Goal: Task Accomplishment & Management: Manage account settings

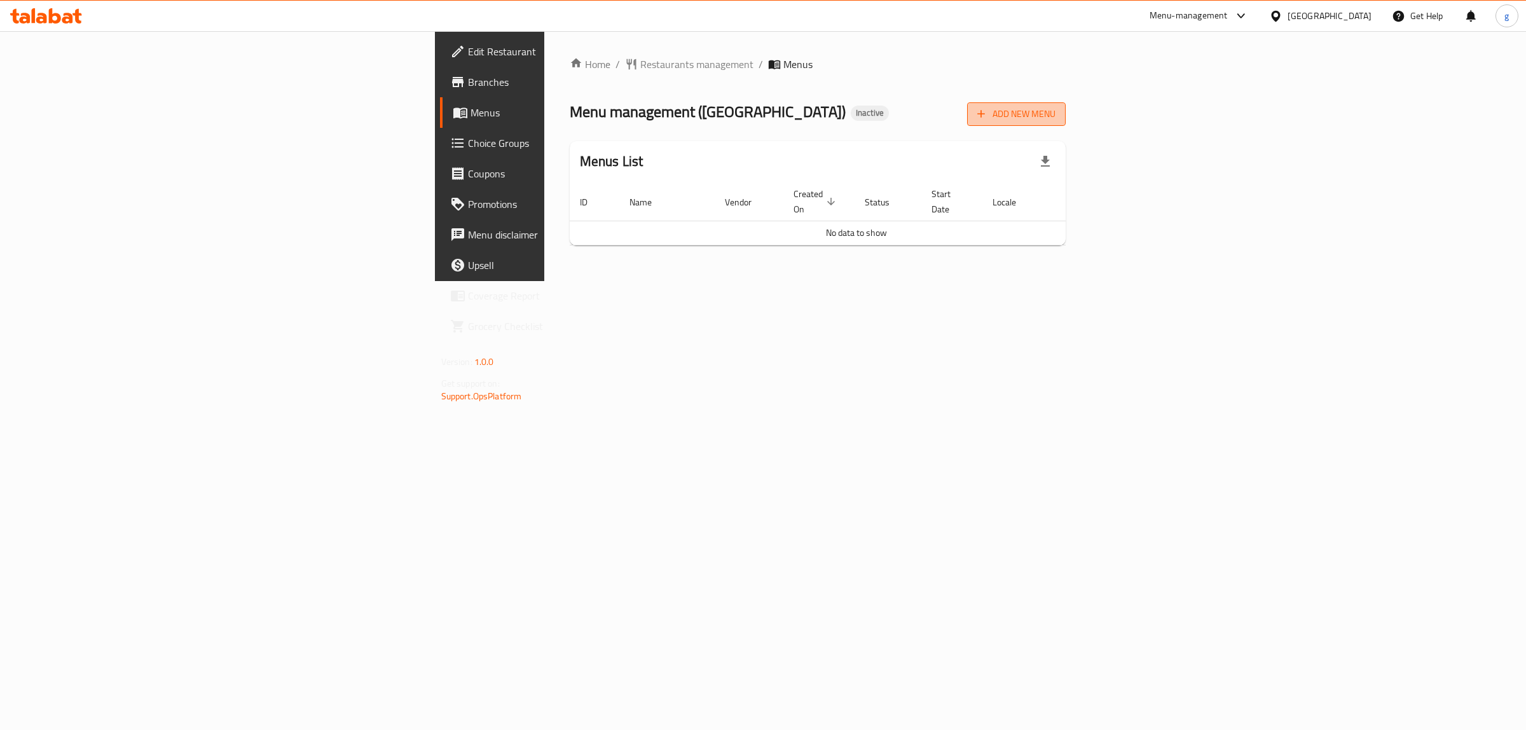
click at [1055, 120] on span "Add New Menu" at bounding box center [1016, 114] width 78 height 16
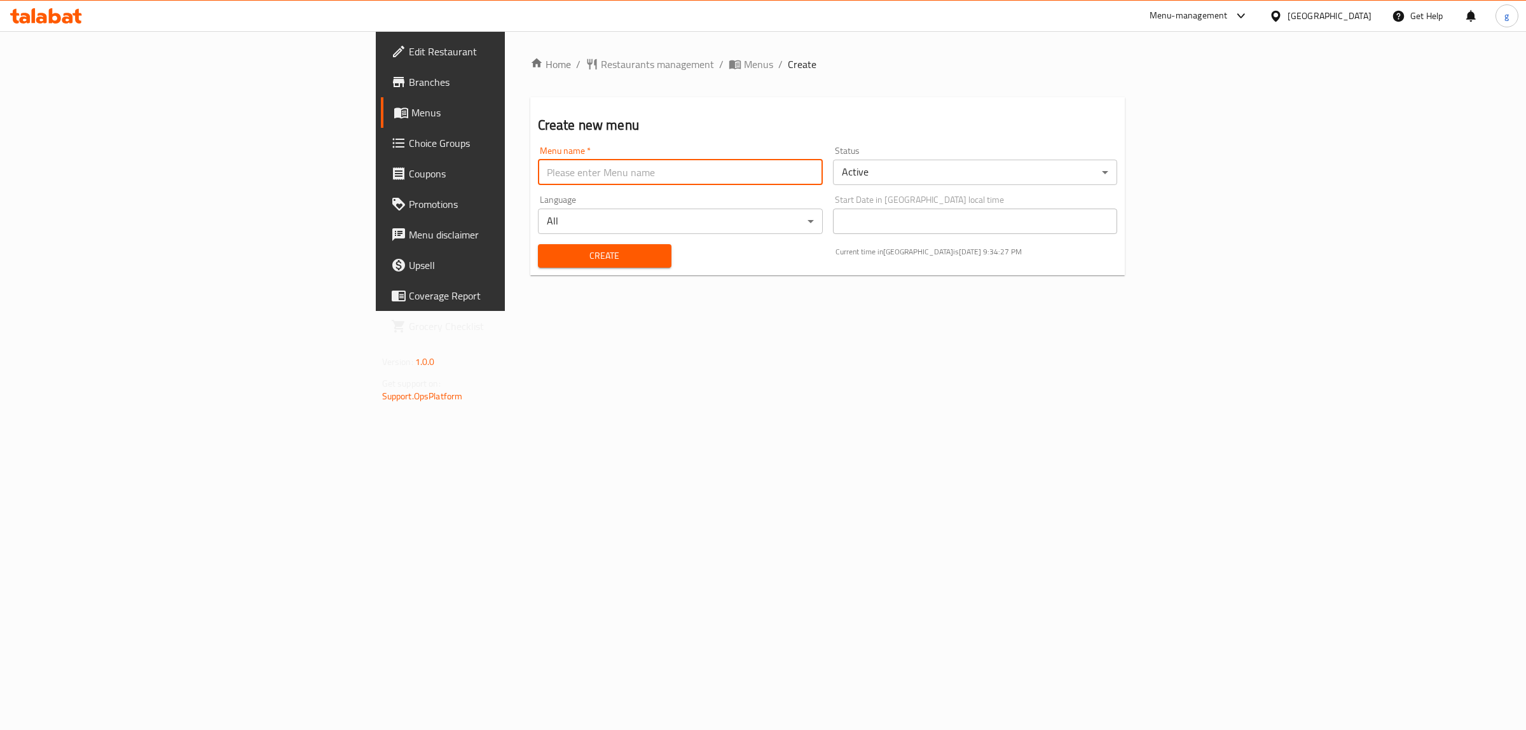
click at [672, 183] on input "text" at bounding box center [680, 172] width 285 height 25
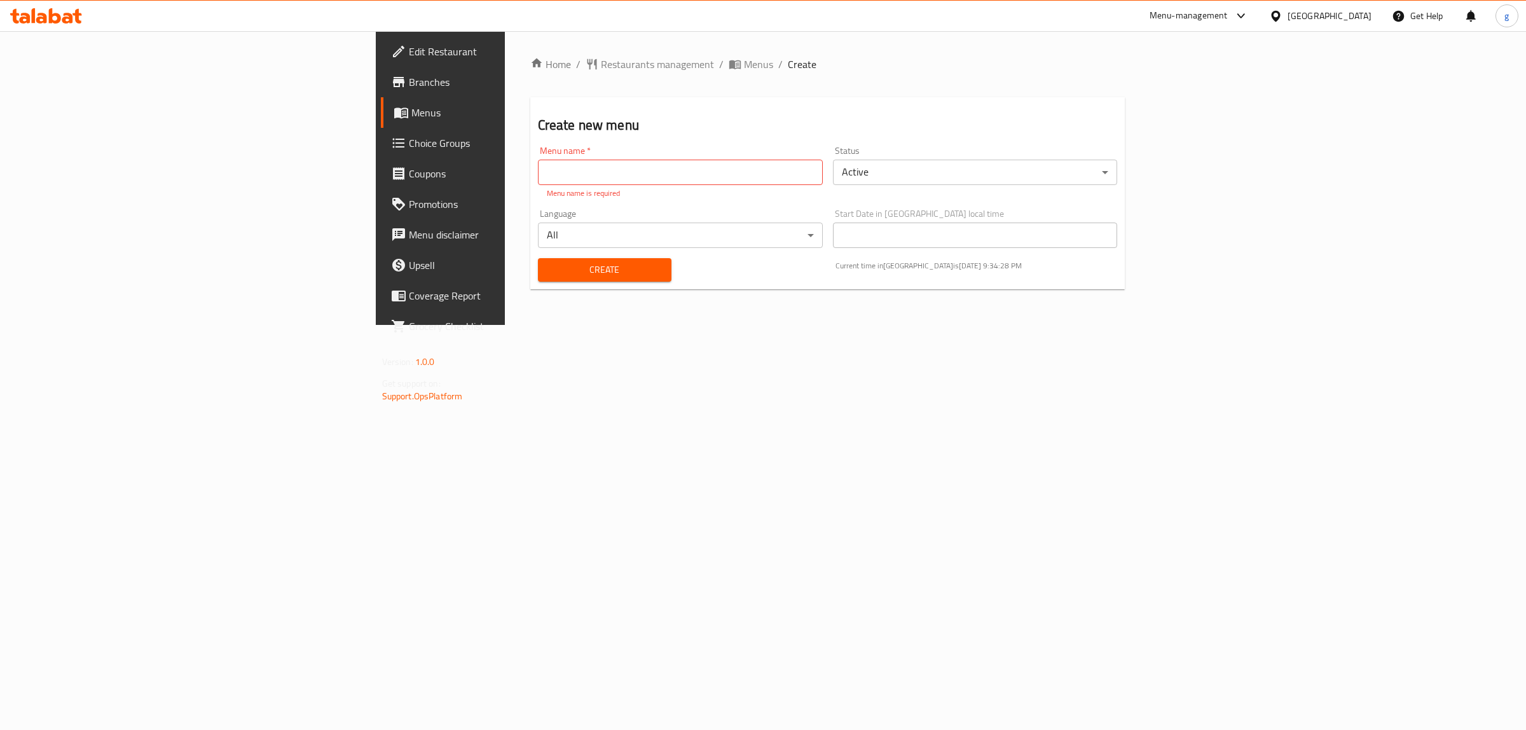
click at [700, 325] on div "Home / Restaurants management / Menus / Create Create new menu Menu name   * Me…" at bounding box center [828, 178] width 646 height 294
click at [538, 170] on input "text" at bounding box center [680, 172] width 285 height 25
type input "h"
type input "ا"
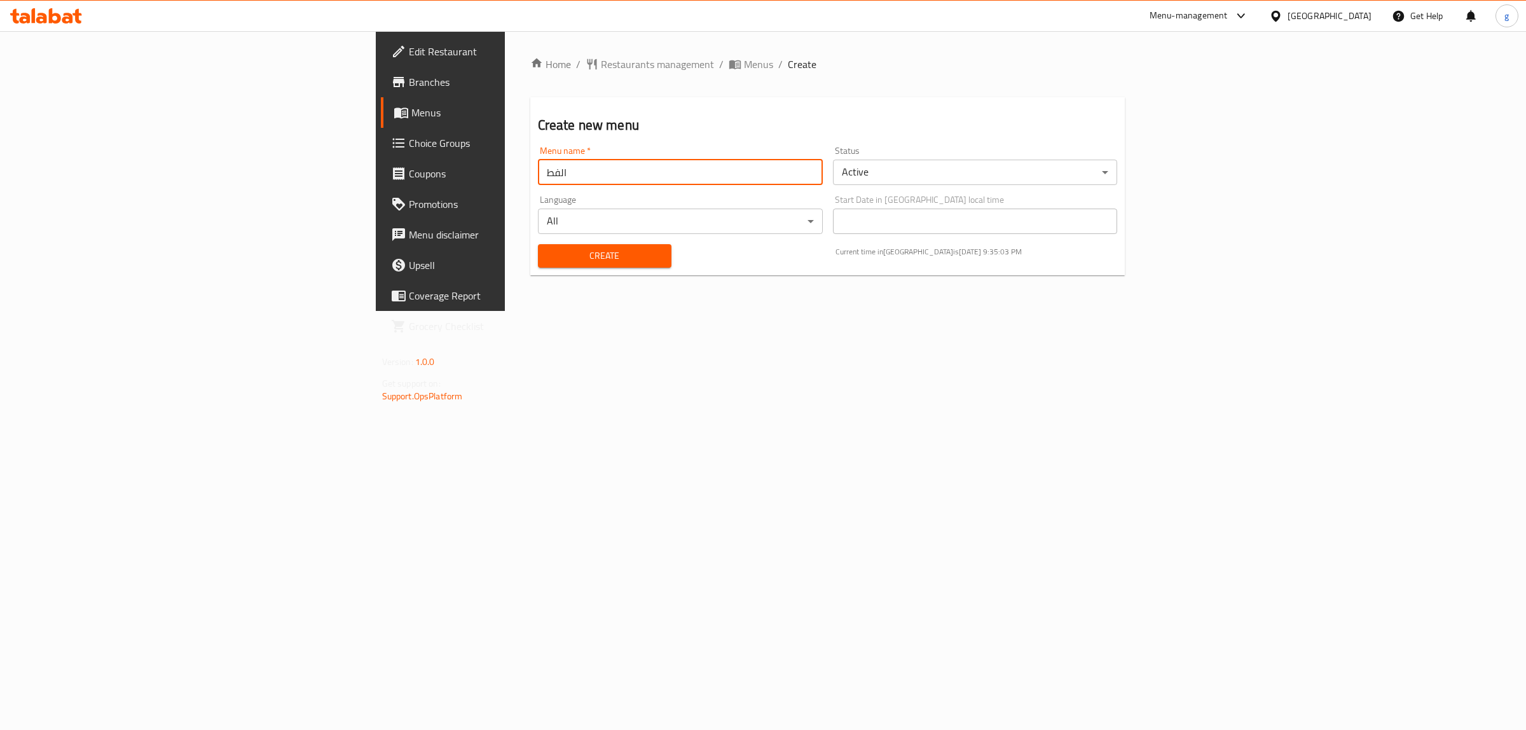
drag, startPoint x: 386, startPoint y: 182, endPoint x: 278, endPoint y: 199, distance: 109.3
click at [505, 199] on div "Home / Restaurants management / Menus / Create Create new menu Menu name   * ال…" at bounding box center [828, 171] width 646 height 280
type input "منيو الفطير"
click at [538, 264] on button "Create" at bounding box center [605, 256] width 134 height 24
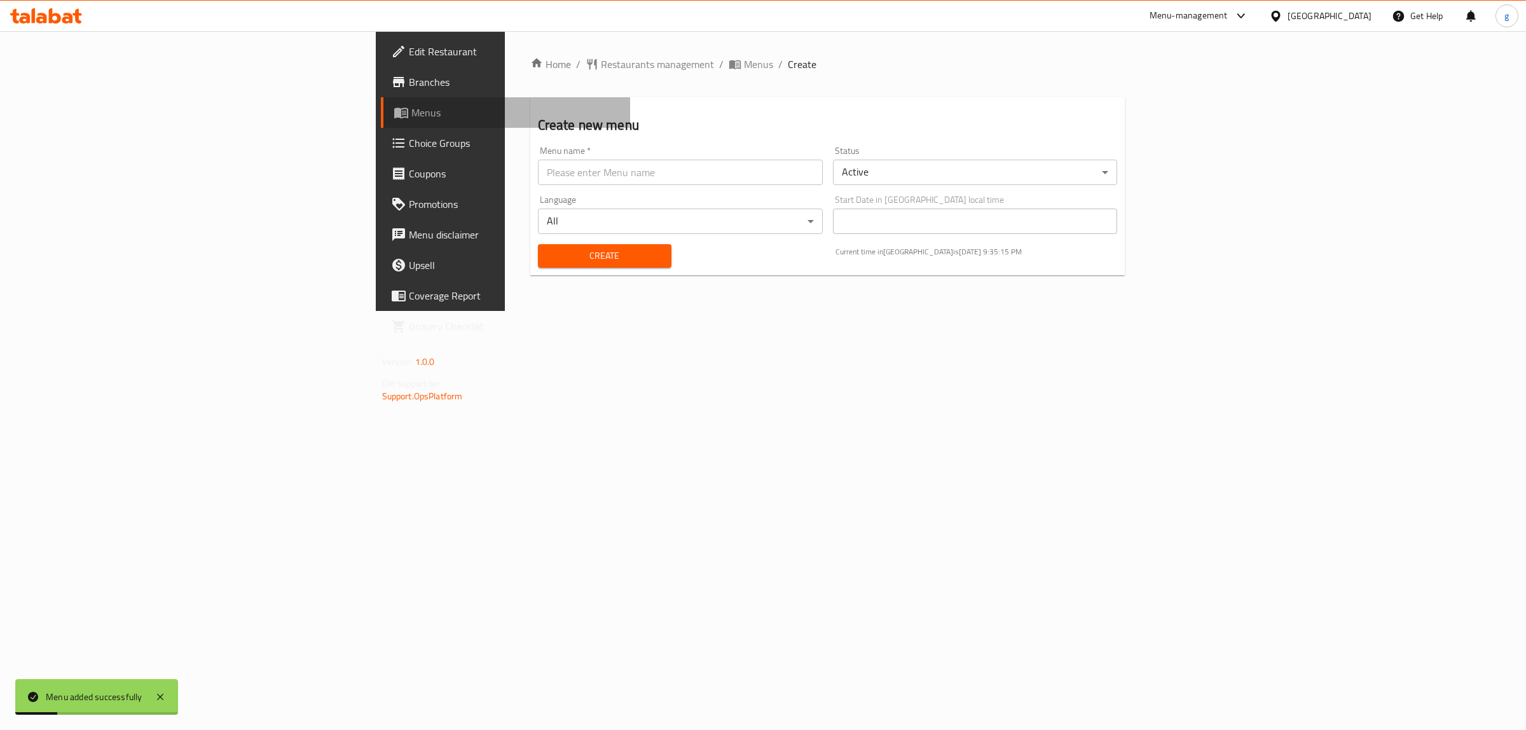
click at [411, 105] on span "Menus" at bounding box center [515, 112] width 209 height 15
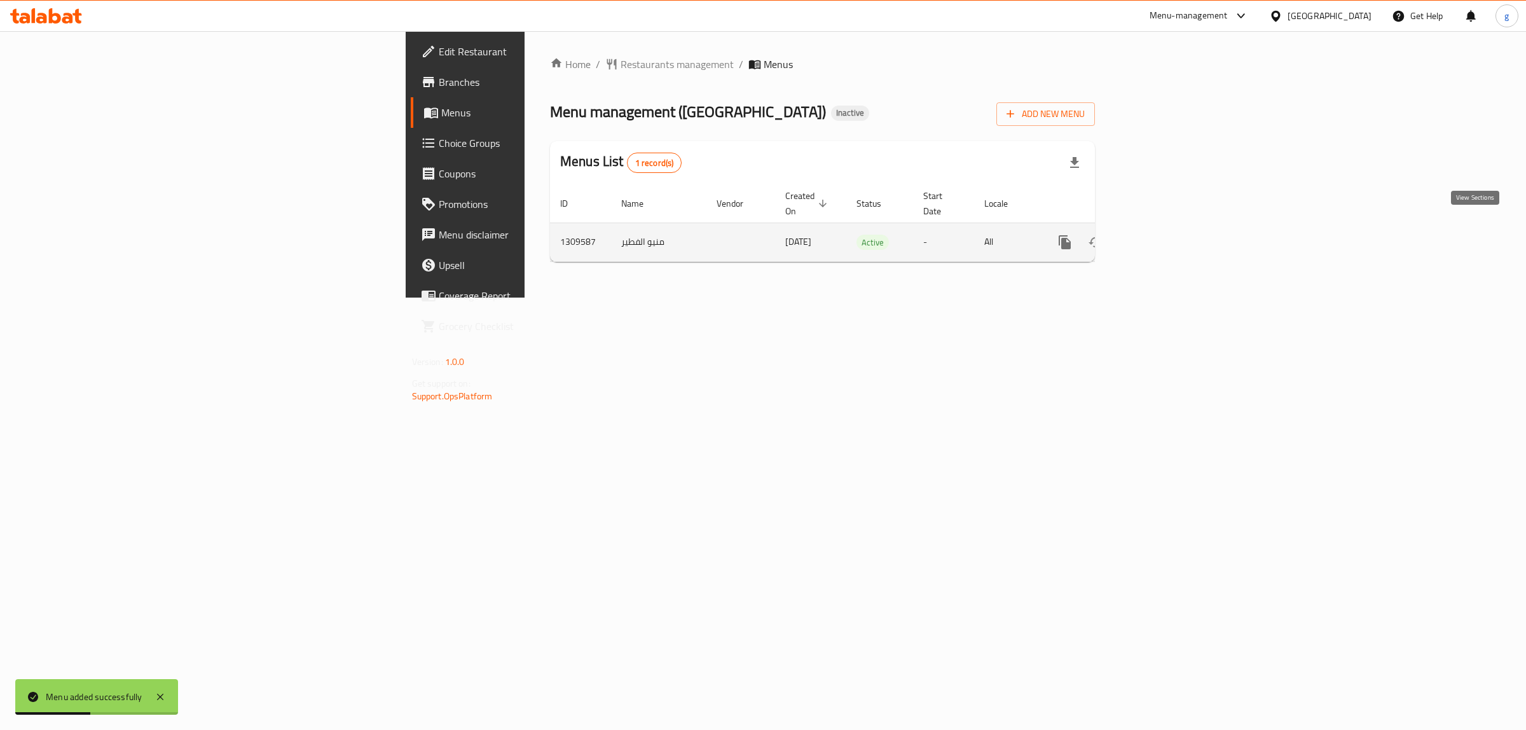
click at [1172, 229] on link "enhanced table" at bounding box center [1156, 242] width 31 height 31
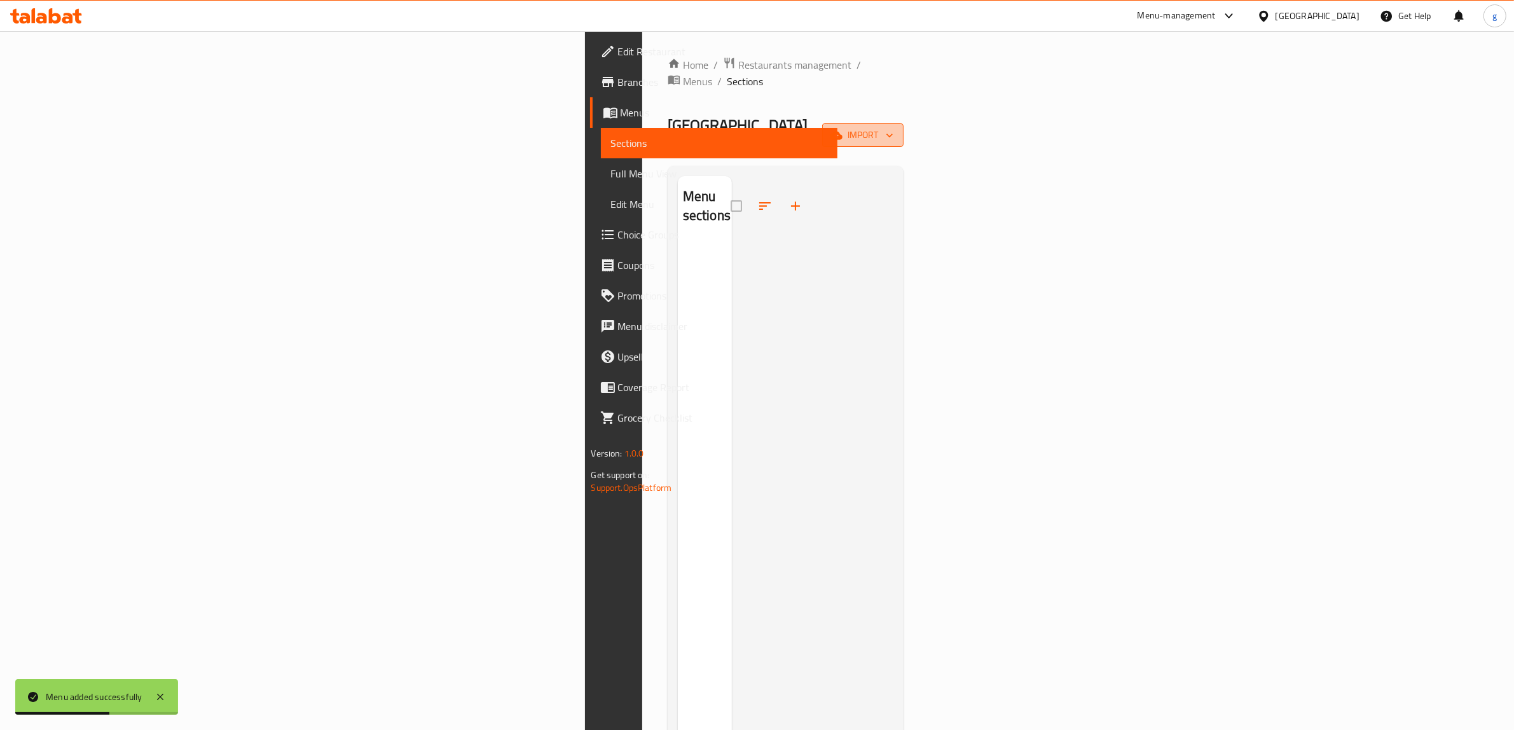
click at [893, 127] on span "import" at bounding box center [862, 135] width 61 height 16
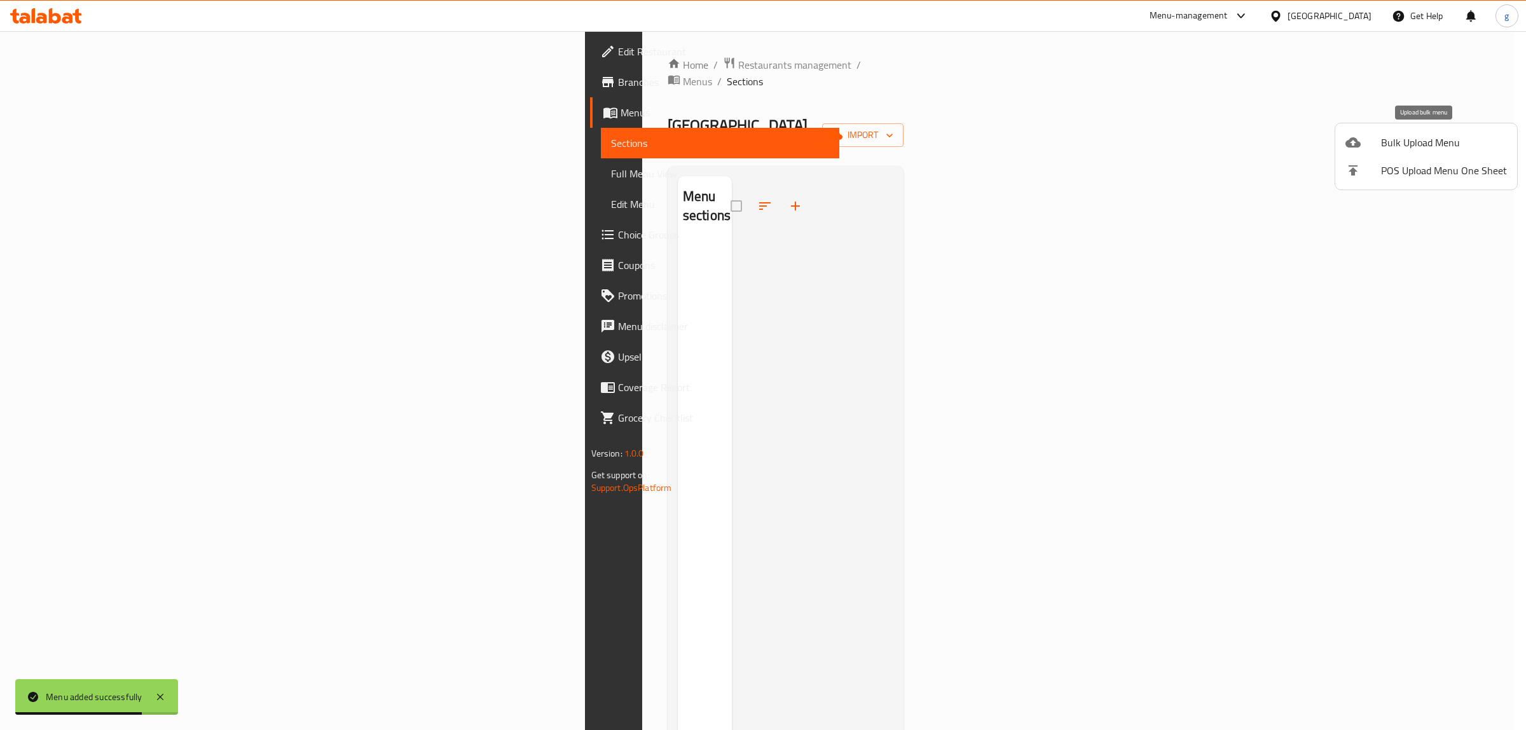
click at [1425, 150] on span "Bulk Upload Menu" at bounding box center [1444, 142] width 126 height 15
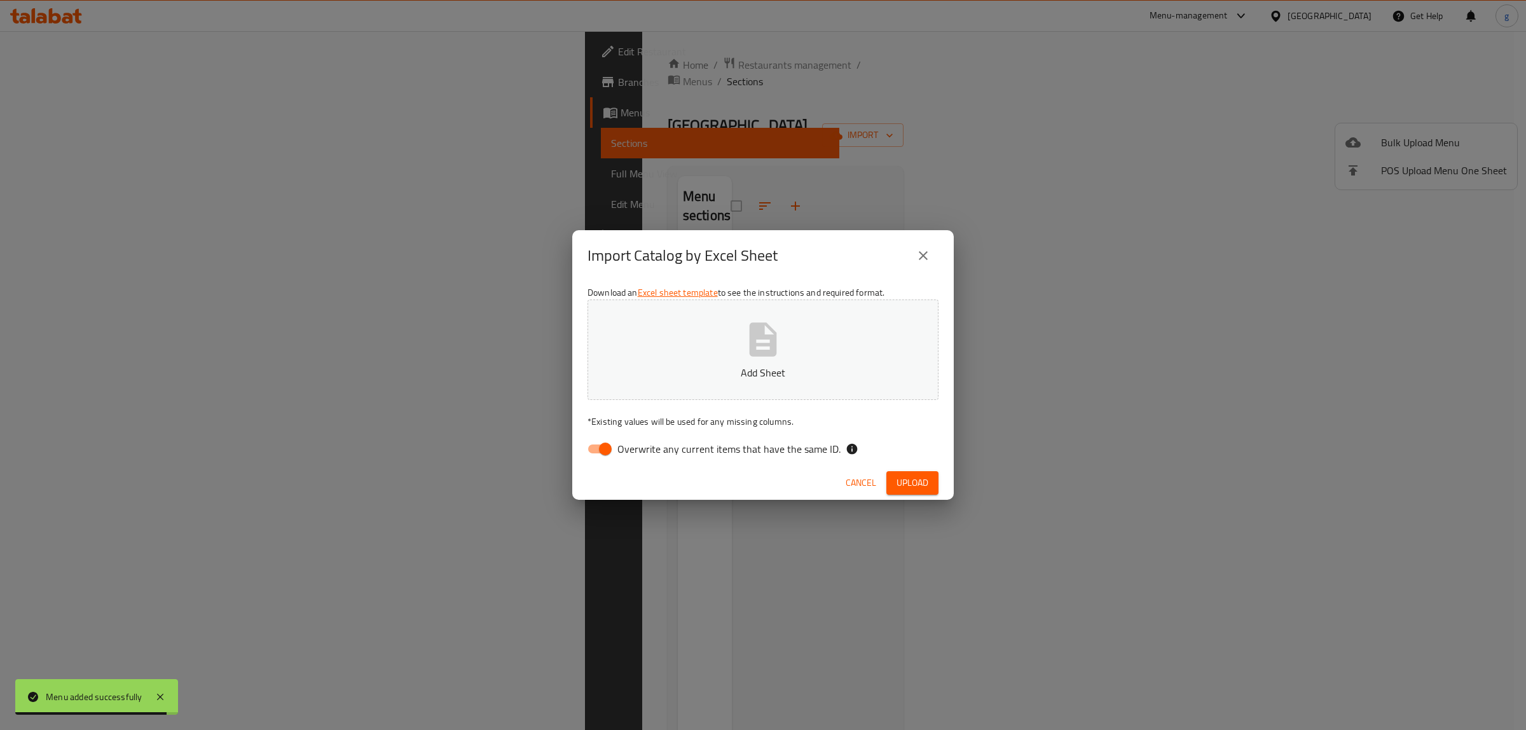
click at [598, 461] on div "Download an Excel sheet template to see the instructions and required format. A…" at bounding box center [762, 373] width 381 height 184
click at [604, 453] on input "Overwrite any current items that have the same ID." at bounding box center [605, 449] width 72 height 24
checkbox input "false"
click at [739, 338] on button "Add Sheet" at bounding box center [762, 349] width 351 height 100
click at [914, 487] on span "Upload" at bounding box center [912, 483] width 32 height 16
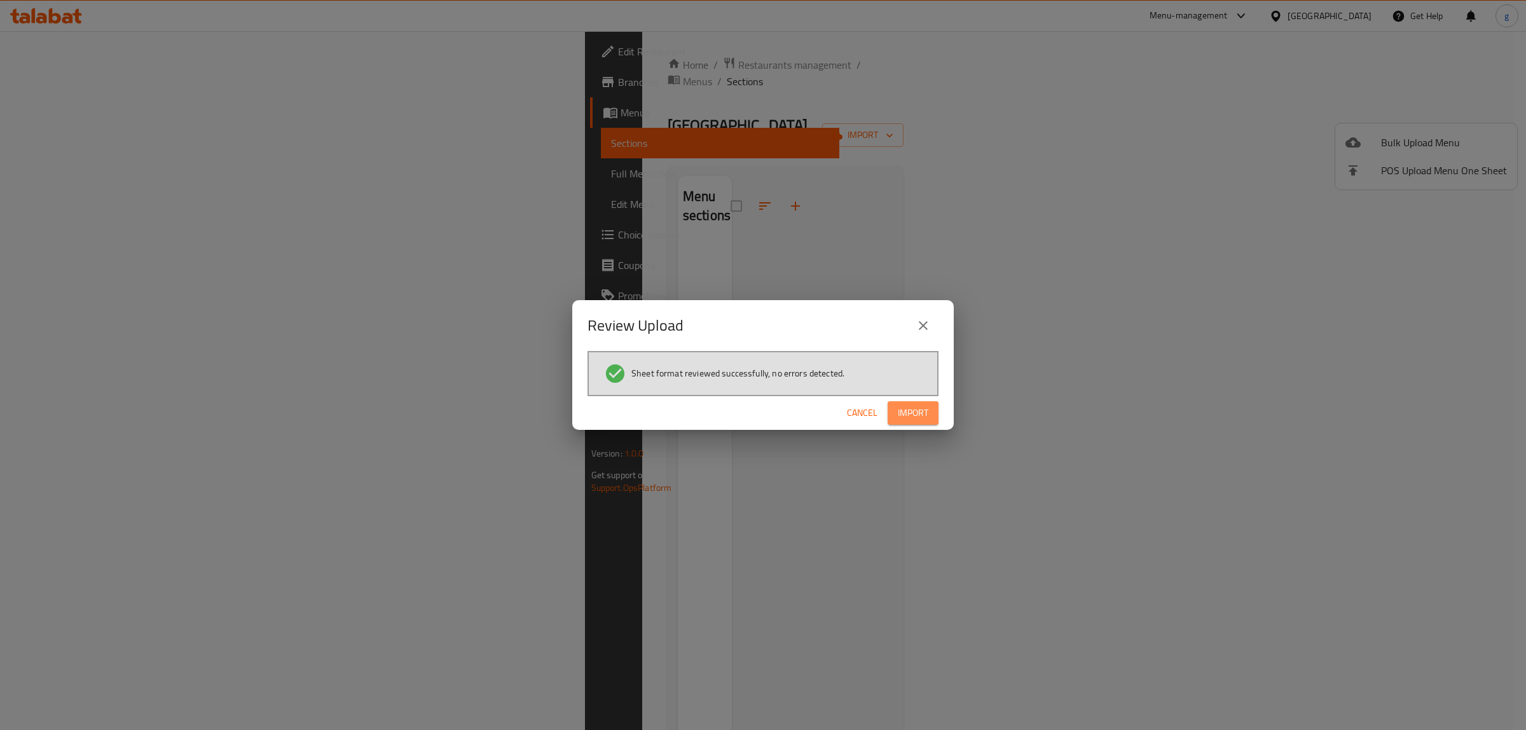
click at [904, 412] on span "Import" at bounding box center [913, 413] width 31 height 16
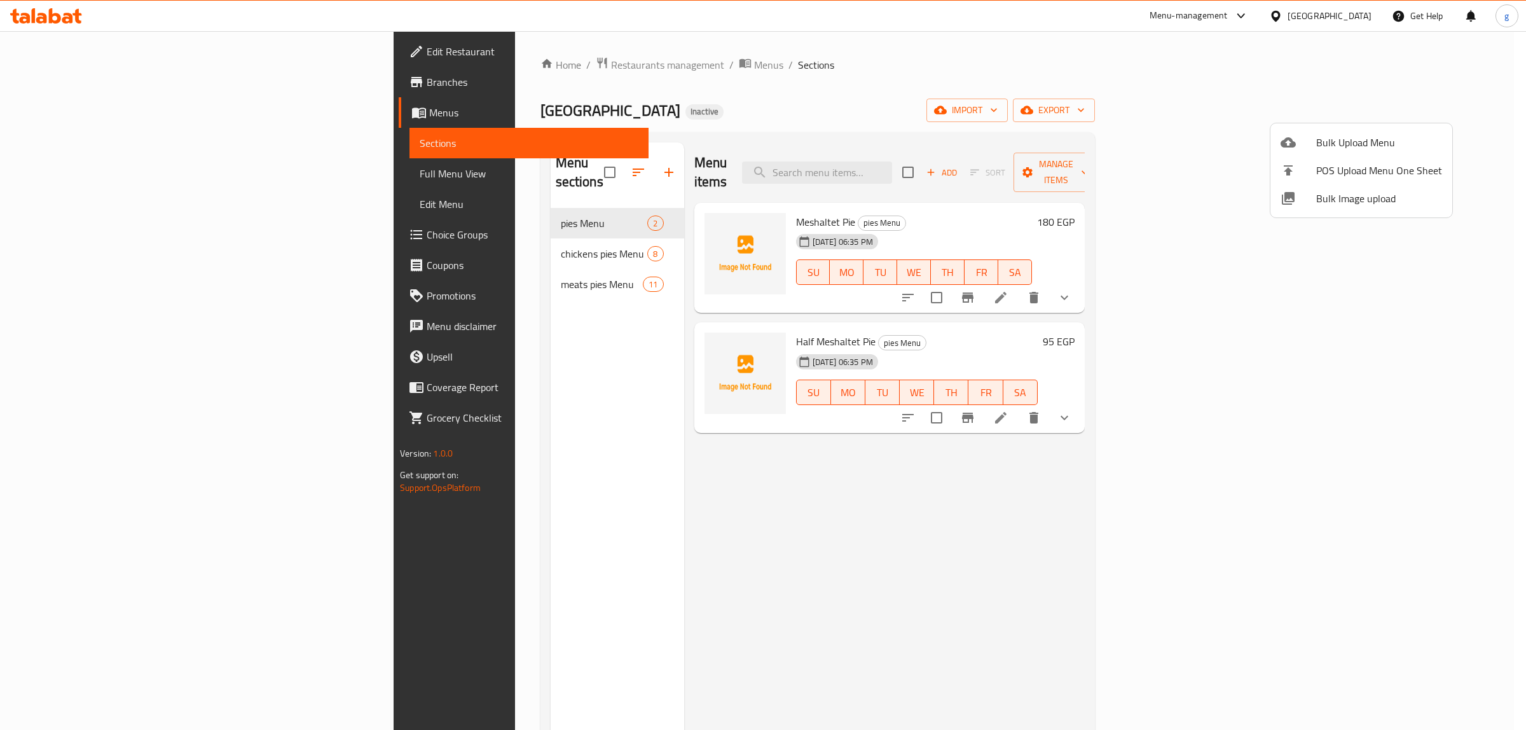
click at [345, 233] on div at bounding box center [763, 365] width 1526 height 730
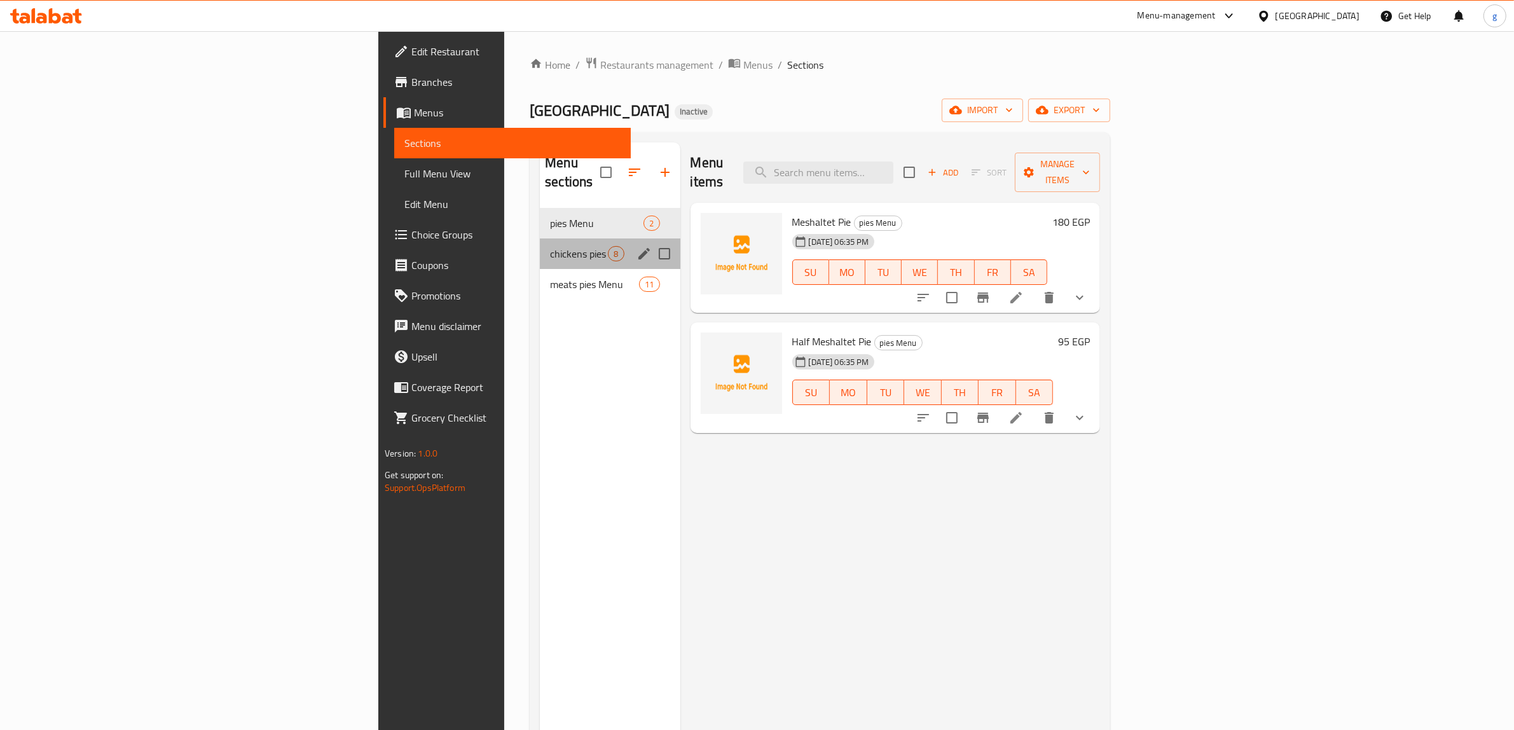
click at [540, 243] on div "chickens pies Menu 8" at bounding box center [610, 253] width 140 height 31
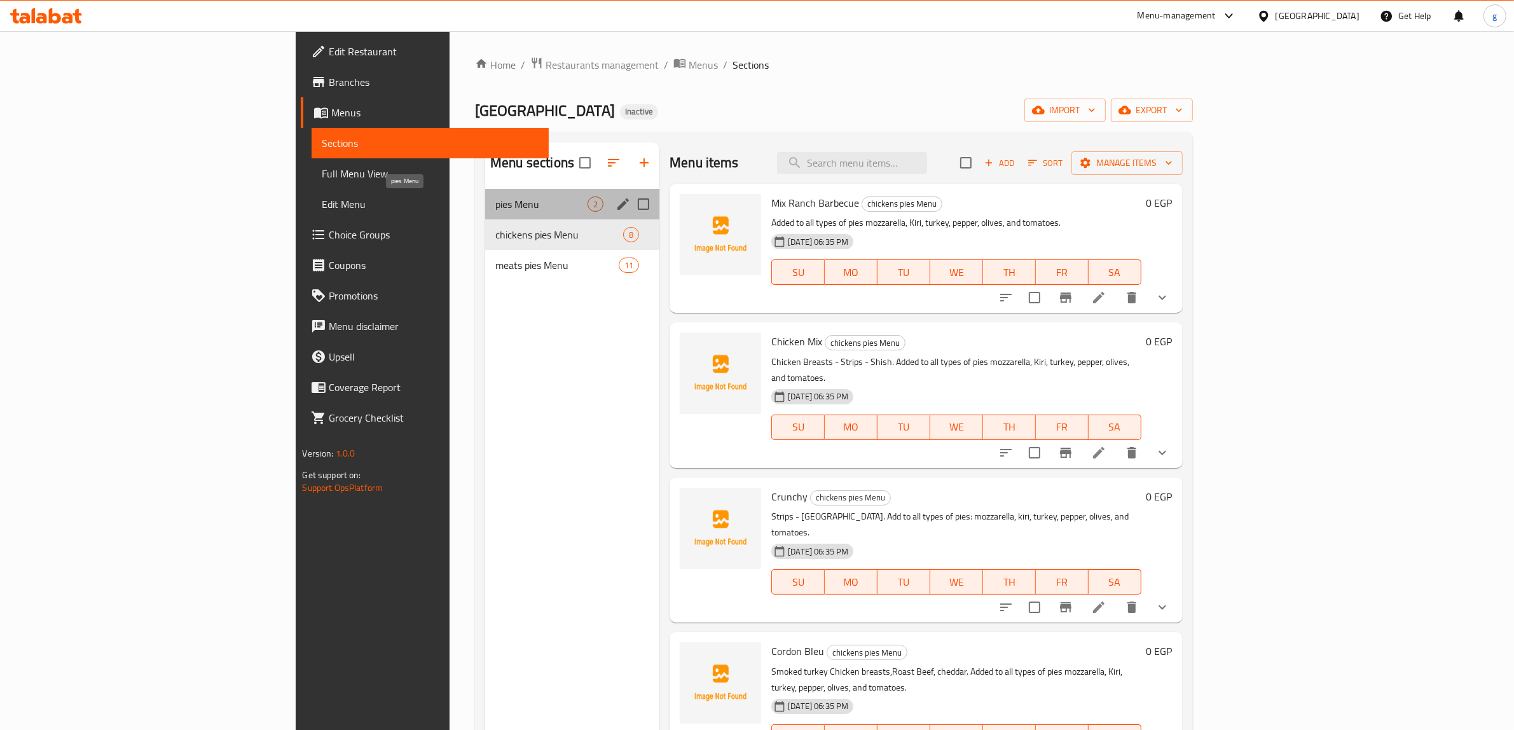
click at [495, 207] on span "pies Menu" at bounding box center [541, 203] width 92 height 15
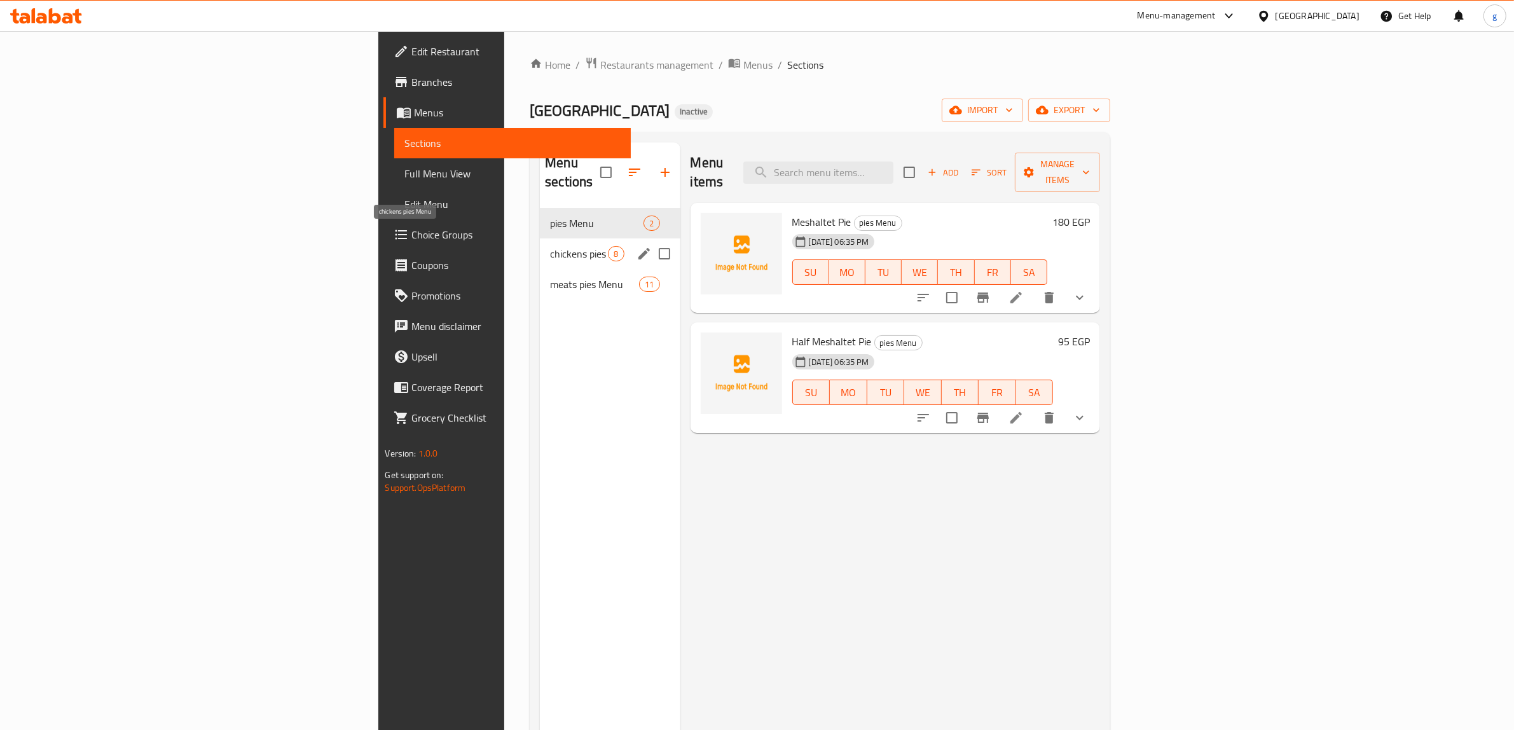
click at [550, 246] on span "chickens pies Menu" at bounding box center [579, 253] width 58 height 15
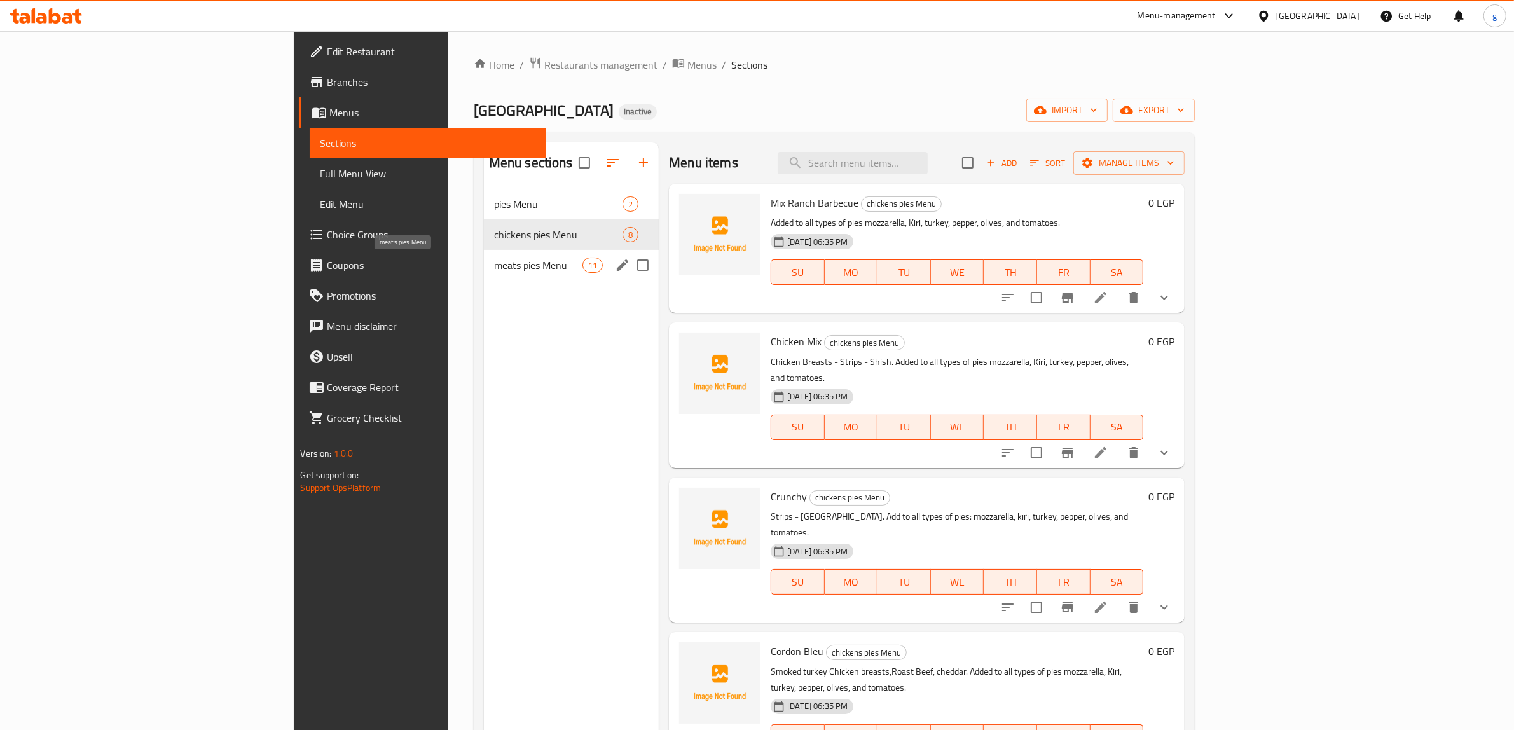
click at [494, 261] on span "meats pies Menu" at bounding box center [538, 264] width 88 height 15
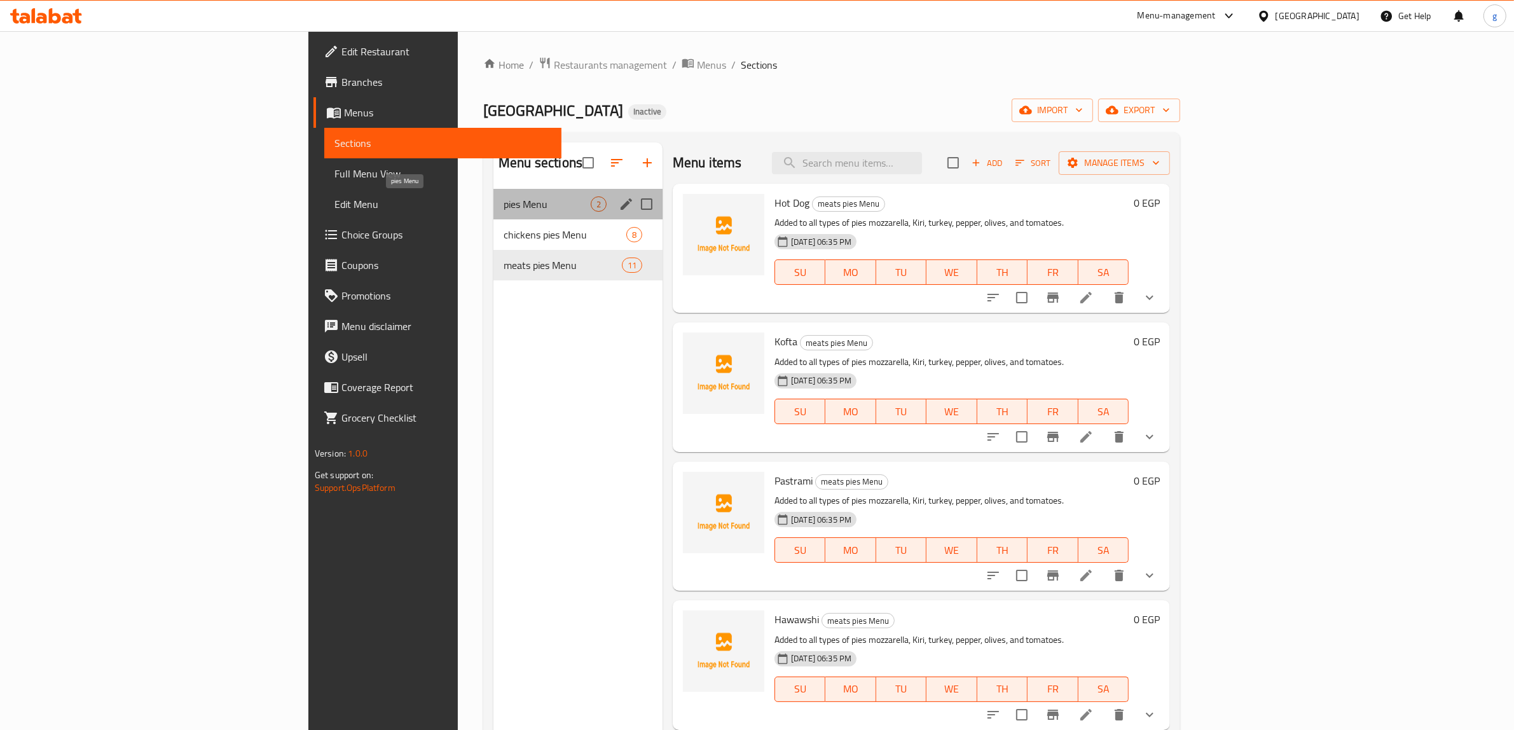
click at [503, 198] on span "pies Menu" at bounding box center [546, 203] width 87 height 15
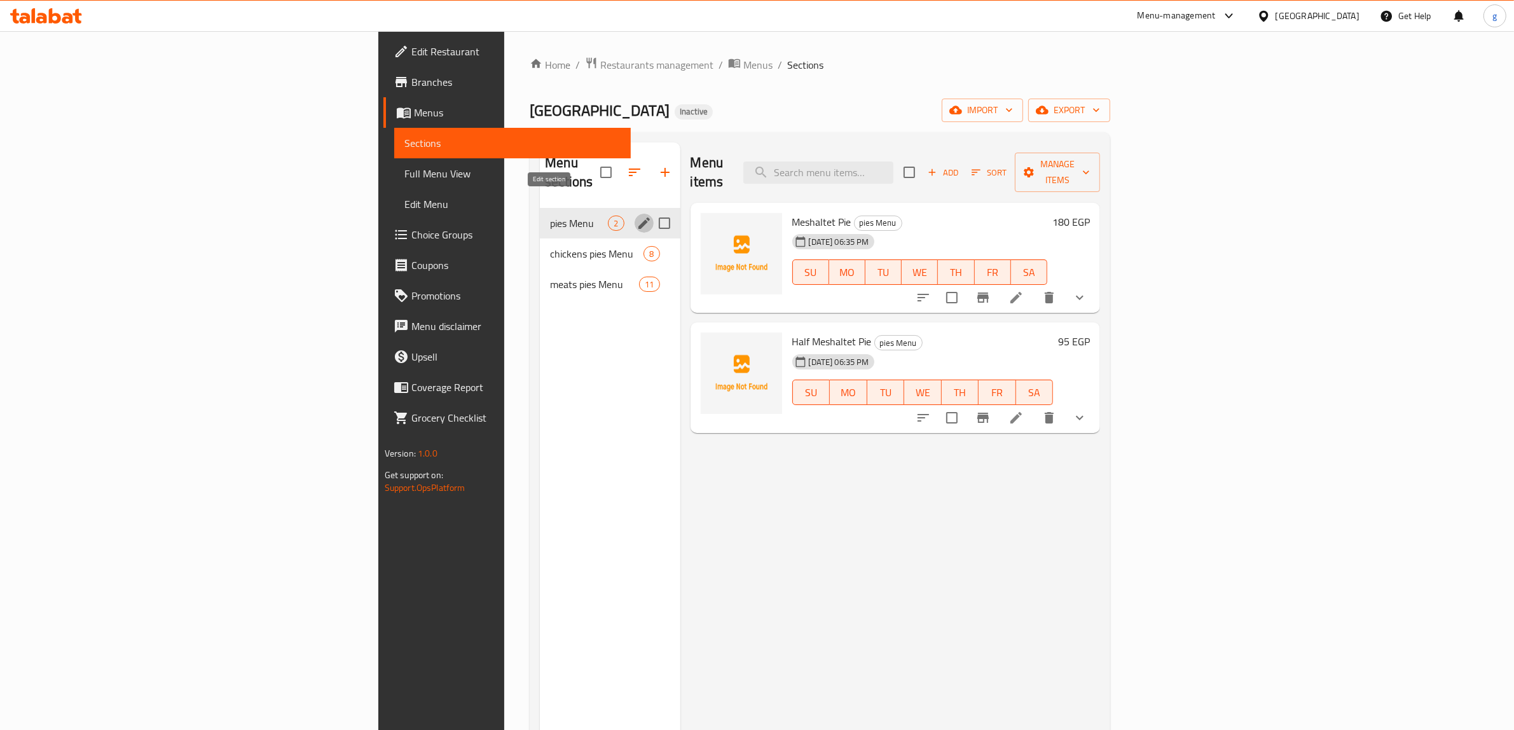
click at [636, 216] on icon "edit" at bounding box center [643, 223] width 15 height 15
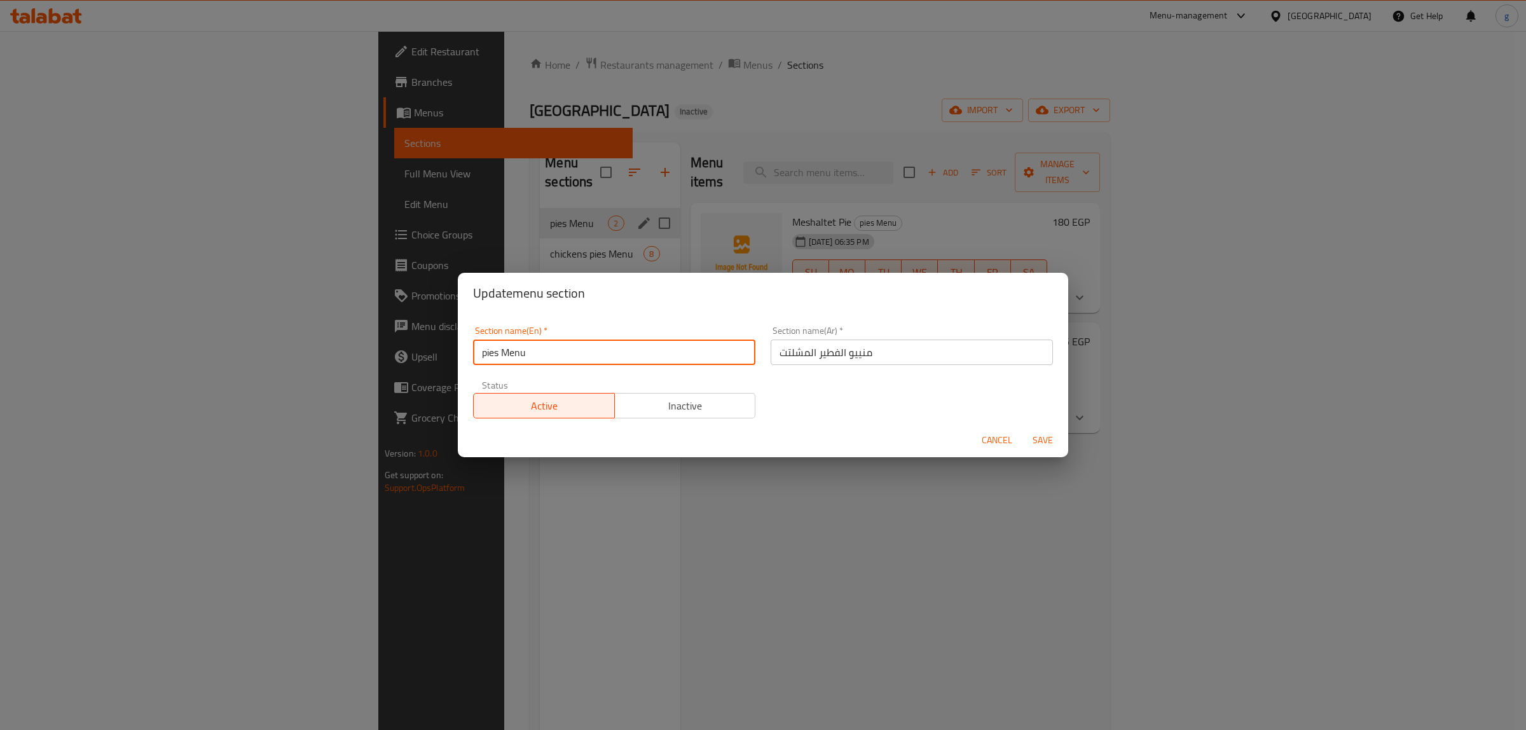
click at [640, 353] on input "pies Menu" at bounding box center [614, 351] width 282 height 25
paste input "Meshaltet"
click at [479, 353] on input "pies Menu" at bounding box center [614, 351] width 282 height 25
type input "pies Menu"
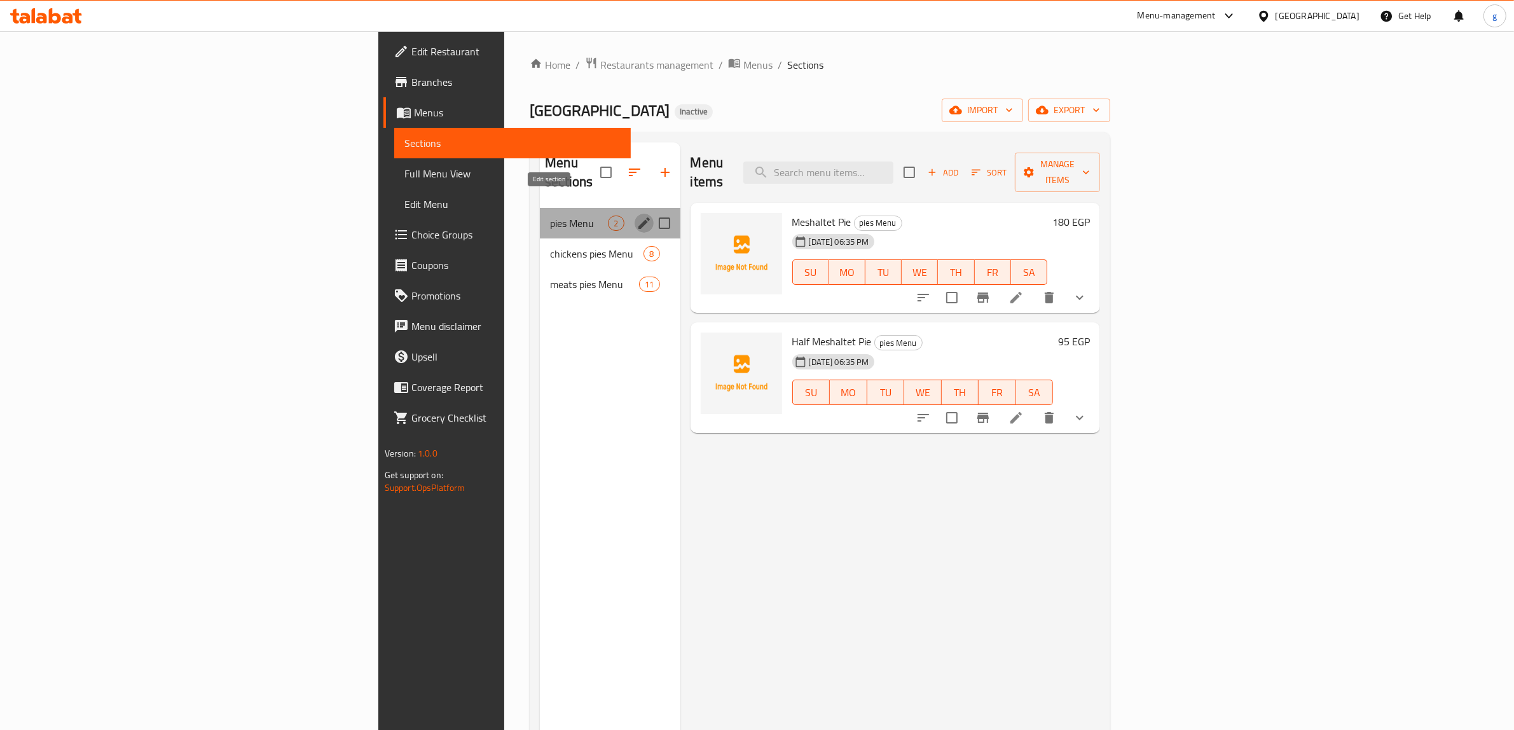
click at [636, 216] on icon "edit" at bounding box center [643, 223] width 15 height 15
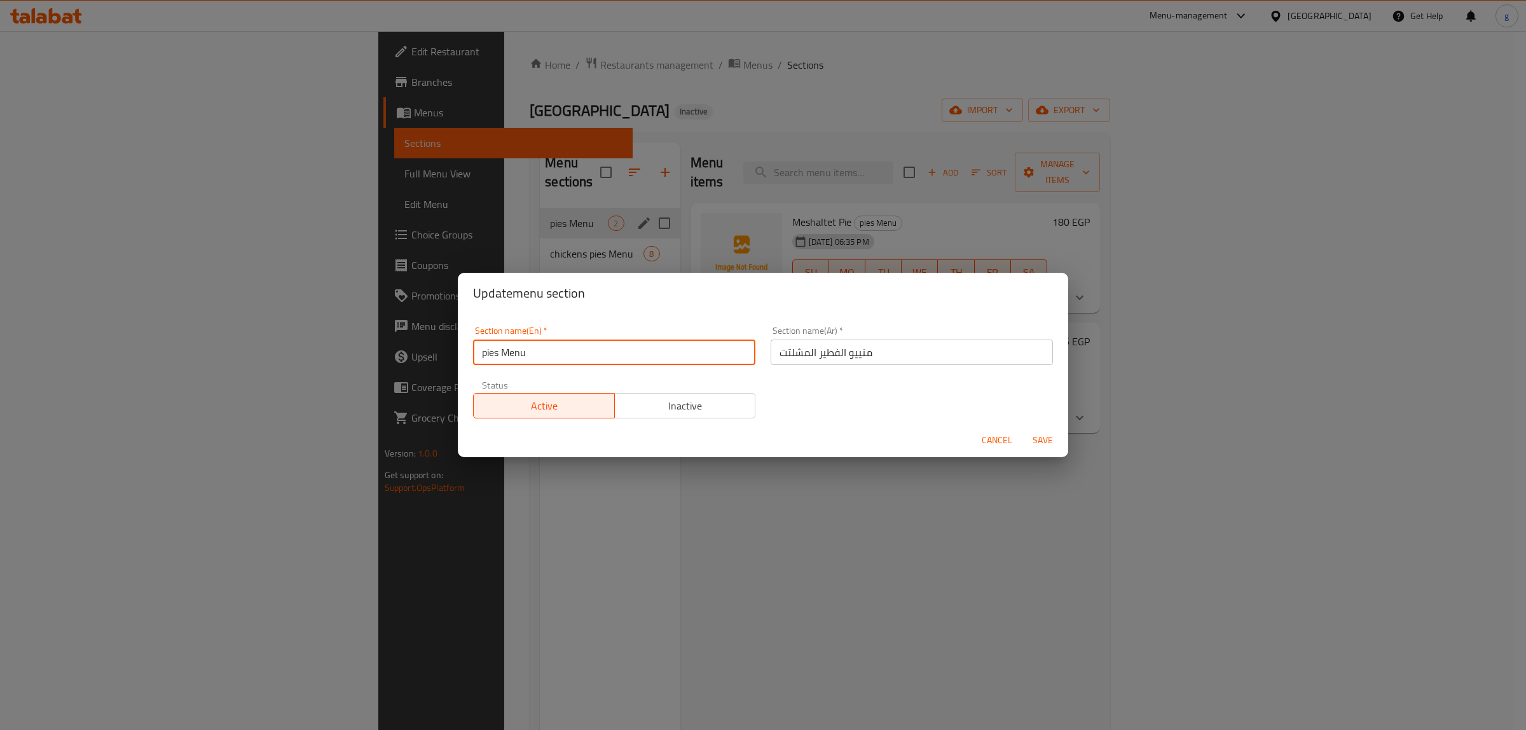
drag, startPoint x: 536, startPoint y: 373, endPoint x: 475, endPoint y: 357, distance: 62.9
click at [420, 360] on div "Update menu section Section name(En)   * pies Menu Section name(En) * Section n…" at bounding box center [763, 365] width 1526 height 730
click at [583, 361] on input "pies Menu" at bounding box center [614, 351] width 282 height 25
click at [496, 355] on input "pies Menu" at bounding box center [614, 351] width 282 height 25
drag, startPoint x: 499, startPoint y: 353, endPoint x: 485, endPoint y: 359, distance: 15.1
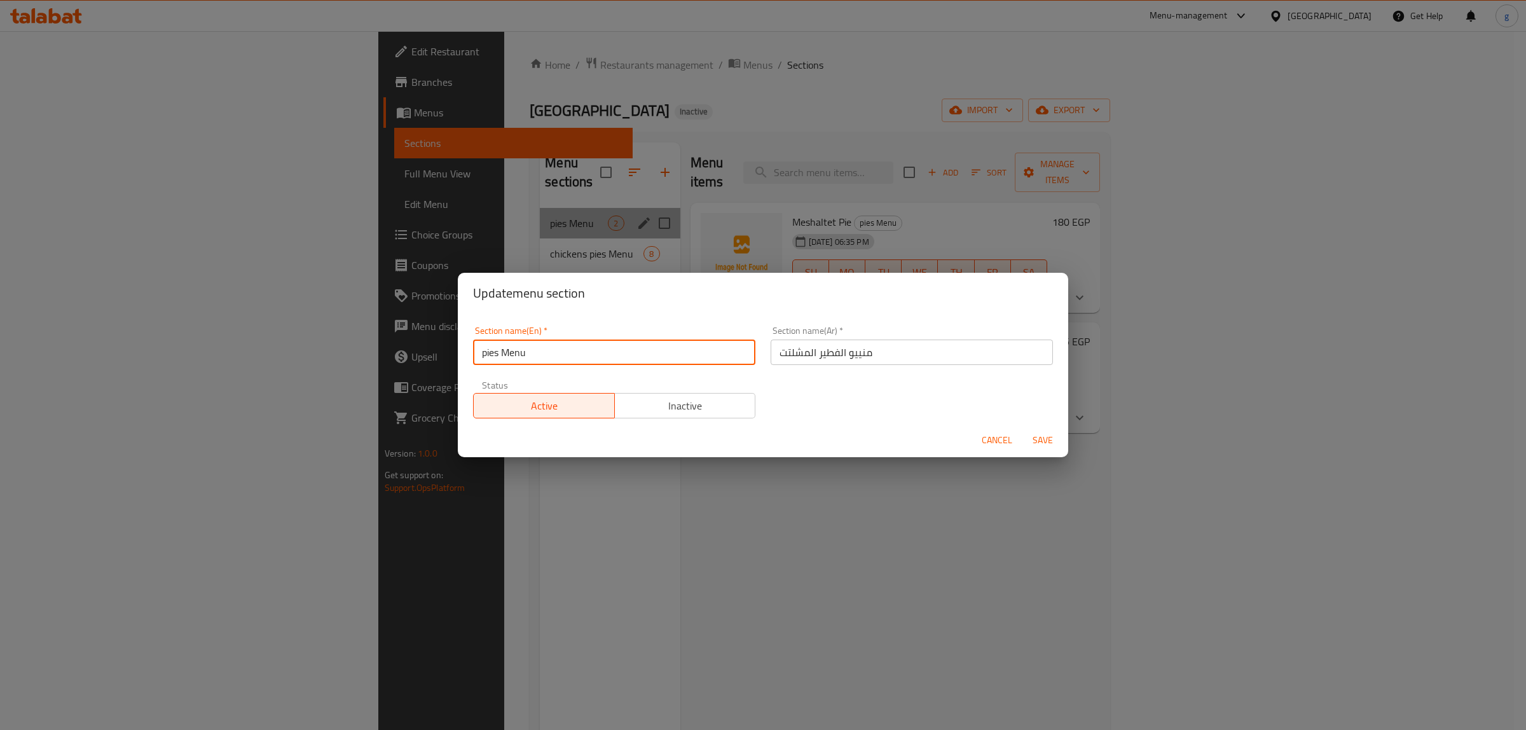
click at [464, 362] on div "Section name(En)   * pies Menu Section name(En) * Section name(Ar)   * منييو ال…" at bounding box center [763, 368] width 610 height 110
paste input "Feteer Meshaltet"
type input "Feteer Meshaltet Menu"
click at [1045, 436] on span "Save" at bounding box center [1042, 440] width 31 height 16
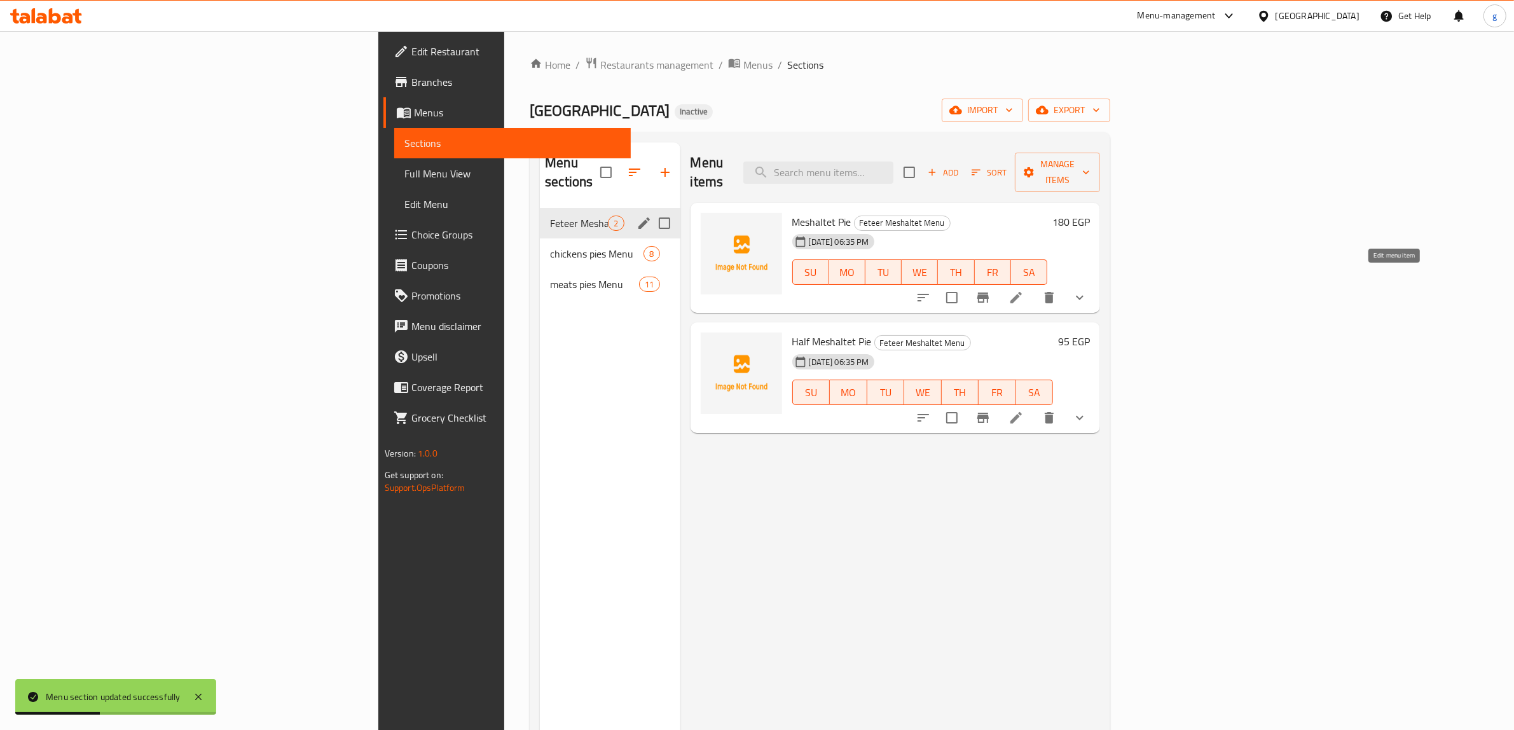
click at [1024, 290] on icon at bounding box center [1015, 297] width 15 height 15
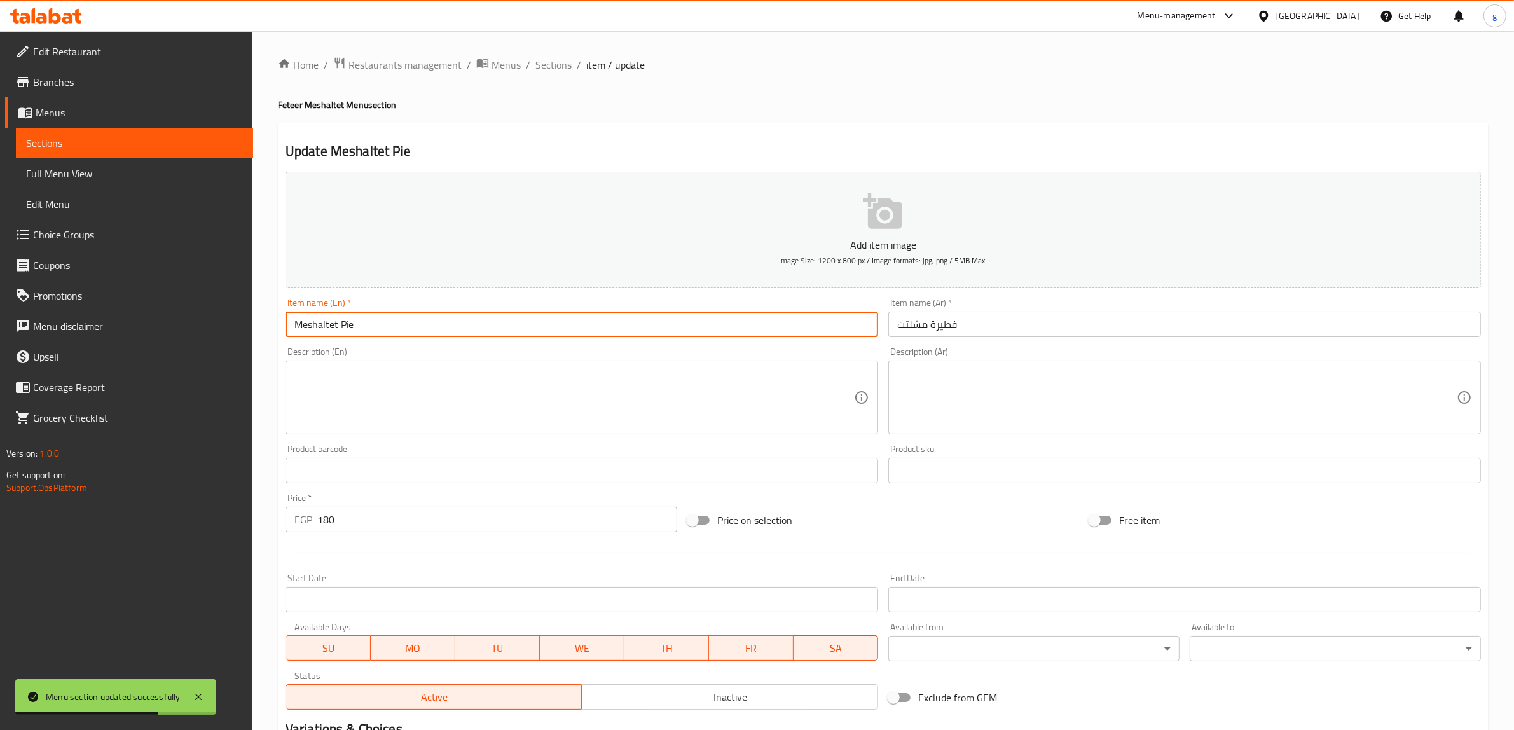
drag, startPoint x: 443, startPoint y: 331, endPoint x: 254, endPoint y: 337, distance: 188.9
click at [254, 337] on div "Home / Restaurants management / Menus / Sections / item / update Feteer Meshalt…" at bounding box center [882, 475] width 1261 height 888
paste input "Feteer Meshaltet"
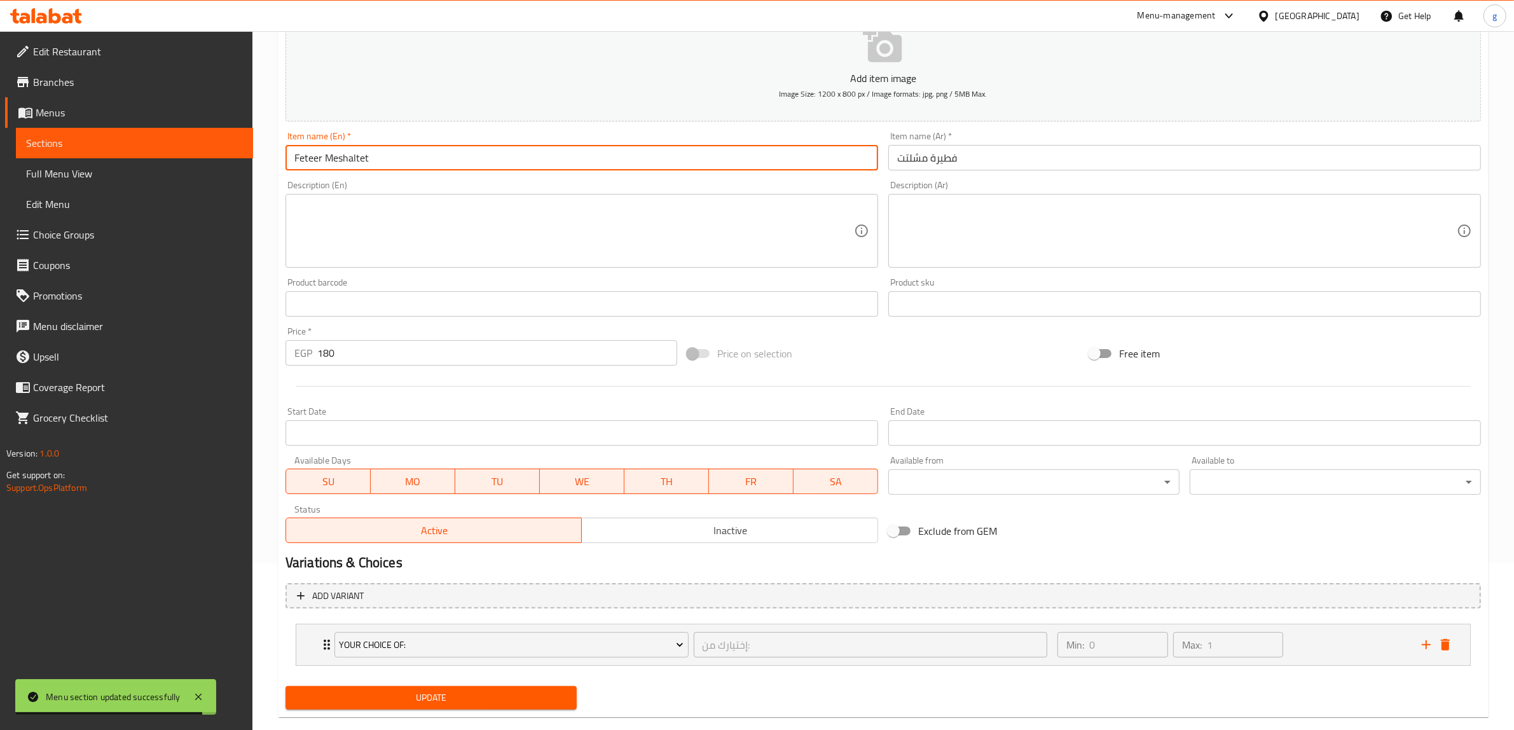
scroll to position [188, 0]
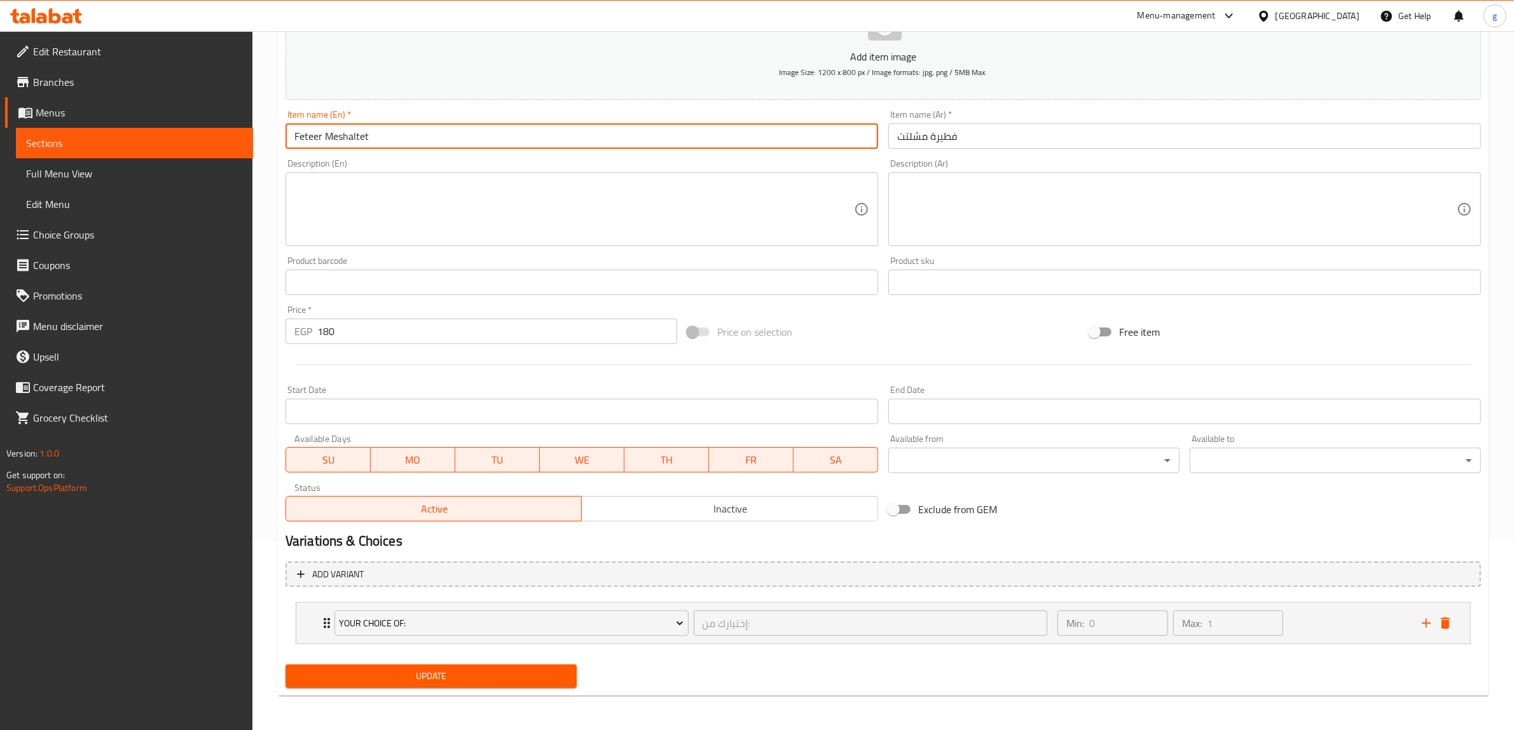
type input "Feteer Meshaltet"
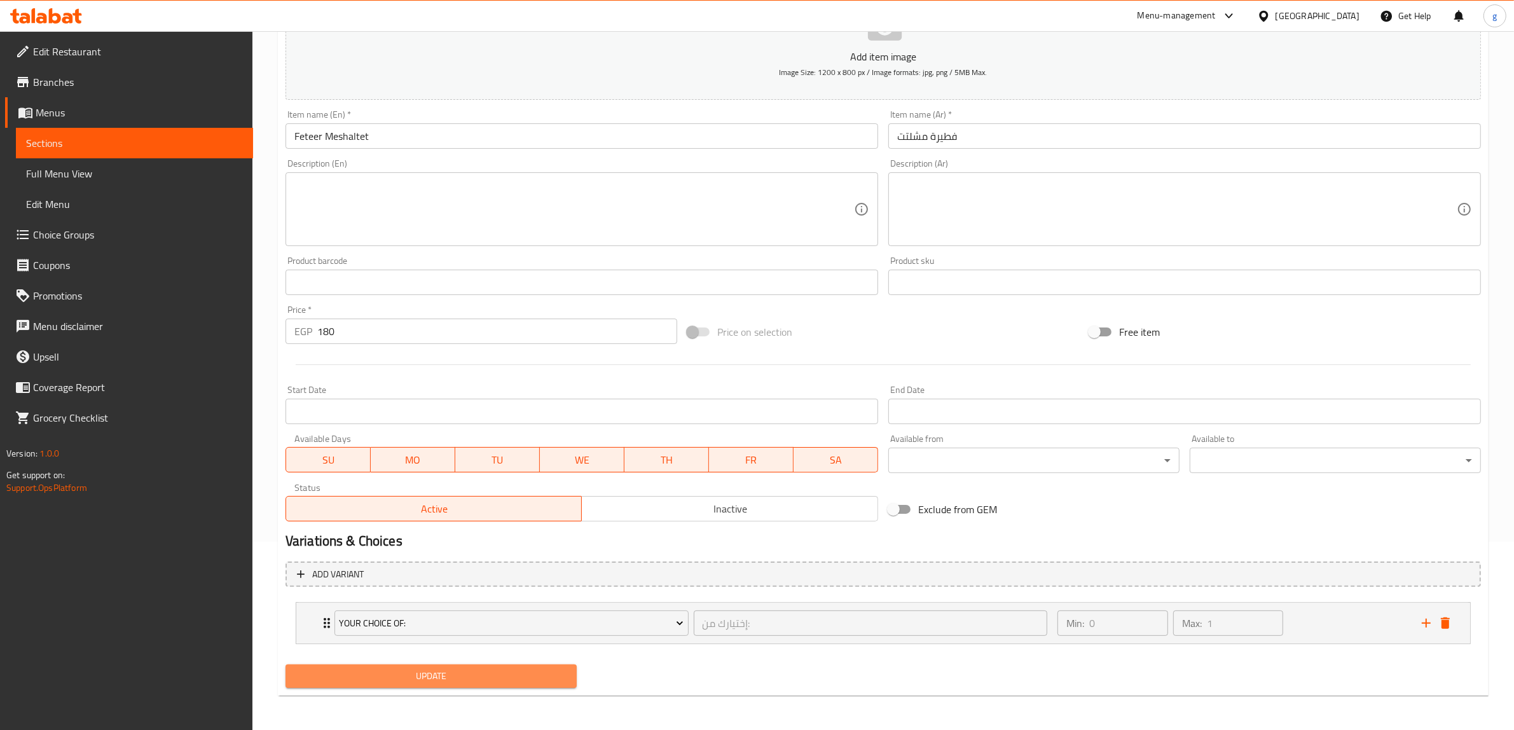
click at [481, 664] on button "Update" at bounding box center [430, 676] width 291 height 24
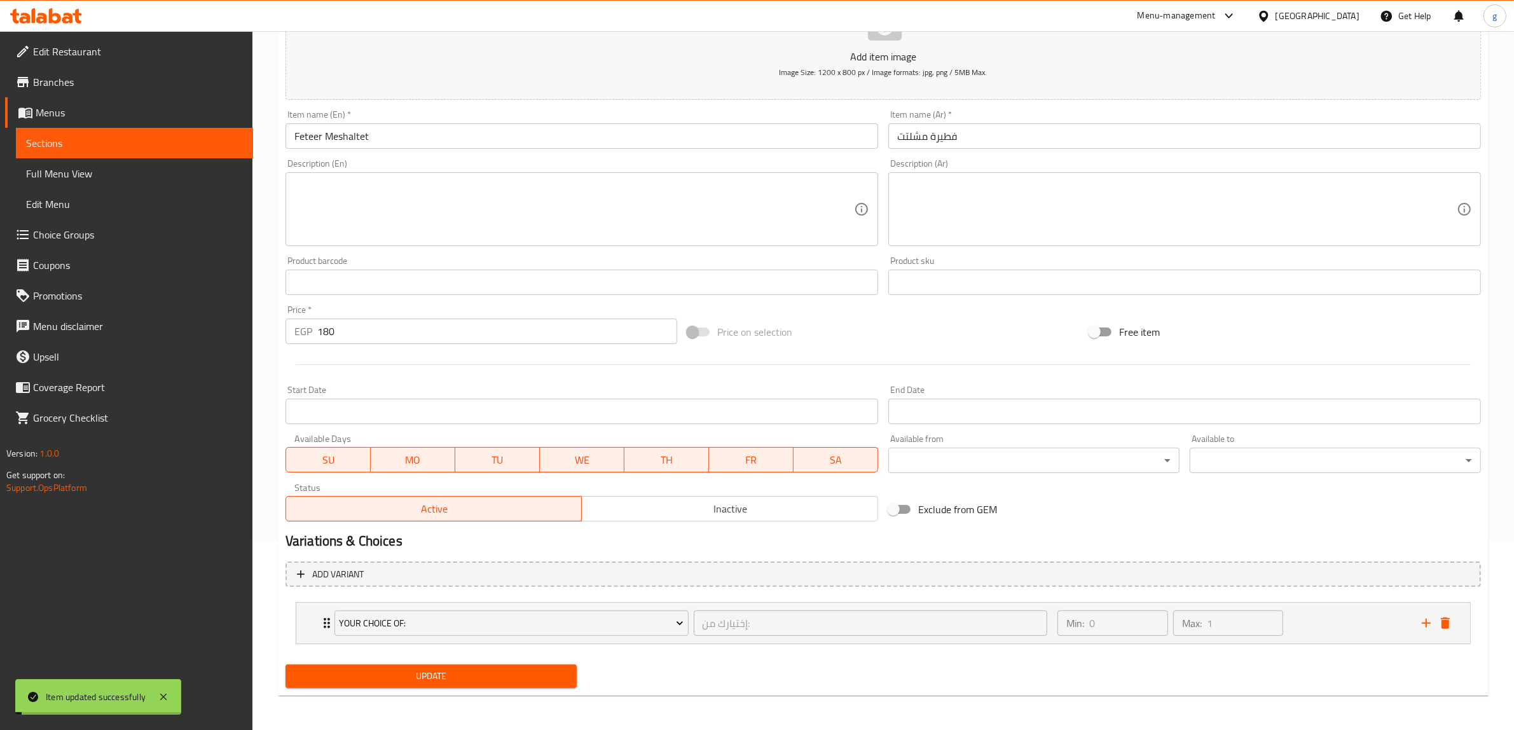
click at [93, 150] on span "Sections" at bounding box center [134, 142] width 217 height 15
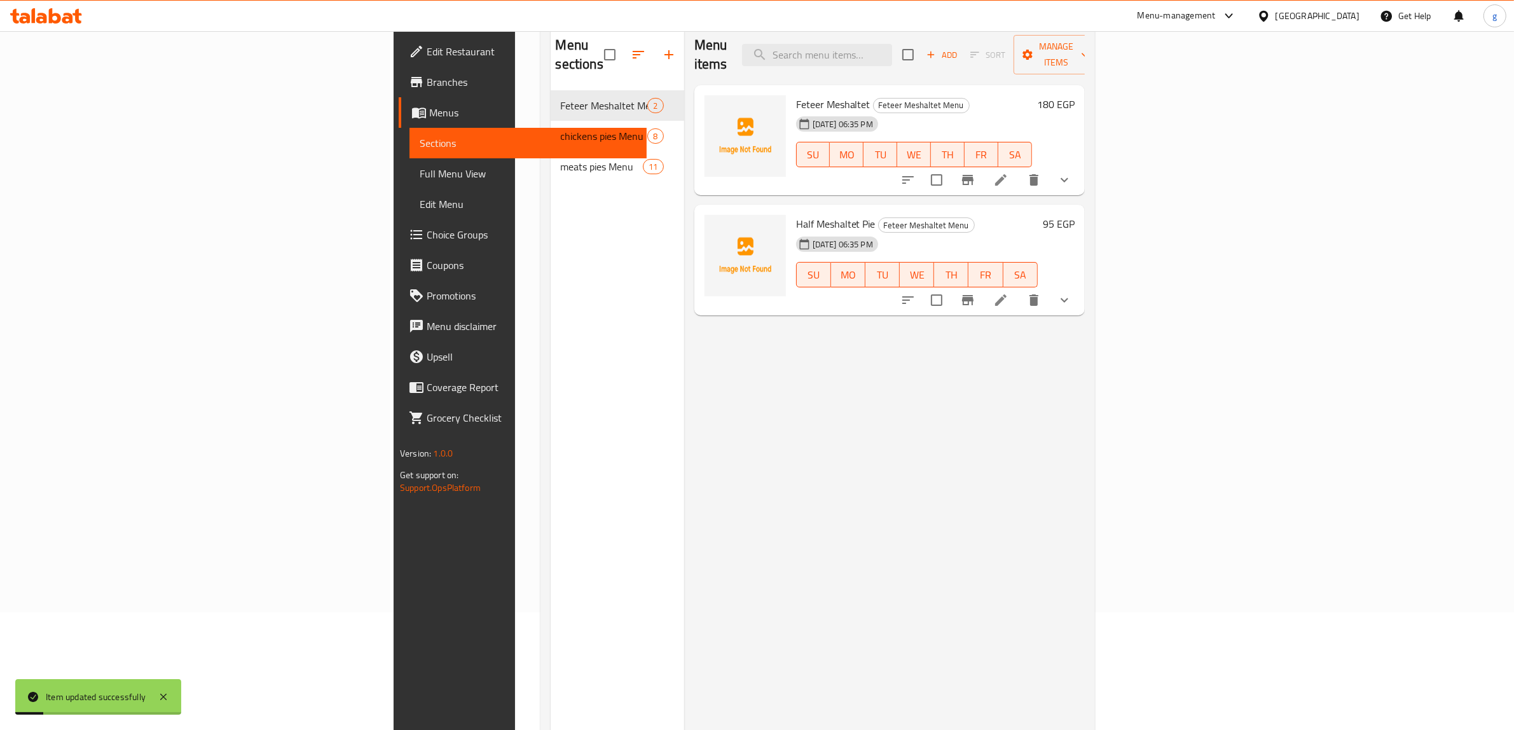
scroll to position [99, 0]
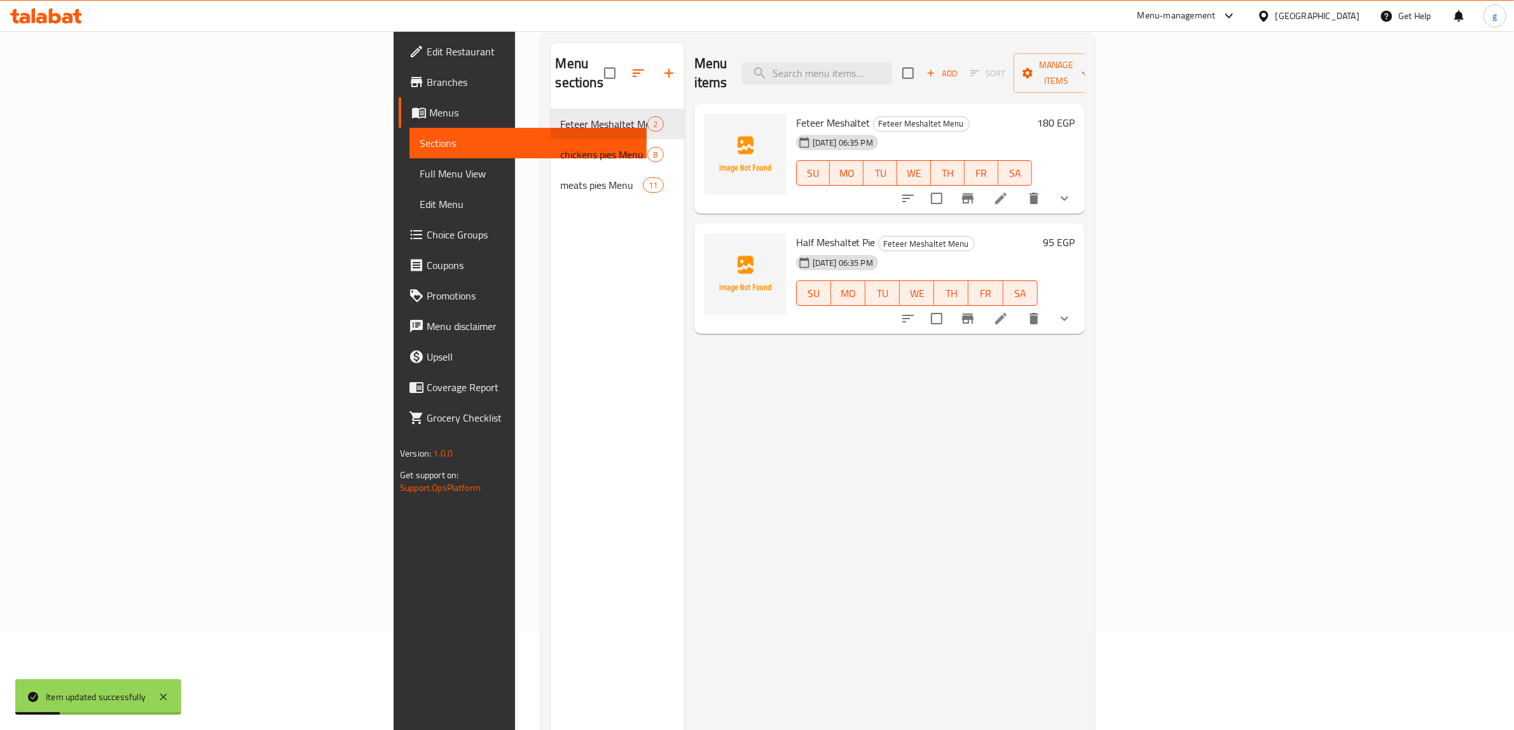
click at [1008, 311] on icon at bounding box center [1000, 318] width 15 height 15
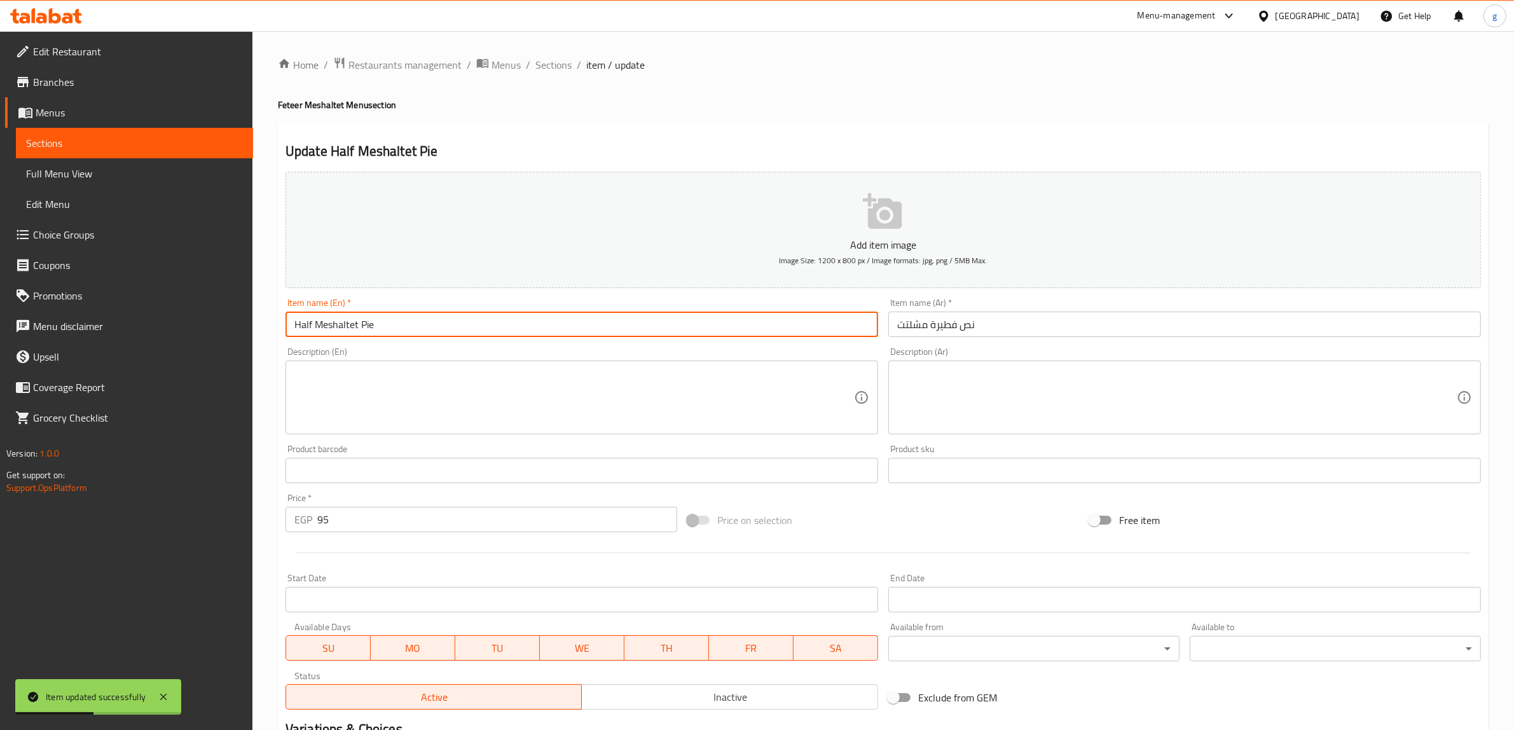
drag, startPoint x: 446, startPoint y: 320, endPoint x: 291, endPoint y: 337, distance: 155.4
click at [291, 337] on input "Half Meshaltet Pie" at bounding box center [581, 324] width 593 height 25
click at [391, 325] on input "Half Meshaltet Pie" at bounding box center [581, 324] width 593 height 25
drag, startPoint x: 317, startPoint y: 325, endPoint x: 411, endPoint y: 337, distance: 95.4
click at [411, 337] on input "Half Meshaltet Pie" at bounding box center [581, 324] width 593 height 25
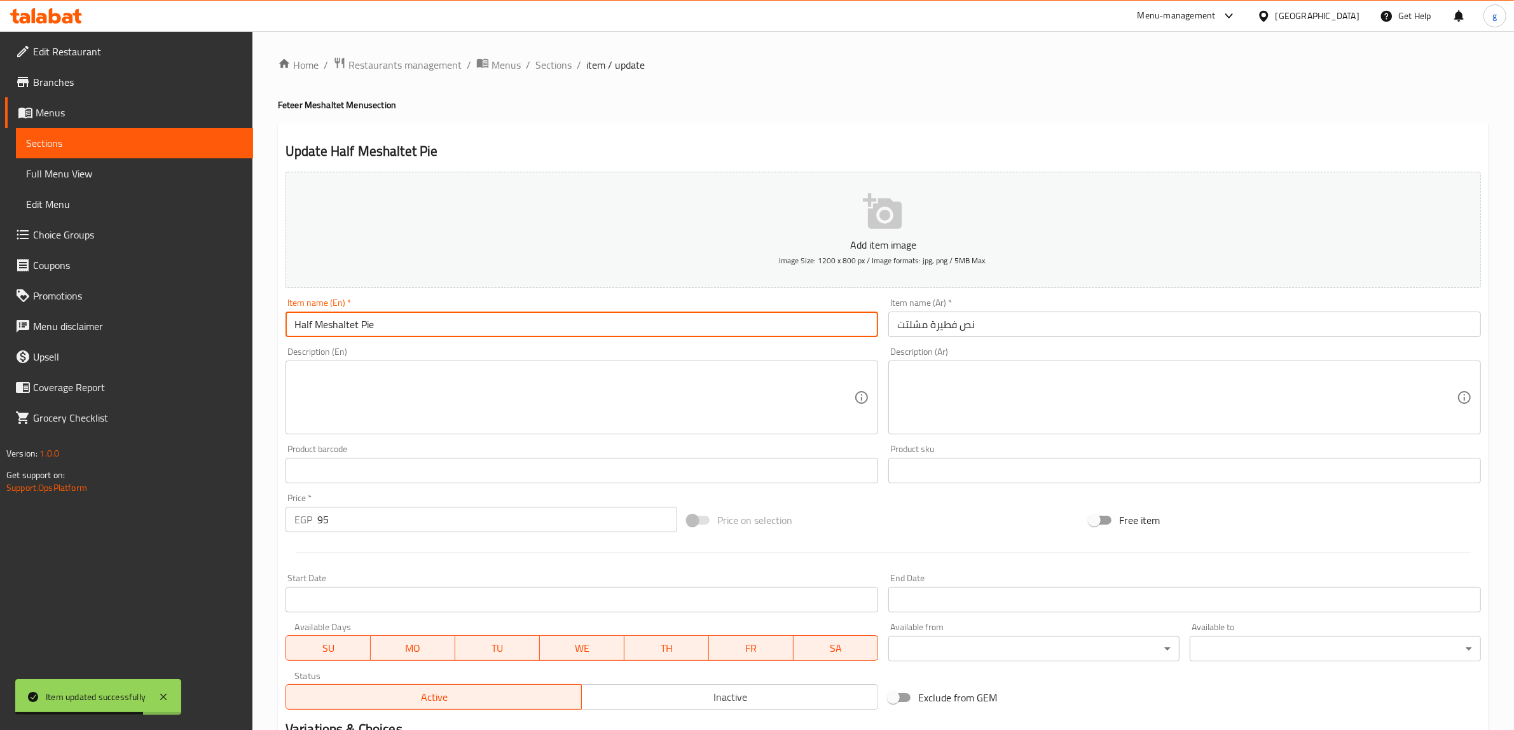
paste input "Feteer Meshaltet"
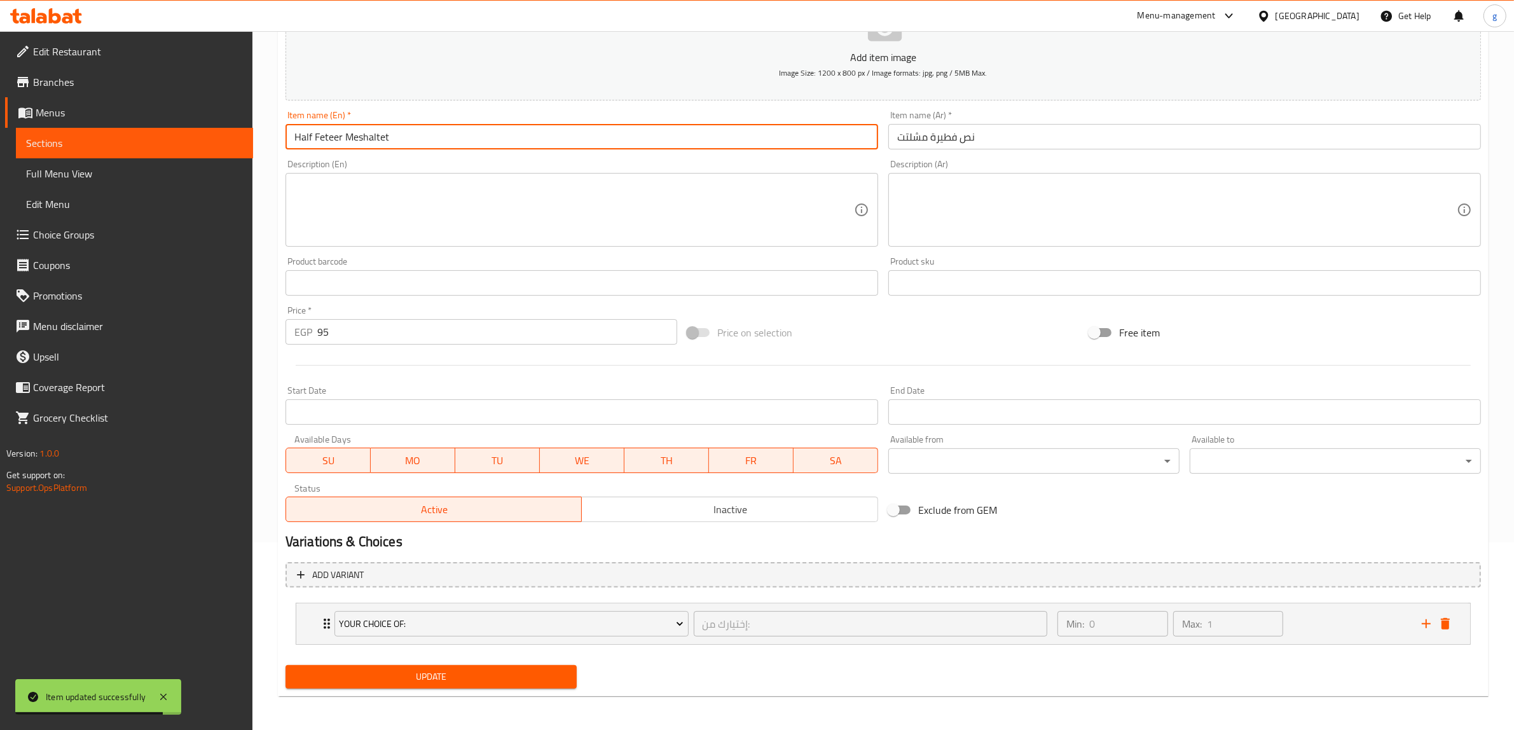
scroll to position [188, 0]
type input "Half Feteer Meshaltet"
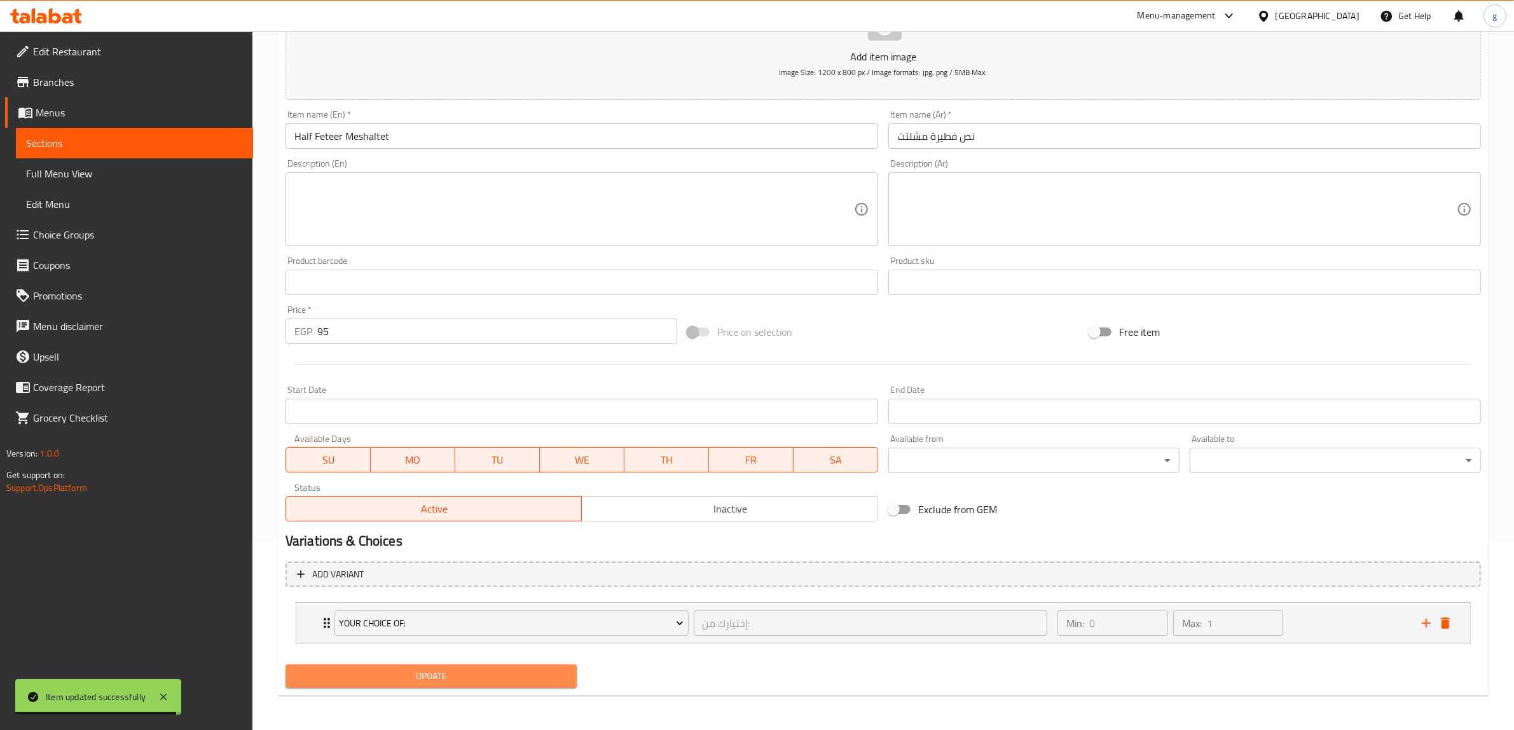
click at [408, 677] on span "Update" at bounding box center [431, 676] width 271 height 16
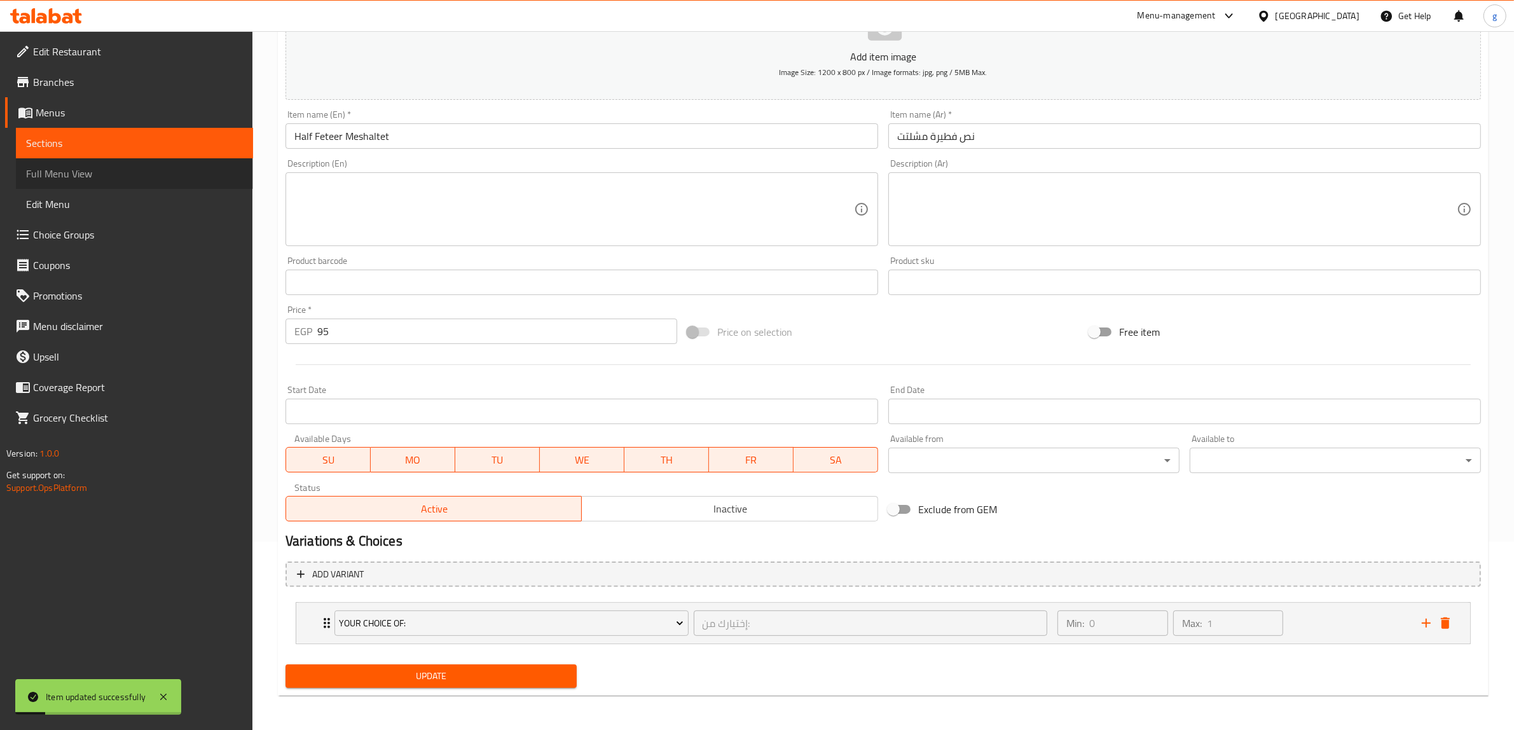
click at [78, 169] on span "Full Menu View" at bounding box center [134, 173] width 217 height 15
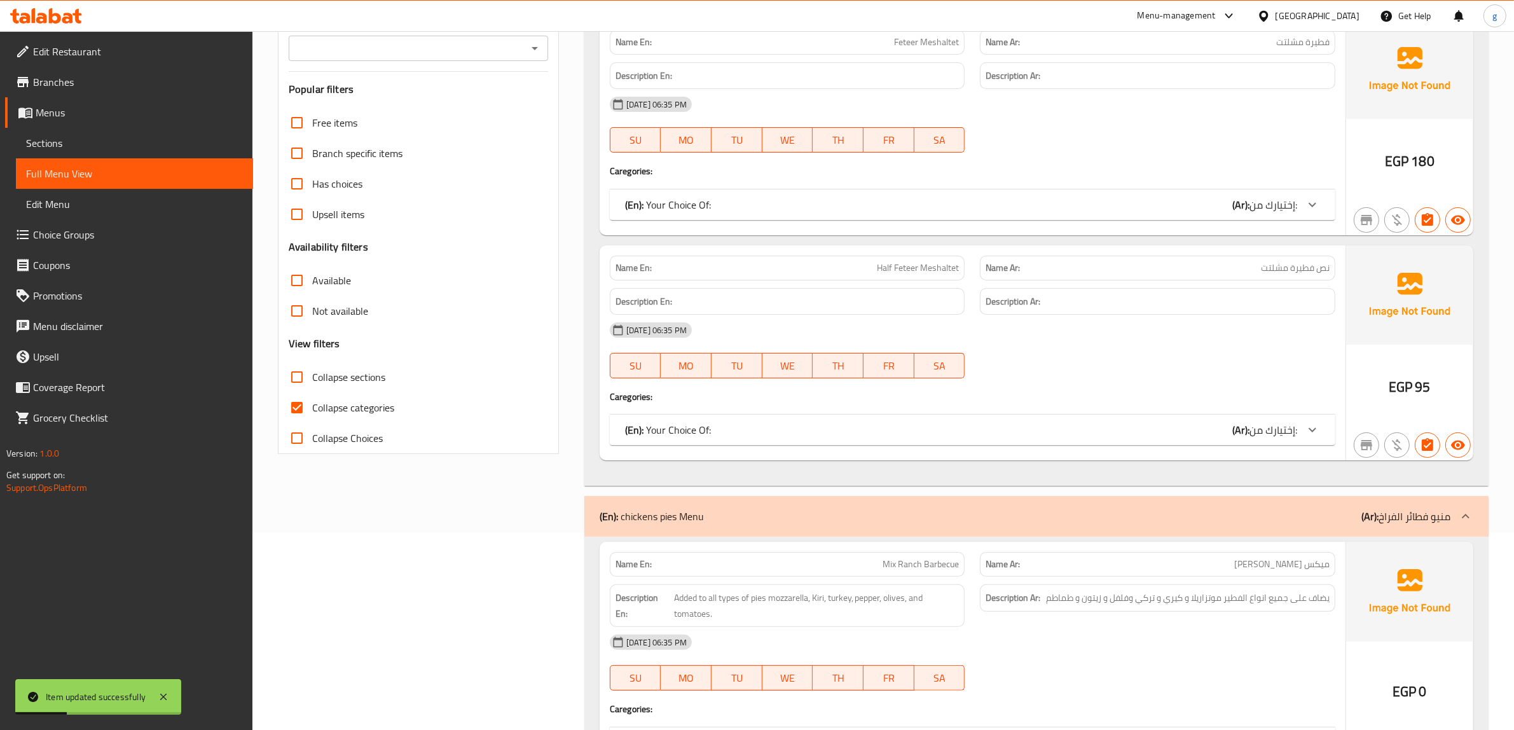
scroll to position [109, 0]
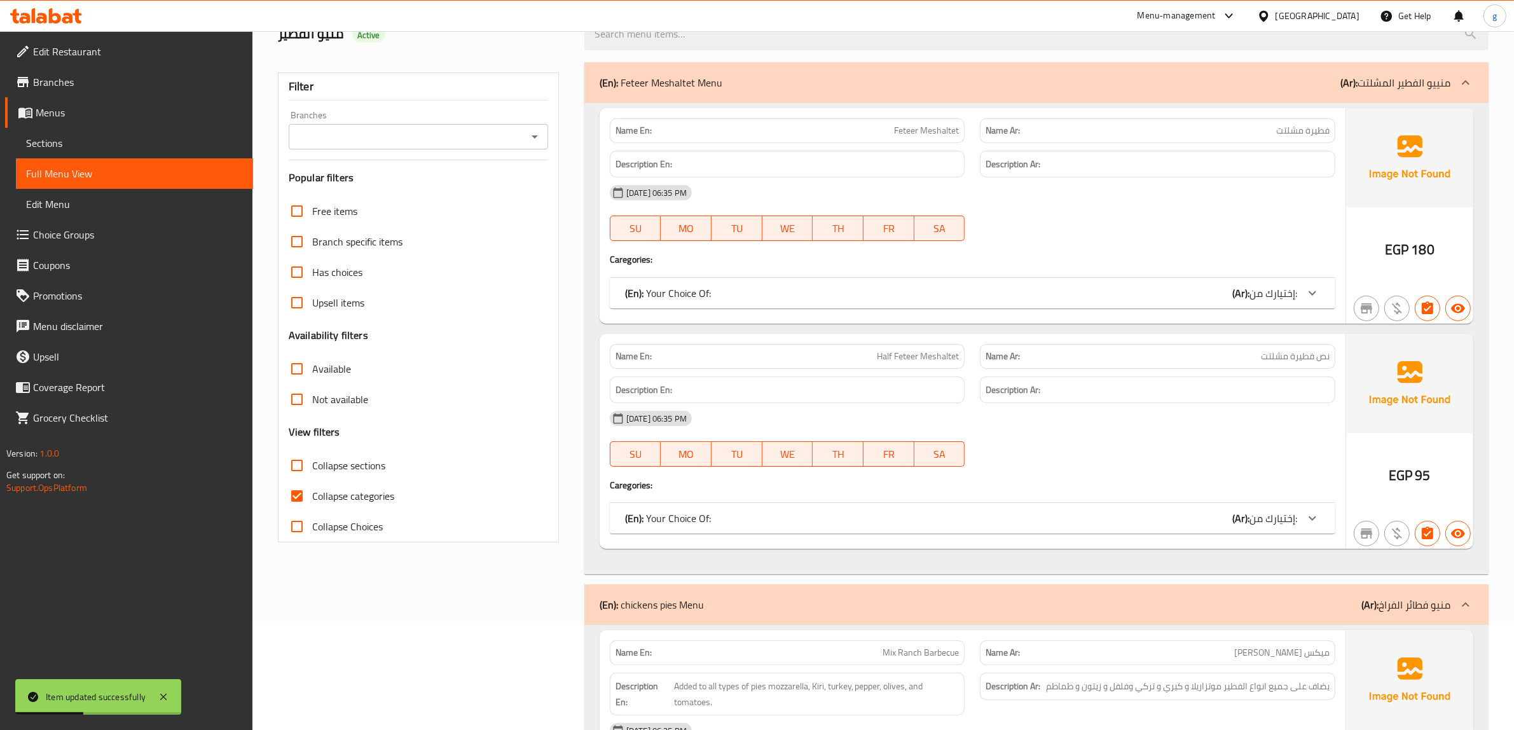
click at [300, 493] on input "Collapse categories" at bounding box center [297, 496] width 31 height 31
checkbox input "false"
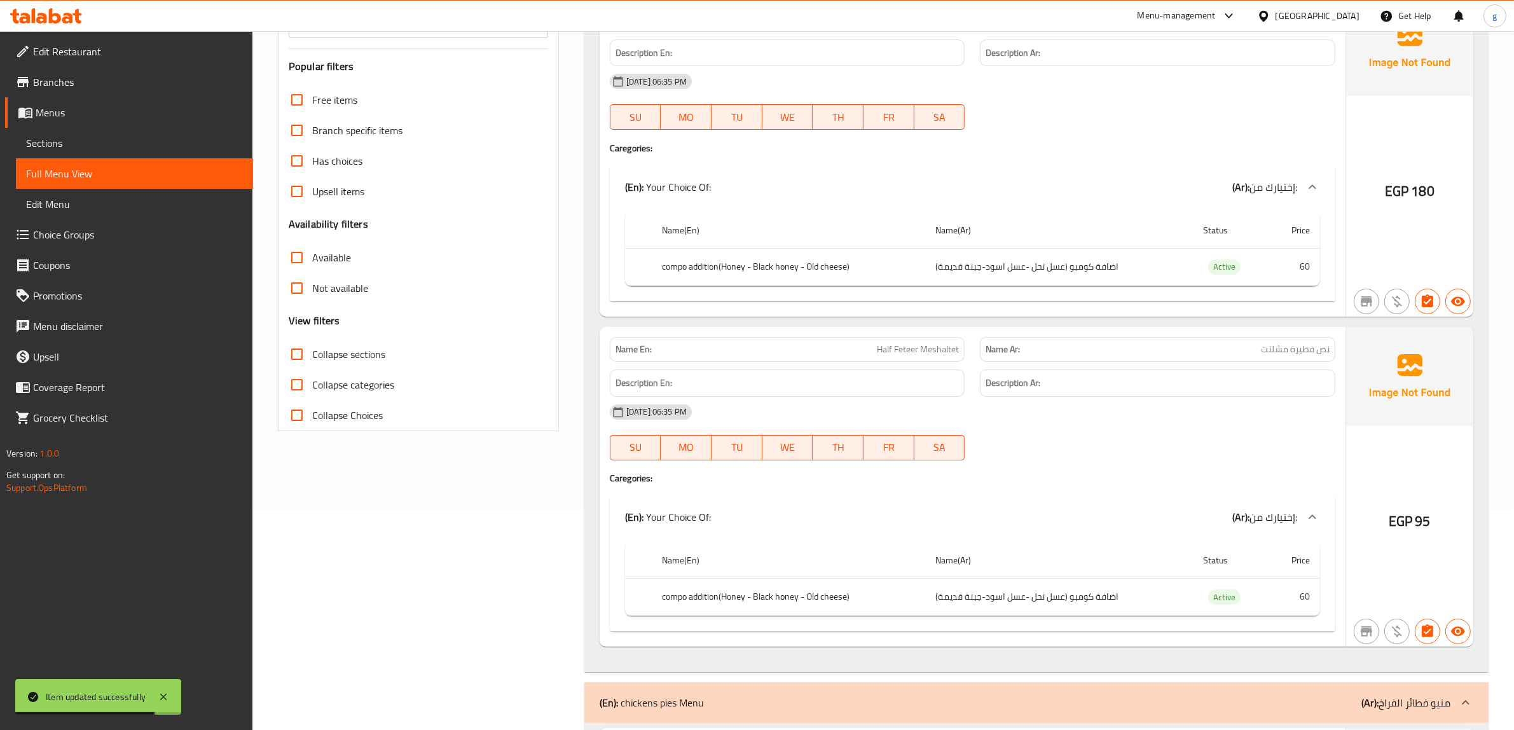
scroll to position [238, 0]
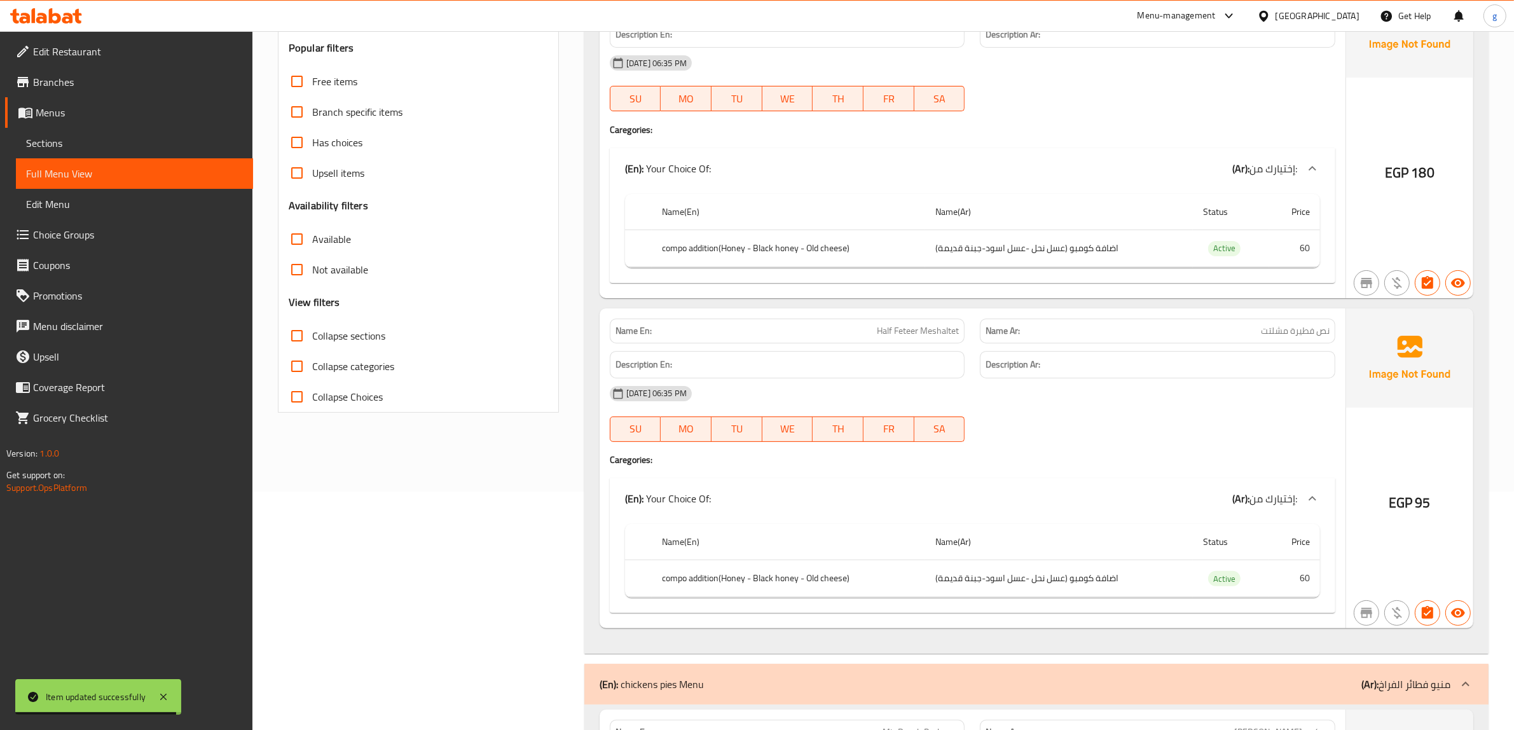
click at [99, 247] on link "Choice Groups" at bounding box center [129, 234] width 248 height 31
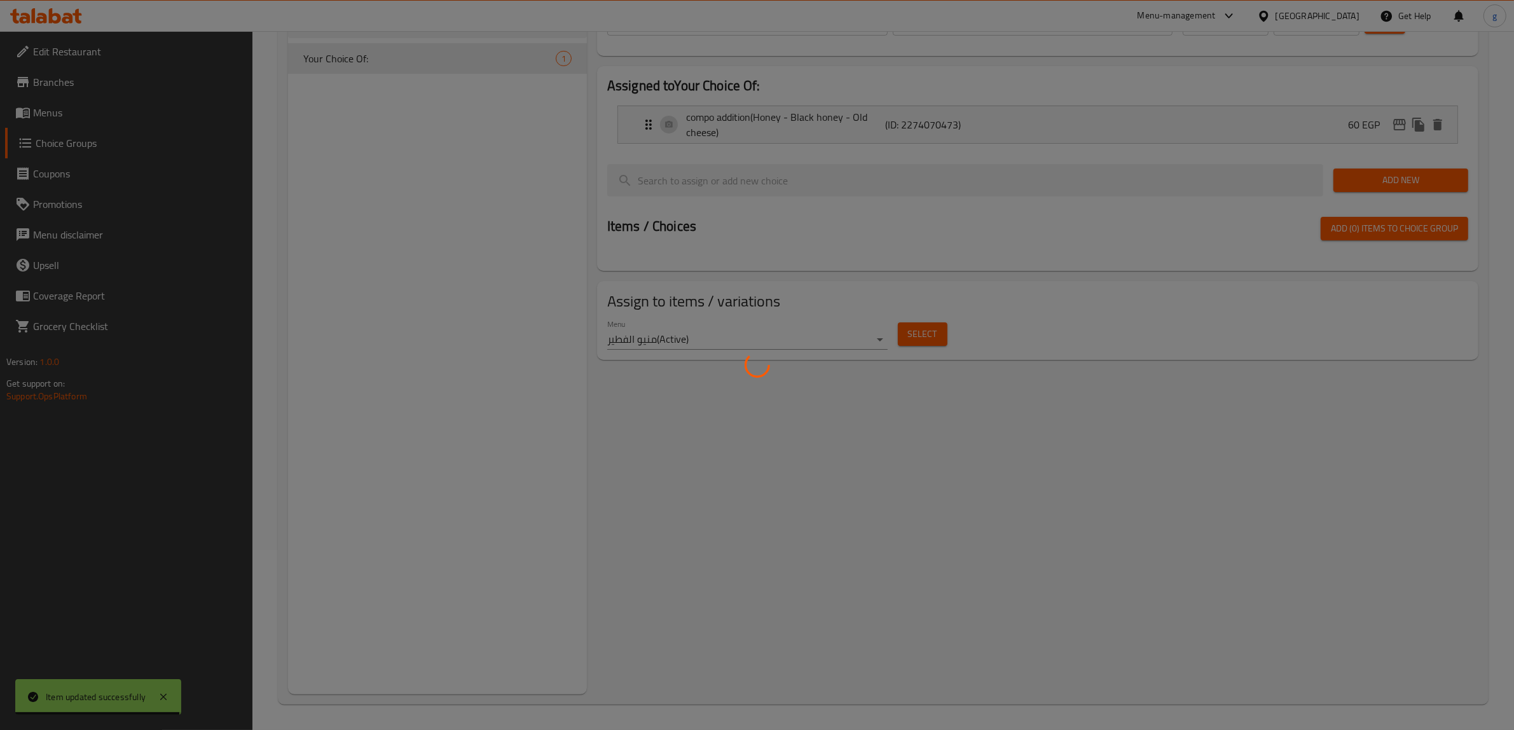
scroll to position [180, 0]
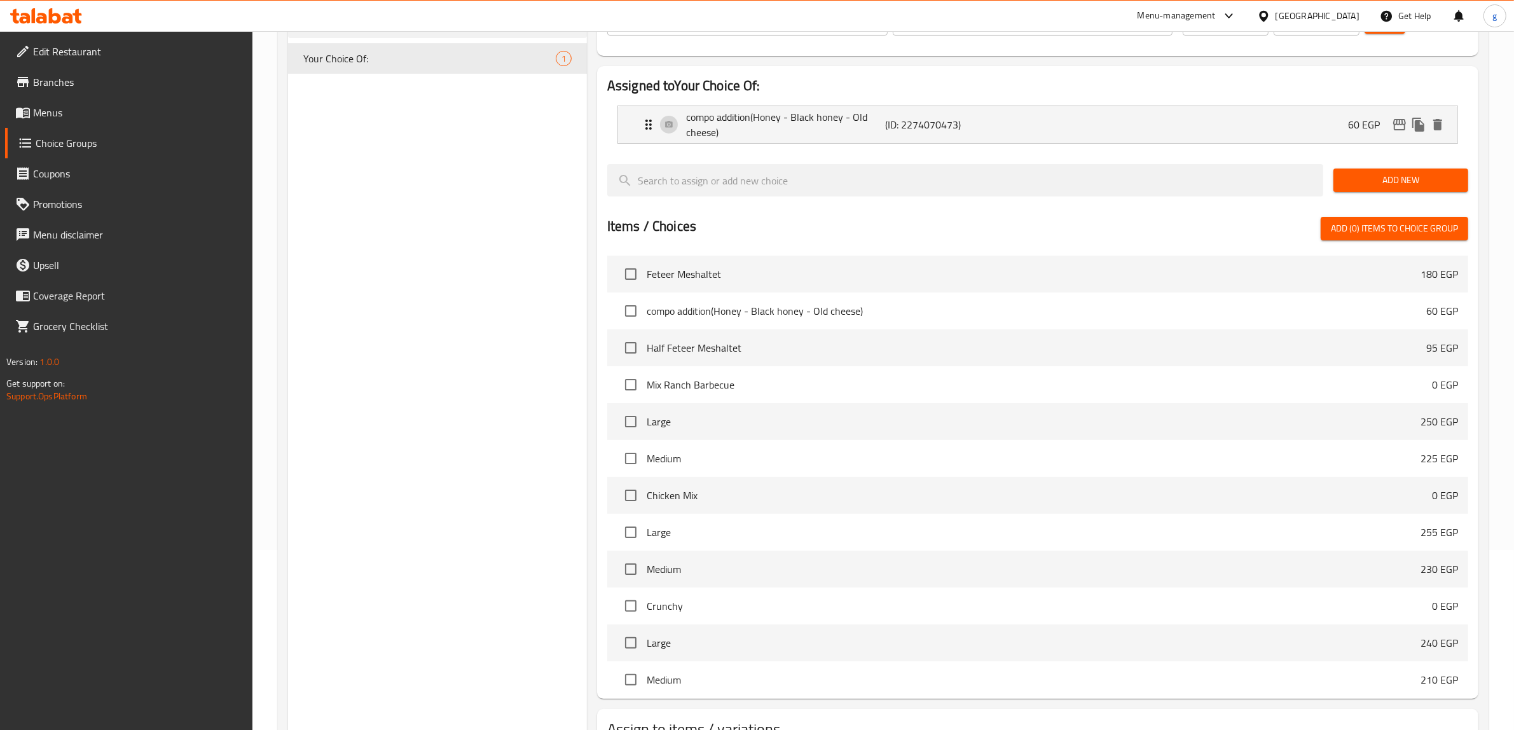
click at [1397, 184] on span "Add New" at bounding box center [1400, 180] width 114 height 16
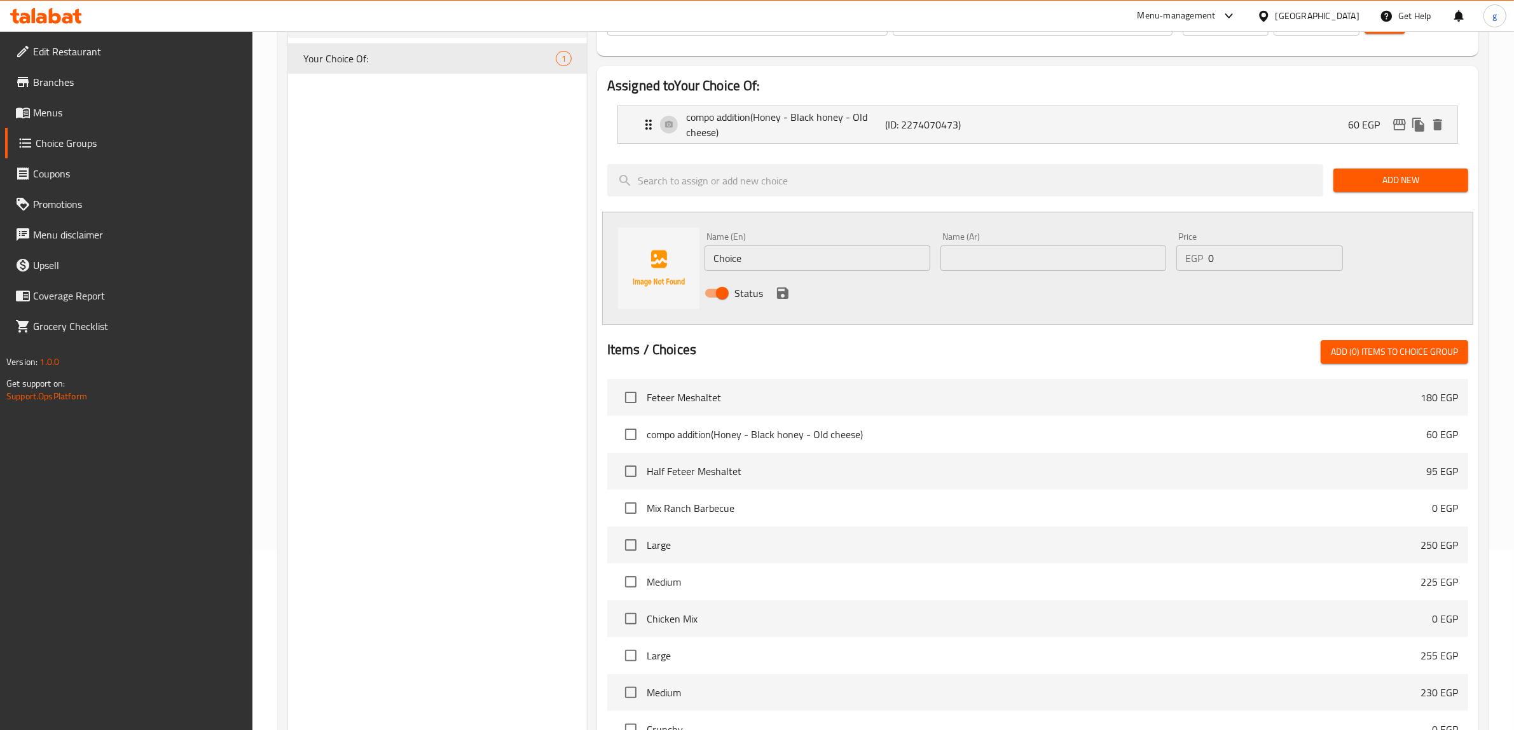
click at [1029, 261] on input "text" at bounding box center [1053, 257] width 226 height 25
click at [964, 293] on div "Status" at bounding box center [1053, 293] width 708 height 34
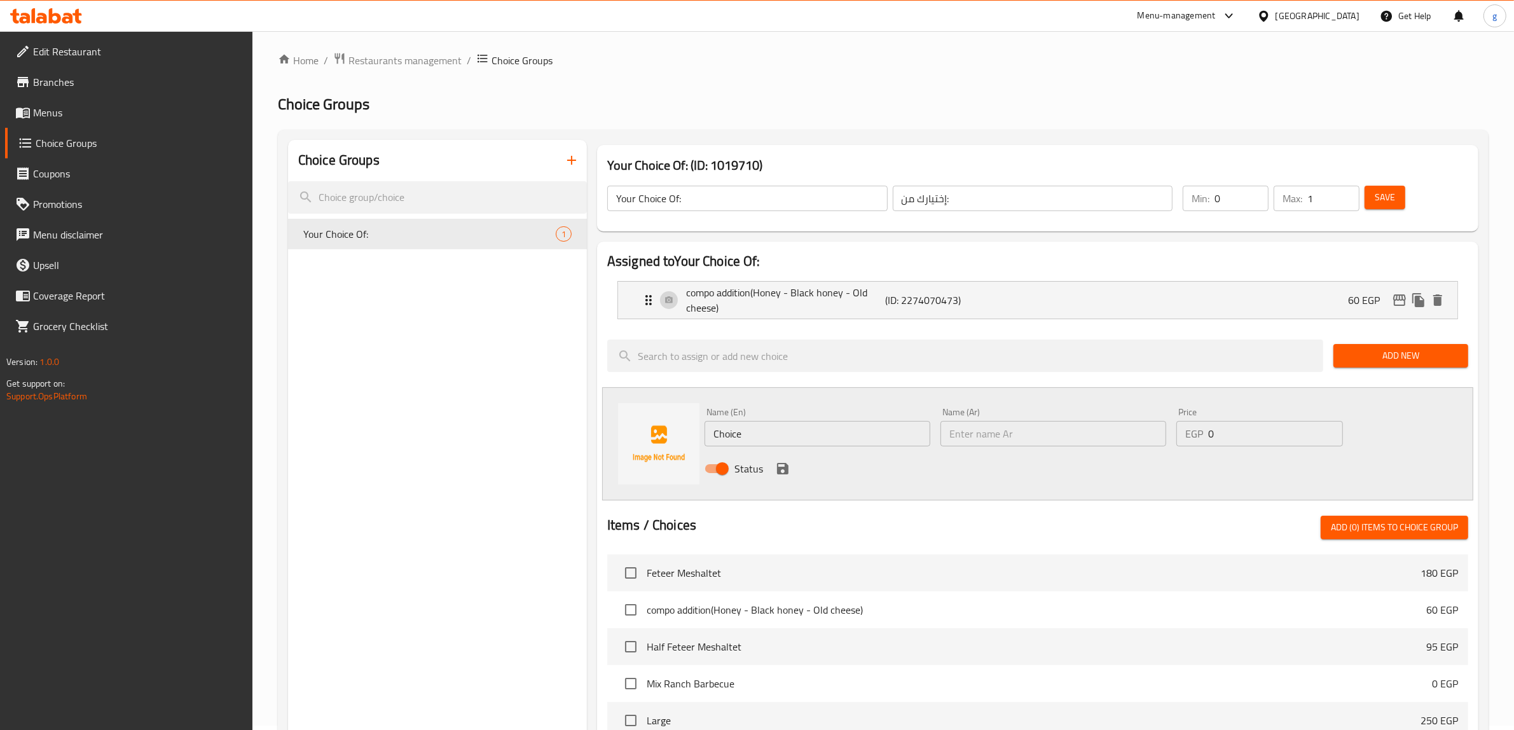
scroll to position [0, 0]
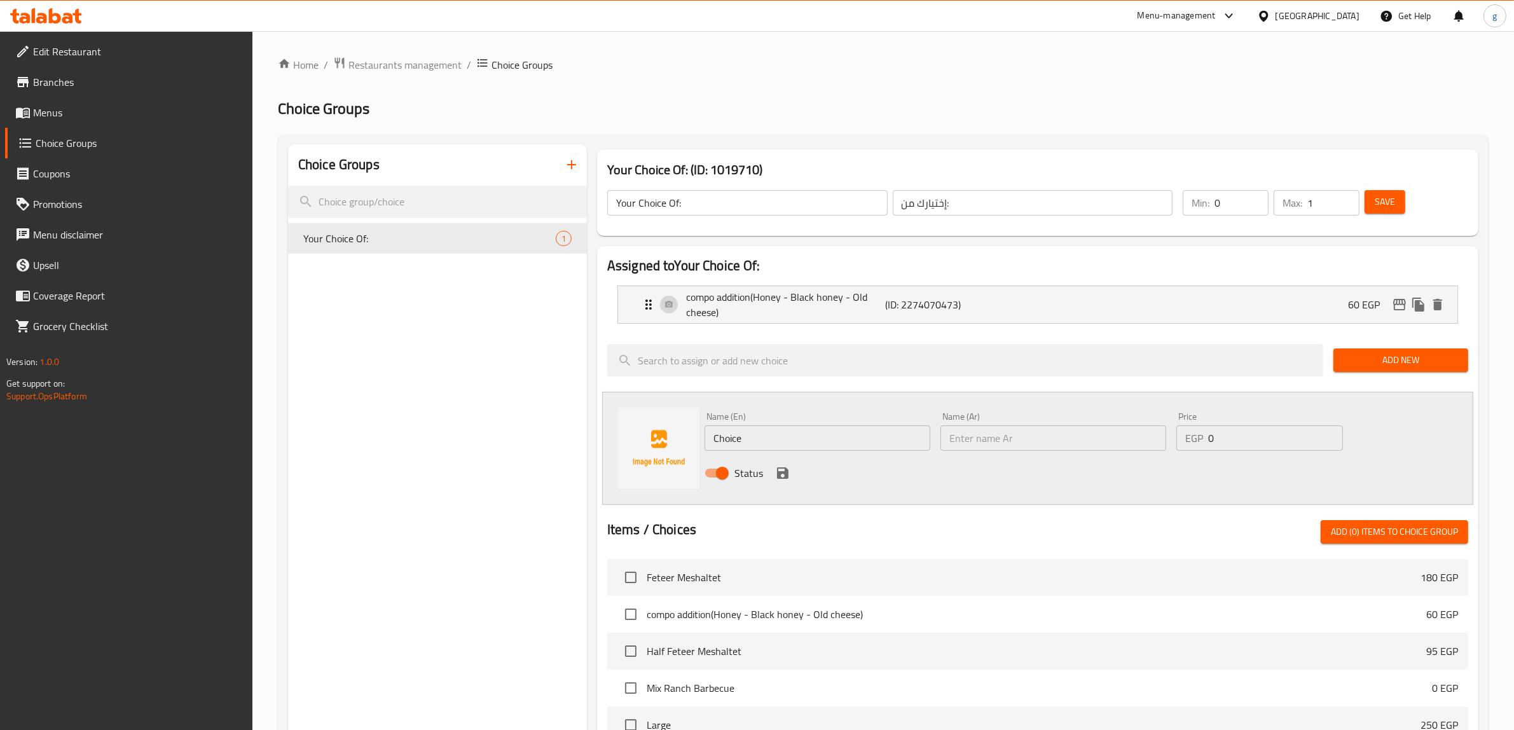
click at [549, 161] on div "Choice Groups" at bounding box center [437, 164] width 299 height 41
click at [566, 166] on icon "button" at bounding box center [571, 164] width 15 height 15
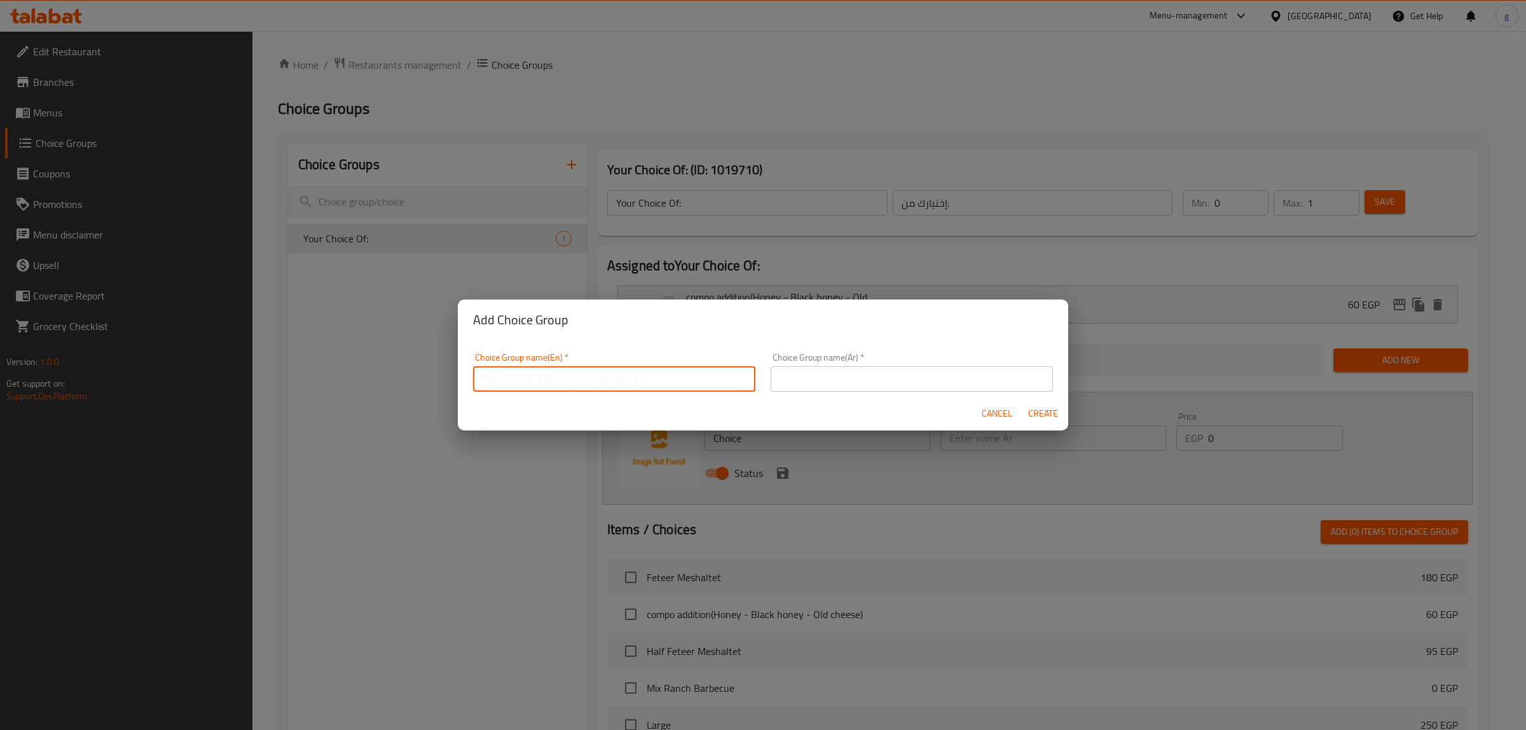
click at [617, 376] on input "text" at bounding box center [614, 378] width 282 height 25
type input "your choice of:"
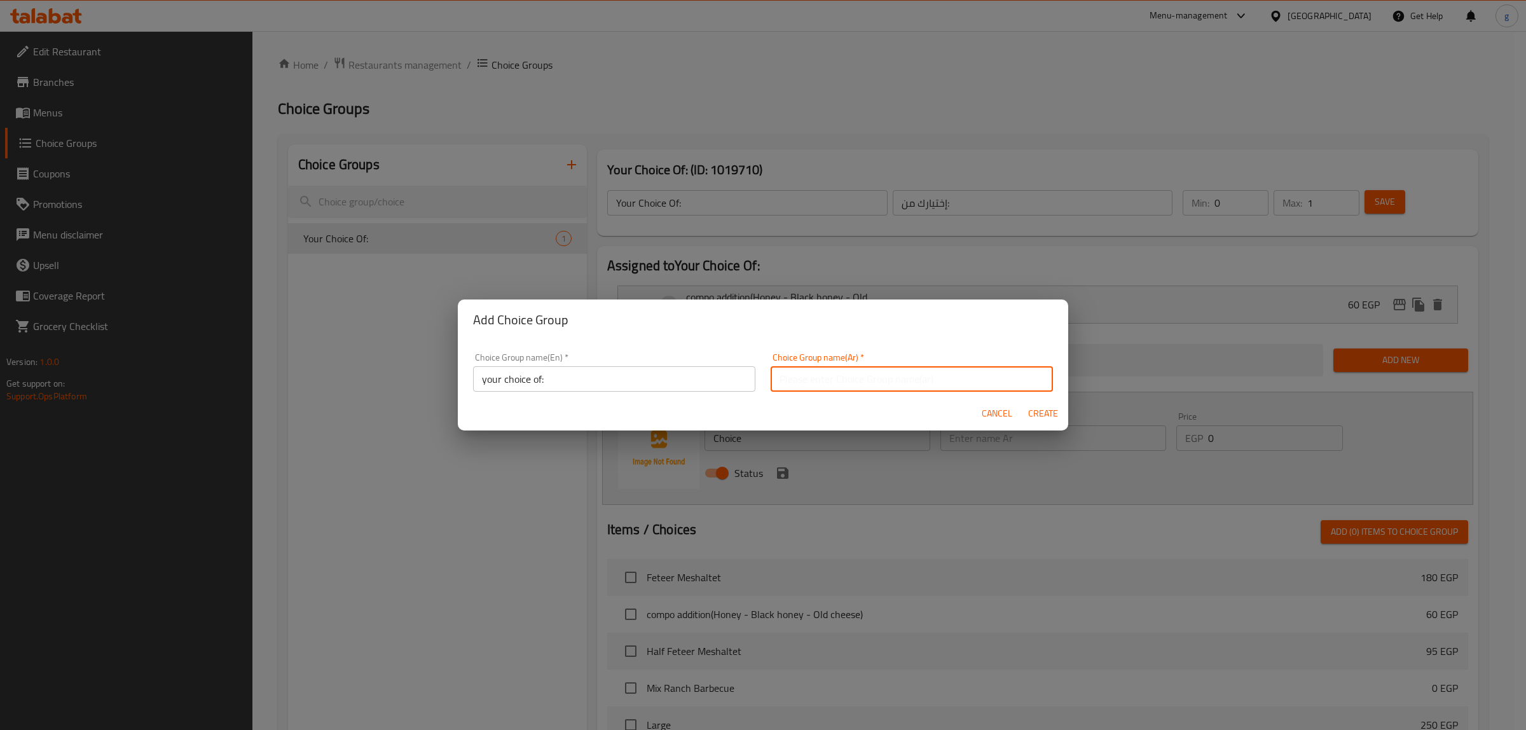
click at [830, 383] on input "text" at bounding box center [912, 378] width 282 height 25
type input "أختيارك من"
click at [674, 394] on div "Choice Group name(En)   * your choice of: Choice Group name(En) *" at bounding box center [614, 372] width 298 height 54
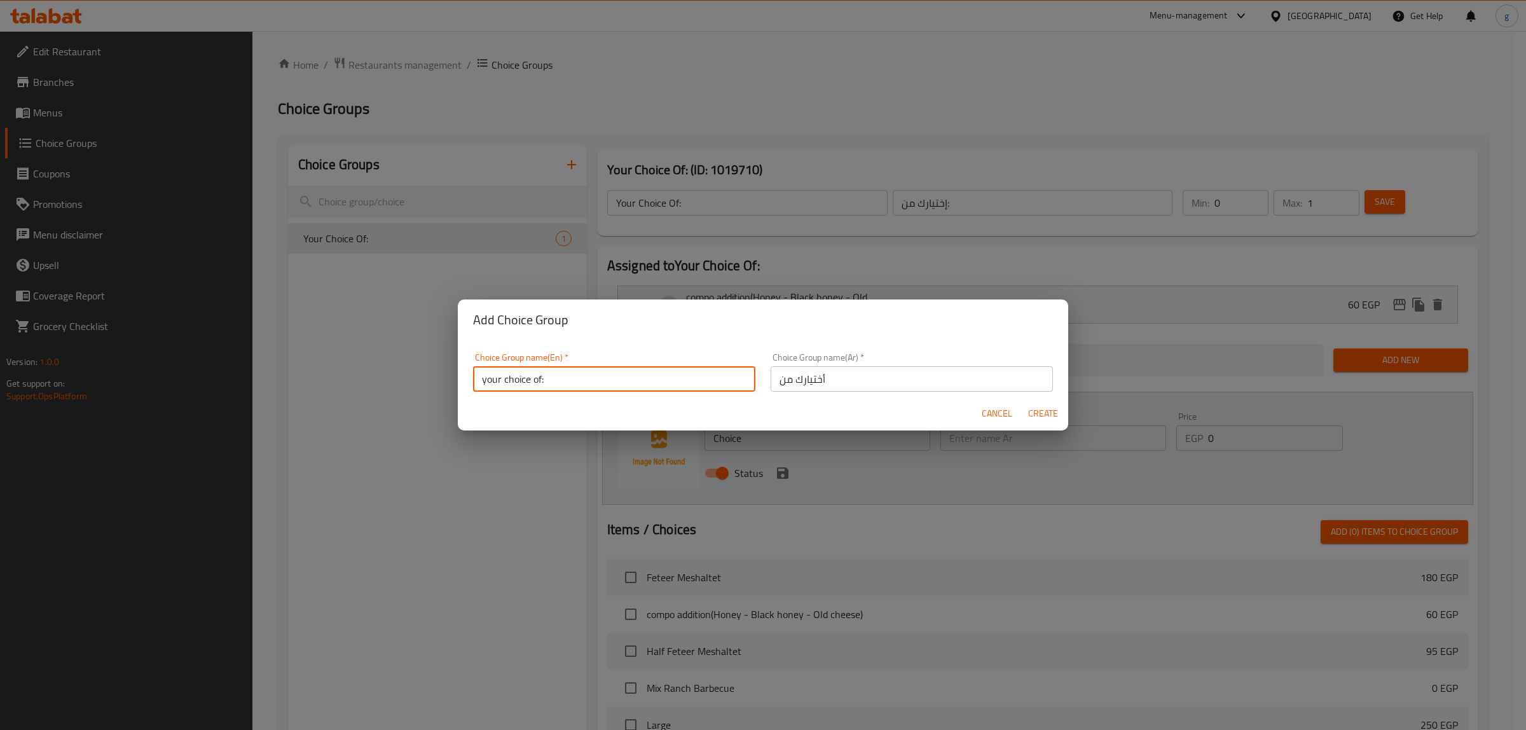
click at [671, 383] on input "your choice of:" at bounding box center [614, 378] width 282 height 25
type input "your choice of:"
click at [1047, 413] on span "Create" at bounding box center [1042, 414] width 31 height 16
type input "your choice of:"
type input "أختيارك من"
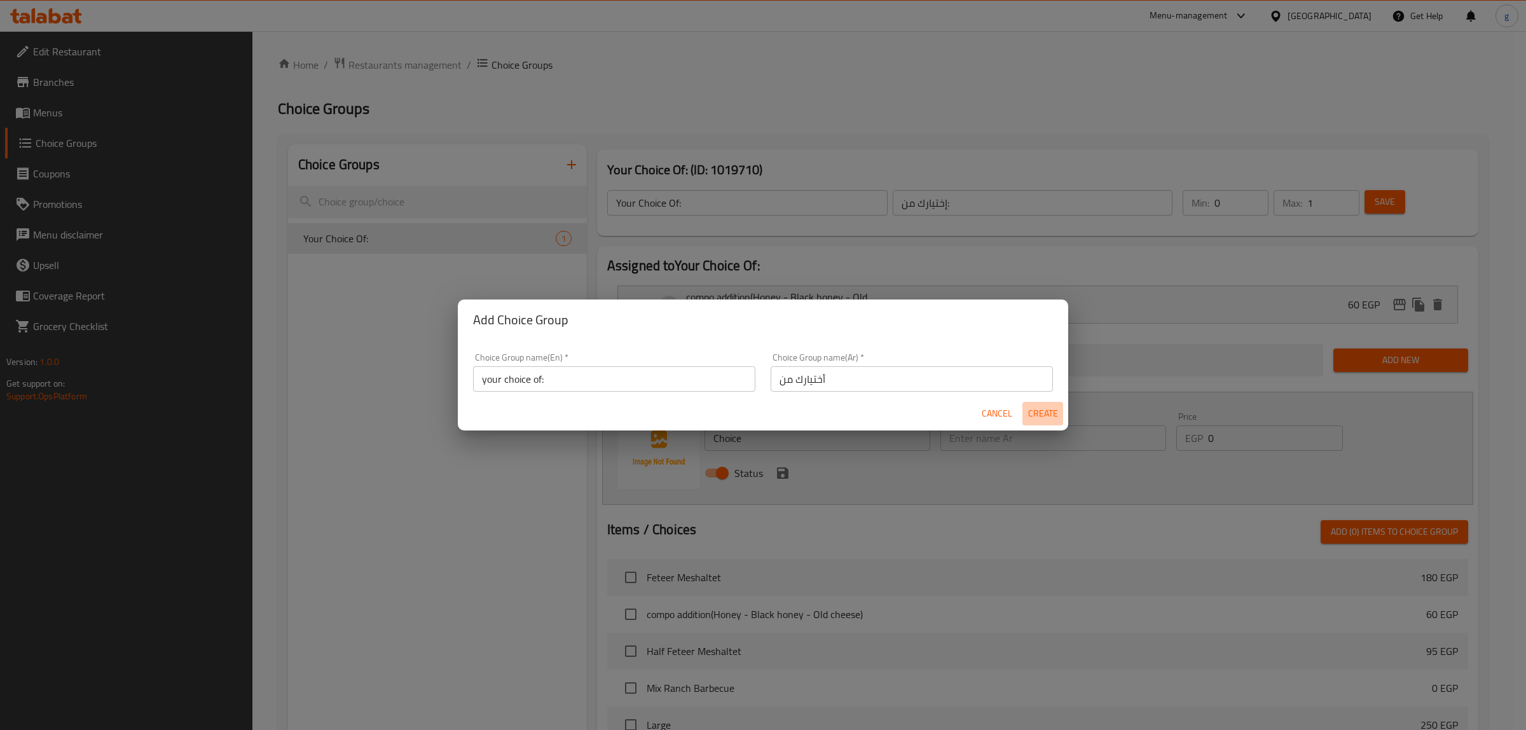
type input "0"
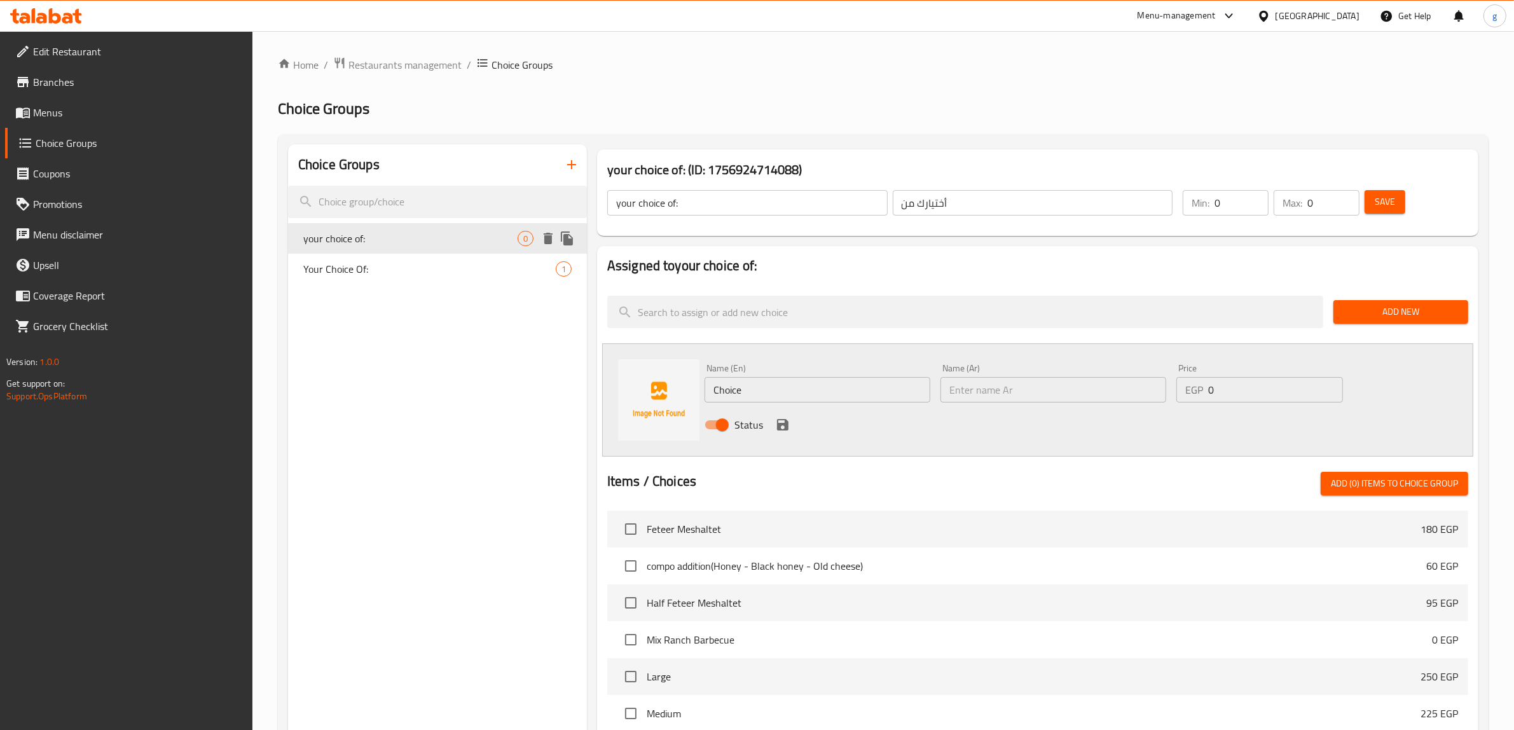
click at [429, 242] on span "your choice of:" at bounding box center [410, 238] width 214 height 15
click at [493, 235] on span "your choice of:" at bounding box center [410, 238] width 214 height 15
click at [708, 205] on input "your choice of:" at bounding box center [747, 202] width 280 height 25
click at [420, 235] on span "your choice of:" at bounding box center [410, 238] width 214 height 15
drag, startPoint x: 672, startPoint y: 205, endPoint x: 608, endPoint y: 205, distance: 64.2
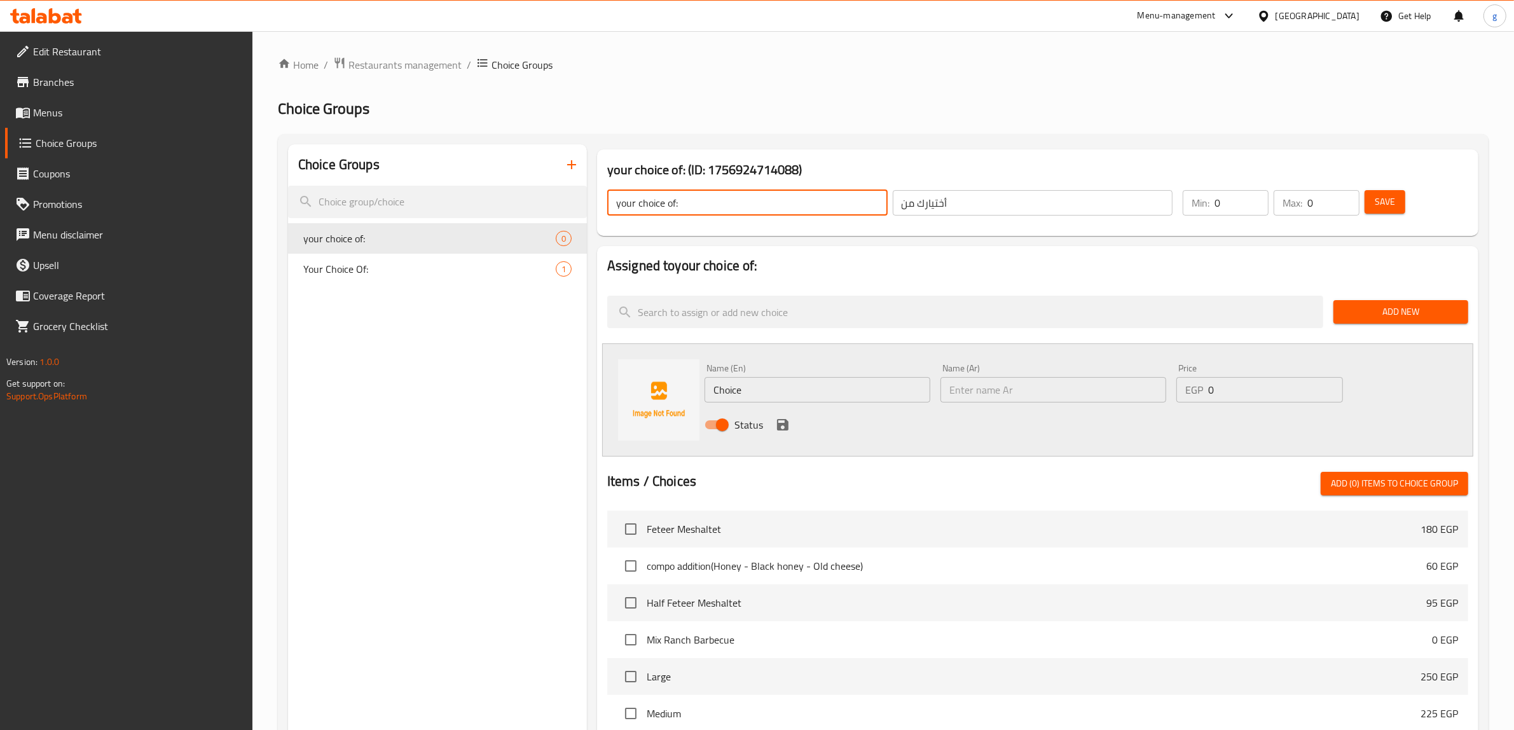
click at [624, 214] on input "your choice of:" at bounding box center [747, 202] width 280 height 25
drag, startPoint x: 619, startPoint y: 205, endPoint x: 639, endPoint y: 210, distance: 21.0
click at [639, 210] on input "your choice of:" at bounding box center [747, 202] width 280 height 25
drag, startPoint x: 610, startPoint y: 199, endPoint x: 1365, endPoint y: 219, distance: 754.9
click at [1359, 236] on div "your choice of: (ID: 1756924714088) your choice of: ​ أختيارك من ​ Min: 0 ​ Max…" at bounding box center [1037, 192] width 881 height 86
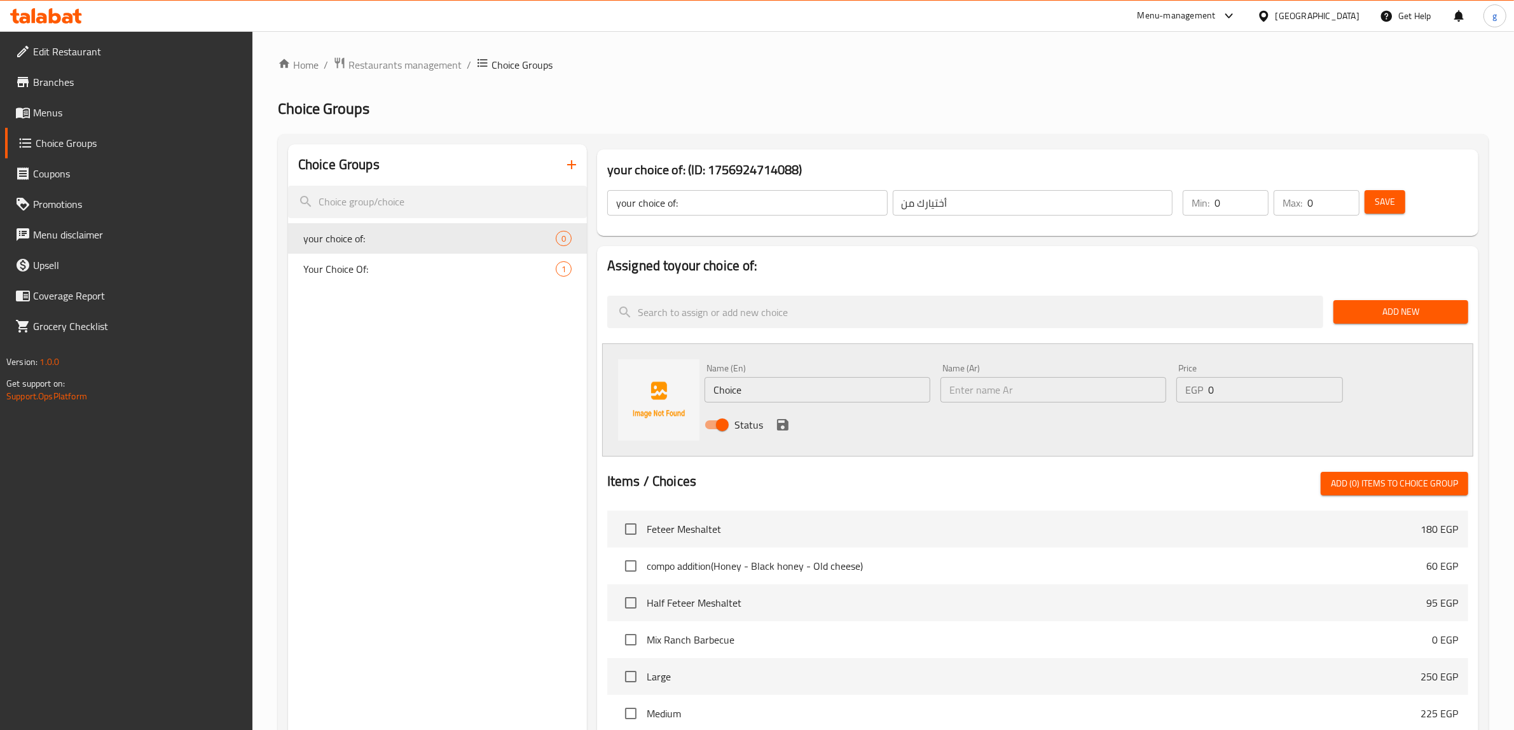
click at [727, 202] on input "your choice of:" at bounding box center [747, 202] width 280 height 25
click at [729, 202] on input "your choice of:" at bounding box center [747, 202] width 280 height 25
click at [728, 199] on input "your choice of:" at bounding box center [747, 202] width 280 height 25
paste input "Add On's:"
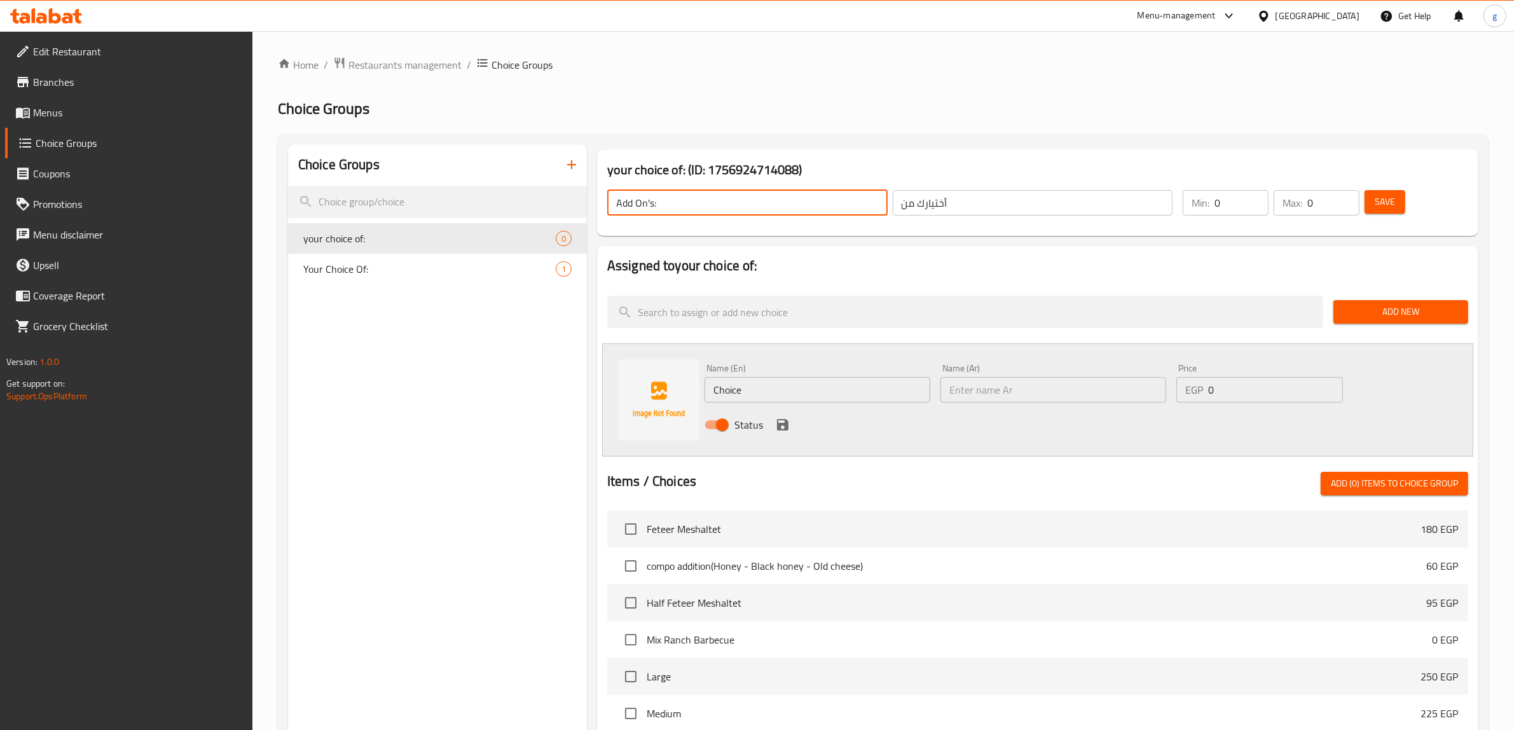
type input "Add On's:"
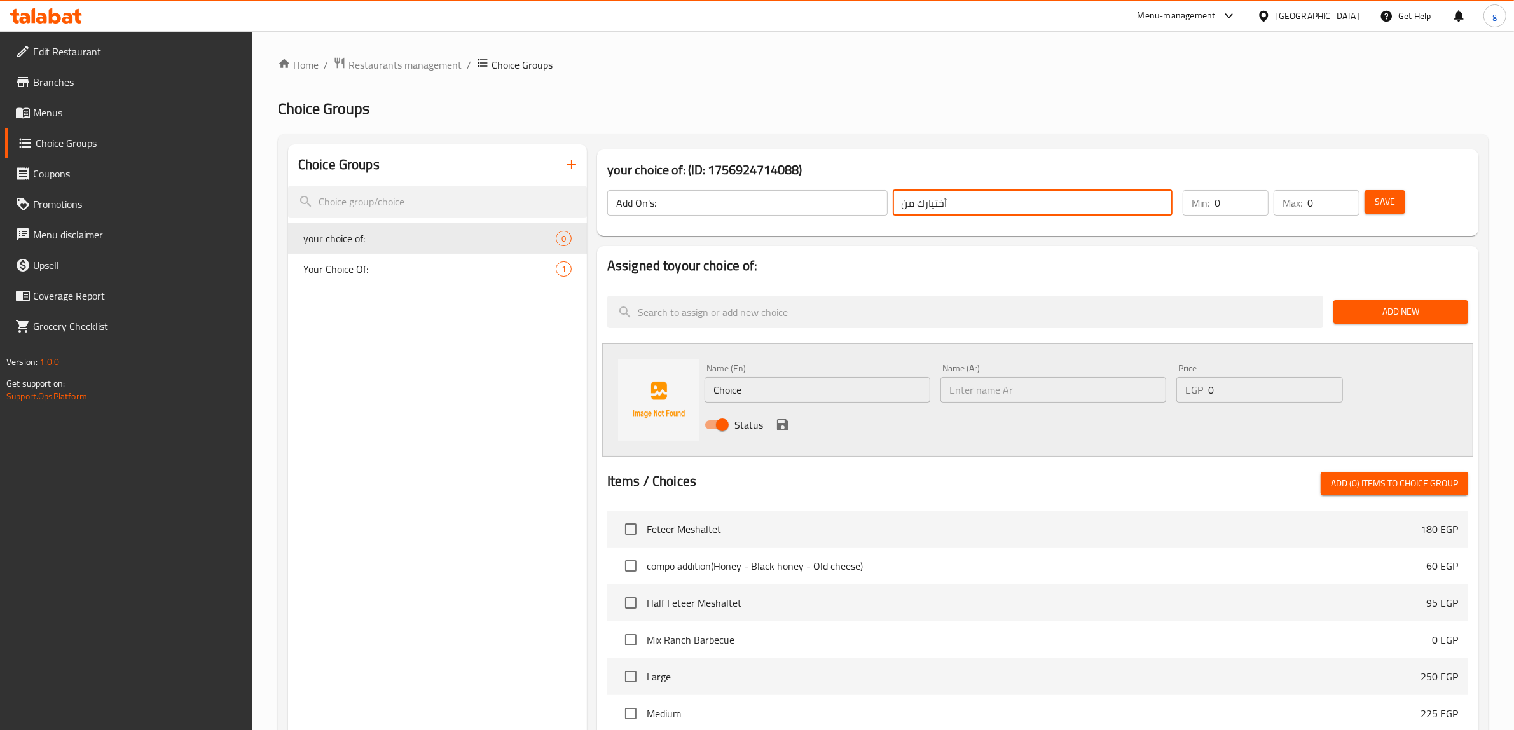
click at [1053, 210] on input "أختيارك من" at bounding box center [1033, 202] width 280 height 25
paste input "لإضافات:"
type input "الإضافات:"
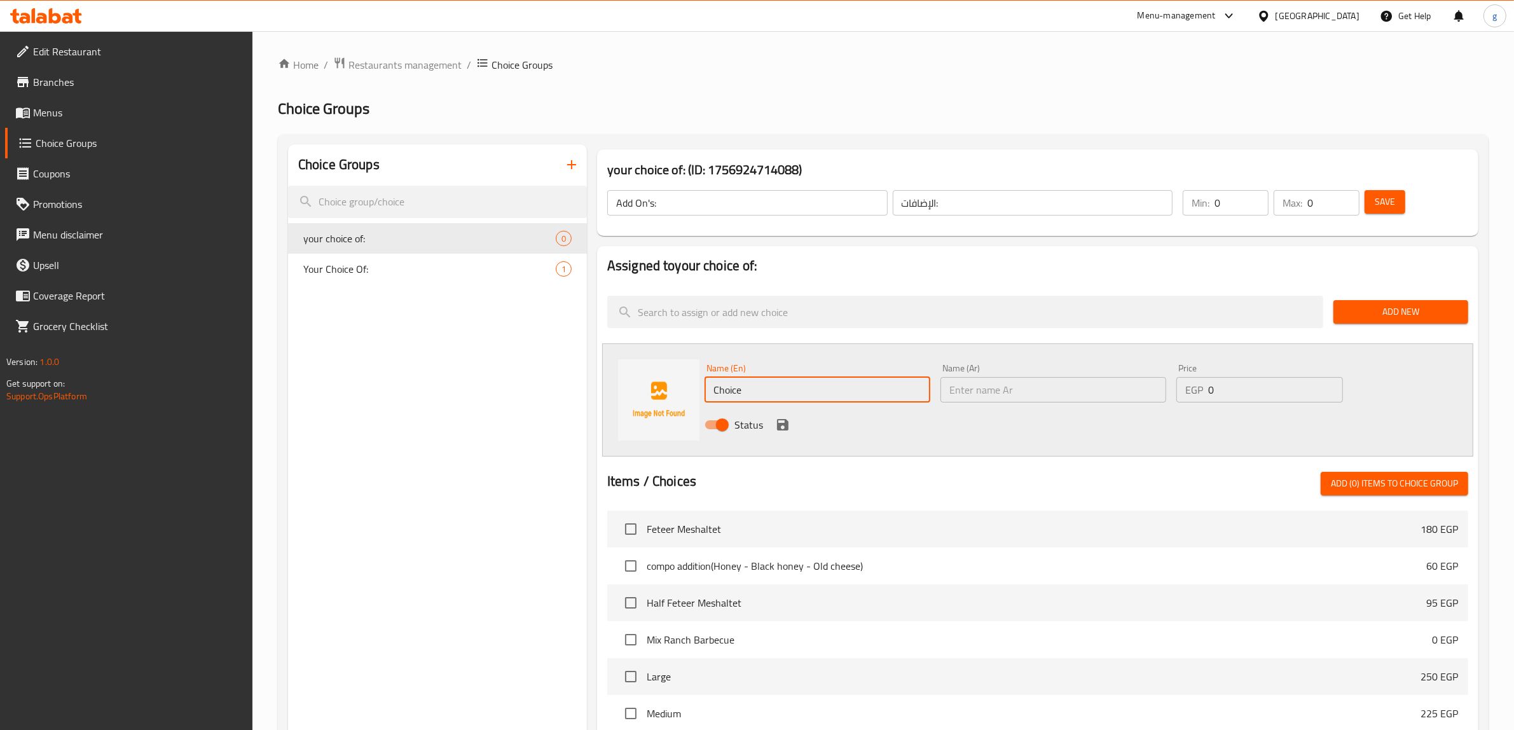
click at [817, 395] on input "Choice" at bounding box center [817, 389] width 226 height 25
drag, startPoint x: 1101, startPoint y: 390, endPoint x: 1103, endPoint y: 401, distance: 11.0
click at [1101, 390] on input "text" at bounding box center [1053, 389] width 226 height 25
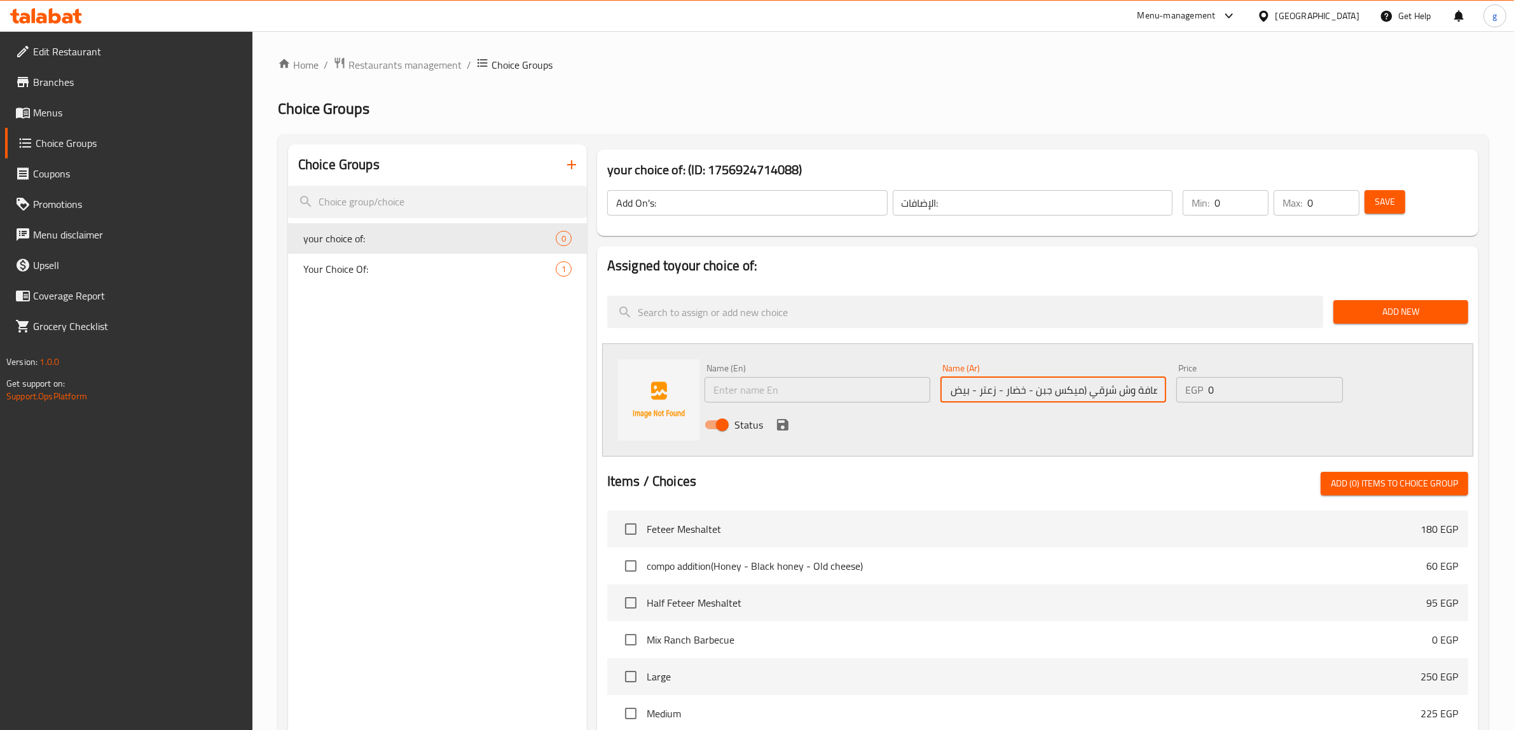
scroll to position [0, 6]
type input "اضافة وش شرقي (ميكس جبن - خضار - زعتر - بيض )"
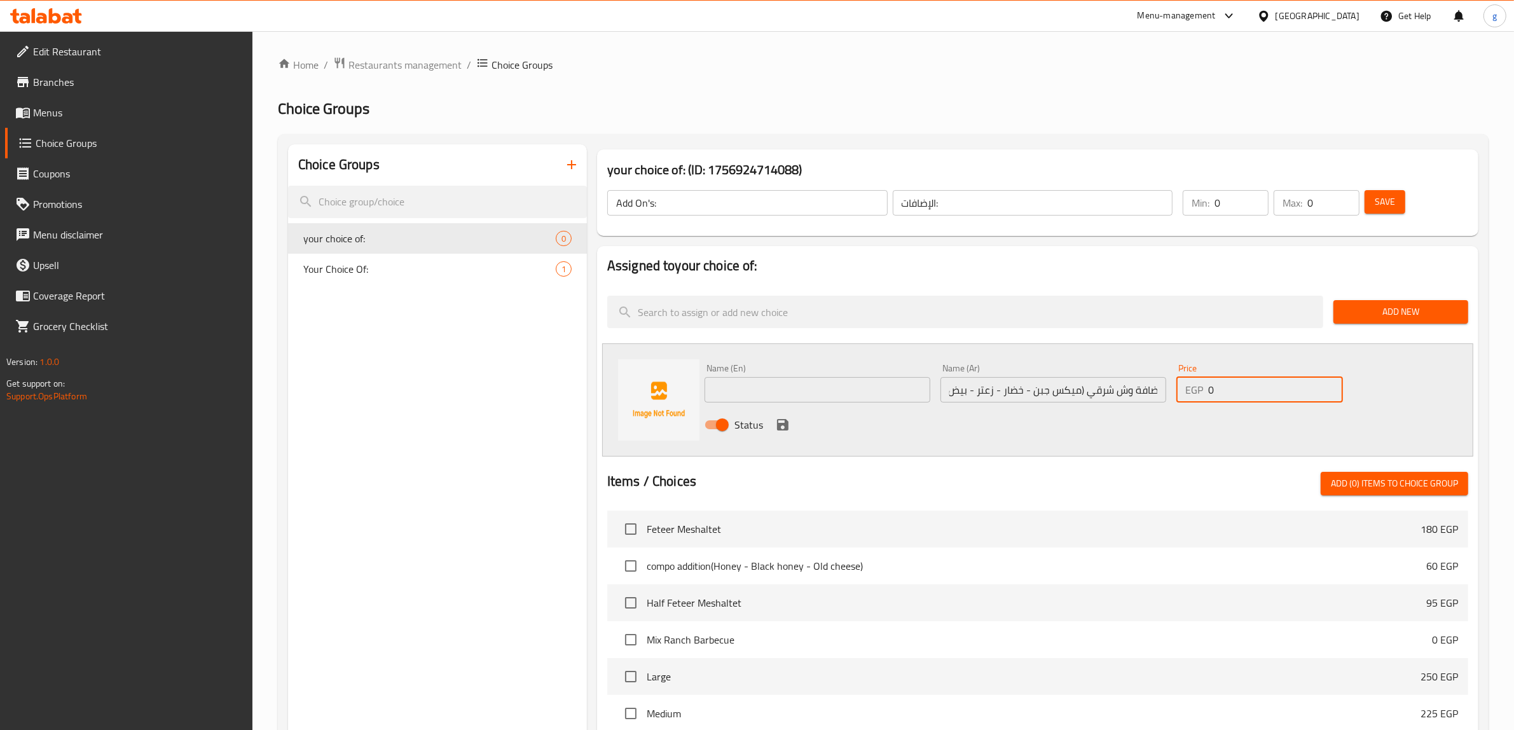
scroll to position [0, 0]
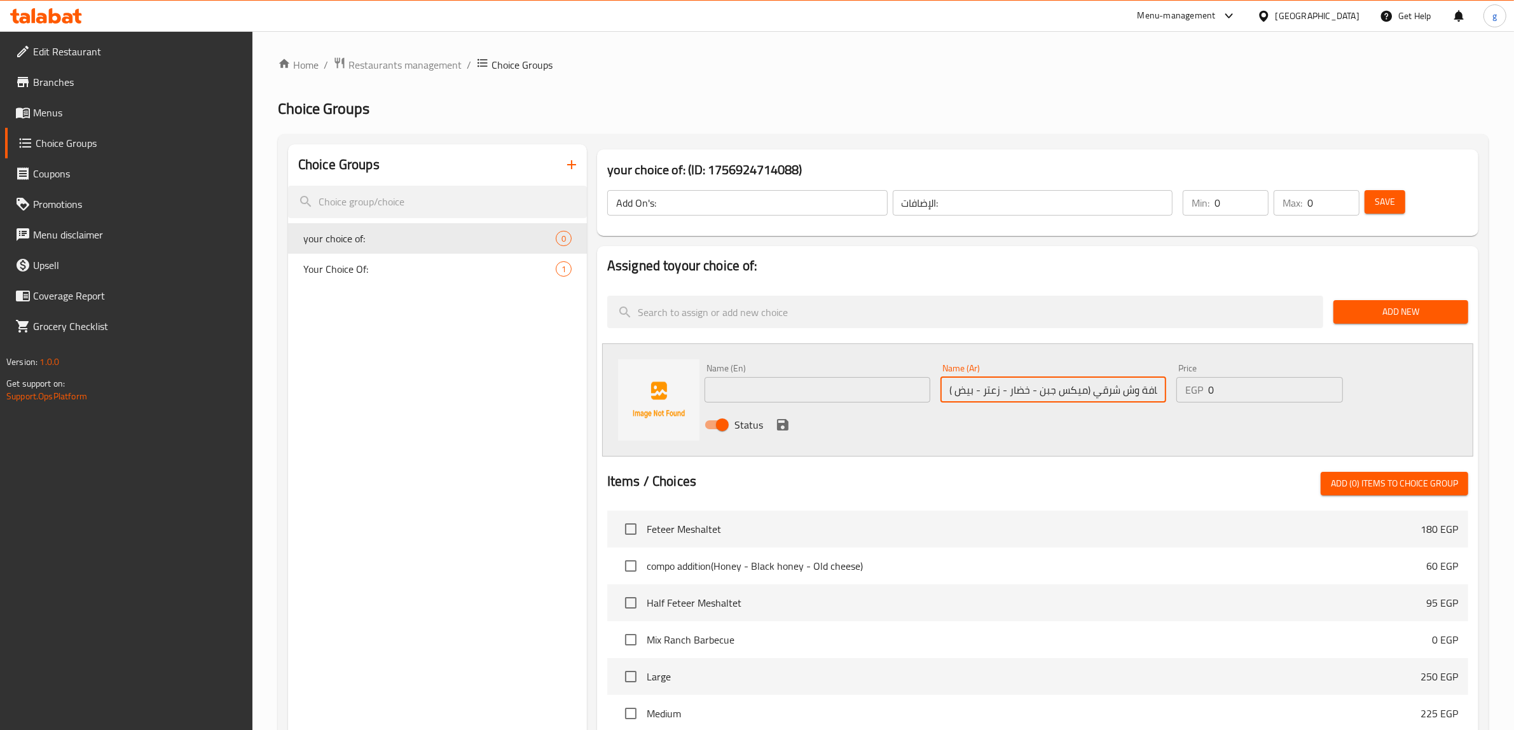
click at [1107, 380] on input "اضافة وش شرقي (ميكس جبن - خضار - زعتر - بيض )" at bounding box center [1053, 389] width 226 height 25
click at [879, 392] on input "text" at bounding box center [817, 389] width 226 height 25
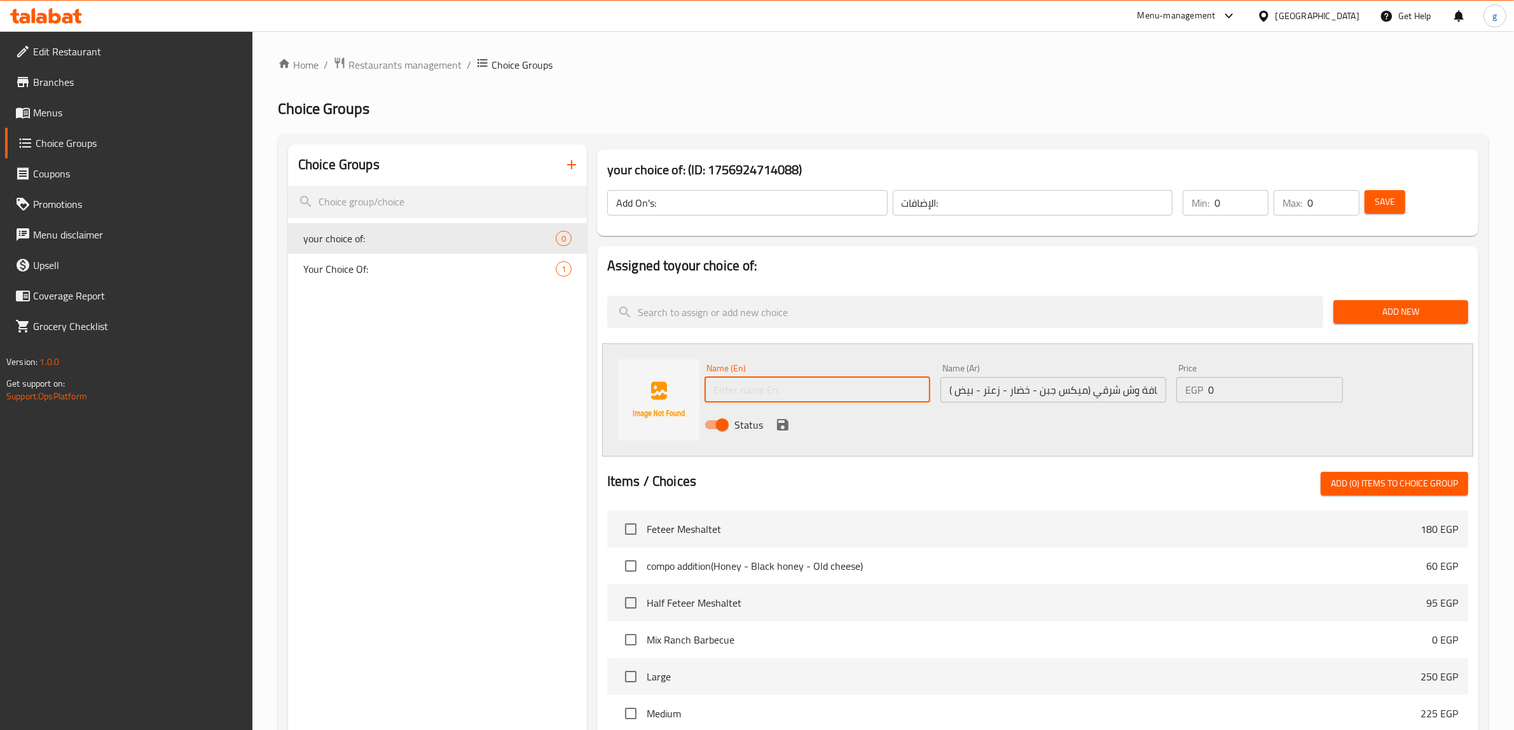
paste input "Add oriental face (mix cheese - vegetables - thyme - eggs)"
click at [768, 393] on input "Add oriental face (mix cheese - vegetables - thyme - eggs)" at bounding box center [817, 389] width 226 height 25
drag, startPoint x: 747, startPoint y: 390, endPoint x: 767, endPoint y: 392, distance: 19.8
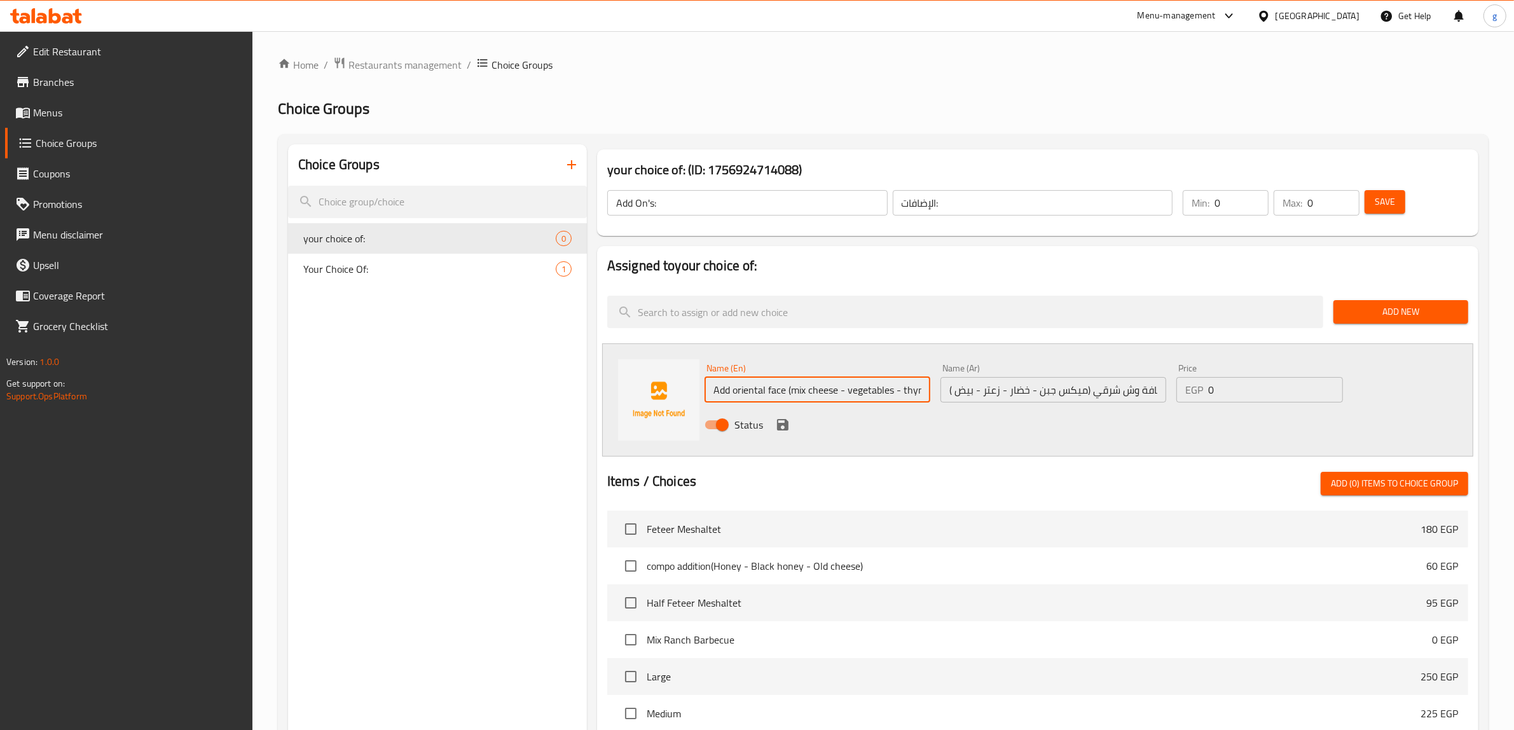
click at [767, 392] on input "Add oriental face (mix cheese - vegetables - thyme - eggs)" at bounding box center [817, 389] width 226 height 25
drag, startPoint x: 767, startPoint y: 390, endPoint x: 785, endPoint y: 386, distance: 18.8
click at [785, 386] on input "Add oriental face (mix cheese - vegetables - thyme - eggs)" at bounding box center [817, 389] width 226 height 25
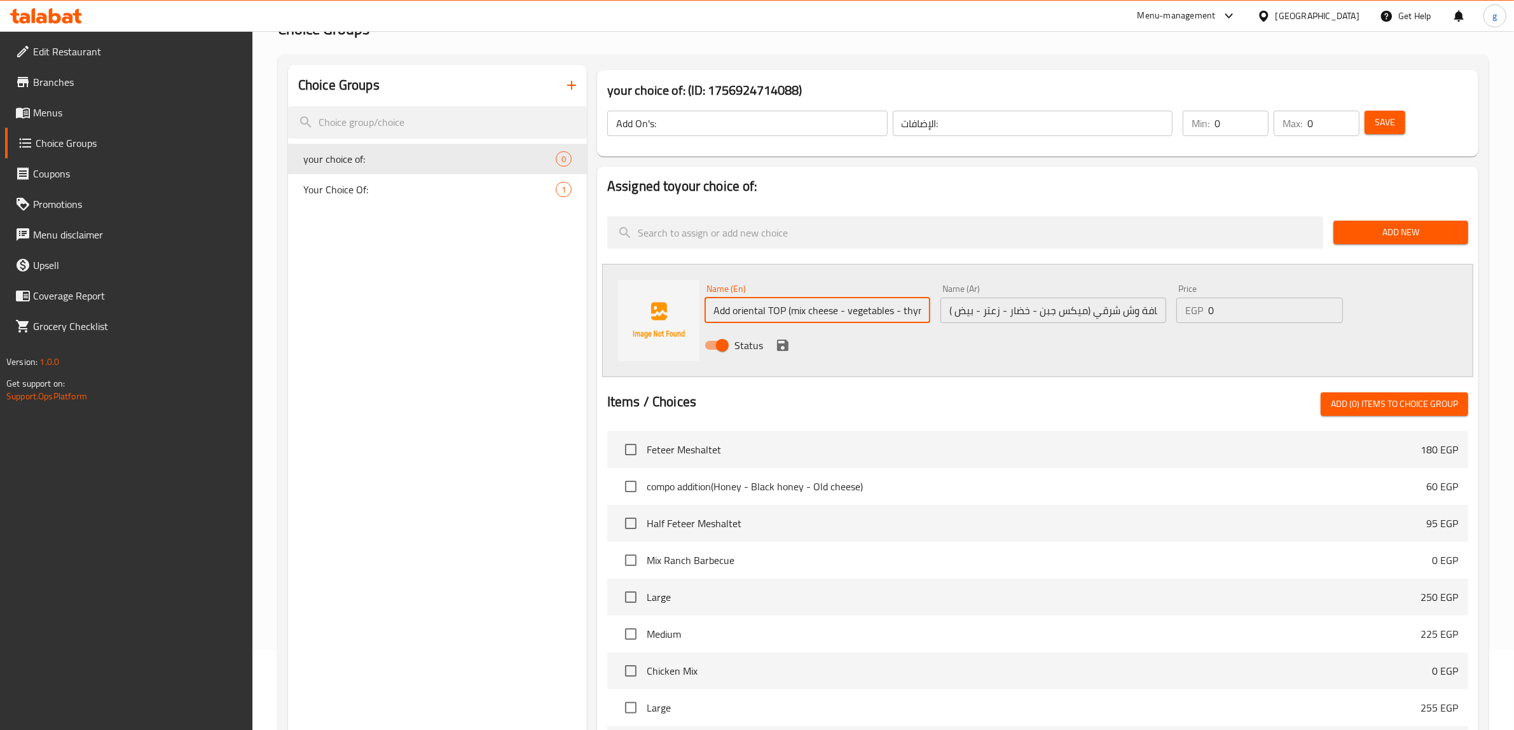
type input "Add oriental TOP (mix cheese - vegetables - thyme - eggs)"
drag, startPoint x: 1219, startPoint y: 318, endPoint x: 1209, endPoint y: 322, distance: 11.5
click at [1209, 322] on input "0" at bounding box center [1275, 310] width 135 height 25
click at [1259, 313] on input "0" at bounding box center [1275, 310] width 135 height 25
drag, startPoint x: 1259, startPoint y: 313, endPoint x: 1209, endPoint y: 325, distance: 52.3
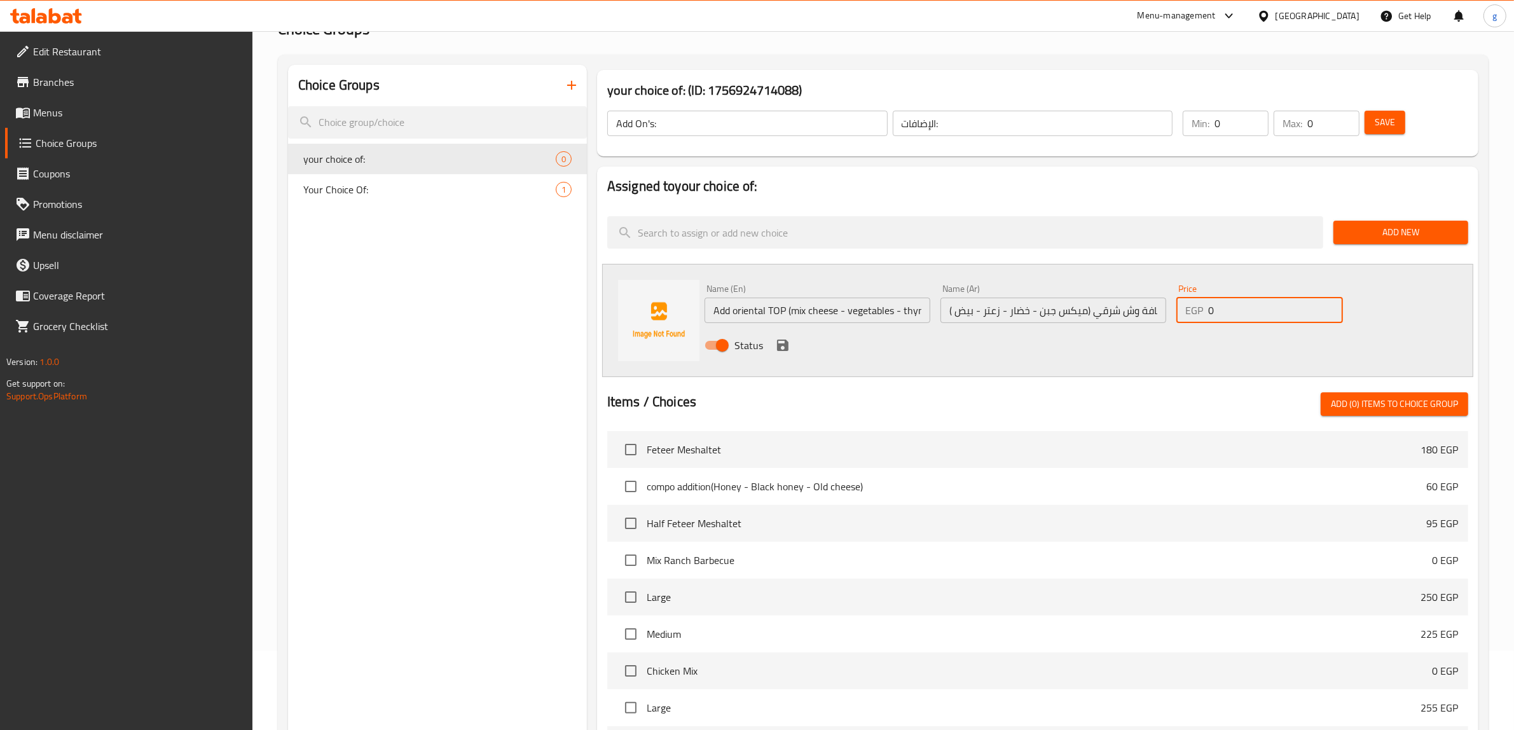
click at [1209, 325] on div "Price EGP 0 Price" at bounding box center [1259, 303] width 177 height 49
type input "35"
click at [781, 338] on icon "save" at bounding box center [782, 345] width 15 height 15
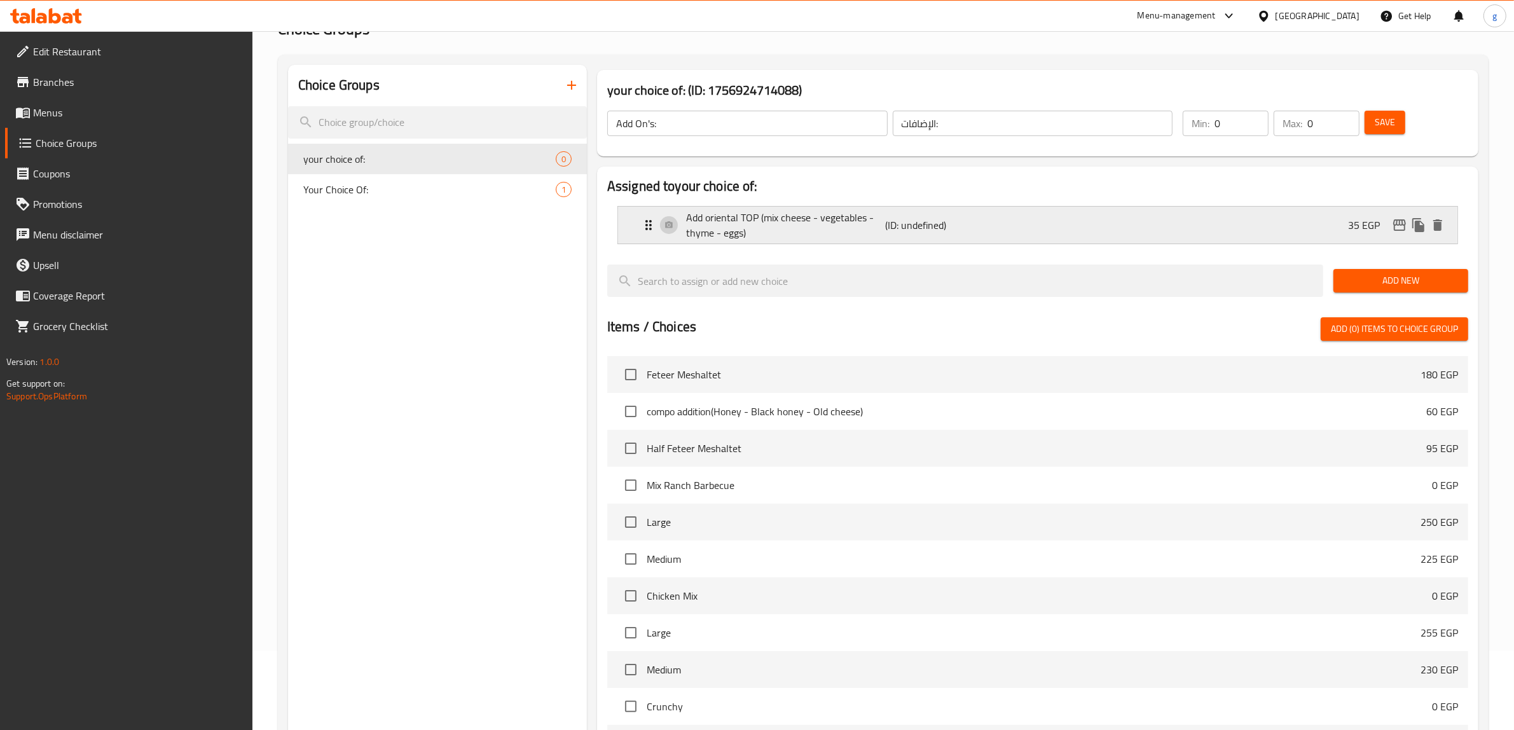
click at [1322, 227] on div "Add oriental TOP (mix cheese - vegetables - thyme - eggs) (ID: undefined) 35 EGP" at bounding box center [1041, 225] width 801 height 37
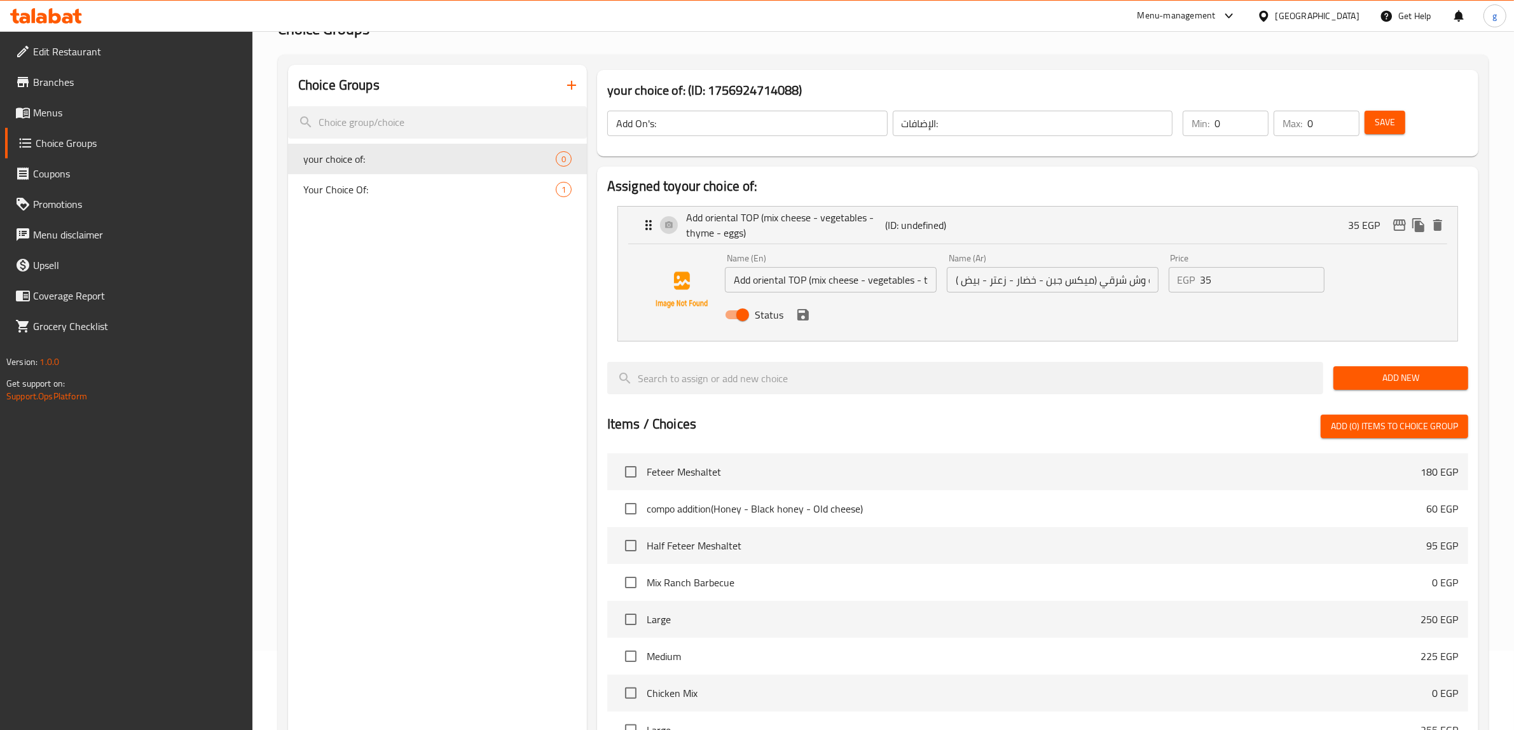
click at [783, 285] on input "Add oriental TOP (mix cheese - vegetables - thyme - eggs)" at bounding box center [831, 279] width 212 height 25
click at [798, 283] on input "Add oriental TOP (mix cheese - vegetables - thyme - eggs)" at bounding box center [831, 279] width 212 height 25
click at [803, 282] on input "Add oriental TOP (mix cheese - vegetables - thyme - eggs)" at bounding box center [831, 279] width 212 height 25
type input "Add oriental TOP LARGE (mix cheese - vegetables - thyme - eggs)"
click at [1099, 280] on input "اضافة وش شرقي (ميكس جبن - خضار - زعتر - بيض )" at bounding box center [1053, 279] width 212 height 25
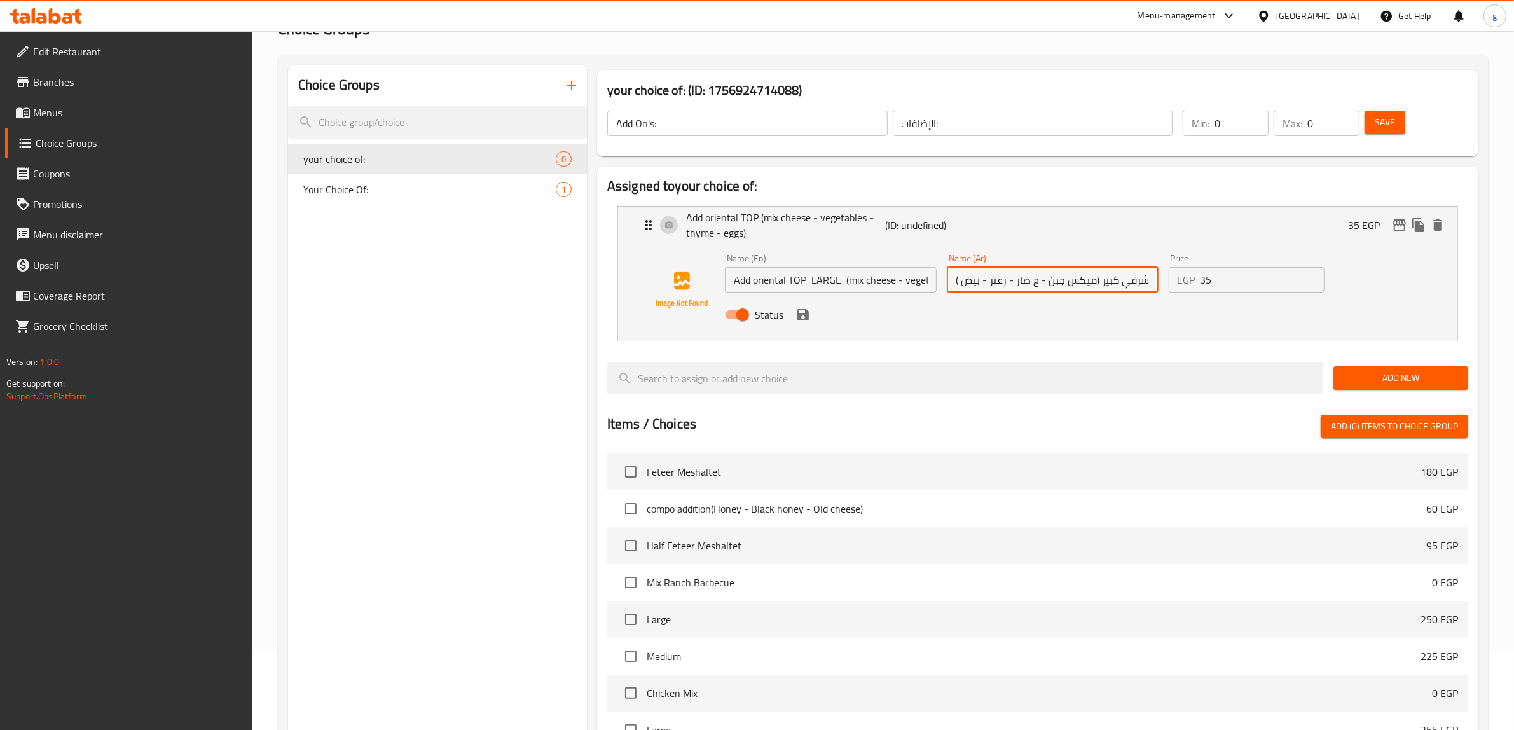
click at [1030, 288] on input "اضافة وش شرقي كبير (ميكس جبن - خ ضار - زعتر - بيض )" at bounding box center [1053, 279] width 212 height 25
click at [1102, 284] on input "اضافة وش شرقي كبير (ميكس جبن - خضار - زعتر - بيض )" at bounding box center [1053, 279] width 212 height 25
click at [1095, 278] on input "اضافة وش شرقي كبير (ميكس جبن - خضار - زعتر - بيض )" at bounding box center [1053, 279] width 212 height 25
type input "اضافة وش شرقي كبير (ميكس جبن - خضار - زعتر - بيض )"
click at [1206, 283] on input "35" at bounding box center [1262, 279] width 125 height 25
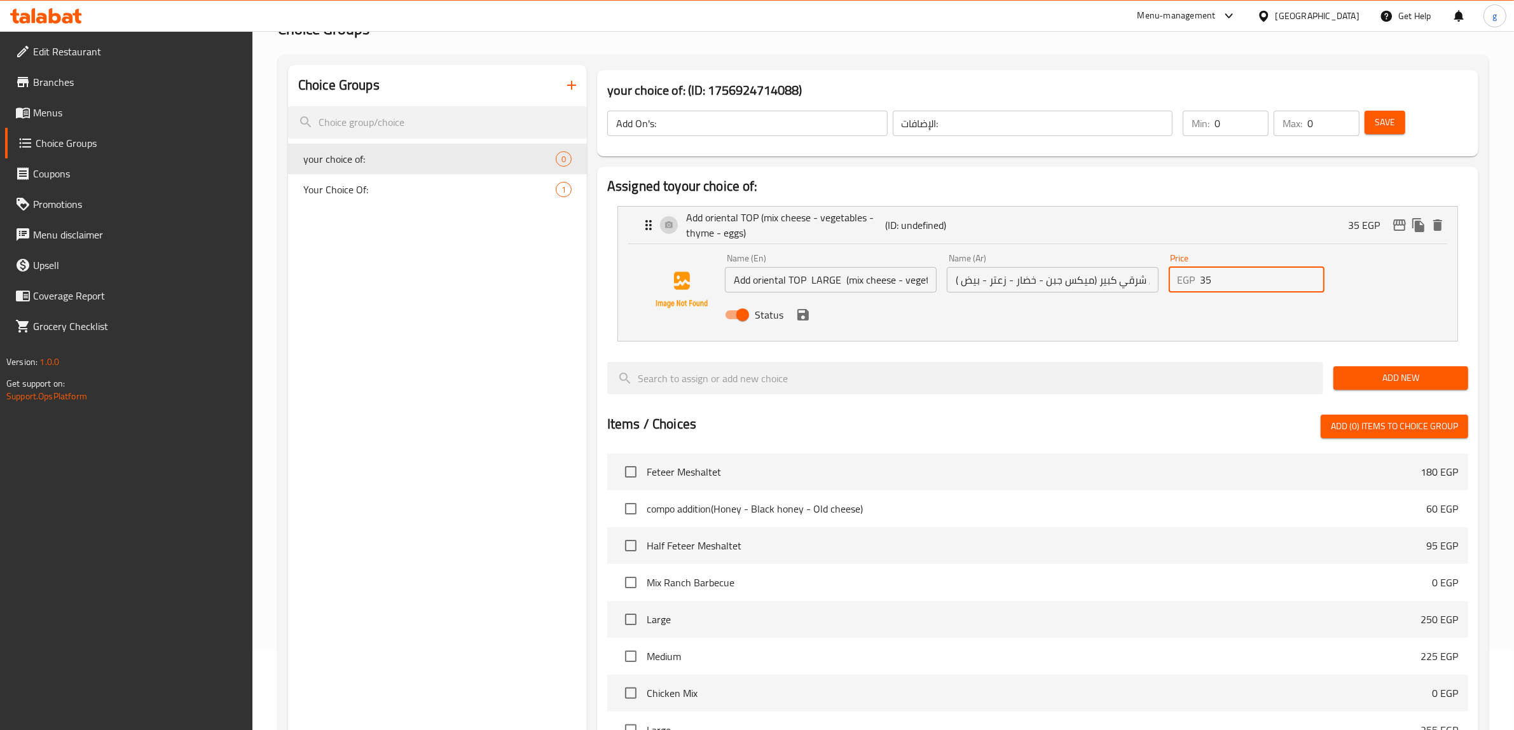
click at [1206, 283] on input "35" at bounding box center [1262, 279] width 125 height 25
click at [803, 313] on icon "save" at bounding box center [802, 314] width 11 height 11
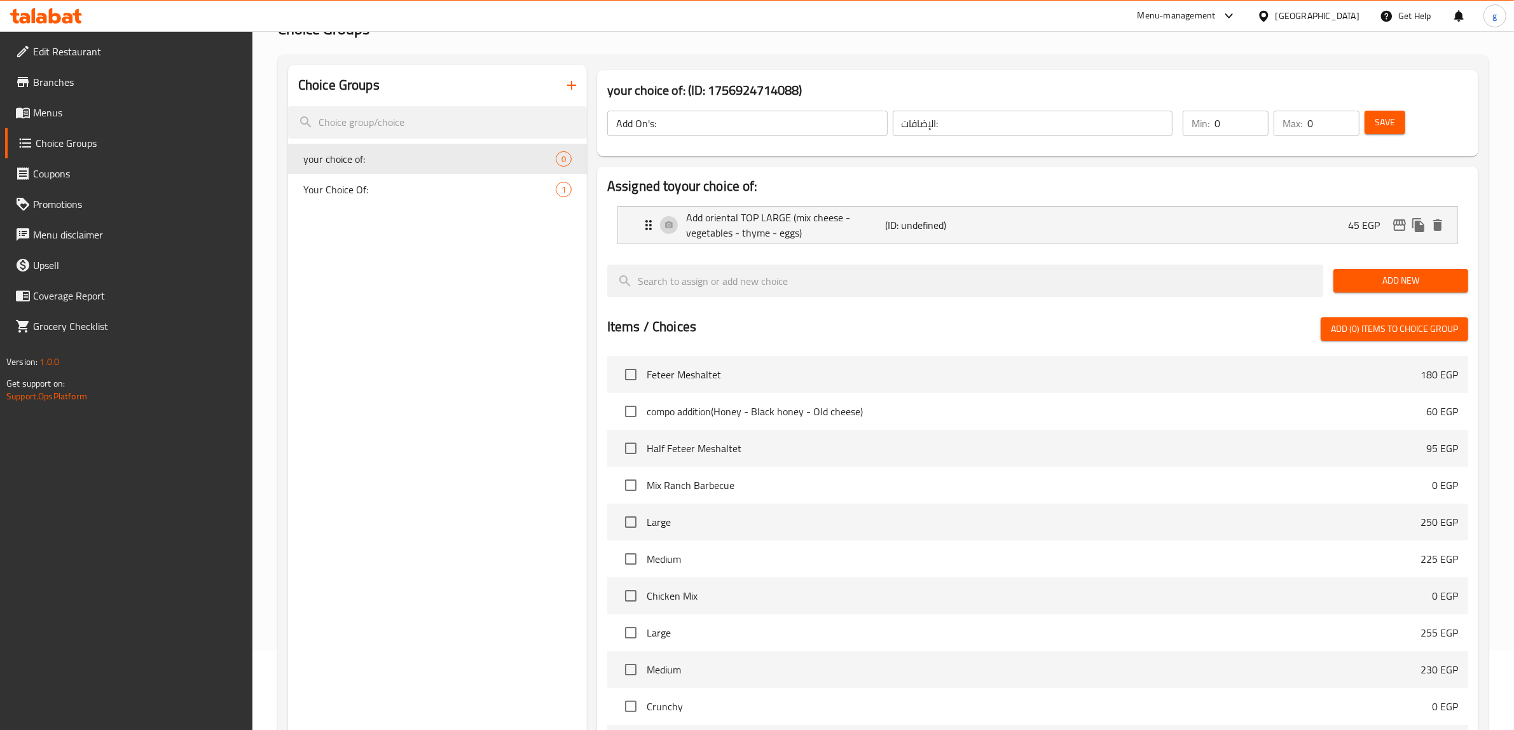
type input "45"
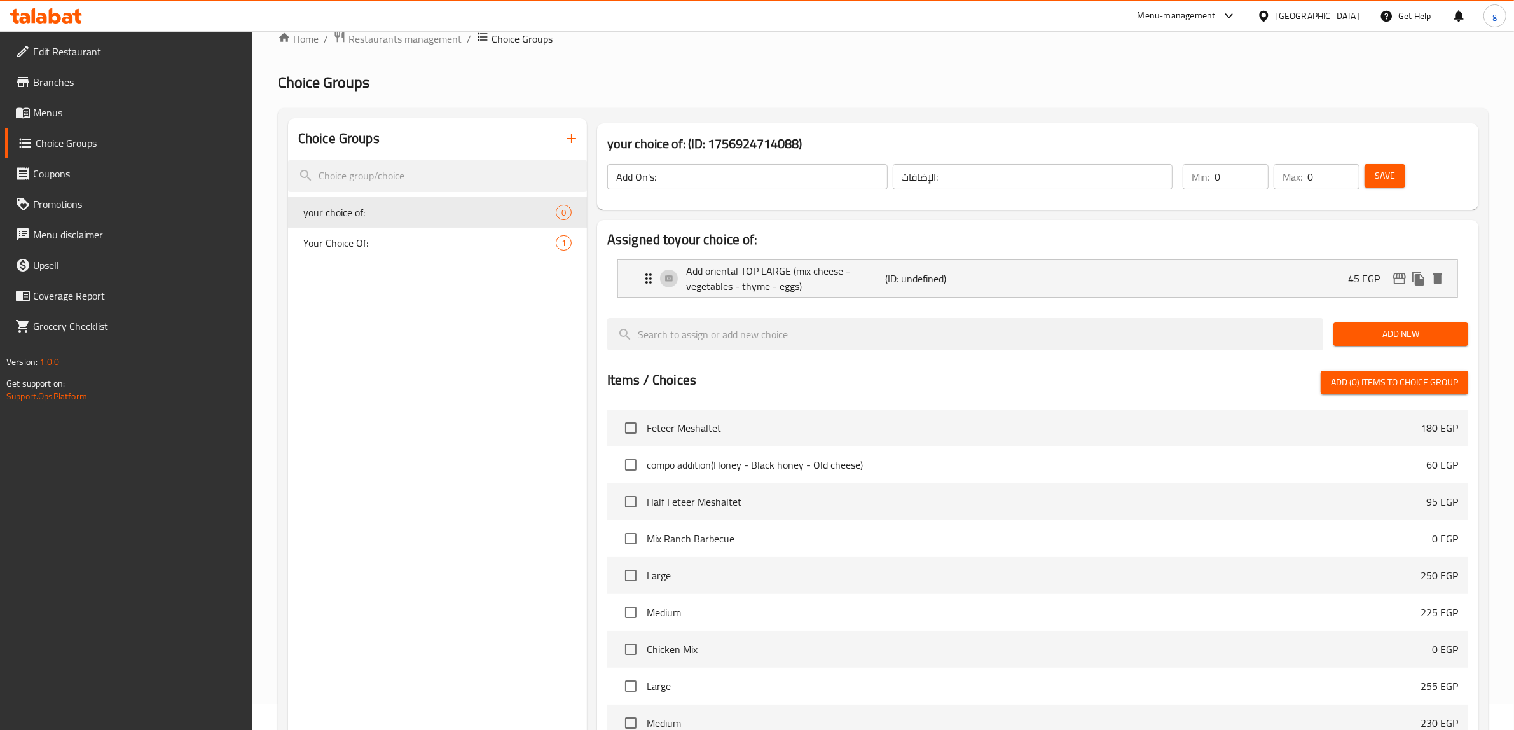
scroll to position [0, 0]
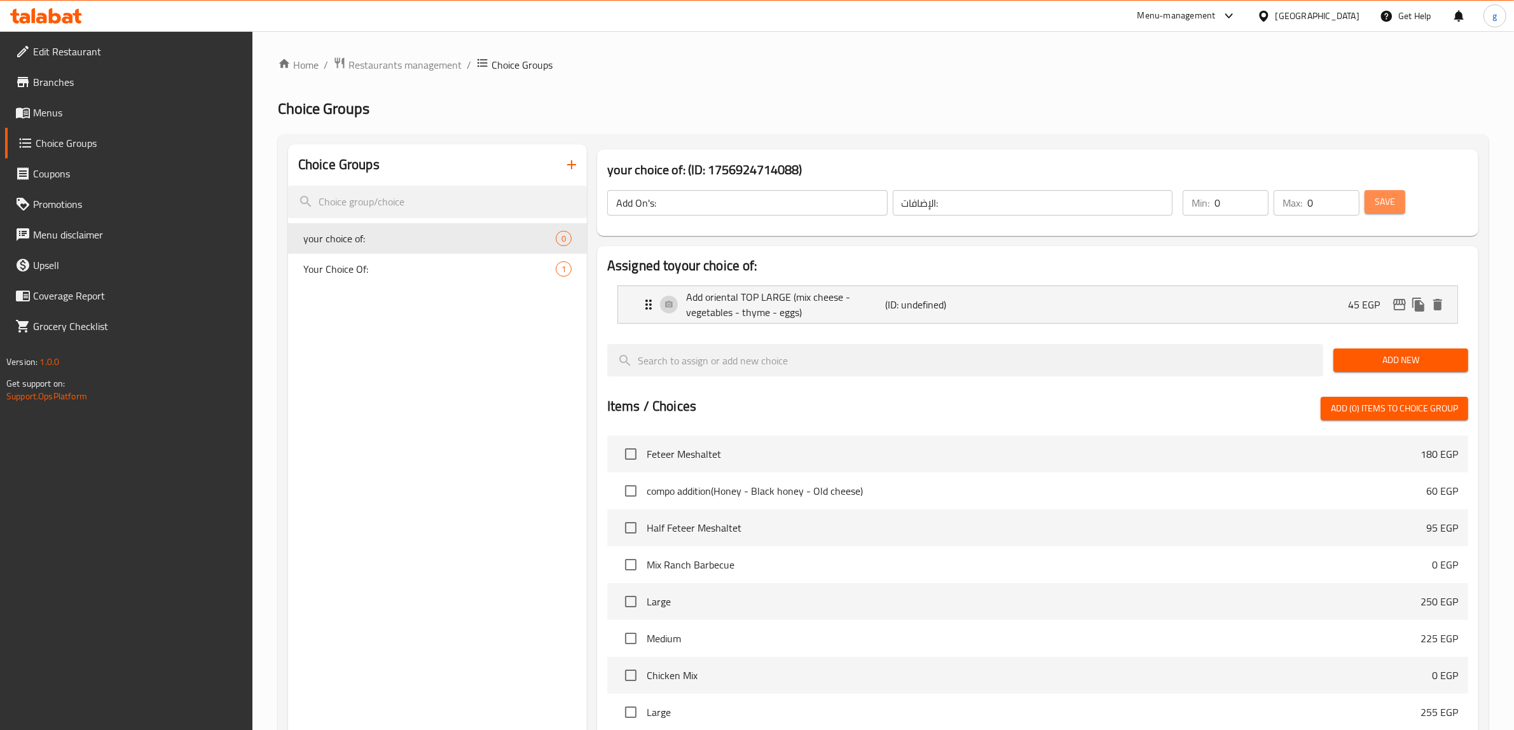
click at [1390, 195] on span "Save" at bounding box center [1384, 202] width 20 height 16
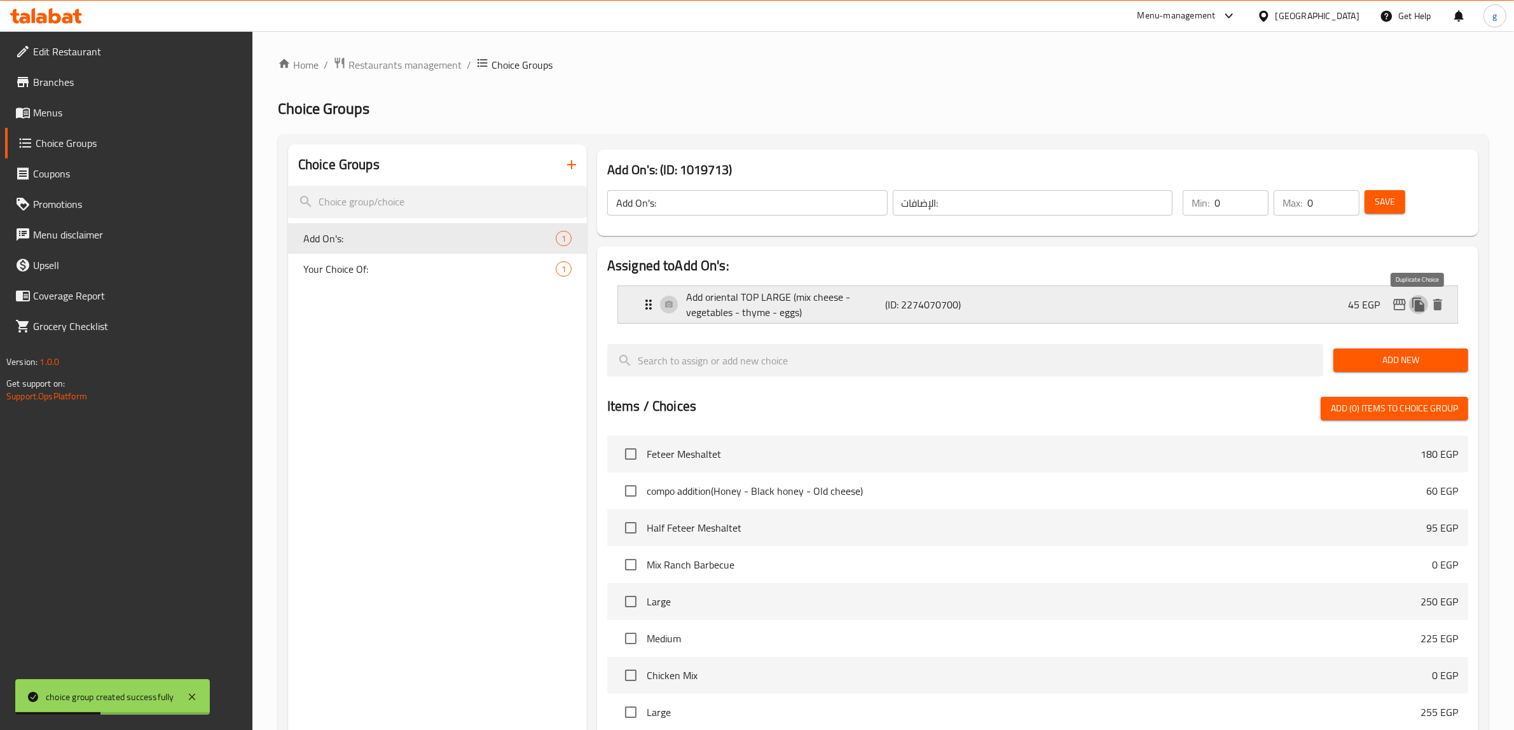
click at [1421, 310] on icon "duplicate" at bounding box center [1418, 305] width 12 height 14
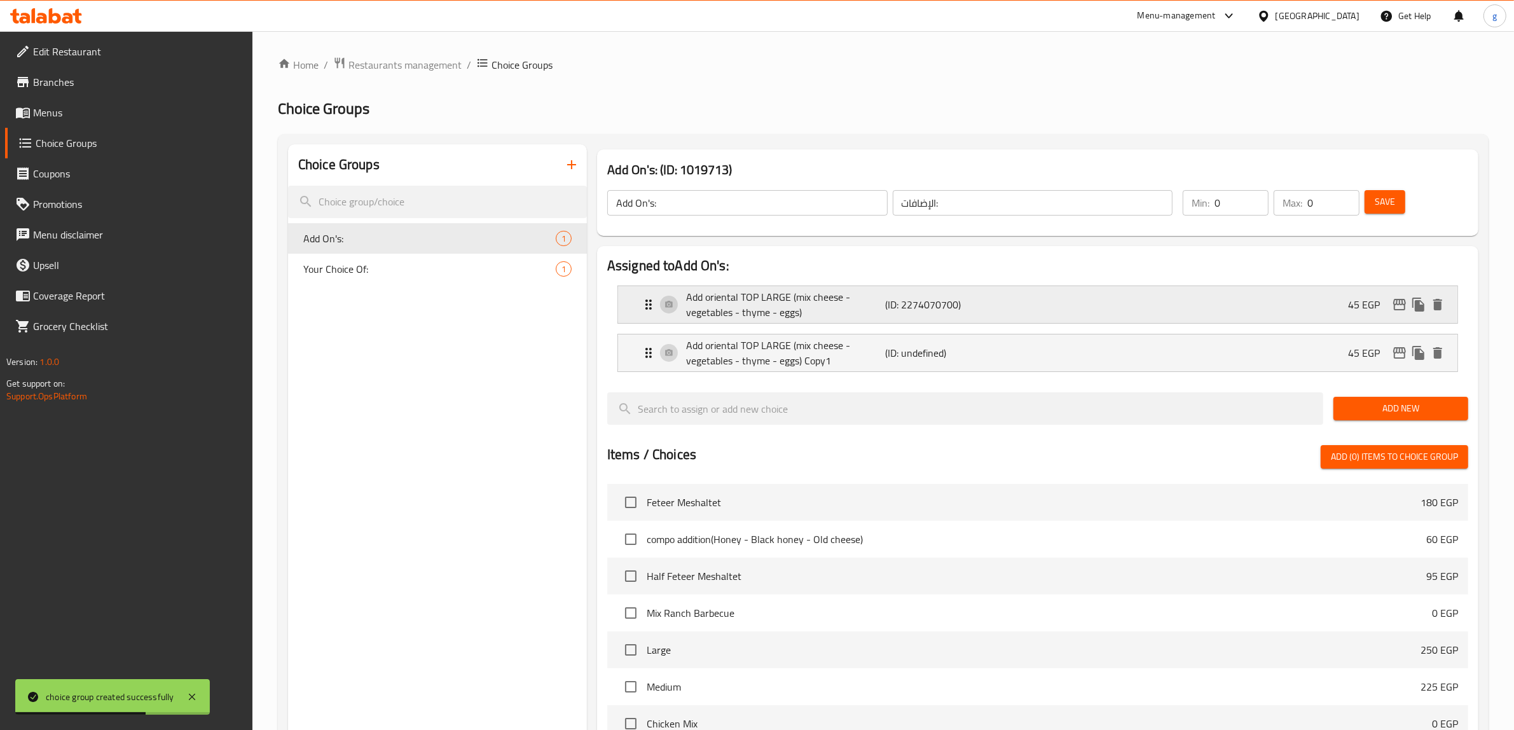
click at [949, 305] on p "(ID: 2274070700)" at bounding box center [952, 304] width 133 height 15
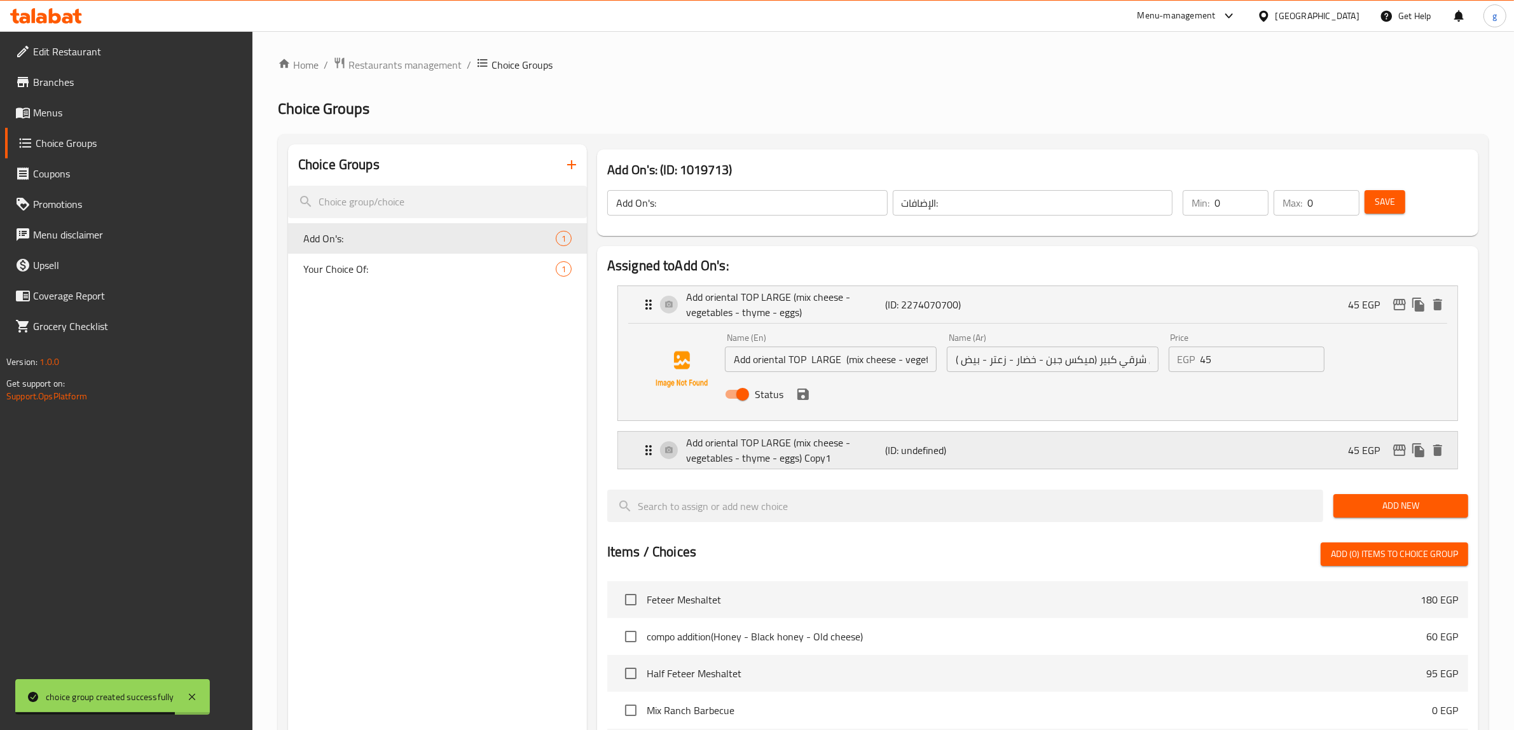
click at [906, 445] on p "(ID: undefined)" at bounding box center [952, 449] width 133 height 15
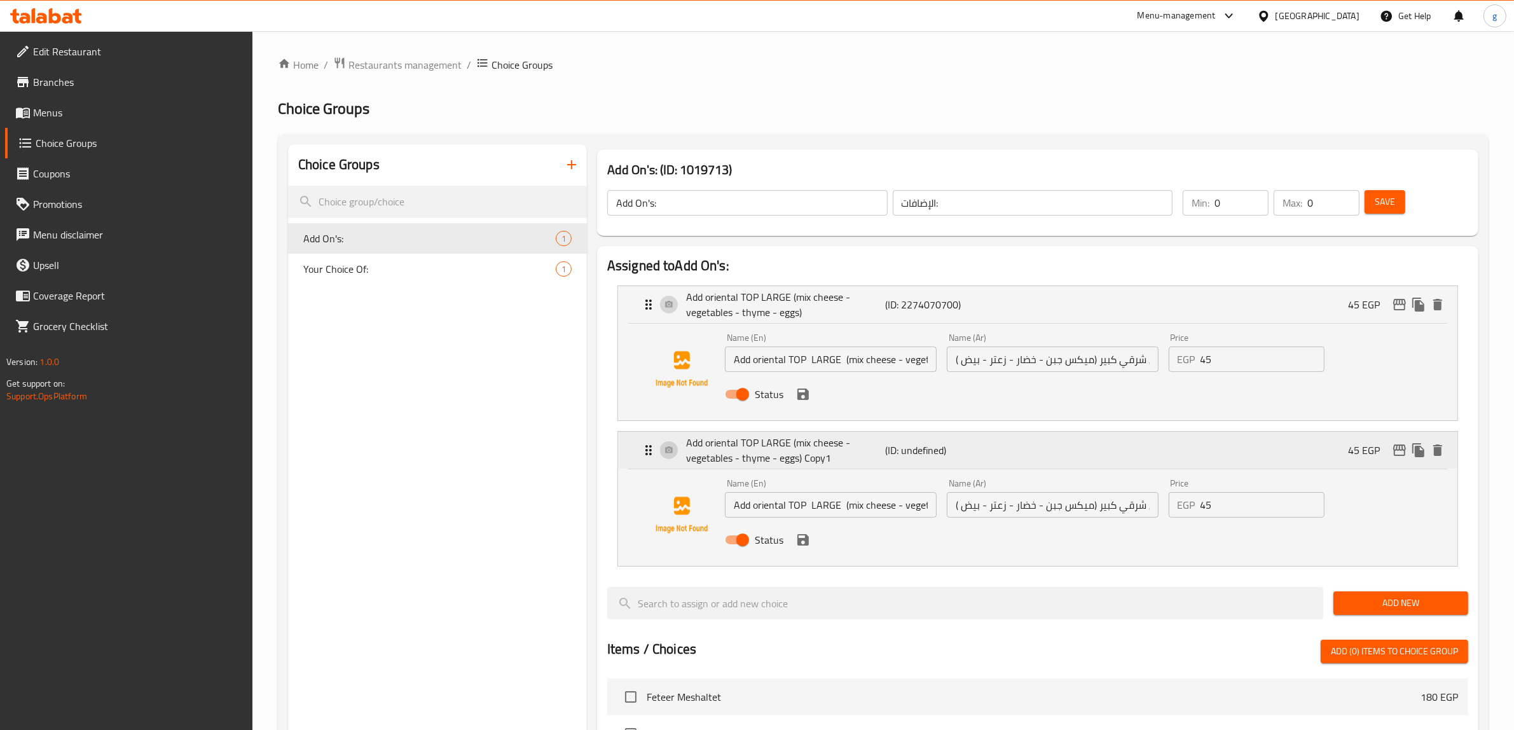
scroll to position [79, 0]
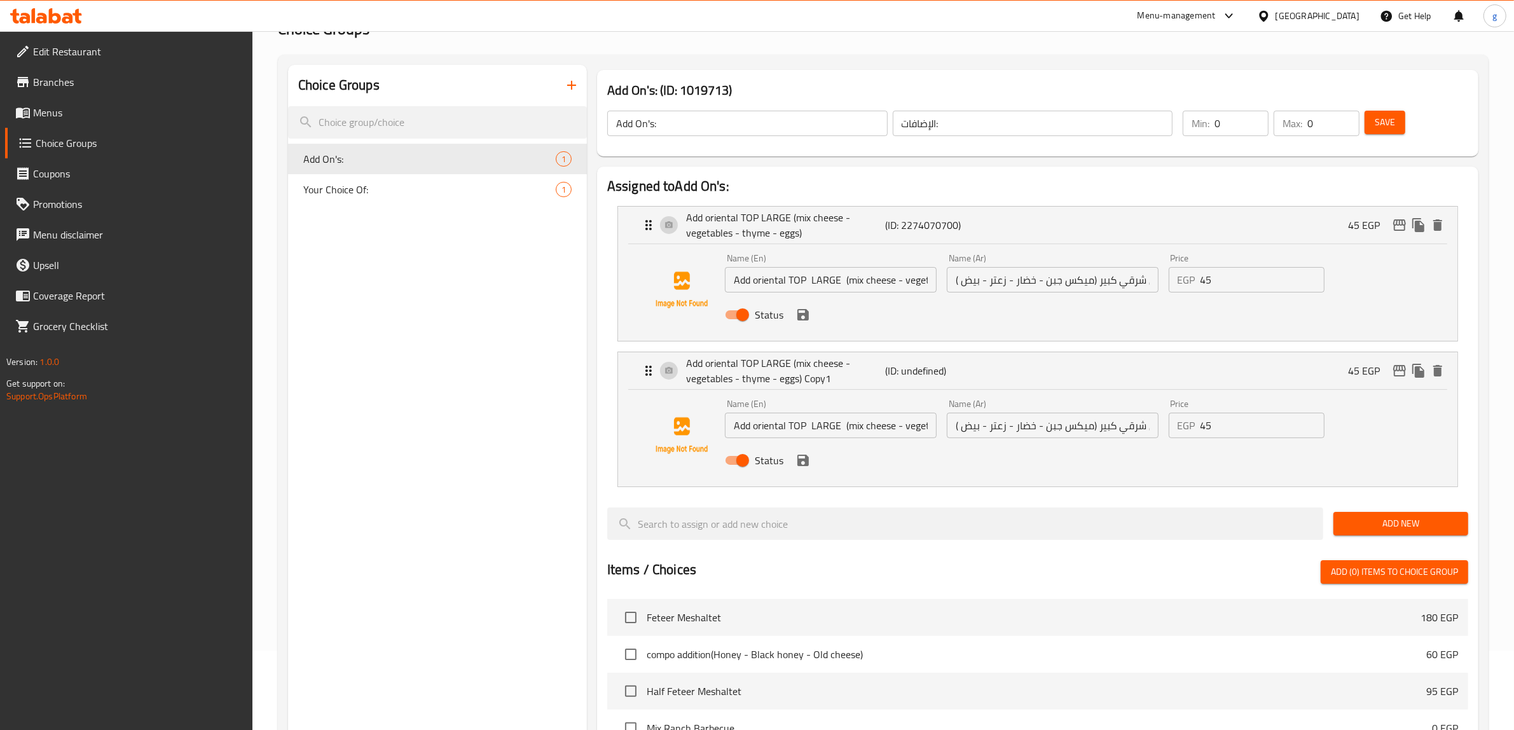
click at [990, 431] on input "اضافة وش شرقي كبير (ميكس جبن - خضار - زعتر - بيض )" at bounding box center [1053, 425] width 212 height 25
click at [898, 427] on input "Add oriental TOP LARGE (mix cheese - vegetables - thyme - eggs) Copy1" at bounding box center [831, 425] width 212 height 25
click at [1109, 430] on input "اضافة وش شرقي كبير (ميكس جبن - خضار - زعتر - بيض )" at bounding box center [1053, 425] width 212 height 25
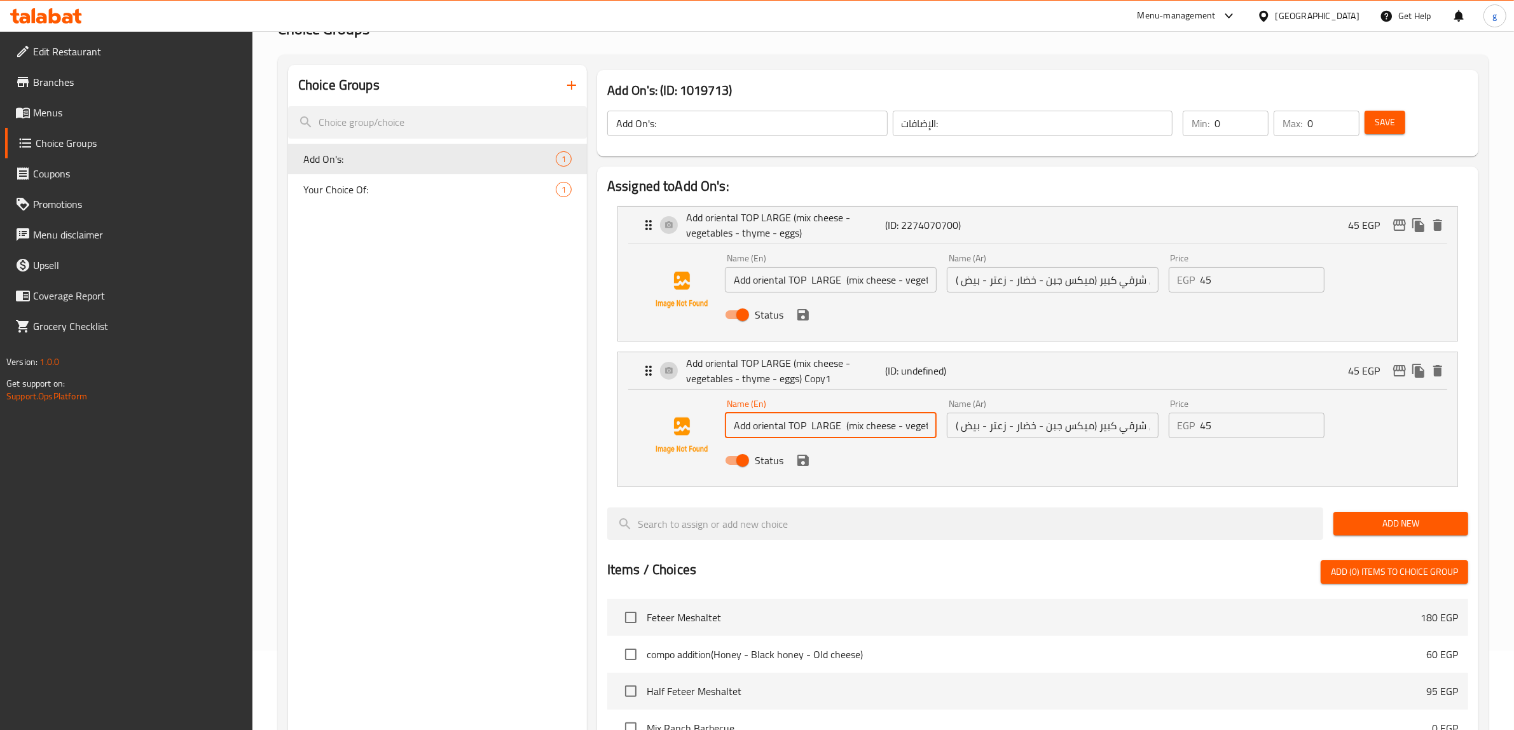
click at [835, 429] on input "Add oriental TOP LARGE (mix cheese - vegetables - thyme - eggs)" at bounding box center [831, 425] width 212 height 25
drag, startPoint x: 814, startPoint y: 425, endPoint x: 821, endPoint y: 427, distance: 7.9
click at [821, 427] on input "Add oriental TOP LARGE (mix cheese - vegetables - thyme - eggs)" at bounding box center [831, 425] width 212 height 25
drag, startPoint x: 805, startPoint y: 427, endPoint x: 825, endPoint y: 431, distance: 20.2
click at [825, 432] on input "Add oriental TOP LARGE (mix cheese - vegetables - thyme - eggs)" at bounding box center [831, 425] width 212 height 25
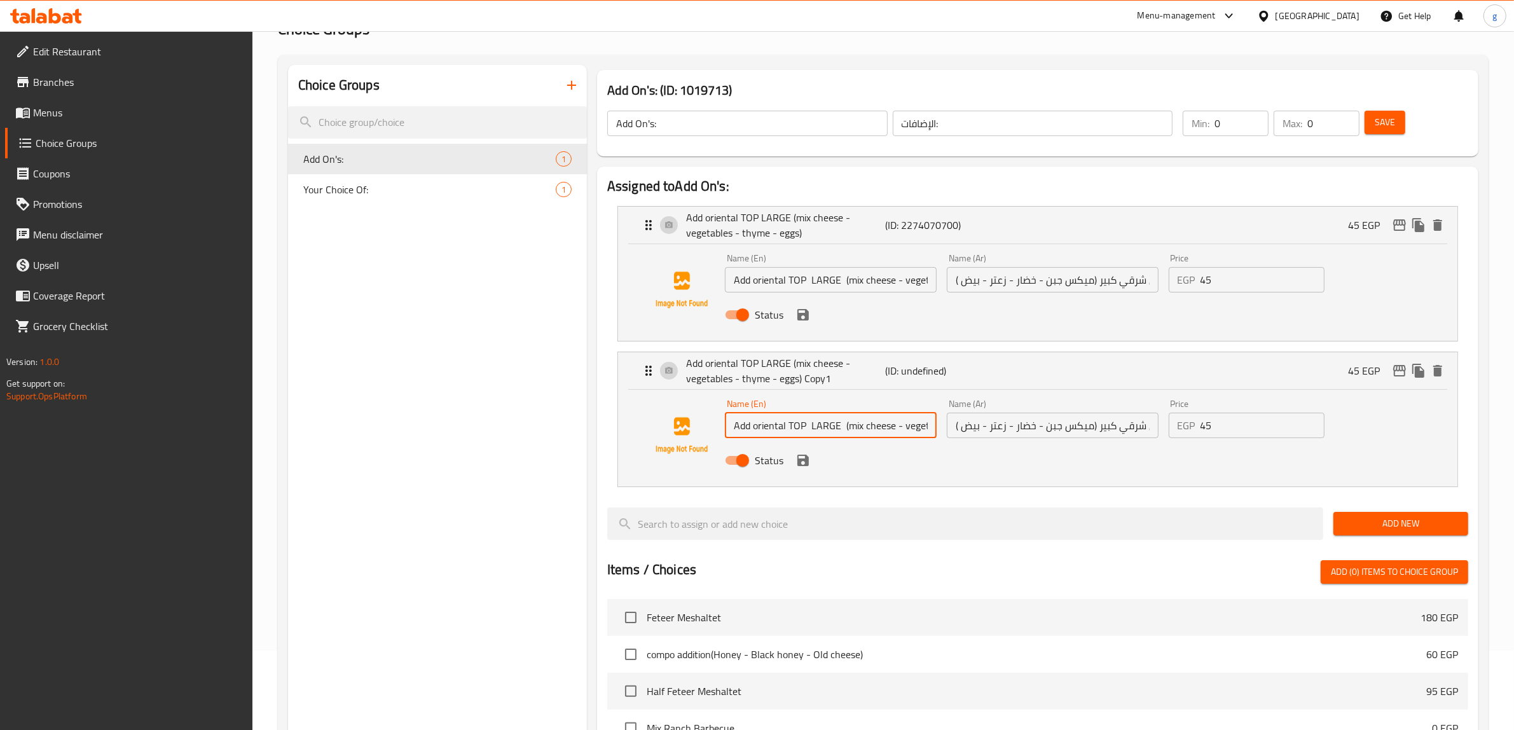
drag, startPoint x: 825, startPoint y: 431, endPoint x: 819, endPoint y: 430, distance: 6.5
click at [825, 431] on input "Add oriental TOP LARGE (mix cheese - vegetables - thyme - eggs)" at bounding box center [831, 425] width 212 height 25
click at [812, 424] on input "Add oriental TOP LARGE (mix cheese - vegetables - thyme - eggs)" at bounding box center [831, 425] width 212 height 25
drag, startPoint x: 809, startPoint y: 425, endPoint x: 839, endPoint y: 432, distance: 31.5
click at [839, 432] on input "Add oriental TOP LARGE (mix cheese - vegetables - thyme - eggs)" at bounding box center [831, 425] width 212 height 25
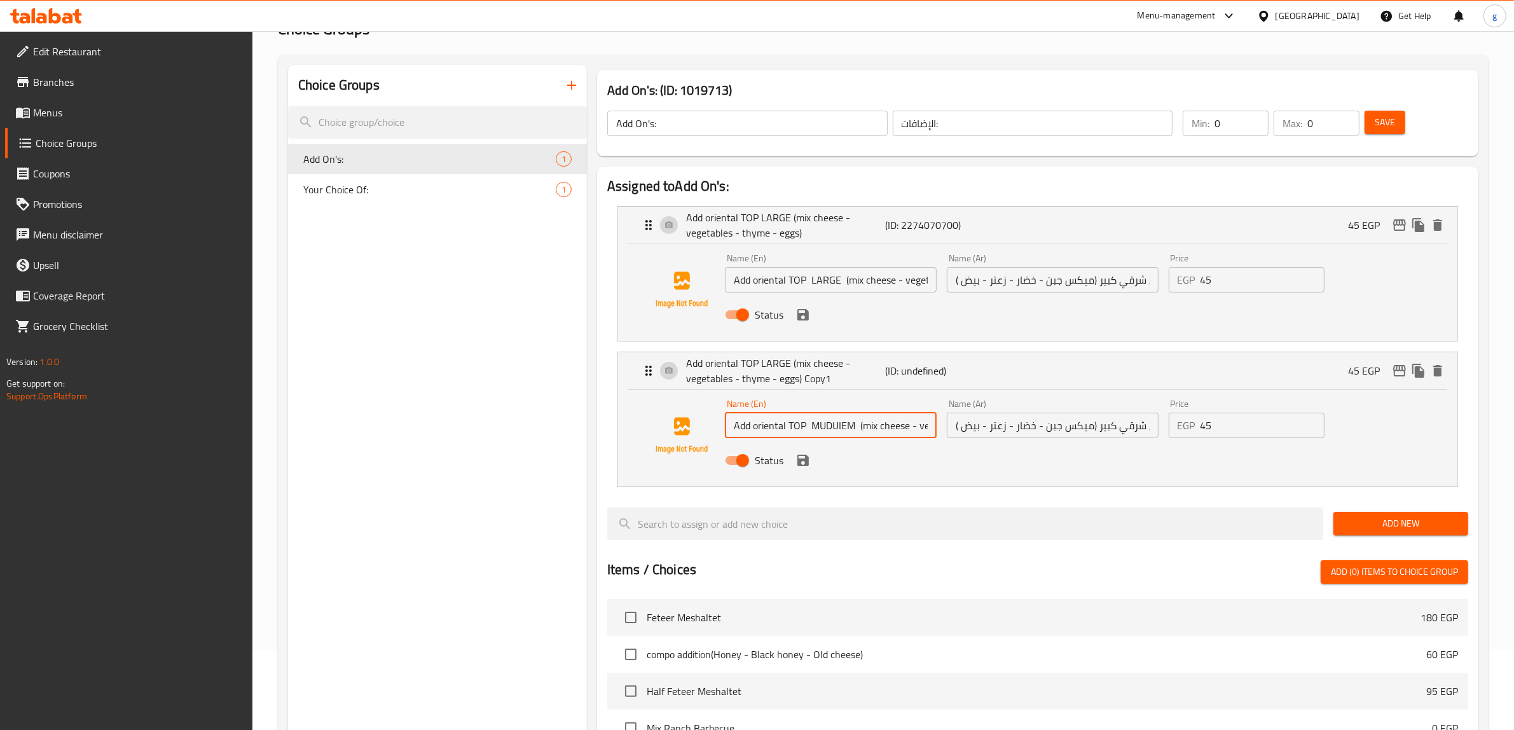
drag, startPoint x: 818, startPoint y: 427, endPoint x: 853, endPoint y: 435, distance: 35.9
click at [853, 435] on input "Add oriental TOP MUDUIEM (mix cheese - vegetables - thyme - eggs)" at bounding box center [831, 425] width 212 height 25
drag, startPoint x: 808, startPoint y: 424, endPoint x: 854, endPoint y: 431, distance: 46.3
click at [854, 431] on input "Add oriental TOP MUDUIEM (mix cheese - vegetables - thyme - eggs)" at bounding box center [831, 425] width 212 height 25
paste input "Medium"
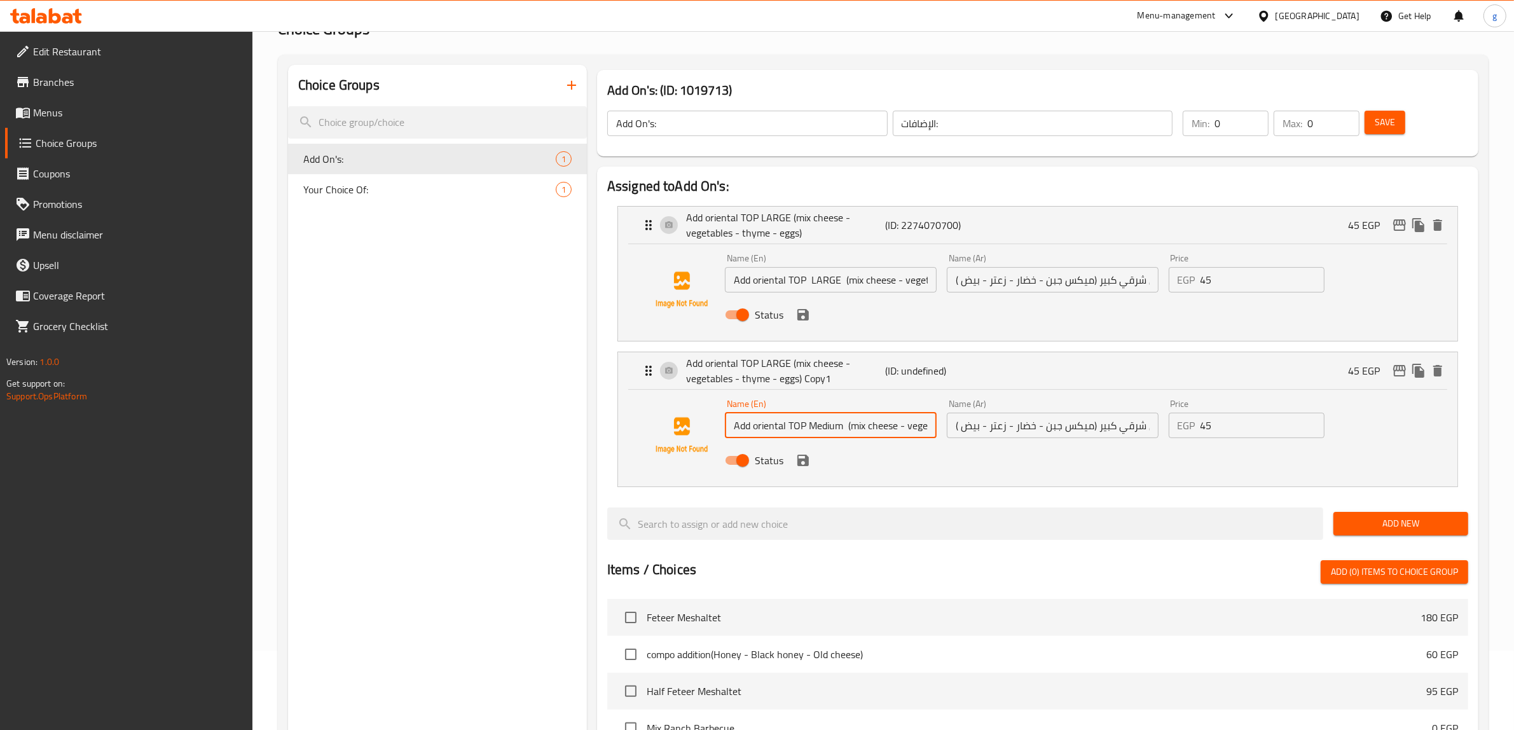
type input "Add oriental TOP Medium (mix cheese - vegetables - thyme - eggs)"
click at [1098, 426] on input "اضافة وش شرقي كبير (ميكس جبن - خضار - زعتر - بيض )" at bounding box center [1053, 425] width 212 height 25
drag, startPoint x: 1095, startPoint y: 425, endPoint x: 1111, endPoint y: 427, distance: 16.1
click at [1111, 427] on input "اضافة وش شرقي كبير (ميكس جبن - خضار - زعتر - بيض )" at bounding box center [1053, 425] width 212 height 25
type input "اضافة وش شرقي وسط (ميكس جبن - خضار - زعتر - بيض )"
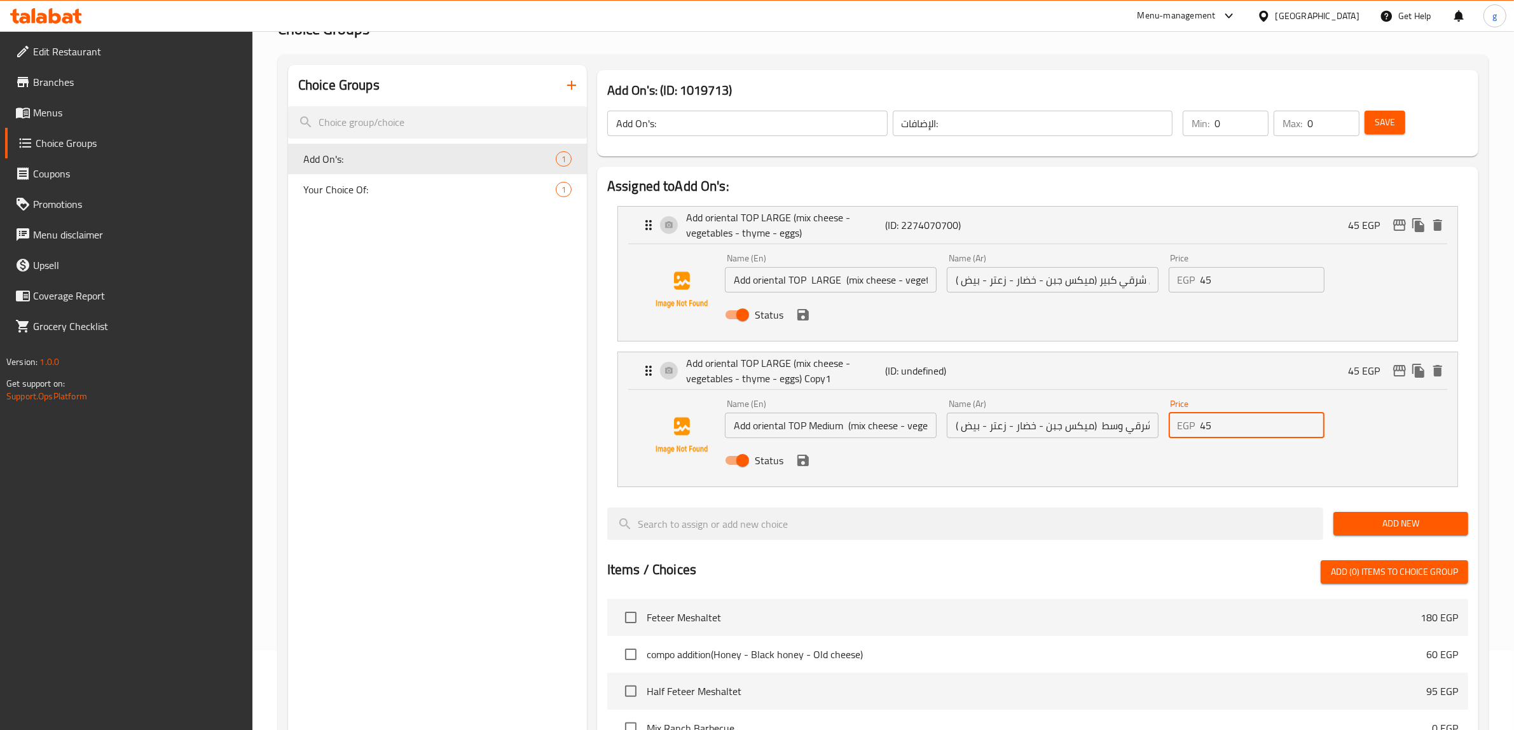
drag, startPoint x: 1221, startPoint y: 429, endPoint x: 1198, endPoint y: 437, distance: 24.1
click at [1198, 437] on div "EGP 45 Price" at bounding box center [1246, 425] width 156 height 25
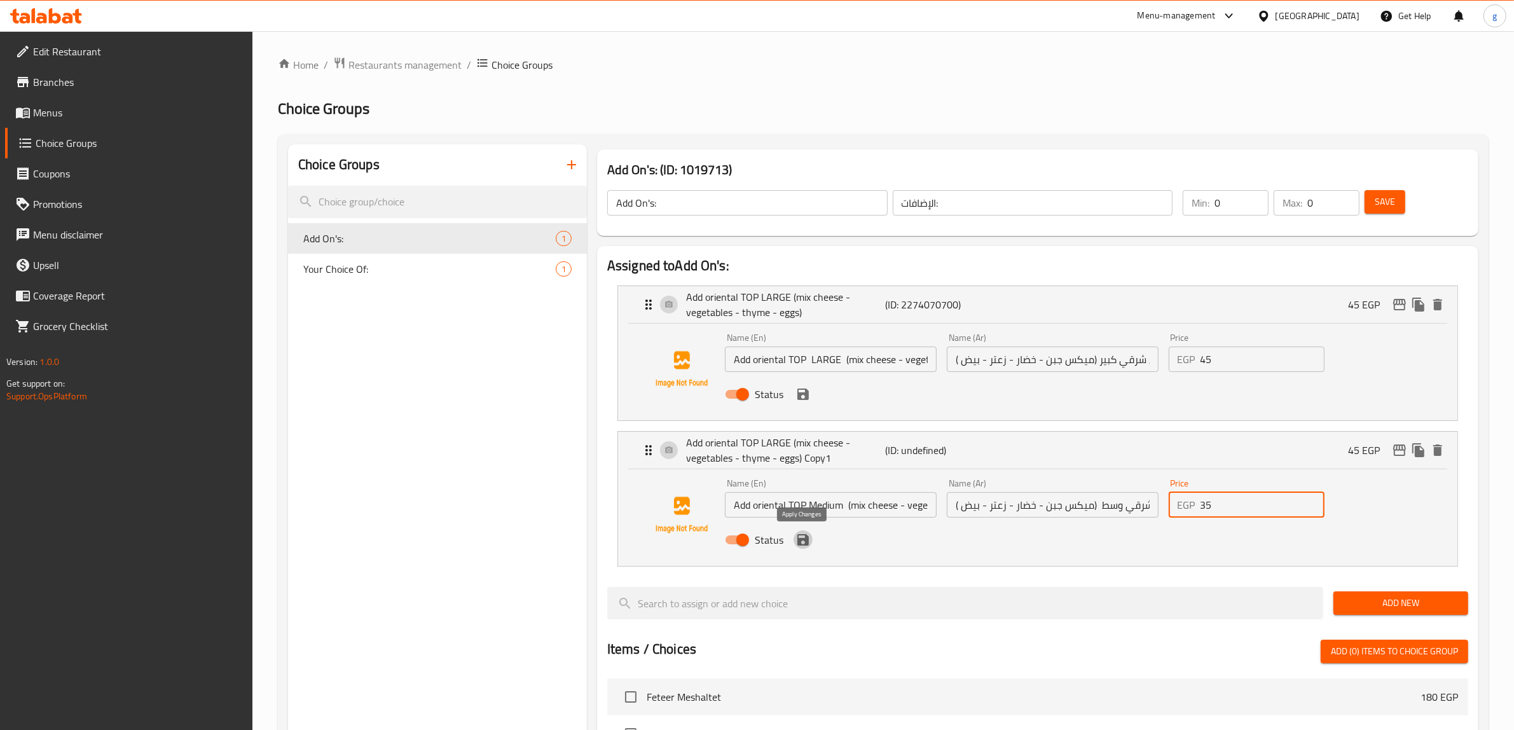
click at [802, 544] on icon "save" at bounding box center [802, 539] width 15 height 15
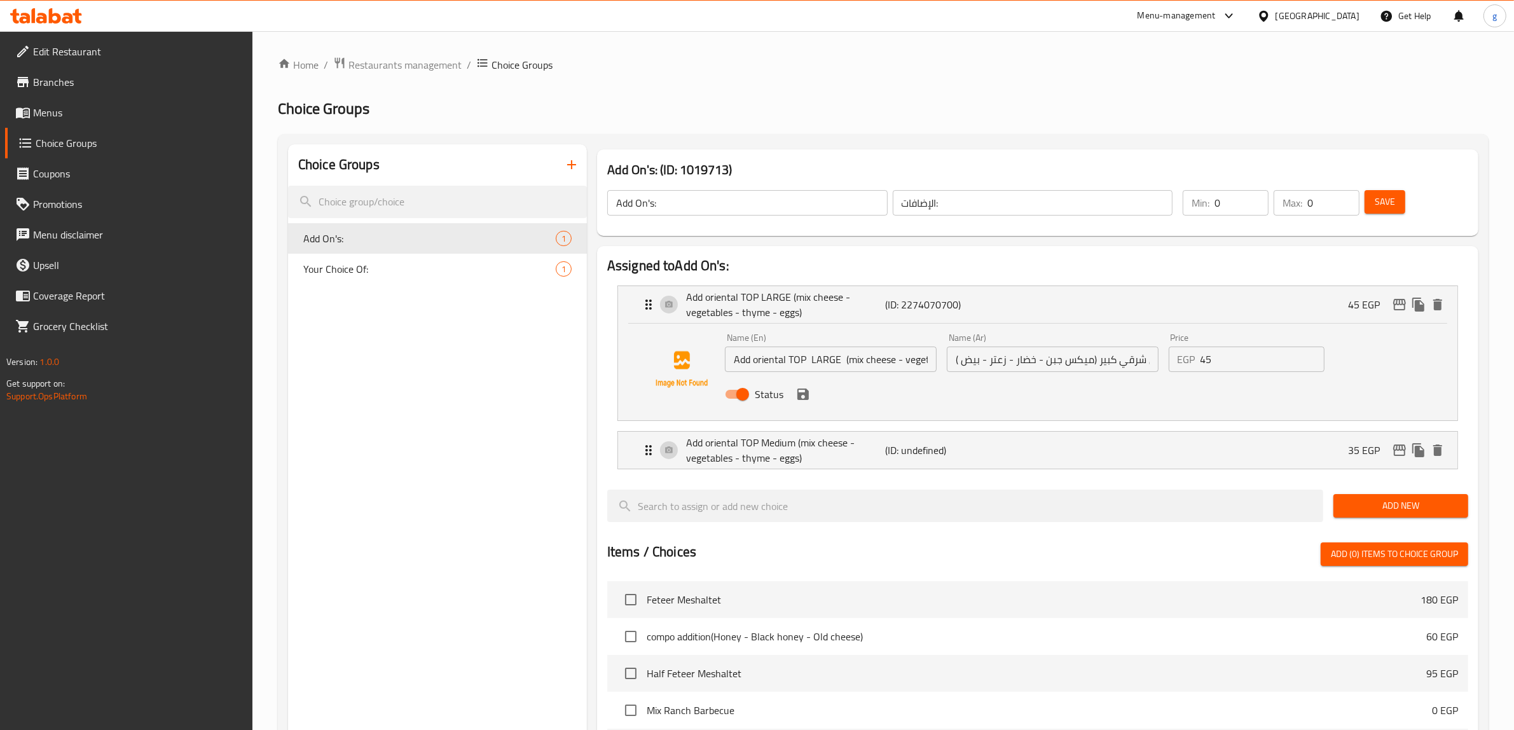
type input "35"
click at [1380, 207] on span "Save" at bounding box center [1384, 202] width 20 height 16
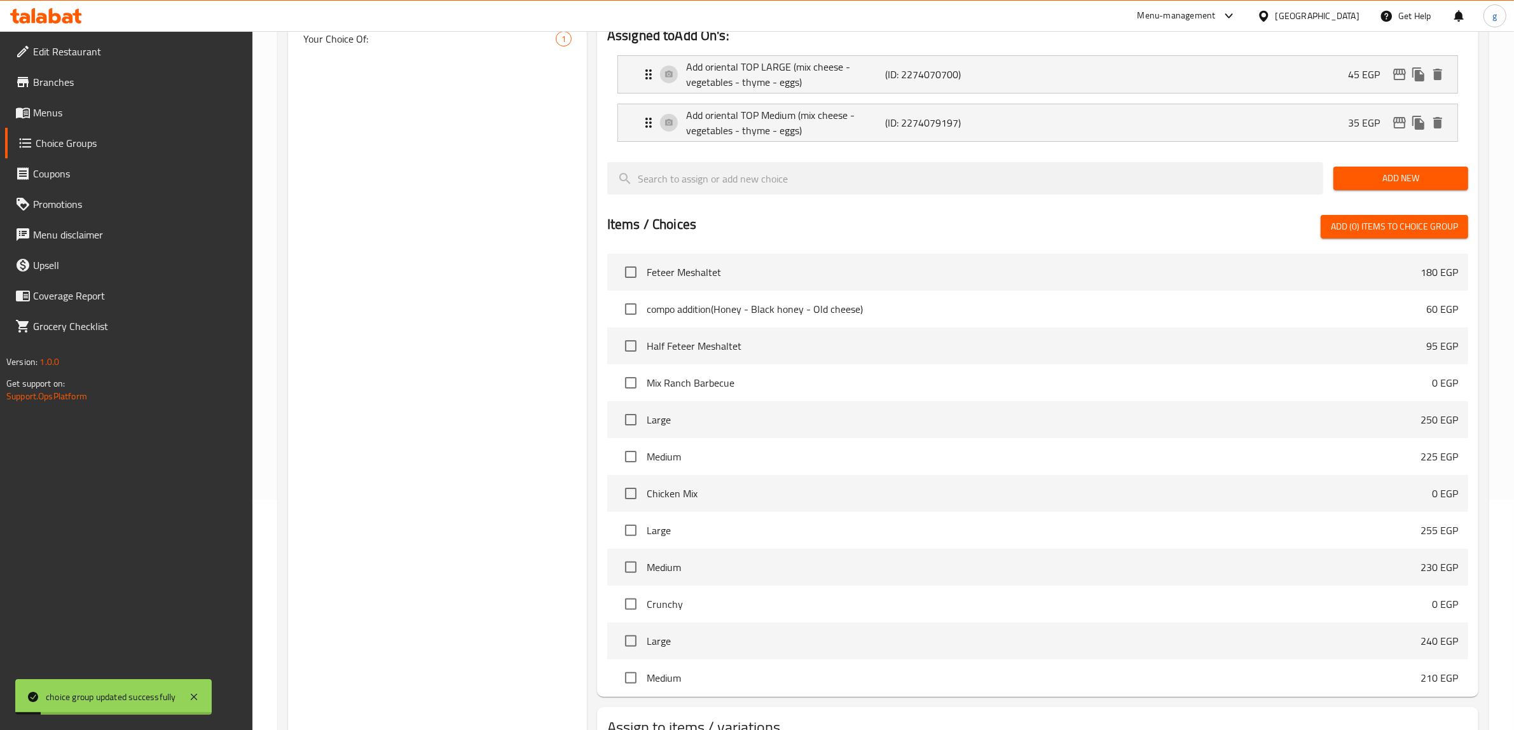
scroll to position [327, 0]
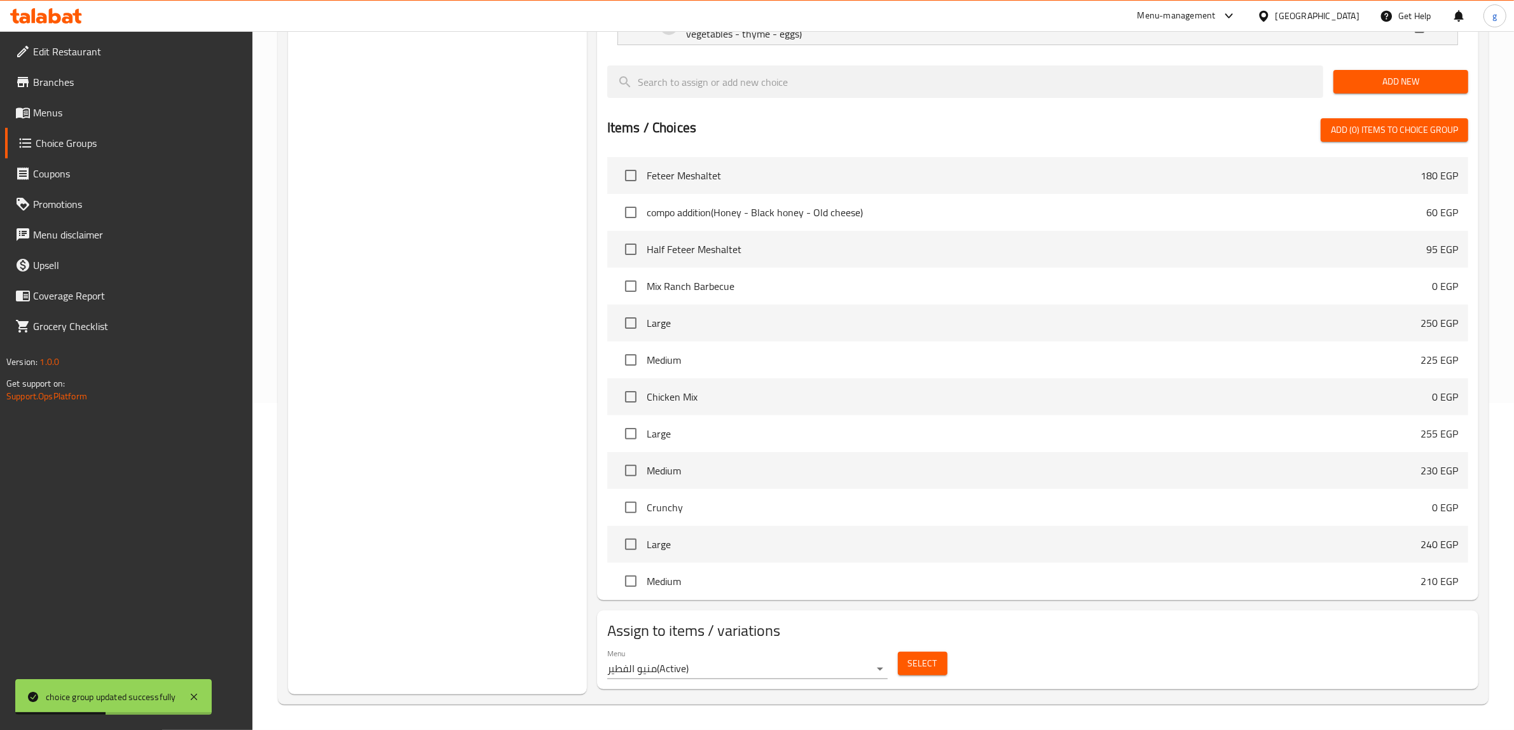
click at [74, 120] on span "Menus" at bounding box center [138, 112] width 210 height 15
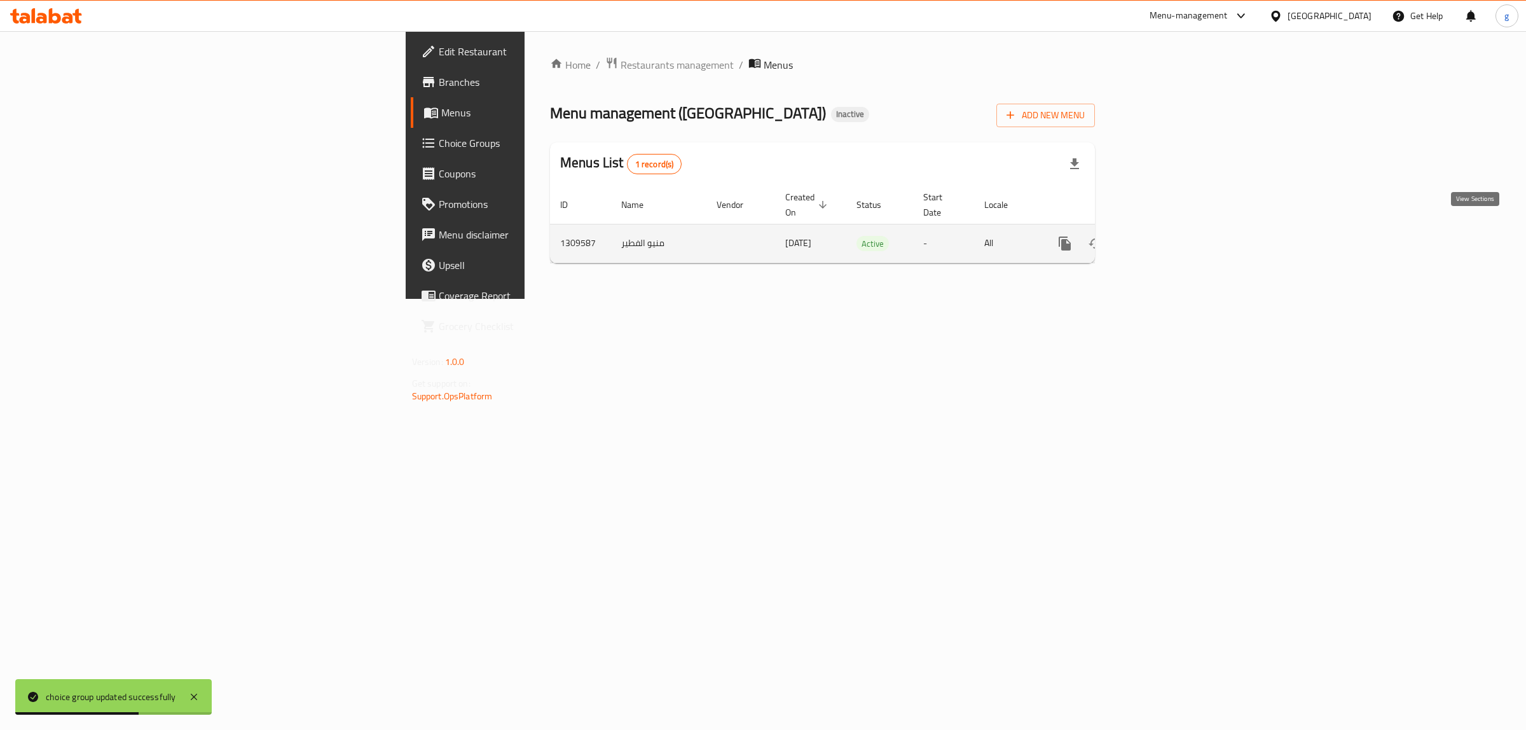
click at [1172, 232] on link "enhanced table" at bounding box center [1156, 243] width 31 height 31
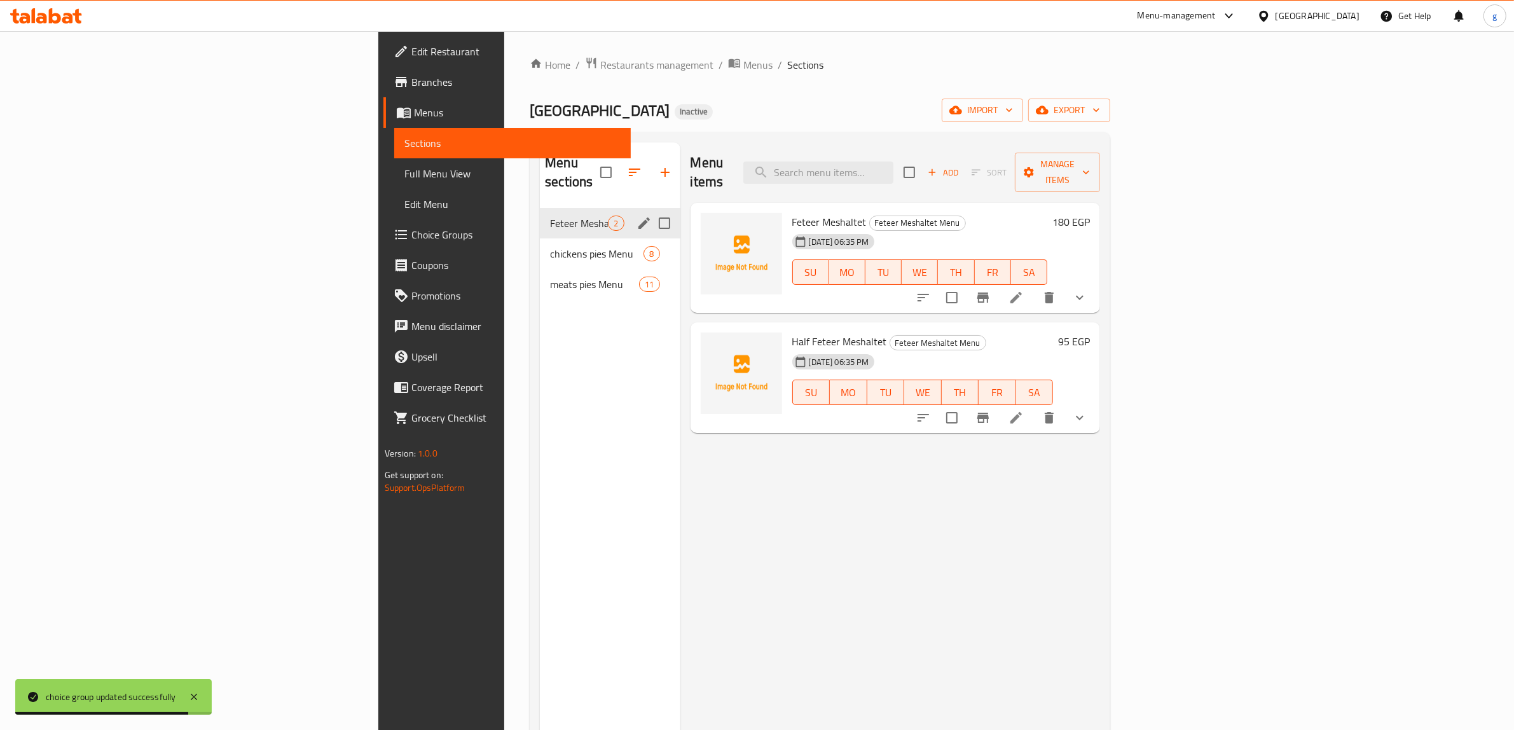
click at [540, 213] on div "Feteer Meshaltet Menu 2" at bounding box center [610, 223] width 140 height 31
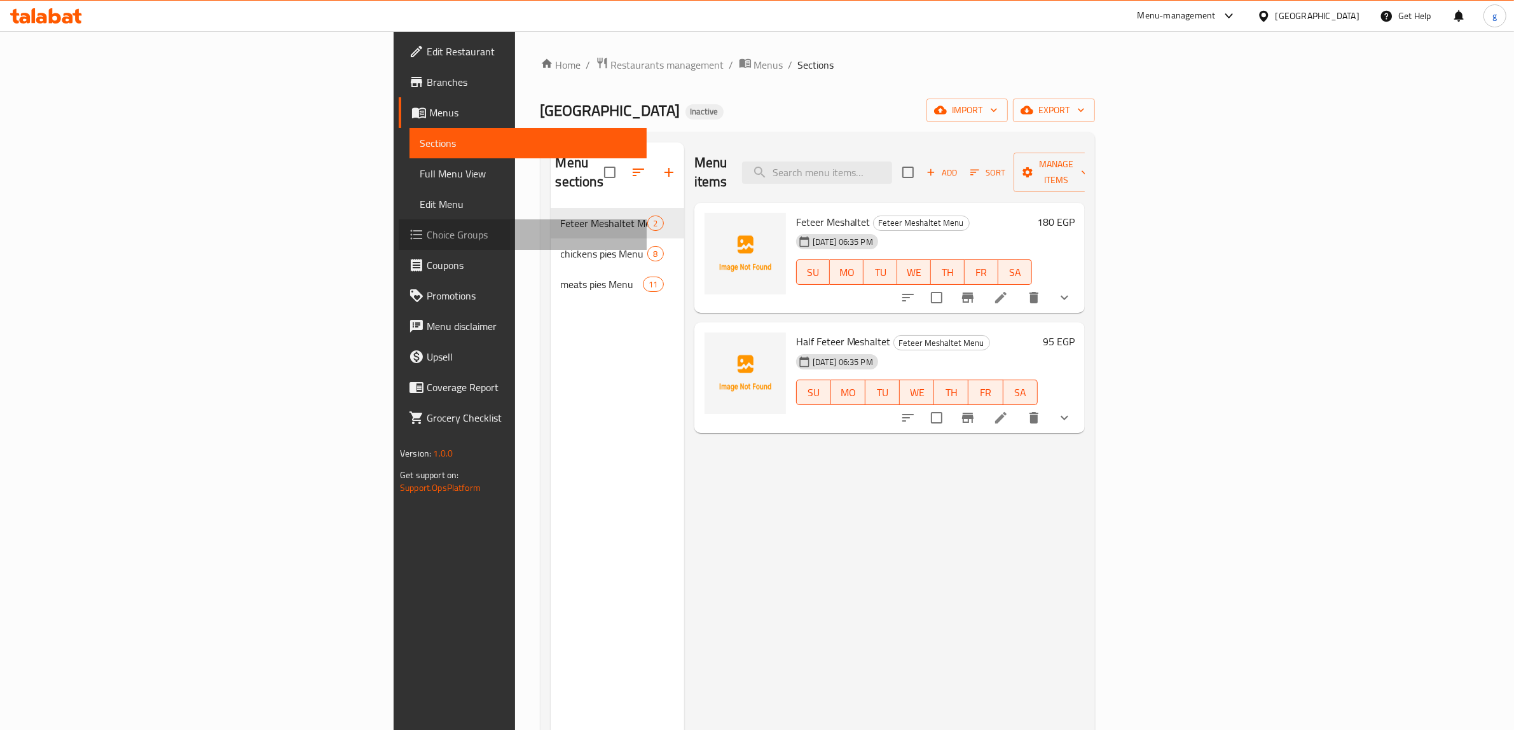
click at [427, 227] on span "Choice Groups" at bounding box center [532, 234] width 210 height 15
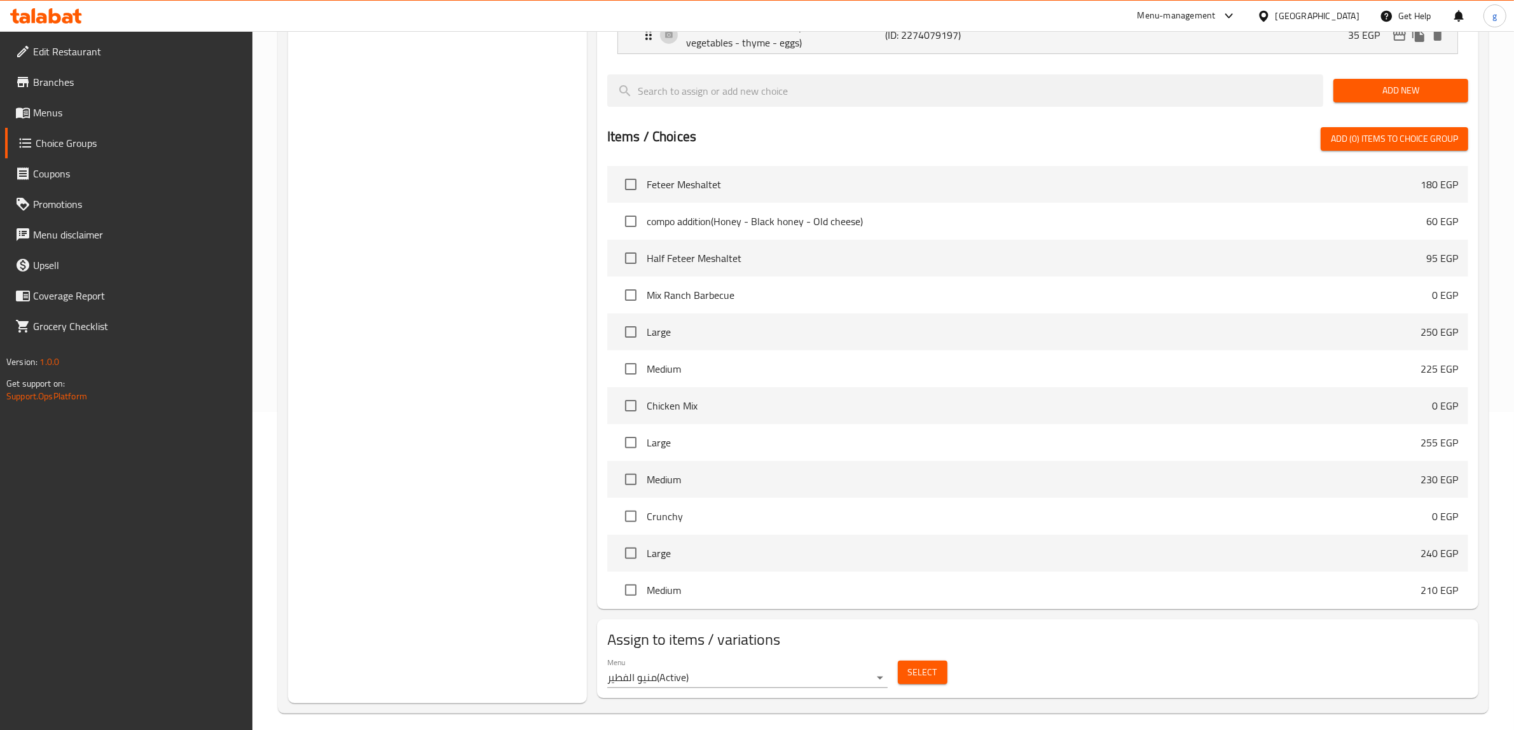
scroll to position [79, 0]
click at [917, 675] on span "Select" at bounding box center [922, 672] width 29 height 16
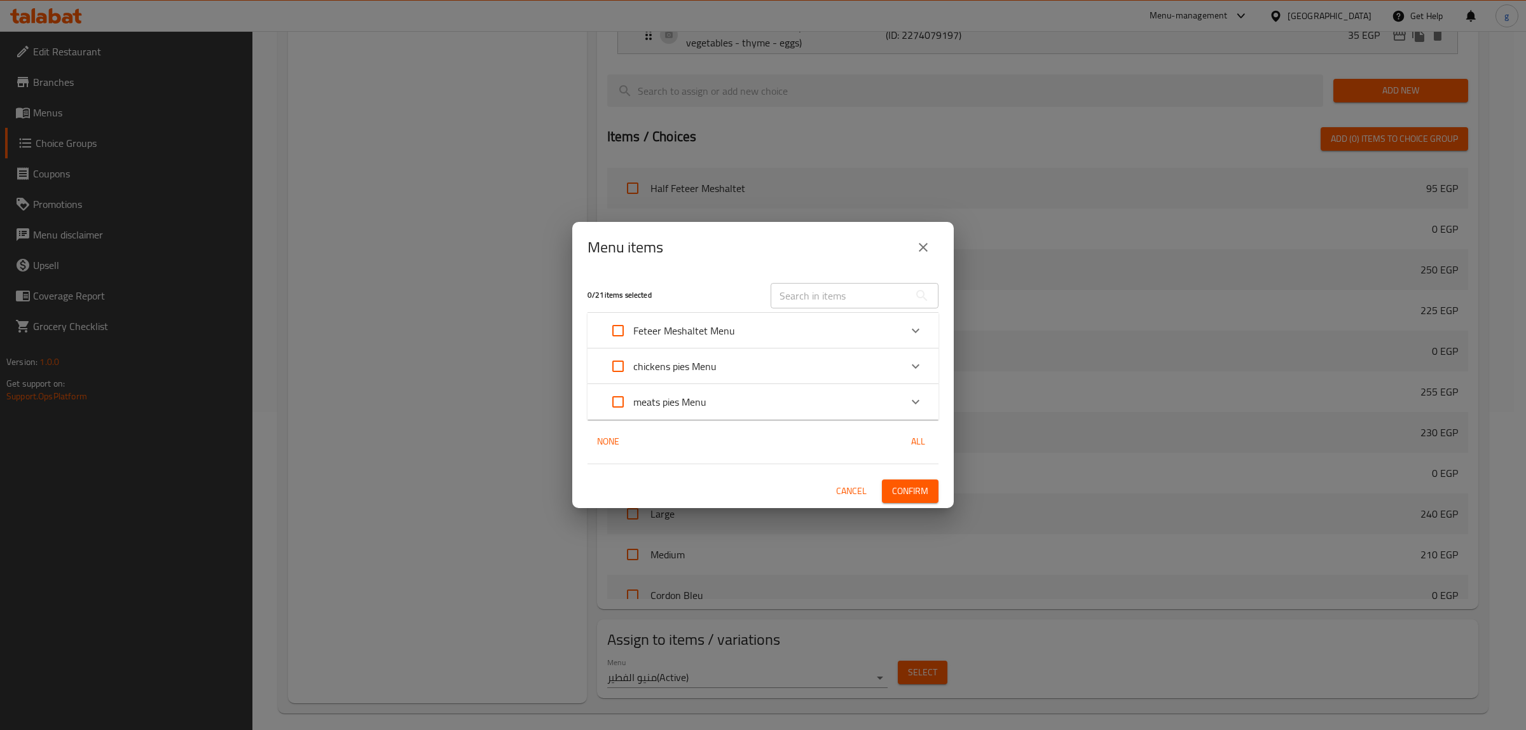
click at [839, 327] on div "Feteer Meshaltet Menu" at bounding box center [752, 330] width 298 height 31
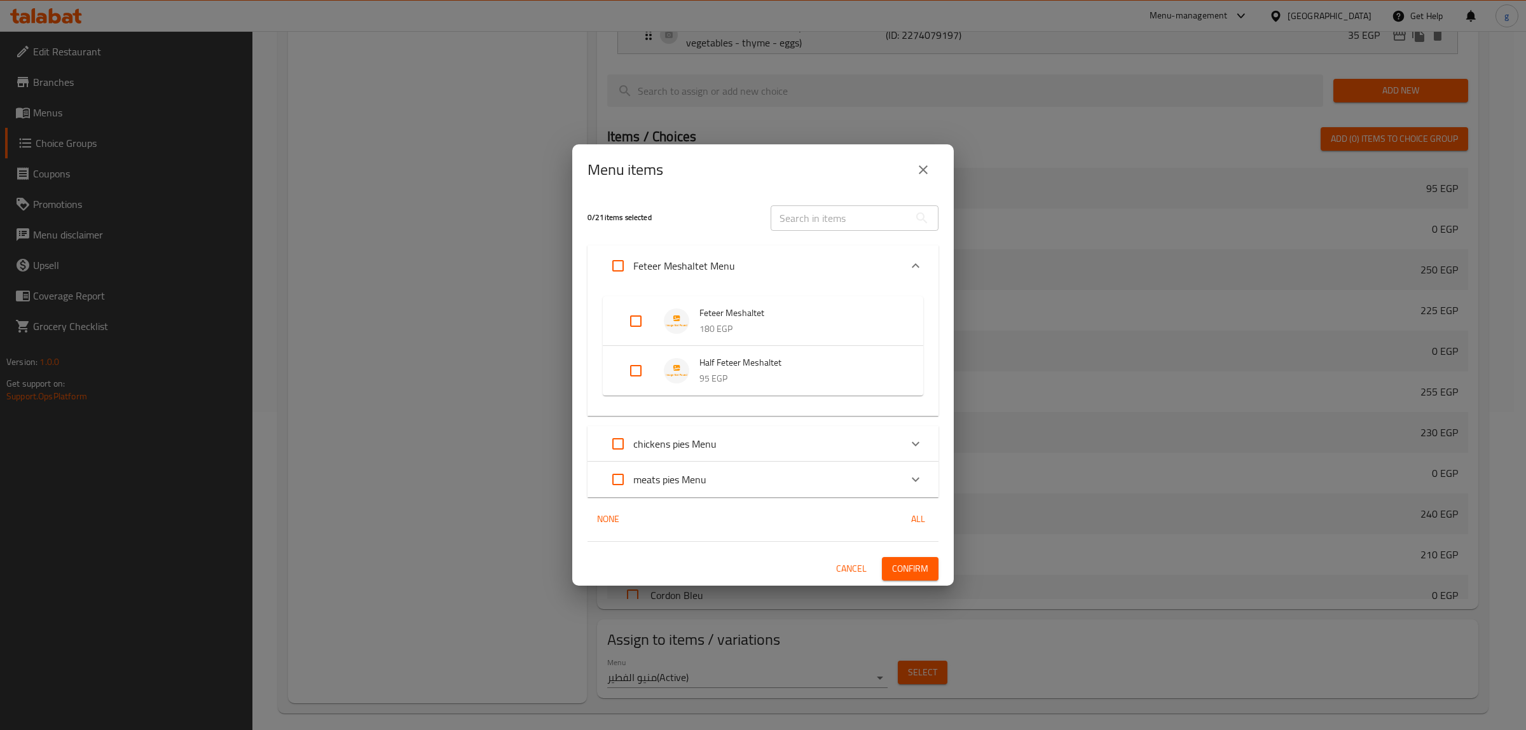
click at [624, 322] on input "Expand" at bounding box center [635, 321] width 31 height 31
checkbox input "true"
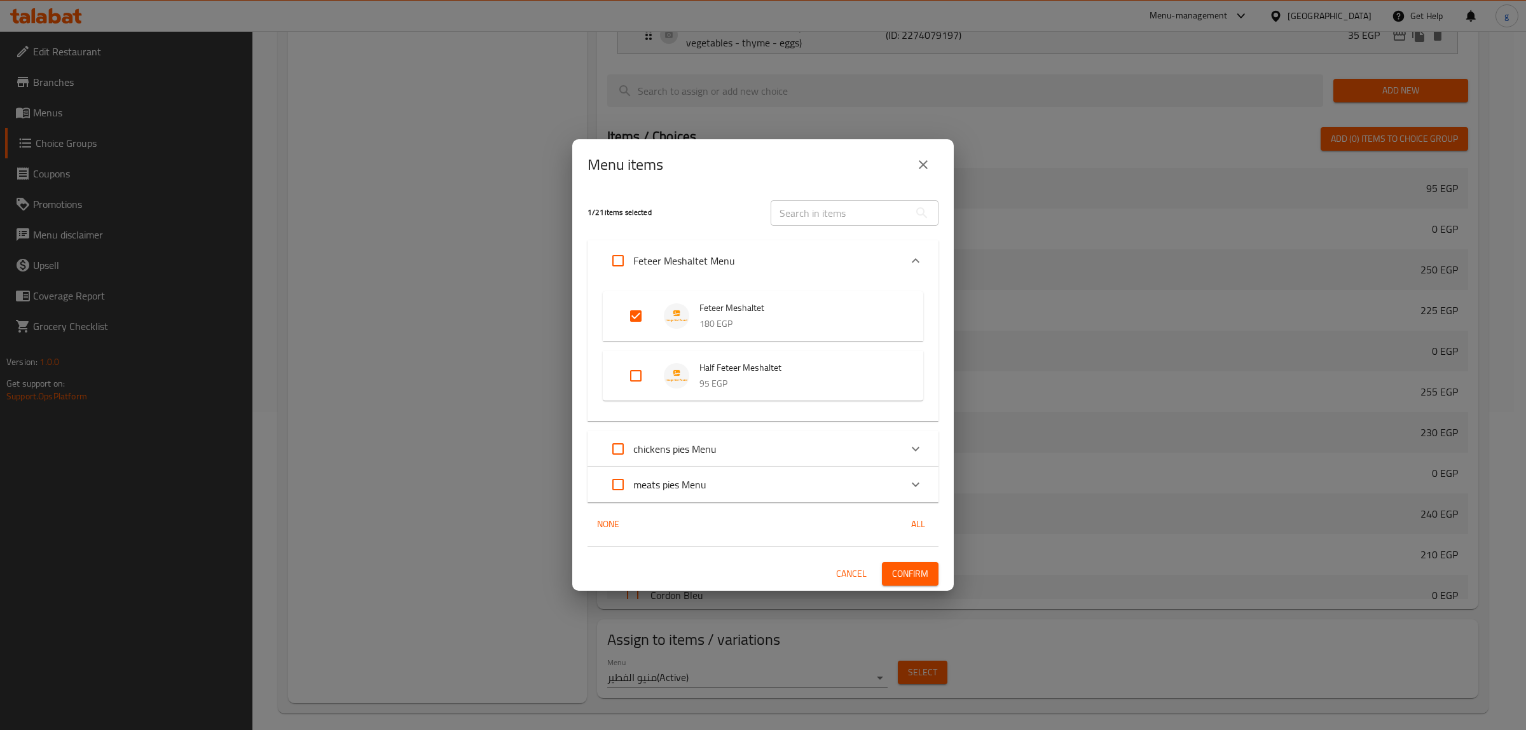
click at [629, 376] on input "Expand" at bounding box center [635, 375] width 31 height 31
checkbox input "true"
drag, startPoint x: 911, startPoint y: 160, endPoint x: 905, endPoint y: 201, distance: 41.2
click at [905, 201] on div "Menu items 2 / 21 items selected ​ Feteer Meshaltet Menu Feteer Meshaltet 180 E…" at bounding box center [762, 364] width 381 height 451
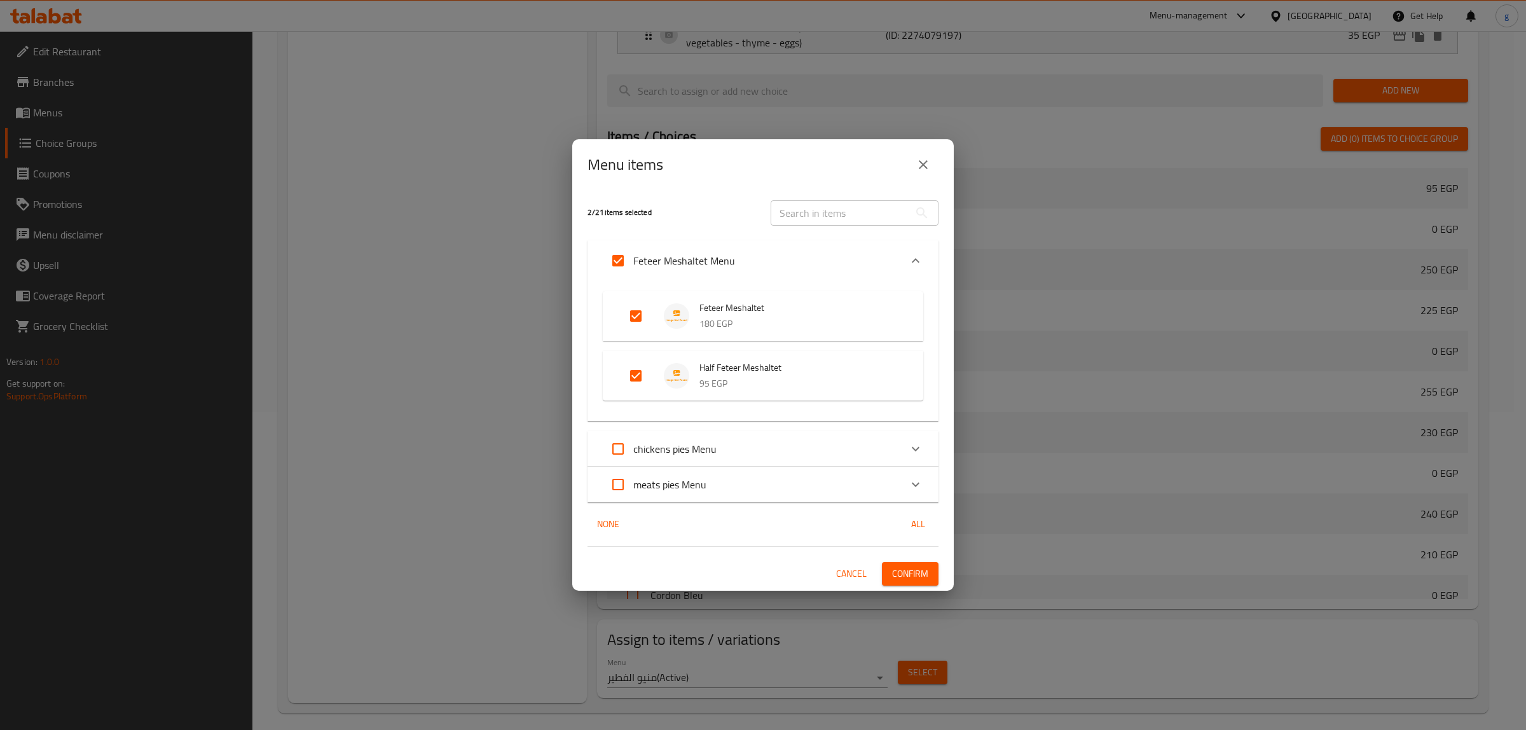
click at [629, 312] on input "Expand" at bounding box center [635, 316] width 31 height 31
checkbox input "false"
click at [631, 370] on input "Expand" at bounding box center [635, 375] width 31 height 31
checkbox input "false"
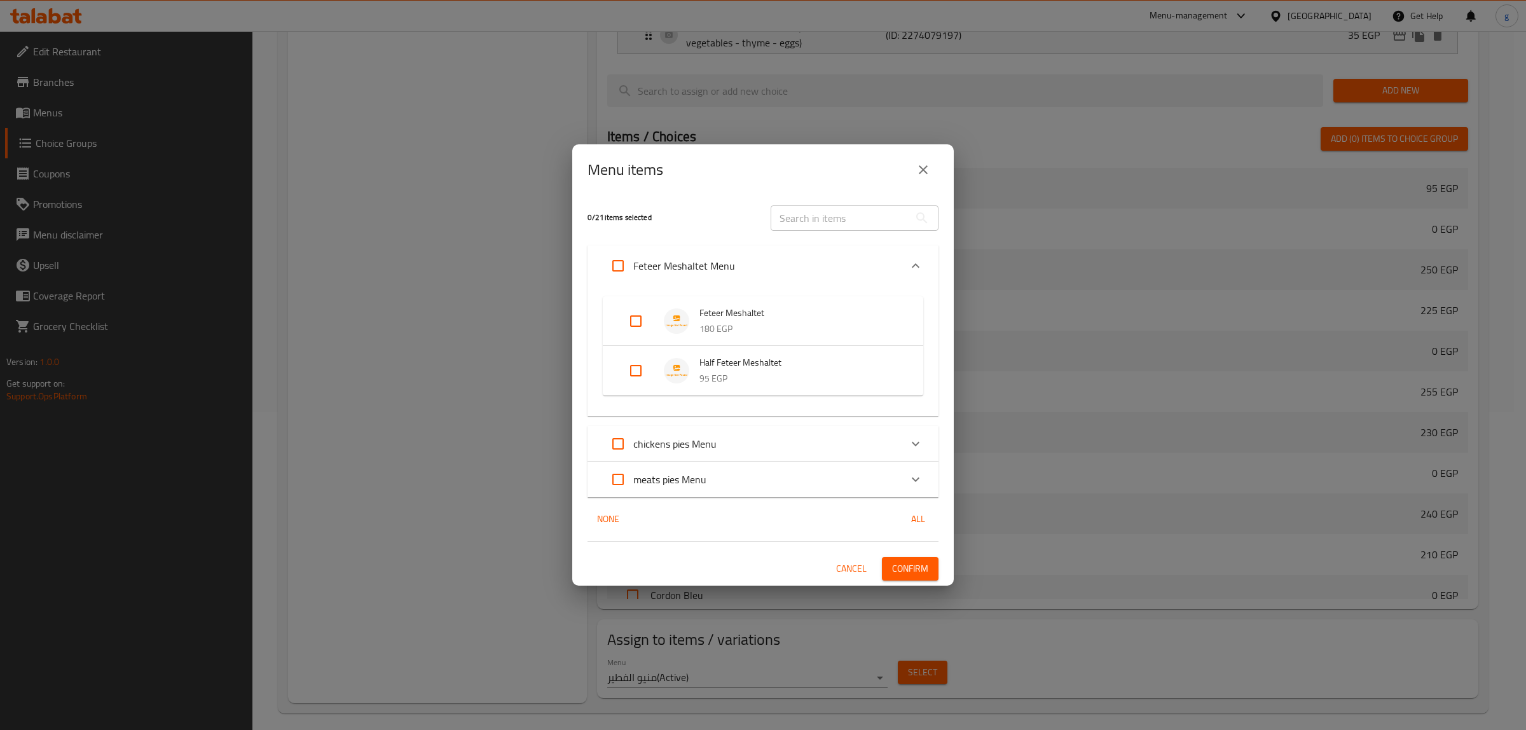
click at [914, 268] on icon "Expand" at bounding box center [915, 265] width 15 height 15
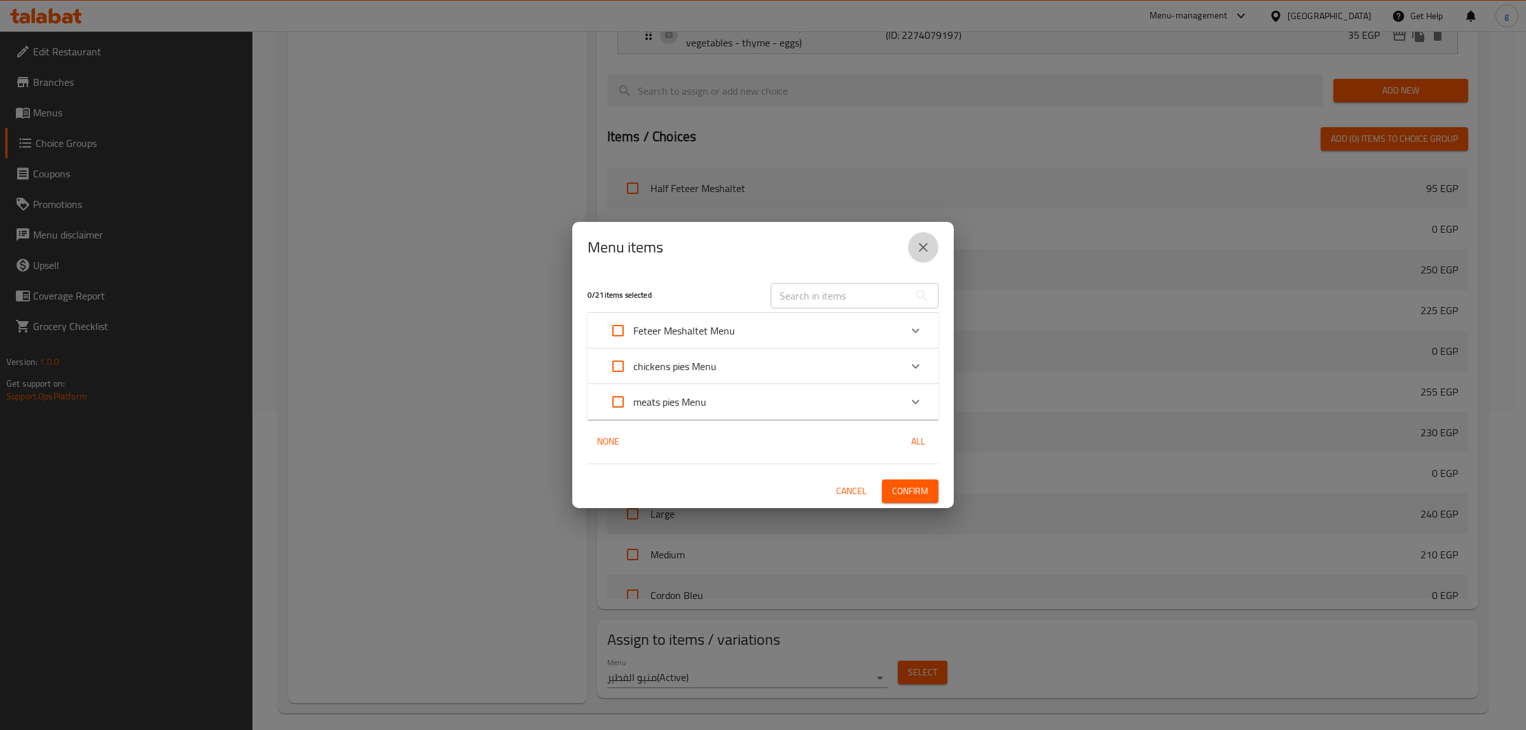
click at [921, 249] on icon "close" at bounding box center [923, 247] width 9 height 9
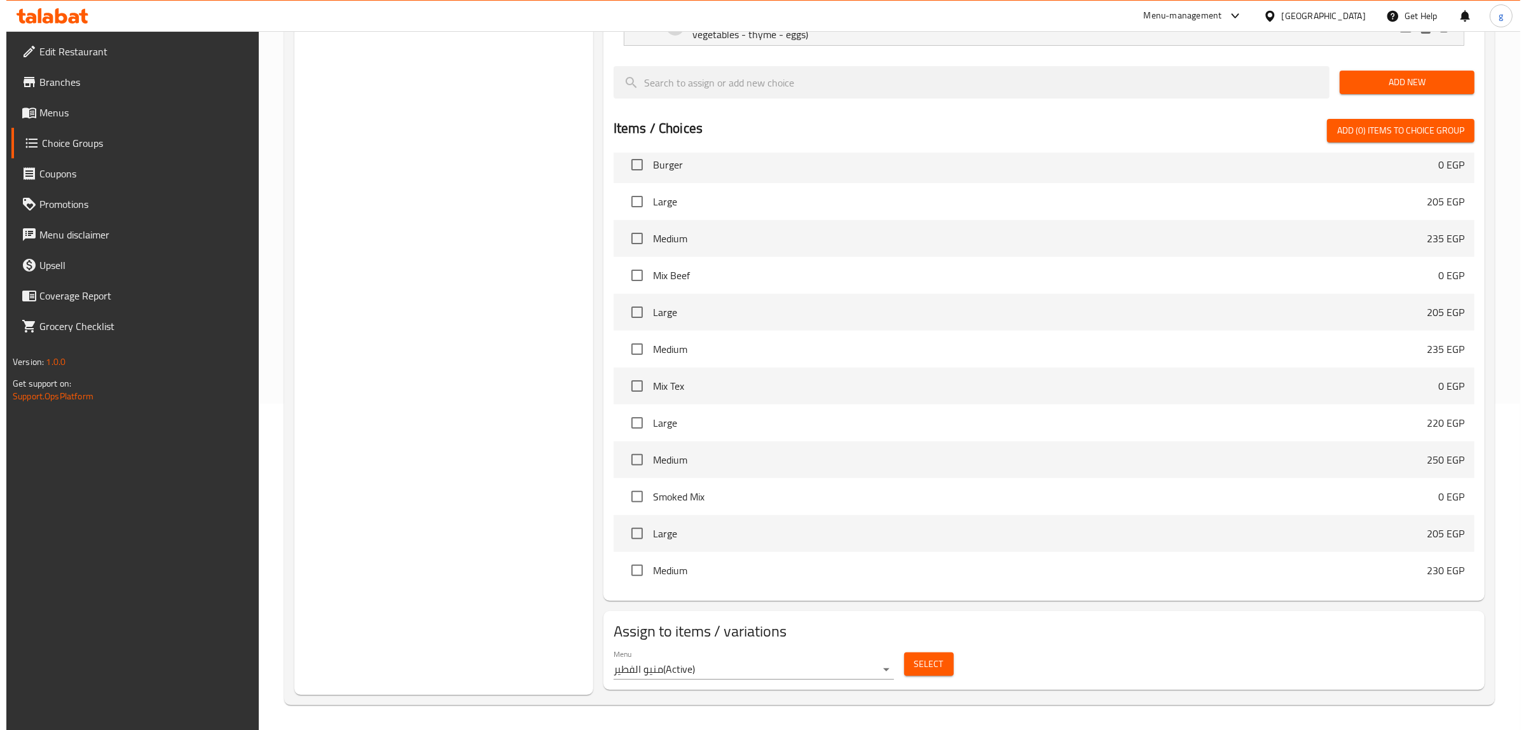
scroll to position [327, 0]
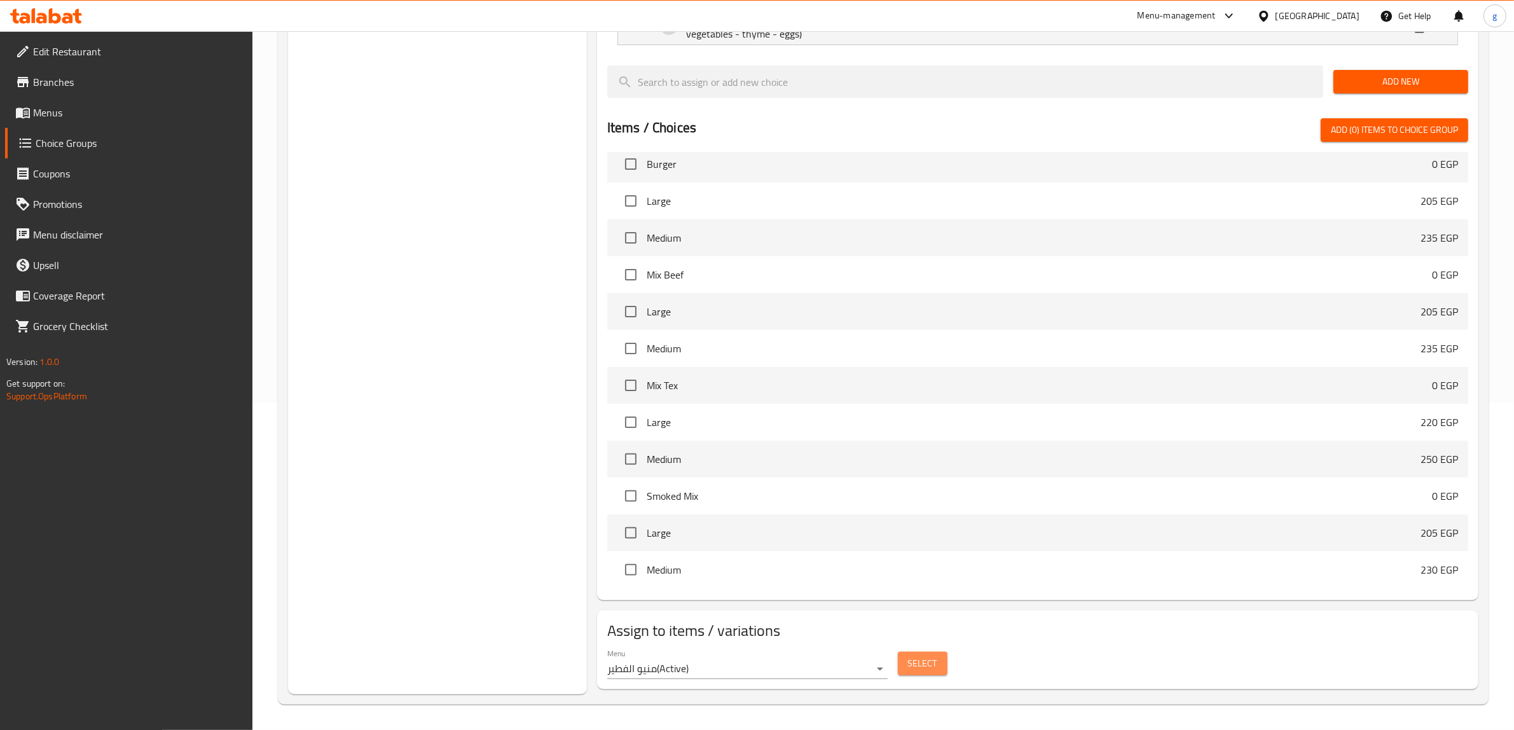
click at [901, 659] on button "Select" at bounding box center [923, 664] width 50 height 24
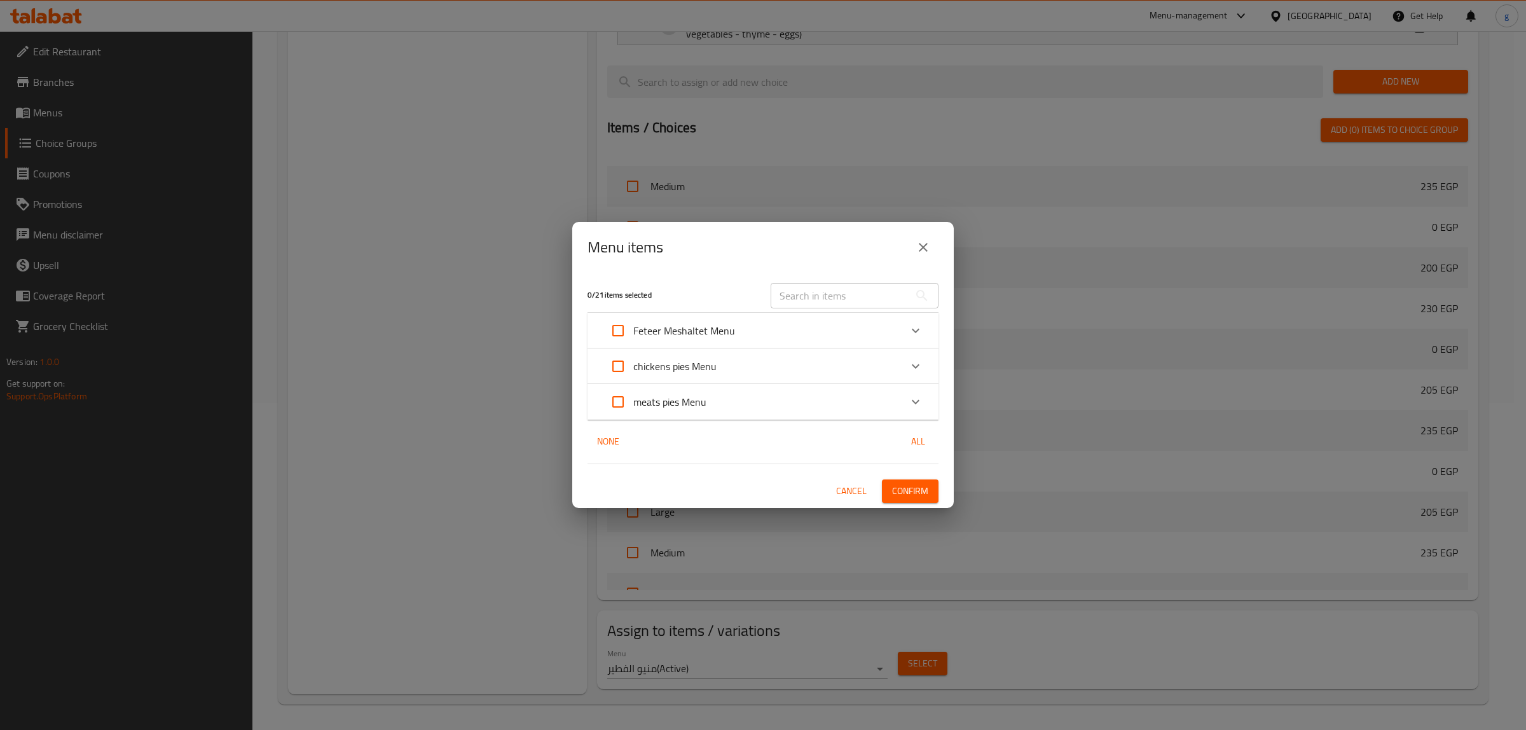
click at [619, 334] on input "Expand" at bounding box center [618, 330] width 31 height 31
checkbox input "true"
click at [614, 332] on input "Expand" at bounding box center [618, 330] width 31 height 31
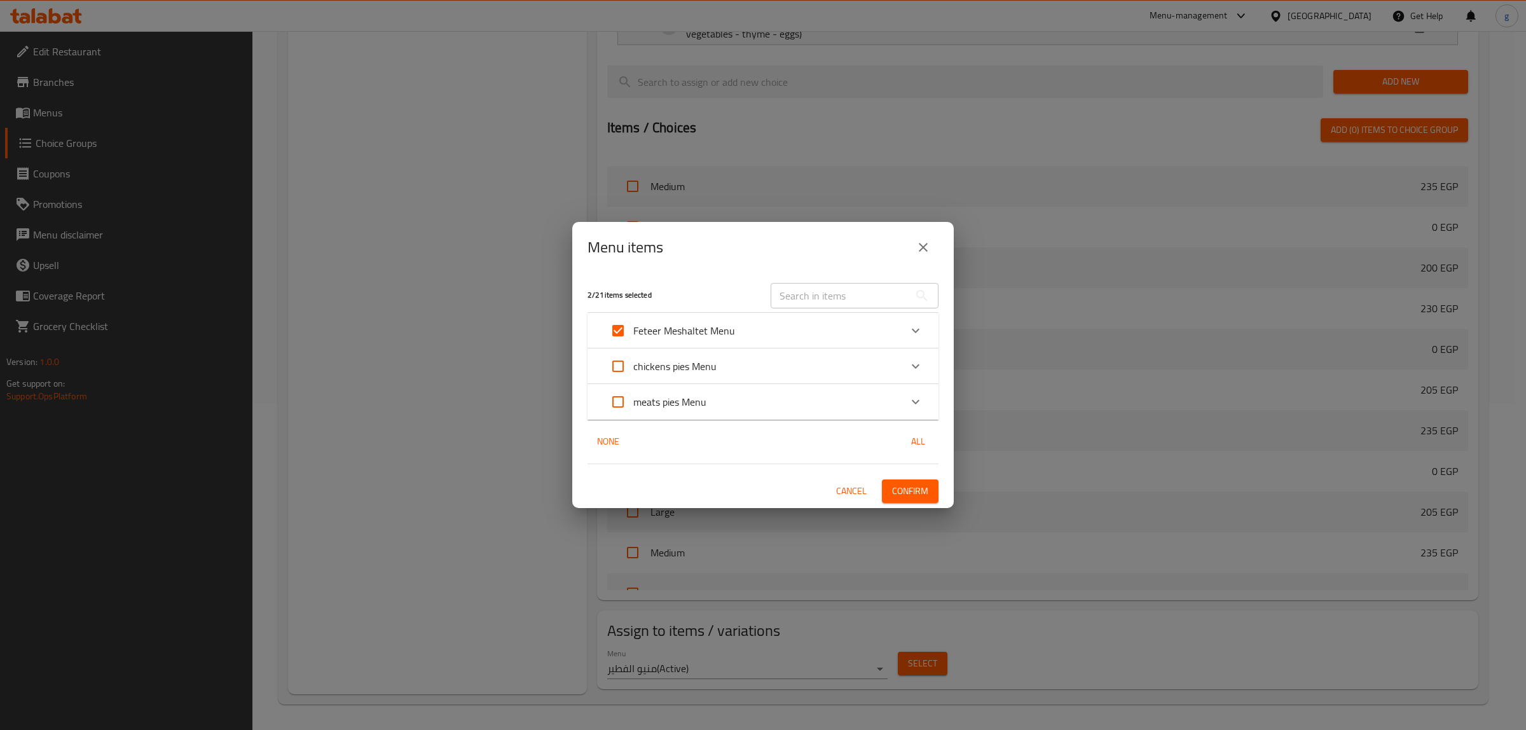
checkbox input "false"
click at [613, 372] on input "Expand" at bounding box center [618, 366] width 31 height 31
checkbox input "true"
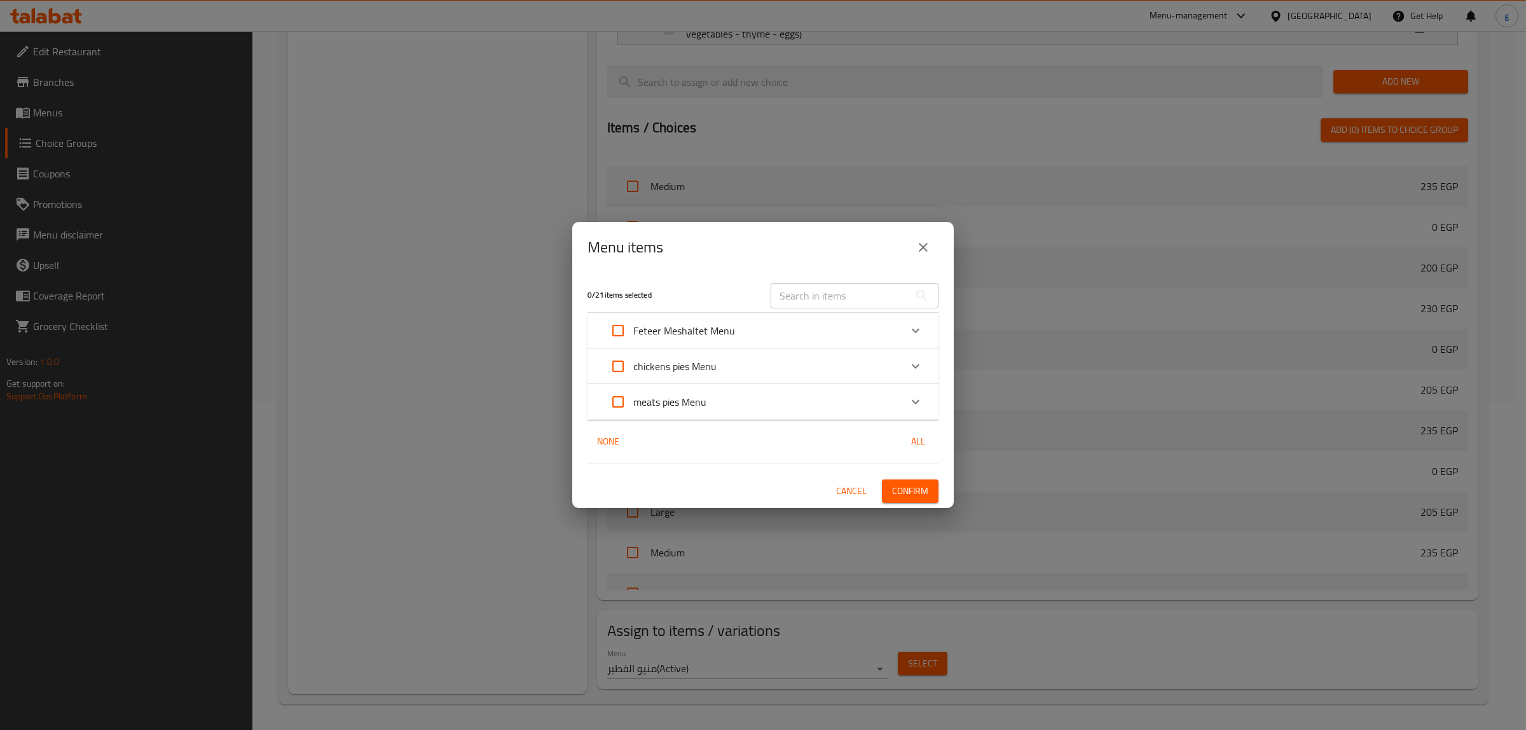
checkbox input "true"
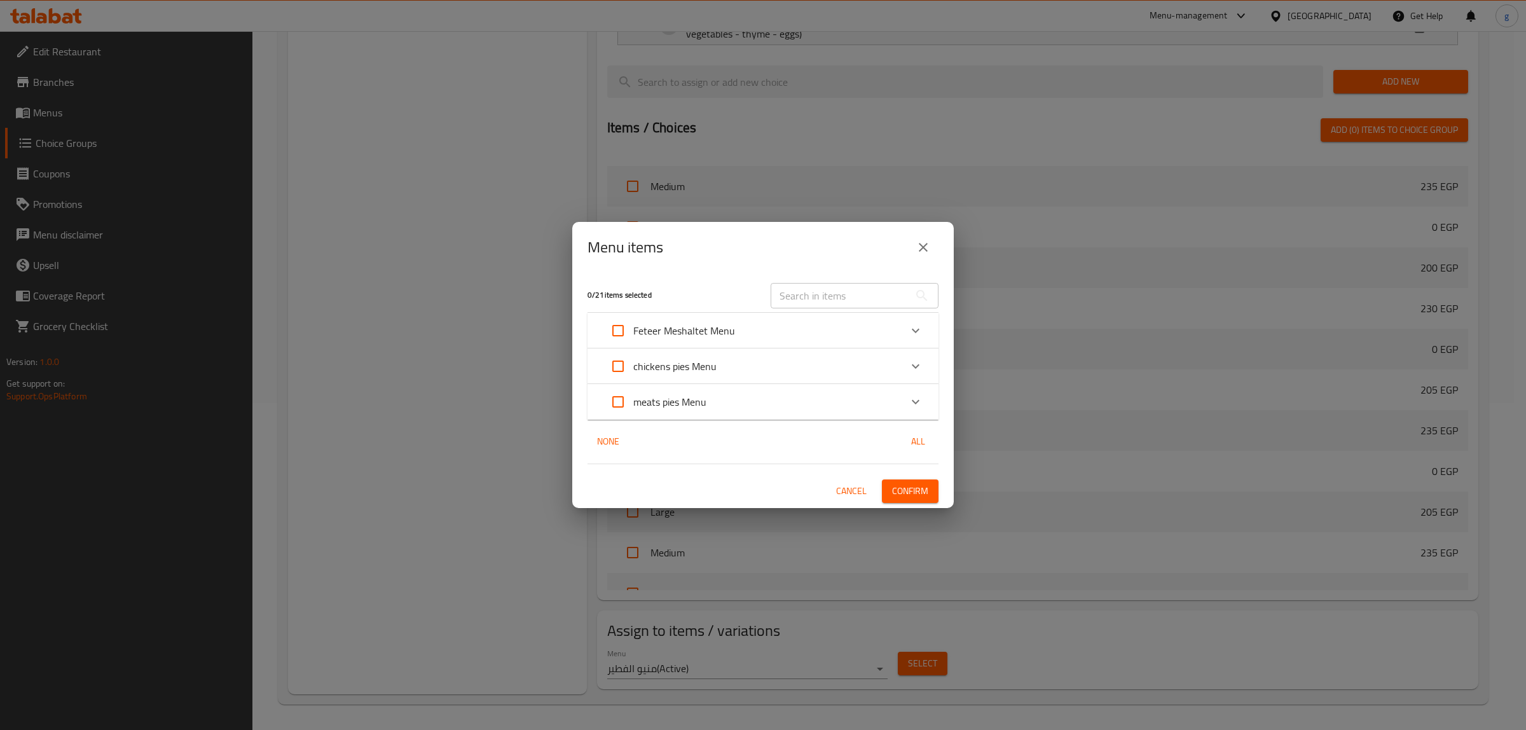
checkbox input "true"
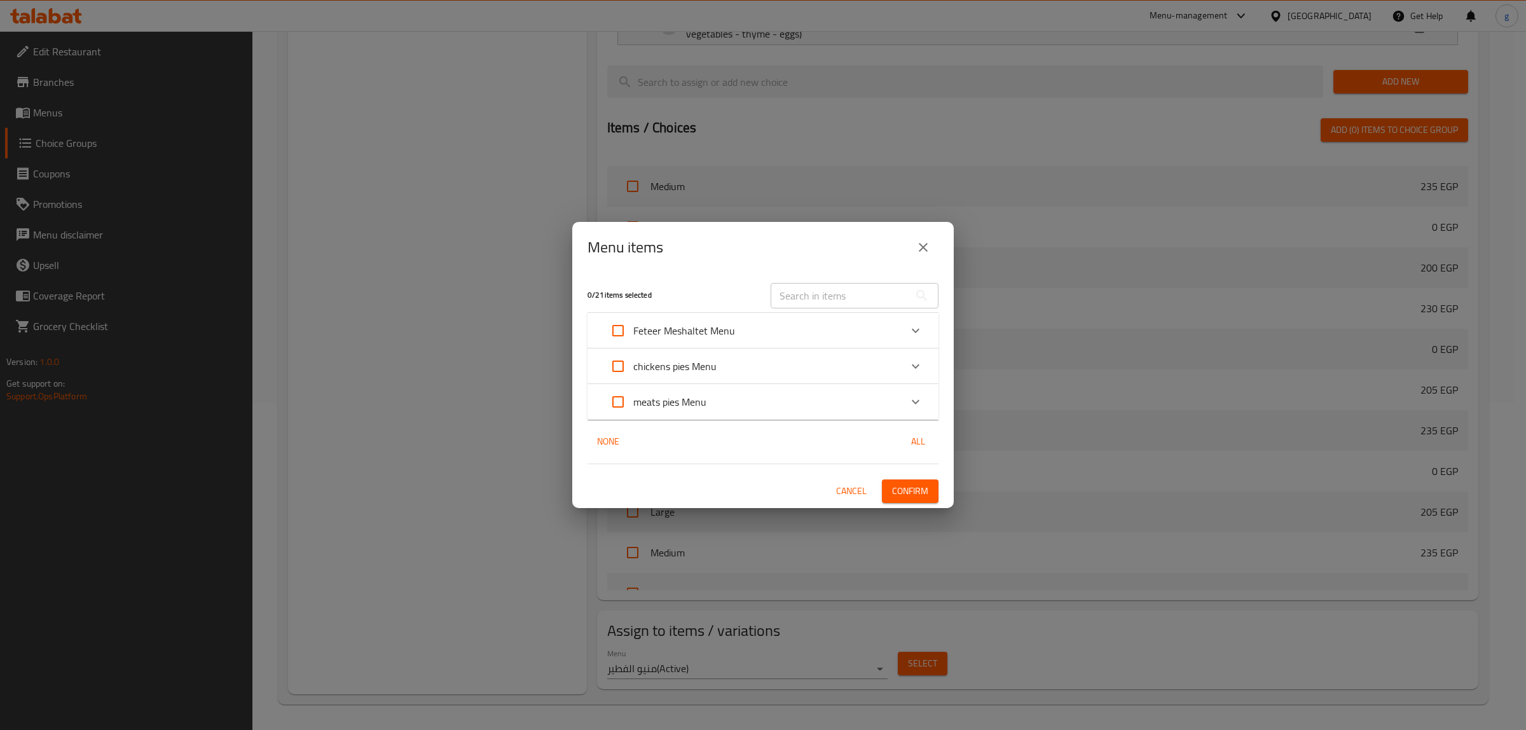
checkbox input "true"
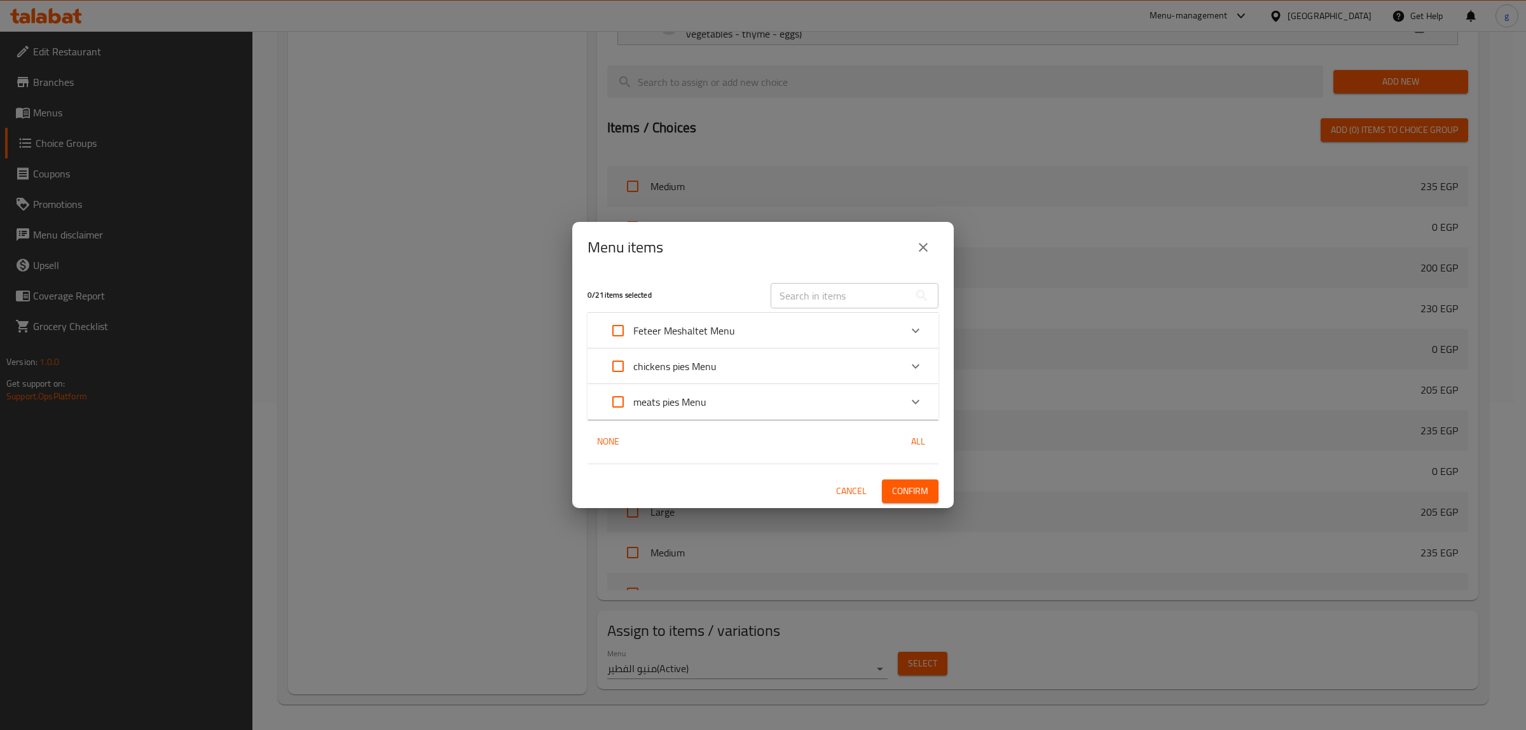
checkbox input "true"
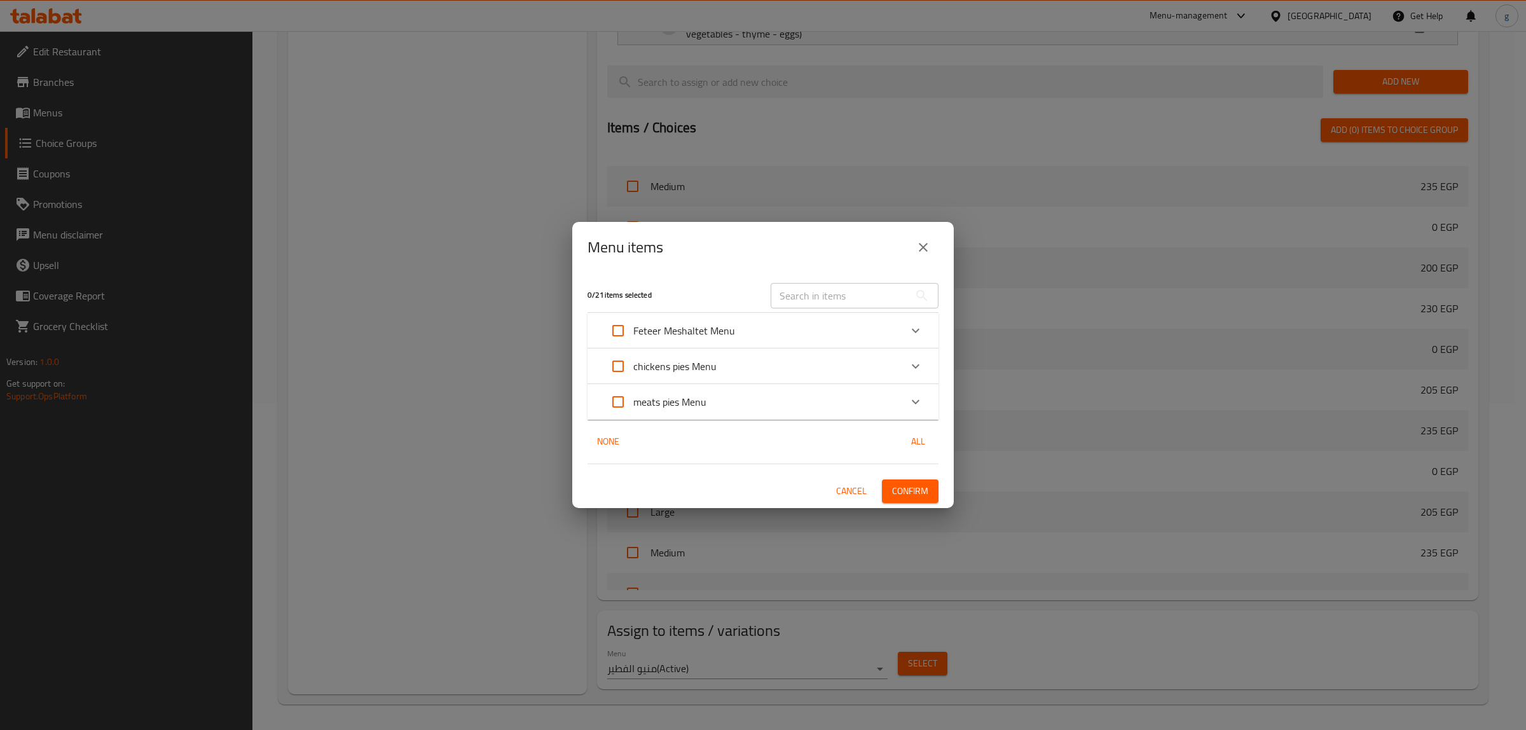
checkbox input "true"
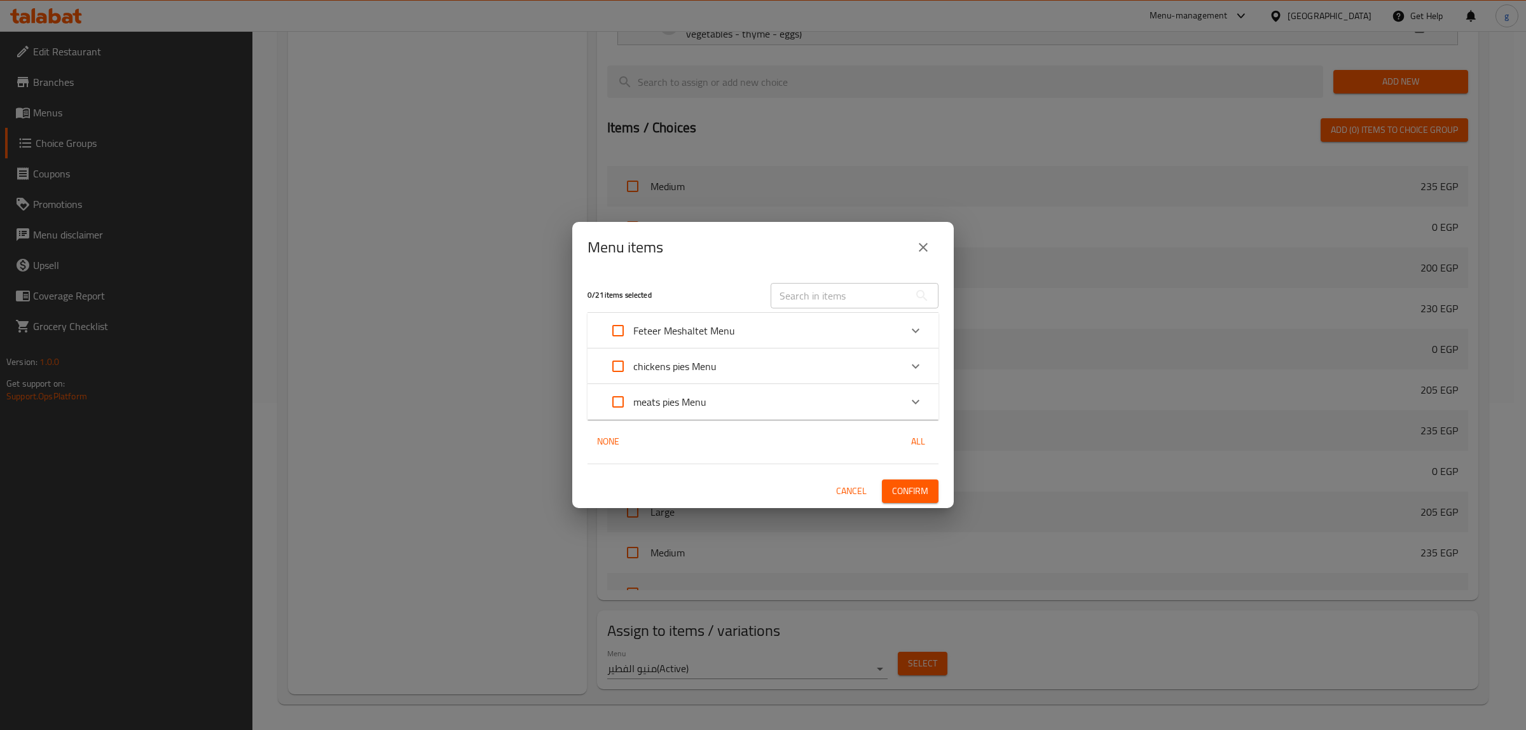
checkbox input "true"
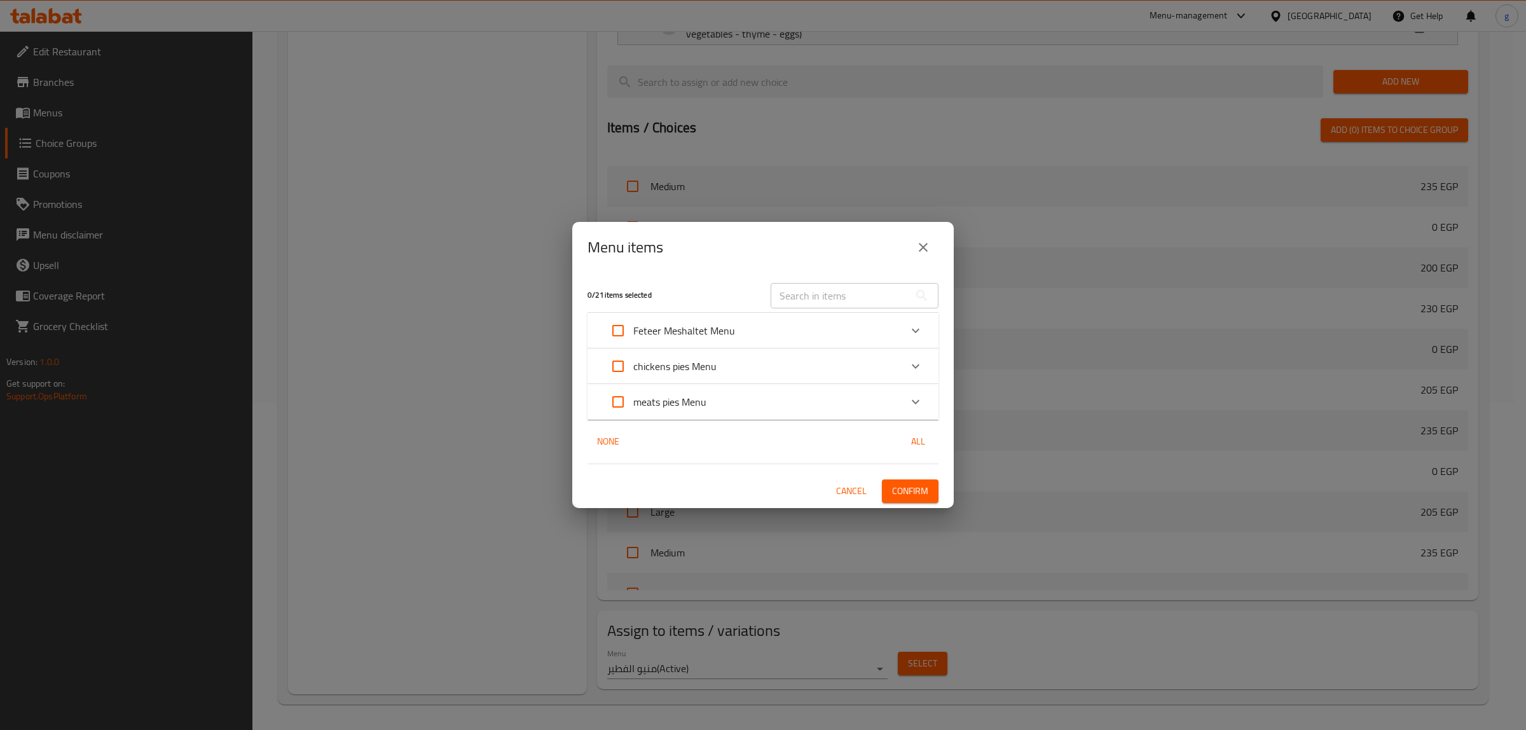
checkbox input "true"
click at [636, 409] on p "meats pies Menu" at bounding box center [669, 401] width 73 height 15
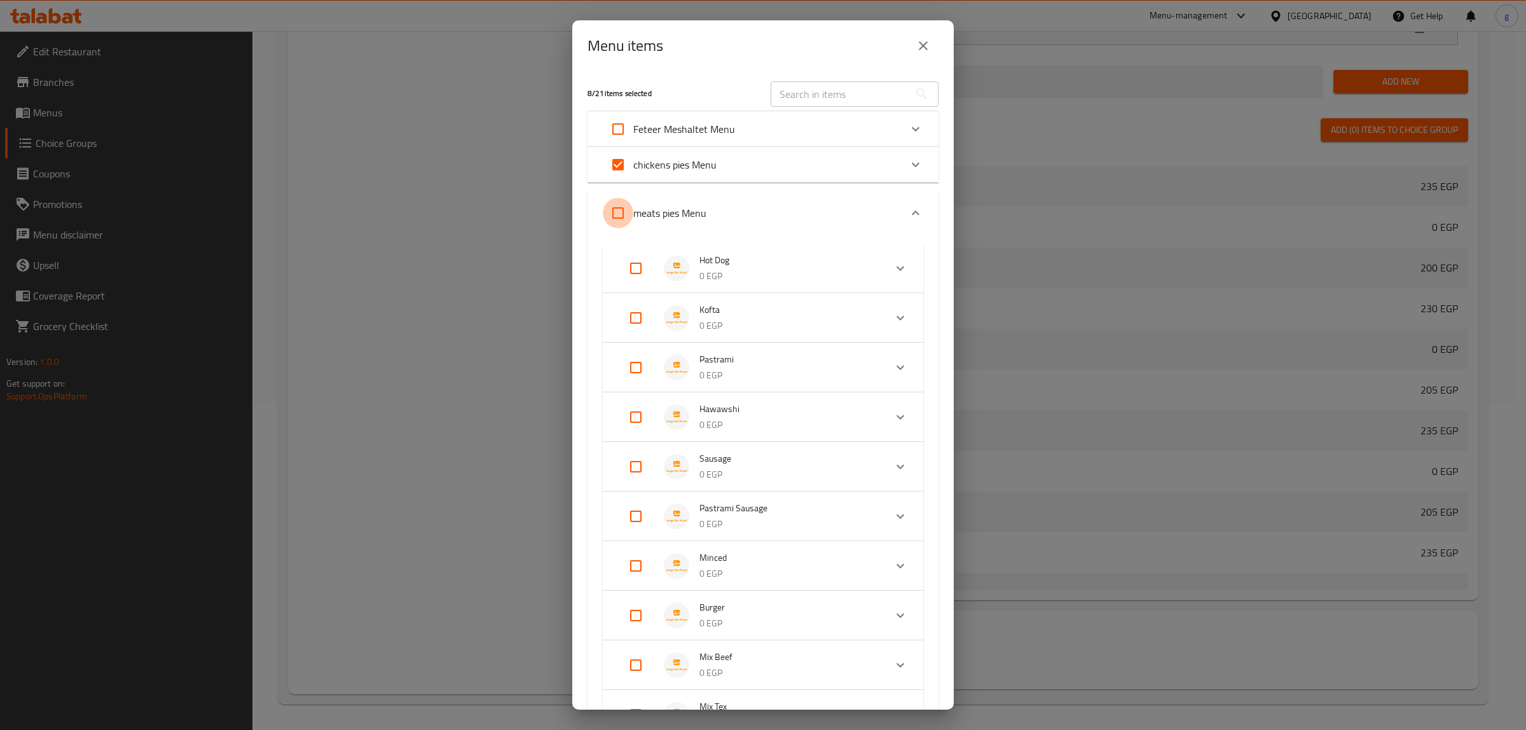
click at [617, 216] on input "Expand" at bounding box center [618, 213] width 31 height 31
checkbox input "true"
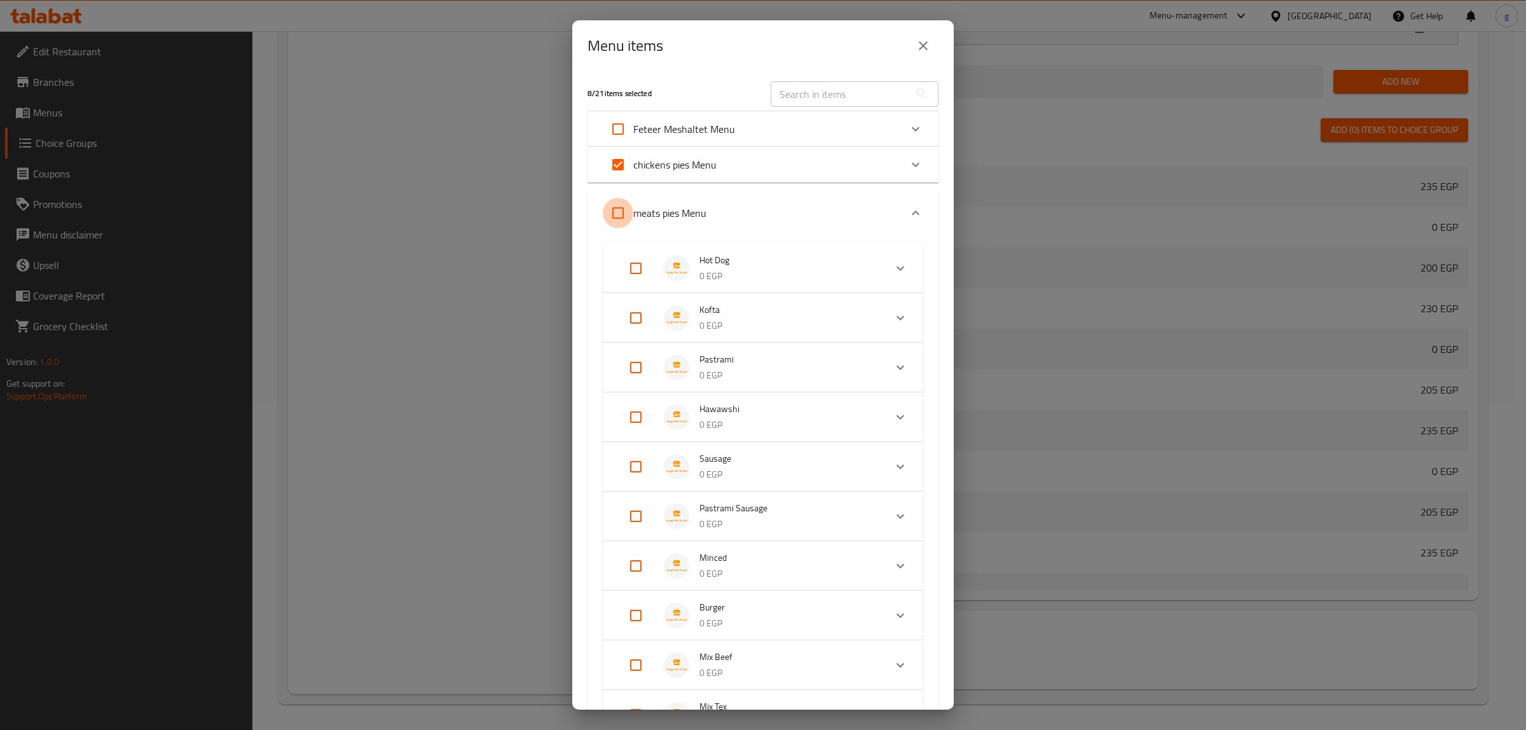
checkbox input "true"
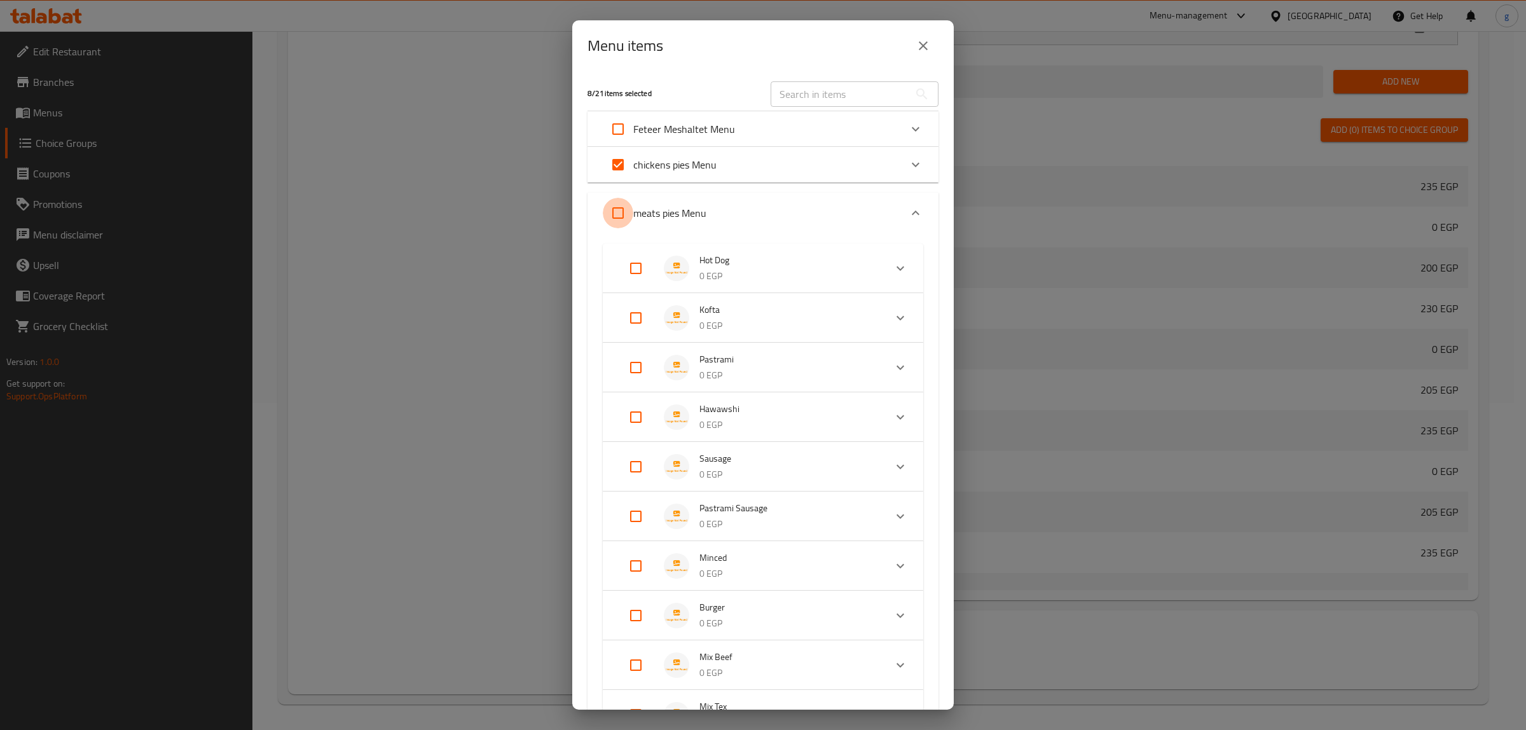
checkbox input "true"
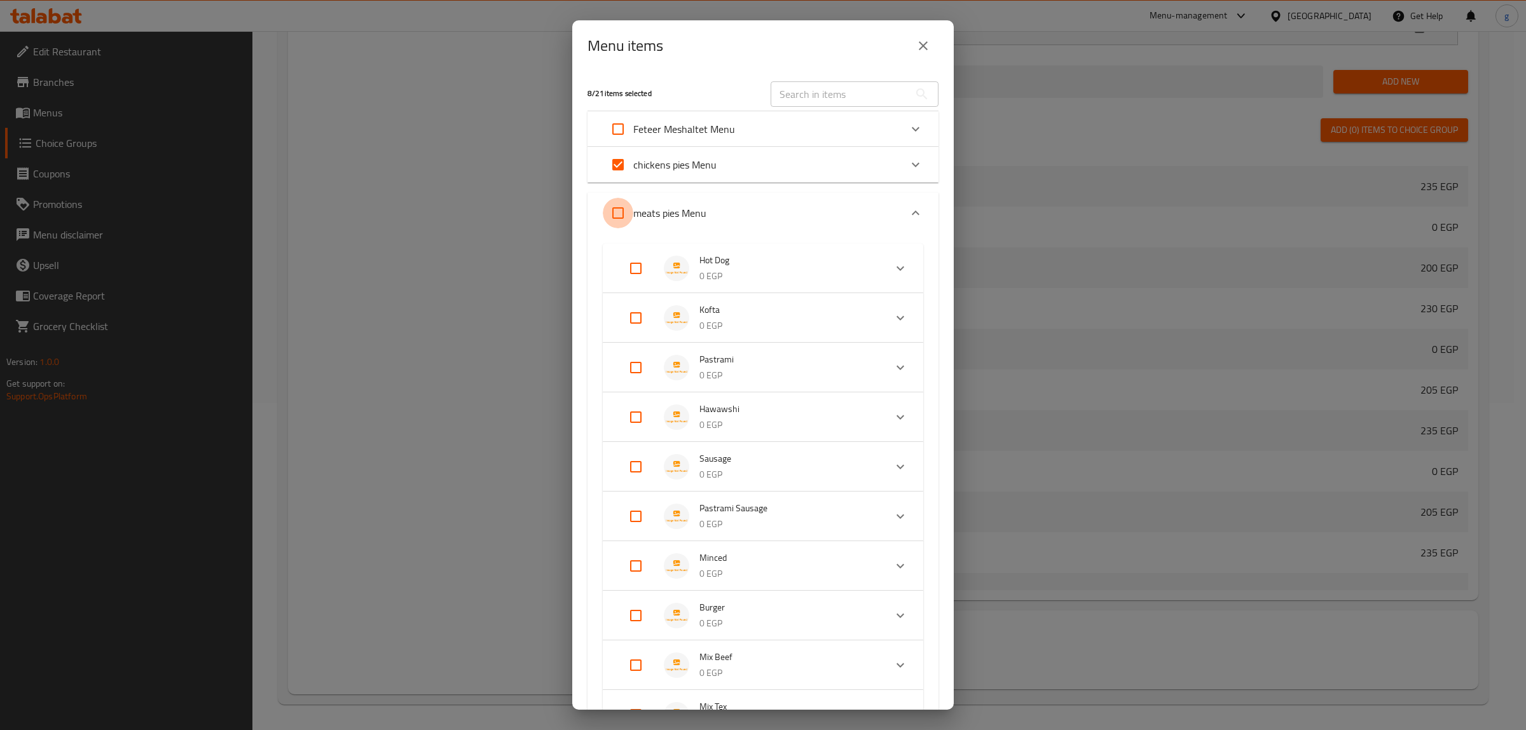
checkbox input "true"
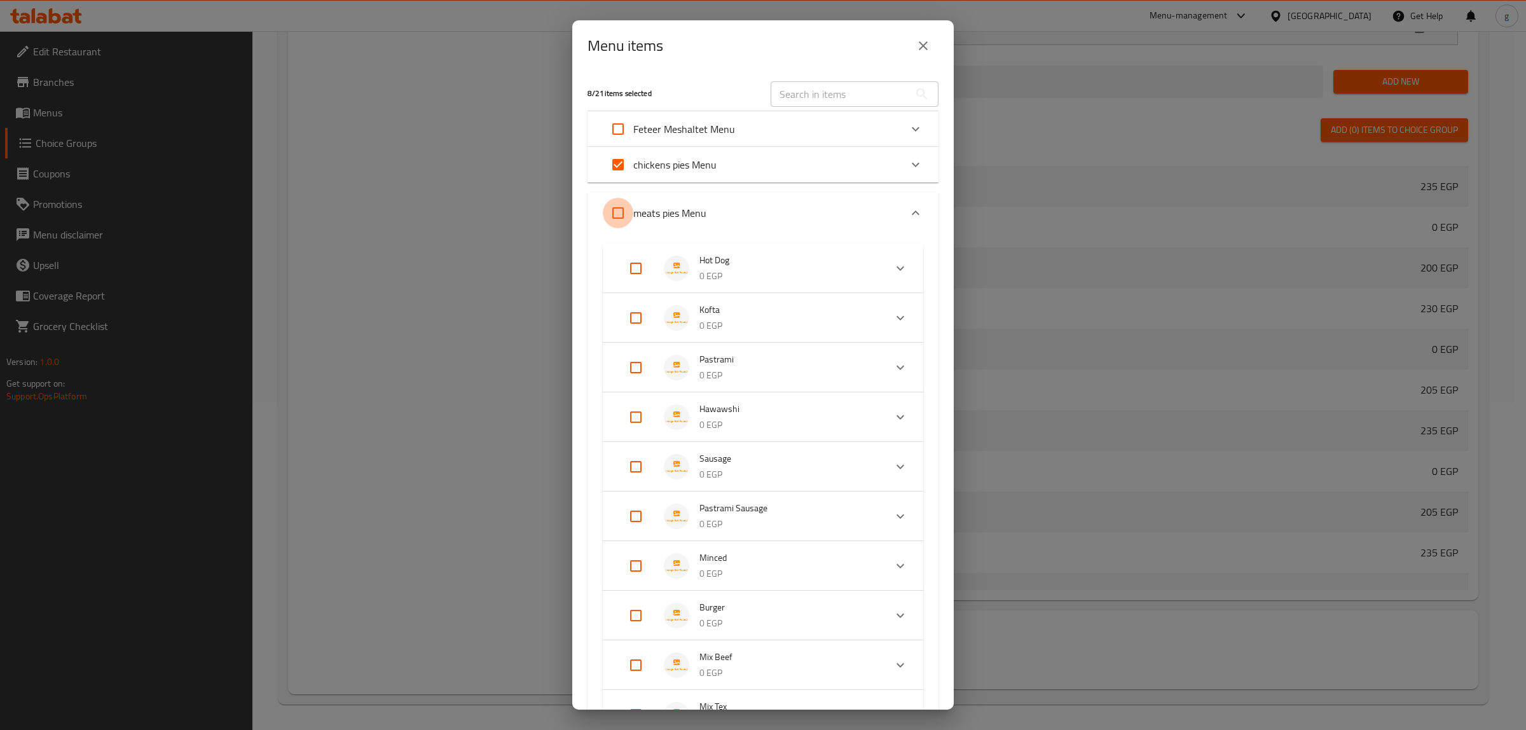
checkbox input "true"
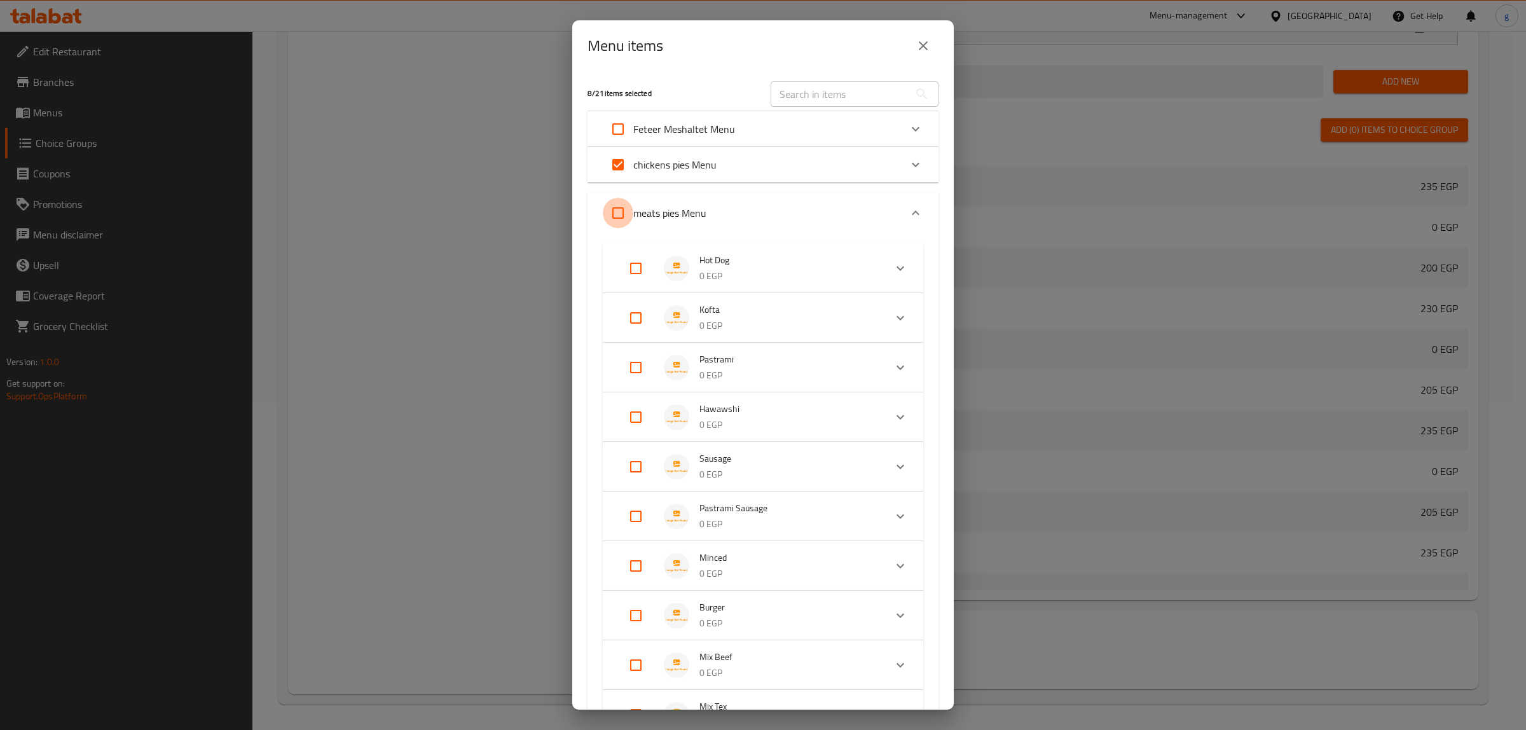
checkbox input "true"
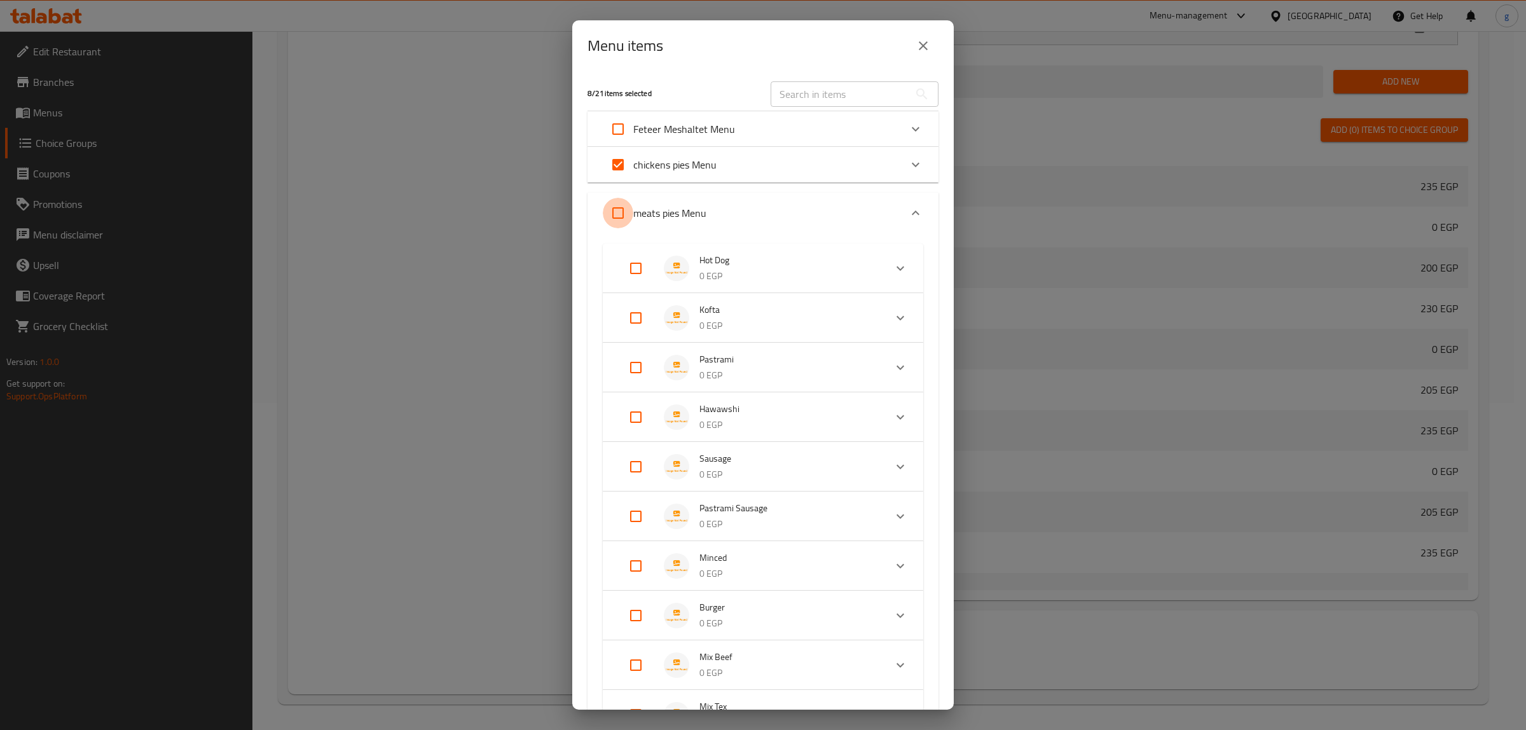
checkbox input "true"
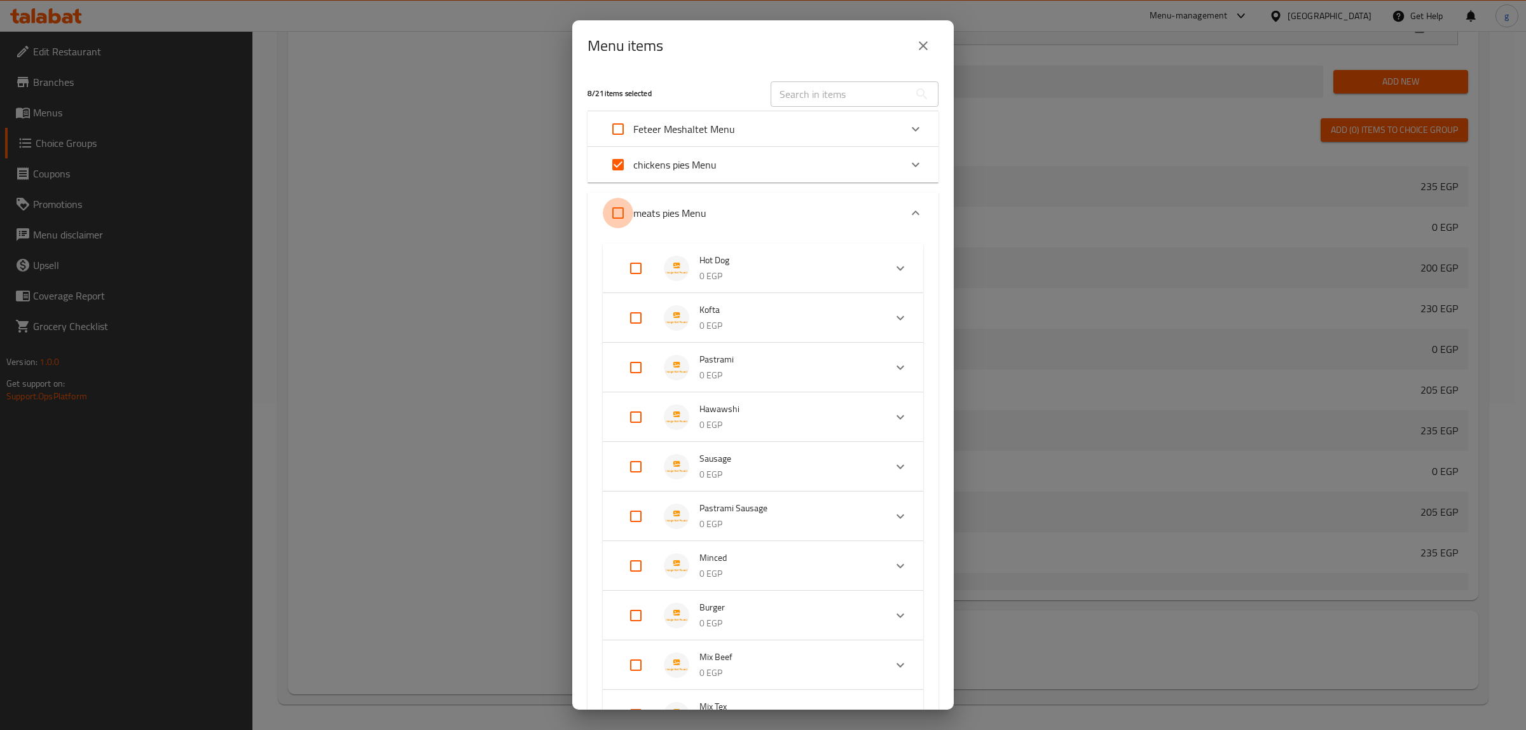
checkbox input "true"
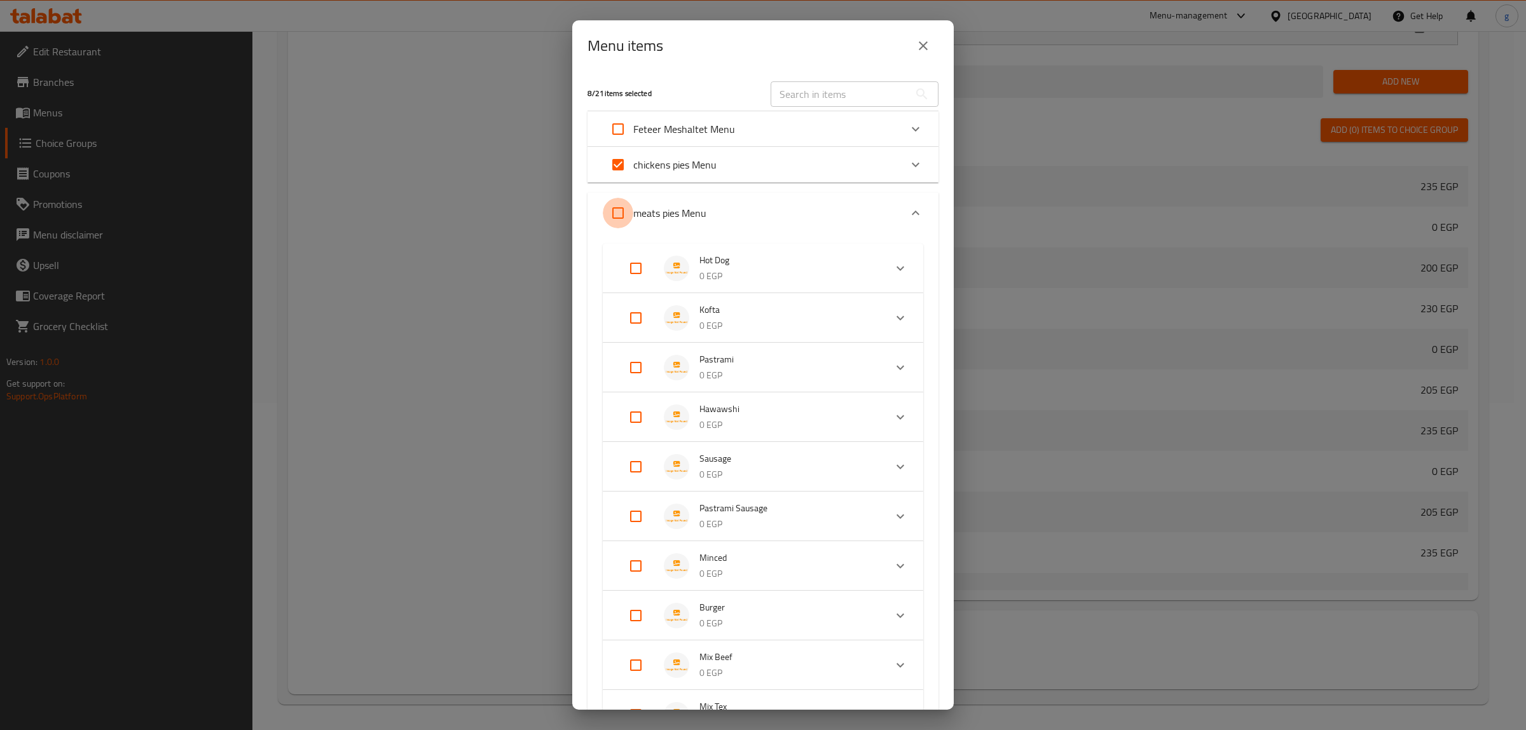
checkbox input "true"
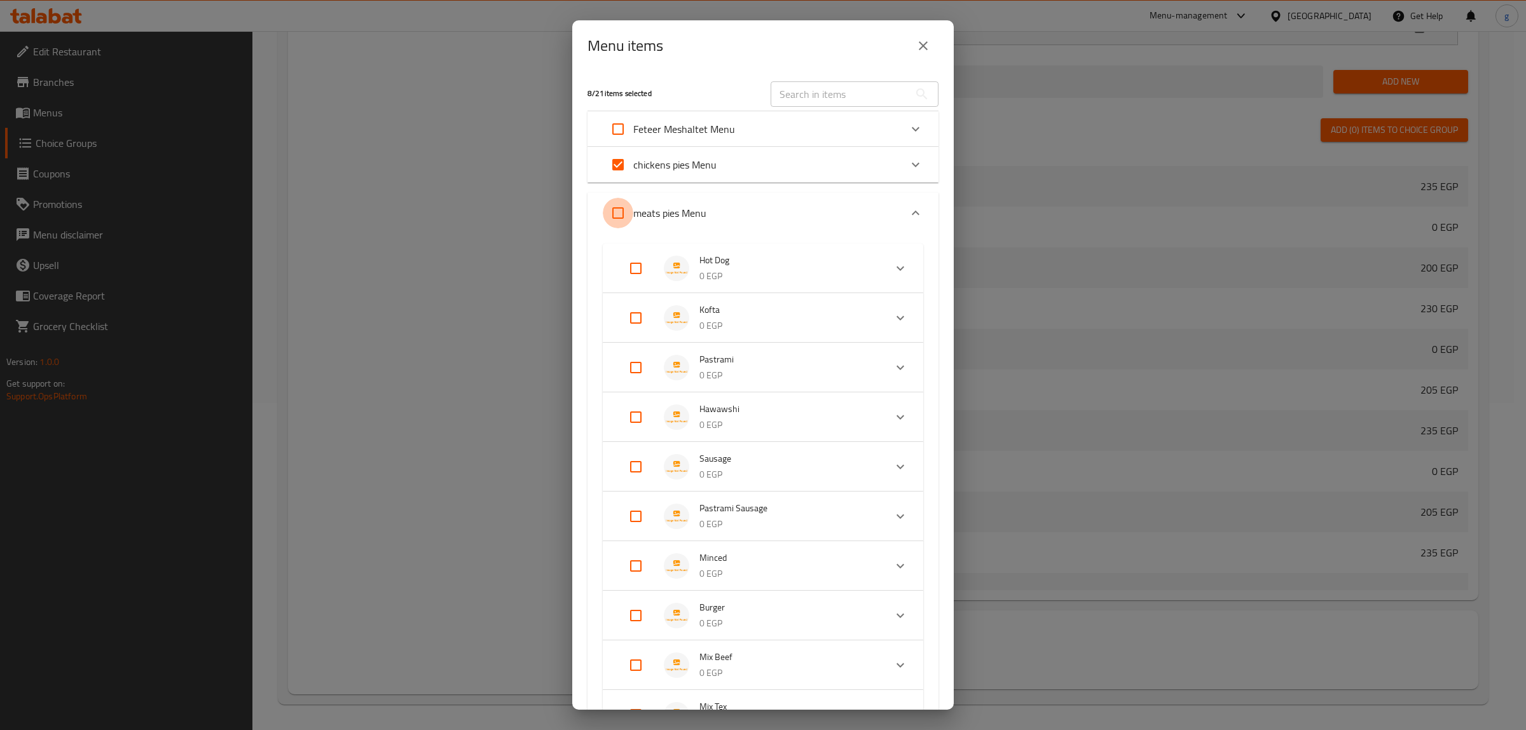
checkbox input "true"
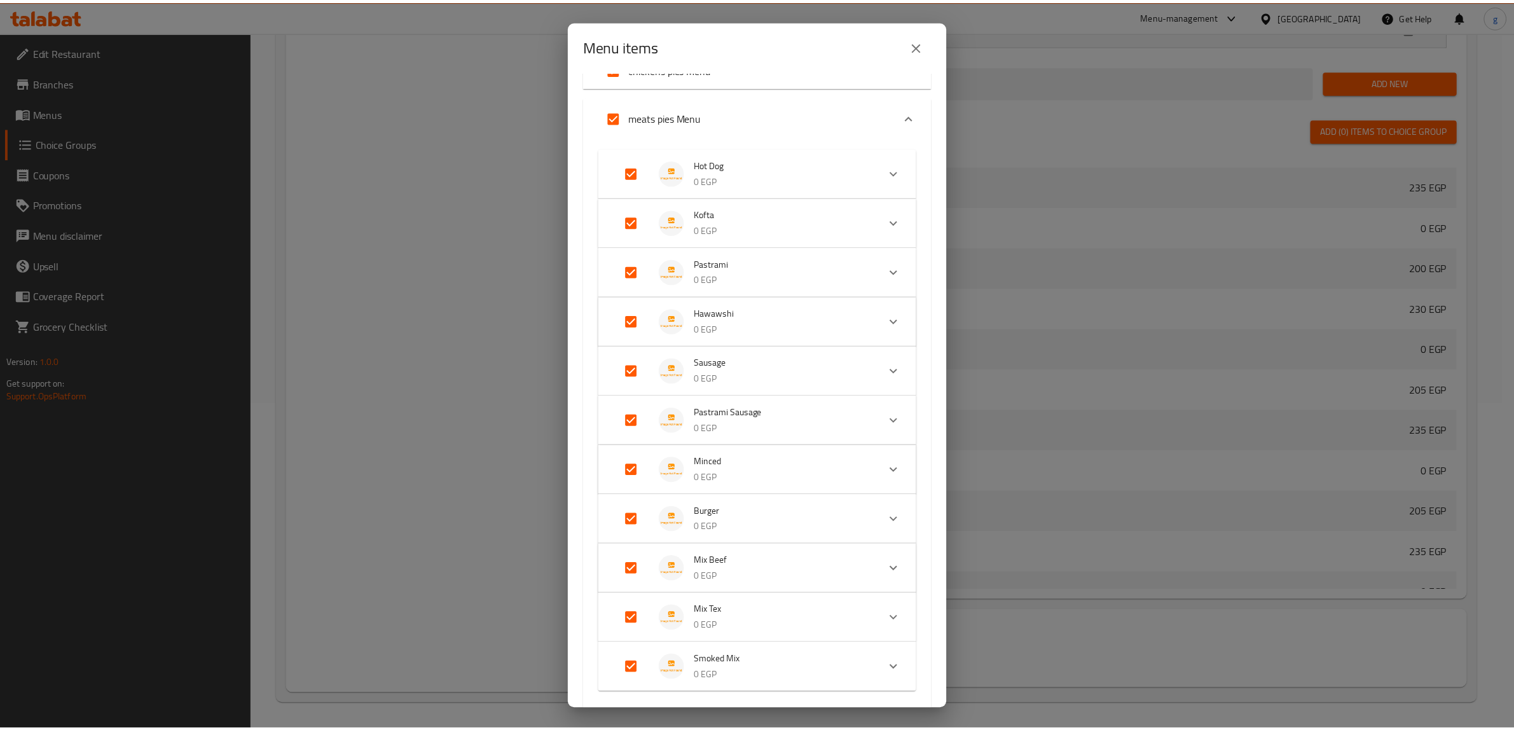
scroll to position [186, 0]
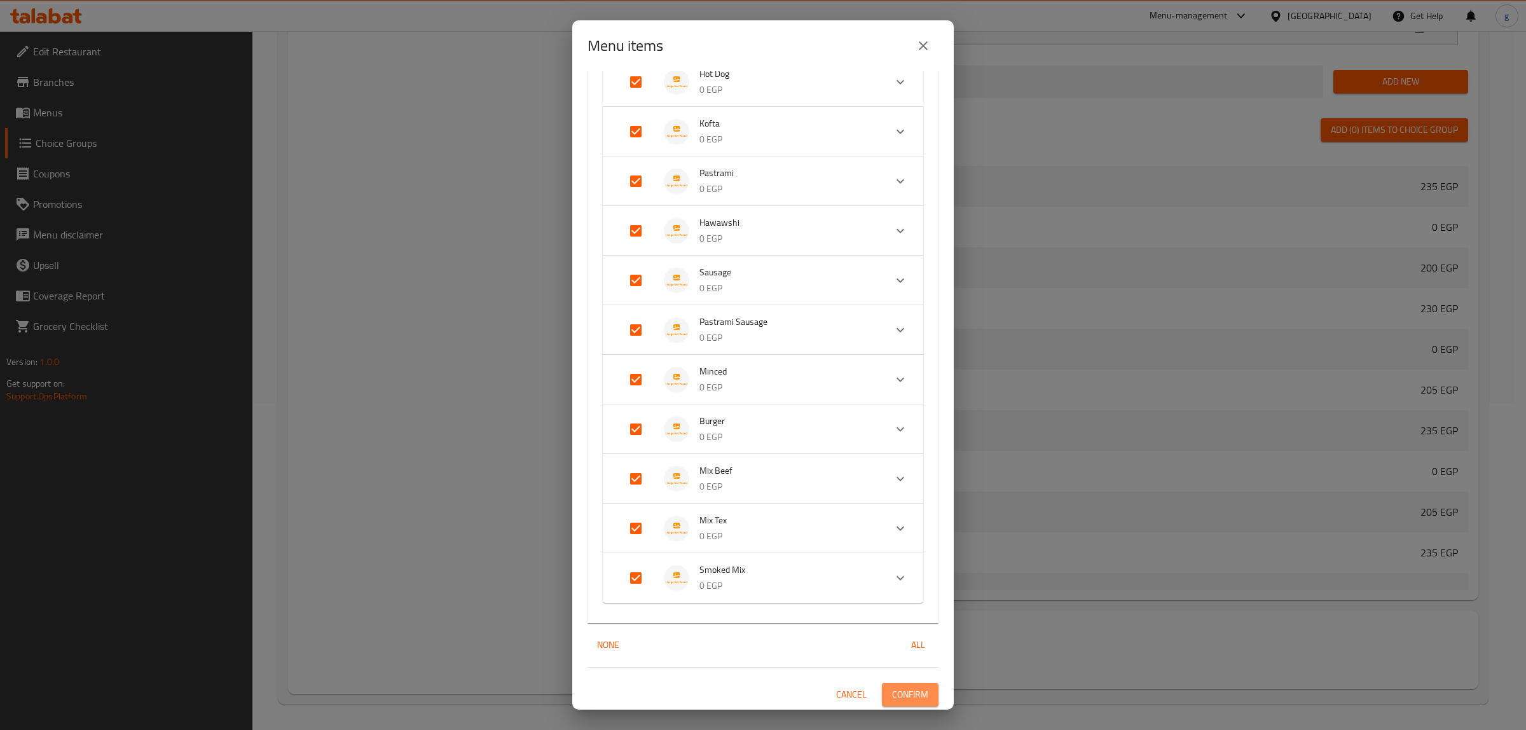
click at [907, 697] on span "Confirm" at bounding box center [910, 695] width 36 height 16
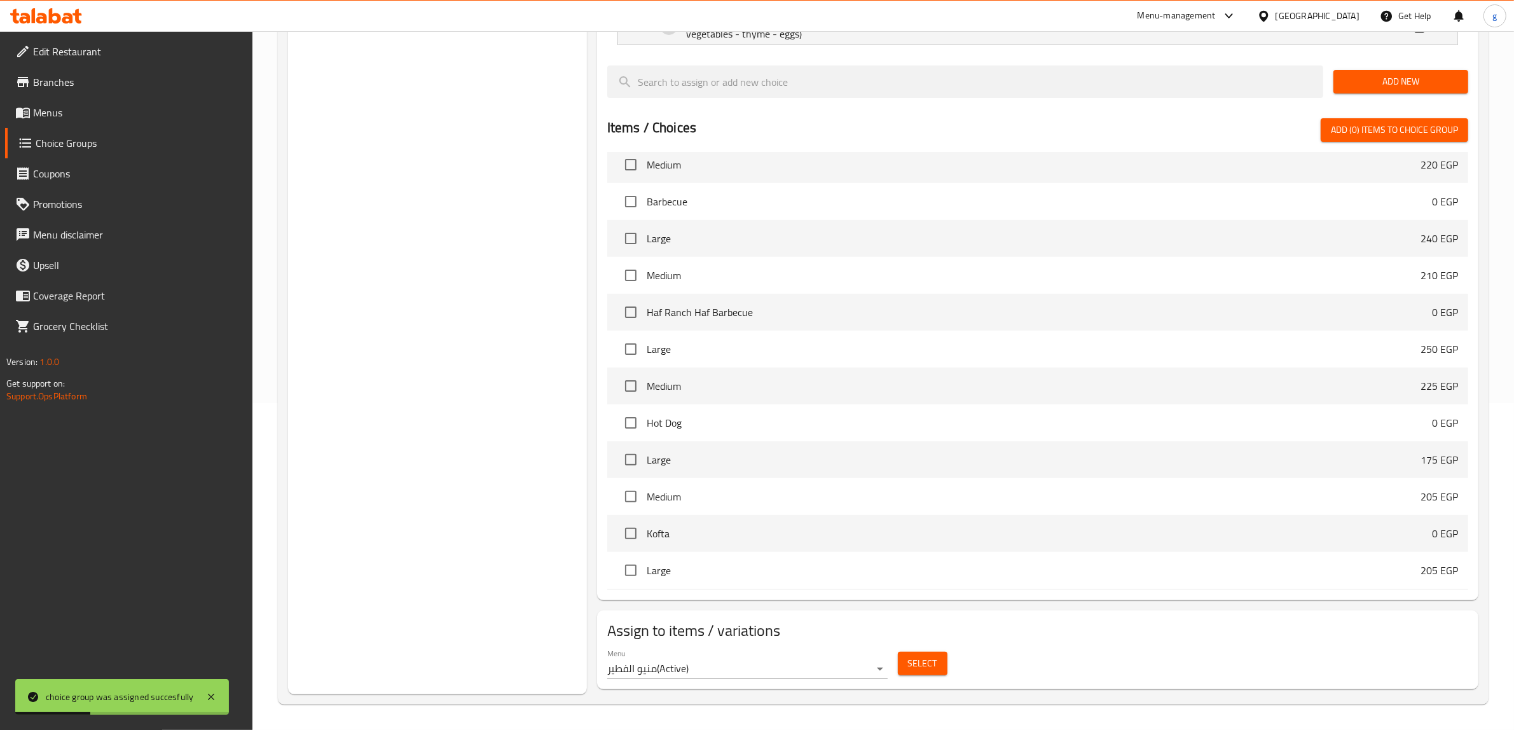
scroll to position [10, 0]
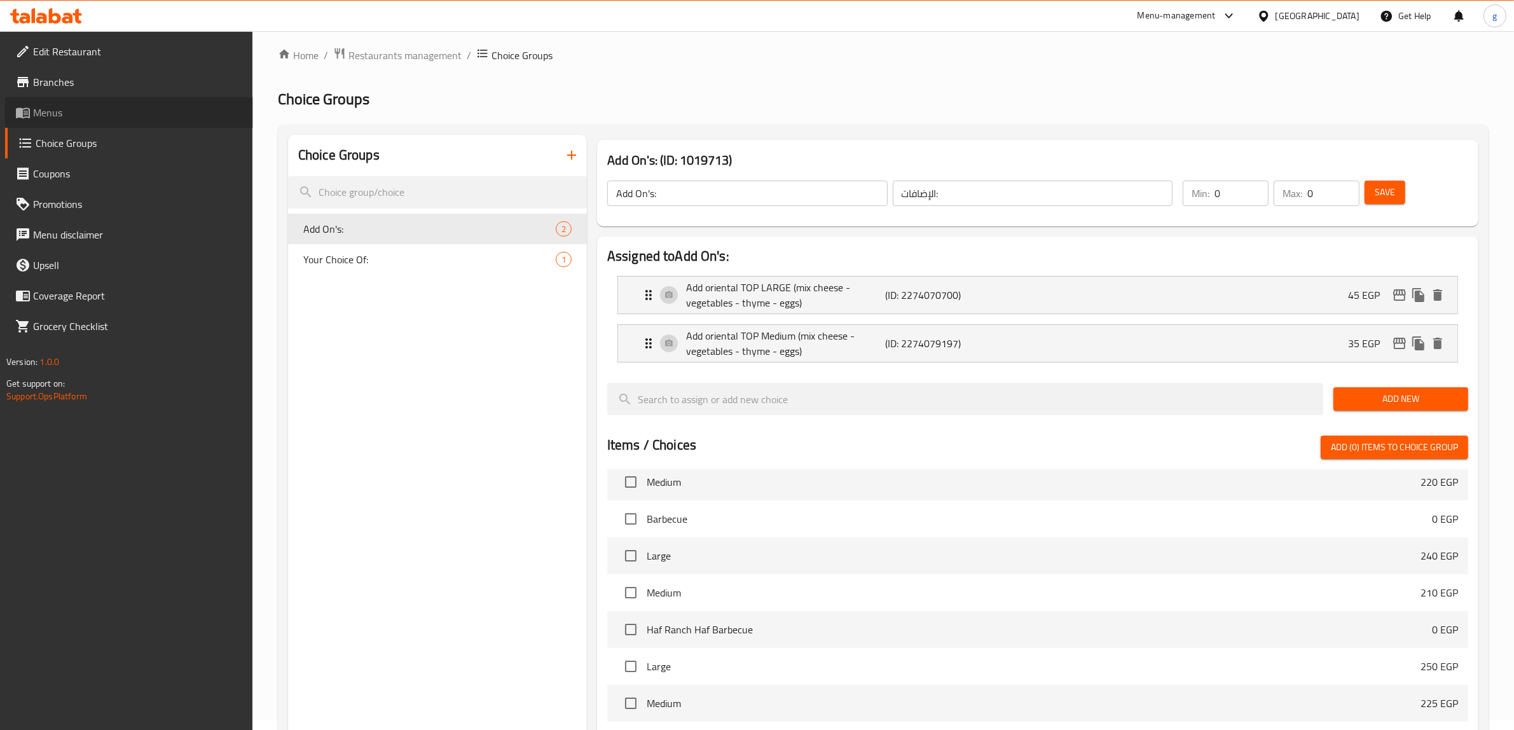
click at [58, 118] on span "Menus" at bounding box center [138, 112] width 210 height 15
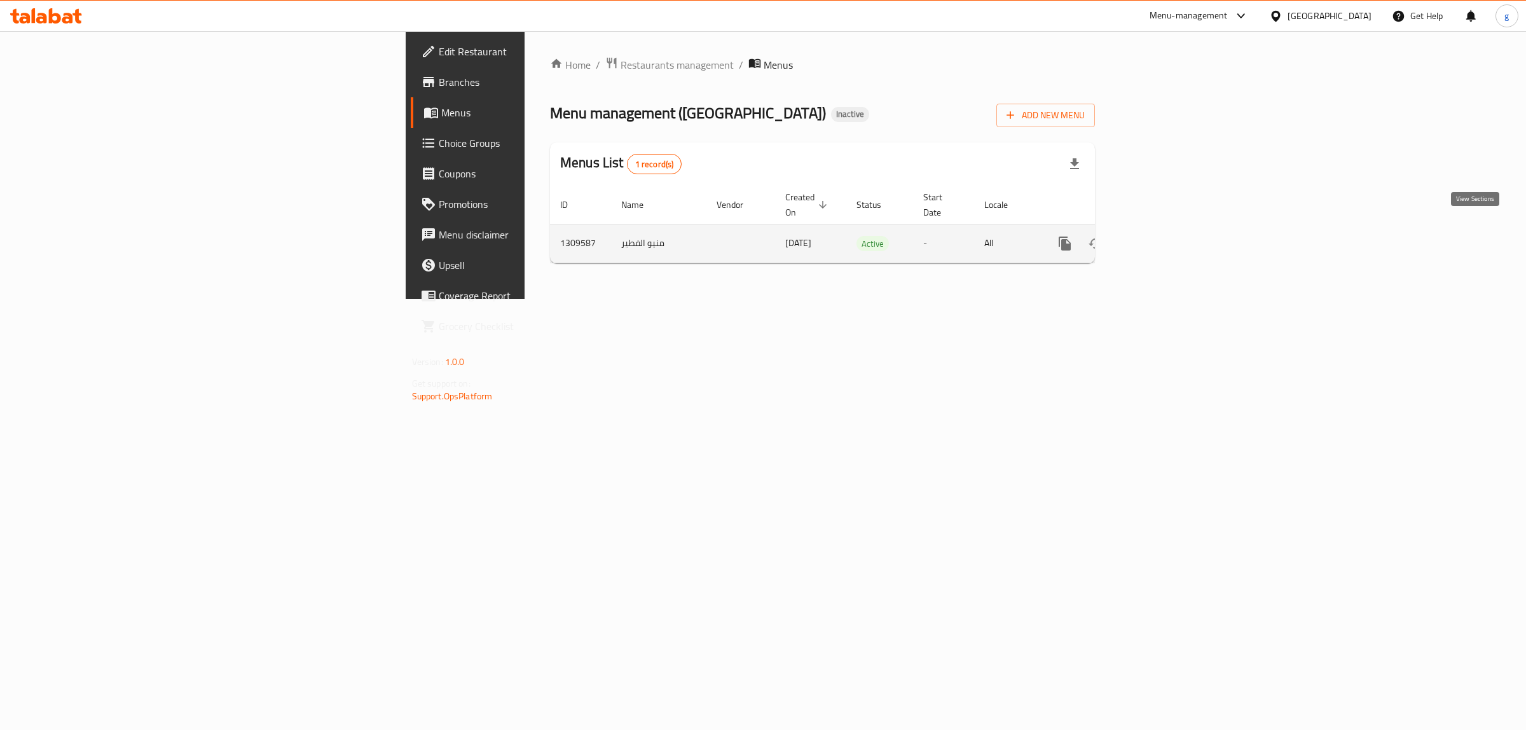
click at [1164, 236] on icon "enhanced table" at bounding box center [1156, 243] width 15 height 15
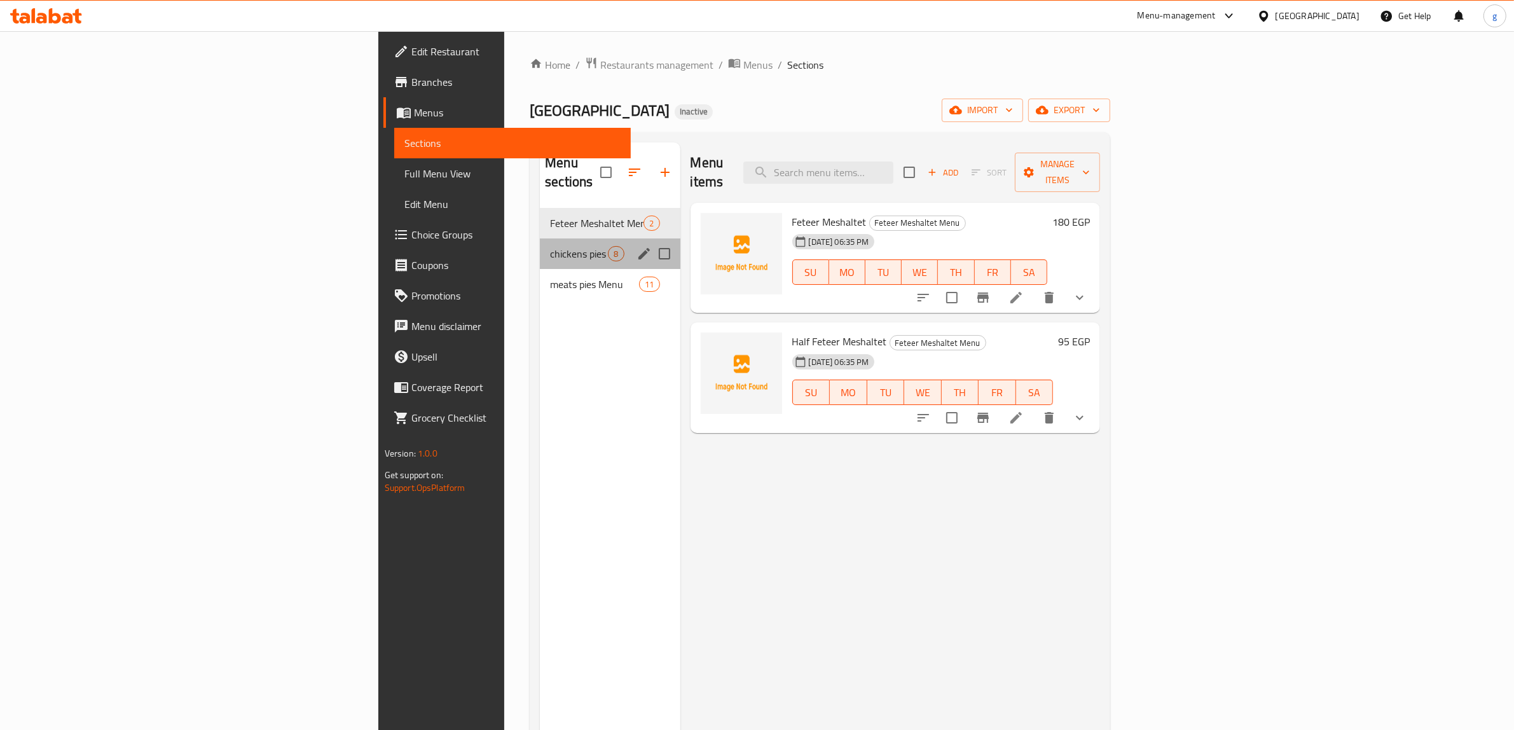
click at [540, 238] on div "chickens pies Menu 8" at bounding box center [610, 253] width 140 height 31
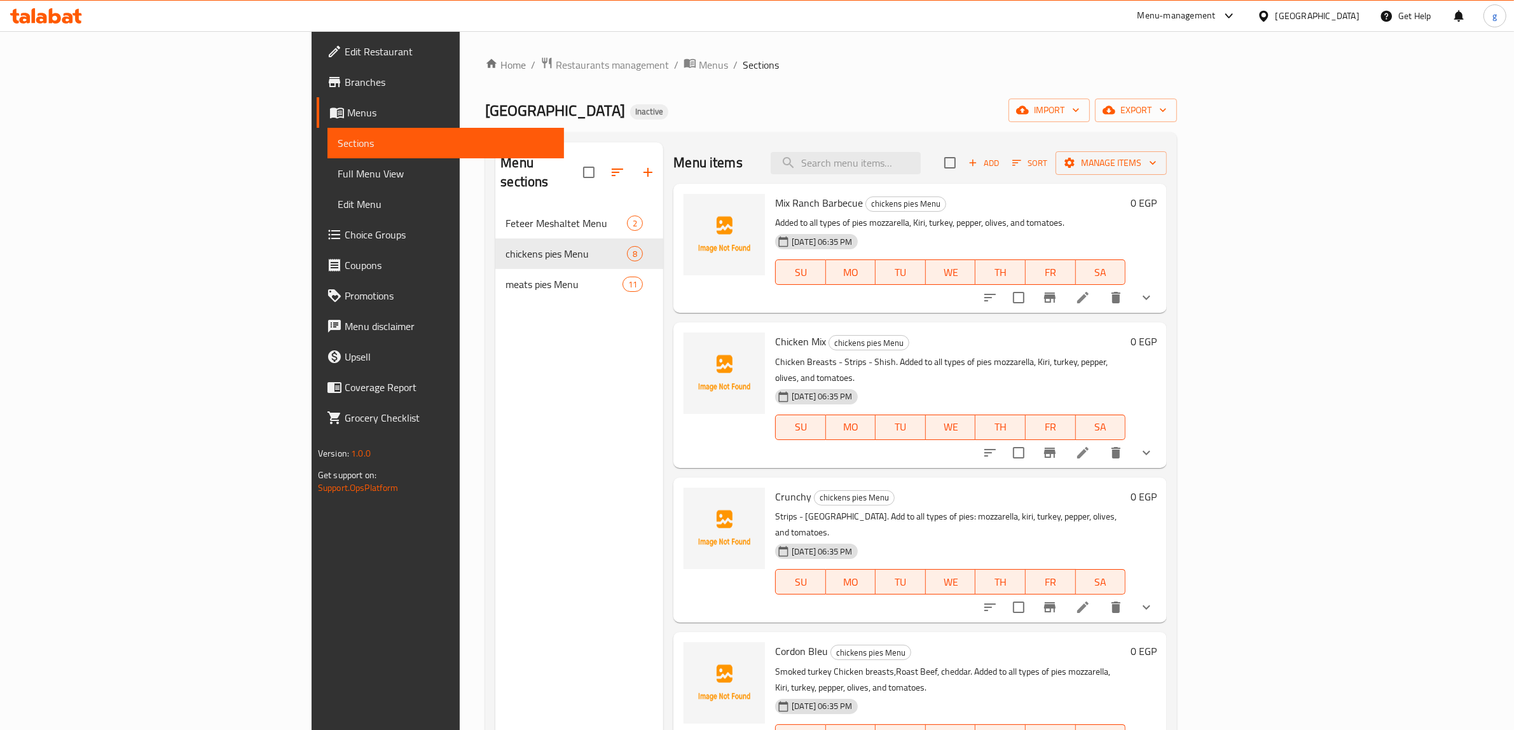
click at [1130, 243] on div "[DATE] 06:35 PM SU MO TU WE TH FR SA" at bounding box center [950, 263] width 360 height 69
click at [1125, 210] on h6 "Mix Ranch Barbecue chickens pies Menu" at bounding box center [950, 203] width 350 height 18
click at [1154, 296] on icon "show more" at bounding box center [1146, 297] width 15 height 15
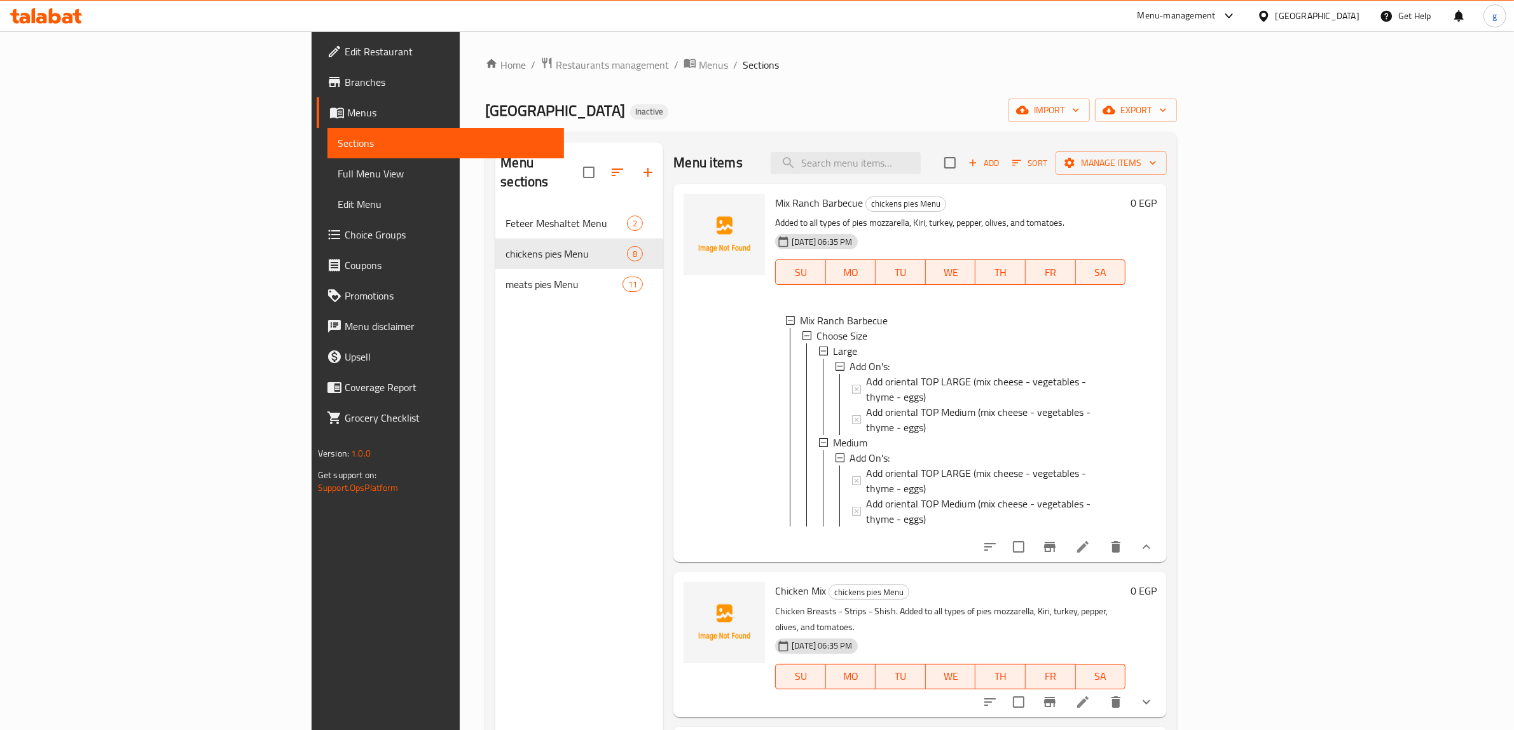
scroll to position [1, 0]
click at [1090, 539] on icon at bounding box center [1082, 546] width 15 height 15
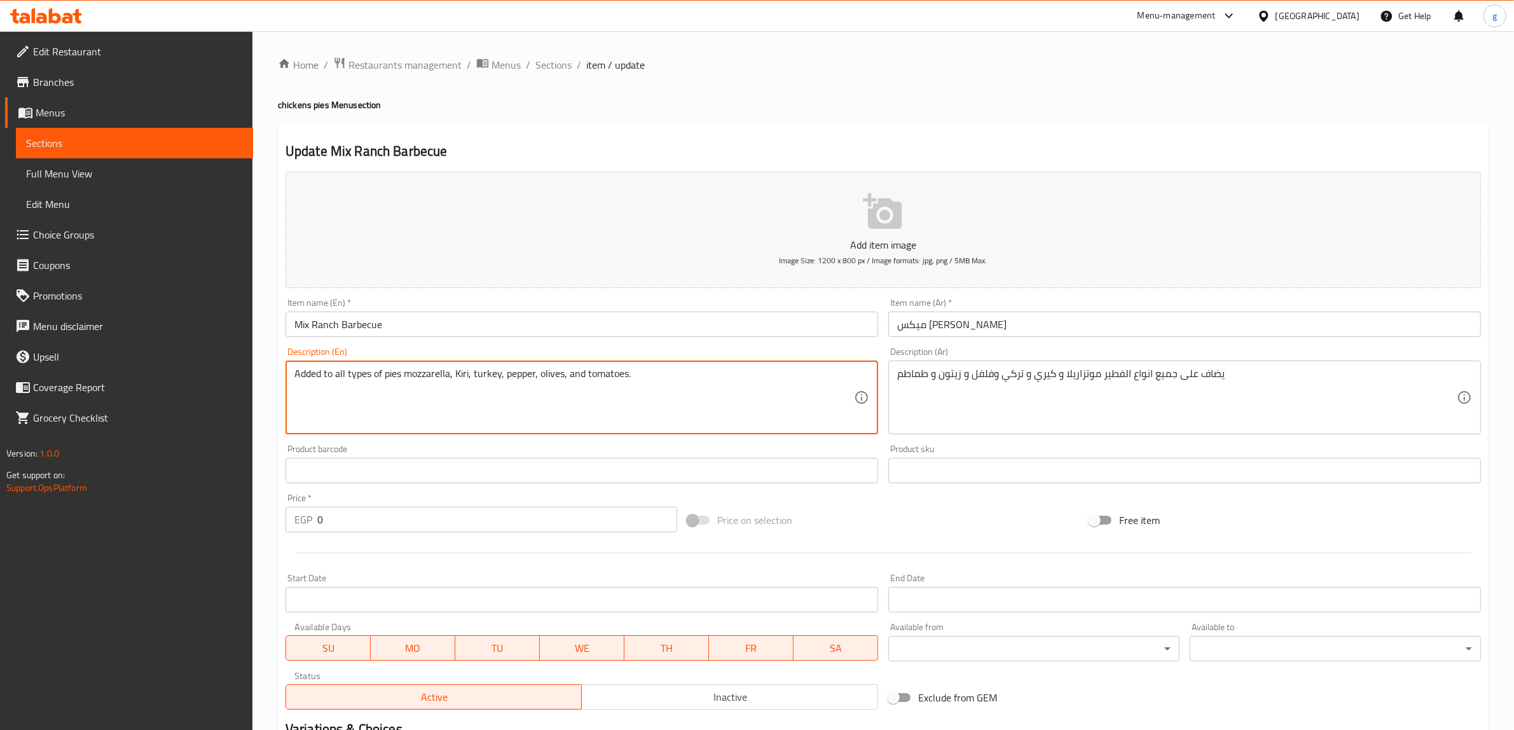
drag, startPoint x: 385, startPoint y: 376, endPoint x: 399, endPoint y: 377, distance: 14.0
click at [399, 377] on textarea "Added to all types of pies mozzarella, Kiri, turkey, pepper, olives, and tomato…" at bounding box center [573, 397] width 559 height 60
paste textarea "Feteer"
click at [608, 423] on textarea "Added to all types of Feteer mozzarella, Kiri, turkey, pepper, olives, and toma…" at bounding box center [573, 397] width 559 height 60
type textarea "Added to all types of Feteer mozzarella, Kiri, turkey, pepper, olives, and toma…"
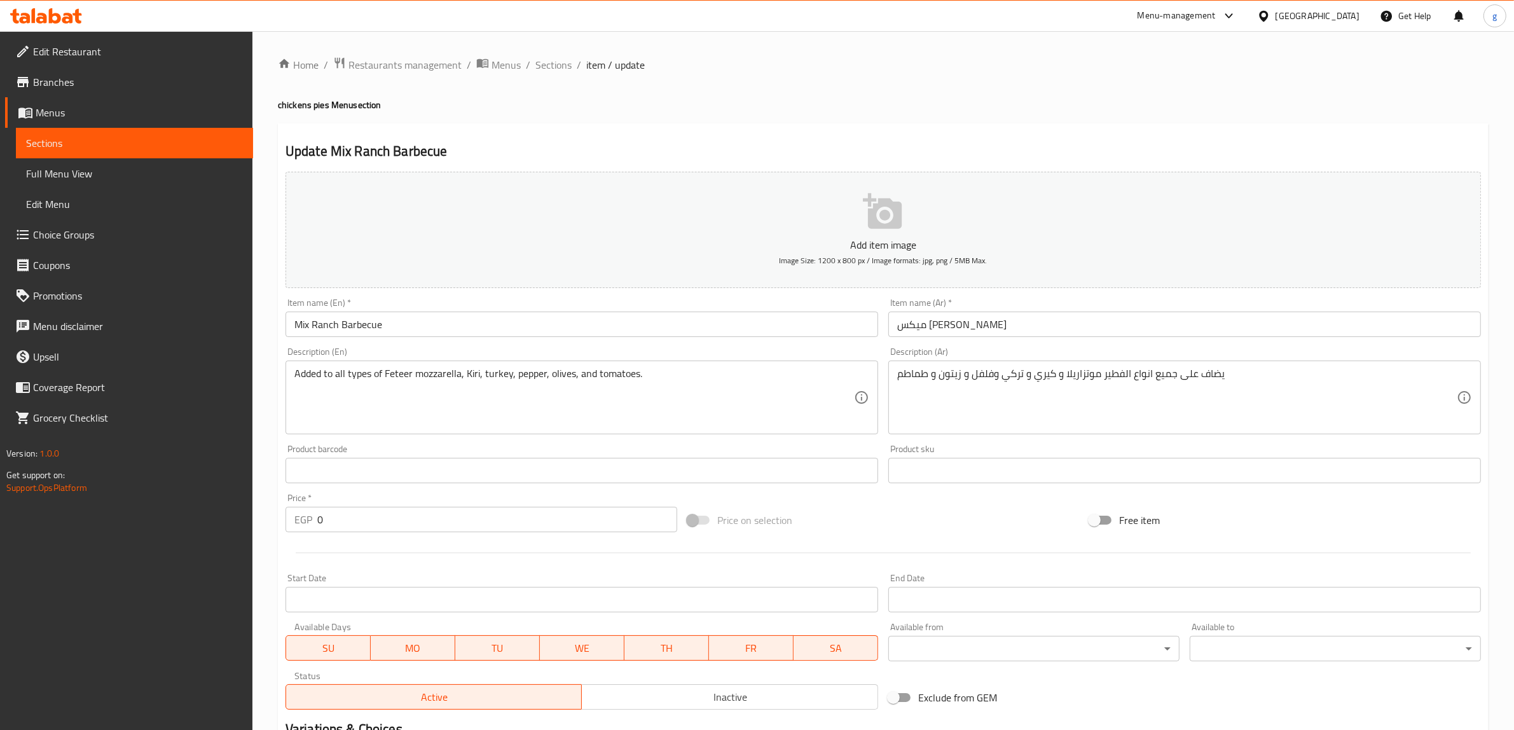
click at [843, 434] on div "Description (En) Added to all types of Feteer mozzarella, Kiri, turkey, pepper,…" at bounding box center [581, 390] width 603 height 97
click at [841, 468] on input "text" at bounding box center [581, 470] width 593 height 25
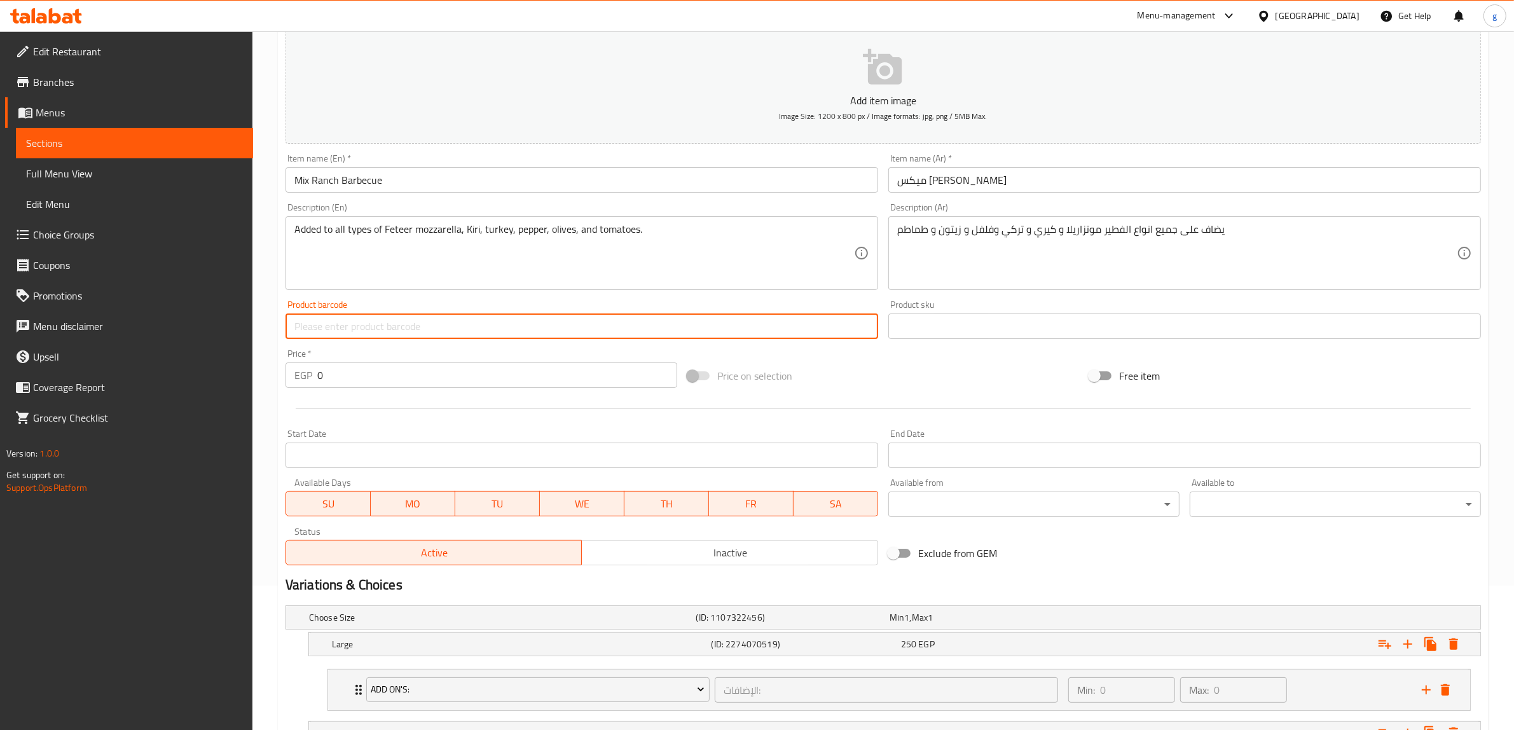
scroll to position [302, 0]
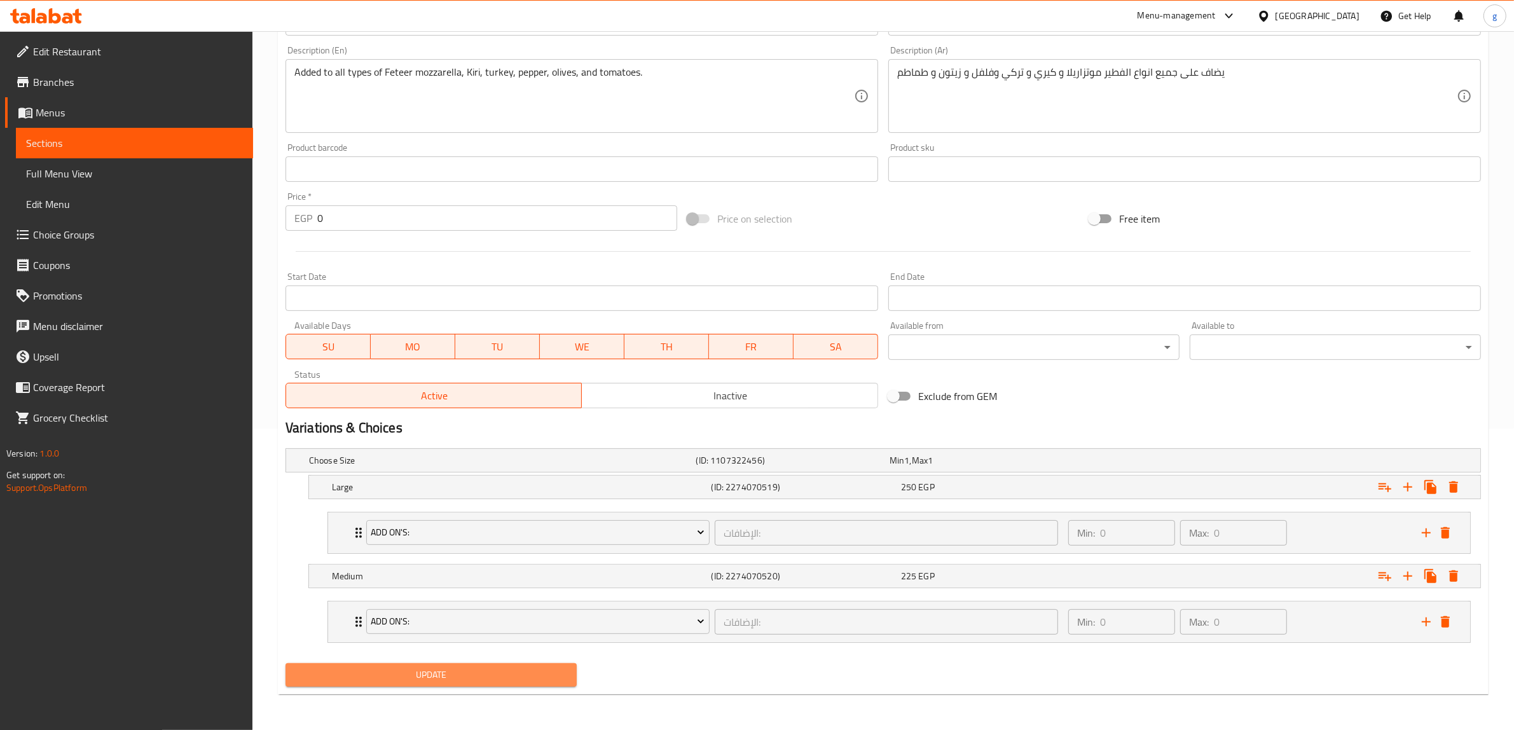
click at [542, 682] on span "Update" at bounding box center [431, 675] width 271 height 16
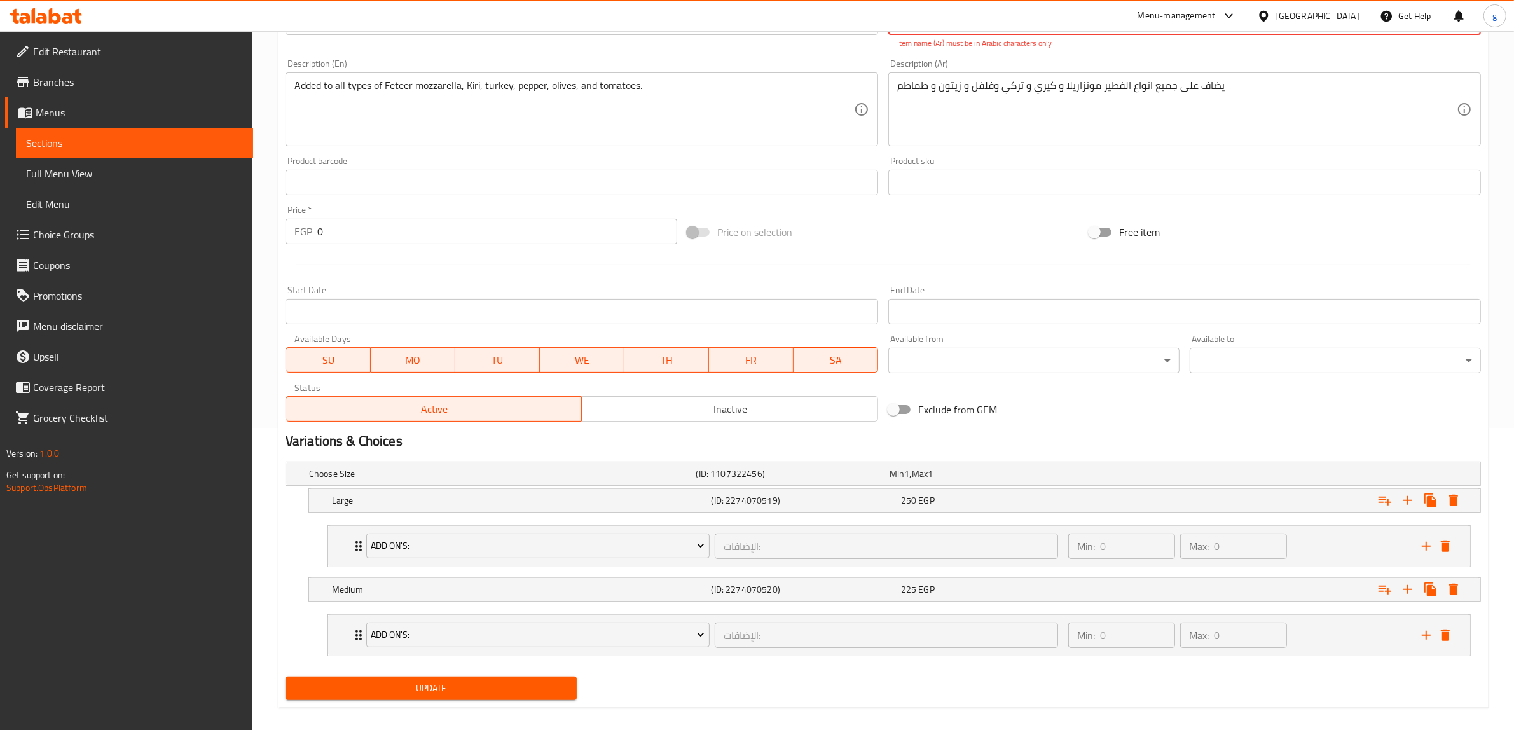
click at [81, 172] on span "Full Menu View" at bounding box center [134, 173] width 217 height 15
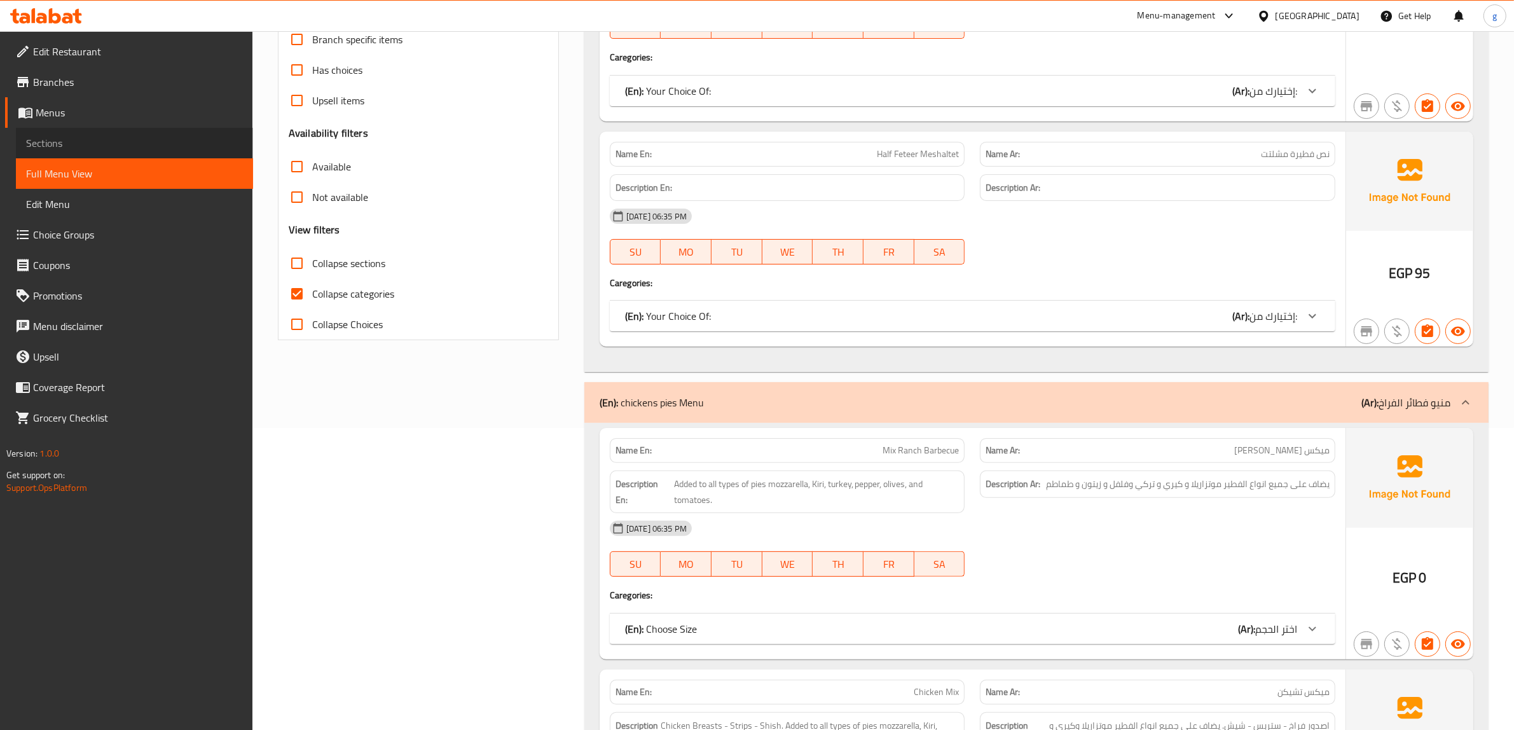
click at [106, 144] on span "Sections" at bounding box center [134, 142] width 217 height 15
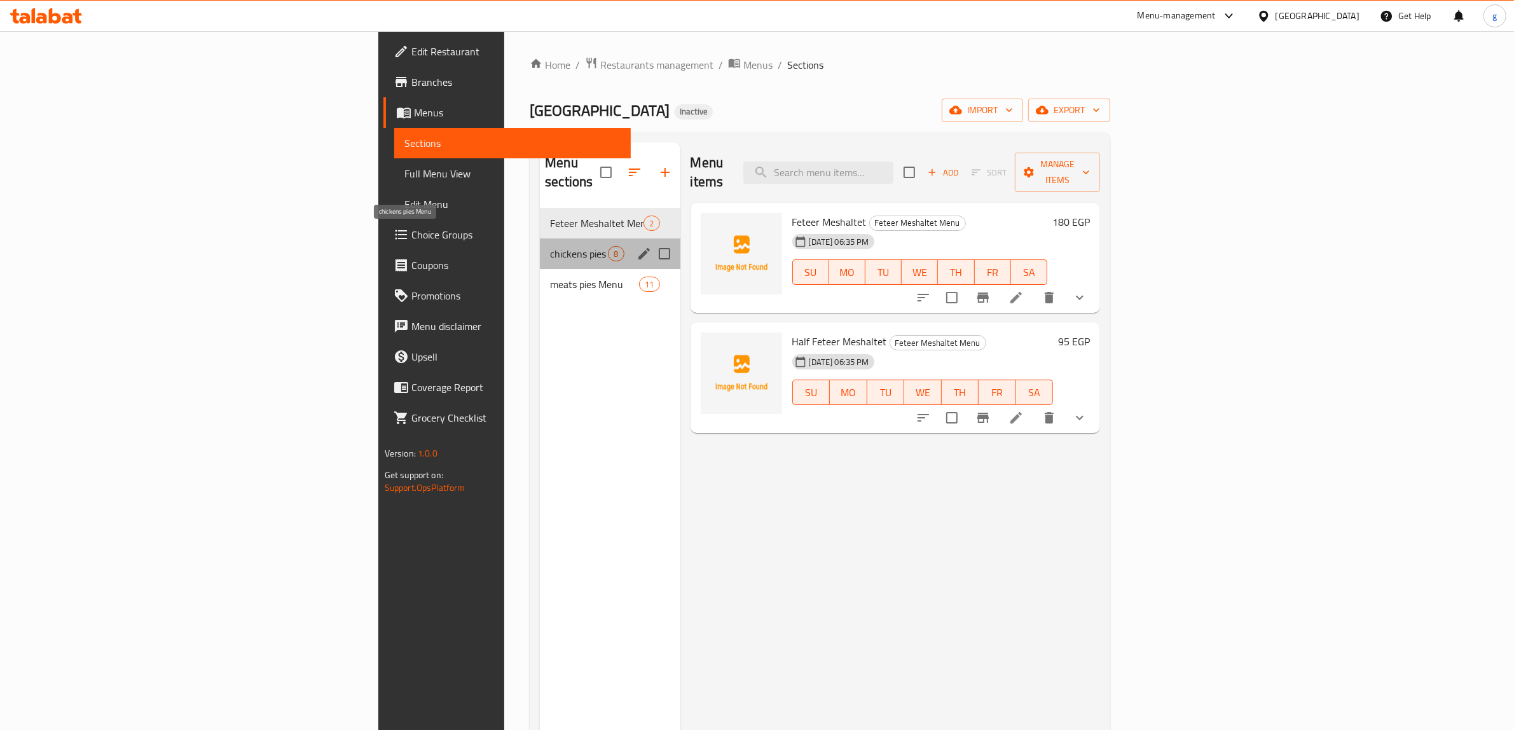
click at [550, 246] on span "chickens pies Menu" at bounding box center [579, 253] width 58 height 15
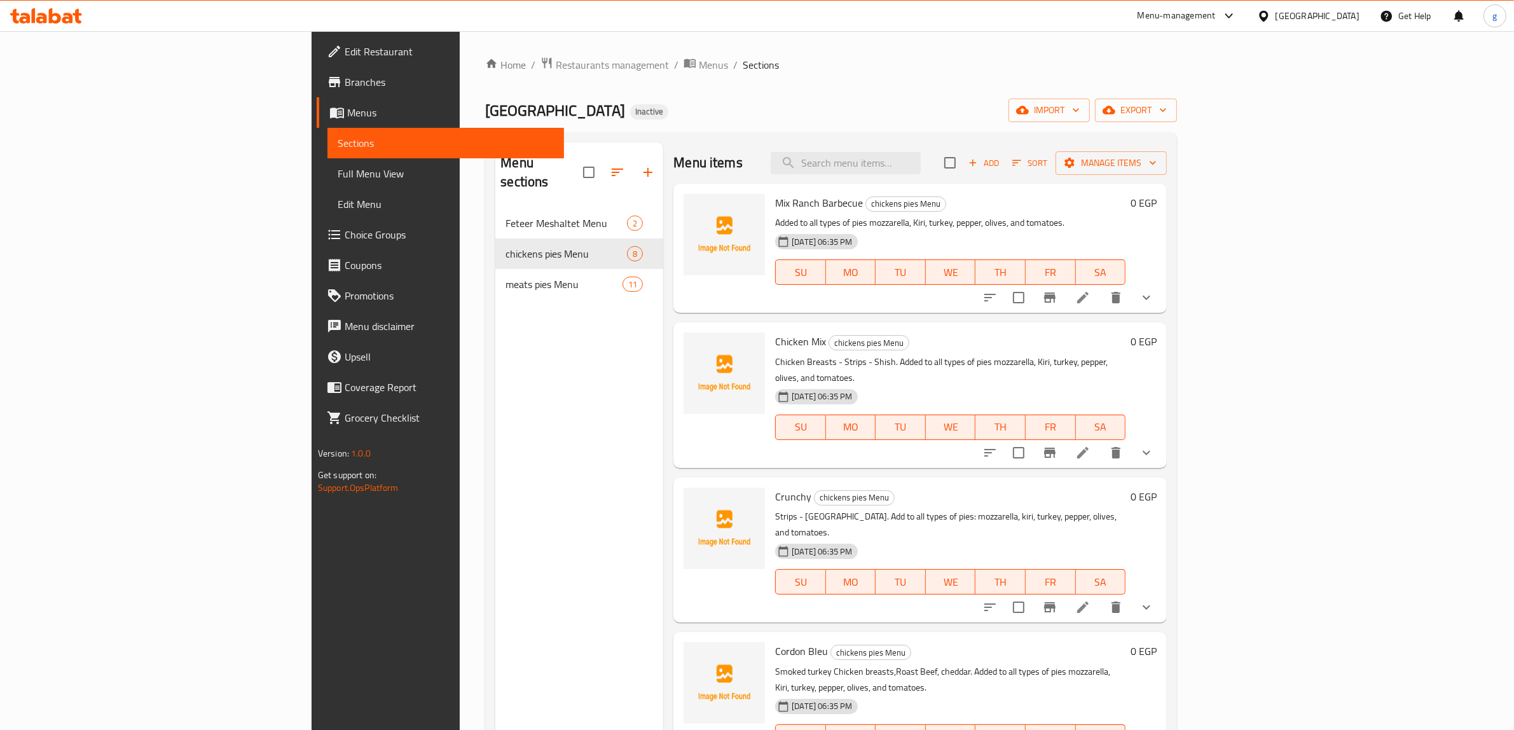
click at [1100, 292] on li at bounding box center [1083, 297] width 36 height 23
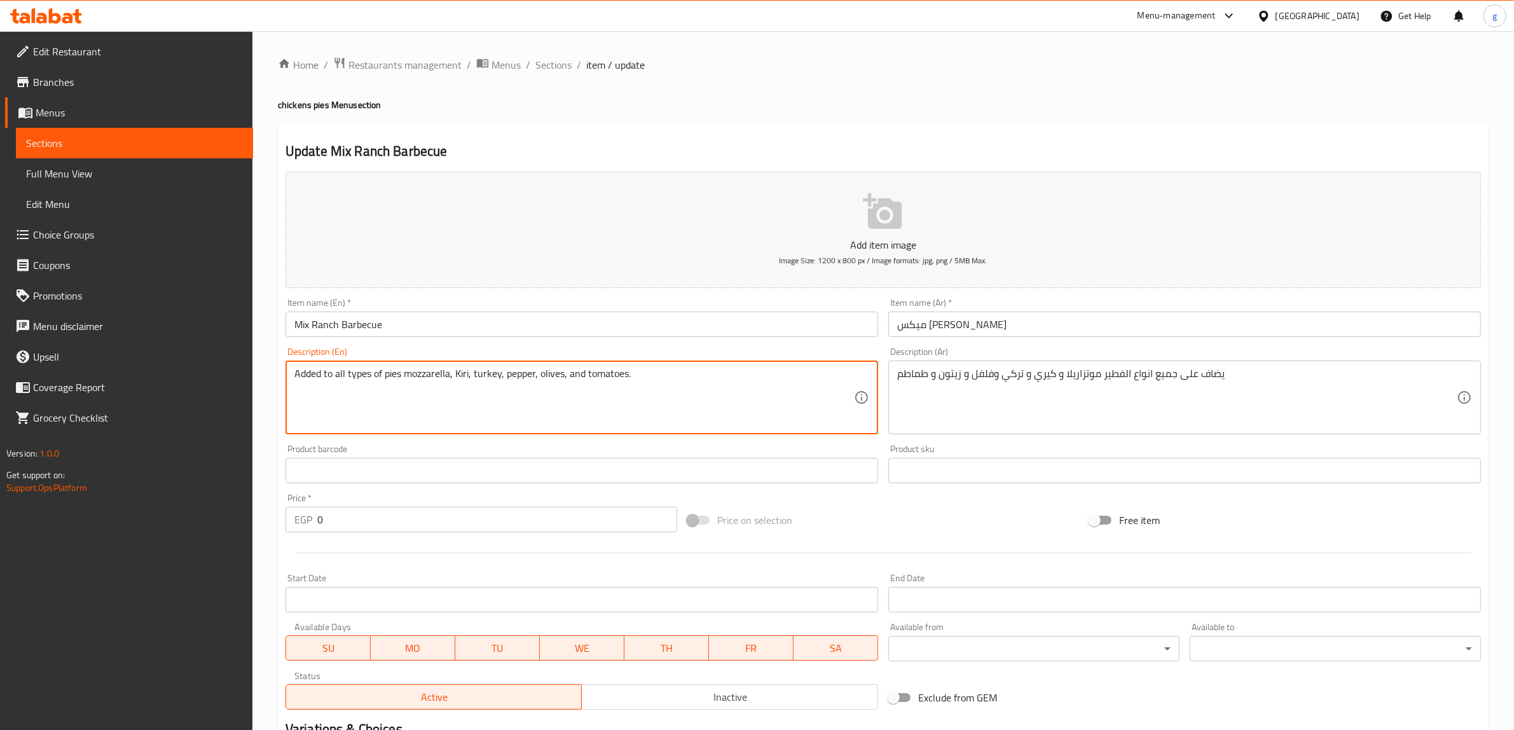
drag, startPoint x: 382, startPoint y: 377, endPoint x: 399, endPoint y: 380, distance: 17.5
paste textarea "Feteer"
click at [382, 376] on textarea "Added to all types ofFeteer mozzarella, Kiri, turkey, pepper, olives, and tomat…" at bounding box center [573, 397] width 559 height 60
click at [451, 391] on textarea "Added to all types of Feteer mozzarella, Kiri, turkey, pepper, olives, and toma…" at bounding box center [573, 397] width 559 height 60
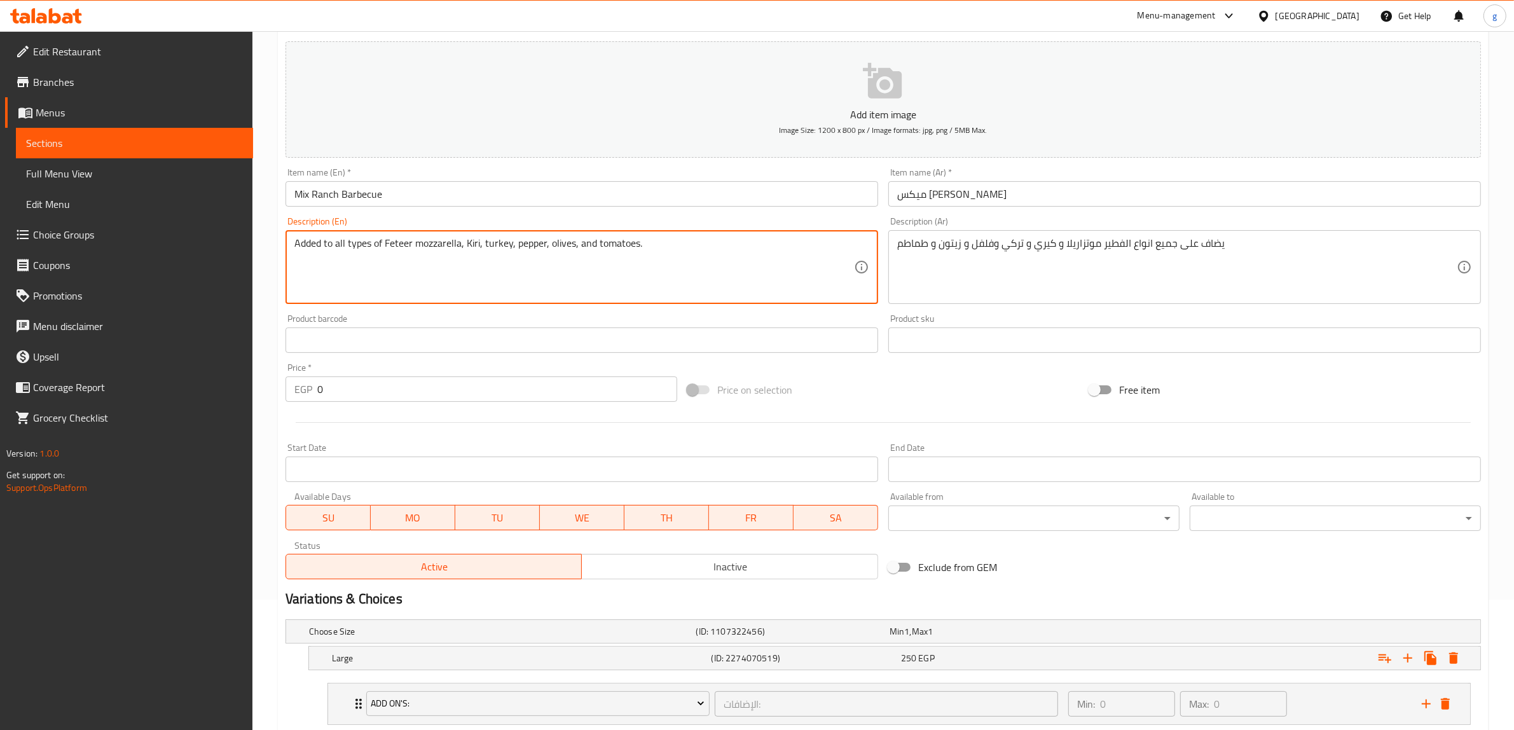
scroll to position [302, 0]
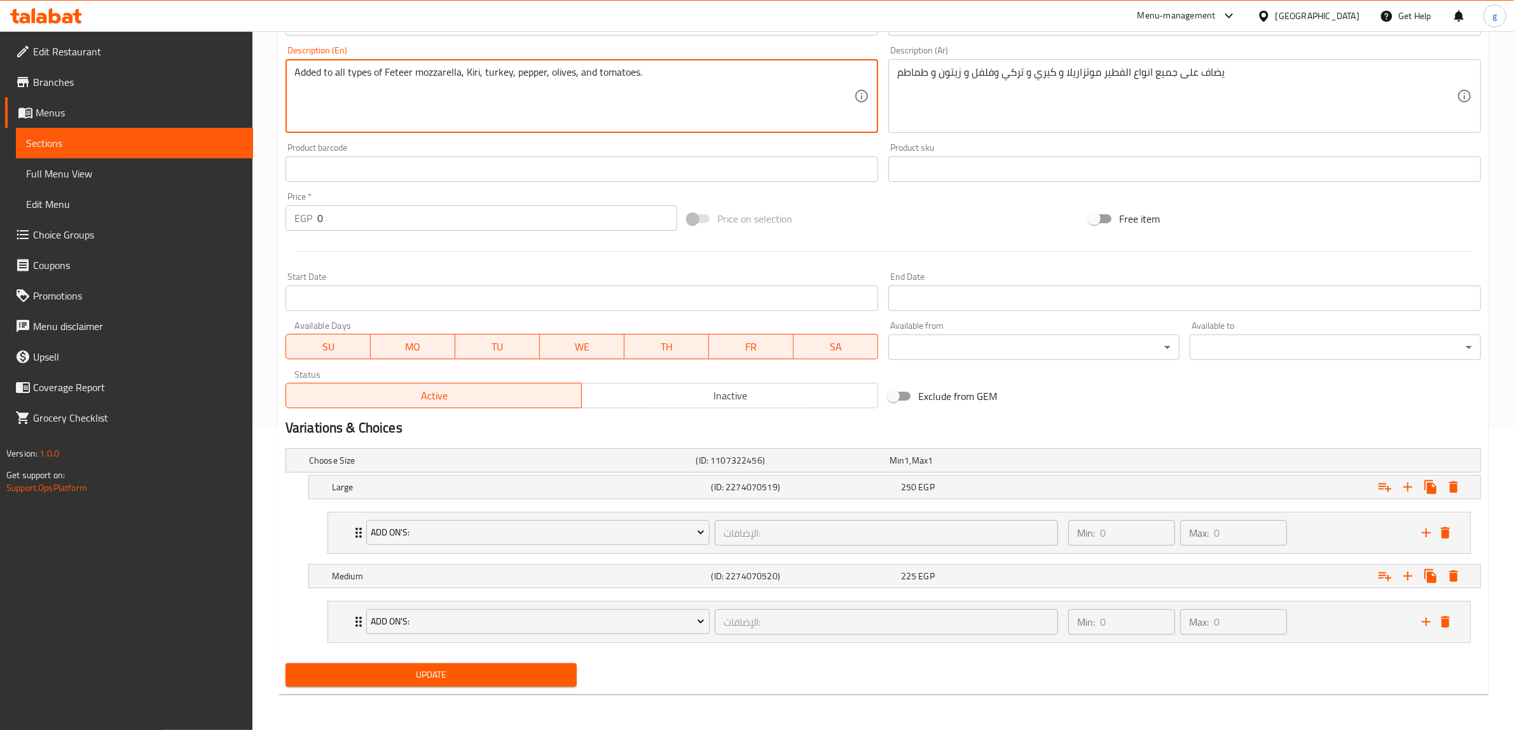
type textarea "Added to all types of Feteer mozzarella, Kiri, turkey, pepper, olives, and toma…"
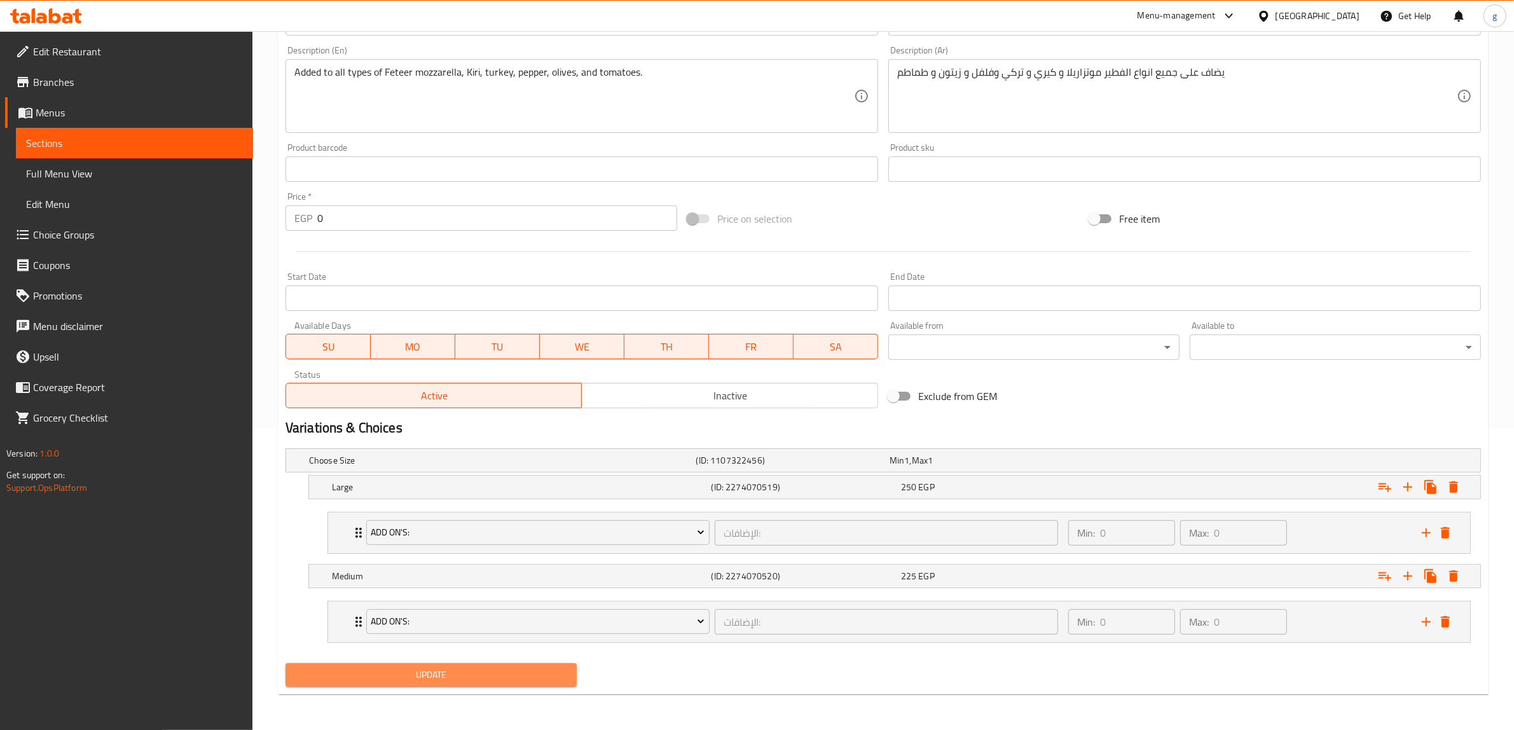
click at [488, 671] on span "Update" at bounding box center [431, 675] width 271 height 16
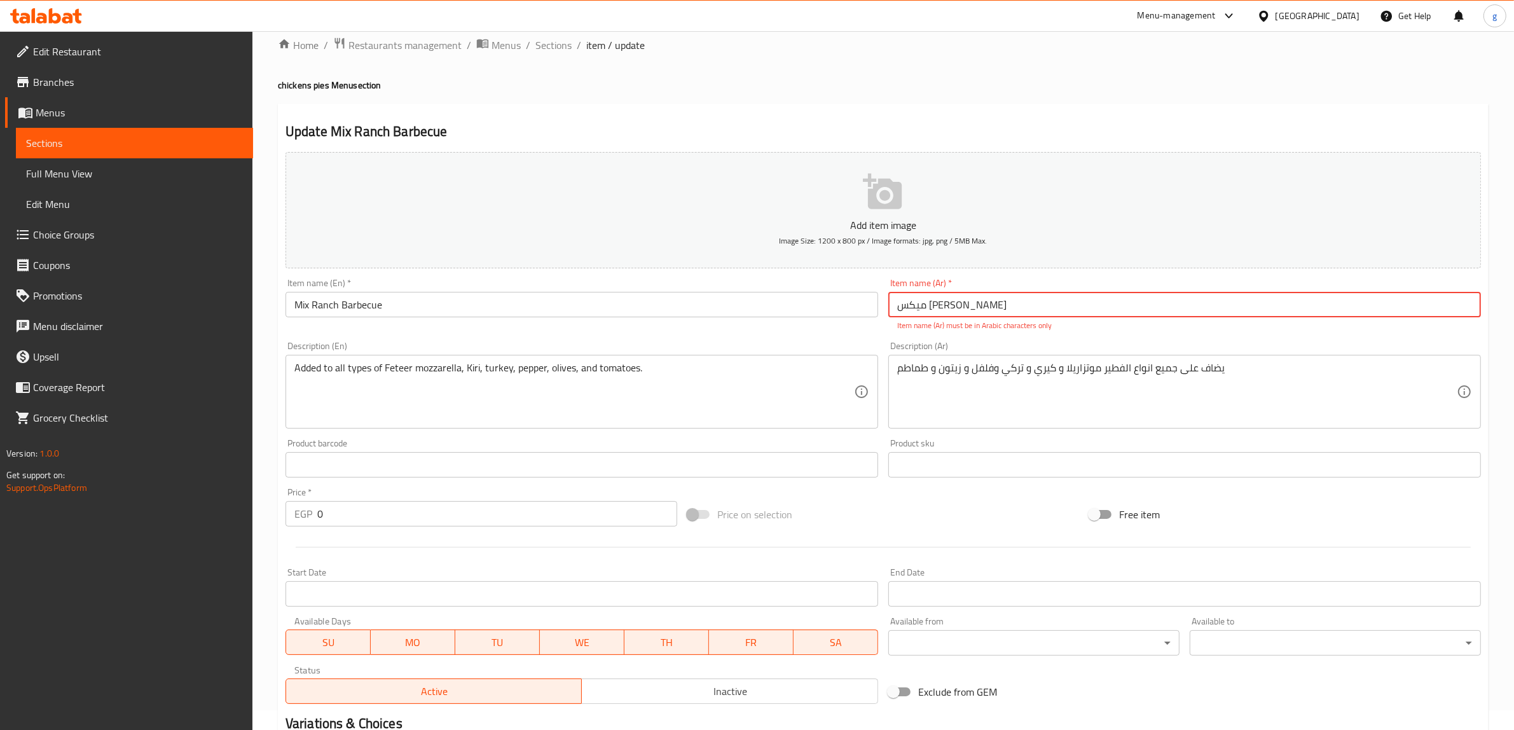
scroll to position [0, 0]
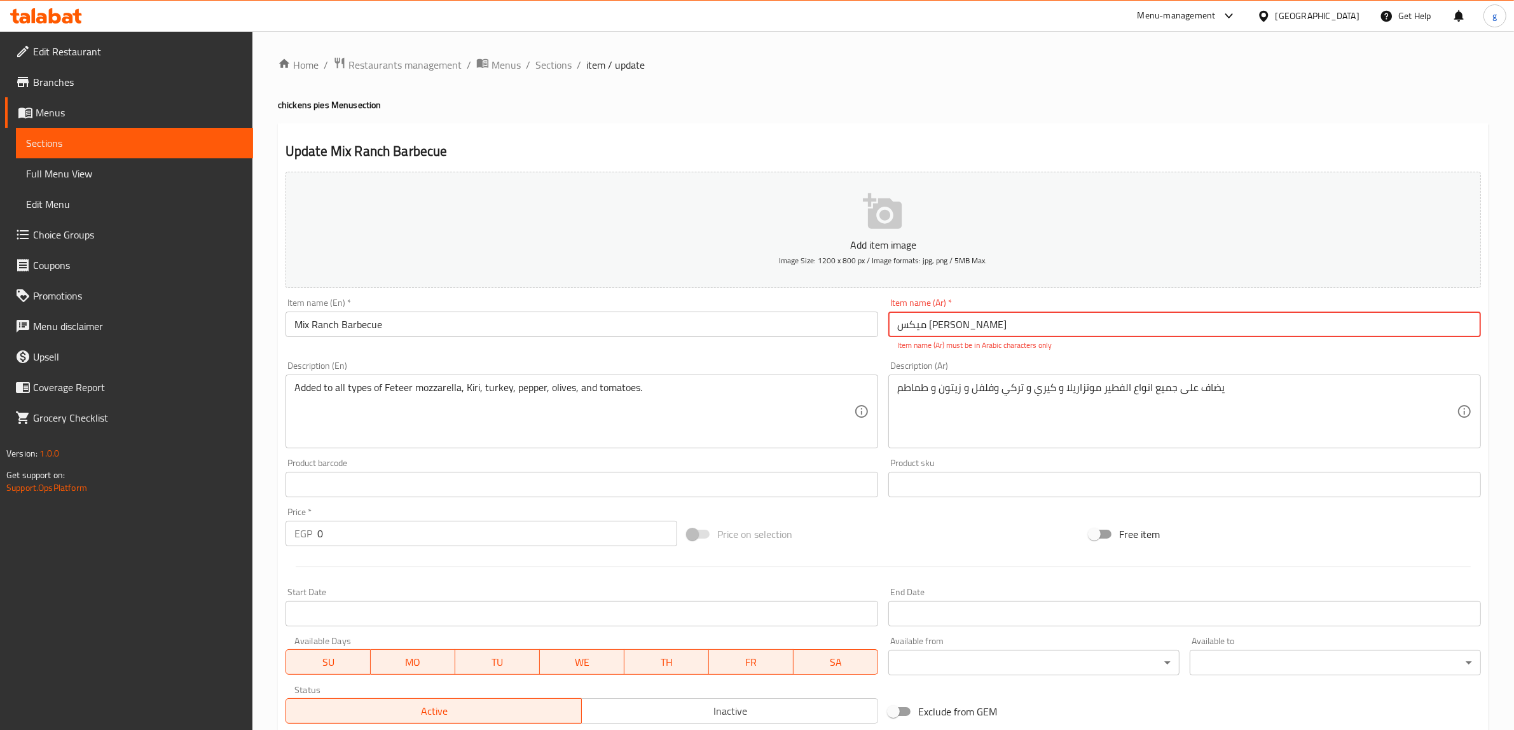
drag, startPoint x: 1011, startPoint y: 332, endPoint x: 919, endPoint y: 344, distance: 93.6
click at [919, 344] on div "Item name (Ar)   * [PERSON_NAME] Item name (Ar) * Item name (Ar) must be in Ara…" at bounding box center [1184, 324] width 593 height 53
click at [957, 329] on input "میکس [PERSON_NAME]" at bounding box center [1184, 324] width 593 height 25
click at [1034, 319] on input "میکس [PERSON_NAME]" at bounding box center [1184, 324] width 593 height 25
drag, startPoint x: 1043, startPoint y: 329, endPoint x: 884, endPoint y: 331, distance: 159.0
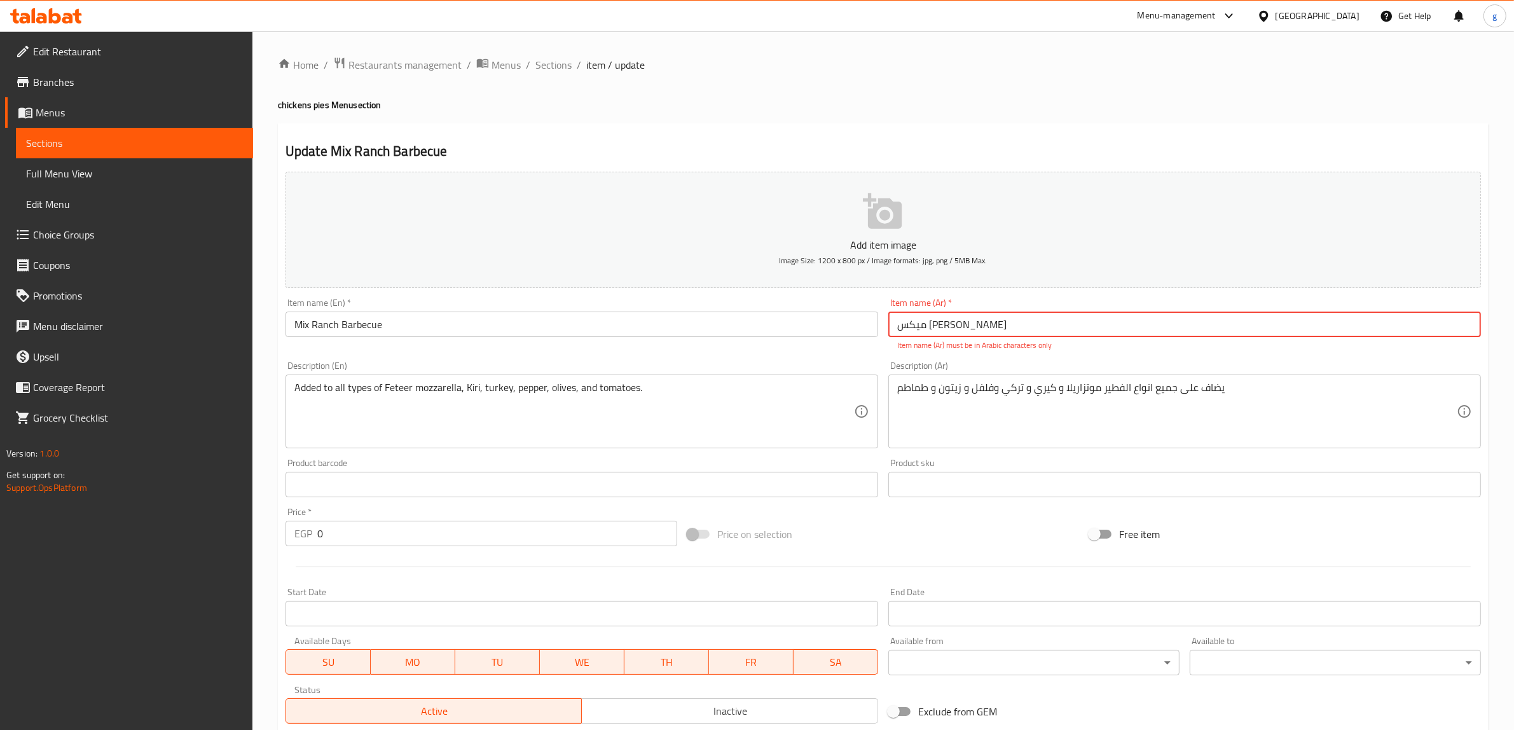
click at [884, 331] on div "Item name (Ar)   * [PERSON_NAME] Item name (Ar) * Item name (Ar) must be in Ara…" at bounding box center [1184, 324] width 603 height 63
click at [970, 335] on input "میکس [PERSON_NAME]" at bounding box center [1184, 324] width 593 height 25
click at [1003, 325] on input "میکس [PERSON_NAME]" at bounding box center [1184, 324] width 593 height 25
click at [992, 327] on input "میکس [PERSON_NAME]" at bounding box center [1184, 324] width 593 height 25
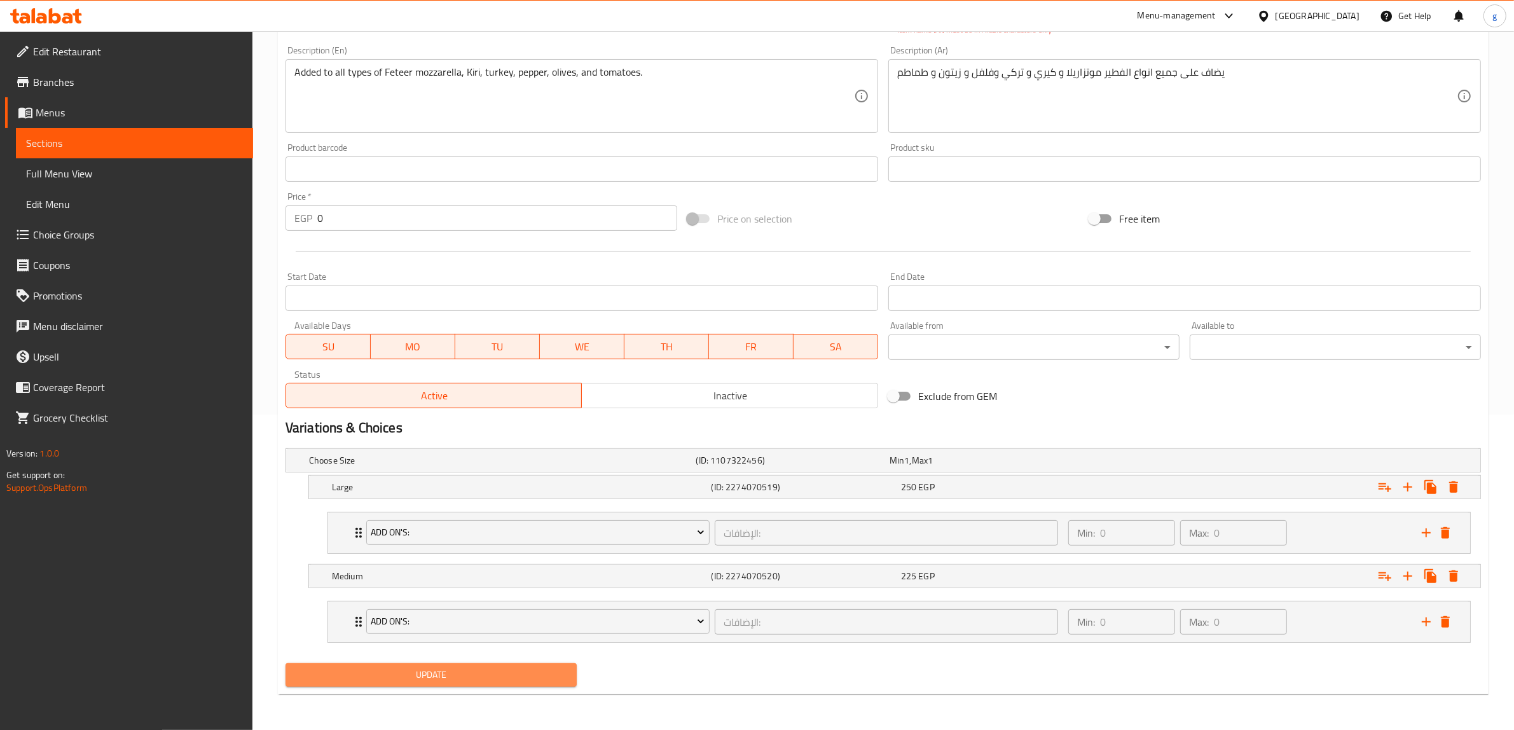
click at [463, 671] on span "Update" at bounding box center [431, 675] width 271 height 16
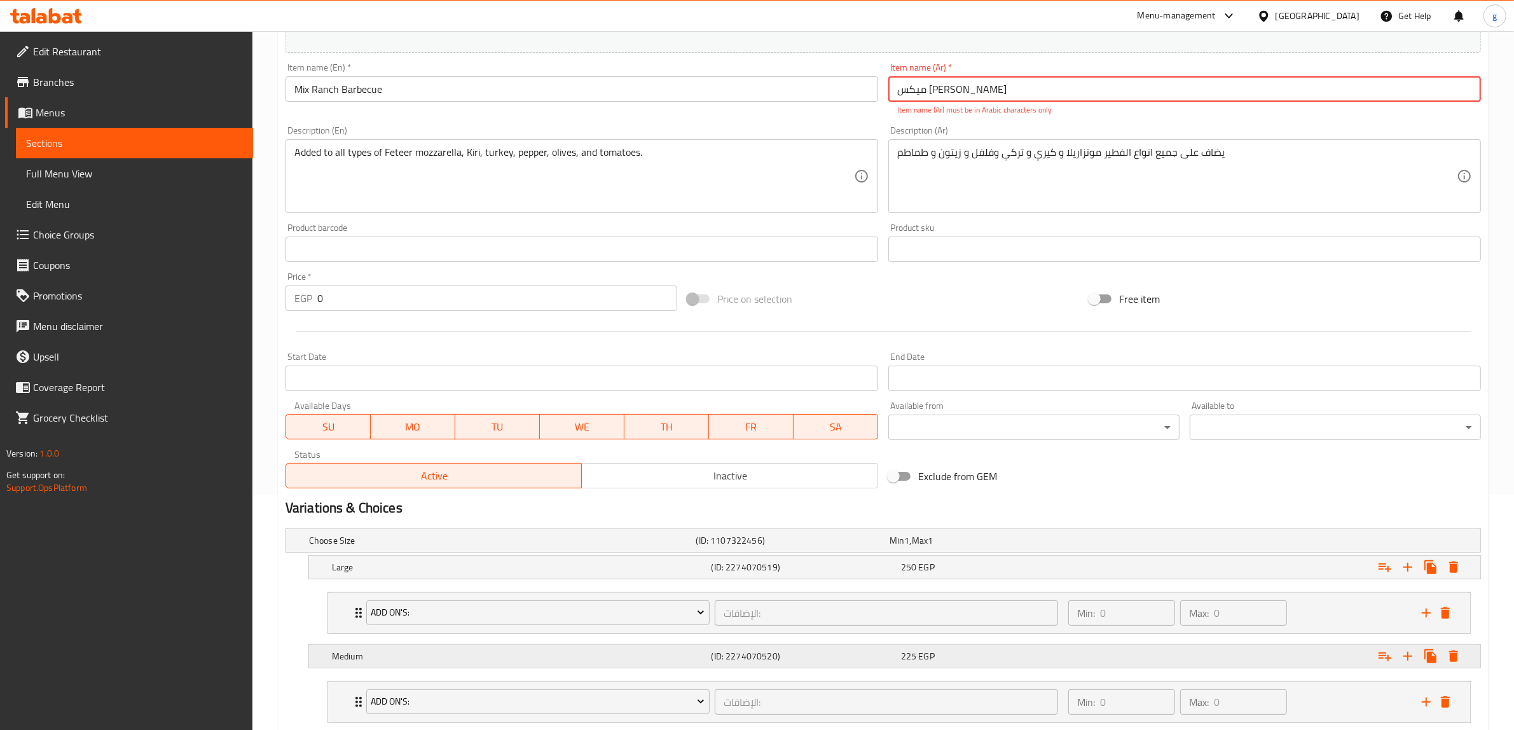
scroll to position [316, 0]
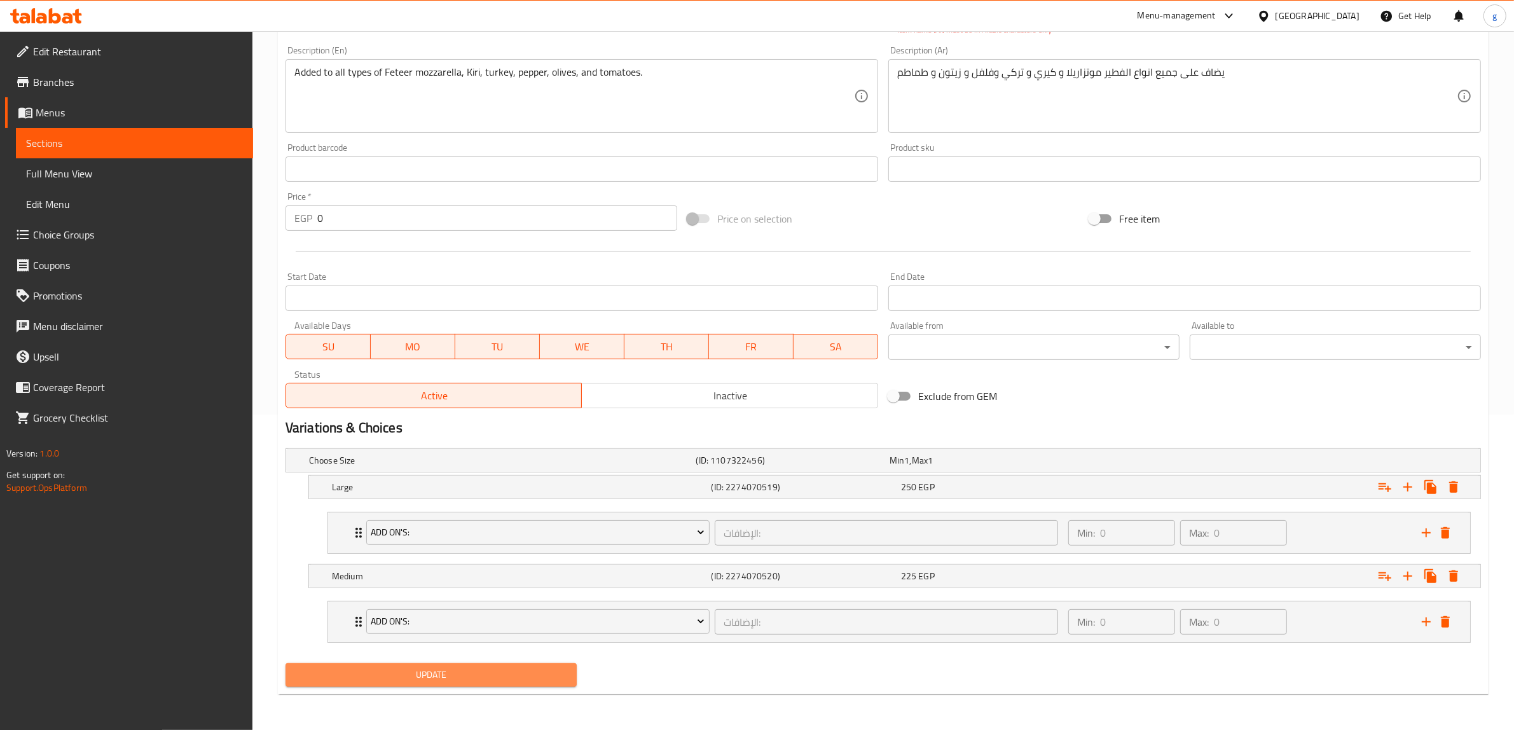
click at [480, 663] on button "Update" at bounding box center [430, 675] width 291 height 24
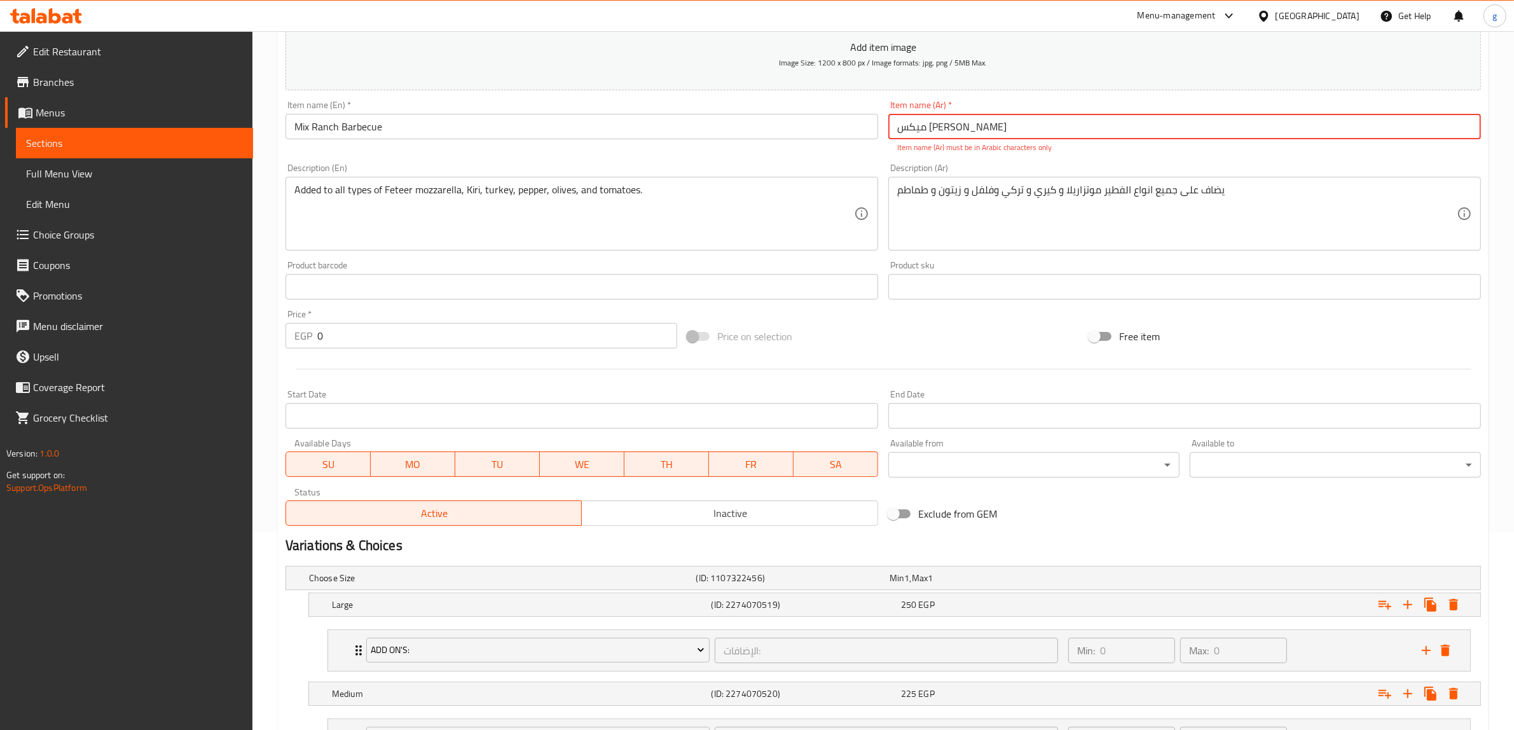
scroll to position [0, 0]
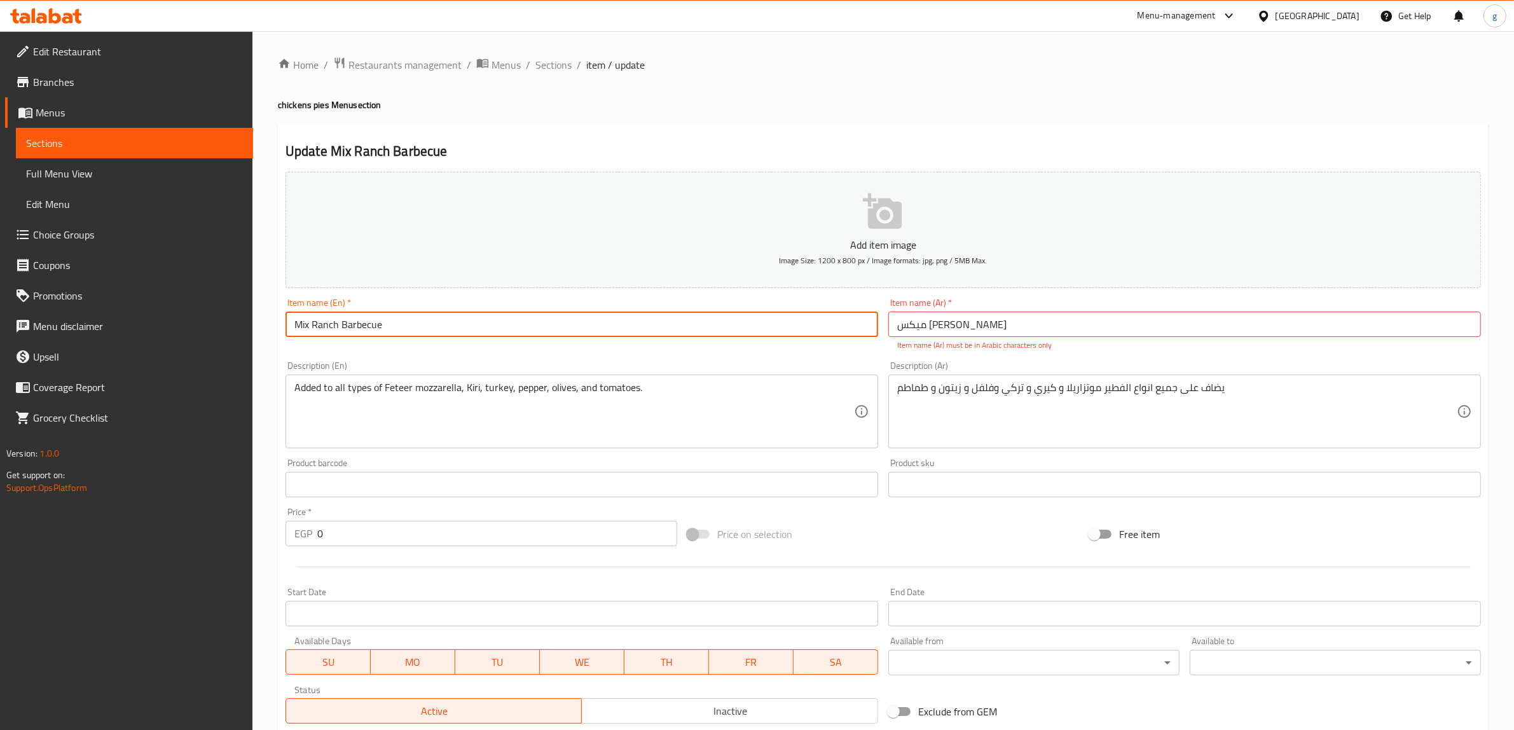
click at [544, 331] on input "Mix Ranch Barbecue" at bounding box center [581, 324] width 593 height 25
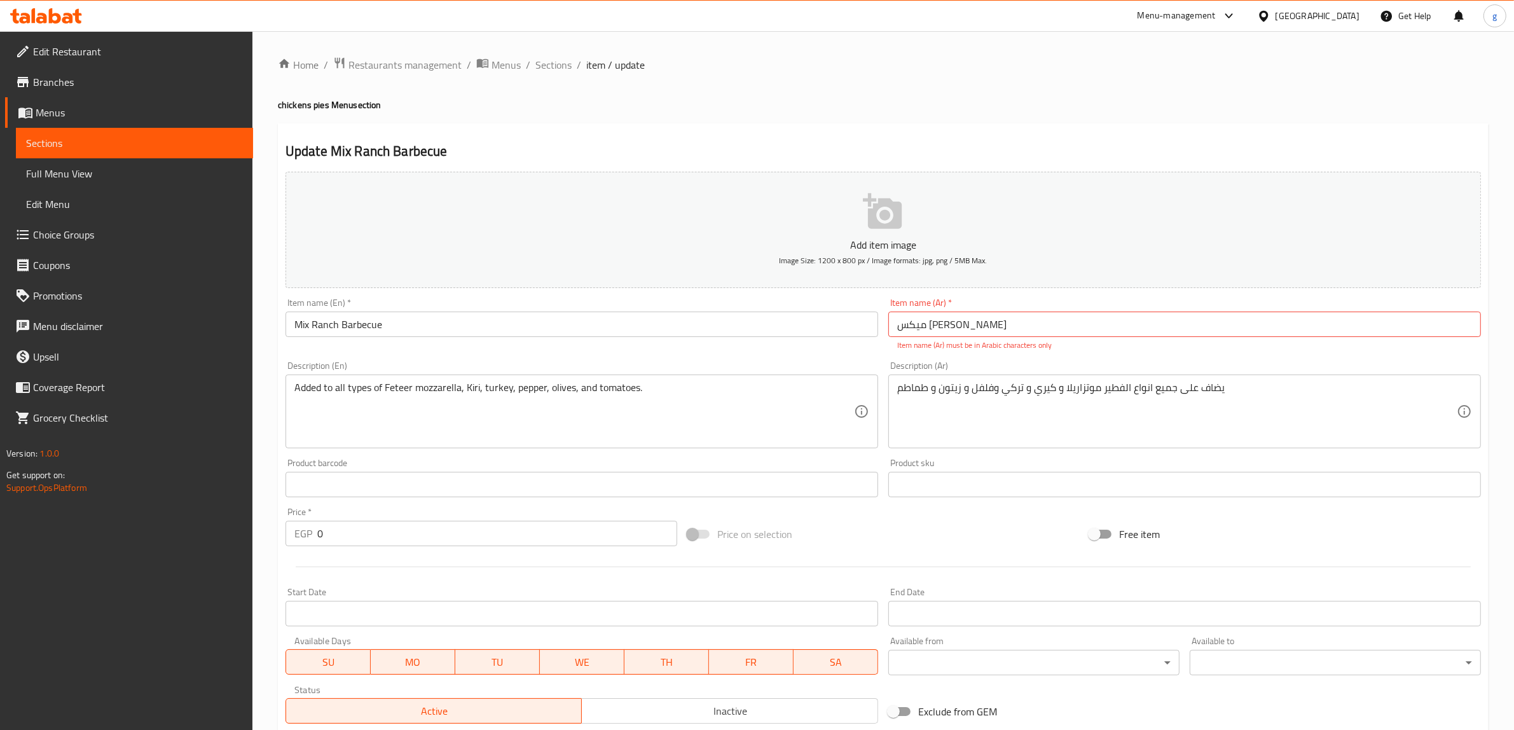
click at [982, 340] on p "Item name (Ar) must be in Arabic characters only" at bounding box center [1184, 344] width 575 height 11
click at [990, 325] on input "میکس [PERSON_NAME]" at bounding box center [1184, 324] width 593 height 25
click at [844, 355] on div "Item name (En)   * Mix Ranch Barbecue Item name (En) *" at bounding box center [581, 324] width 603 height 63
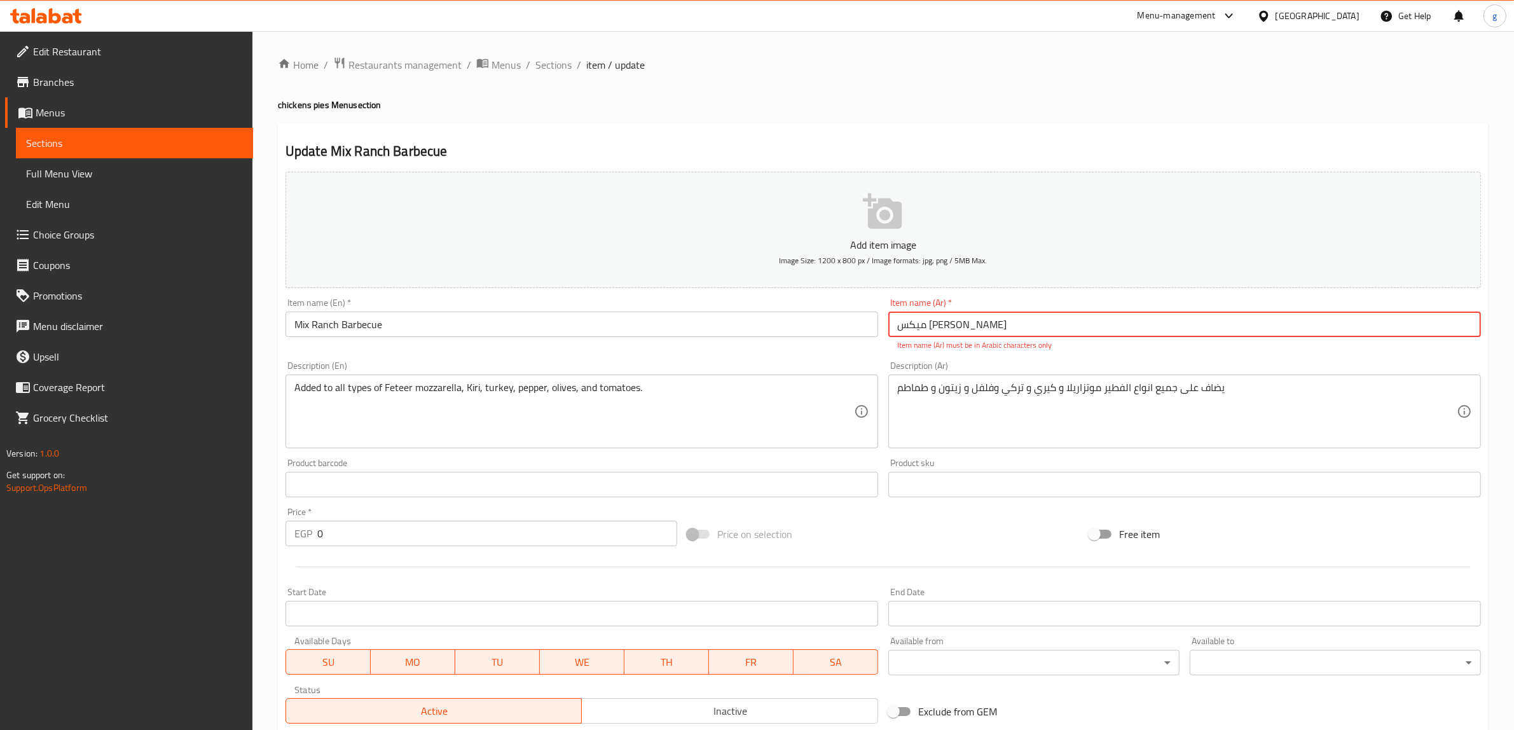
drag, startPoint x: 893, startPoint y: 324, endPoint x: 996, endPoint y: 334, distance: 103.5
click at [996, 334] on input "میکس [PERSON_NAME]" at bounding box center [1184, 324] width 593 height 25
click at [997, 539] on div "Price on selection" at bounding box center [883, 534] width 402 height 34
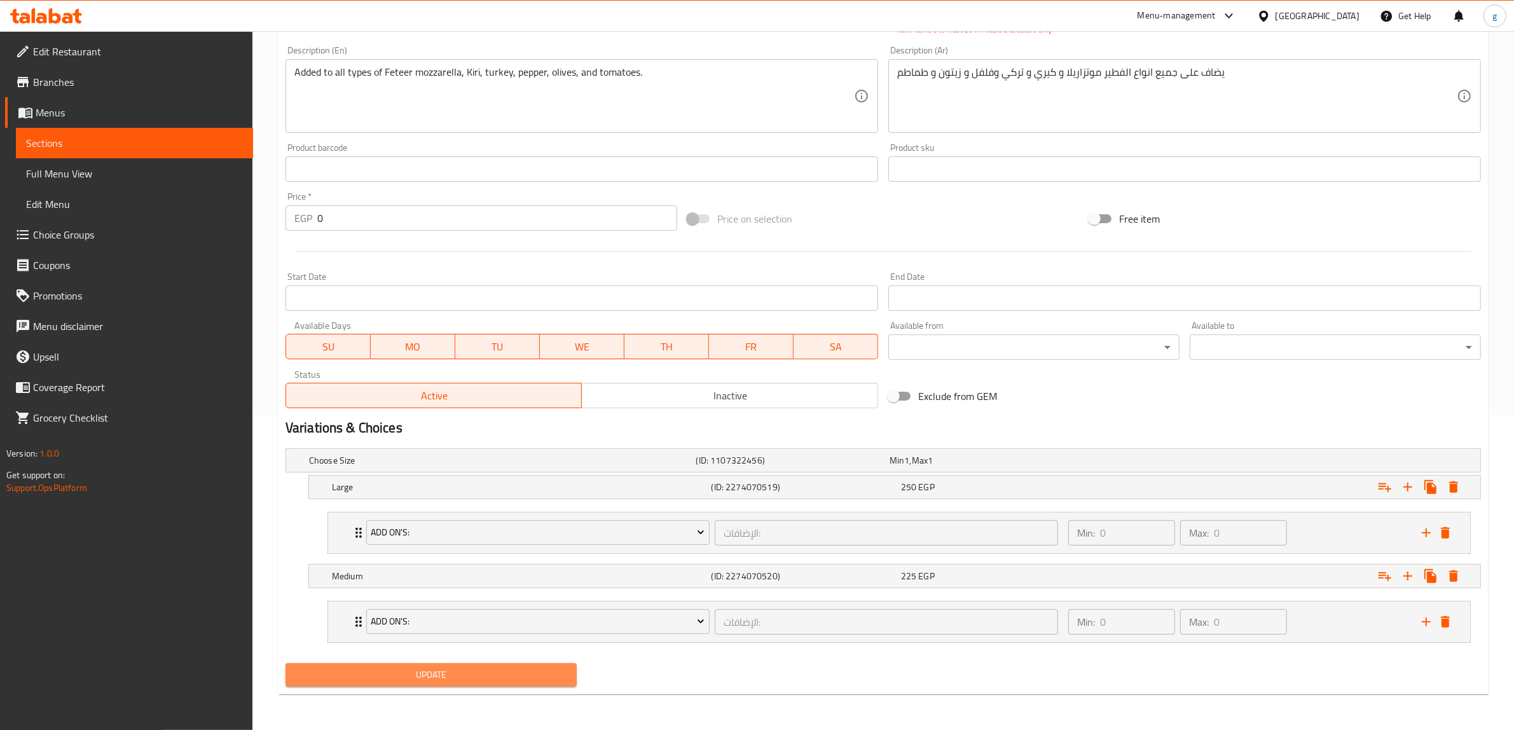
click at [541, 663] on button "Update" at bounding box center [430, 675] width 291 height 24
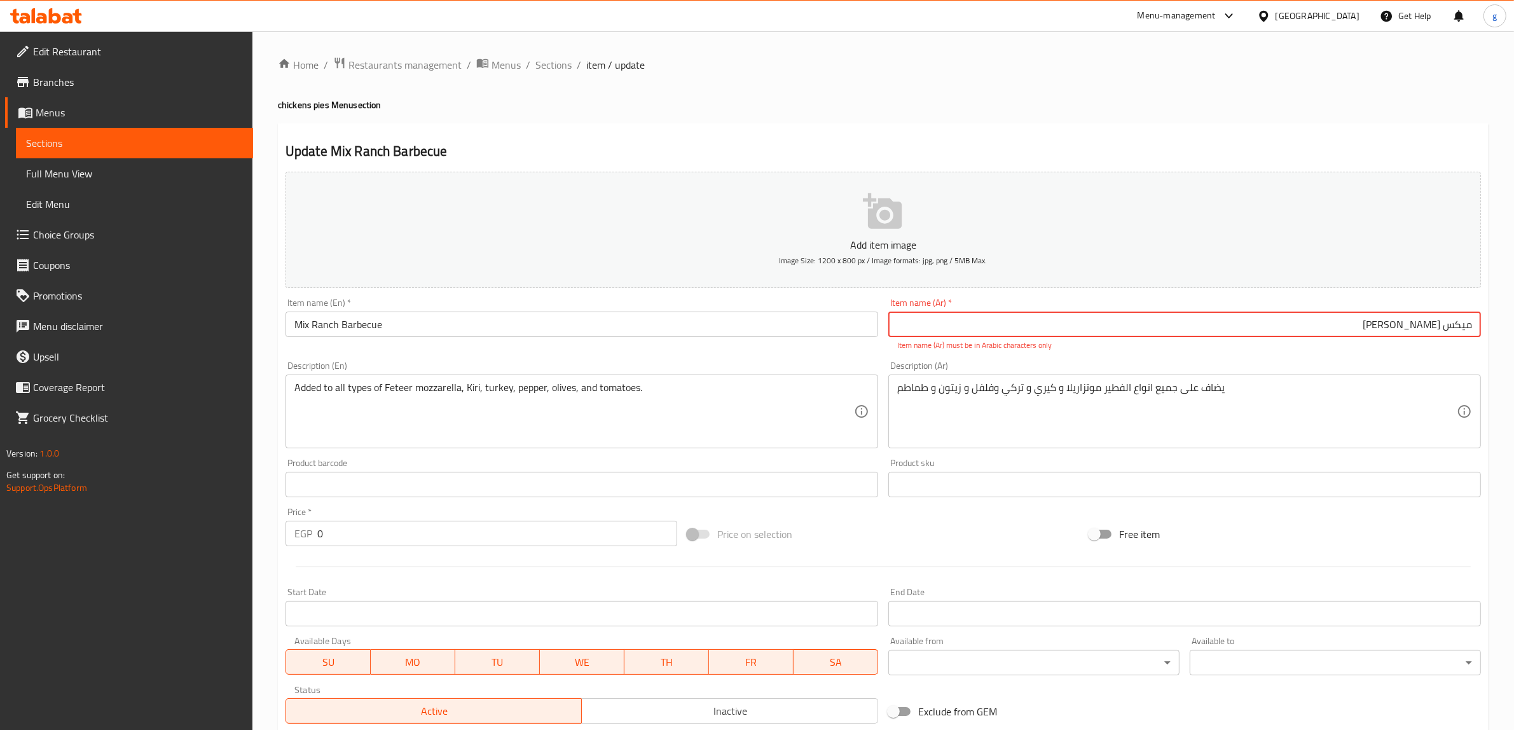
click at [1289, 352] on div "Item name (Ar)   * [PERSON_NAME] Item name (Ar) * Item name (Ar) must be in Ara…" at bounding box center [1184, 324] width 603 height 63
drag, startPoint x: 1301, startPoint y: 331, endPoint x: 1491, endPoint y: 322, distance: 190.3
click at [1491, 322] on div "Home / Restaurants management / Menus / Sections / item / update chickens pies …" at bounding box center [882, 538] width 1261 height 1014
click at [1266, 338] on div "Item name (Ar)   * [PERSON_NAME] Item name (Ar) * Item name (Ar) must be in Ara…" at bounding box center [1184, 324] width 593 height 53
click at [1334, 334] on input "میکس [PERSON_NAME]" at bounding box center [1184, 324] width 593 height 25
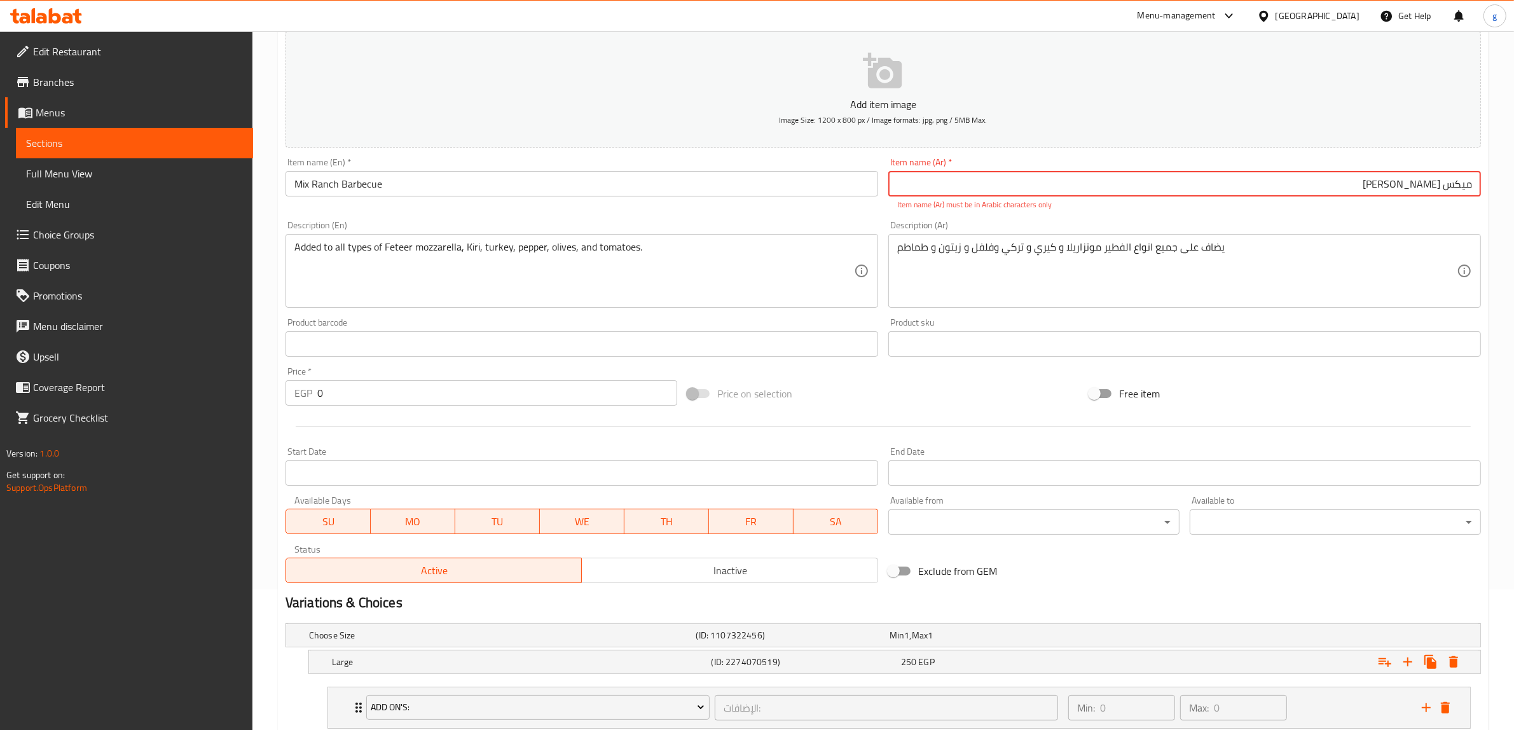
scroll to position [316, 0]
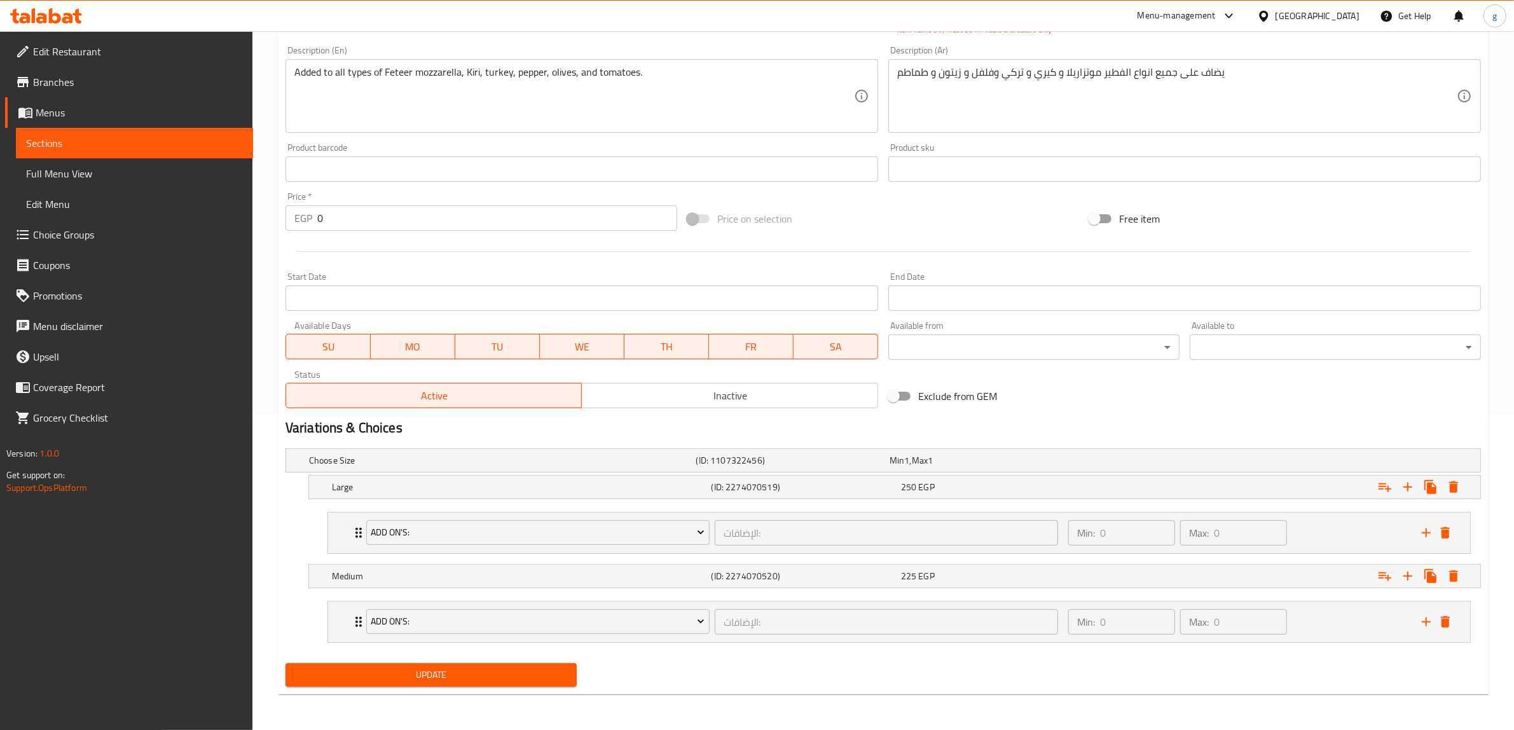
drag, startPoint x: 490, startPoint y: 657, endPoint x: 488, endPoint y: 668, distance: 11.7
click at [488, 663] on div "Add item image Image Size: 1200 x 800 px / Image formats: jpg, png / 5MB Max. I…" at bounding box center [882, 271] width 1205 height 840
click at [488, 668] on span "Update" at bounding box center [431, 675] width 271 height 16
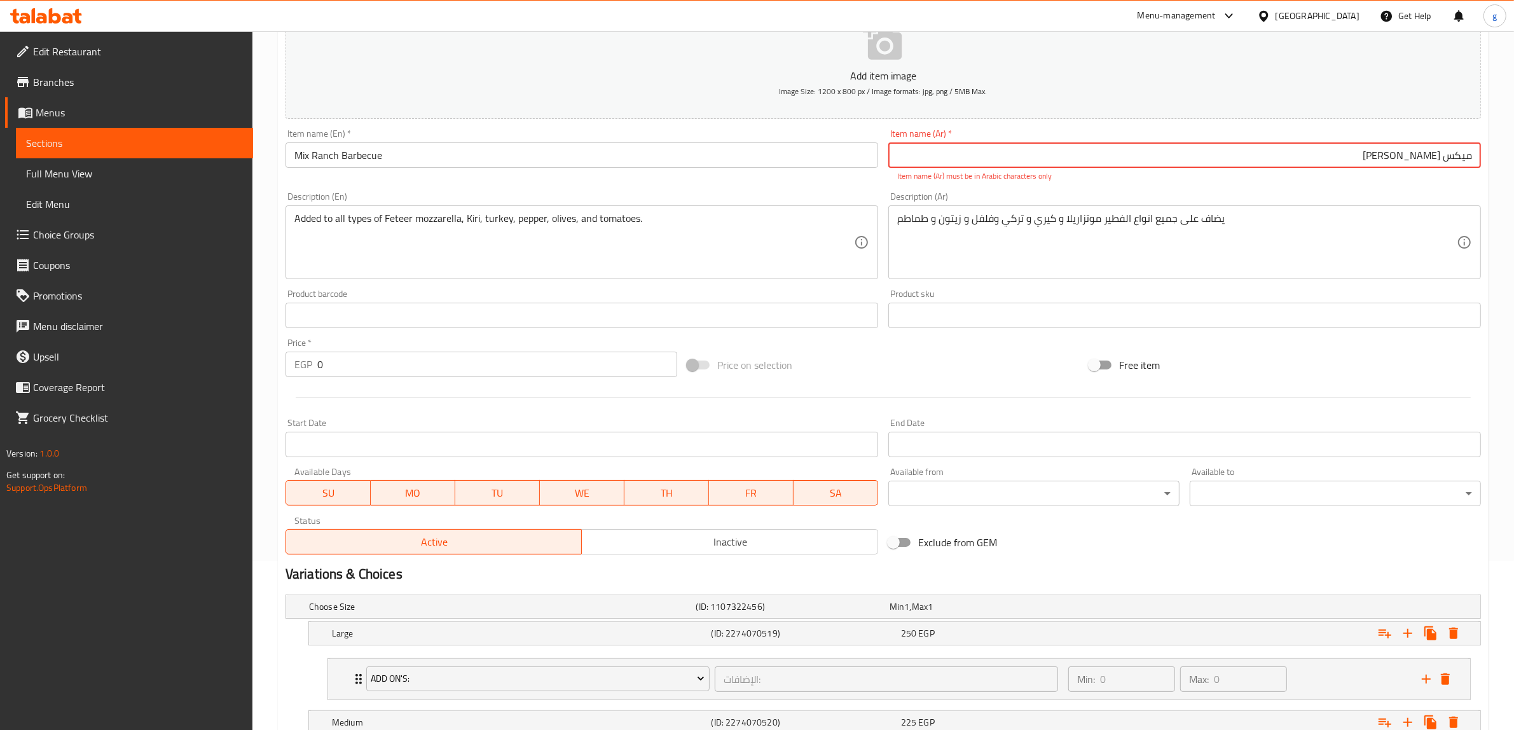
scroll to position [0, 0]
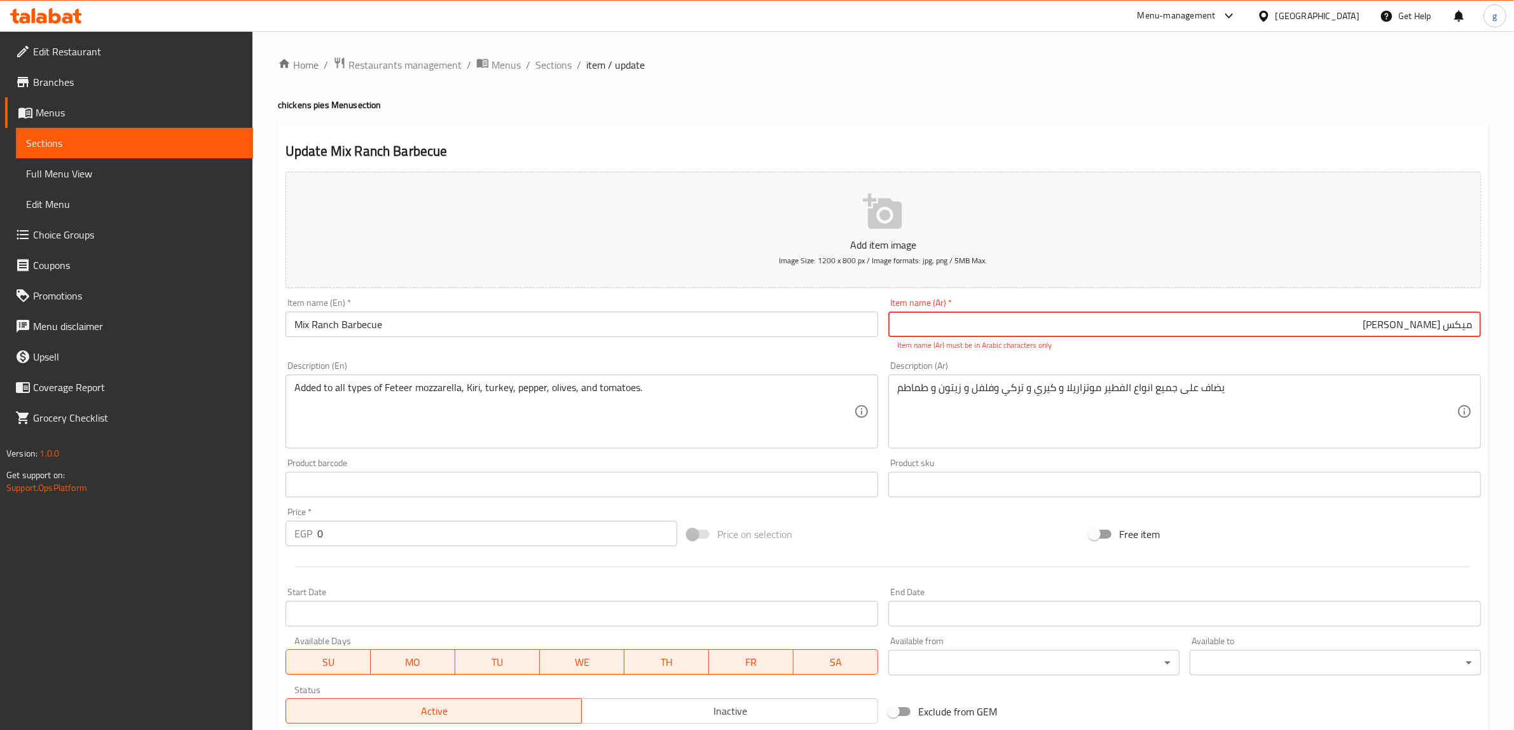
drag, startPoint x: 1020, startPoint y: 332, endPoint x: 935, endPoint y: 339, distance: 85.4
click at [935, 339] on div "Item name (Ar)   * [PERSON_NAME] Item name (Ar) * Item name (Ar) must be in Ara…" at bounding box center [1184, 324] width 593 height 53
type input "میکس [PERSON_NAME]"
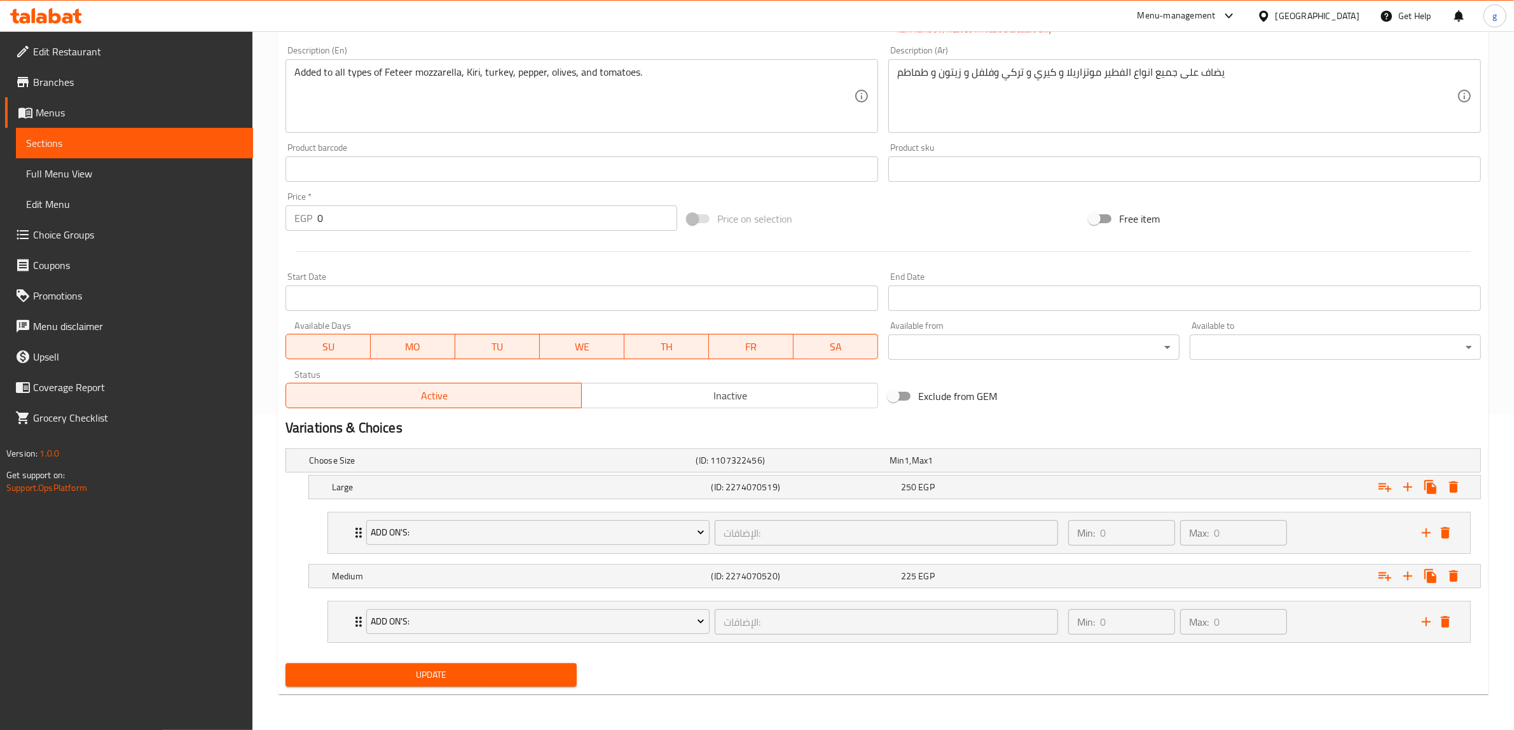
click at [484, 668] on button "Update" at bounding box center [430, 675] width 291 height 24
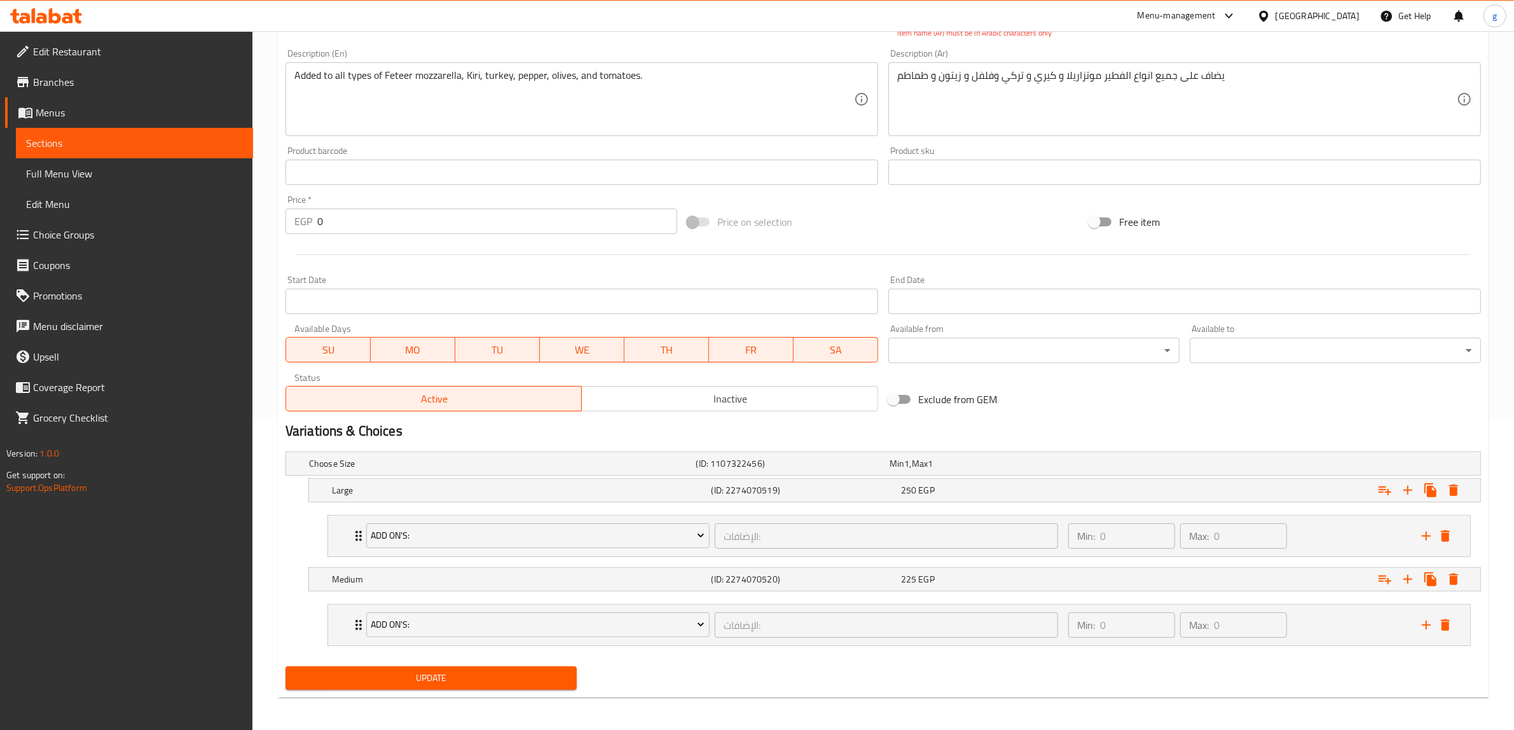
click at [484, 668] on button "Update" at bounding box center [430, 678] width 291 height 24
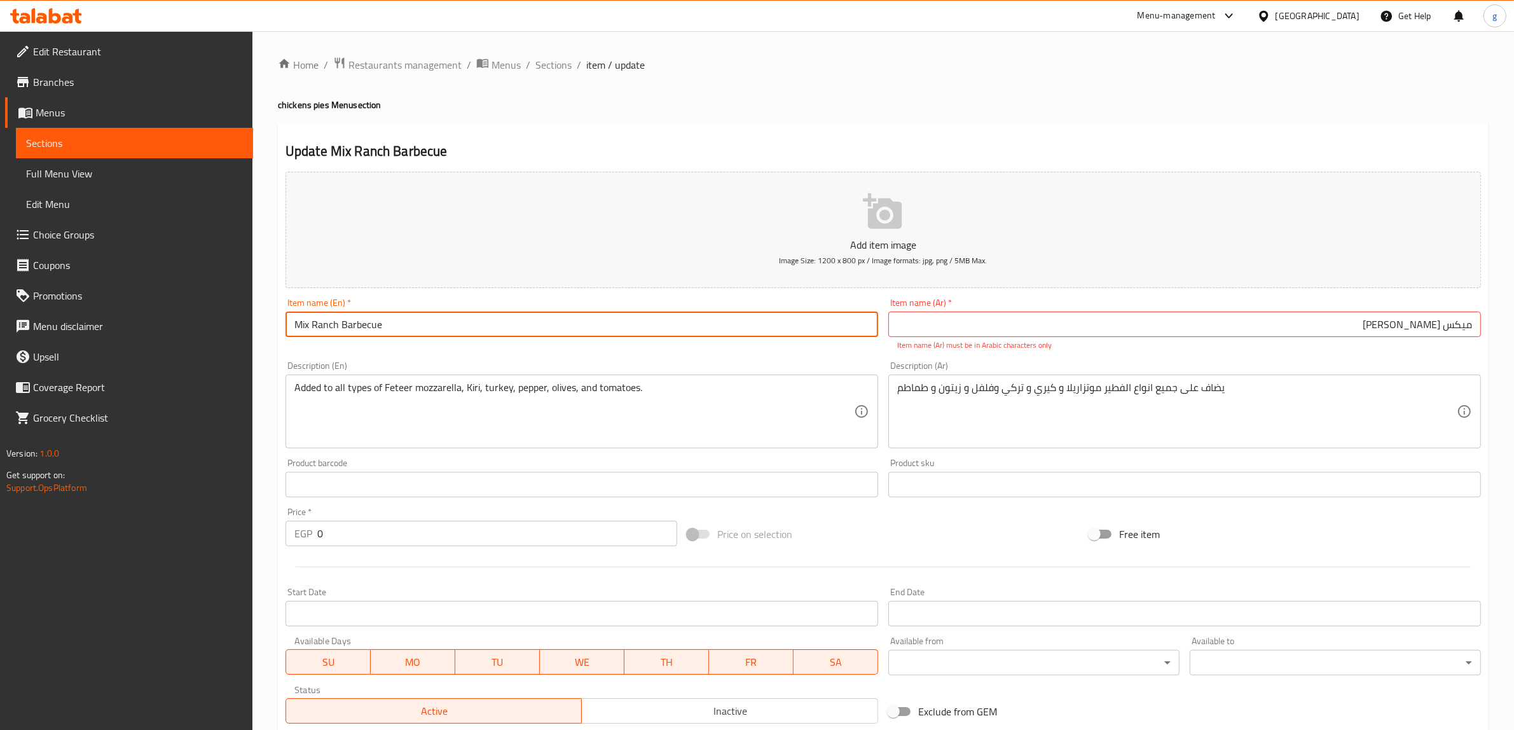
click at [760, 313] on input "Mix Ranch Barbecue" at bounding box center [581, 324] width 593 height 25
drag, startPoint x: 741, startPoint y: 318, endPoint x: 650, endPoint y: 369, distance: 104.2
click at [650, 369] on div "Add item image Image Size: 1200 x 800 px / Image formats: jpg, png / 5MB Max. I…" at bounding box center [882, 448] width 1205 height 562
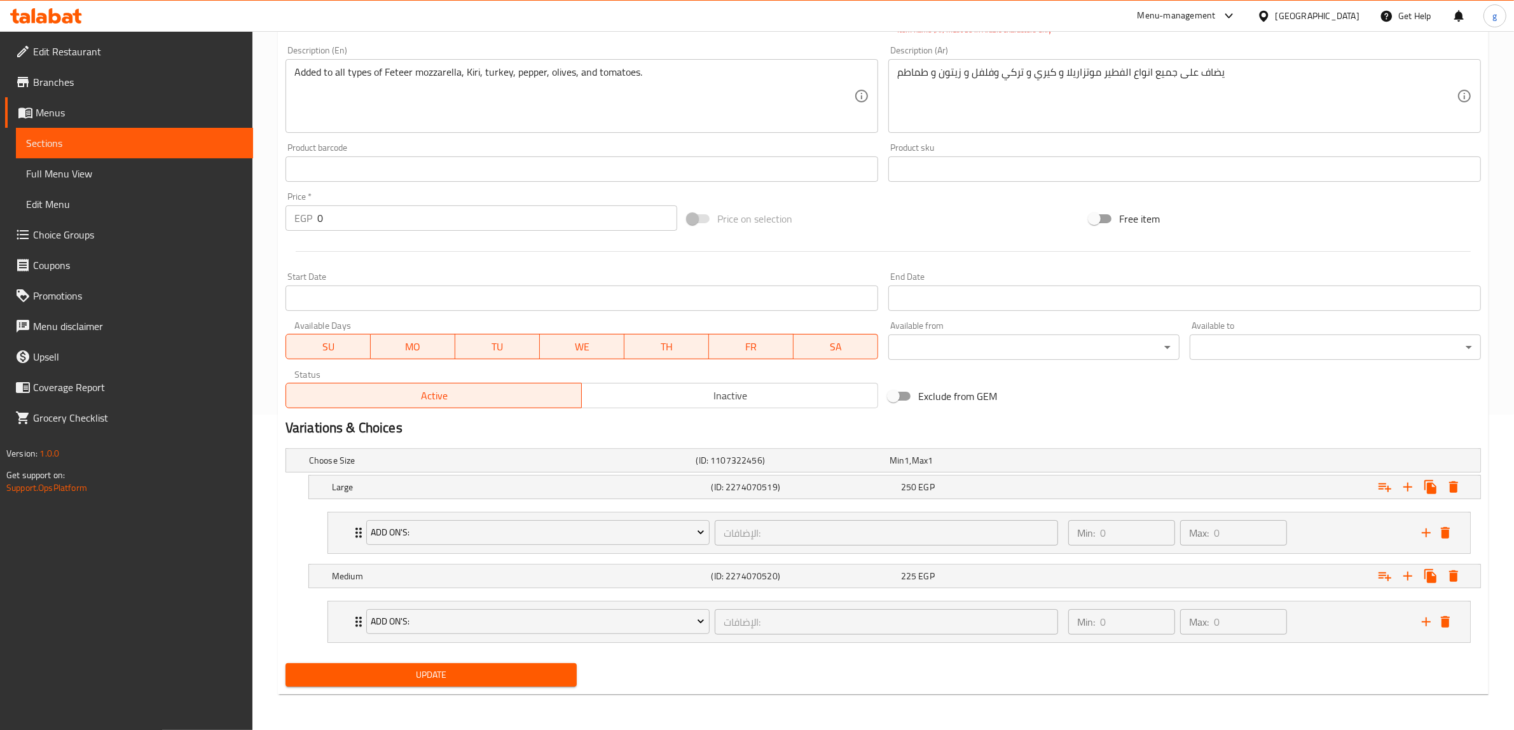
click at [465, 676] on span "Update" at bounding box center [431, 675] width 271 height 16
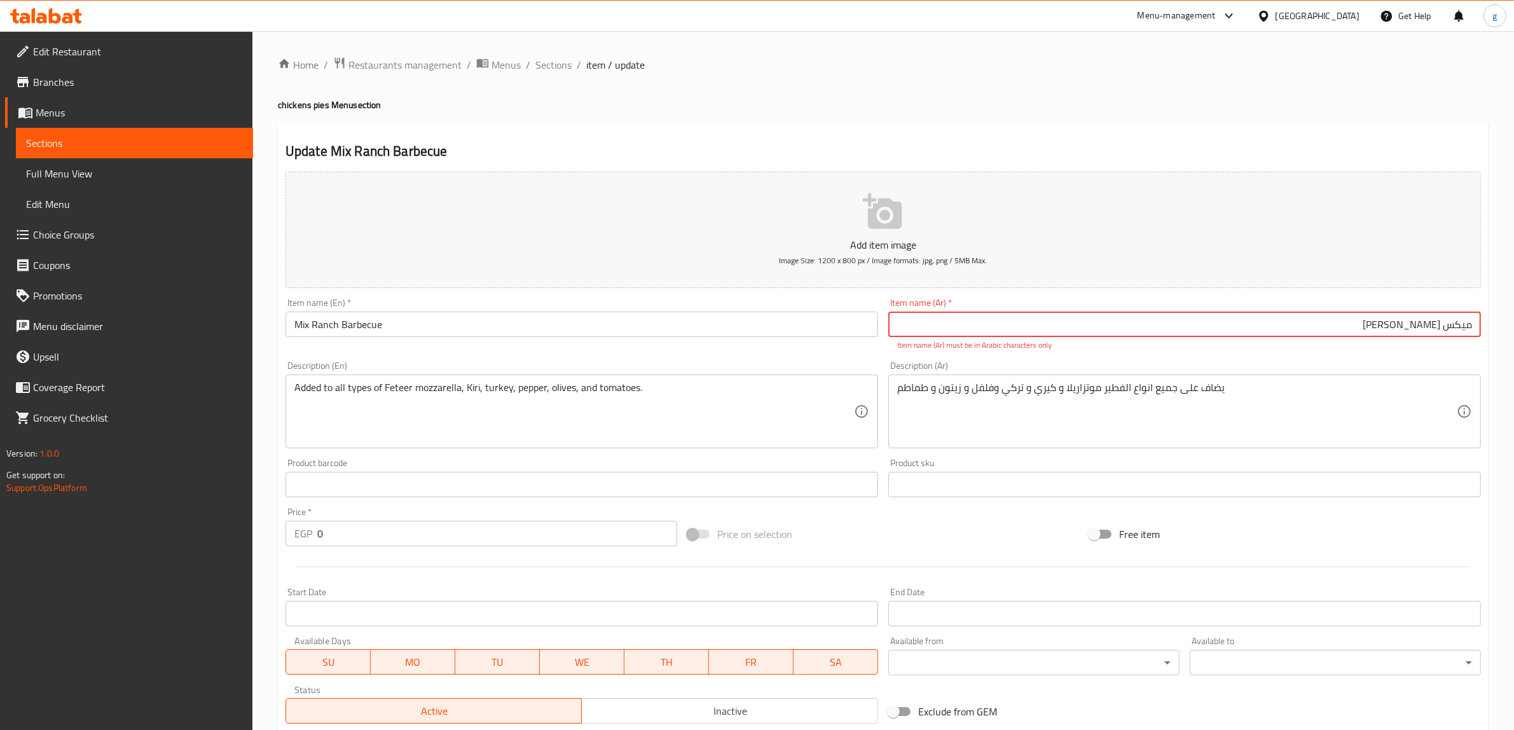
click at [178, 144] on span "Sections" at bounding box center [134, 142] width 217 height 15
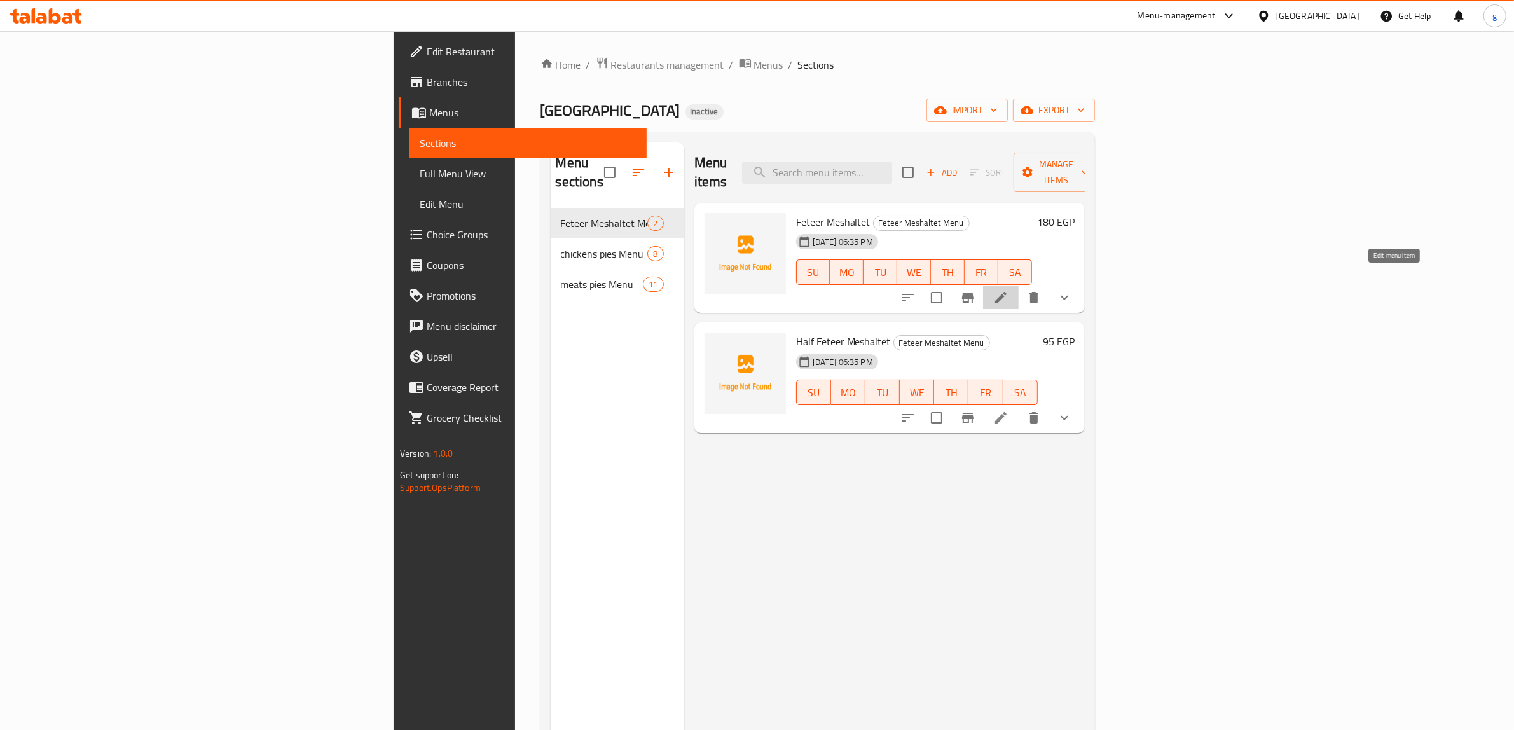
click at [1008, 290] on icon at bounding box center [1000, 297] width 15 height 15
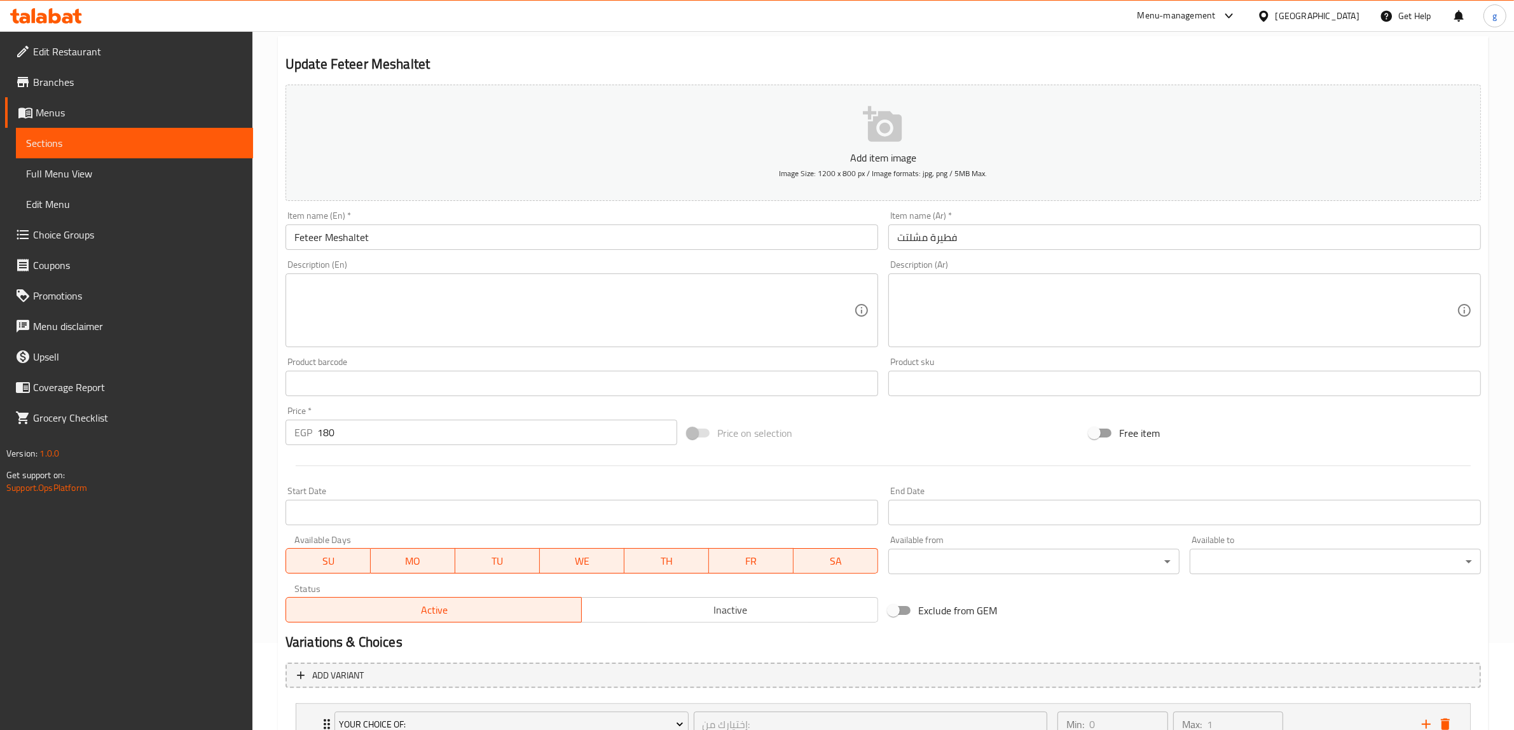
scroll to position [188, 0]
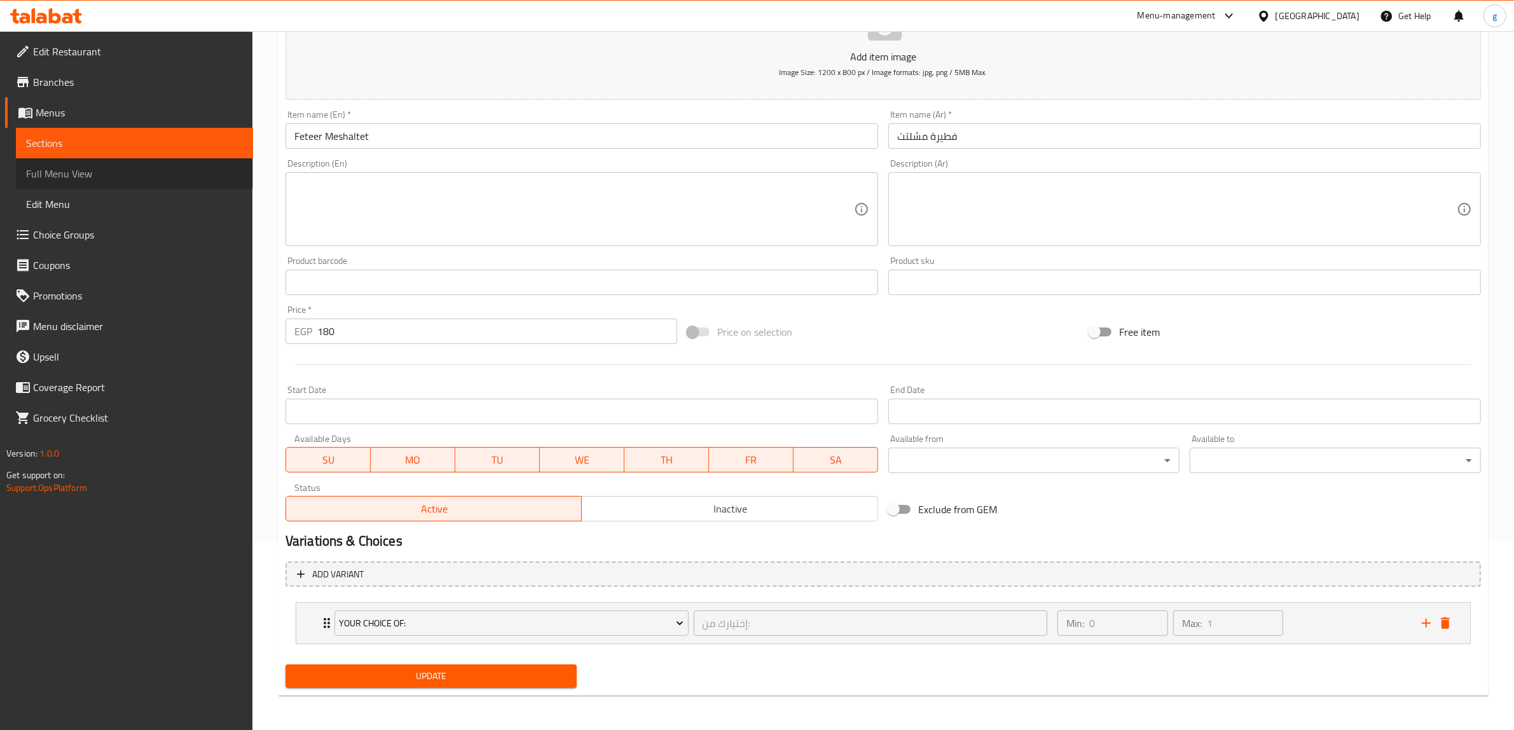
click at [107, 179] on span "Full Menu View" at bounding box center [134, 173] width 217 height 15
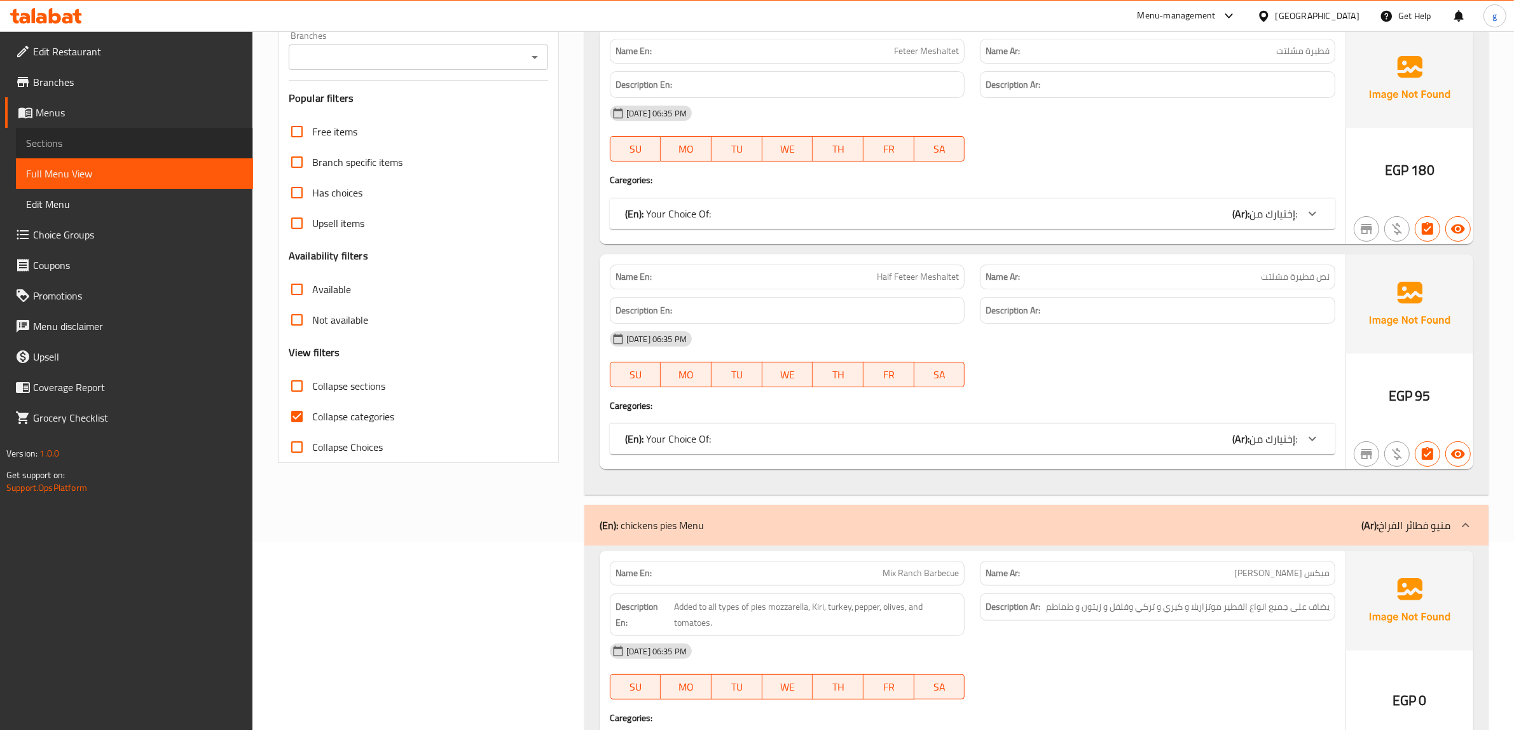
click at [129, 132] on link "Sections" at bounding box center [134, 143] width 237 height 31
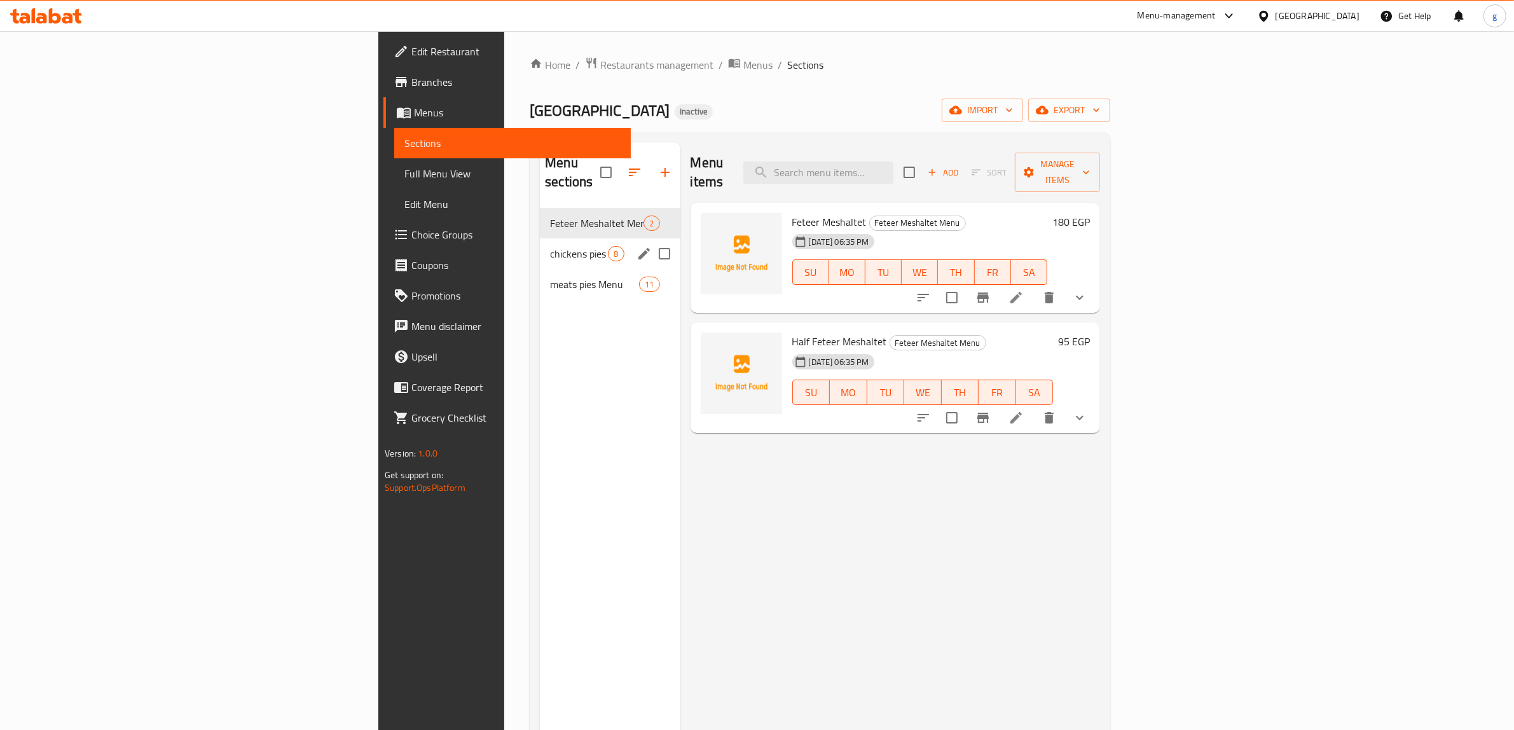
click at [550, 246] on span "chickens pies Menu" at bounding box center [579, 253] width 58 height 15
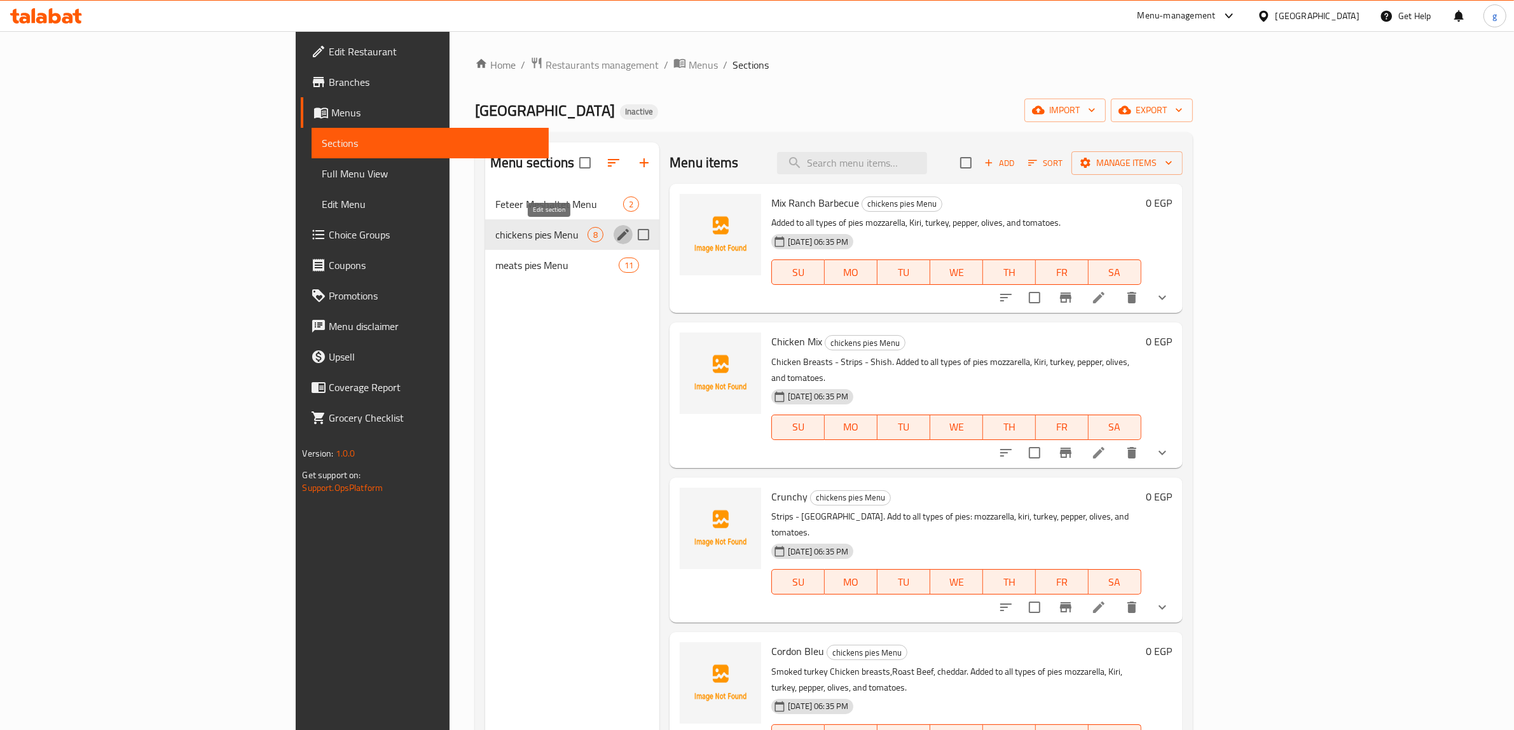
click at [615, 232] on icon "edit" at bounding box center [622, 234] width 15 height 15
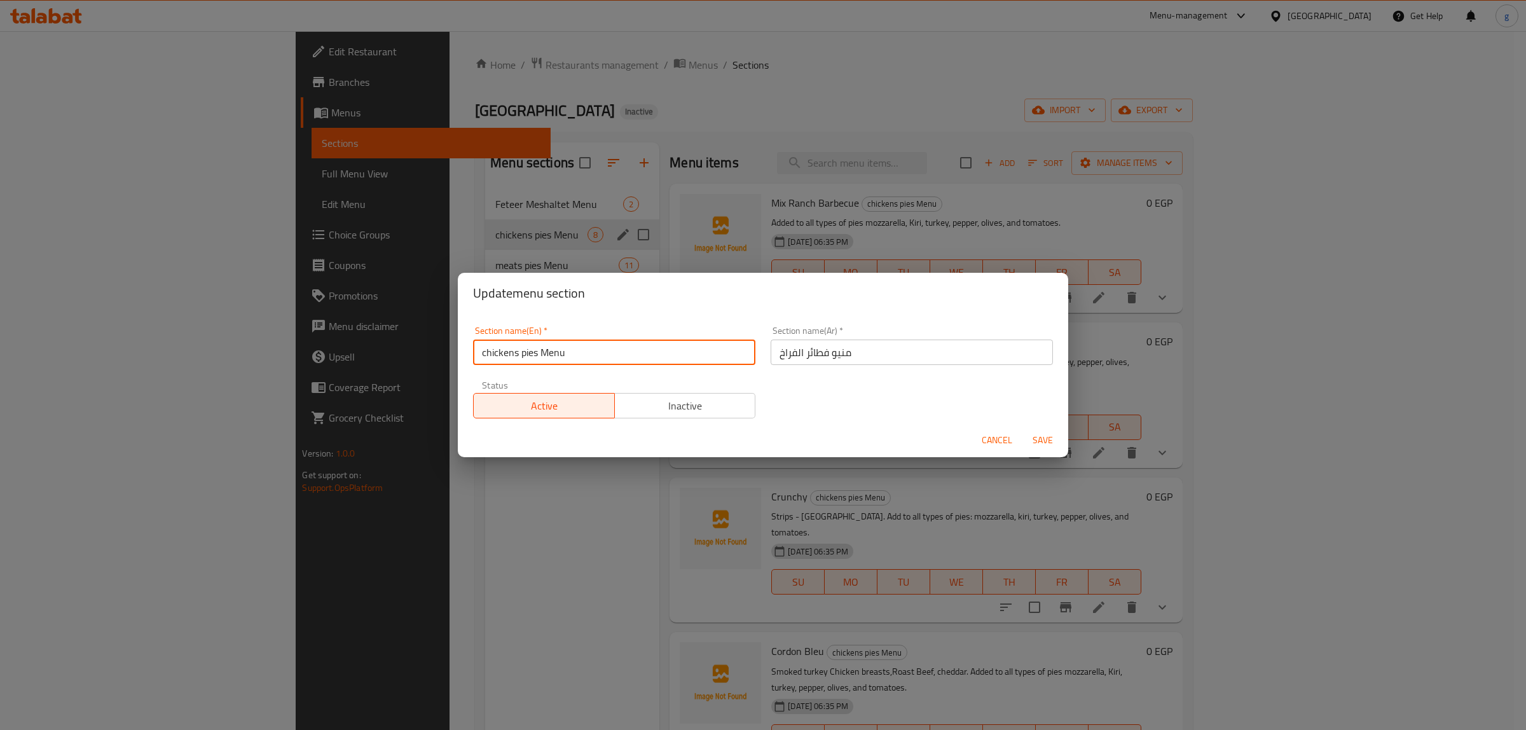
drag, startPoint x: 521, startPoint y: 354, endPoint x: 537, endPoint y: 358, distance: 16.3
click at [537, 358] on input "chickens pies Menu" at bounding box center [614, 351] width 282 height 25
paste input "Feteer"
type input "chickens Feteer Menu"
click at [1034, 437] on span "Save" at bounding box center [1042, 440] width 31 height 16
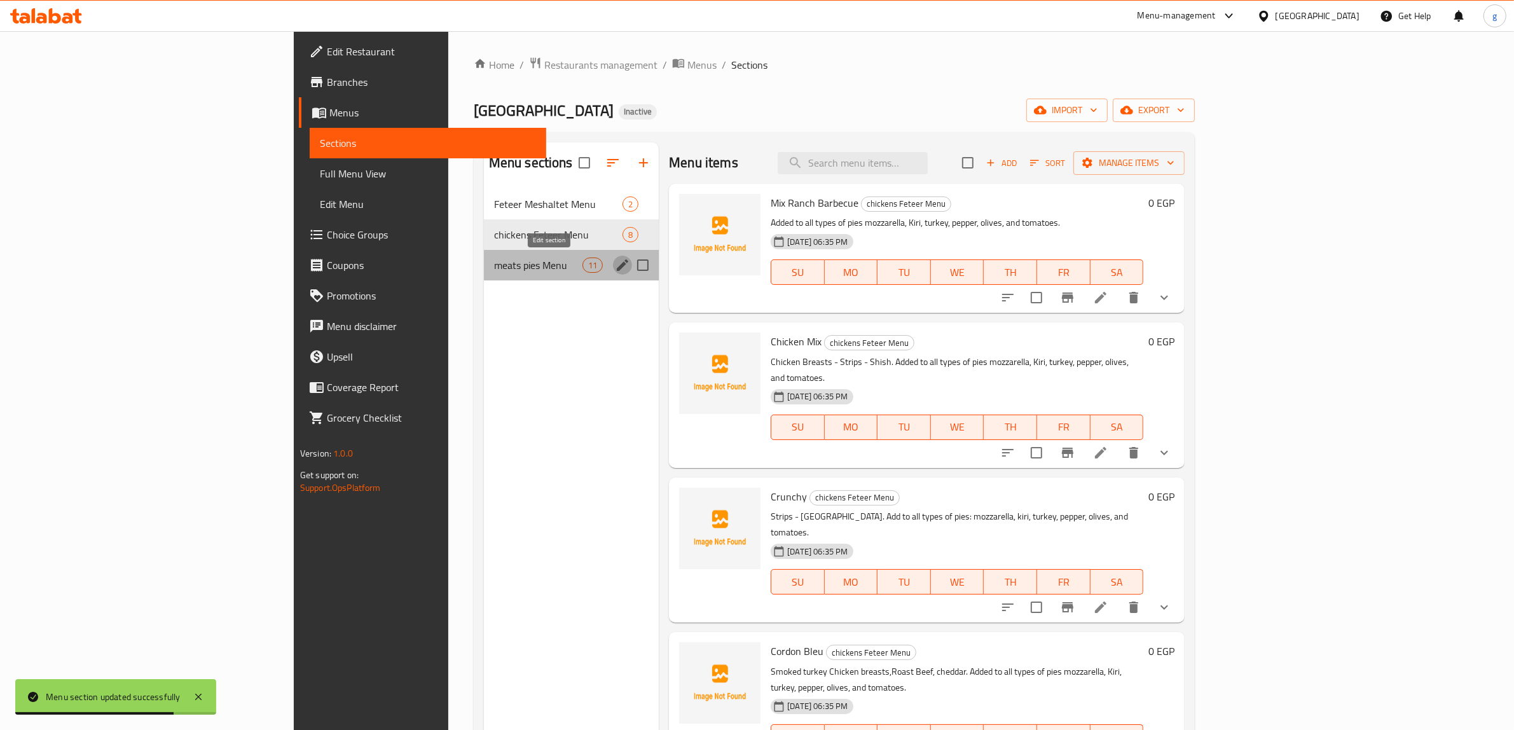
click at [617, 265] on icon "edit" at bounding box center [622, 264] width 11 height 11
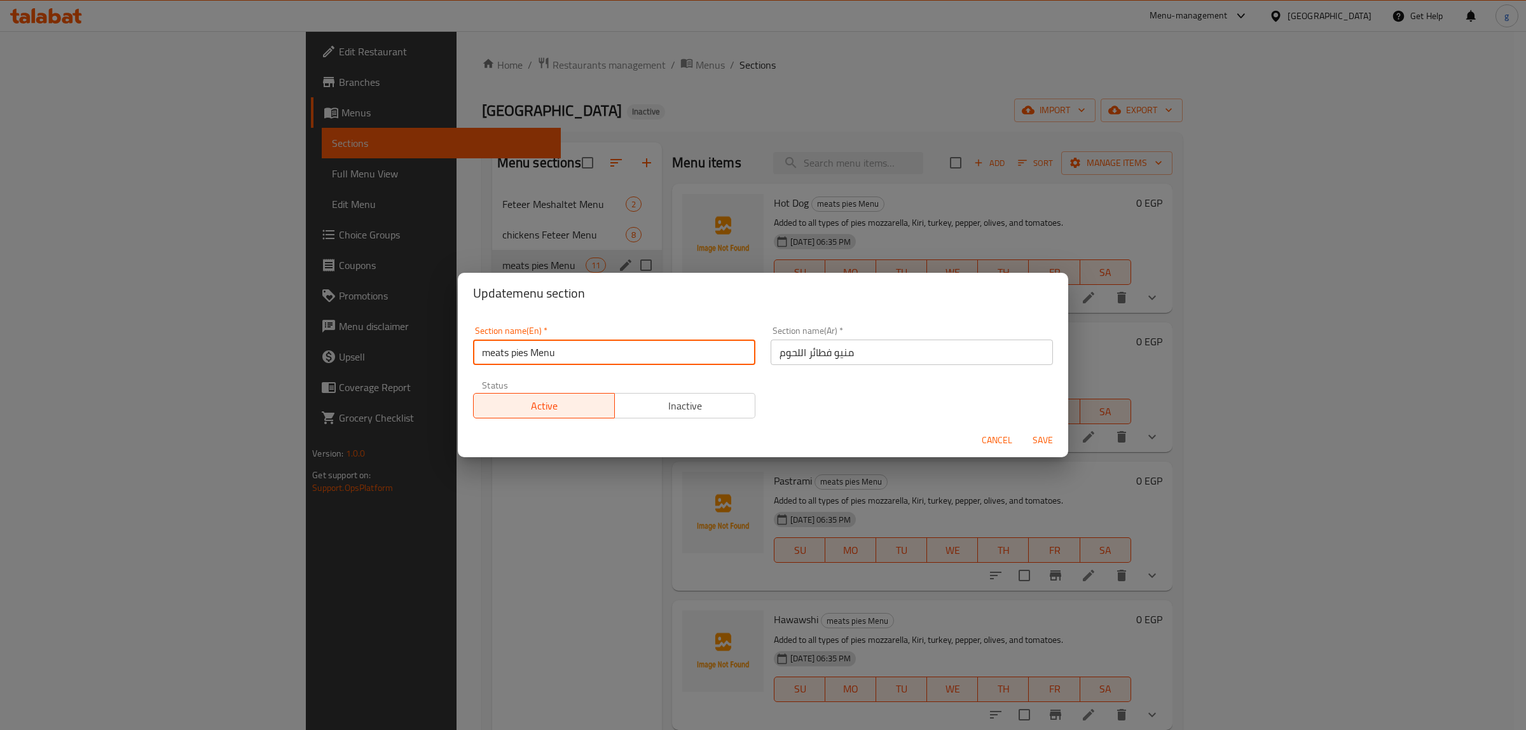
drag, startPoint x: 515, startPoint y: 347, endPoint x: 529, endPoint y: 357, distance: 16.9
click at [529, 357] on input "meats pies Menu" at bounding box center [614, 351] width 282 height 25
paste input "Feteer"
type input "meats Feteer Menu"
click at [1045, 437] on span "Save" at bounding box center [1042, 440] width 31 height 16
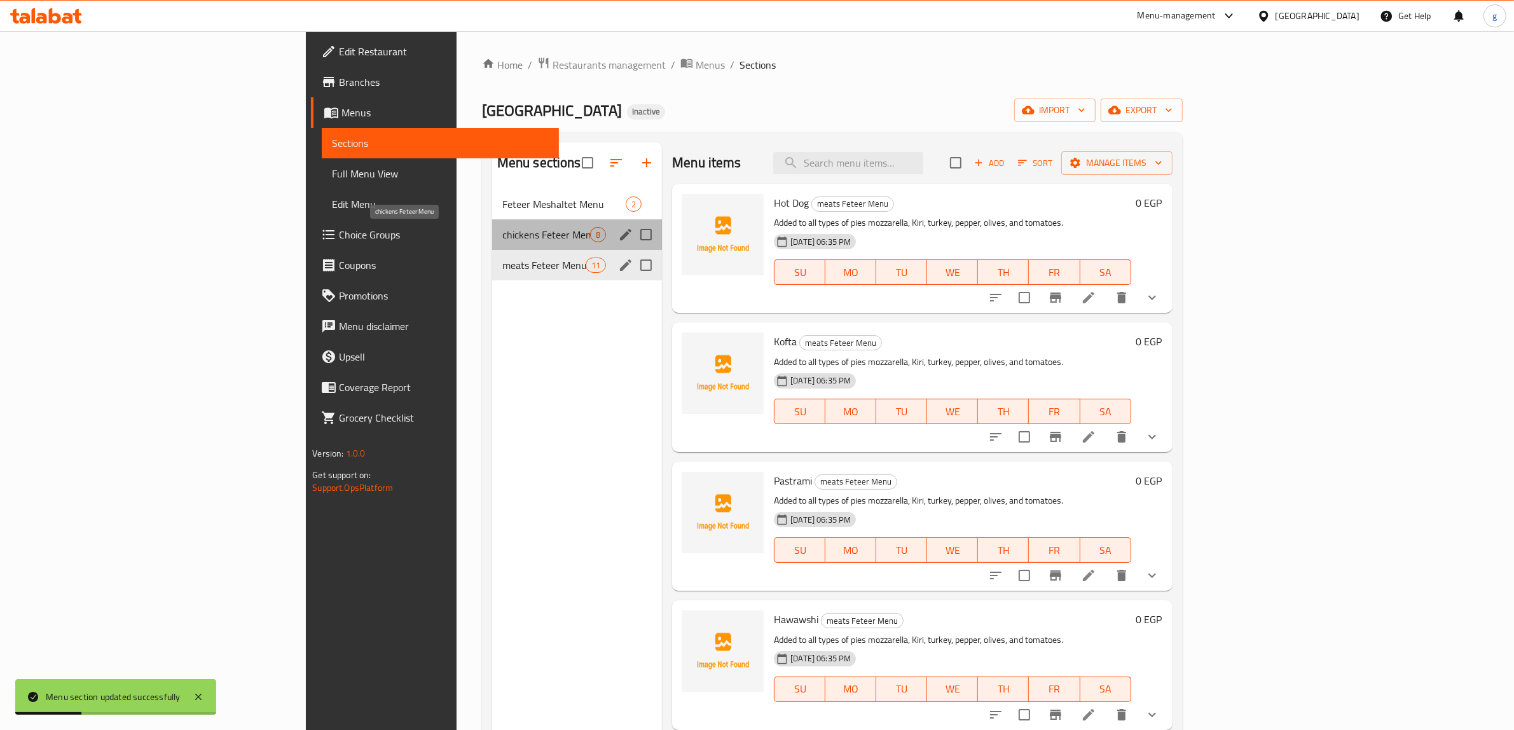
click at [502, 227] on span "chickens Feteer Menu" at bounding box center [546, 234] width 88 height 15
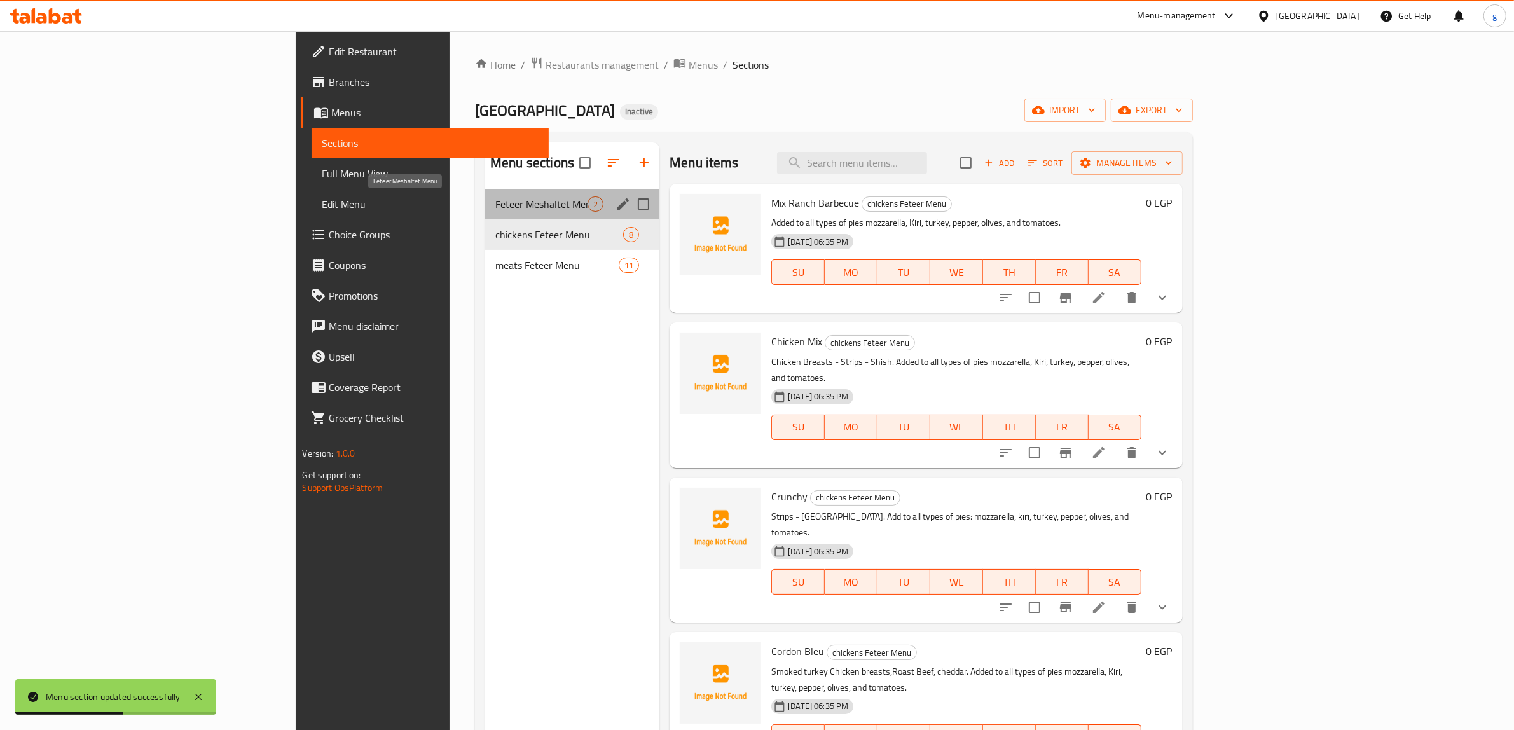
click at [495, 207] on span "Feteer Meshaltet Menu" at bounding box center [541, 203] width 92 height 15
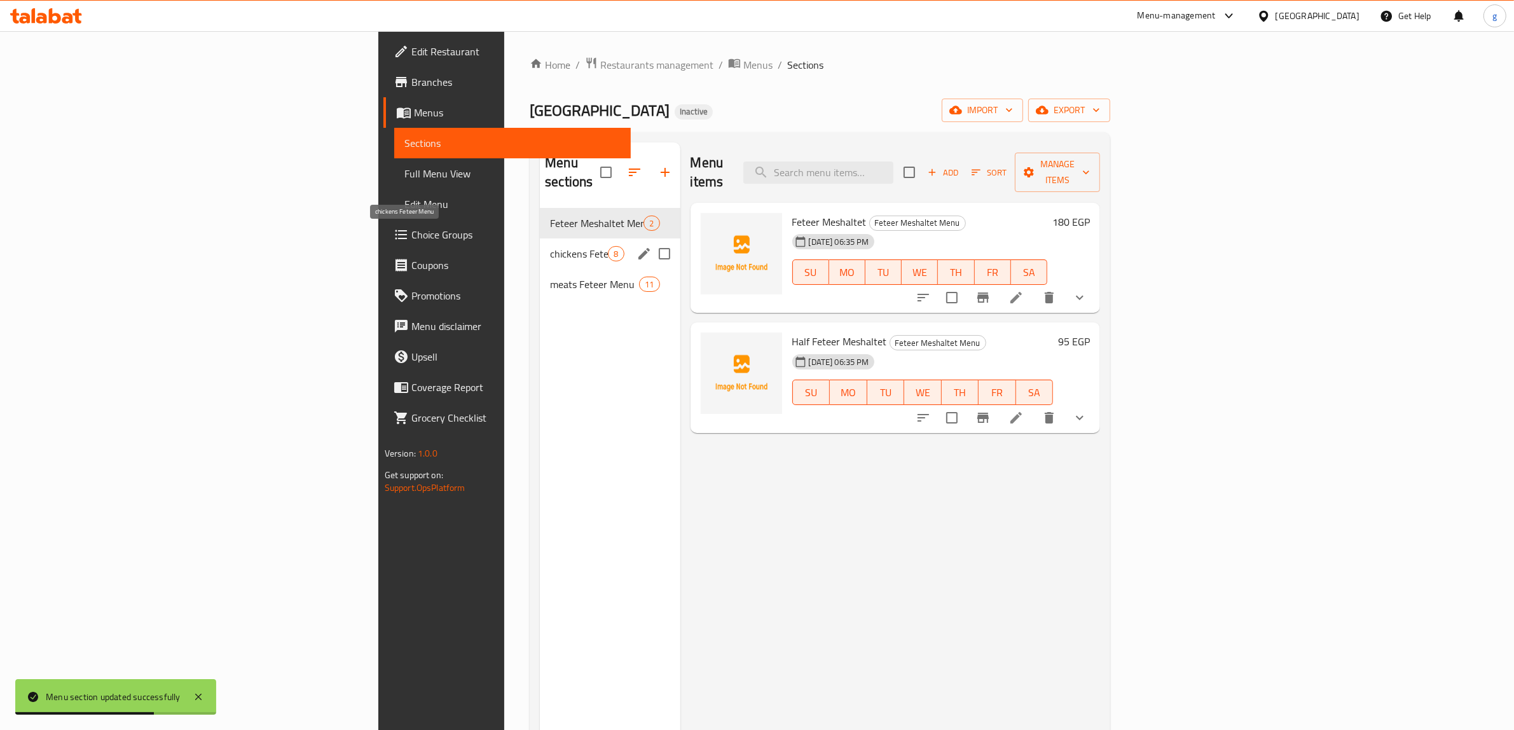
click at [550, 246] on span "chickens Feteer Menu" at bounding box center [579, 253] width 58 height 15
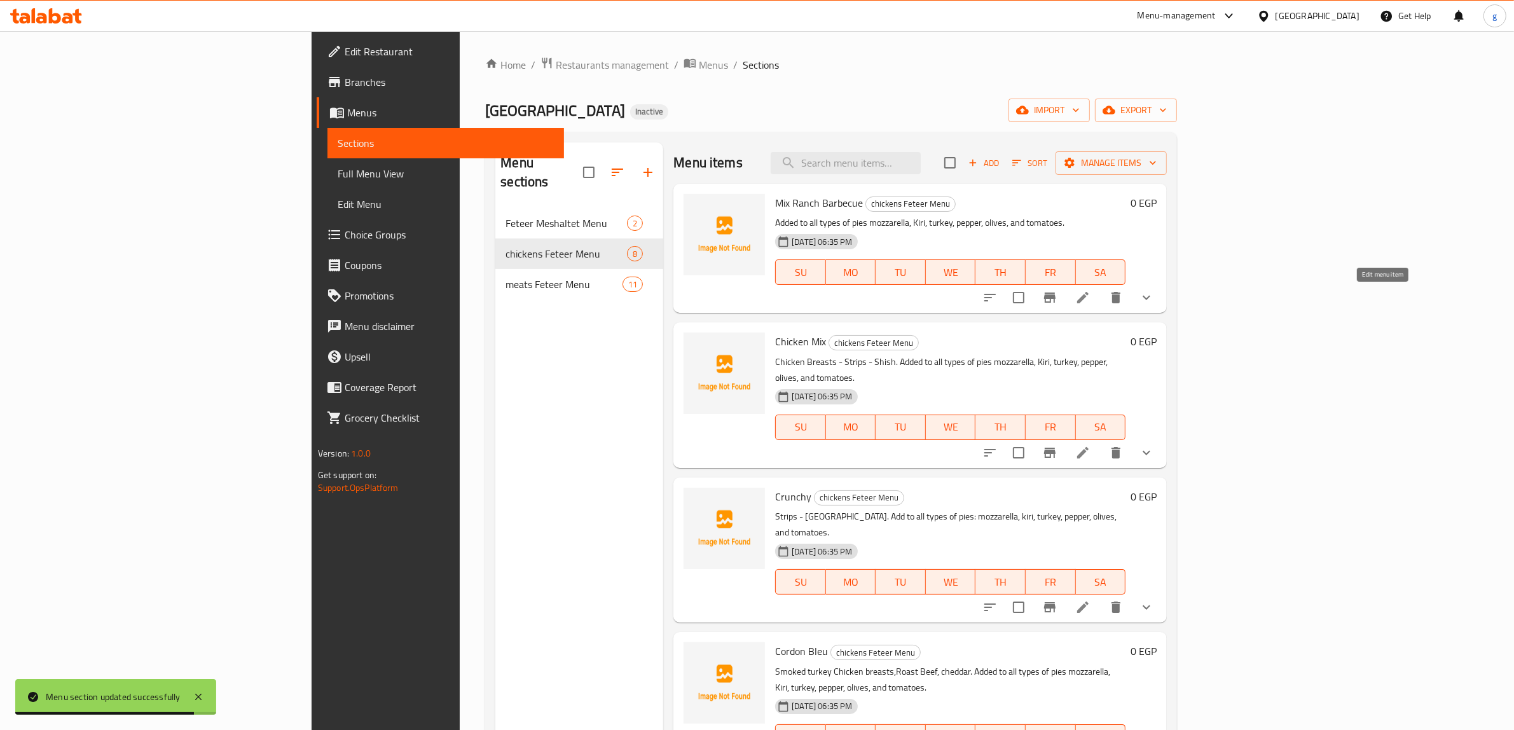
click at [1088, 297] on icon at bounding box center [1082, 297] width 11 height 11
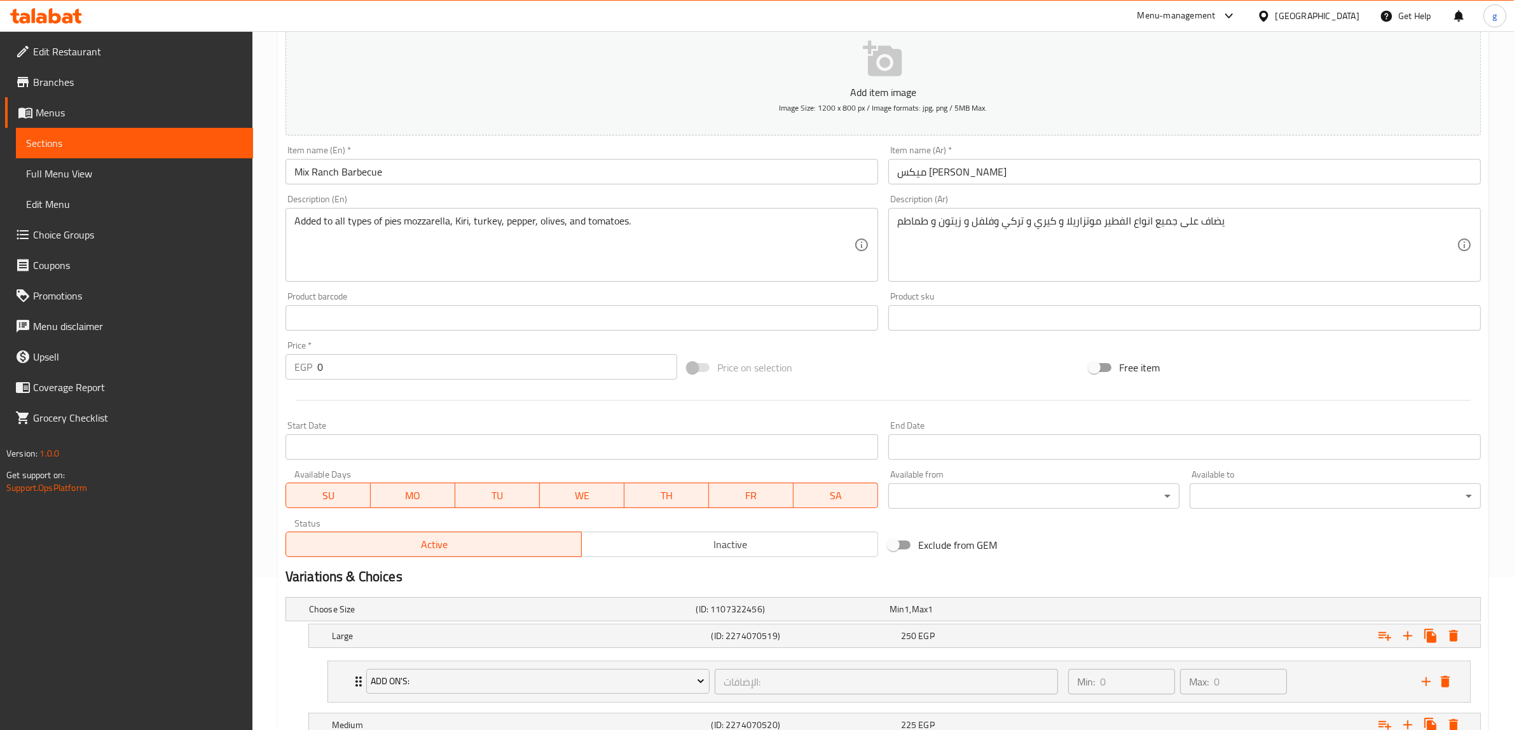
scroll to position [159, 0]
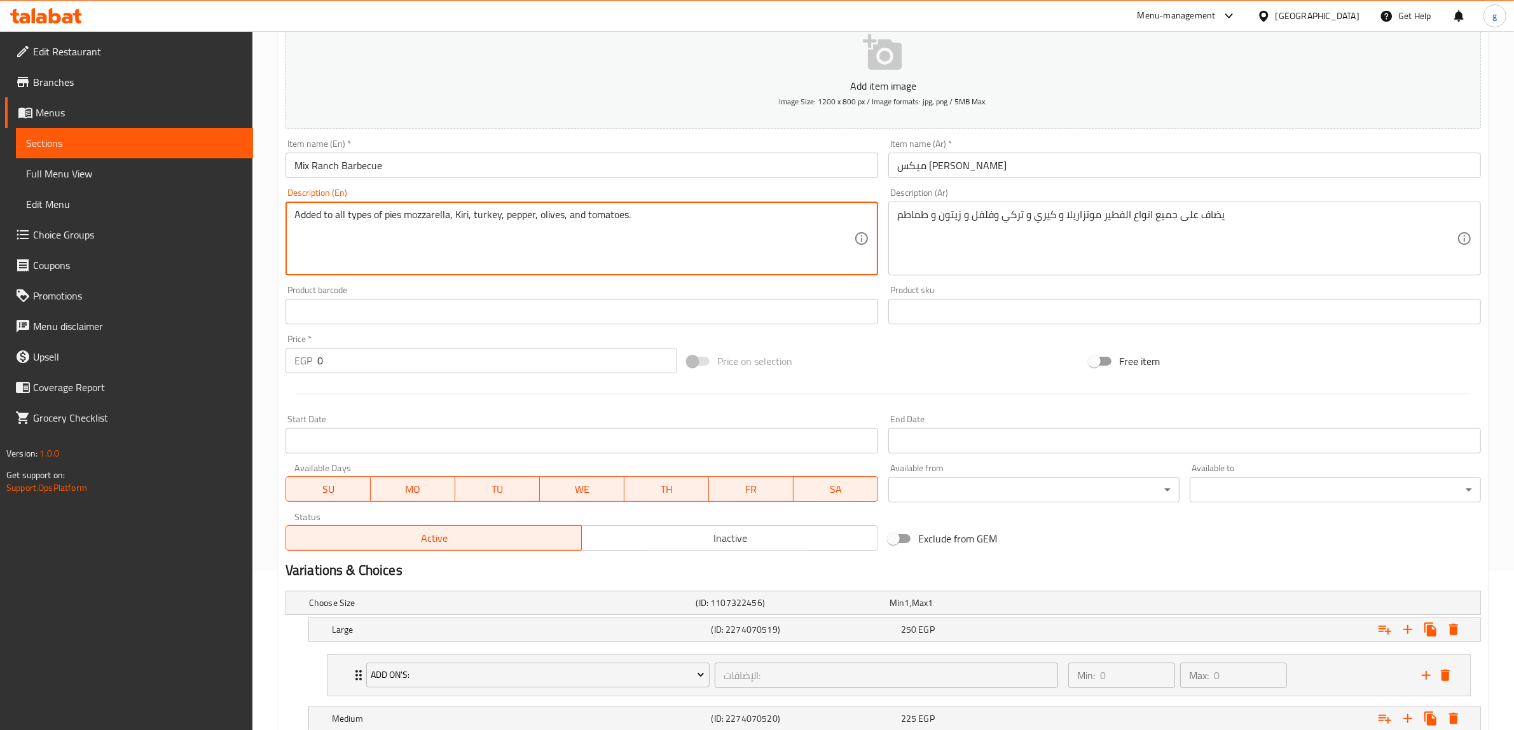
drag, startPoint x: 382, startPoint y: 219, endPoint x: 393, endPoint y: 224, distance: 11.7
click at [393, 224] on textarea "Added to all types of pies mozzarella, Kiri, turkey, pepper, olives, and tomato…" at bounding box center [573, 239] width 559 height 60
drag, startPoint x: 385, startPoint y: 216, endPoint x: 399, endPoint y: 221, distance: 15.3
click at [399, 221] on textarea "Added to all types of pies mozzarella, Kiri, turkey, pepper, olives, and tomato…" at bounding box center [573, 239] width 559 height 60
paste textarea "Feteer"
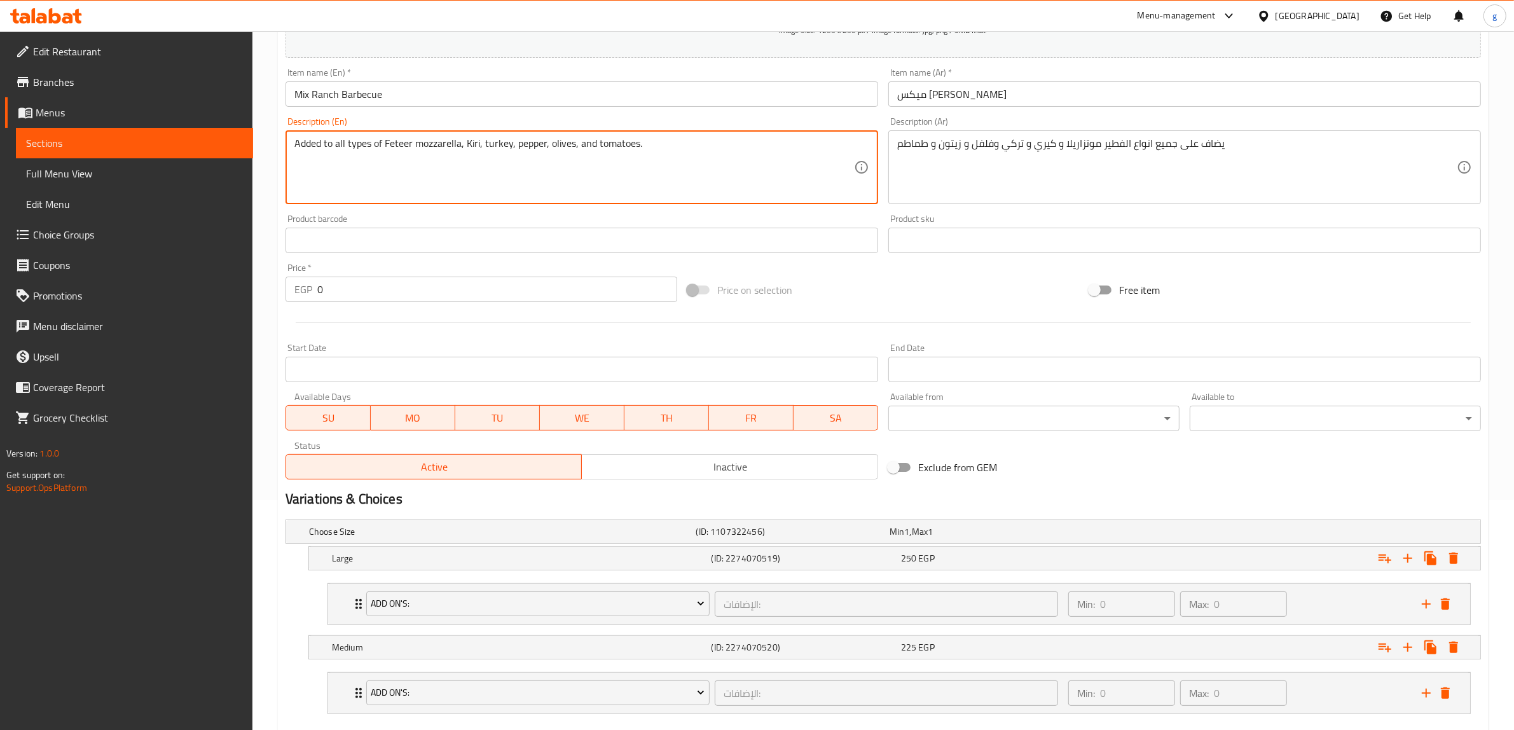
scroll to position [302, 0]
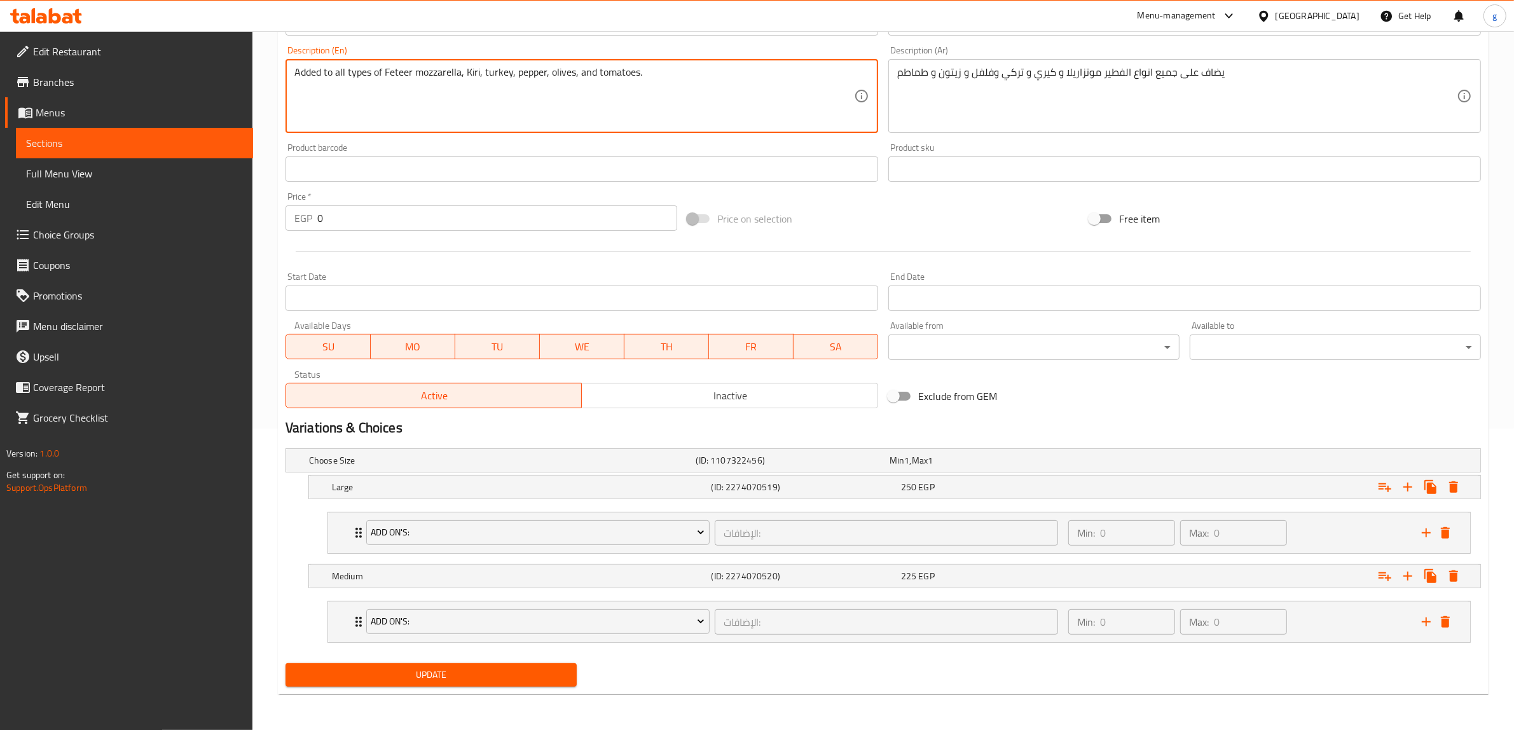
type textarea "Added to all types of Feteer mozzarella, Kiri, turkey, pepper, olives, and toma…"
click at [408, 672] on span "Update" at bounding box center [431, 675] width 271 height 16
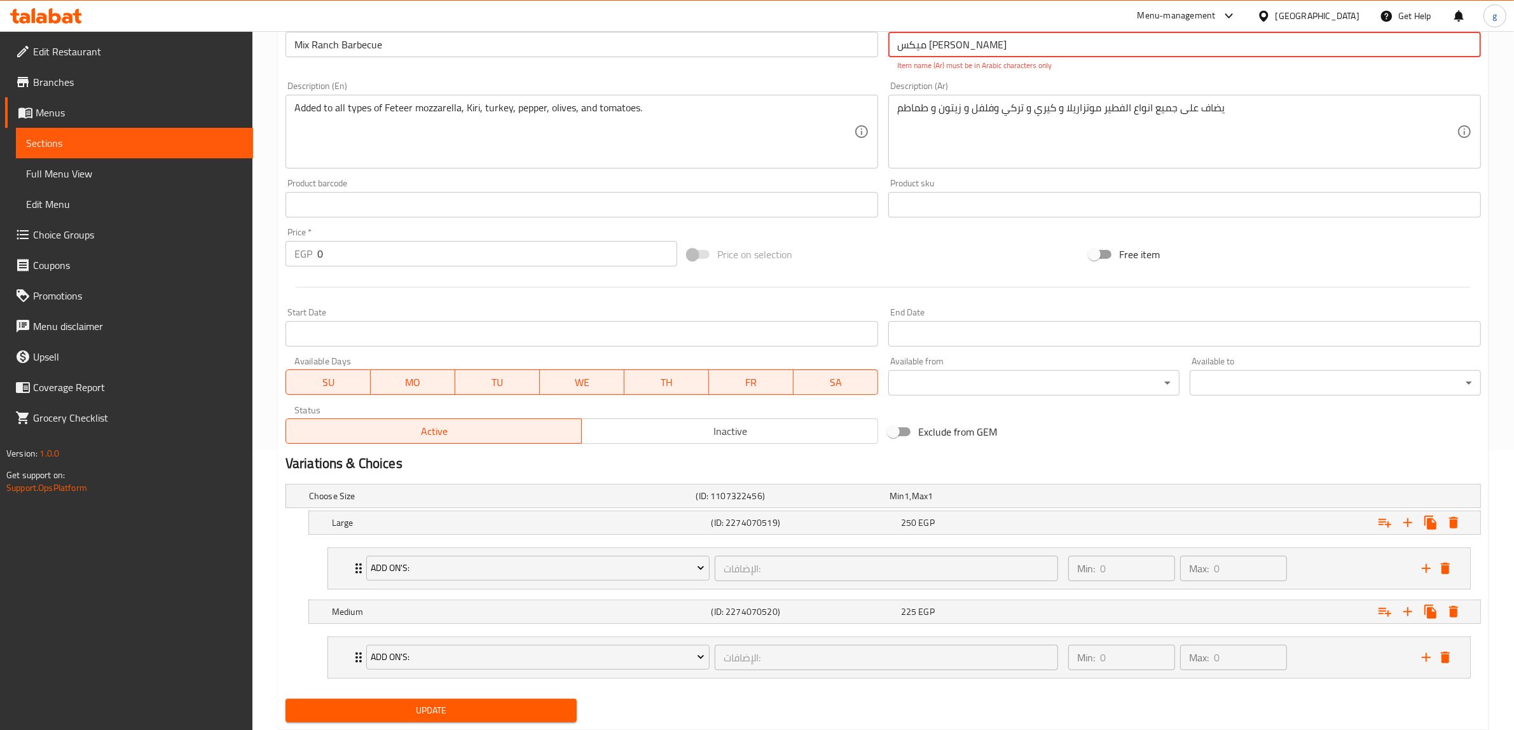
scroll to position [64, 0]
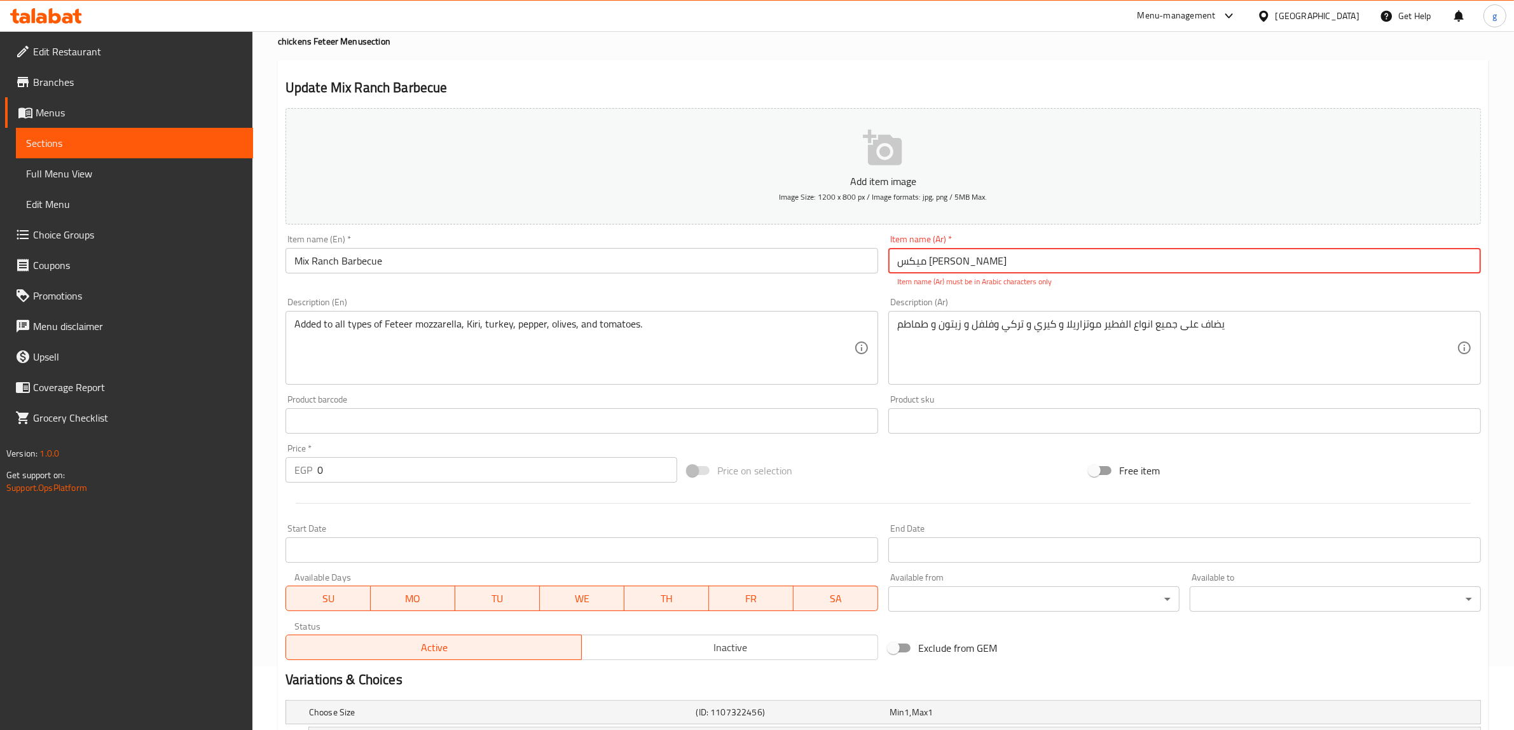
click at [62, 151] on link "Sections" at bounding box center [134, 143] width 237 height 31
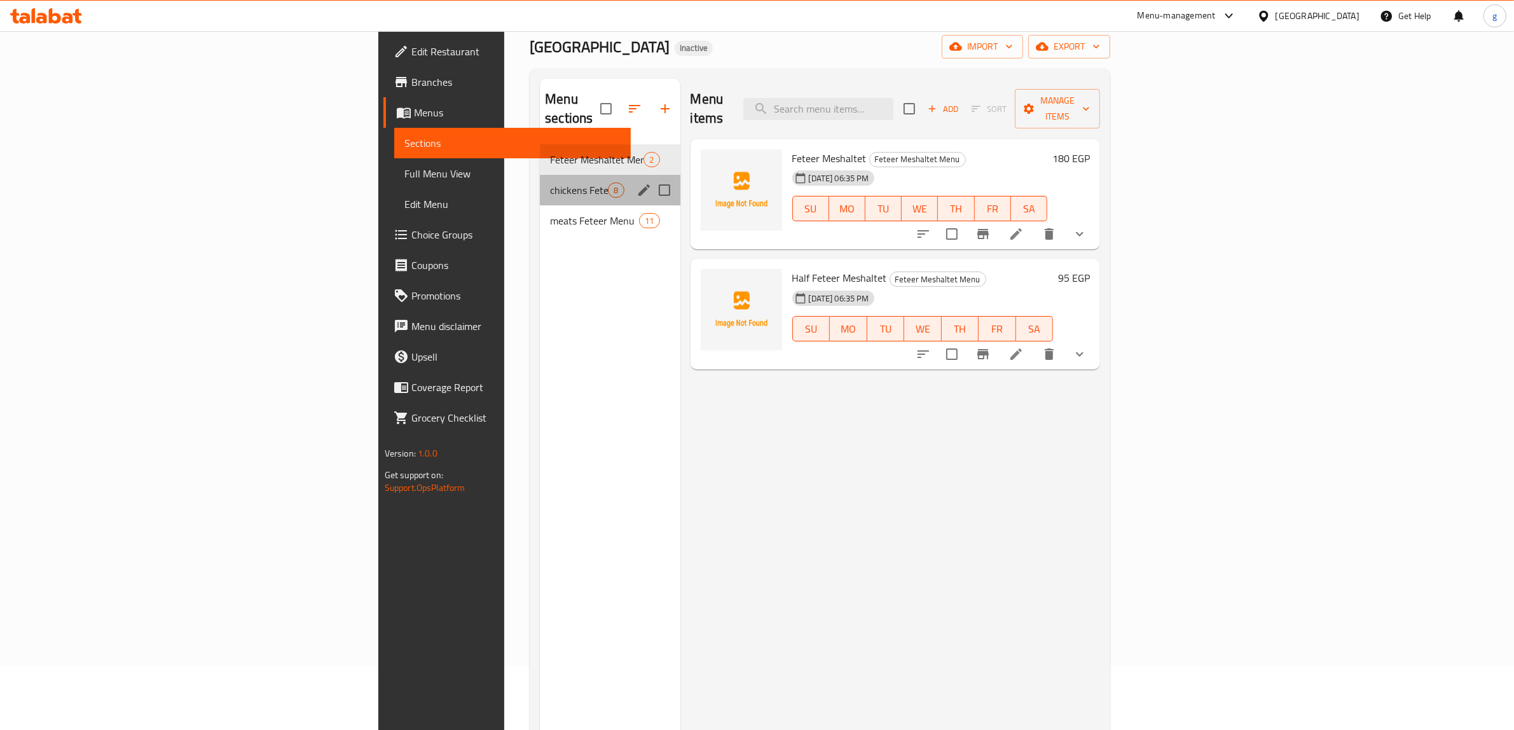
click at [540, 181] on div "chickens Feteer Menu 8" at bounding box center [610, 190] width 140 height 31
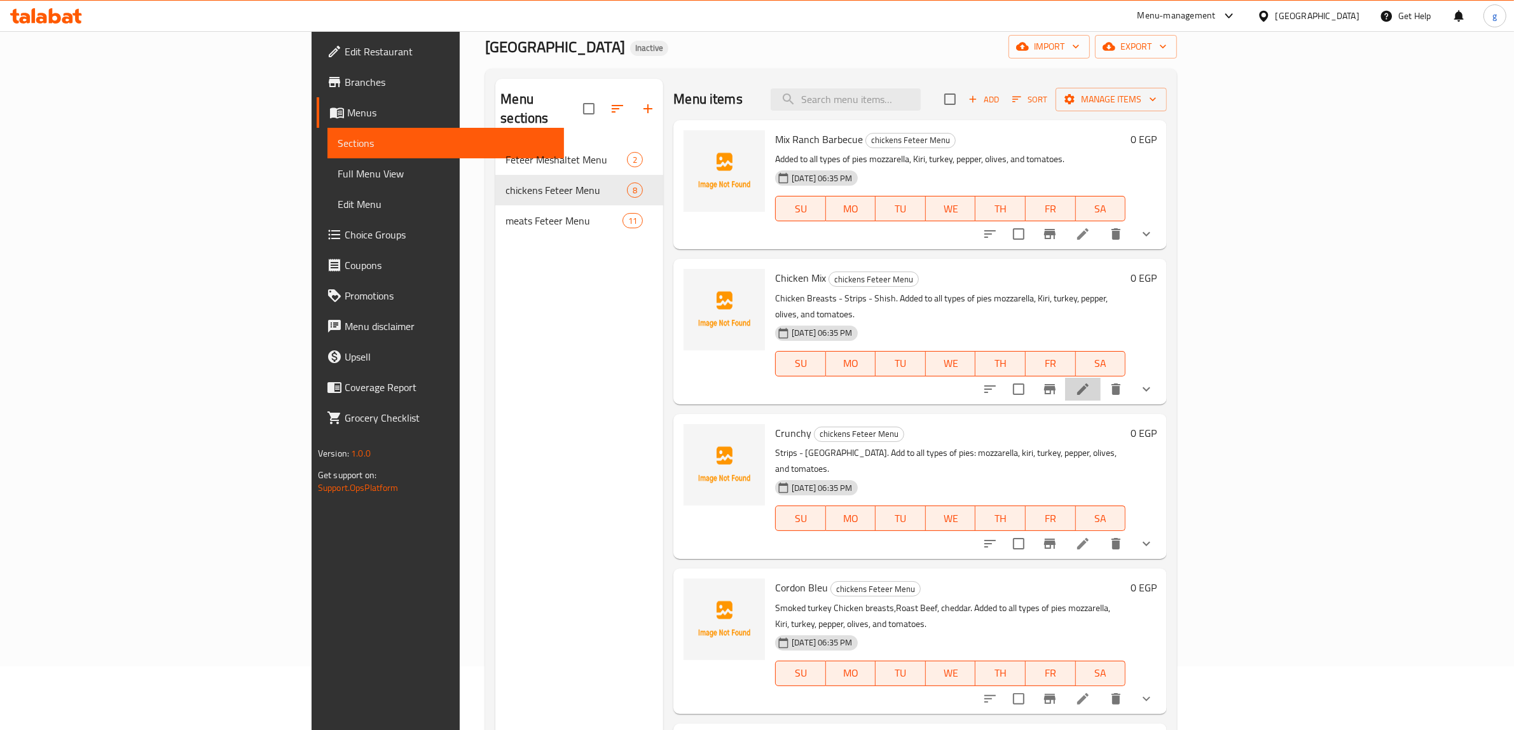
click at [1100, 378] on li at bounding box center [1083, 389] width 36 height 23
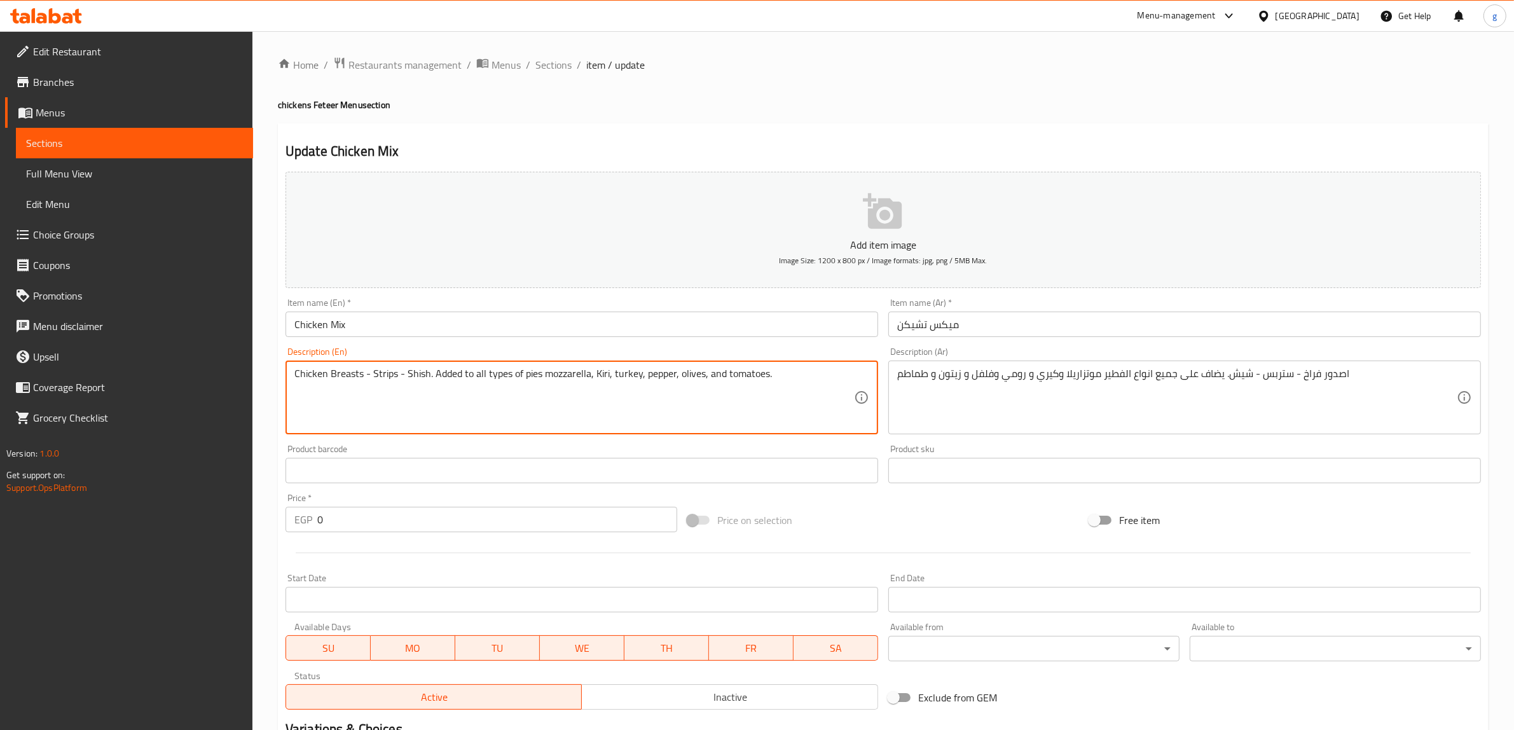
drag, startPoint x: 523, startPoint y: 376, endPoint x: 539, endPoint y: 382, distance: 17.1
click at [539, 382] on textarea "Chicken Breasts - Strips - Shish. Added to all types of pies mozzarella, Kiri, …" at bounding box center [573, 397] width 559 height 60
paste textarea "Feteer"
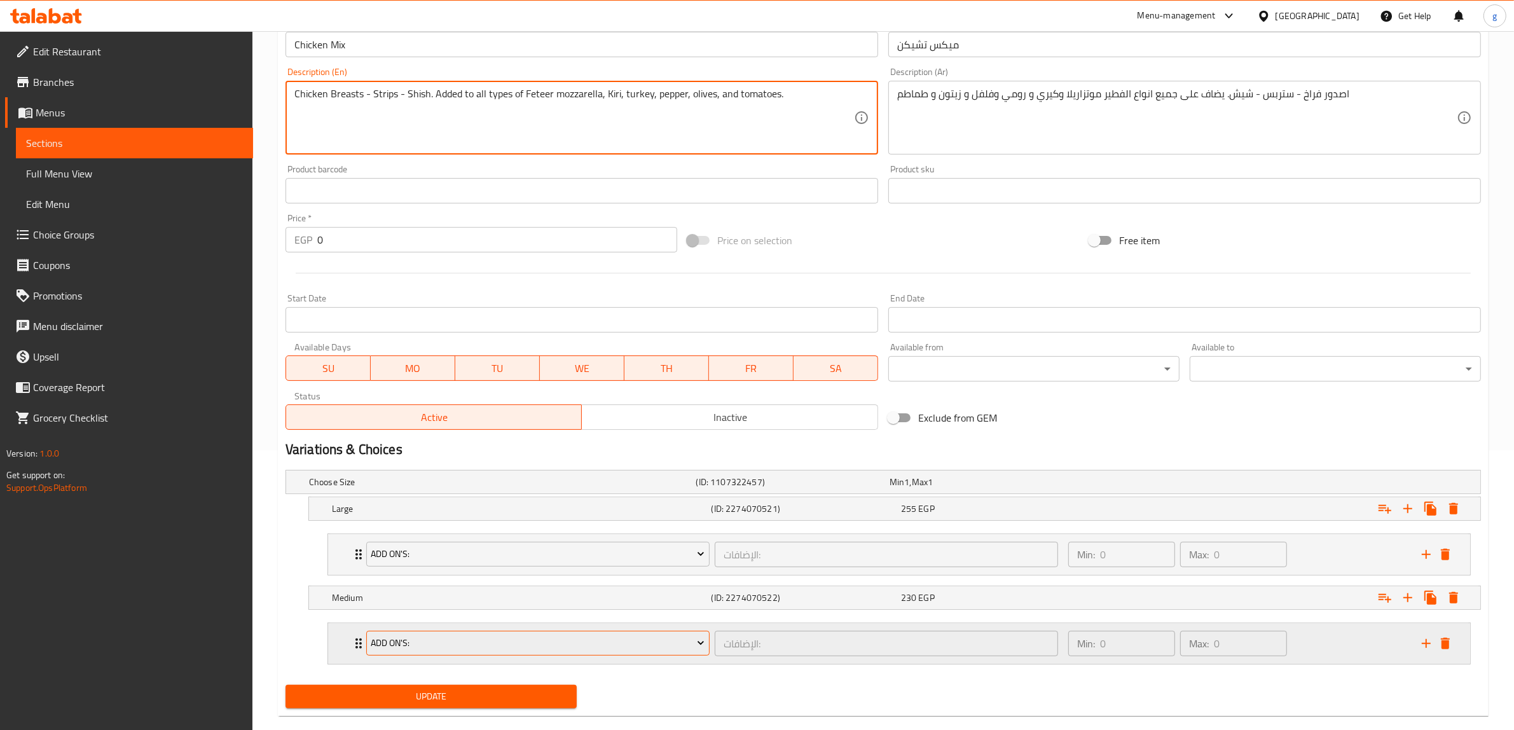
scroll to position [302, 0]
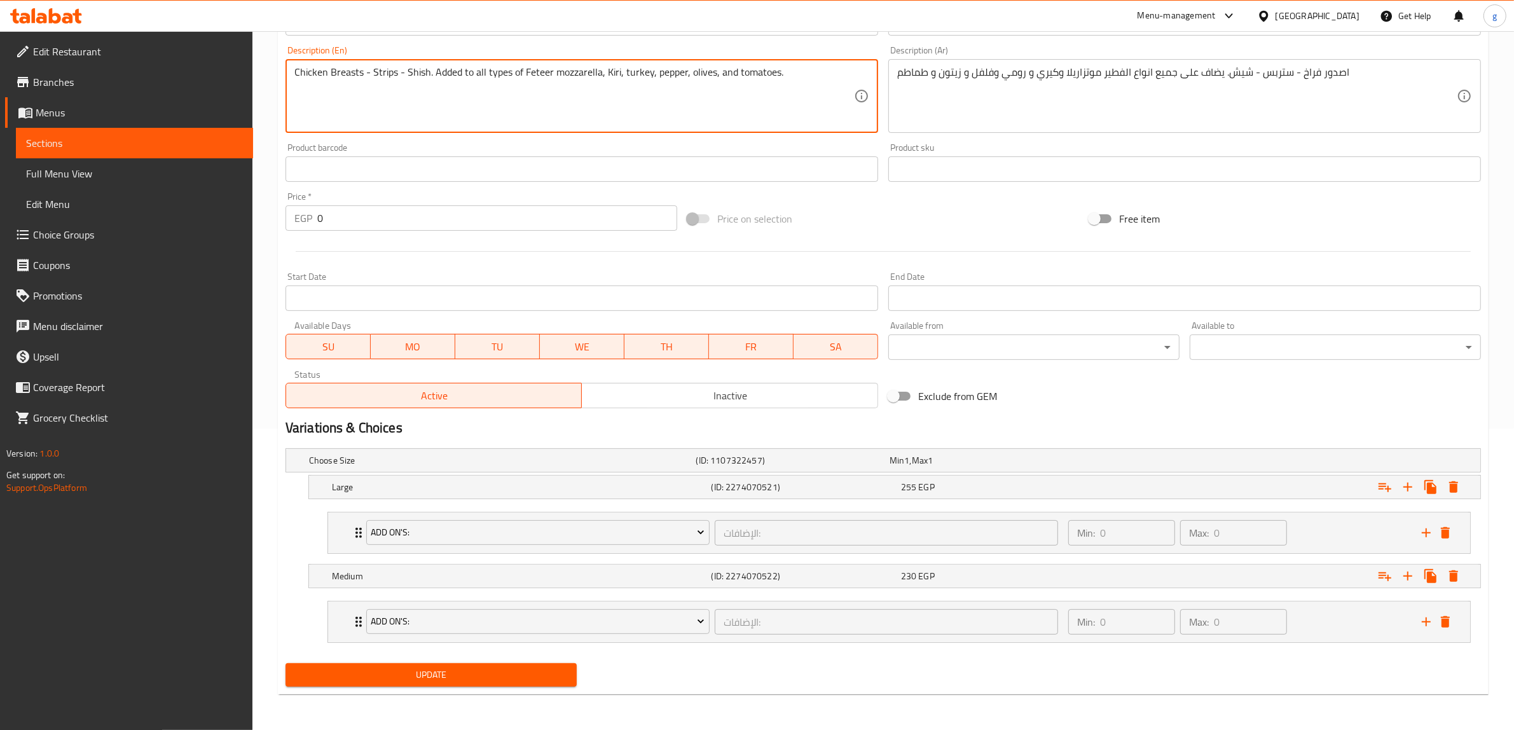
type textarea "Chicken Breasts - Strips - Shish. Added to all types of Feteer mozzarella, Kiri…"
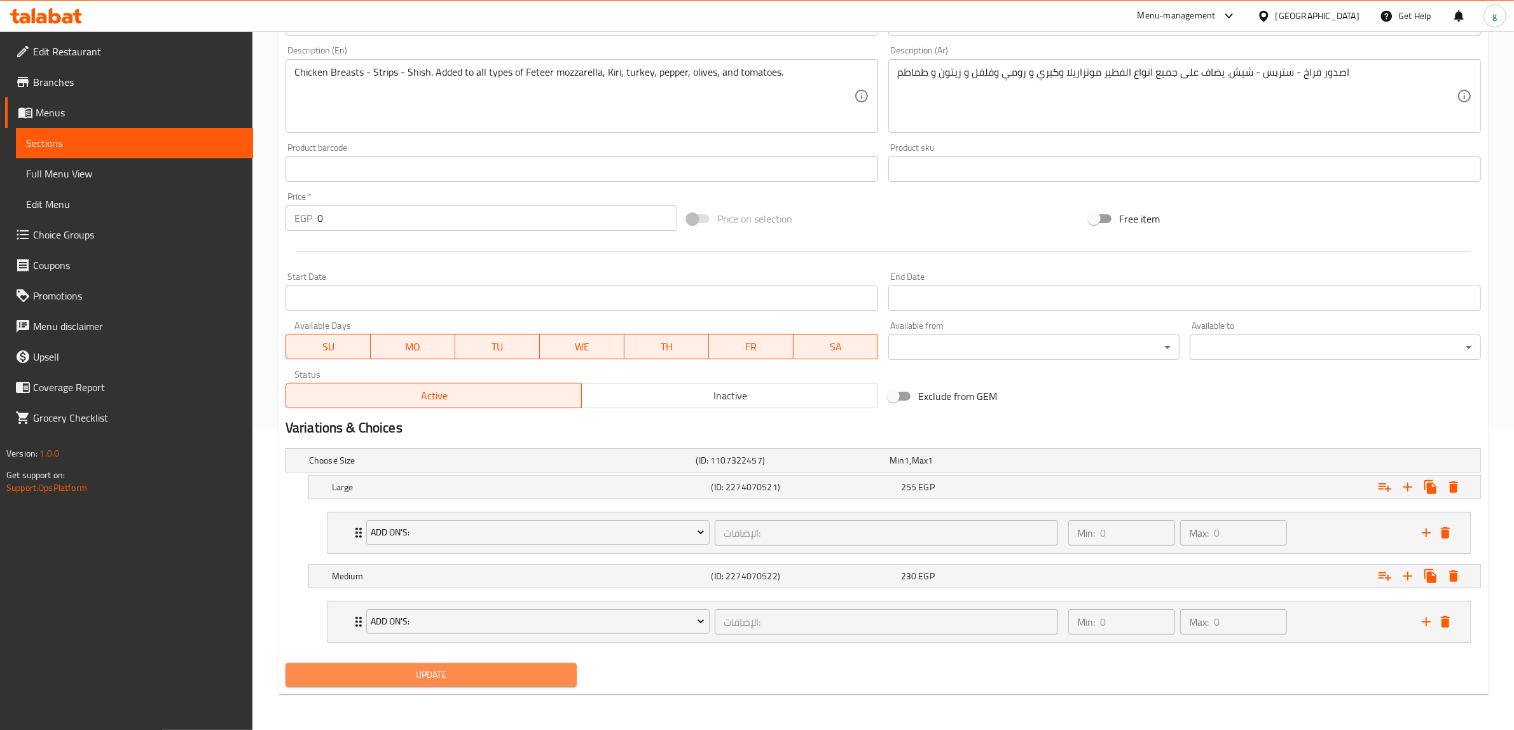
click at [461, 668] on span "Update" at bounding box center [431, 675] width 271 height 16
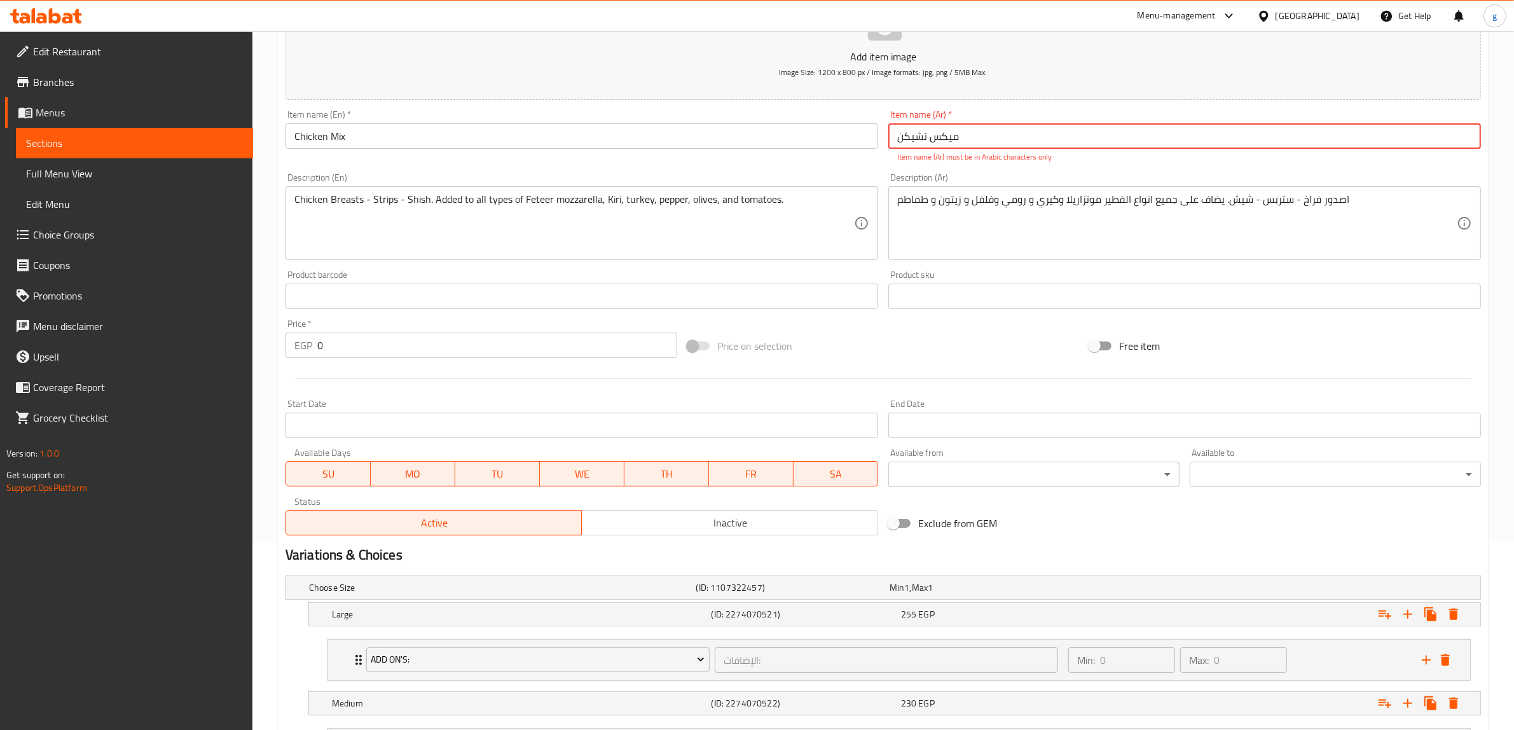
scroll to position [0, 0]
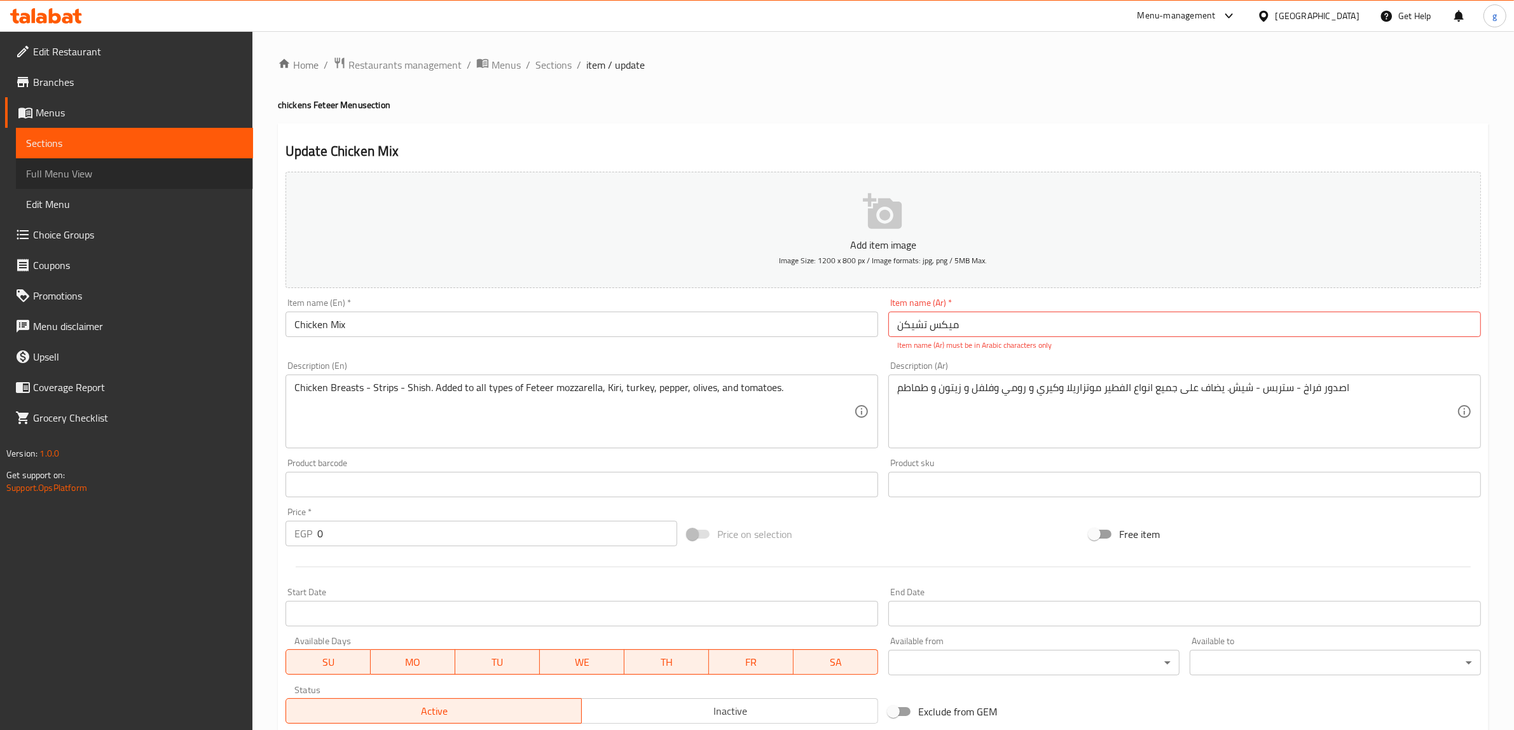
click at [128, 179] on span "Full Menu View" at bounding box center [134, 173] width 217 height 15
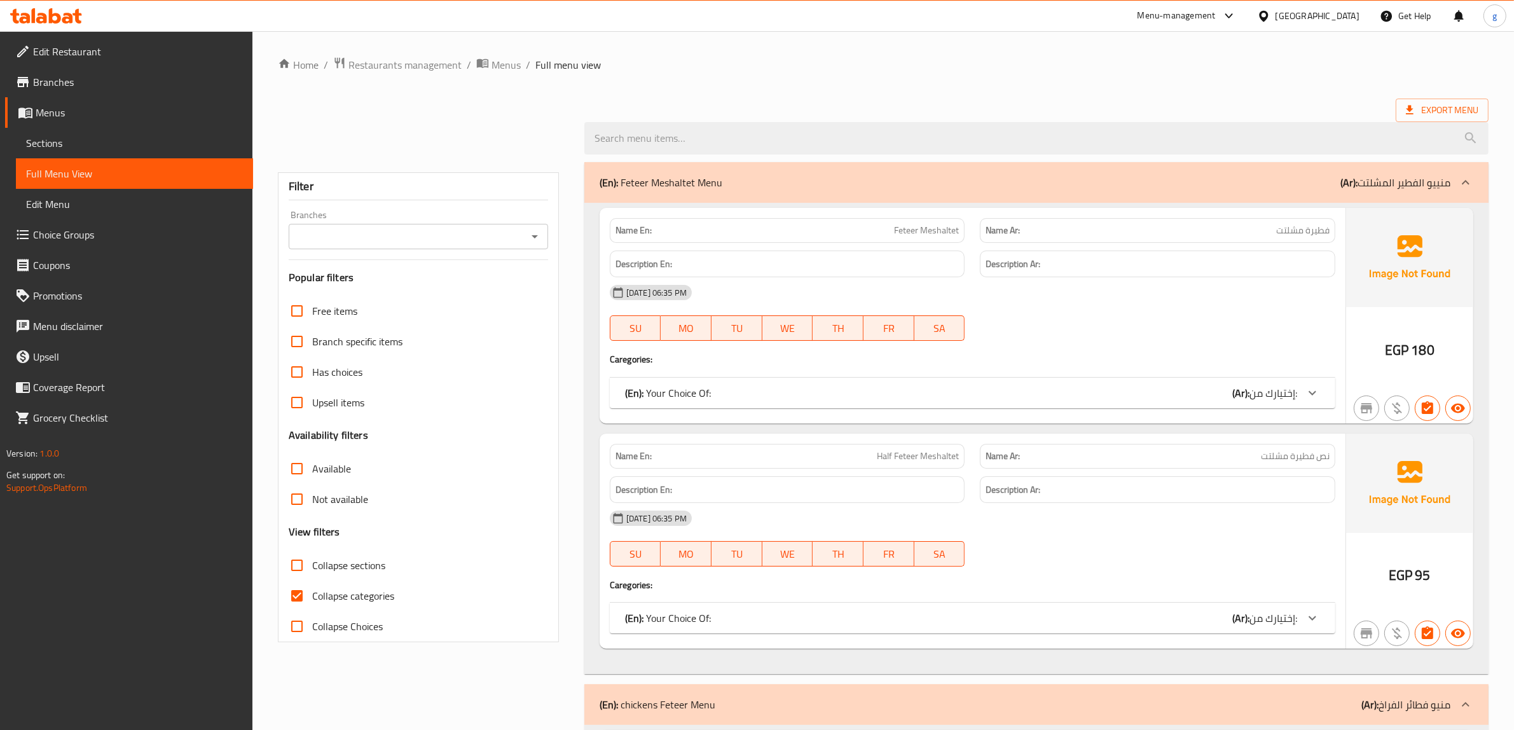
click at [300, 601] on input "Collapse categories" at bounding box center [297, 595] width 31 height 31
checkbox input "false"
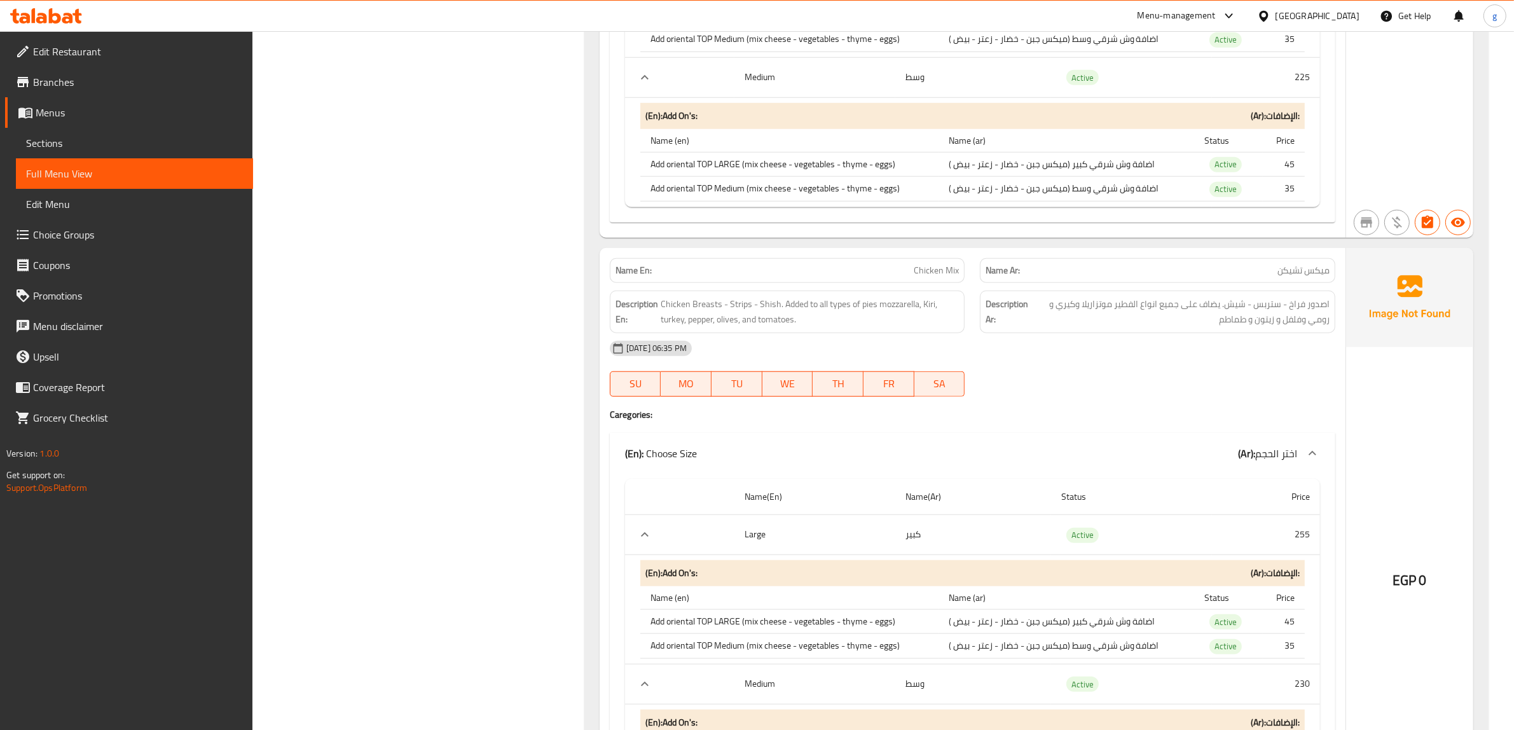
scroll to position [1351, 0]
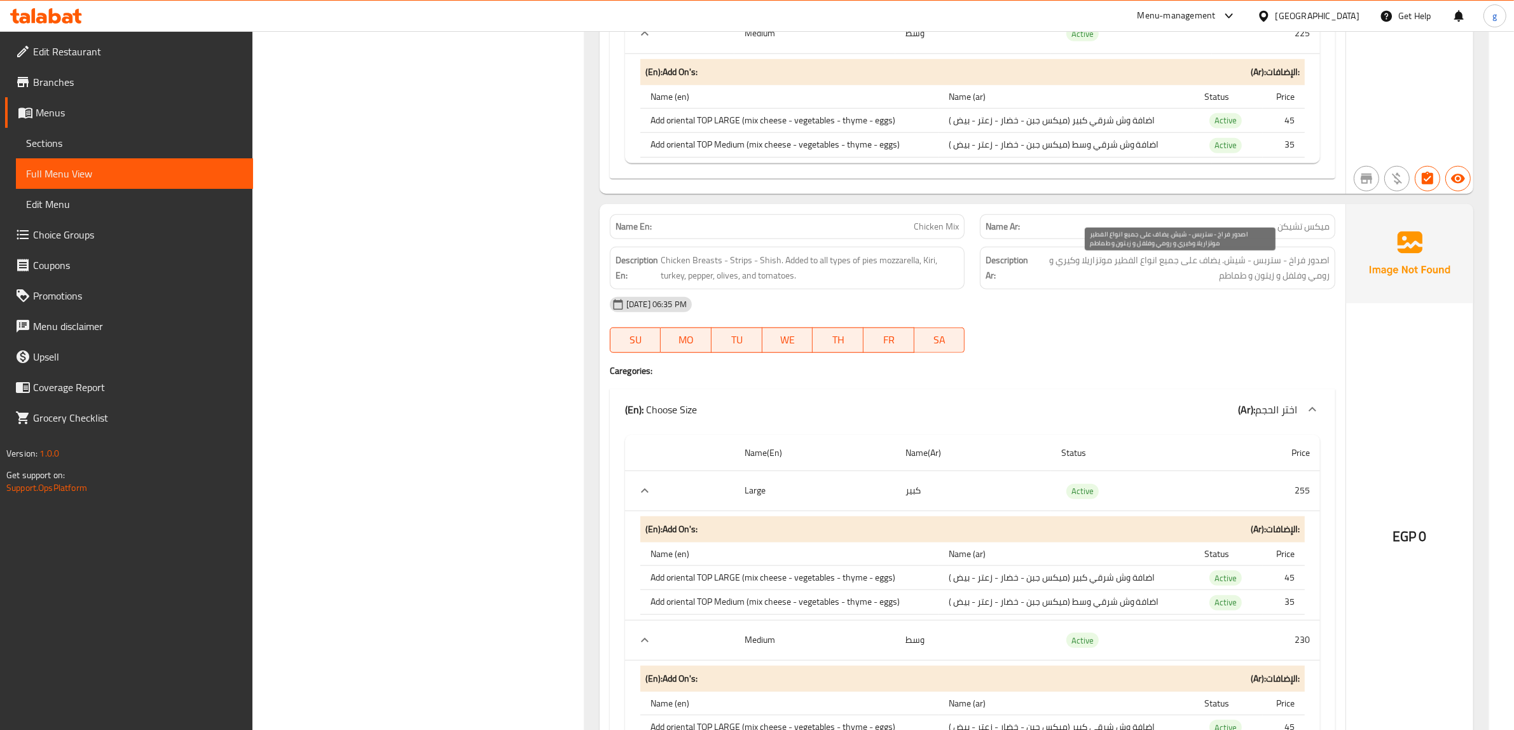
click at [1324, 270] on span "اصدور فراخ - ستربس - شيش. يضاف على جميع انواع الفطير موتزاريلا وكيري و رومي وفل…" at bounding box center [1180, 267] width 299 height 31
click at [1310, 268] on span "اصدور فراخ - ستربس - شيش. يضاف على جميع انواع الفطير موتزاريلا وكيري و رومي وفل…" at bounding box center [1180, 267] width 299 height 31
drag, startPoint x: 1305, startPoint y: 273, endPoint x: 1336, endPoint y: 273, distance: 31.2
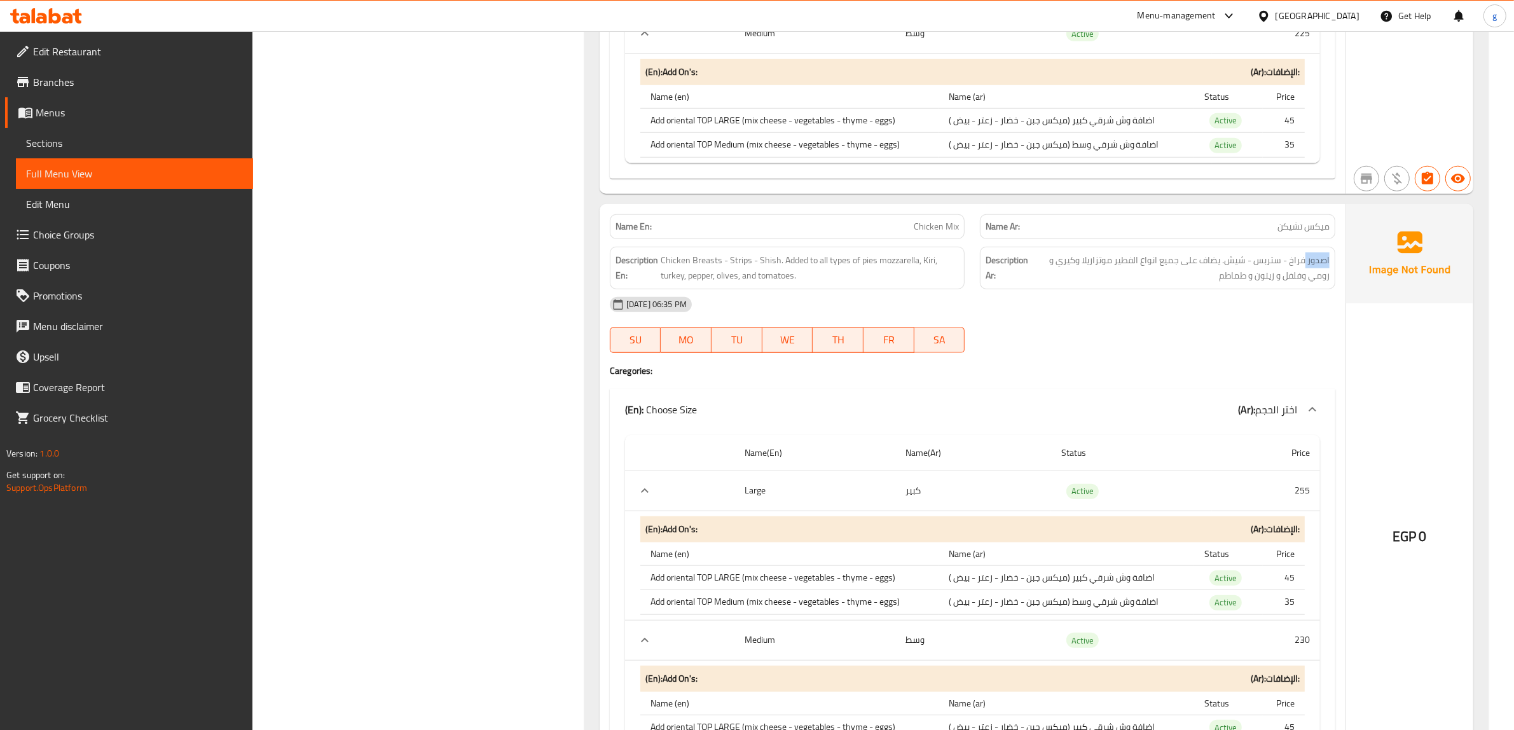
copy span "اصدور"
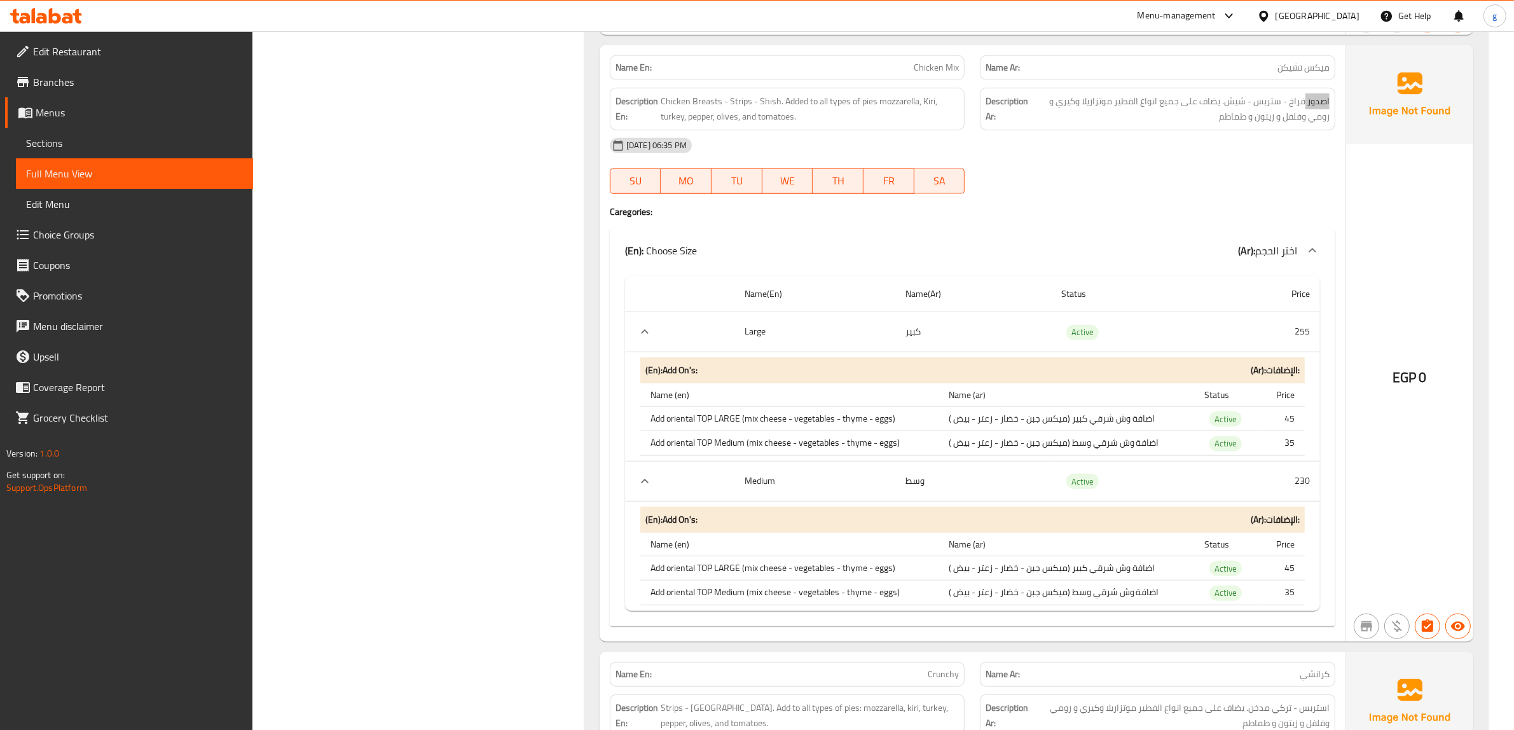
scroll to position [1430, 0]
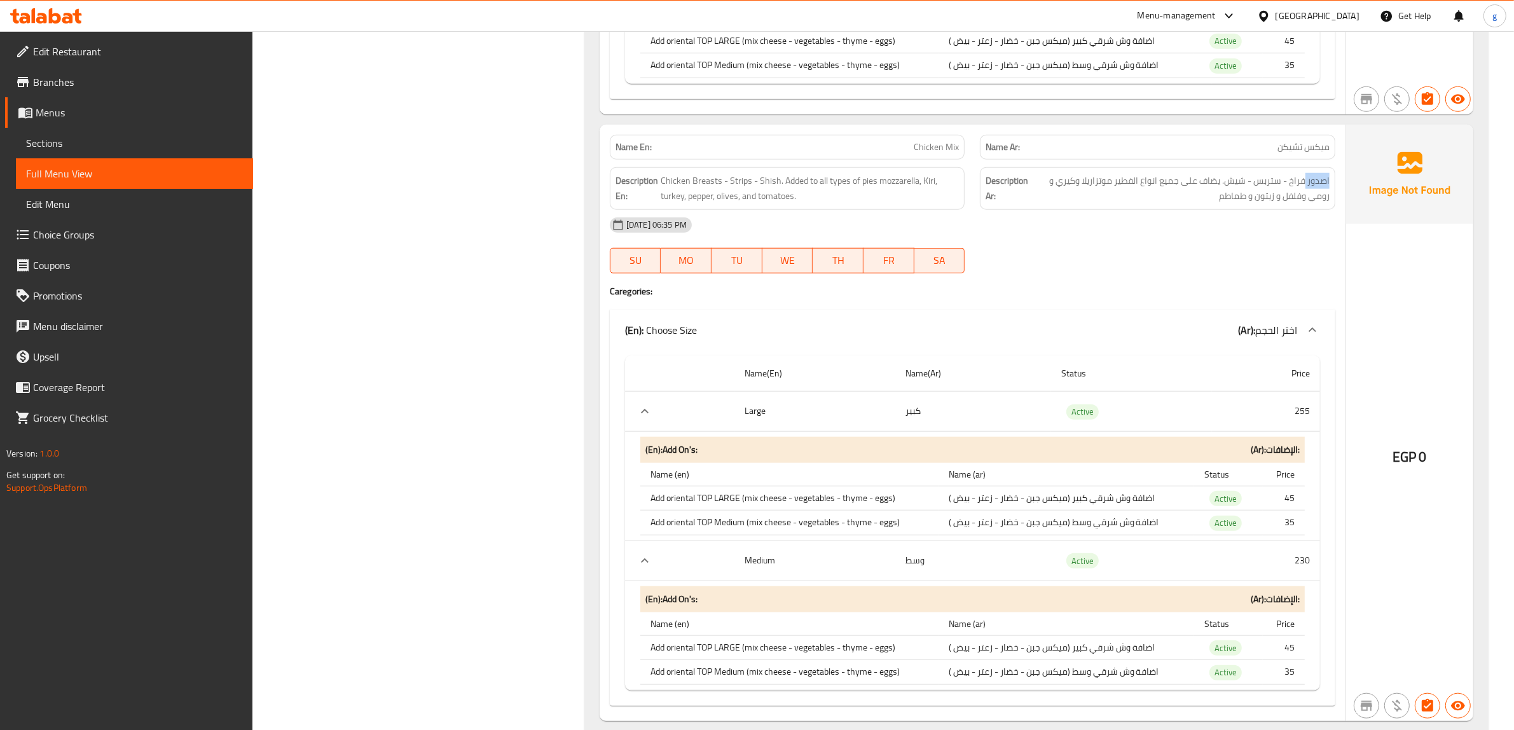
click at [78, 200] on span "Edit Menu" at bounding box center [134, 203] width 217 height 15
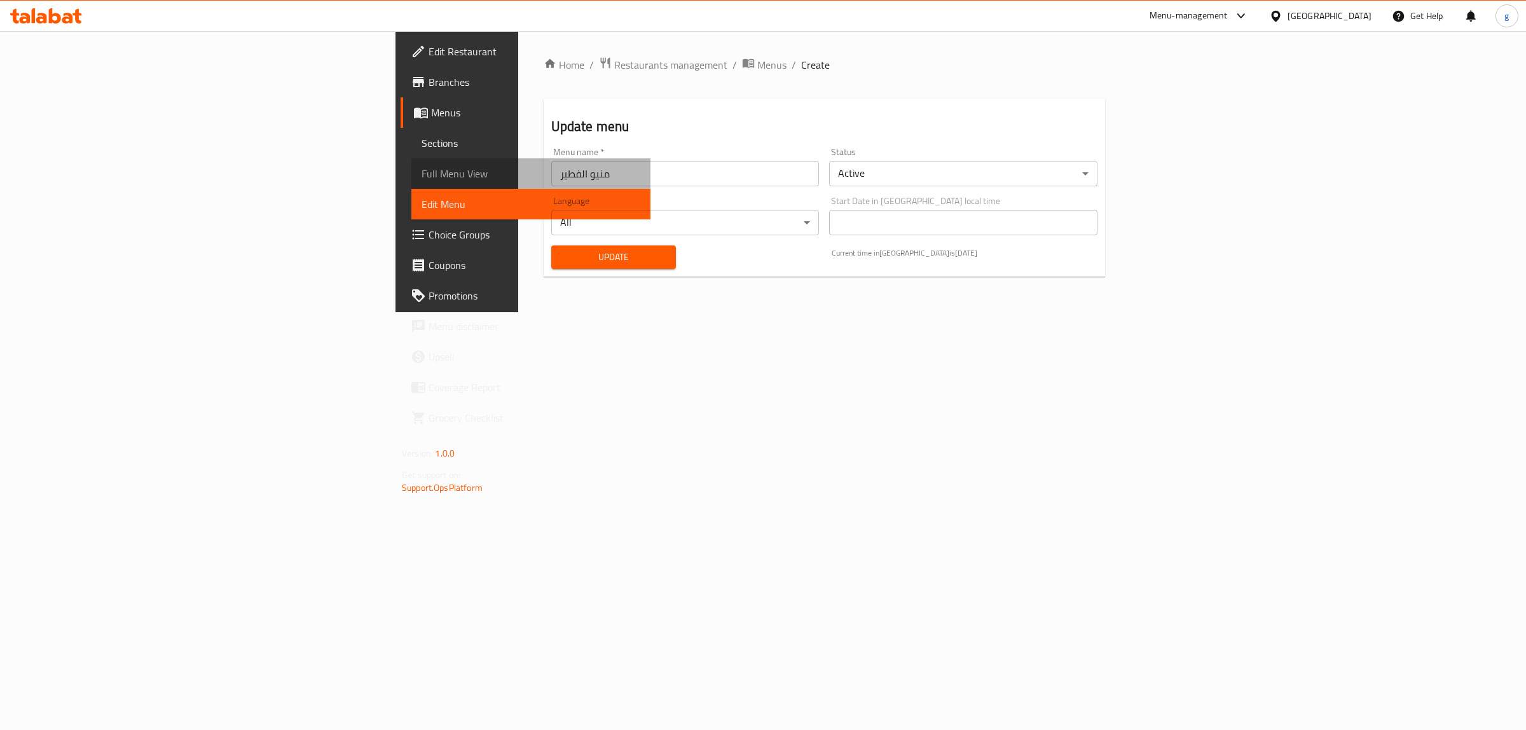
click at [421, 176] on span "Full Menu View" at bounding box center [530, 173] width 219 height 15
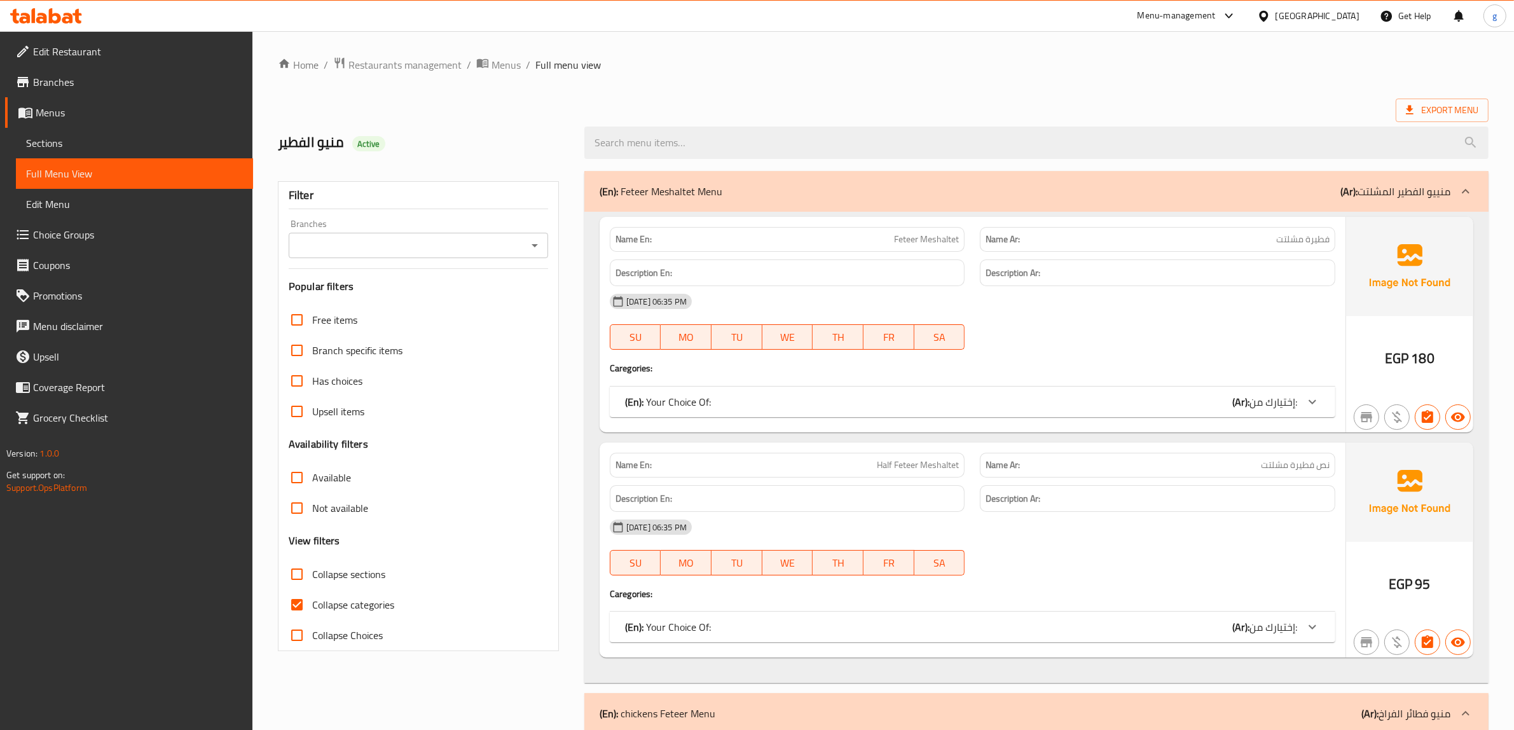
click at [55, 148] on span "Sections" at bounding box center [134, 142] width 217 height 15
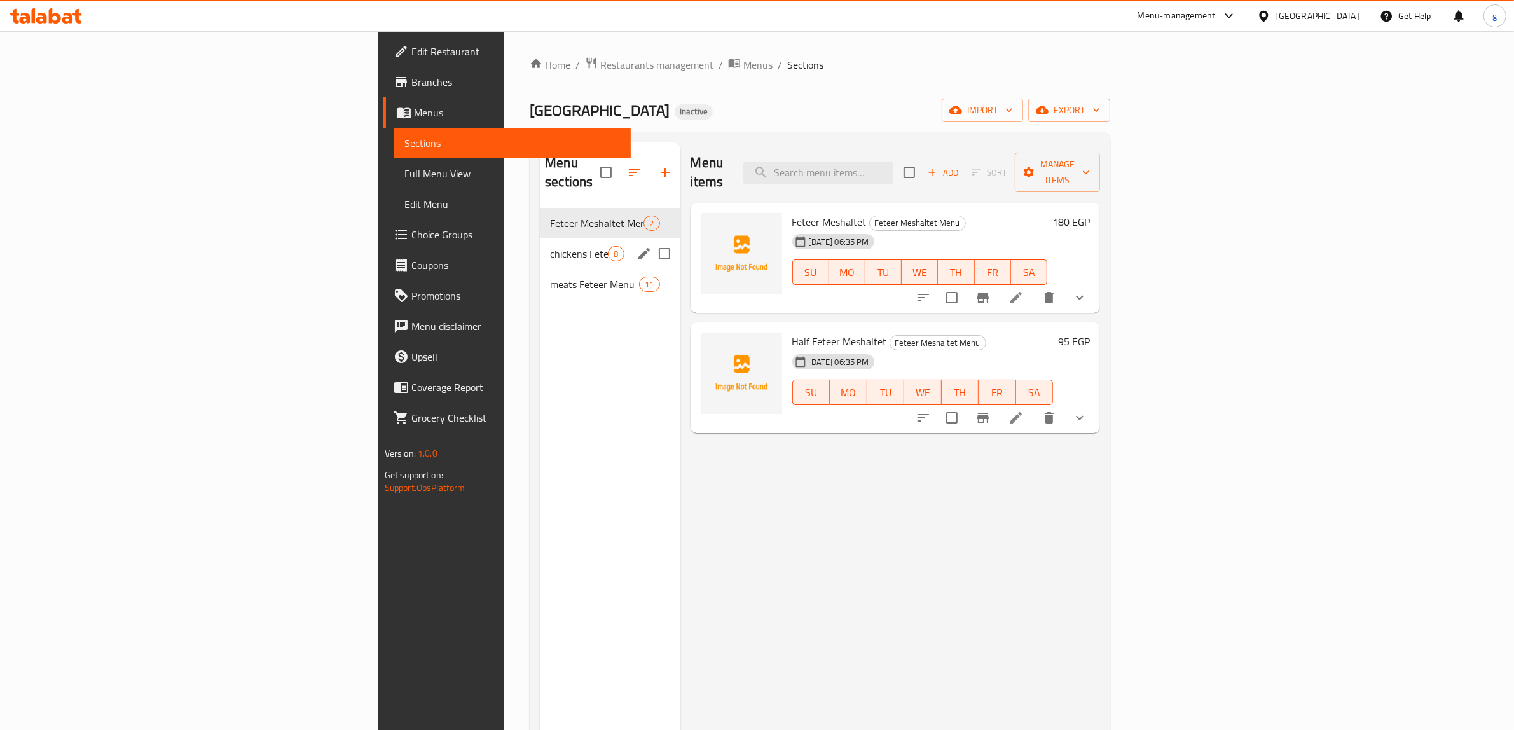
click at [550, 246] on span "chickens Feteer Menu" at bounding box center [579, 253] width 58 height 15
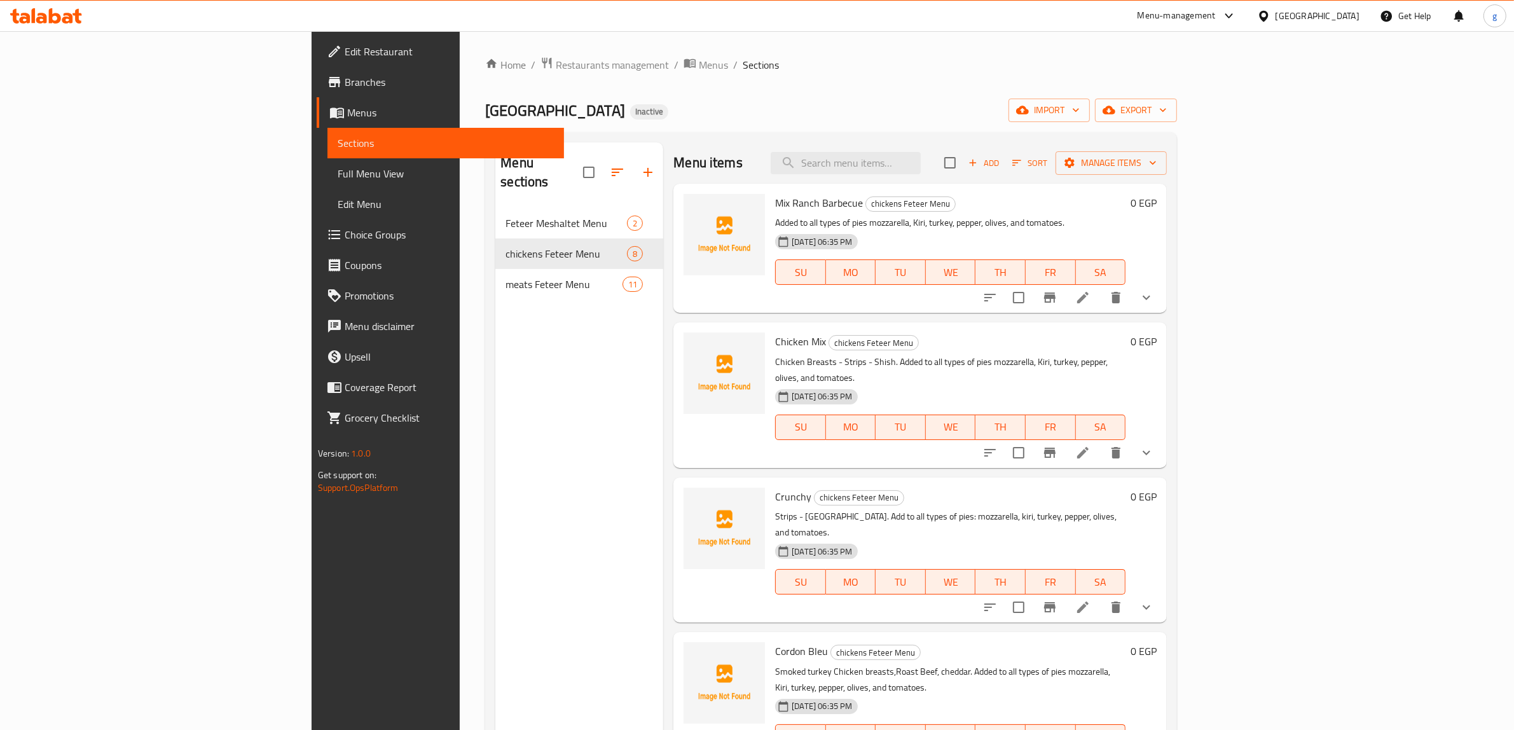
scroll to position [79, 0]
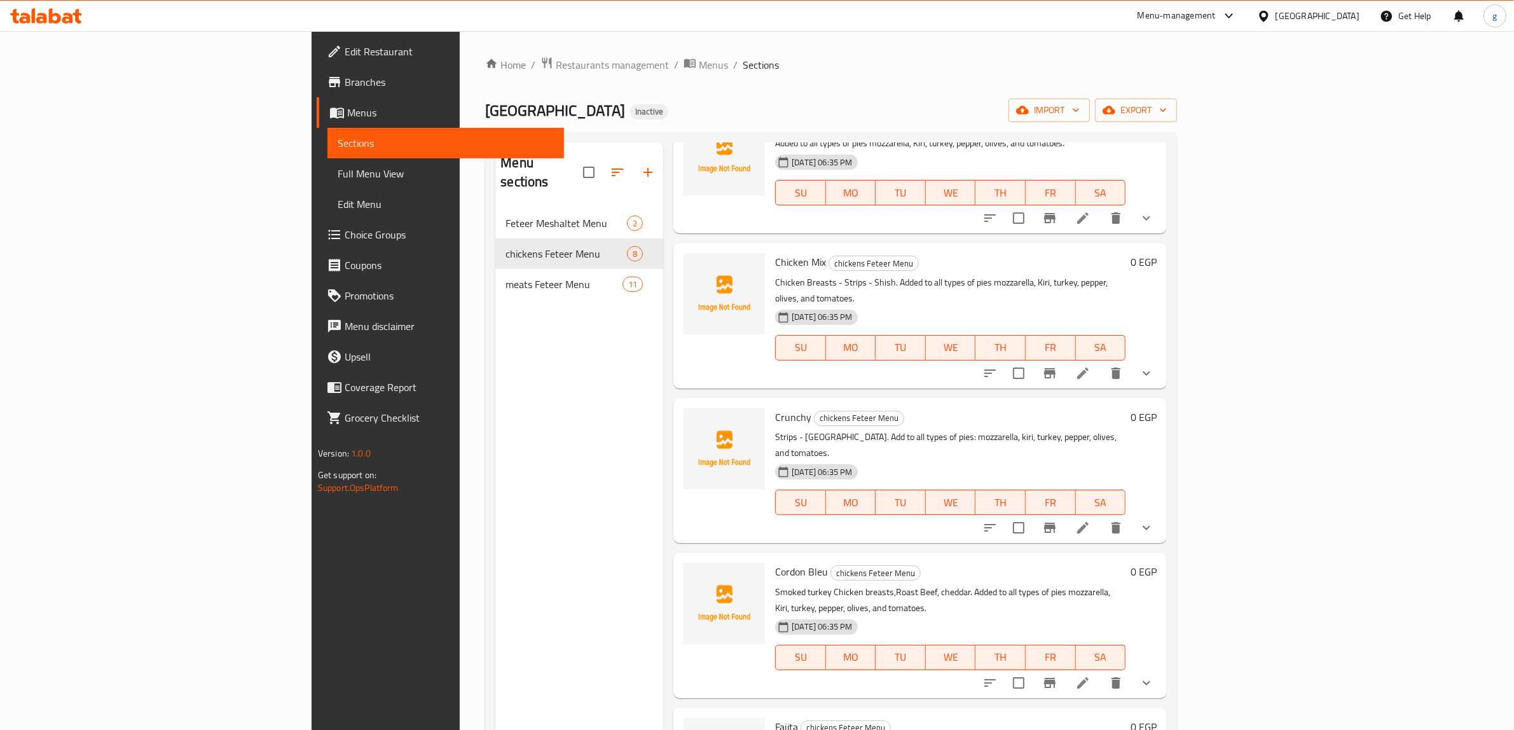
click at [1090, 366] on icon at bounding box center [1082, 373] width 15 height 15
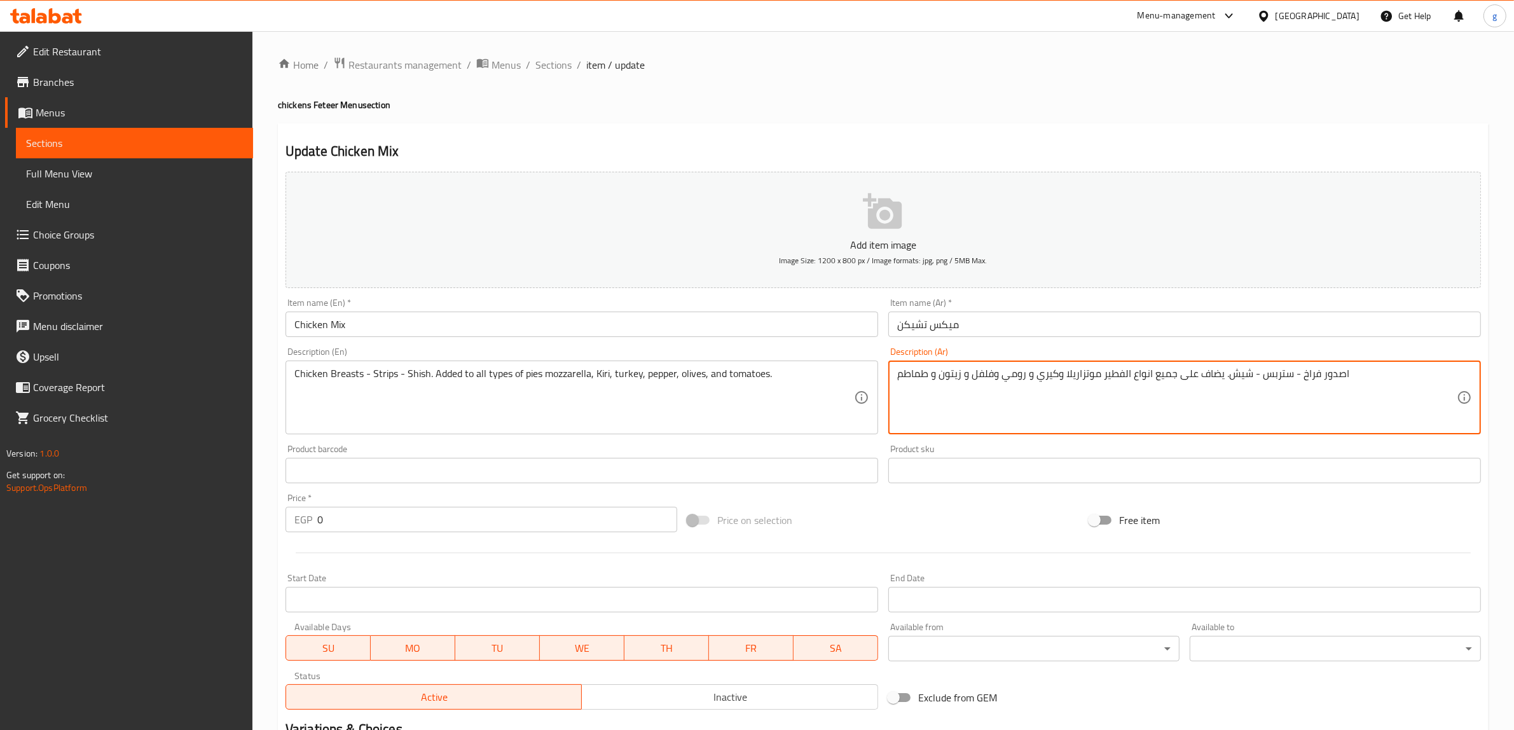
drag, startPoint x: 1340, startPoint y: 378, endPoint x: 1353, endPoint y: 382, distance: 13.3
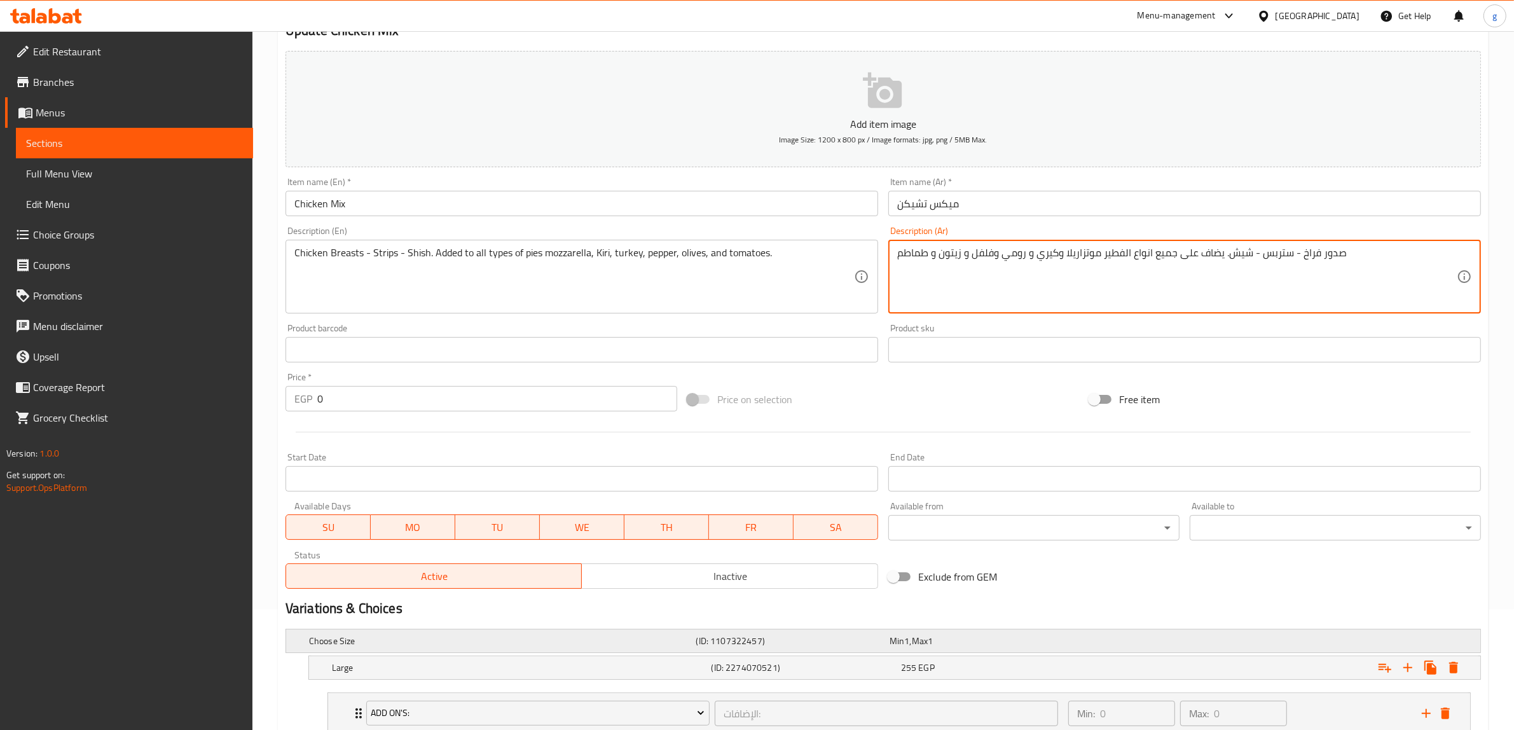
scroll to position [302, 0]
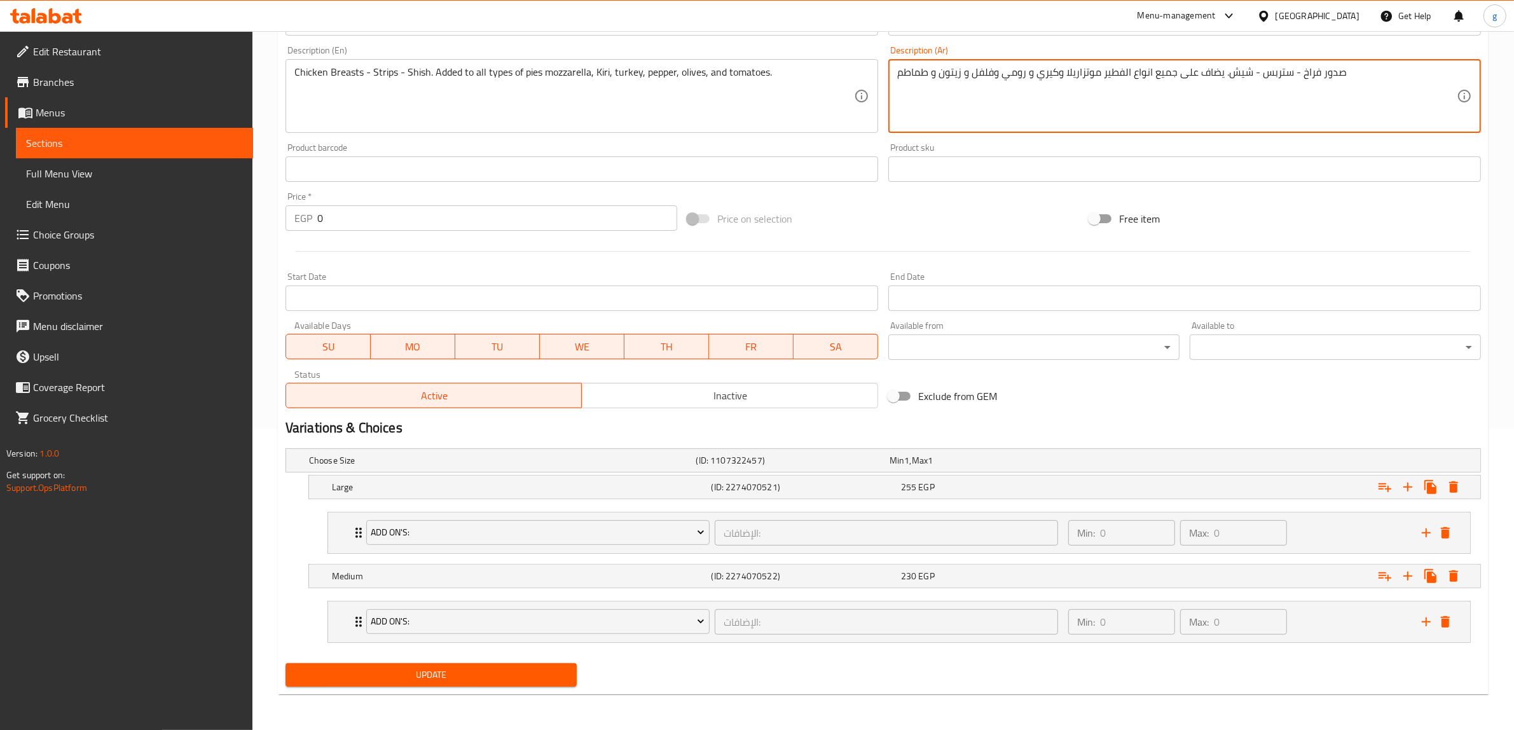
type textarea "صدور فراخ - ستربس - شيش. يضاف على جميع انواع الفطير موتزاريلا وكيري و رومي وفلف…"
click at [522, 681] on span "Update" at bounding box center [431, 675] width 271 height 16
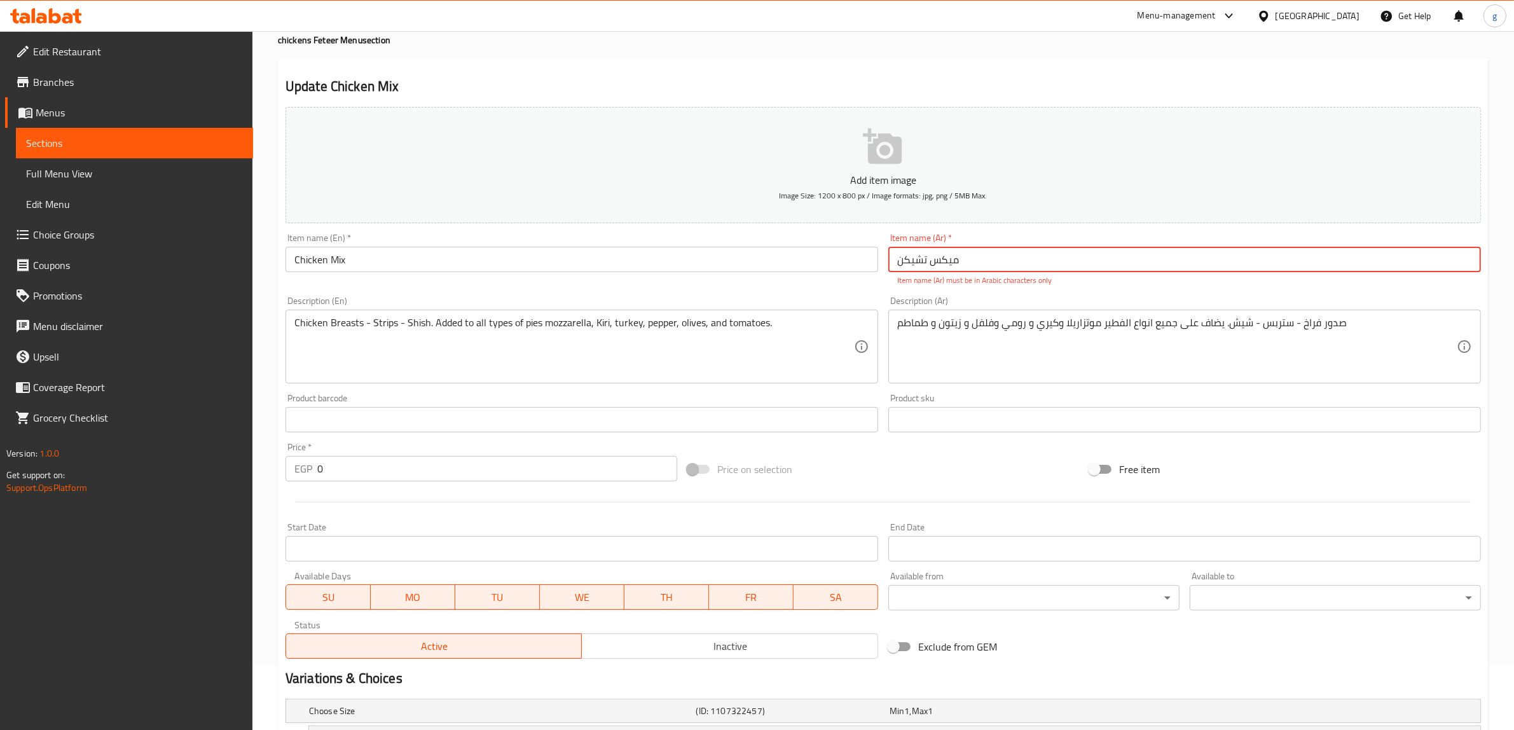
scroll to position [64, 0]
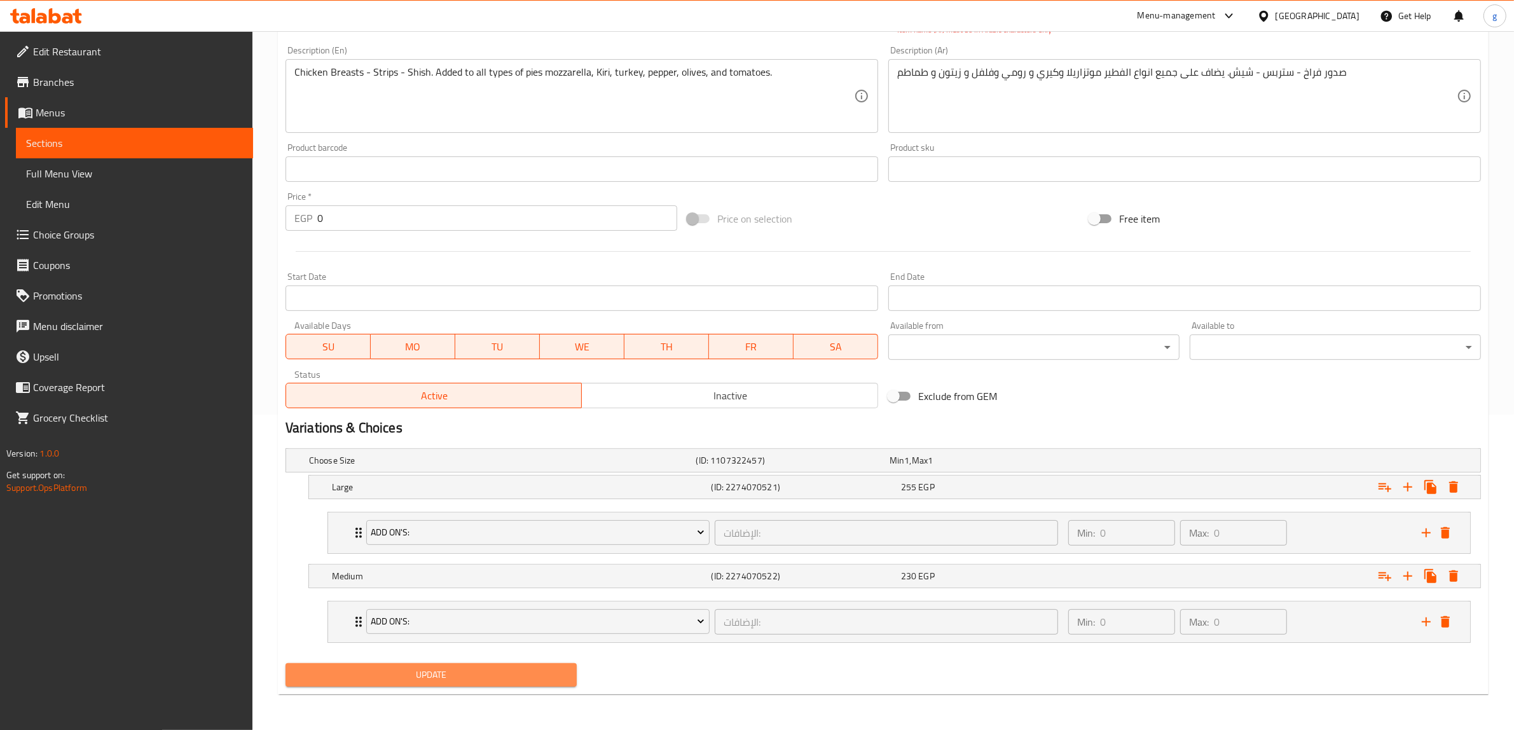
click at [437, 679] on span "Update" at bounding box center [431, 675] width 271 height 16
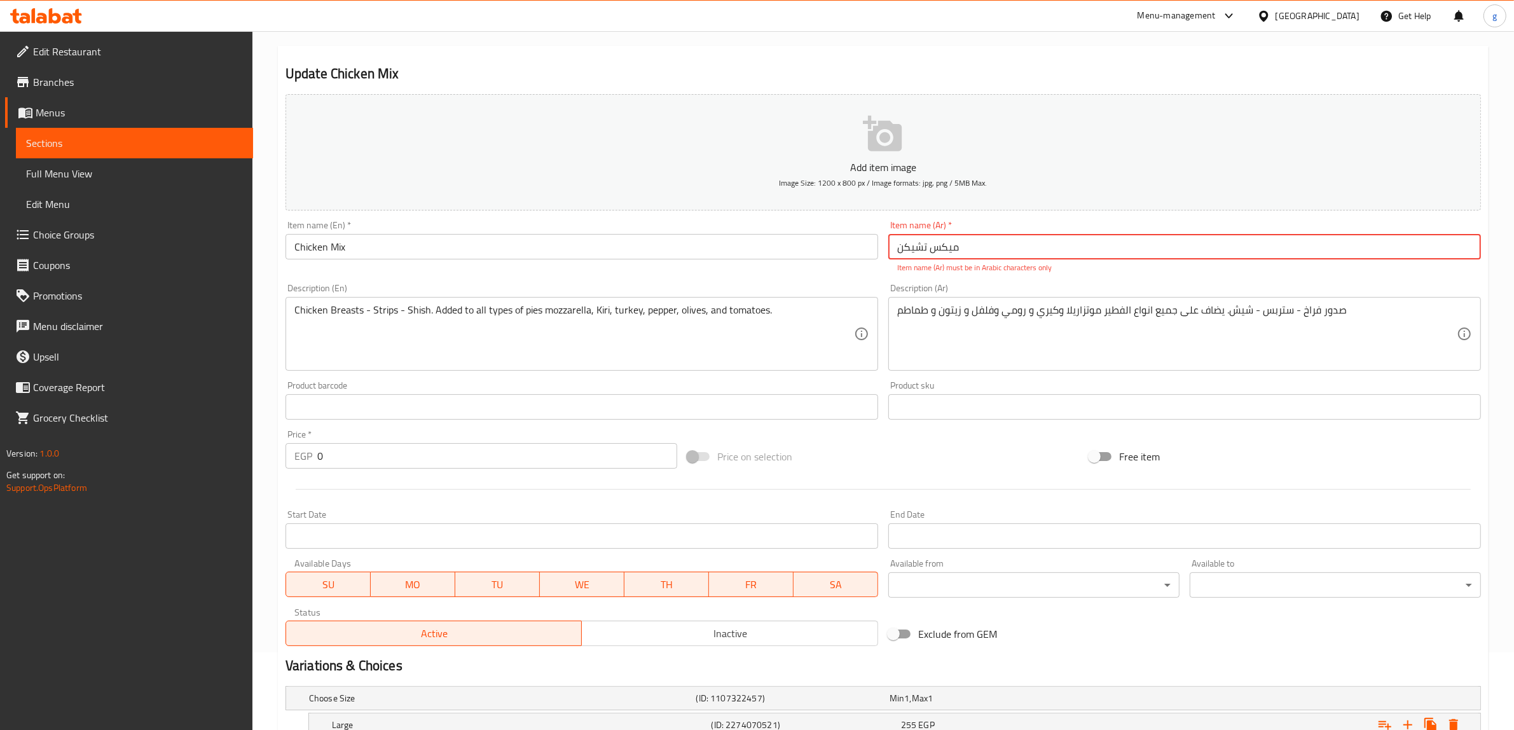
scroll to position [74, 0]
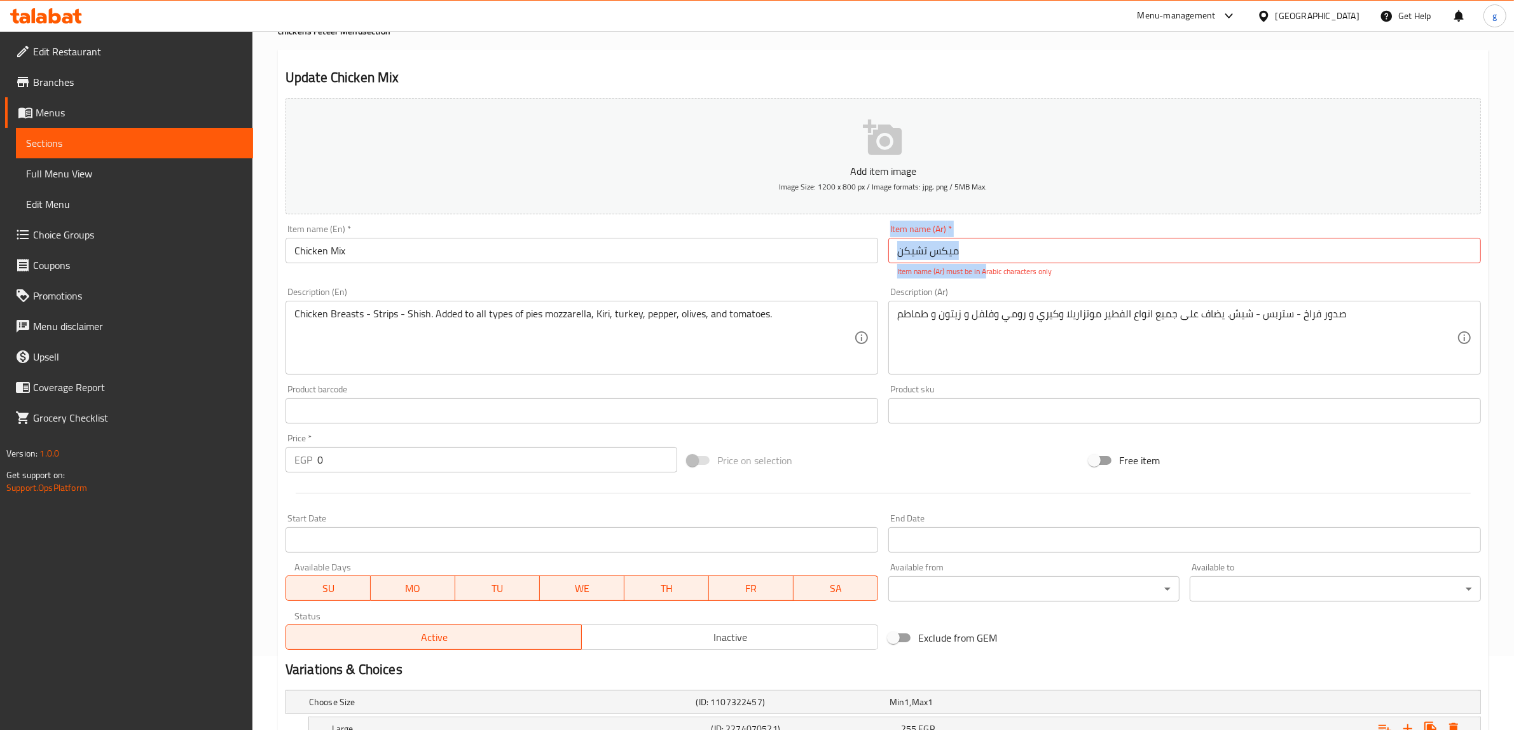
drag, startPoint x: 984, startPoint y: 266, endPoint x: 882, endPoint y: 269, distance: 101.8
click at [883, 269] on div "Item name (Ar)   * میکس تشیکن Item name (Ar) * Item name (Ar) must be in Arabic…" at bounding box center [1184, 250] width 603 height 63
click at [964, 248] on input "میکس تشیکن" at bounding box center [1184, 250] width 593 height 25
drag, startPoint x: 964, startPoint y: 248, endPoint x: 814, endPoint y: 265, distance: 151.6
click at [814, 265] on div "Add item image Image Size: 1200 x 800 px / Image formats: jpg, png / 5MB Max. I…" at bounding box center [882, 374] width 1205 height 562
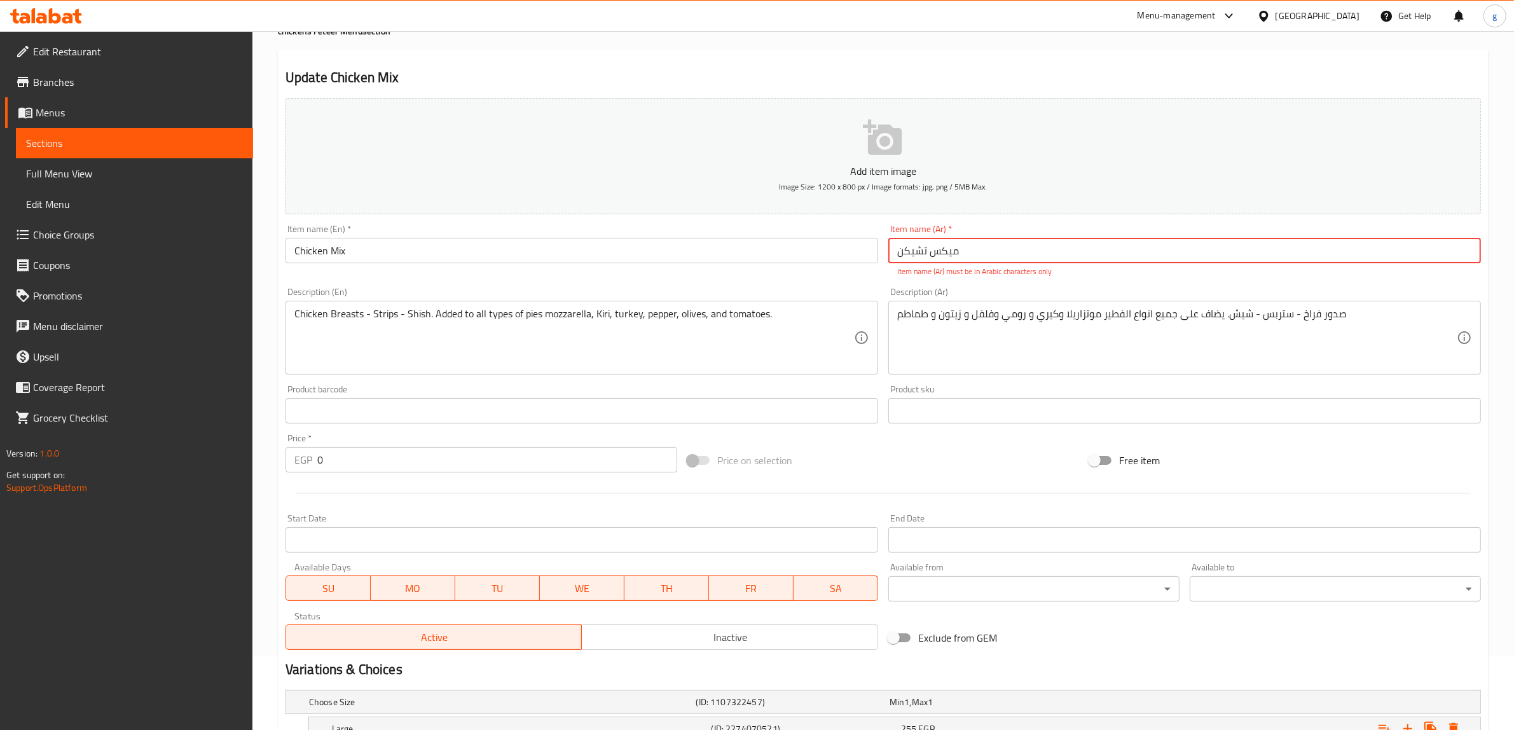
click at [976, 253] on input "میکس تشیکن" at bounding box center [1184, 250] width 593 height 25
drag, startPoint x: 976, startPoint y: 253, endPoint x: 901, endPoint y: 259, distance: 75.9
click at [901, 259] on input "میکس تشیکن" at bounding box center [1184, 250] width 593 height 25
type input "کن"
drag, startPoint x: 915, startPoint y: 254, endPoint x: 862, endPoint y: 265, distance: 54.5
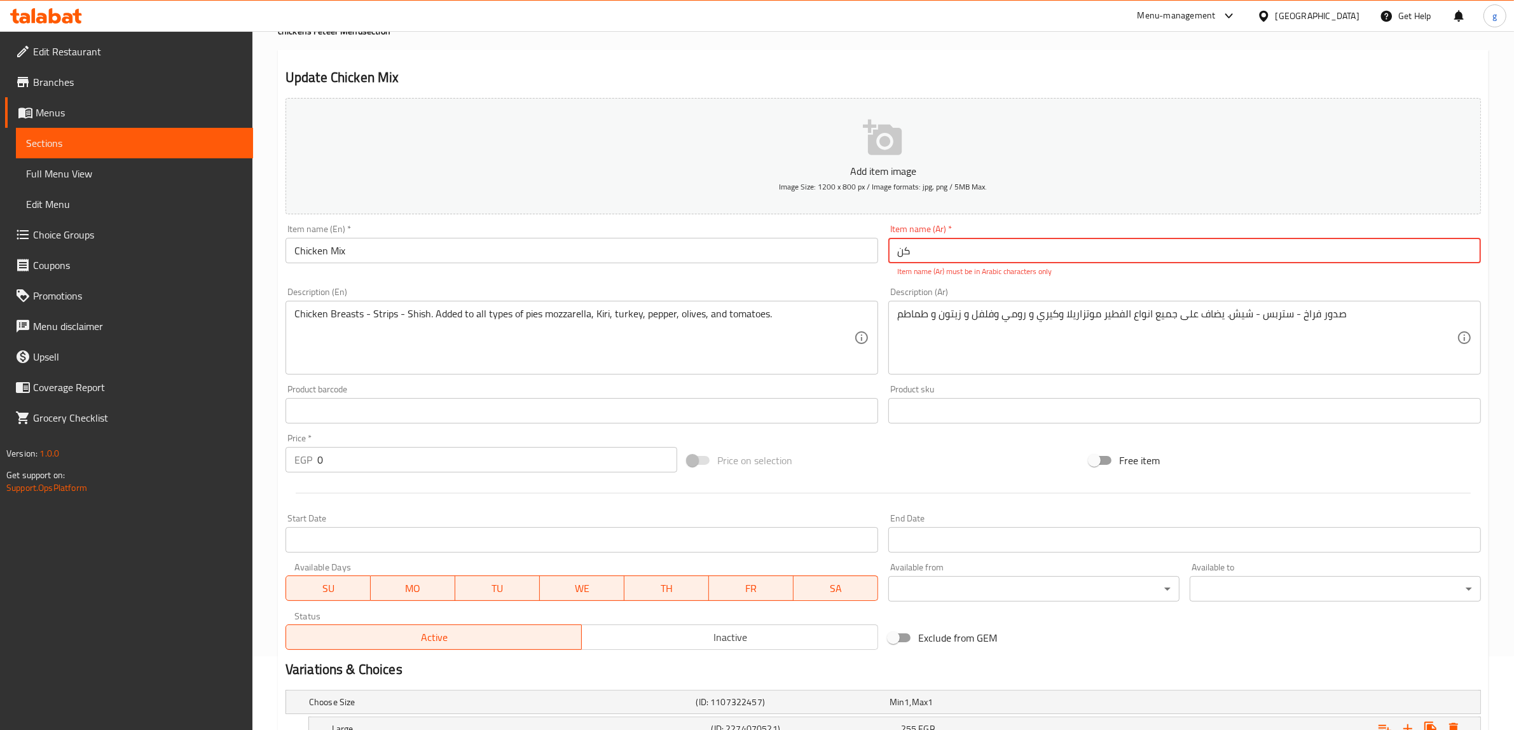
click at [862, 265] on div "Add item image Image Size: 1200 x 800 px / Image formats: jpg, png / 5MB Max. I…" at bounding box center [882, 374] width 1205 height 562
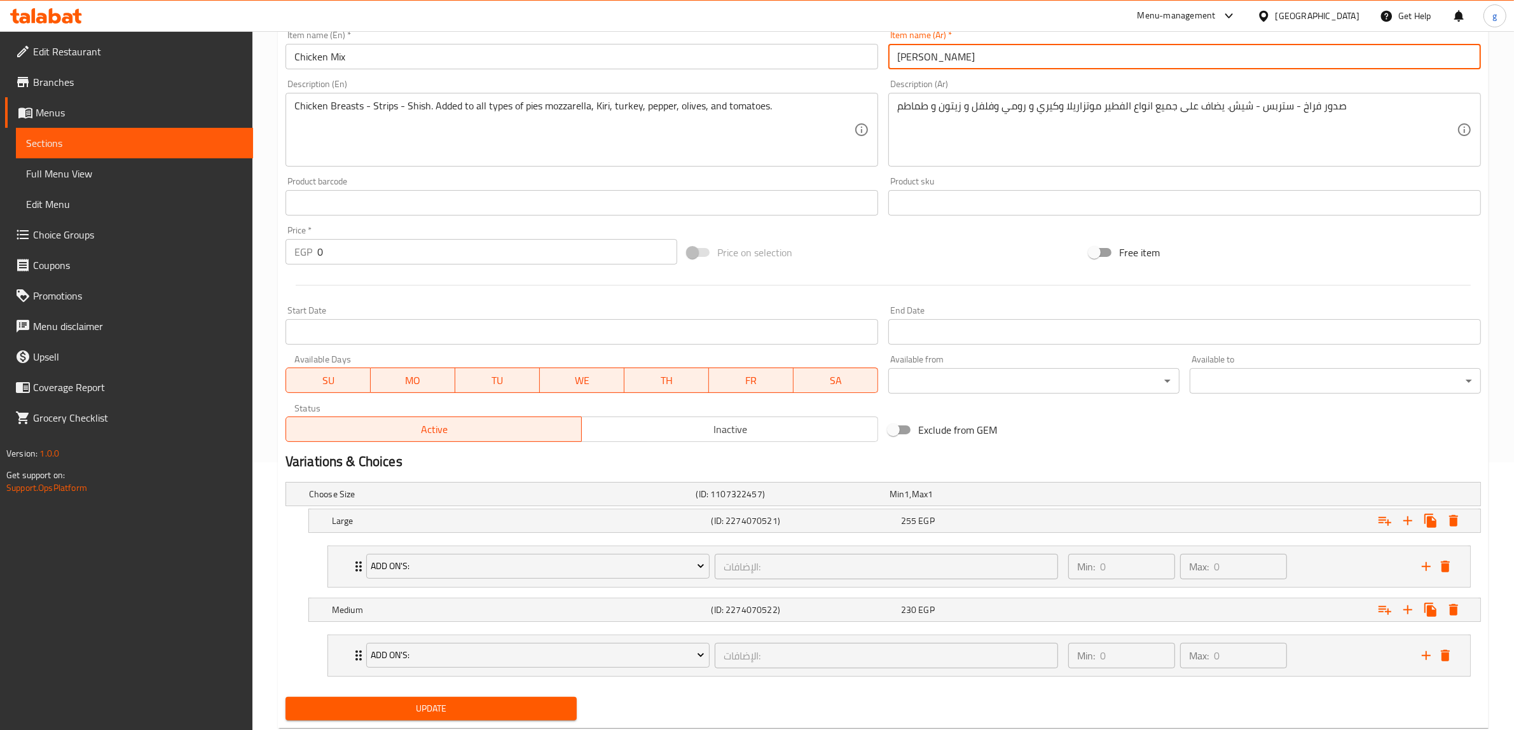
scroll to position [302, 0]
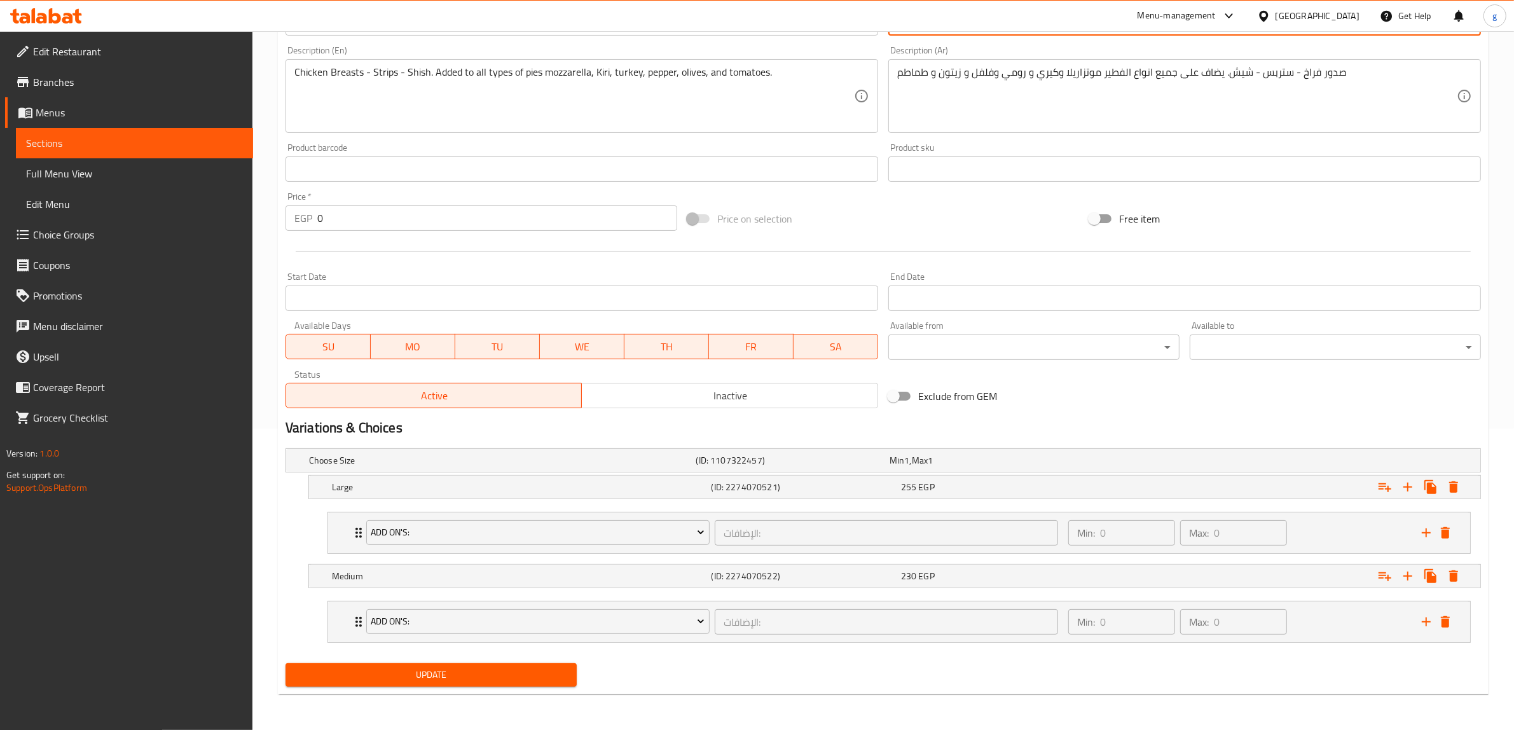
type input "[PERSON_NAME]"
click at [464, 677] on span "Update" at bounding box center [431, 675] width 271 height 16
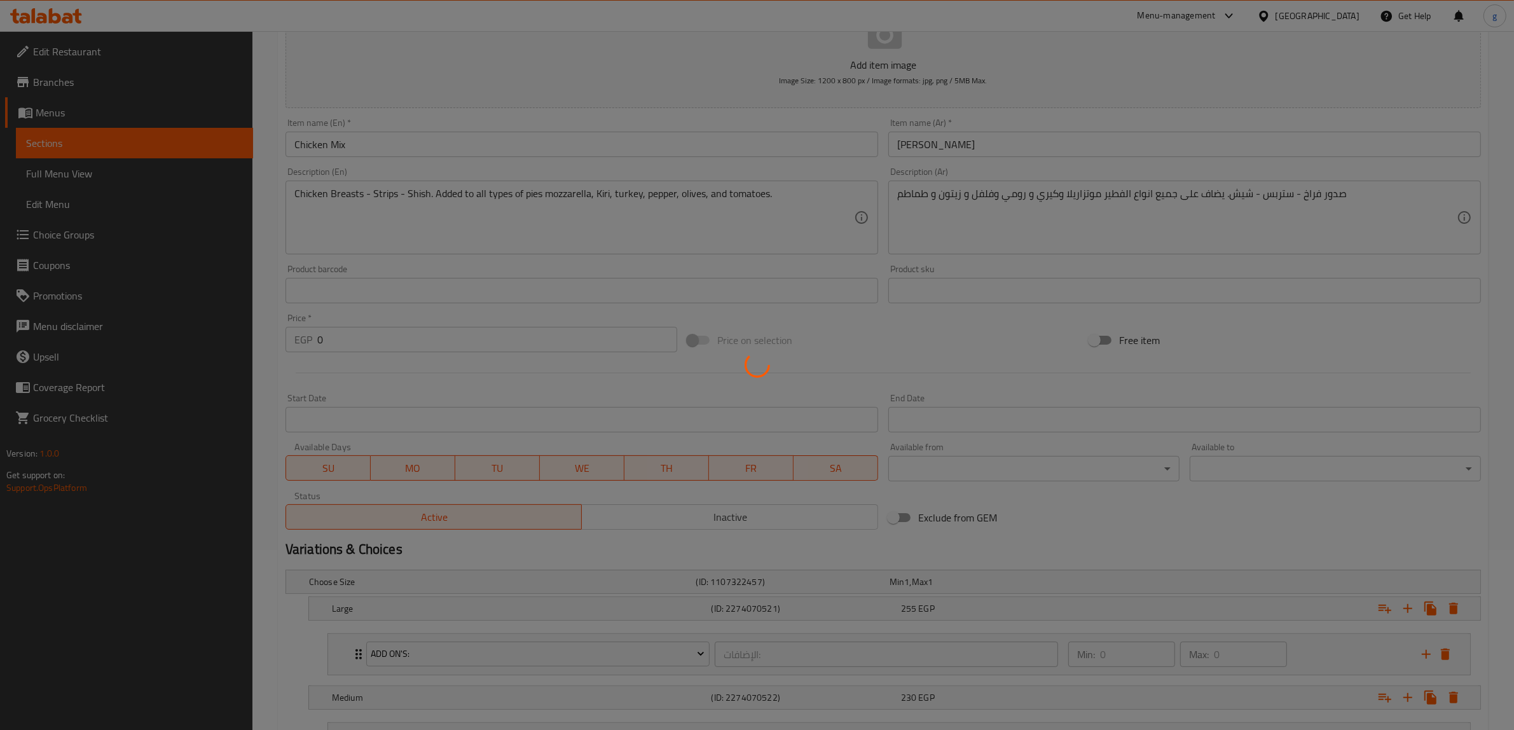
scroll to position [143, 0]
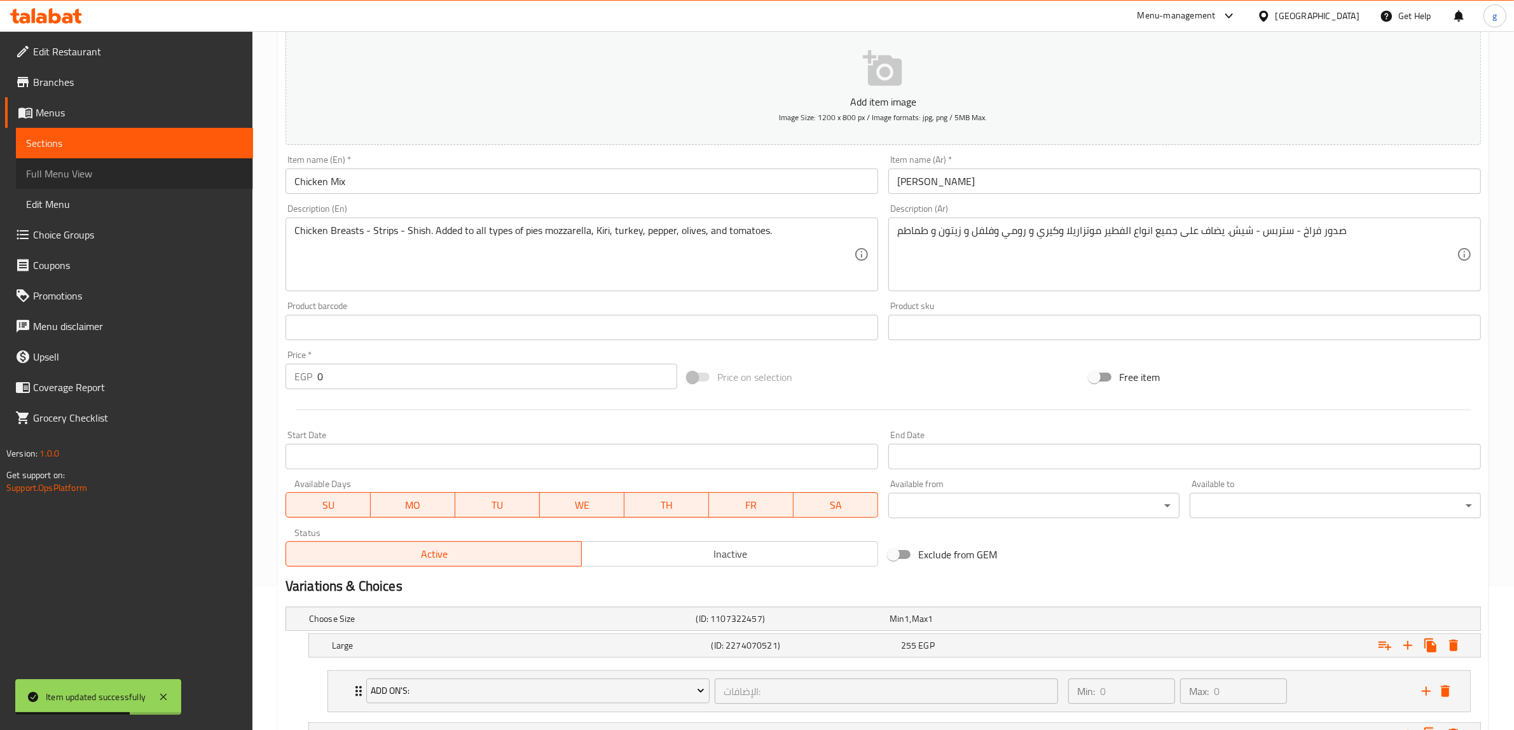
click at [119, 167] on span "Full Menu View" at bounding box center [134, 173] width 217 height 15
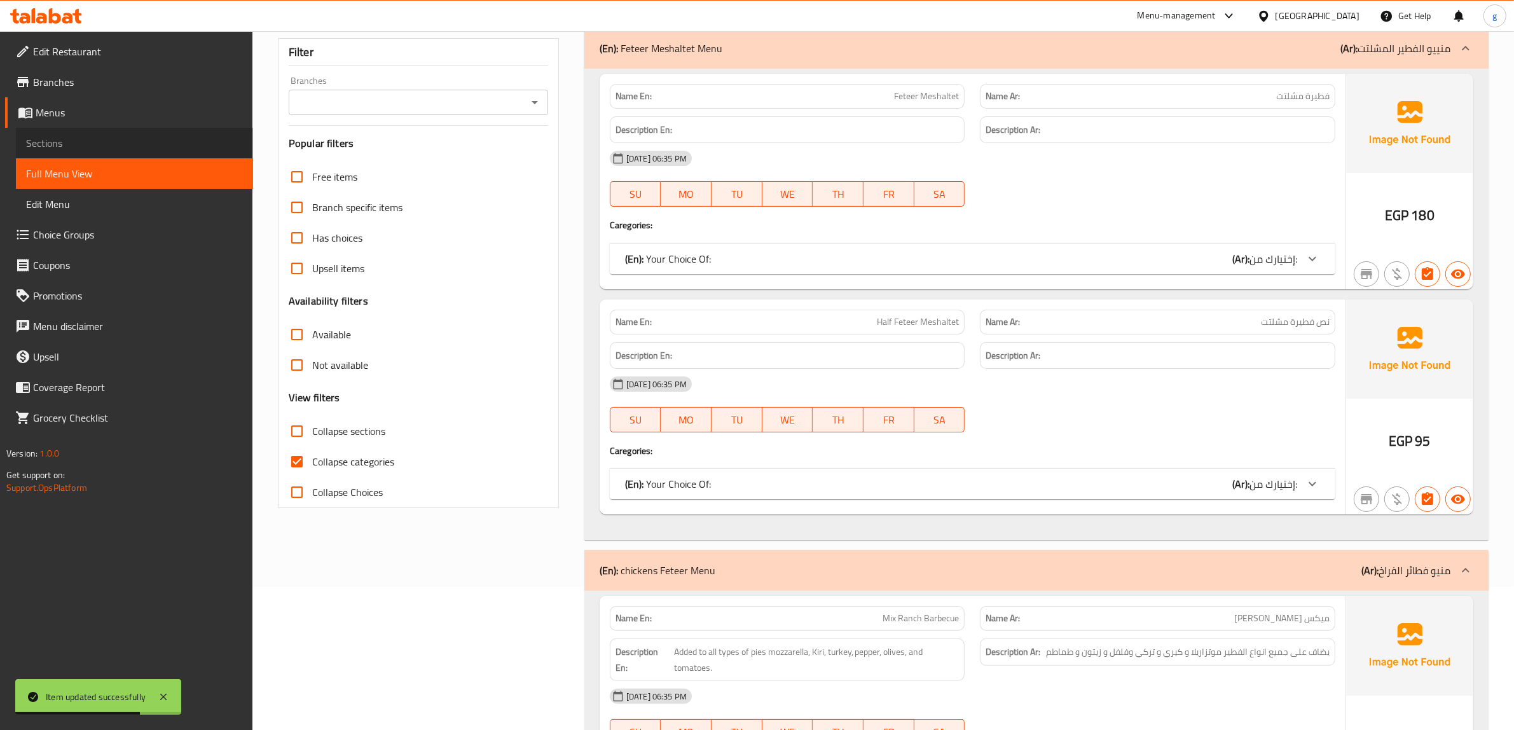
click at [97, 137] on span "Sections" at bounding box center [134, 142] width 217 height 15
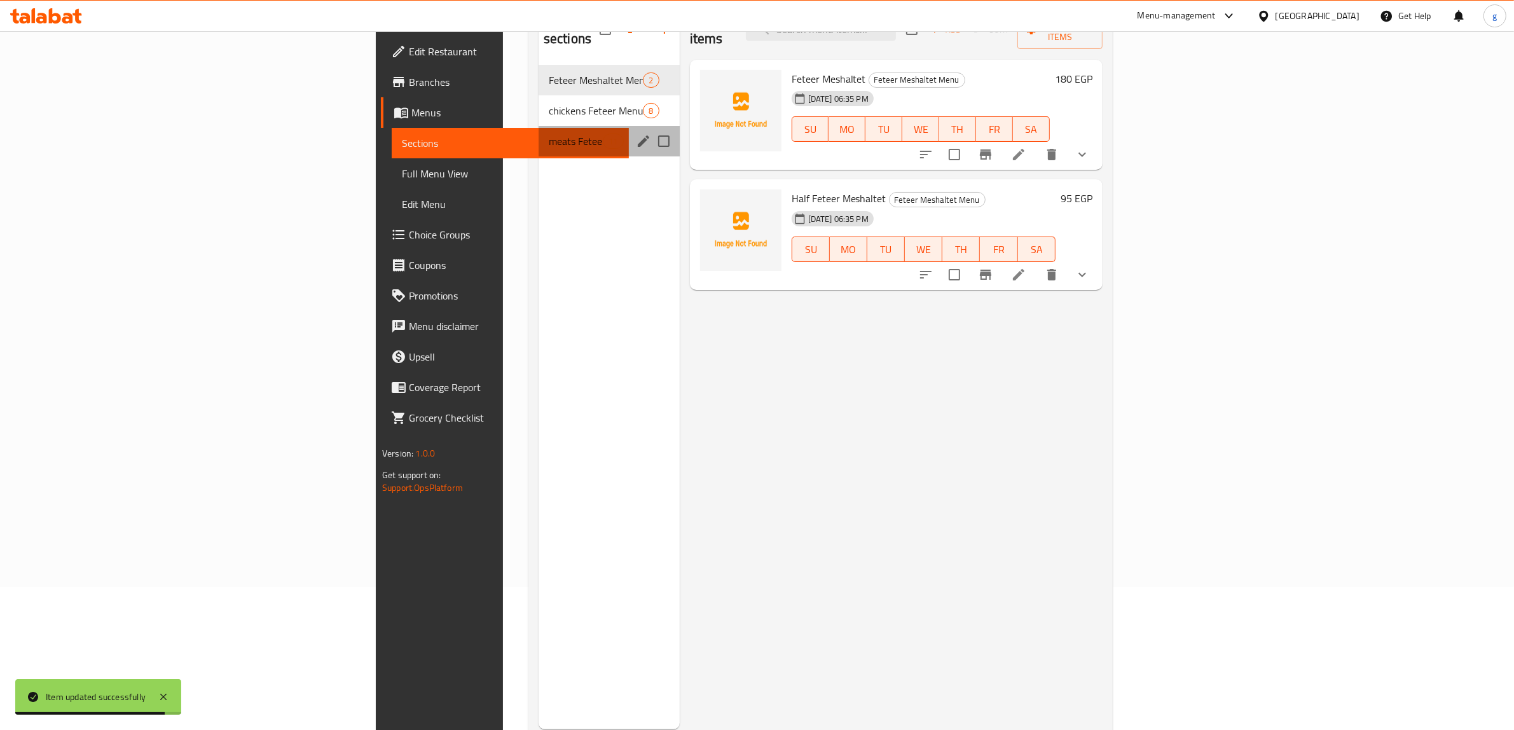
click at [538, 126] on div "meats Feteer Menu 11" at bounding box center [608, 141] width 141 height 31
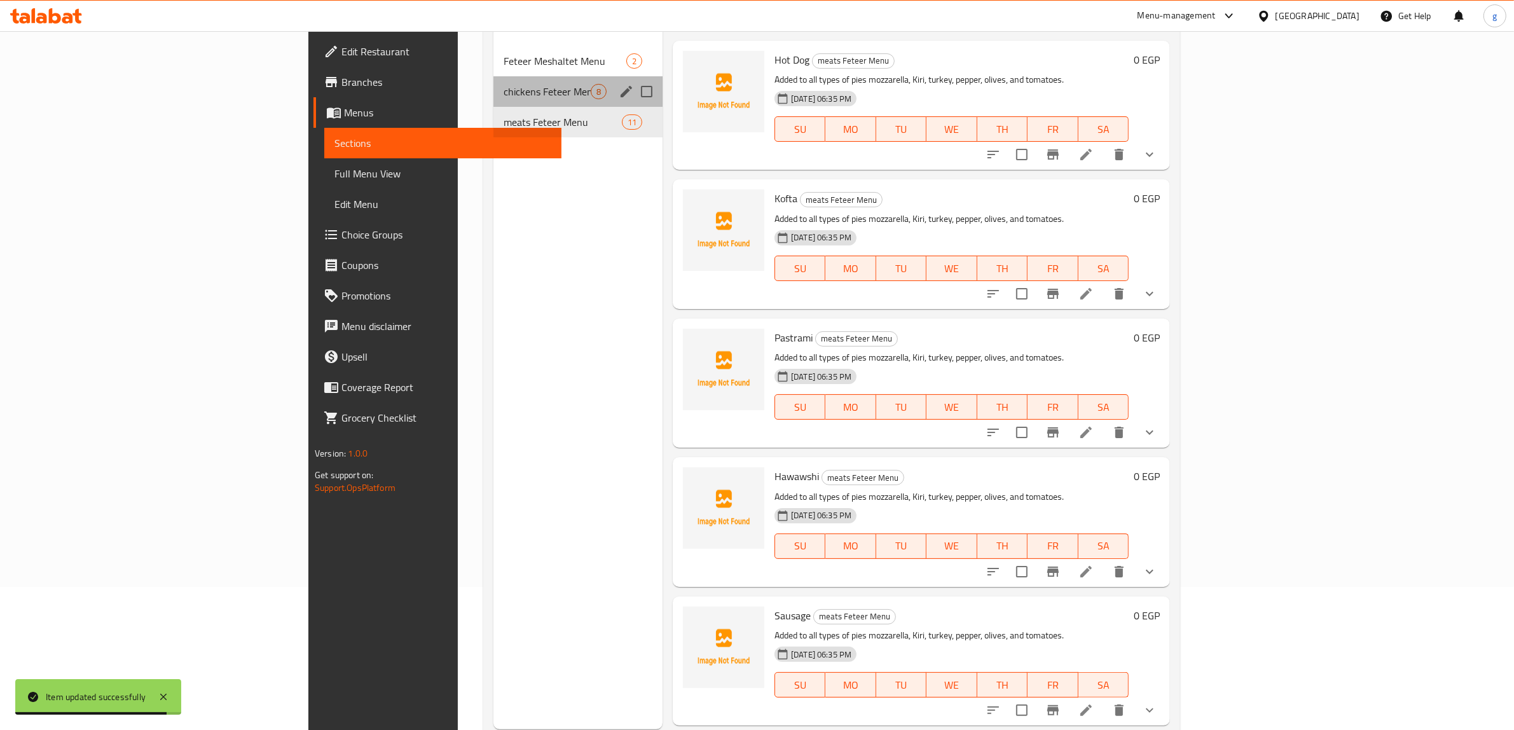
click at [493, 83] on div "chickens Feteer Menu 8" at bounding box center [577, 91] width 169 height 31
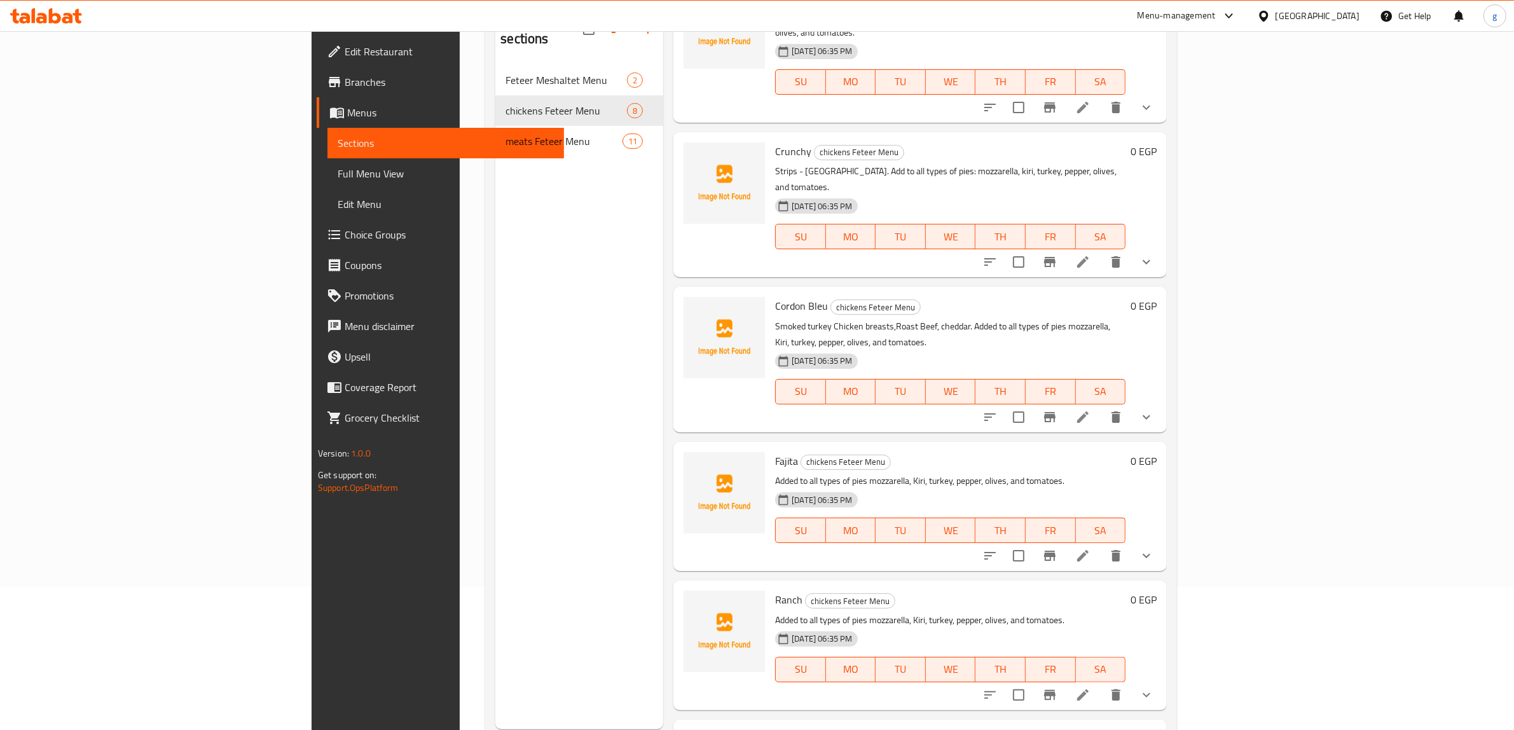
scroll to position [238, 0]
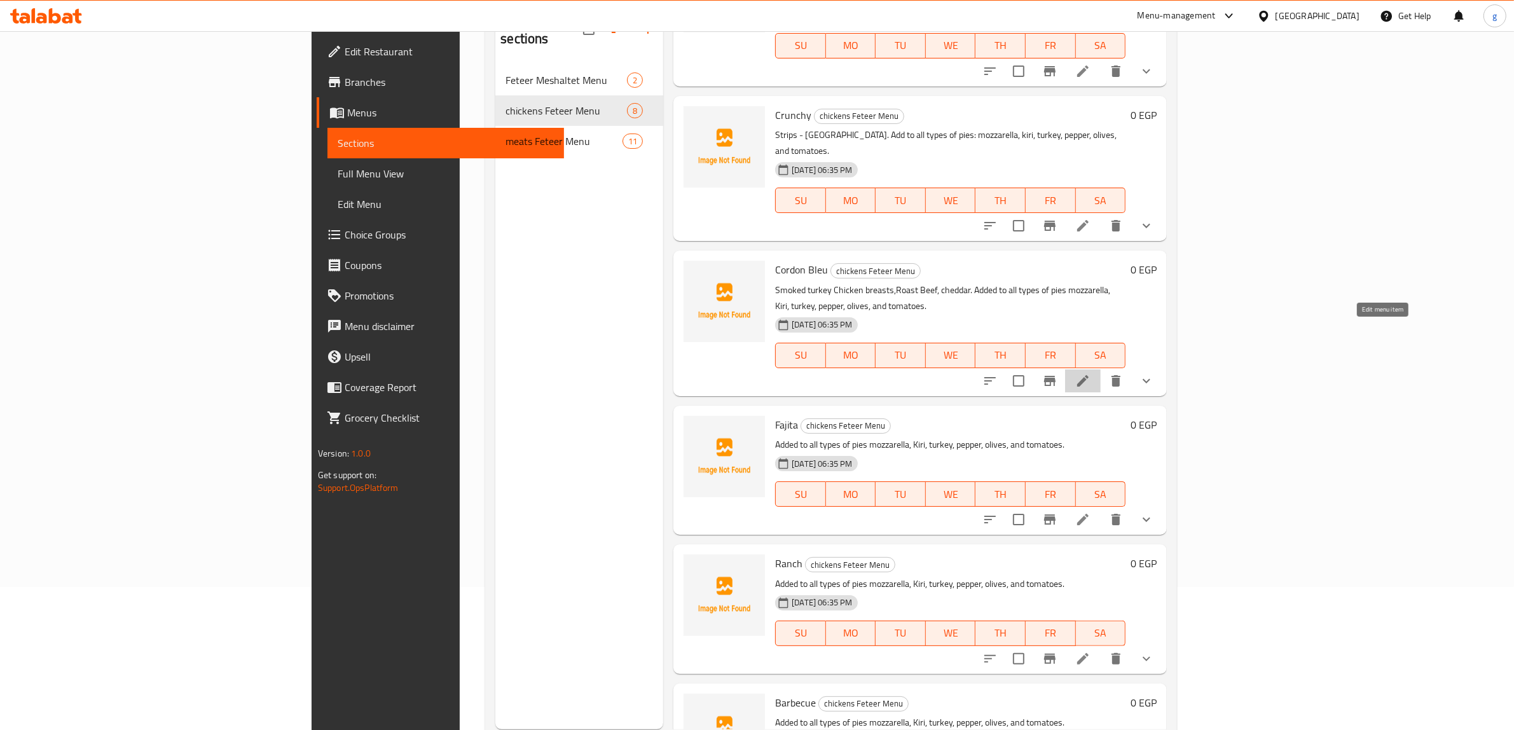
click at [1090, 373] on icon at bounding box center [1082, 380] width 15 height 15
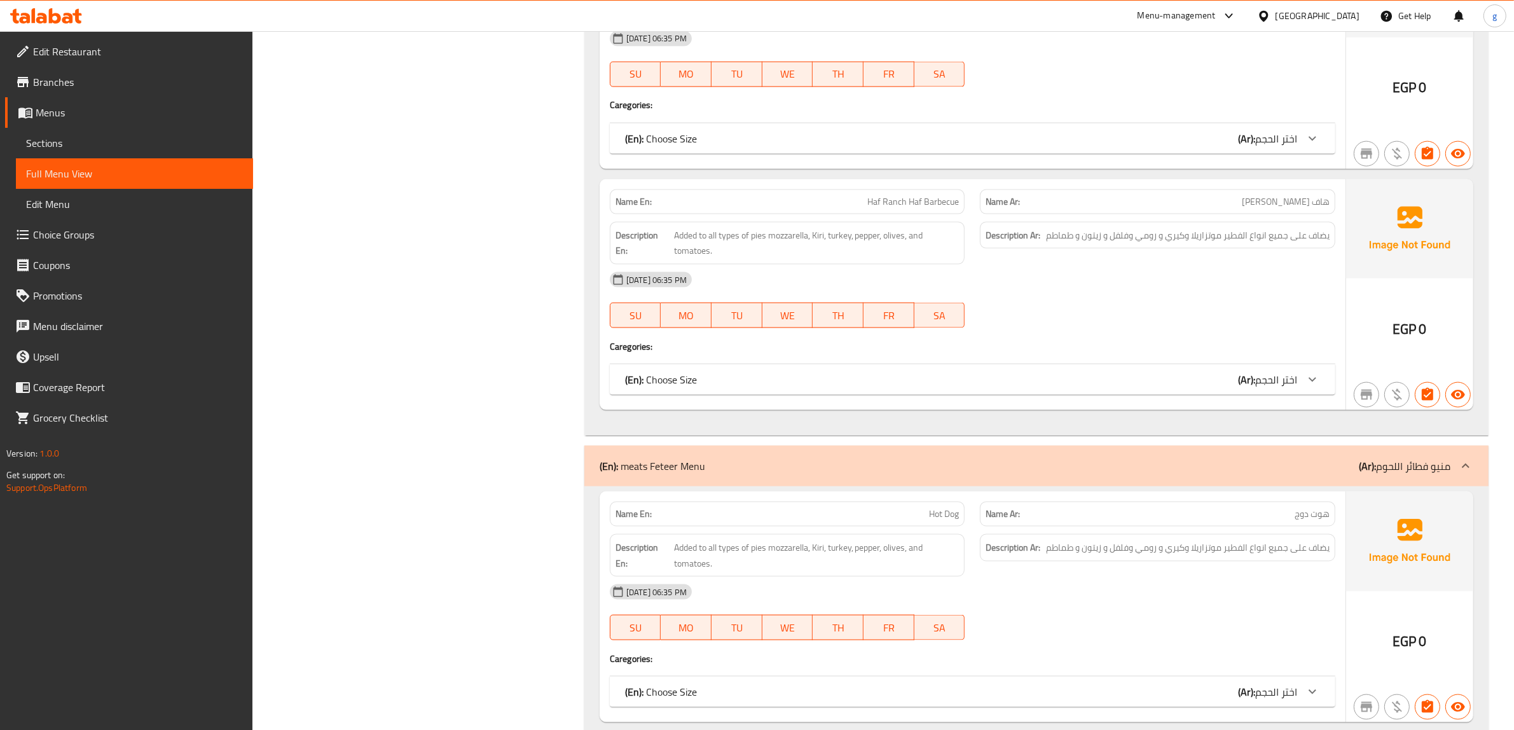
scroll to position [2170, 0]
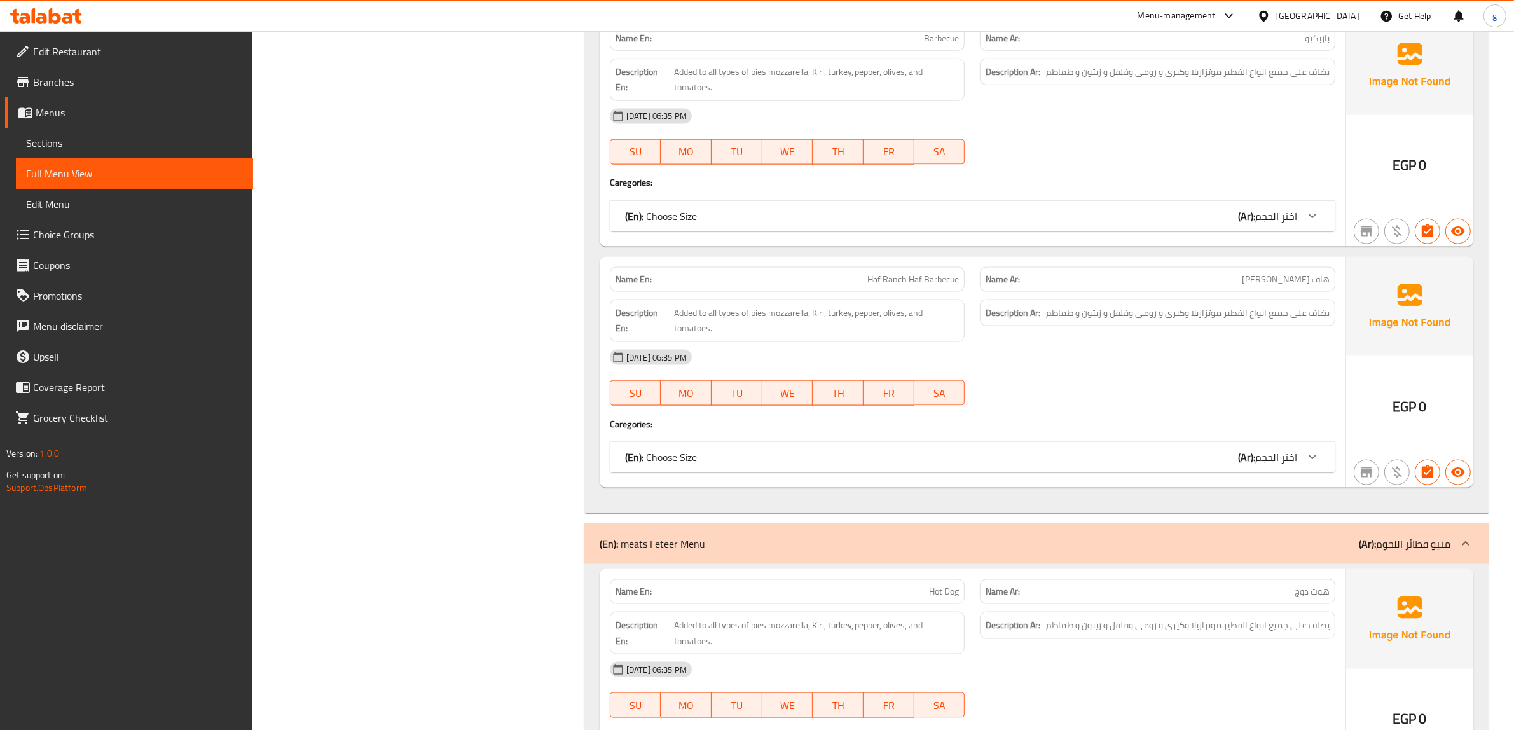
click at [872, 284] on span "Haf Ranch Haf Barbecue" at bounding box center [913, 279] width 92 height 13
click at [876, 284] on span "Haf Ranch Haf Barbecue" at bounding box center [913, 279] width 92 height 13
drag, startPoint x: 846, startPoint y: 278, endPoint x: 881, endPoint y: 285, distance: 35.7
click at [881, 285] on p "Name En: Haf Ranch Haf Barbecue" at bounding box center [787, 279] width 344 height 13
click at [878, 292] on div "Name En: Haf Ranch Haf Barbecue" at bounding box center [787, 279] width 355 height 25
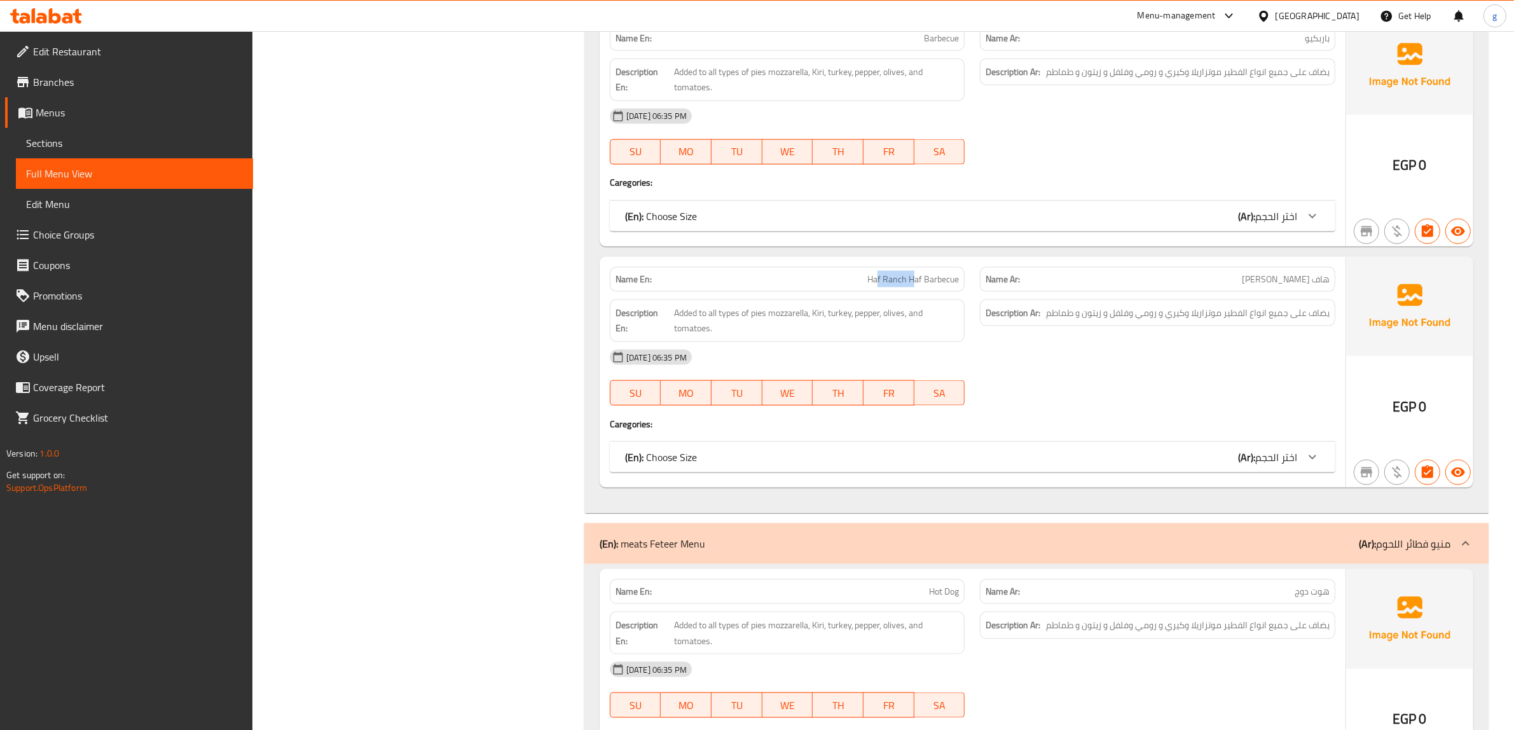
drag, startPoint x: 878, startPoint y: 284, endPoint x: 916, endPoint y: 291, distance: 38.8
click at [914, 286] on span "Haf Ranch Haf Barbecue" at bounding box center [913, 279] width 92 height 13
click at [1275, 281] on span "هاف [PERSON_NAME]" at bounding box center [1286, 279] width 88 height 13
click at [894, 284] on span "Haf Ranch Haf Barbecue" at bounding box center [913, 279] width 92 height 13
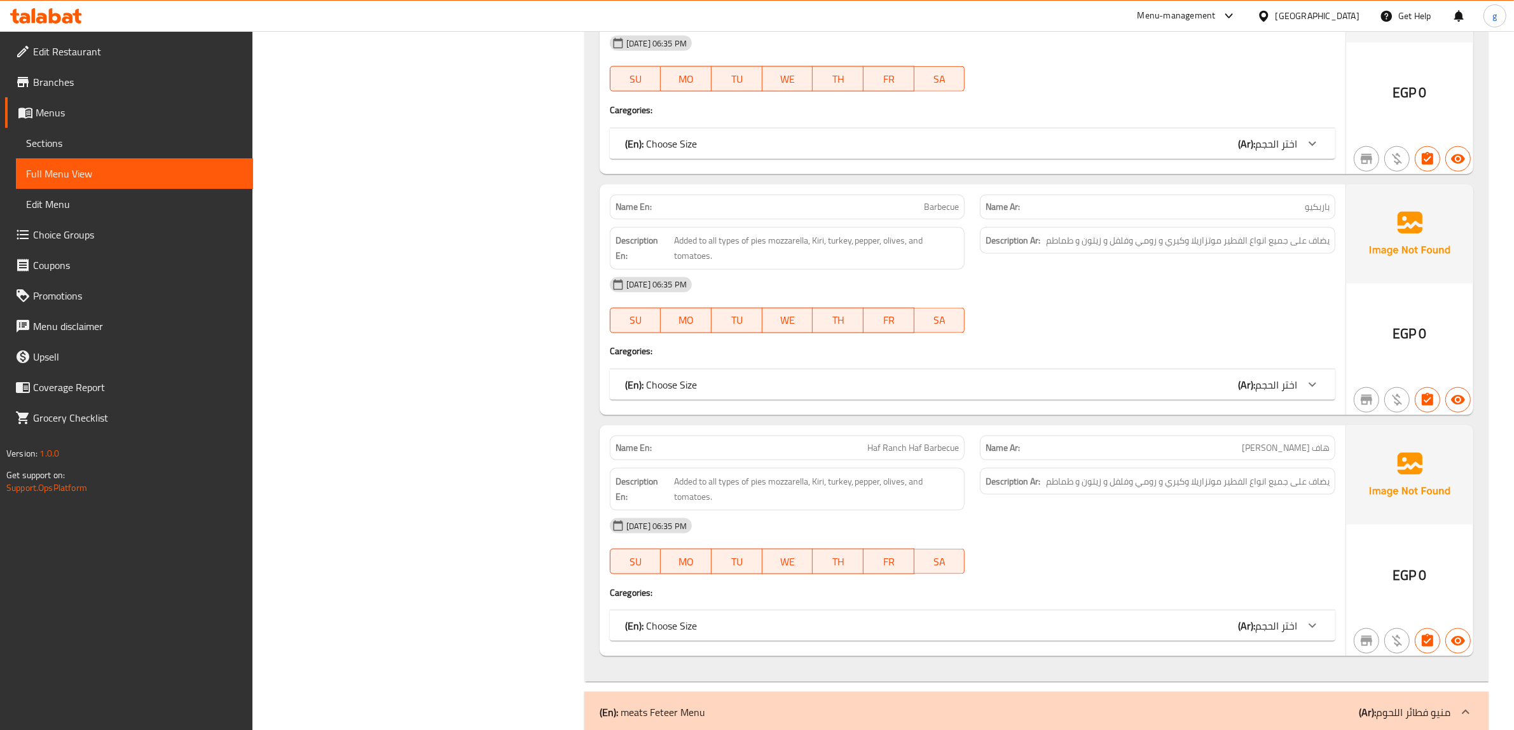
scroll to position [2090, 0]
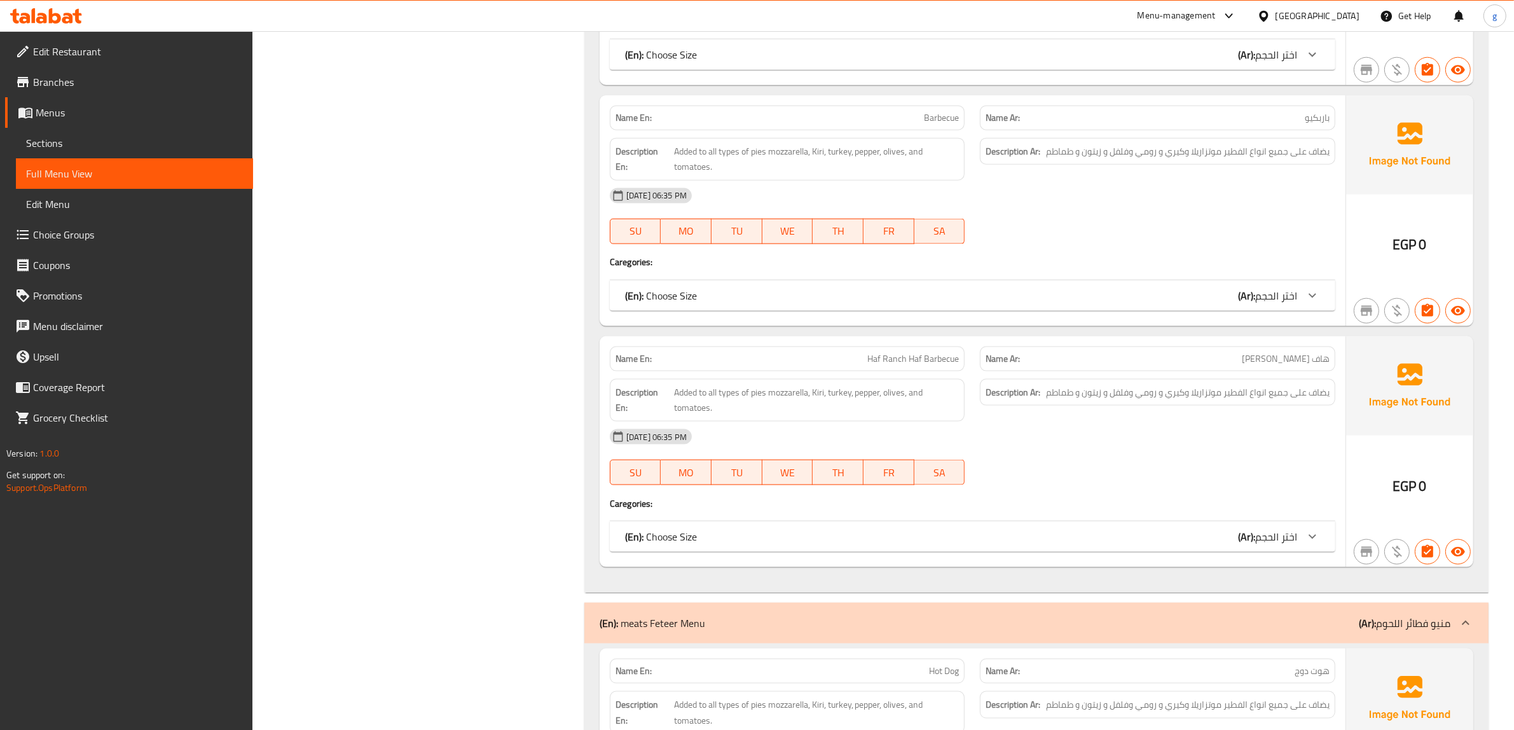
click at [905, 366] on span "Haf Ranch Haf Barbecue" at bounding box center [913, 358] width 92 height 13
click at [909, 366] on span "Haf Ranch Haf Barbecue" at bounding box center [913, 358] width 92 height 13
copy span "Haf Ranch Haf Barbecue"
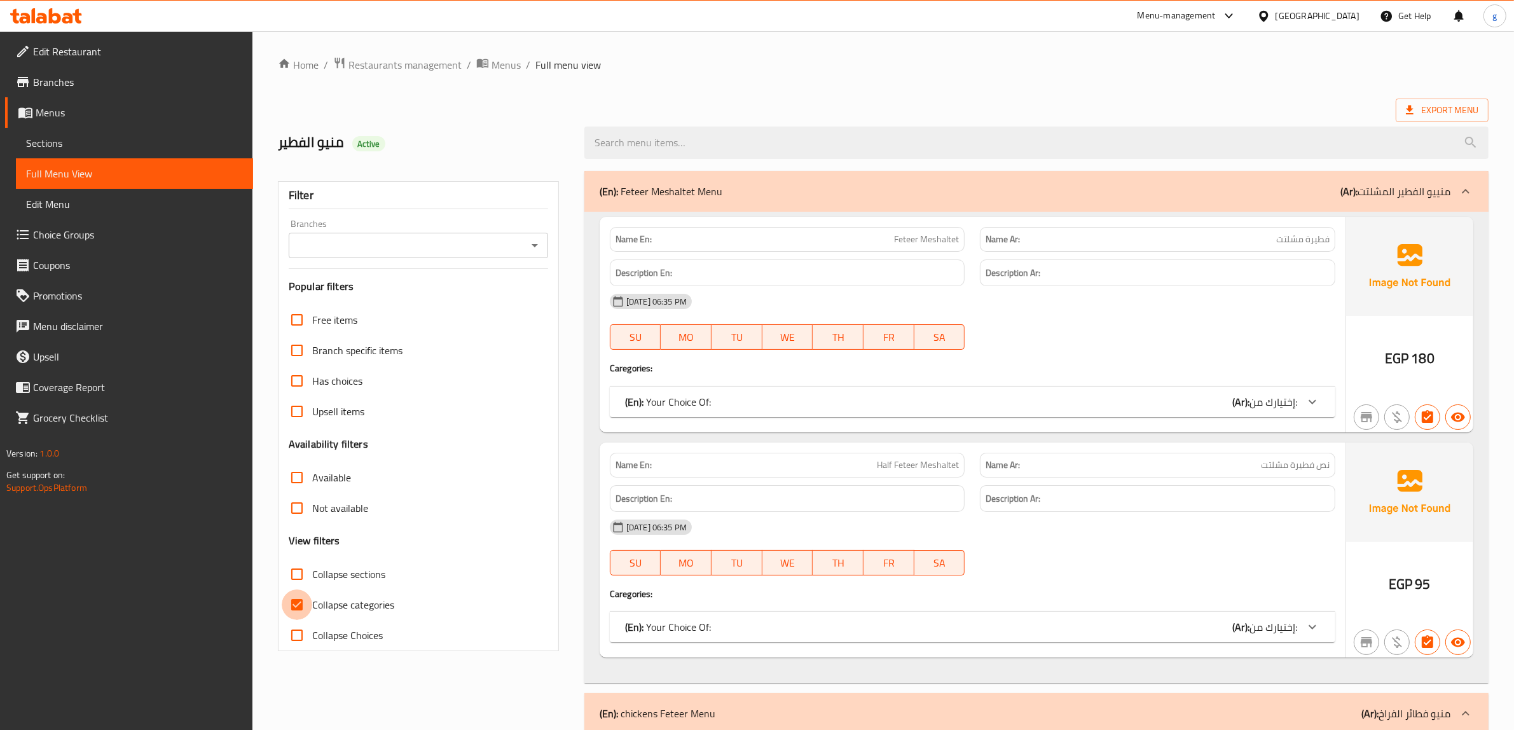
click at [302, 604] on input "Collapse categories" at bounding box center [297, 604] width 31 height 31
checkbox input "false"
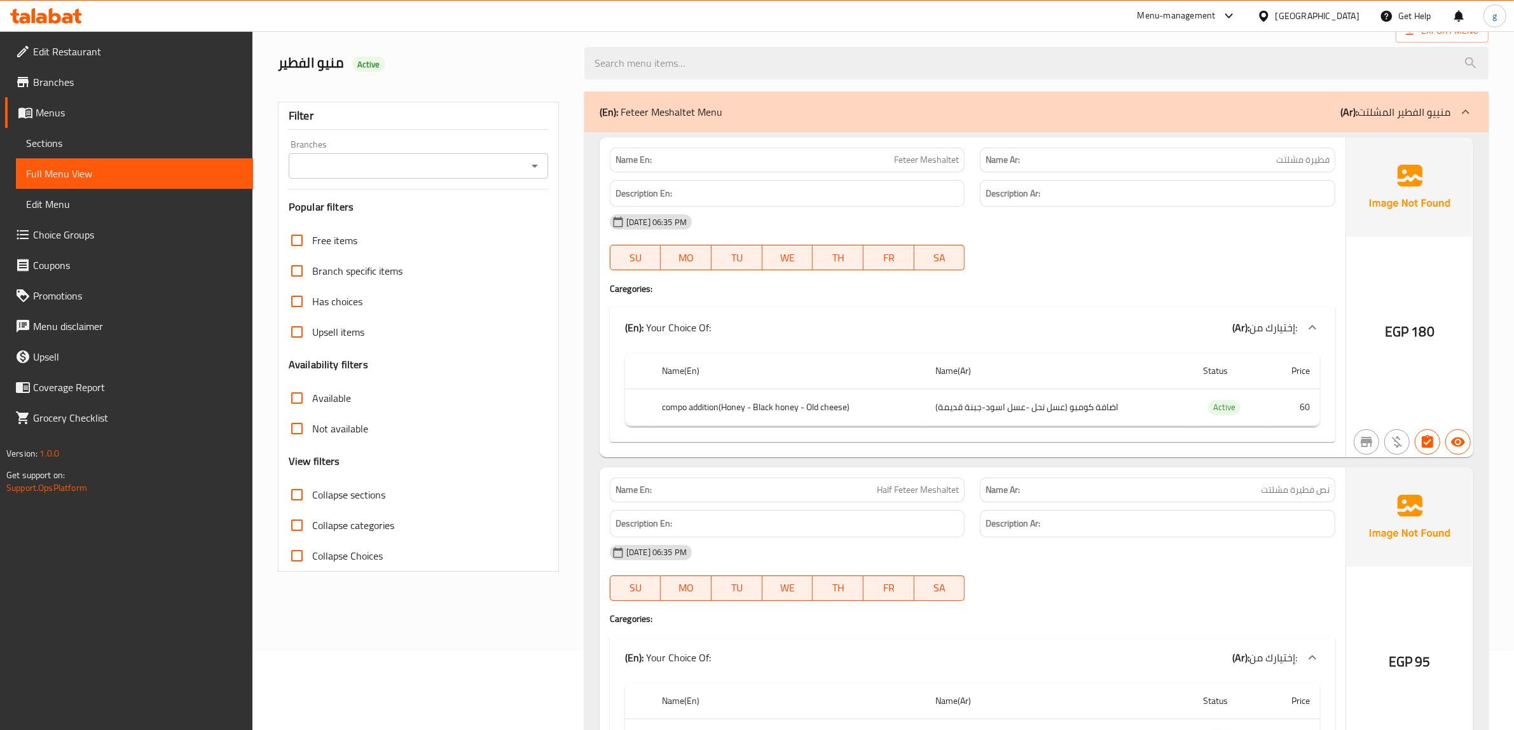
scroll to position [159, 0]
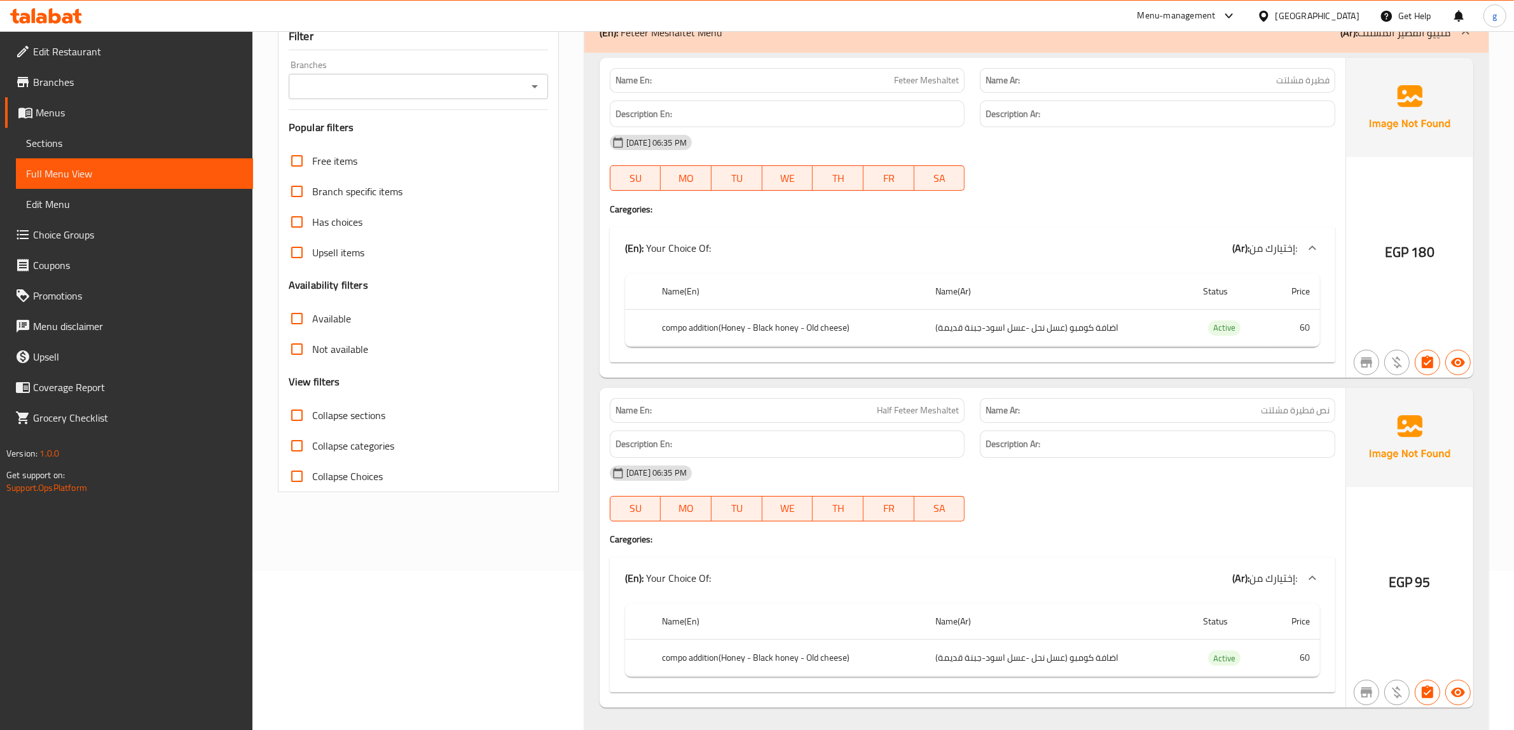
click at [81, 137] on span "Sections" at bounding box center [134, 142] width 217 height 15
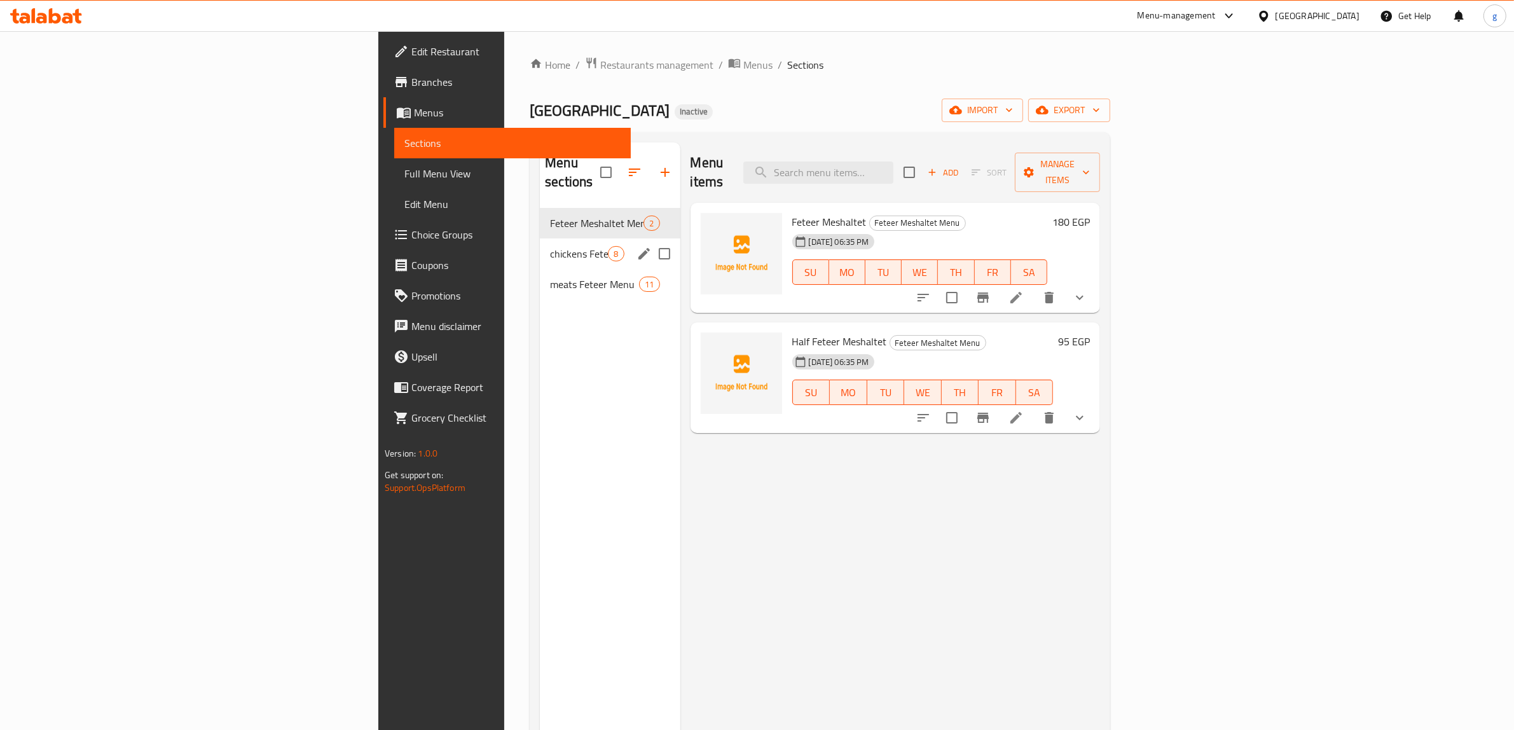
click at [550, 246] on span "chickens Feteer Menu" at bounding box center [579, 253] width 58 height 15
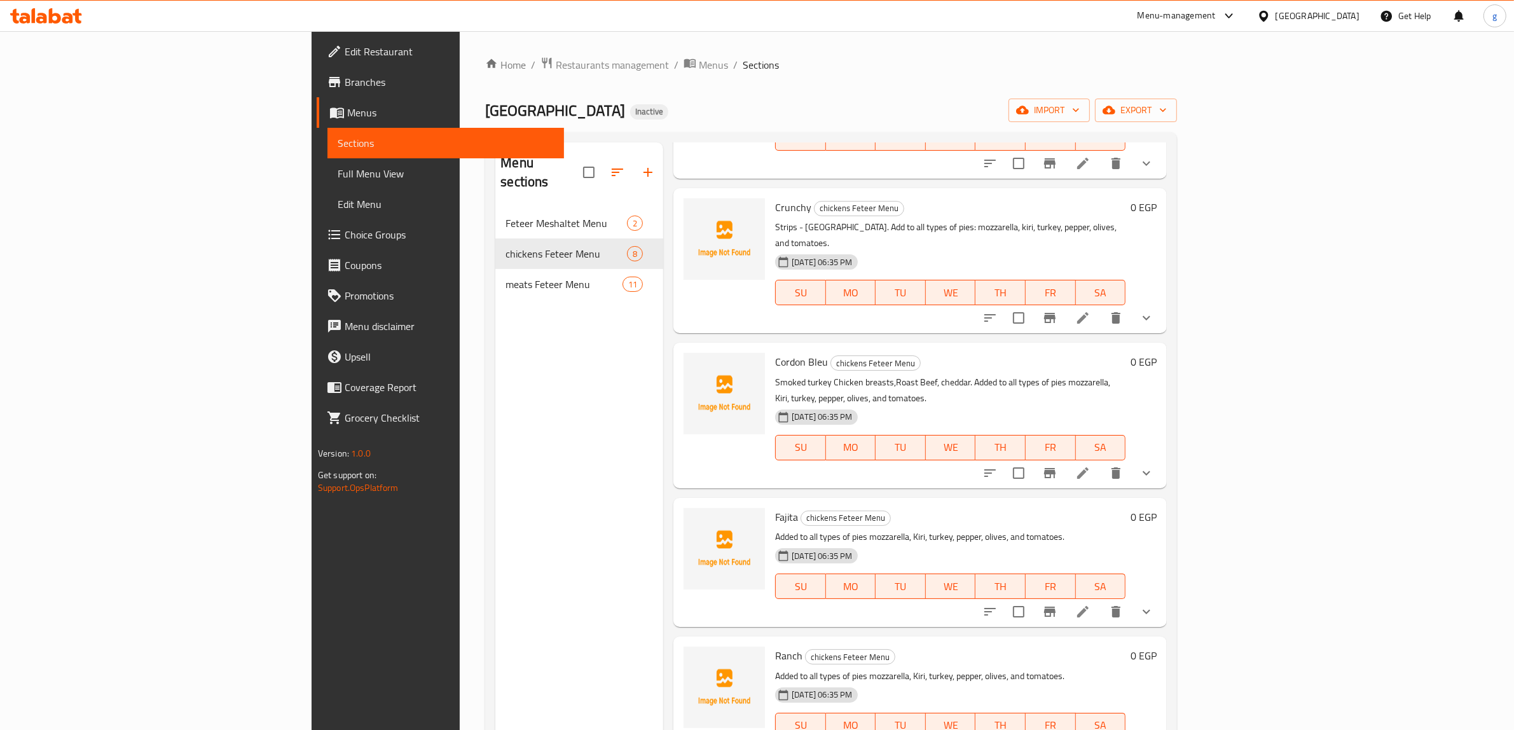
scroll to position [318, 0]
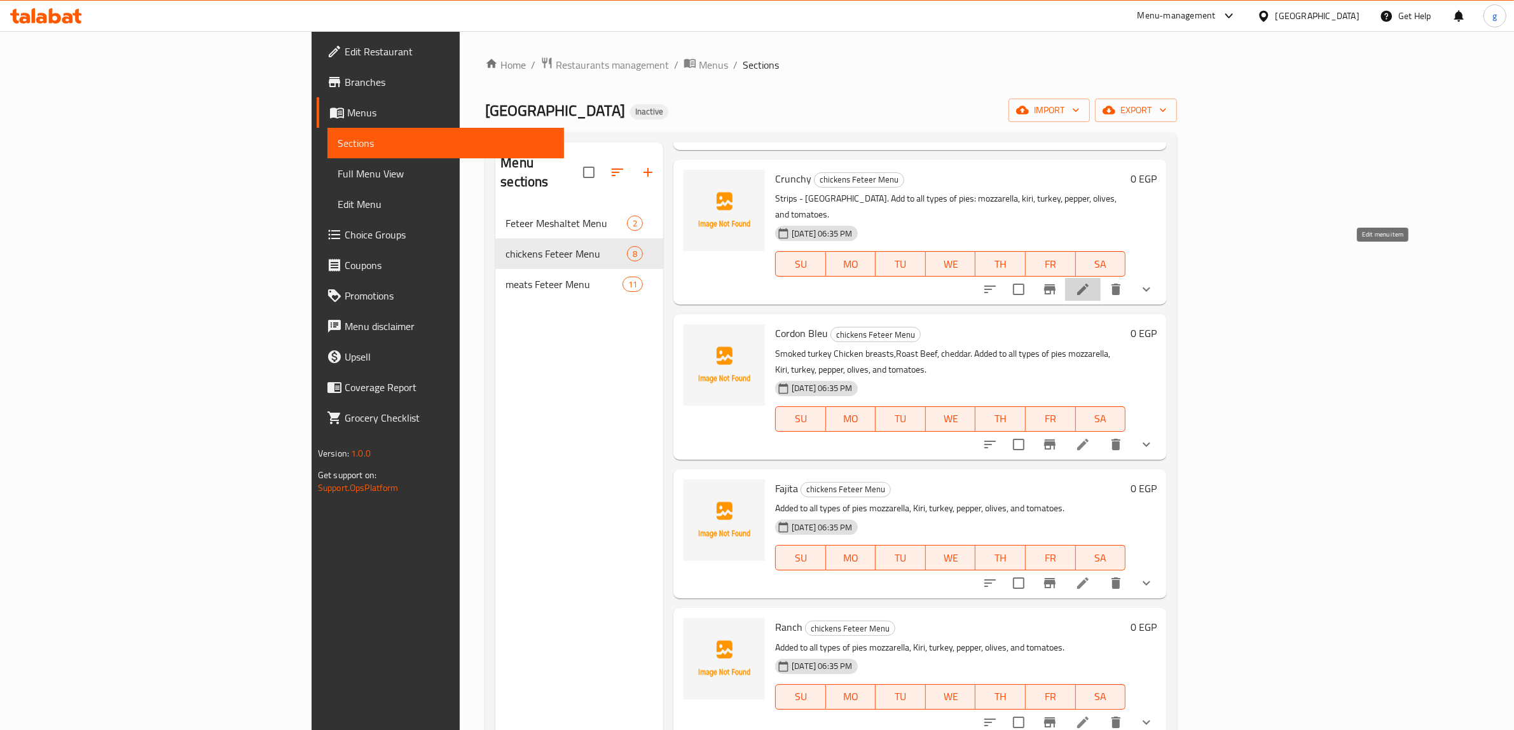
click at [1088, 284] on icon at bounding box center [1082, 289] width 11 height 11
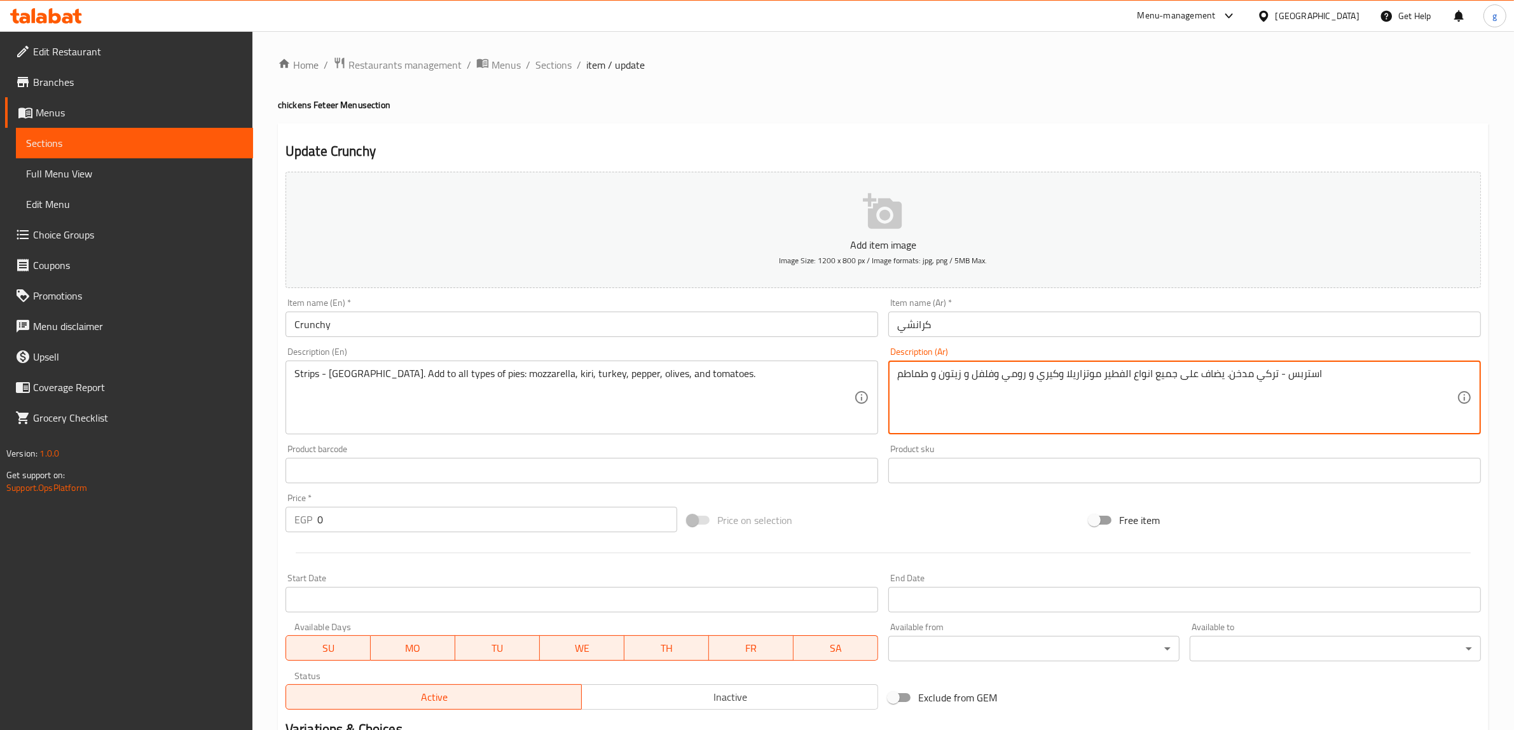
drag, startPoint x: 1228, startPoint y: 378, endPoint x: 1247, endPoint y: 383, distance: 19.6
click at [1228, 378] on textarea "استربس - تركي . يضاف على جميع انواع الفطير موتزاريلا وكيري و رومي وفلفل و زيتون…" at bounding box center [1176, 397] width 559 height 60
type textarea "استربس - تركي مدخن. يضاف على جميع انواع الفطير موتزاريلا وكيري و رومي وفلفل و ز…"
click at [1008, 383] on textarea "استربس - تركي مدخن. يضاف على جميع انواع الفطير موتزاريلا وكيري و رومي وفلفل و ز…" at bounding box center [1176, 397] width 559 height 60
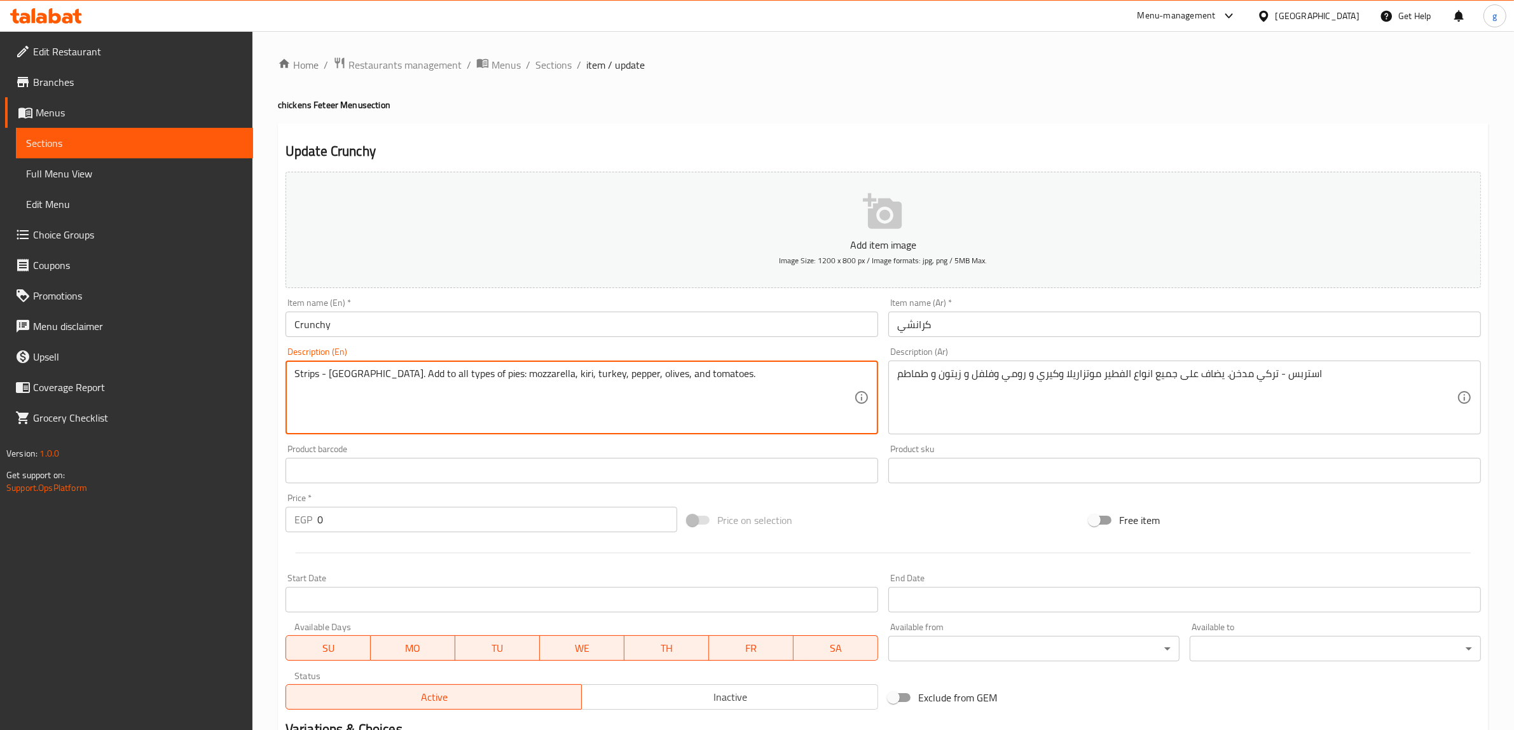
click at [329, 373] on textarea "Strips - [GEOGRAPHIC_DATA]. Add to all types of pies: mozzarella, kiri, turkey,…" at bounding box center [573, 397] width 559 height 60
click at [326, 373] on textarea "Strips - Turkey. Add to all types of pies: mozzarella, kiri, turkey, pepper, ol…" at bounding box center [573, 397] width 559 height 60
click at [327, 373] on textarea "Strips - Turkey. Add to all types of pies: mozzarella, kiri, turkey, pepper, ol…" at bounding box center [573, 397] width 559 height 60
click at [331, 373] on textarea "Strips - Turkey. Add to all types of pies: mozzarella, kiri, turkey, pepper, ol…" at bounding box center [573, 397] width 559 height 60
click at [326, 373] on textarea "Strips - Turkey. Add to all types of pies: mozzarella, kiri, turkey, pepper, ol…" at bounding box center [573, 397] width 559 height 60
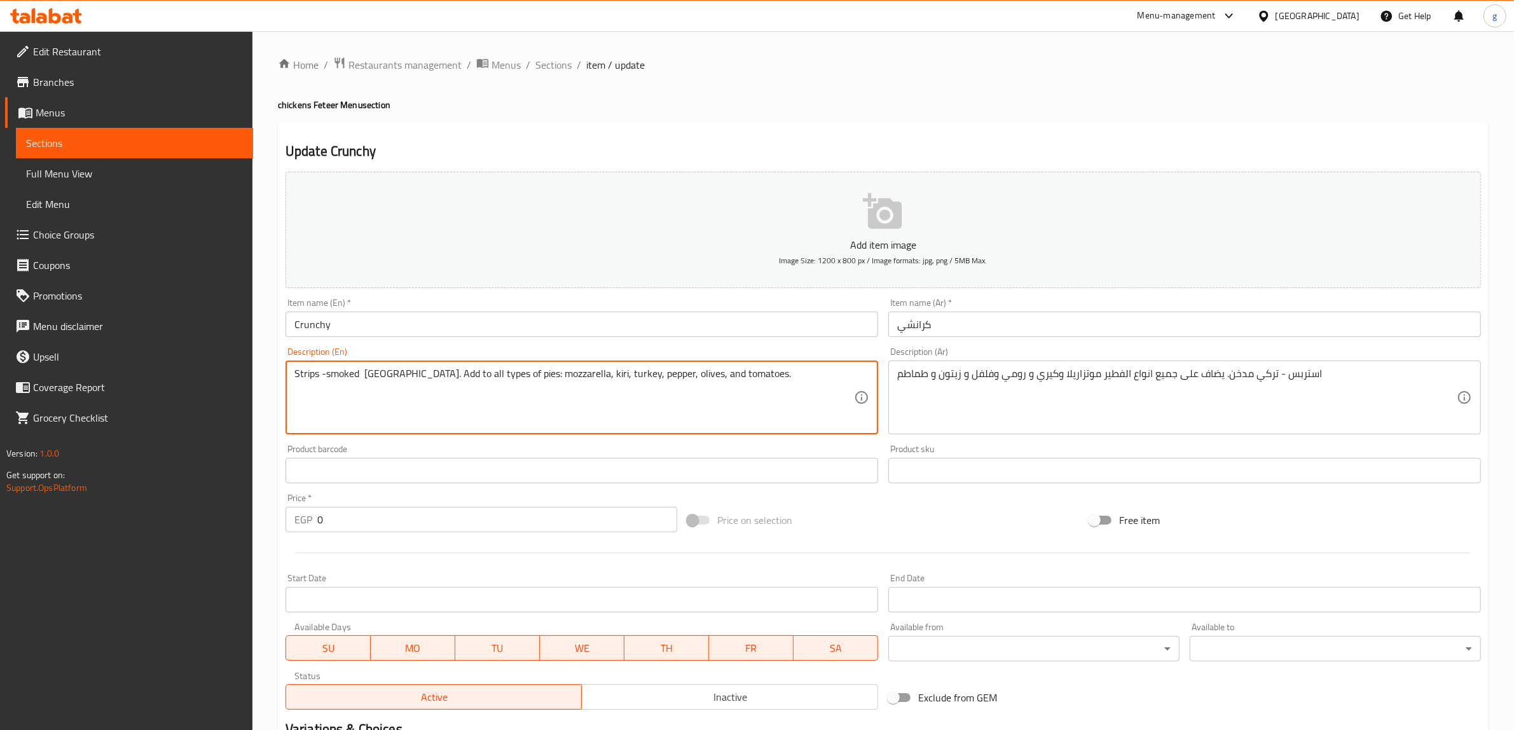
click at [366, 373] on textarea "Strips -smoked Turkey. Add to all types of pies: mozzarella, kiri, turkey, pepp…" at bounding box center [573, 397] width 559 height 60
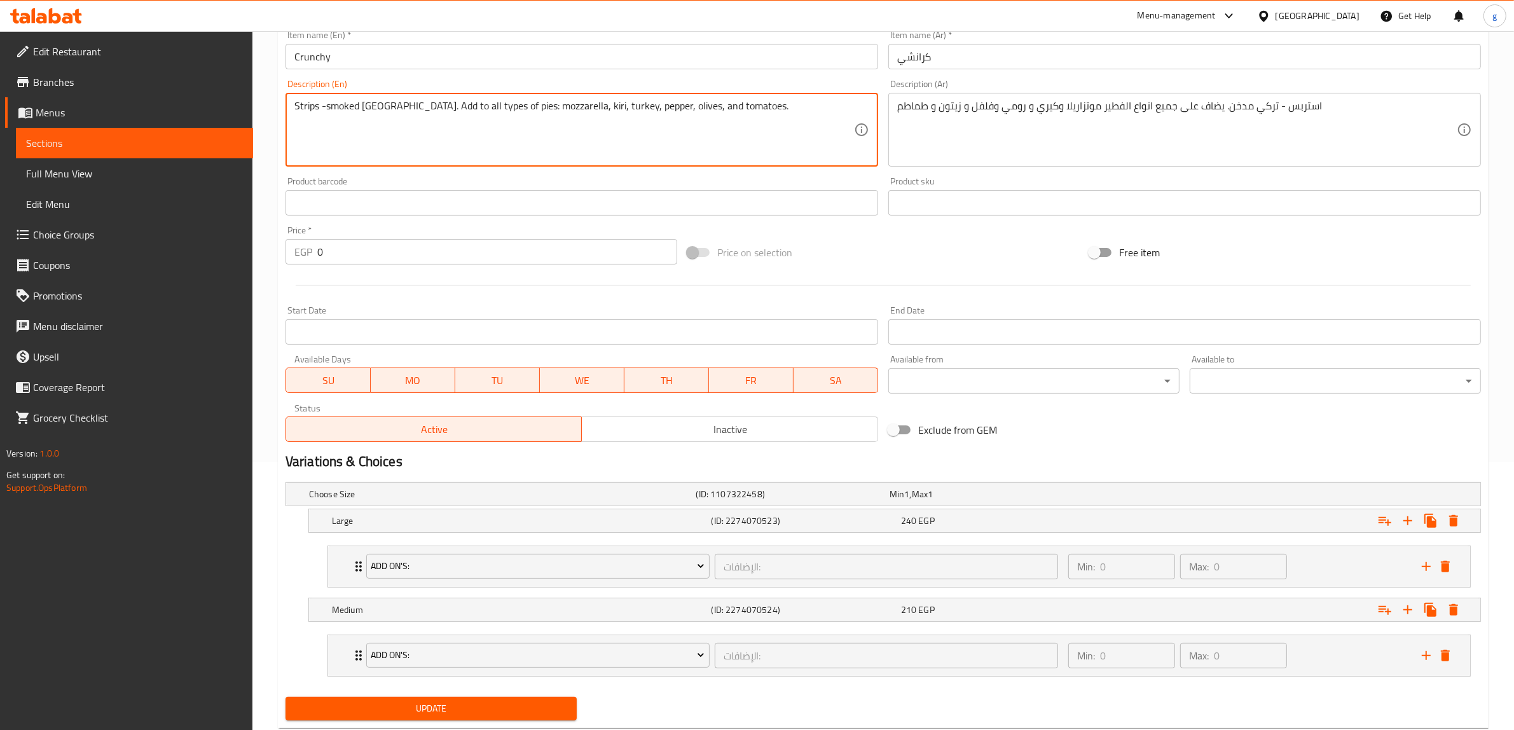
scroll to position [302, 0]
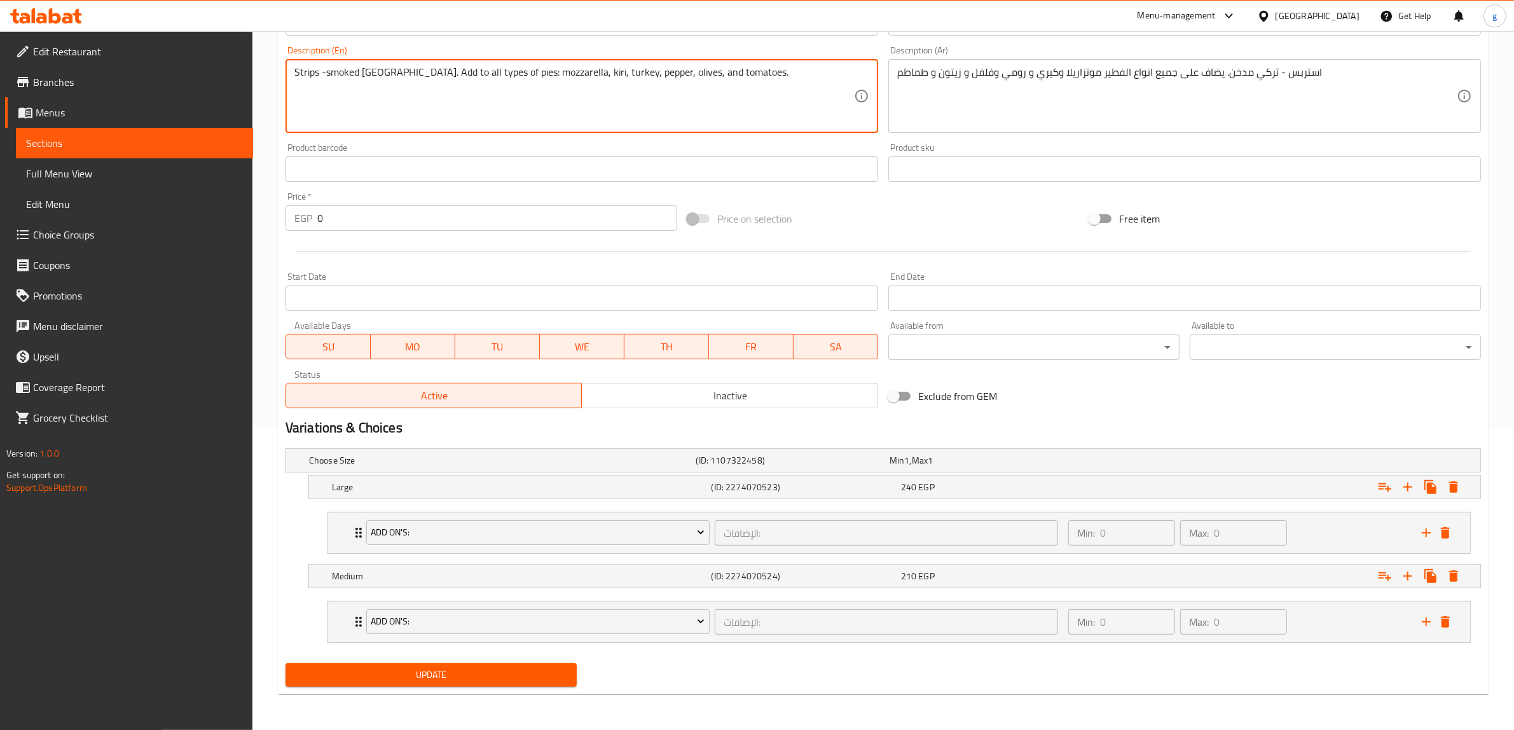
type textarea "Strips -smoked Turkey. Add to all types of pies: mozzarella, kiri, turkey, pepp…"
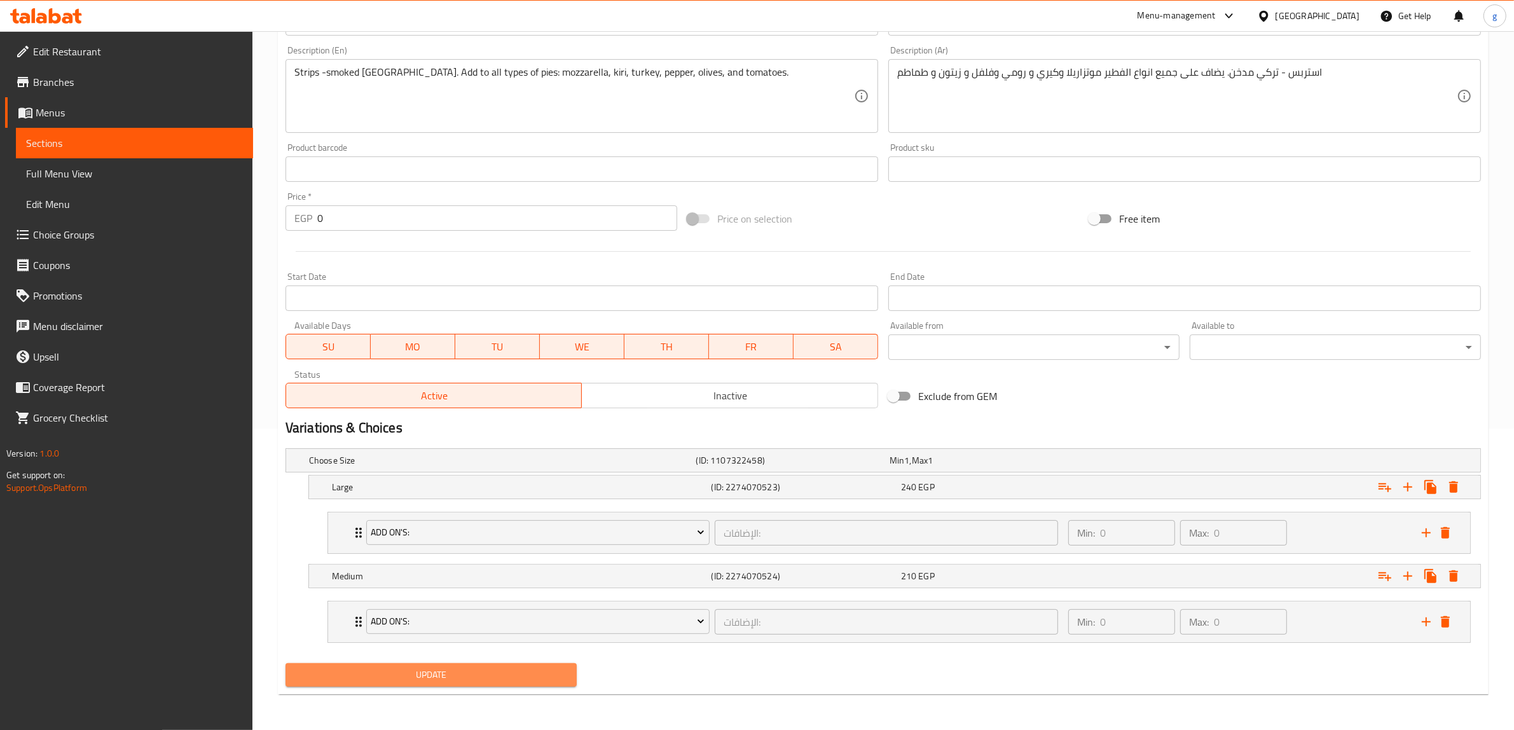
click at [450, 674] on span "Update" at bounding box center [431, 675] width 271 height 16
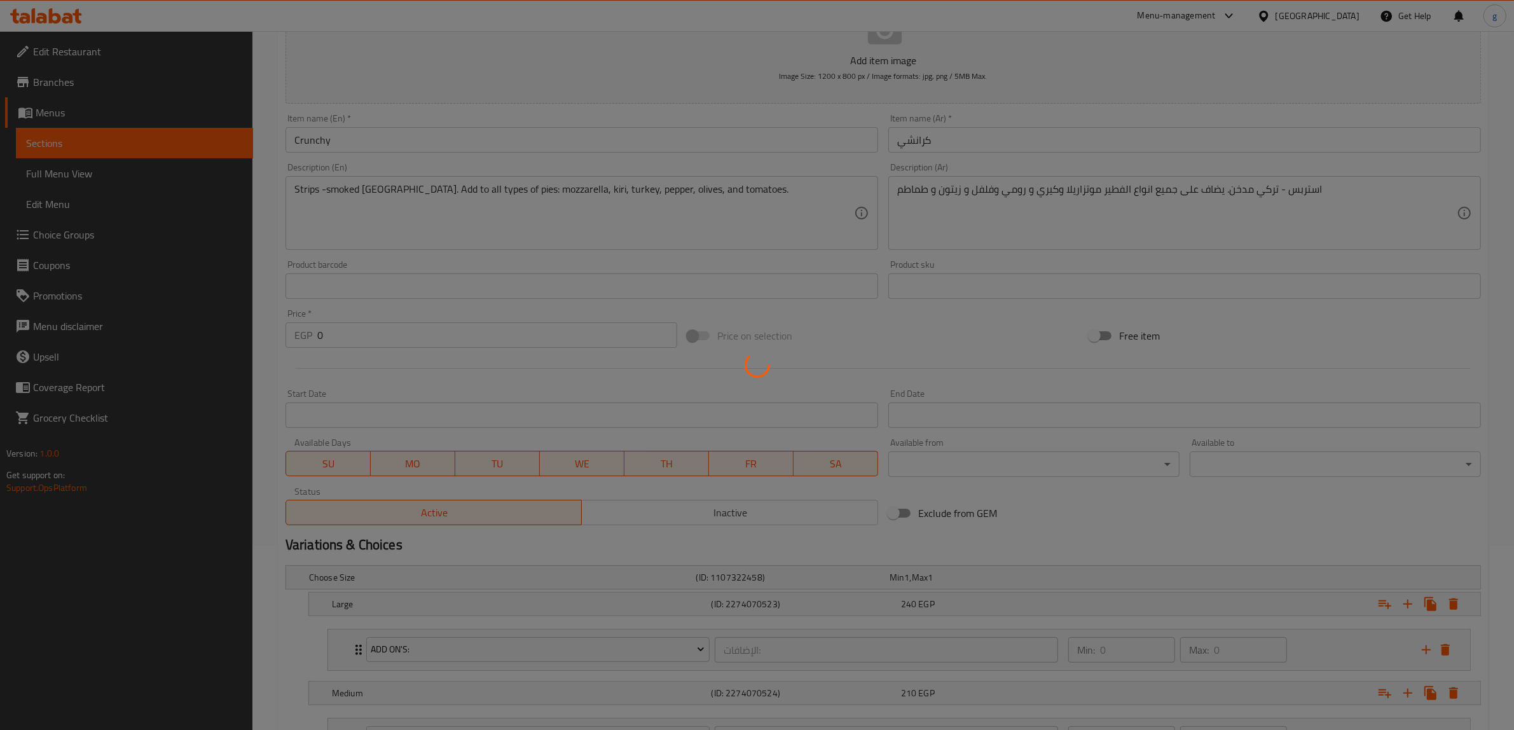
scroll to position [0, 0]
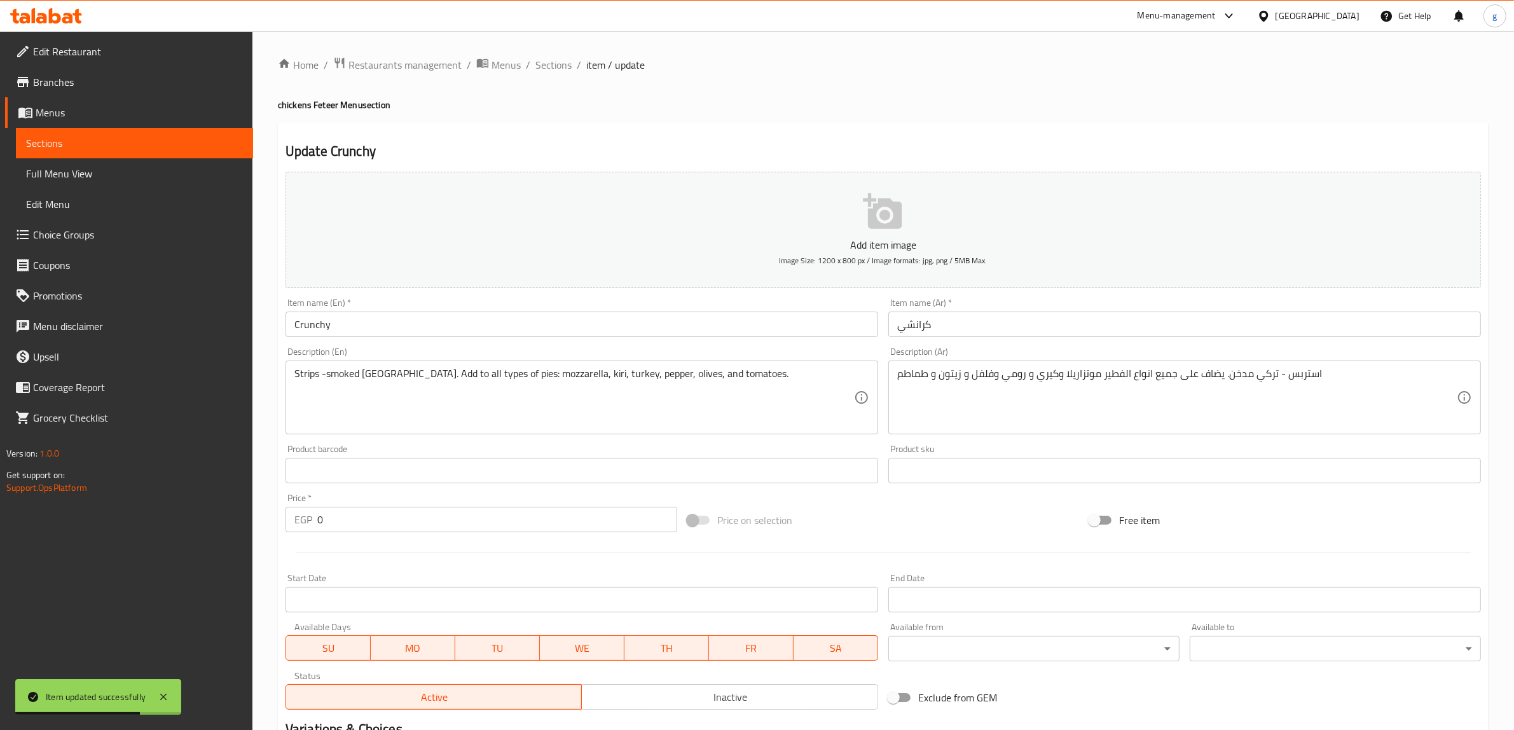
click at [93, 147] on span "Sections" at bounding box center [134, 142] width 217 height 15
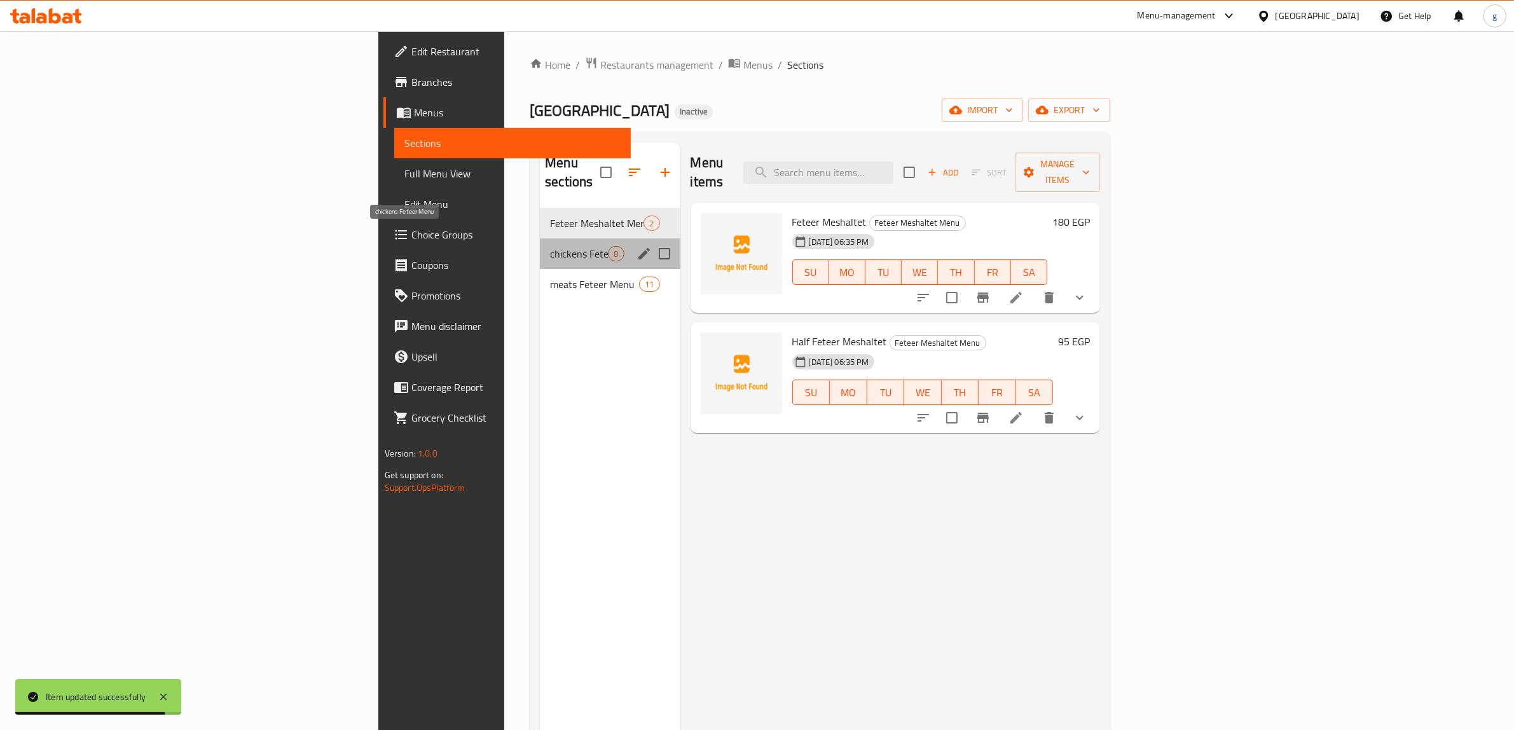
click at [550, 246] on span "chickens Feteer Menu" at bounding box center [579, 253] width 58 height 15
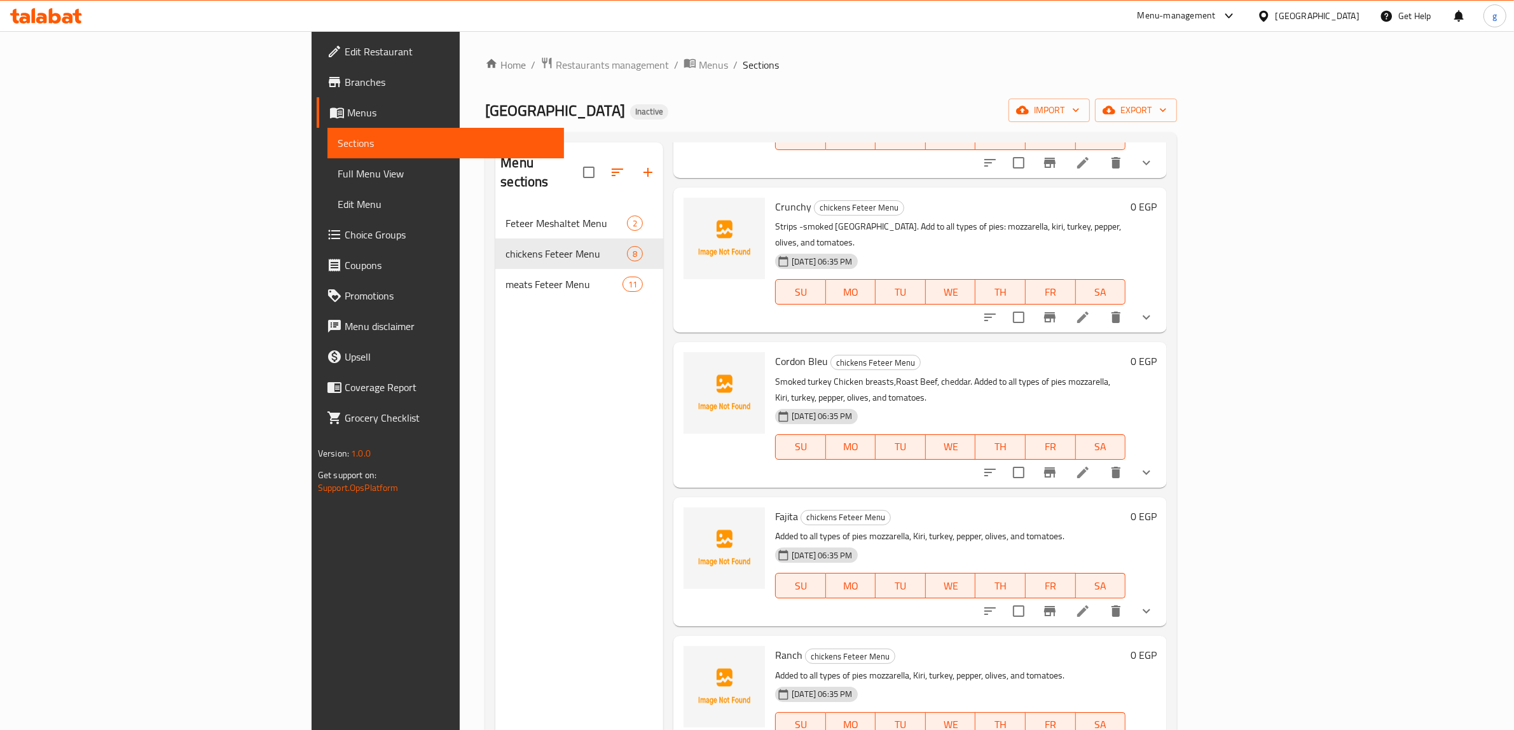
scroll to position [318, 0]
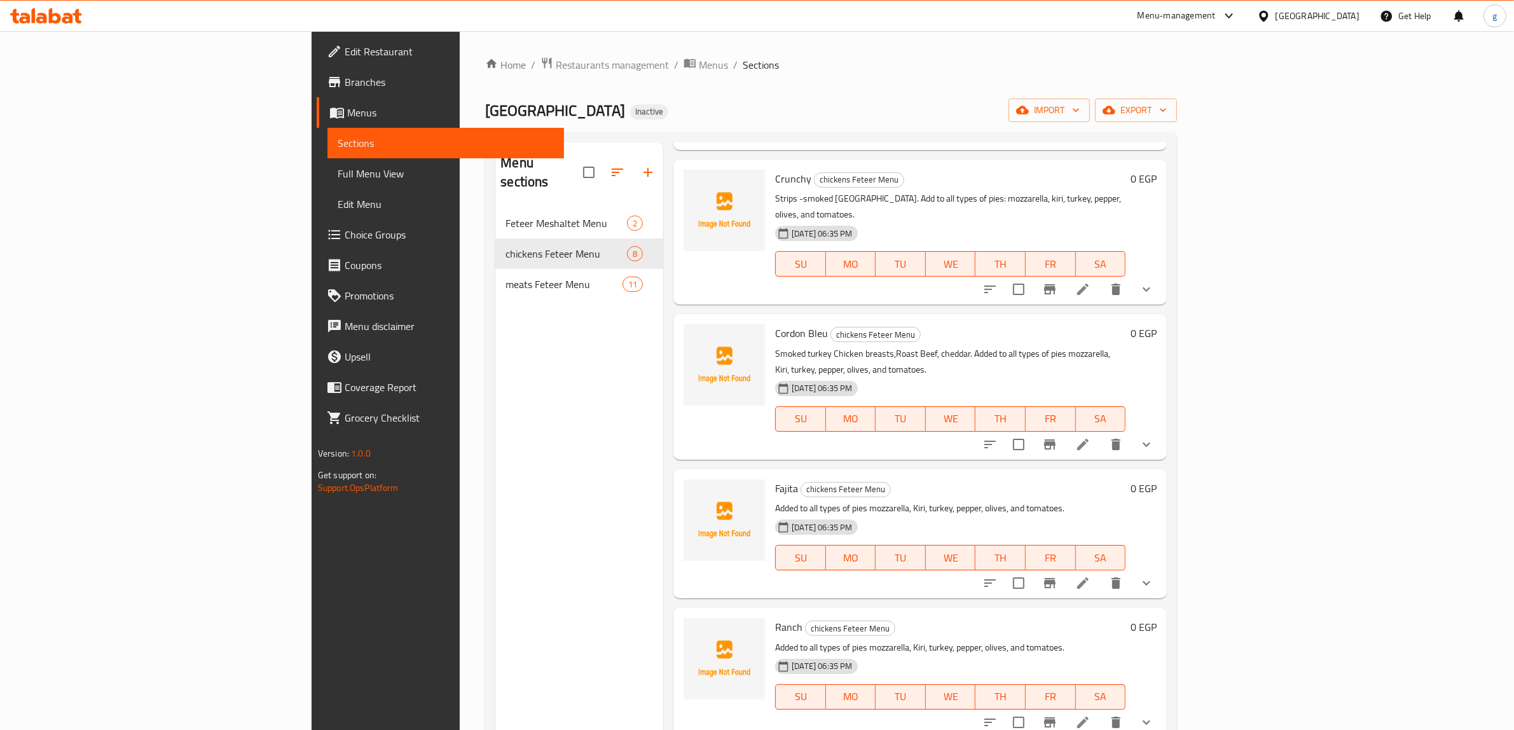
click at [1088, 439] on icon at bounding box center [1082, 444] width 11 height 11
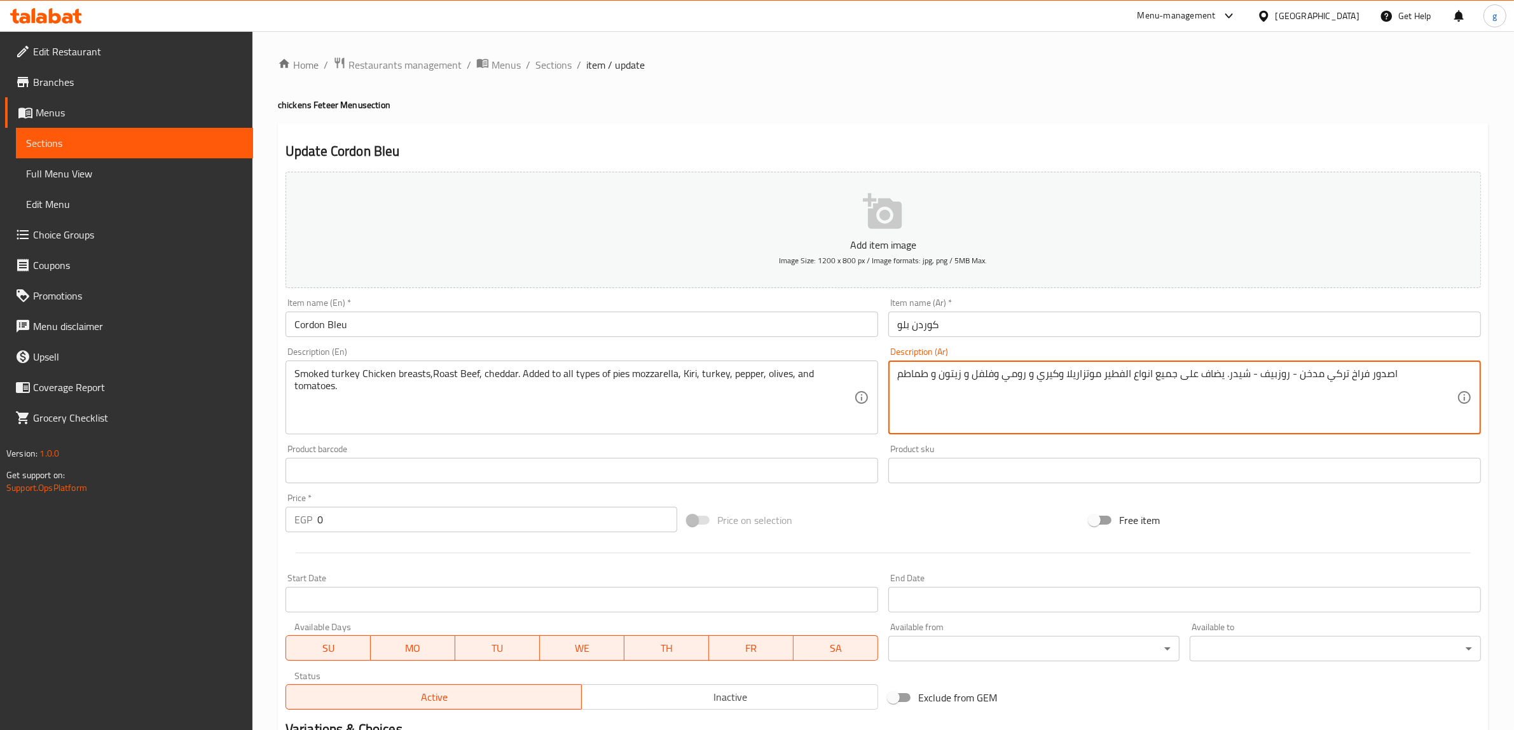
drag, startPoint x: 1387, startPoint y: 375, endPoint x: 1393, endPoint y: 391, distance: 17.1
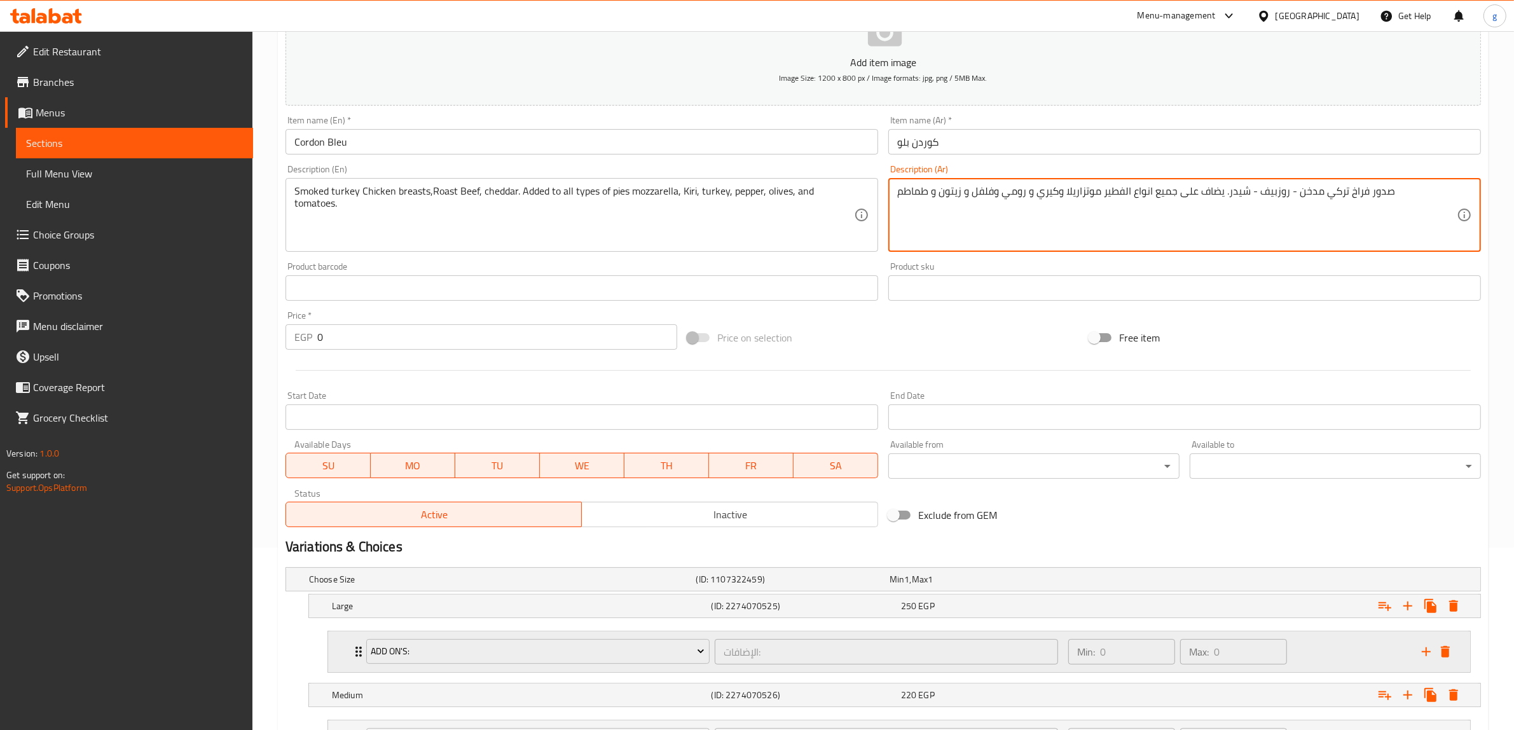
scroll to position [302, 0]
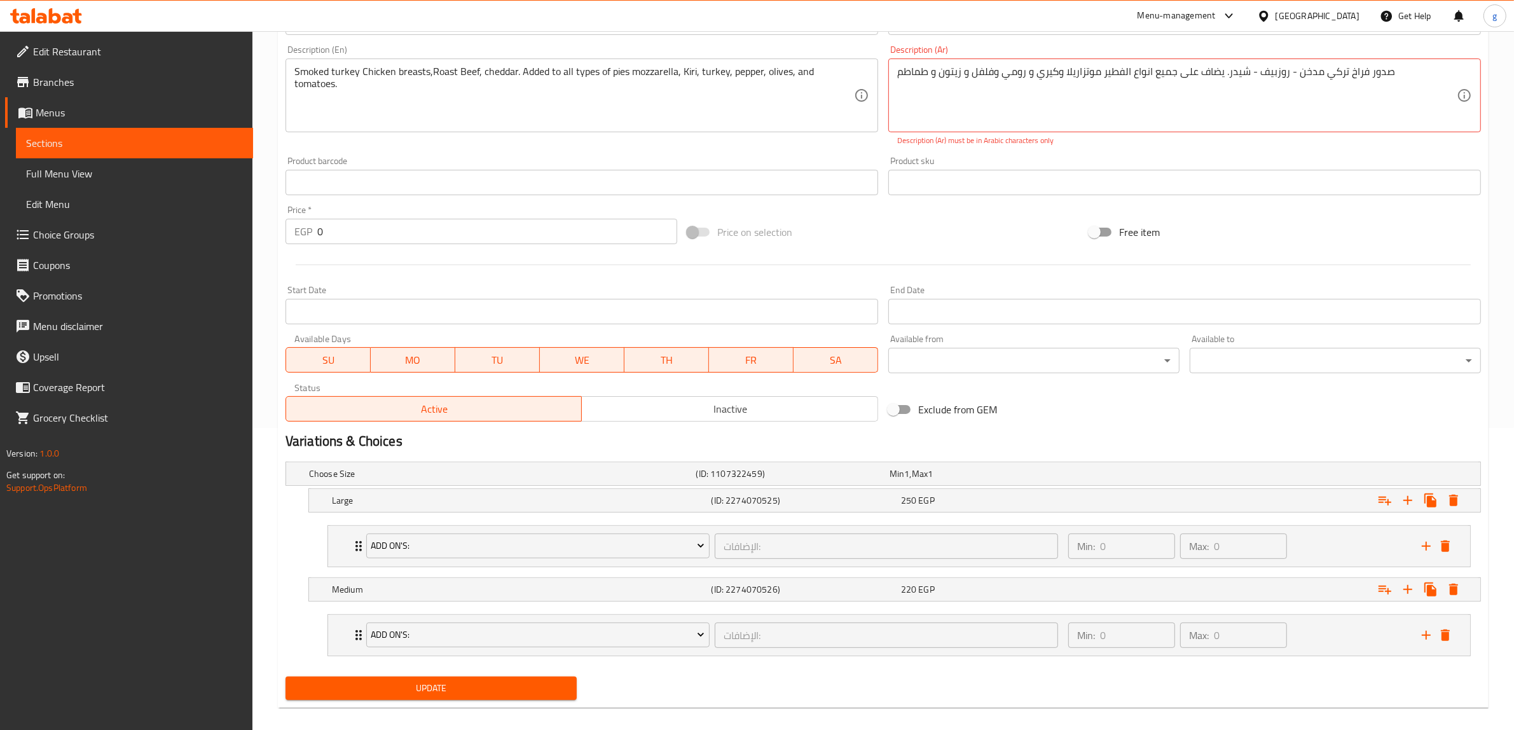
click at [486, 676] on div "Update" at bounding box center [430, 688] width 301 height 34
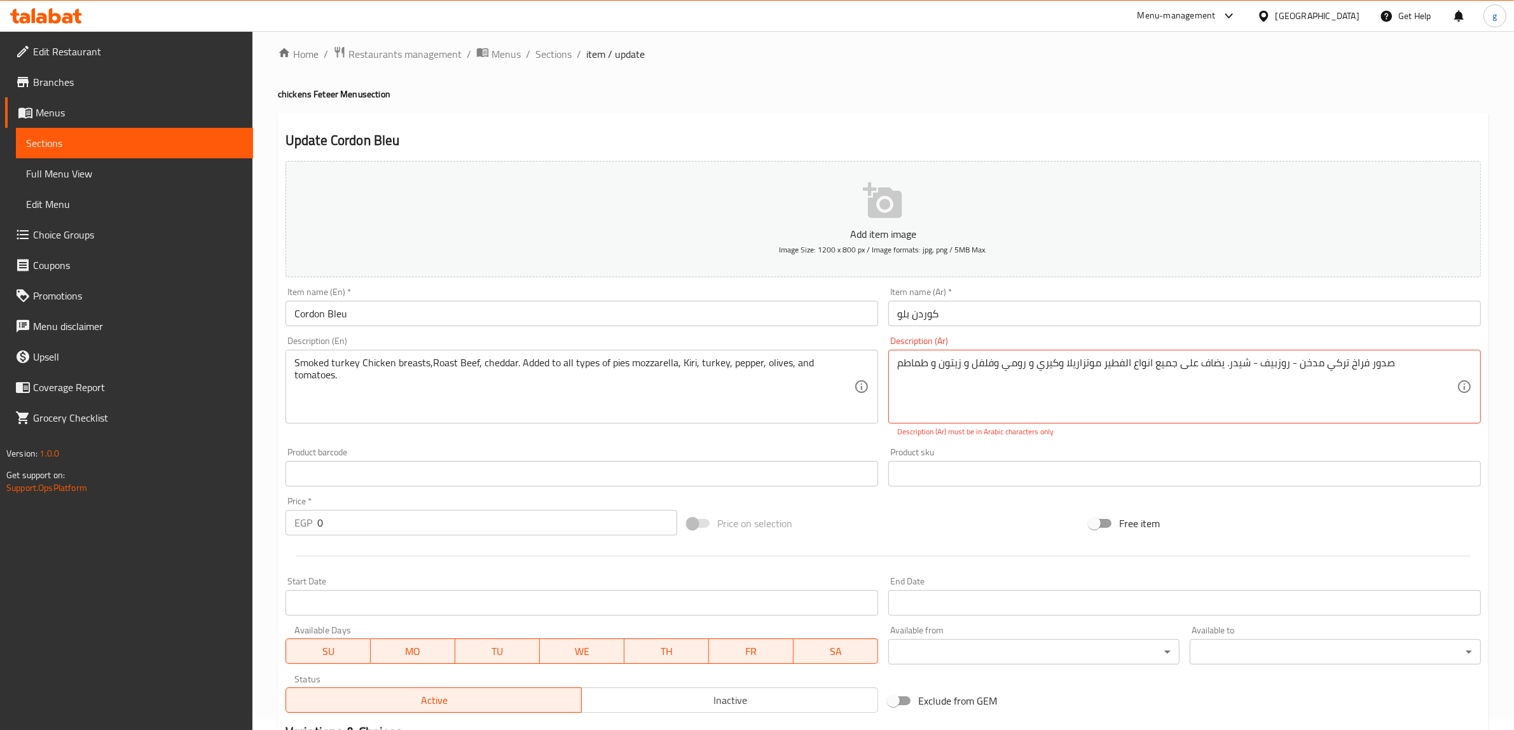
scroll to position [0, 0]
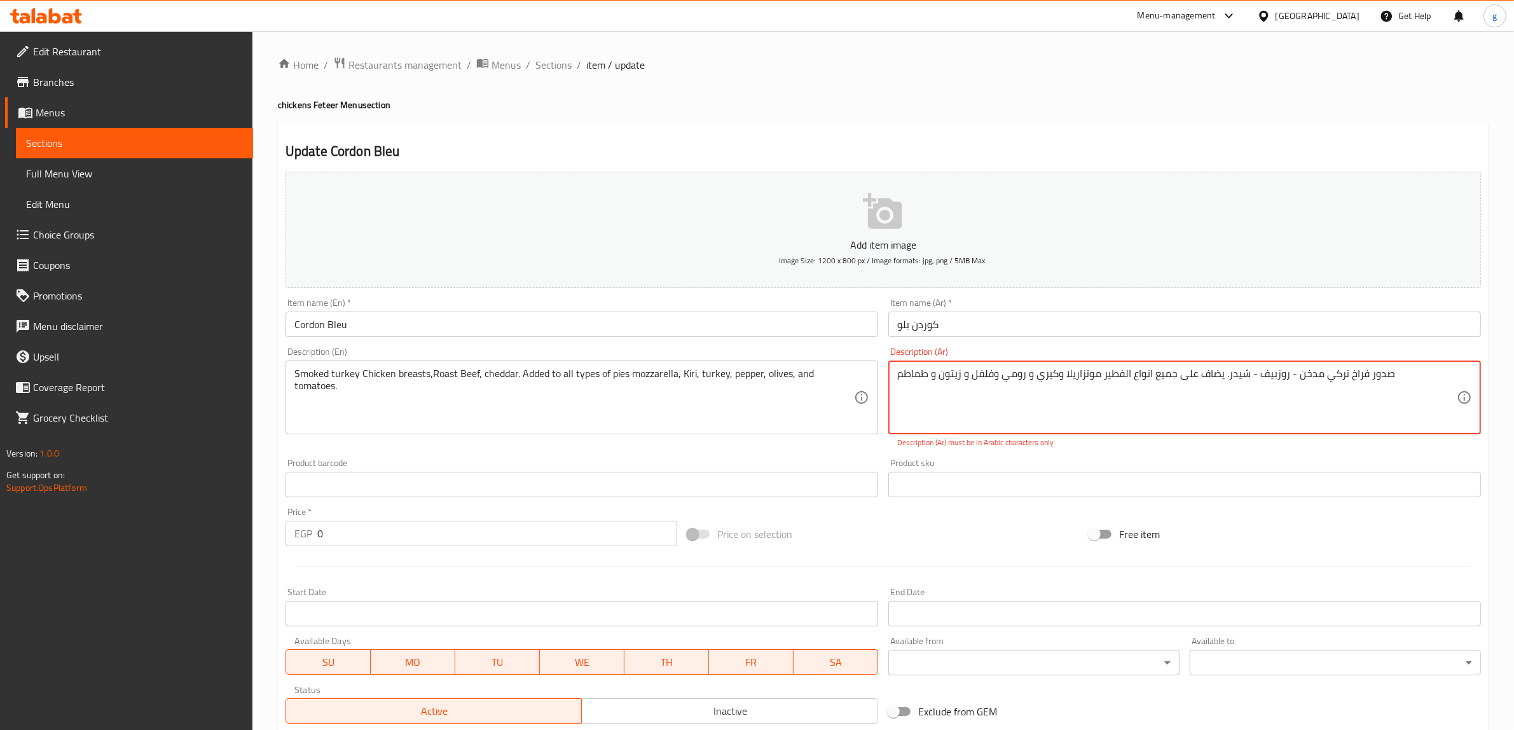
click at [1072, 392] on textarea "صدور فراخ تركي مدخن - روزبیف - شیدر. يضاف على جميع انواع الفطير موتزاريلا وكيري…" at bounding box center [1176, 397] width 559 height 60
click at [893, 376] on div "صدور فراخ تركي مدخن - روزبیف - شیدر. يضاف على جميع انواع الفطير موتزاريلا وكيري…" at bounding box center [1184, 397] width 593 height 74
click at [894, 376] on div "صدور فراخ تركي مدخن - روزبیف - شیدر. يضاف على جميع انواع الفطير موتزاريلا وكيري…" at bounding box center [1184, 397] width 593 height 74
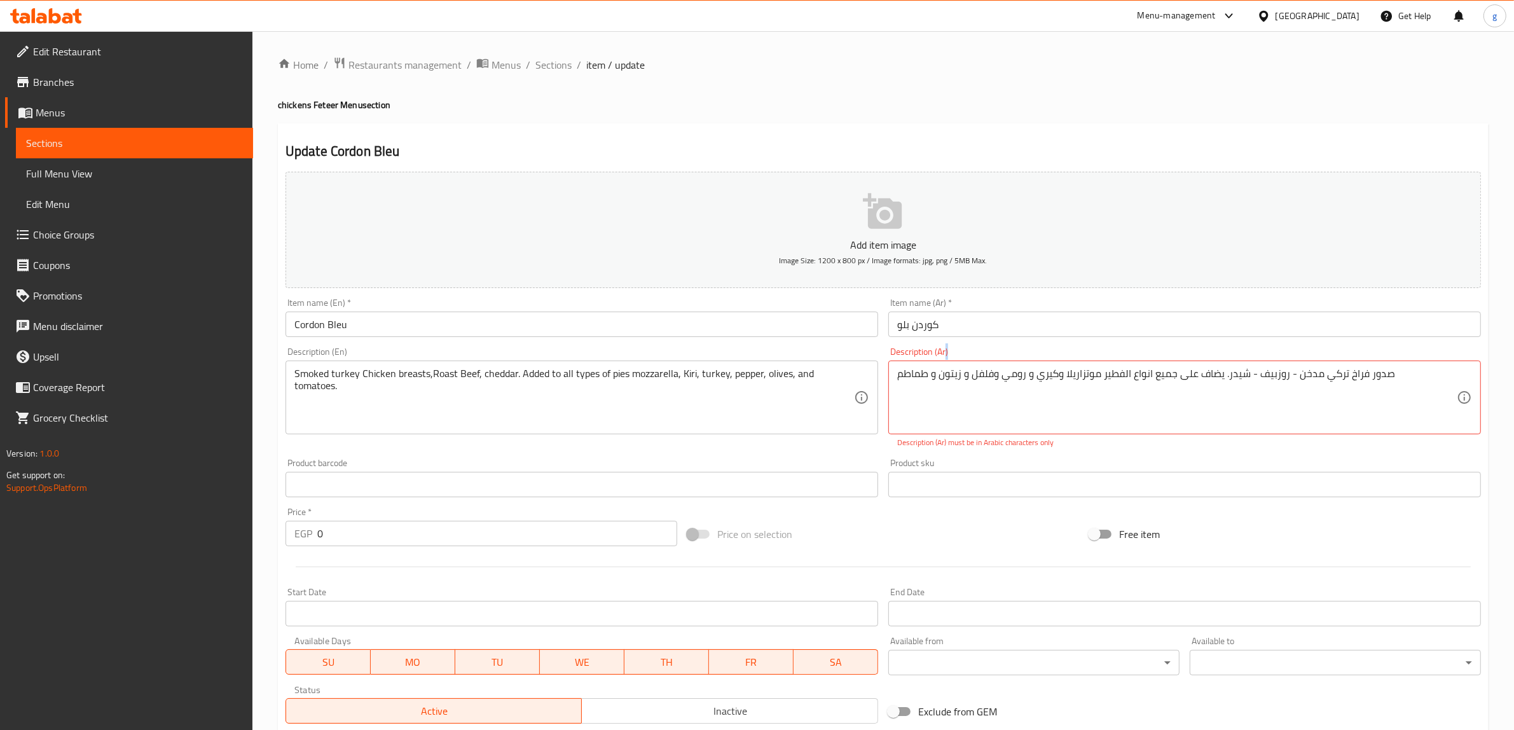
click at [894, 376] on div "صدور فراخ تركي مدخن - روزبیف - شیدر. يضاف على جميع انواع الفطير موتزاريلا وكيري…" at bounding box center [1184, 397] width 593 height 74
click at [894, 382] on div "صدور فراخ تركي مدخن - روزبیف - شیدر. يضاف على جميع انواع الفطير موتزاريلا وكيري…" at bounding box center [1184, 397] width 593 height 74
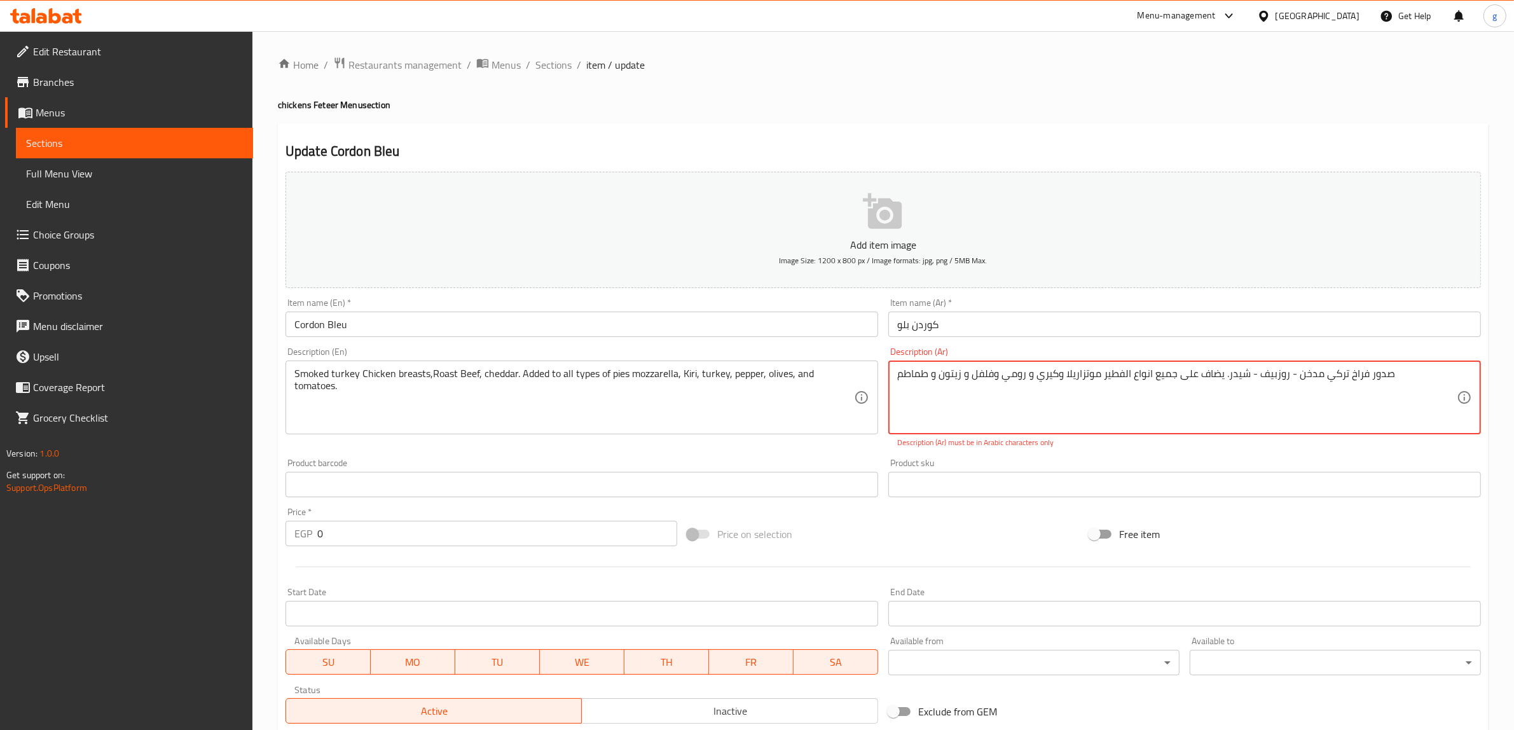
click at [1390, 375] on textarea "صدور فراخ تركي مدخن - روزبیف - شیدر. يضاف على جميع انواع الفطير موتزاريلا وكيري…" at bounding box center [1176, 397] width 559 height 60
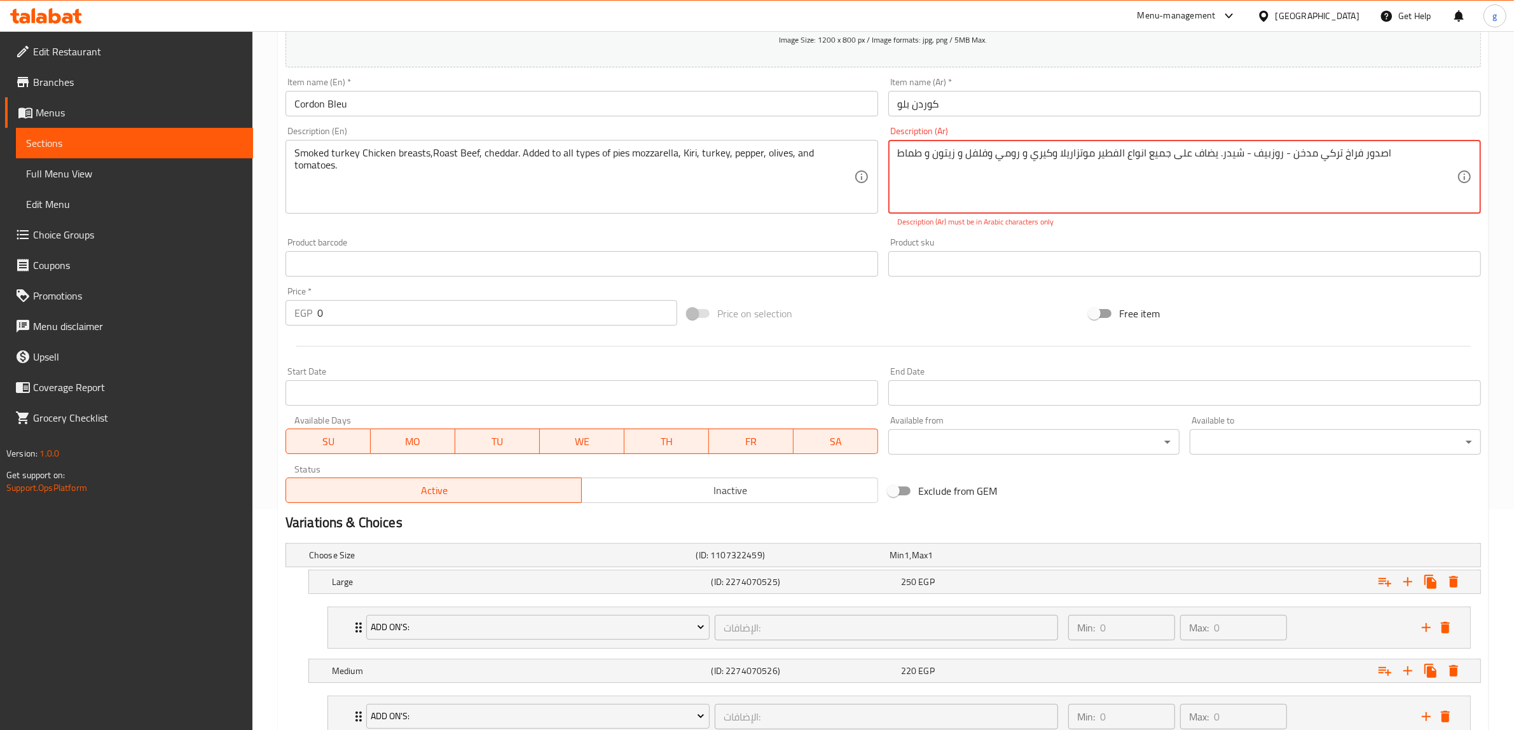
scroll to position [78, 0]
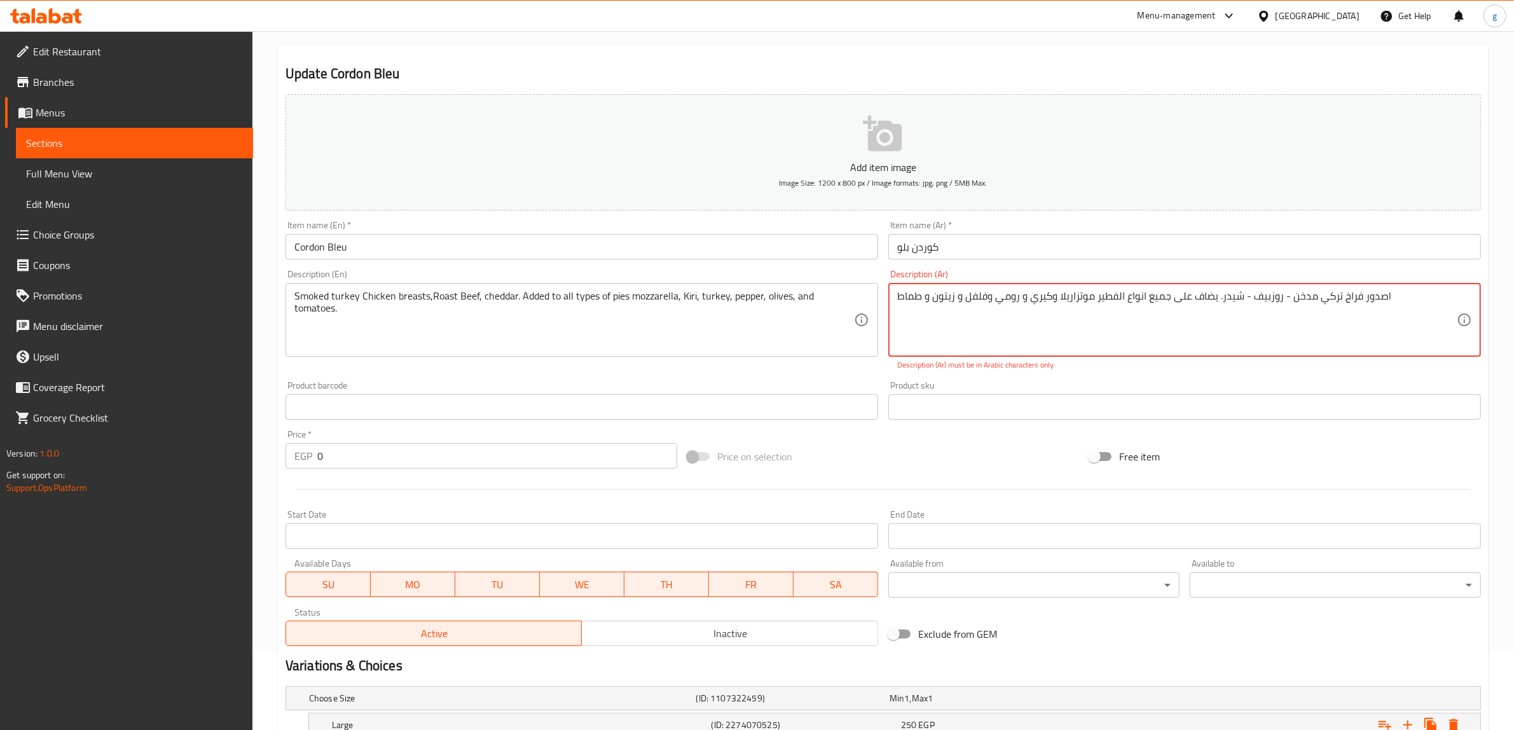
click at [1392, 303] on textarea "صدور فراخ تركي مدخن - روزبیف - شیدر. يضاف على جميع انواع الفطير موتزاريلا وكيري…" at bounding box center [1176, 320] width 559 height 60
click at [893, 297] on div "صدور فراخ تركي مدخن - روزبیف - شیدر. يضاف على جميع انواع الفطير موتزاريلا وكيري…" at bounding box center [1184, 320] width 593 height 74
click at [895, 297] on div "صدور فراخ تركي مدخن - روزبیف - شیدر. يضاف على جميع انواع الفطير موتزاريلا وكيري…" at bounding box center [1184, 320] width 593 height 74
click at [906, 299] on textarea "صدور فراخ تركي مدخن - روزبیف - شیدر. يضاف على جميع انواع الفطير موتزاريلا وكيري…" at bounding box center [1176, 320] width 559 height 60
click at [898, 297] on textarea "صدور فراخ تركي مدخن - روزبیف - شیدر. يضاف على جميع انواع الفطير موتزاريلا وكيري…" at bounding box center [1176, 320] width 559 height 60
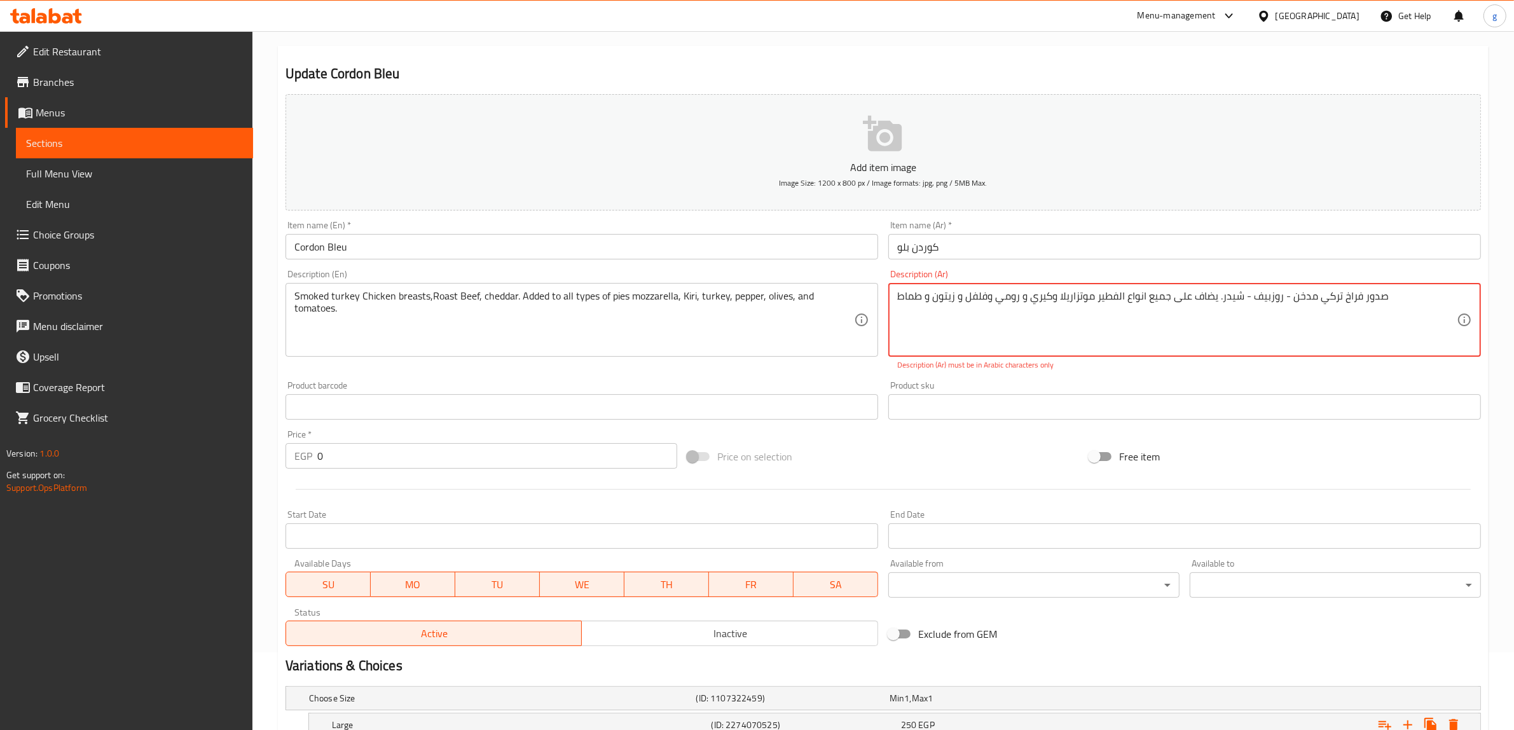
click at [1387, 300] on textarea "صدور فراخ تركي مدخن - روزبیف - شیدر. يضاف على جميع انواع الفطير موتزاريلا وكيري…" at bounding box center [1176, 320] width 559 height 60
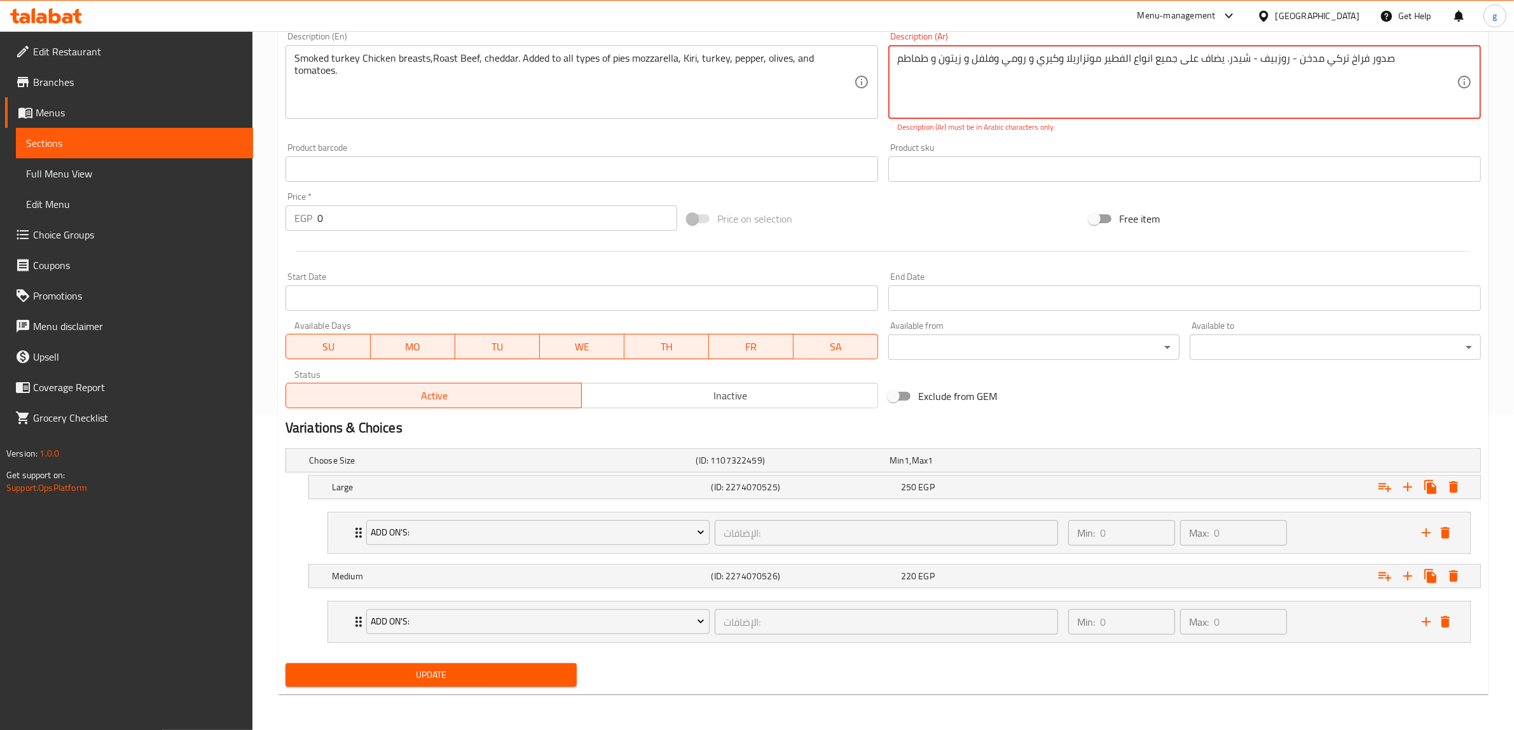
click at [523, 675] on span "Update" at bounding box center [431, 675] width 271 height 16
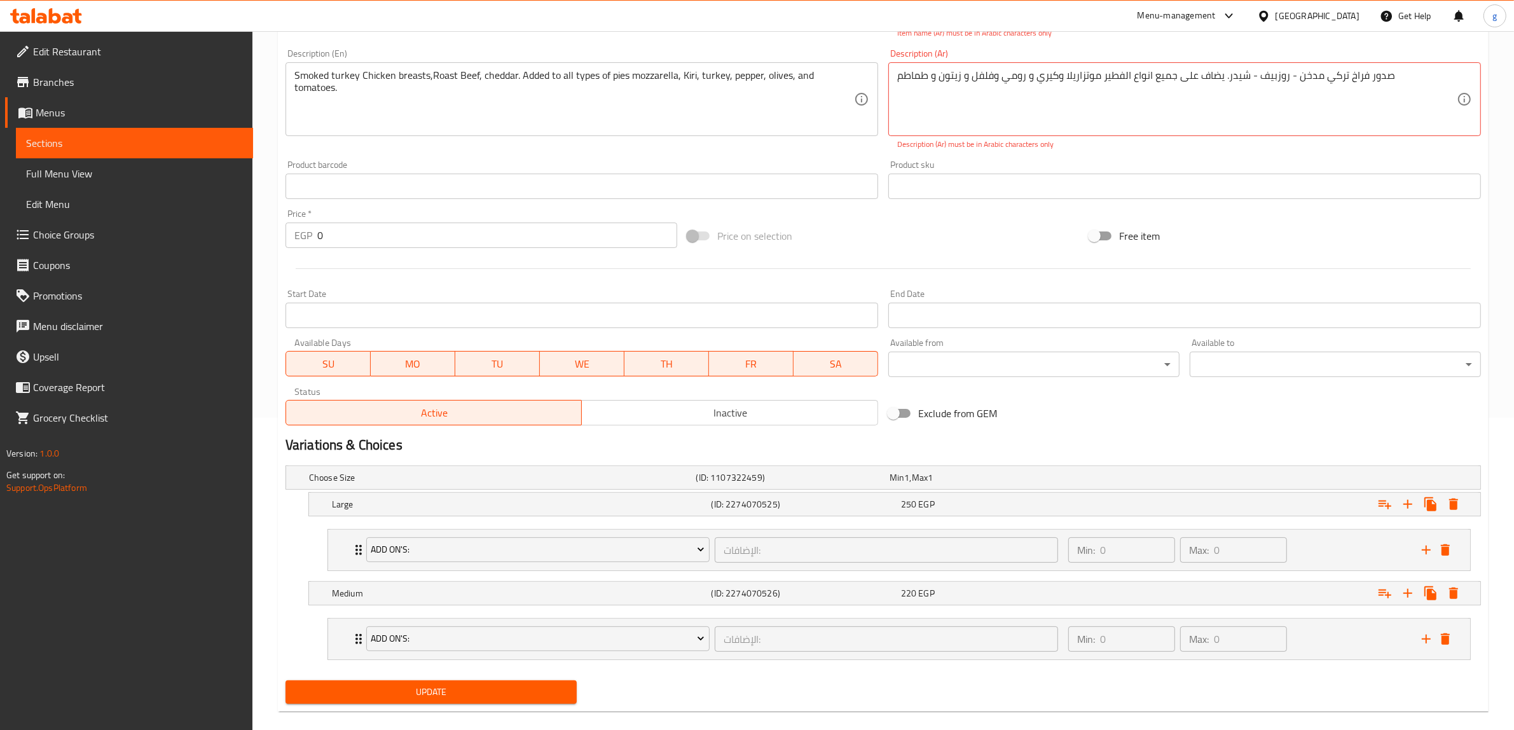
scroll to position [74, 0]
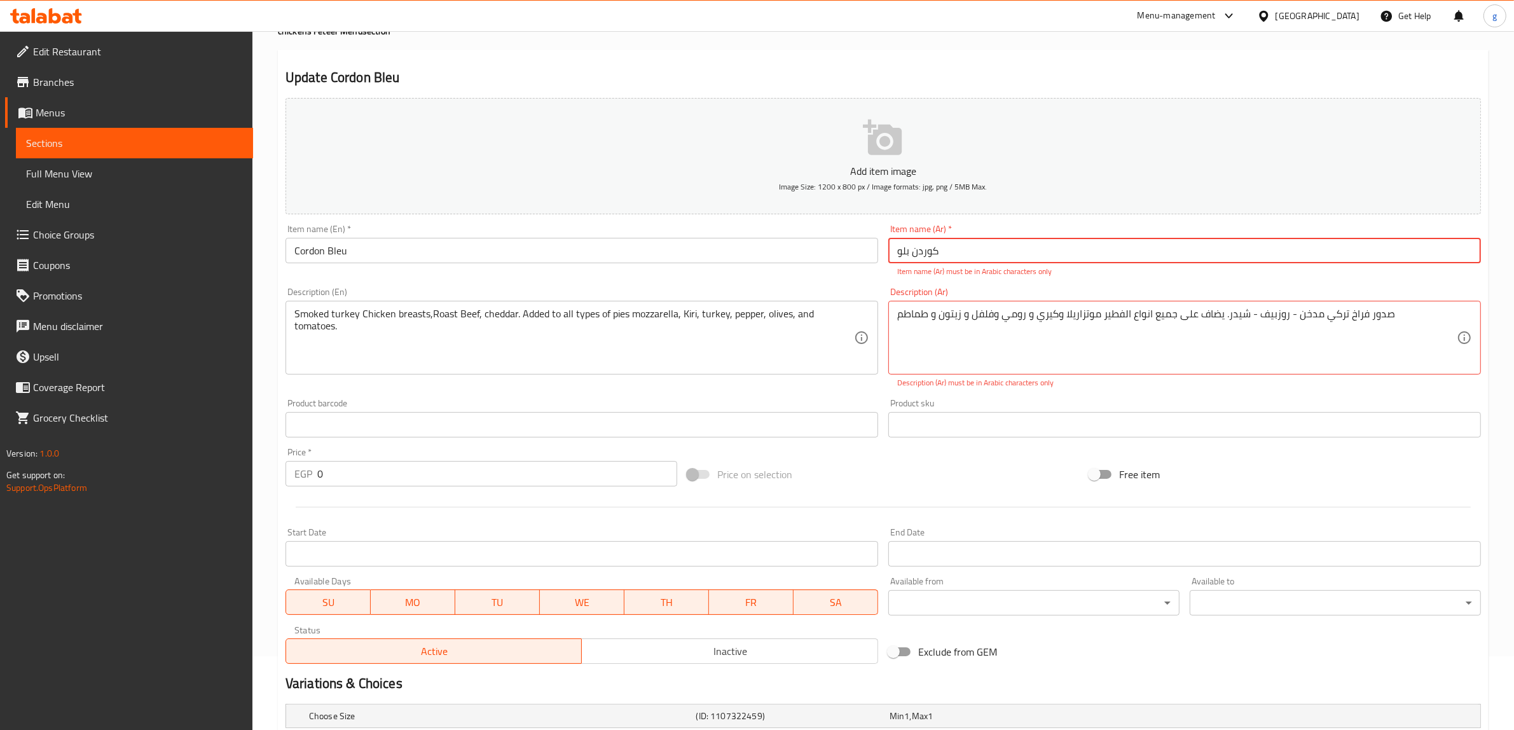
click at [963, 252] on input "کوردن بلو" at bounding box center [1184, 250] width 593 height 25
type textarea "صدور فراخ تركي مدخن - روزبیف - شیدر. يضاف على جميع انواع الفطير موتزاريلا وكيري…"
click at [955, 259] on input "کوردن بلو" at bounding box center [1184, 250] width 593 height 25
type input "کوردن بلو"
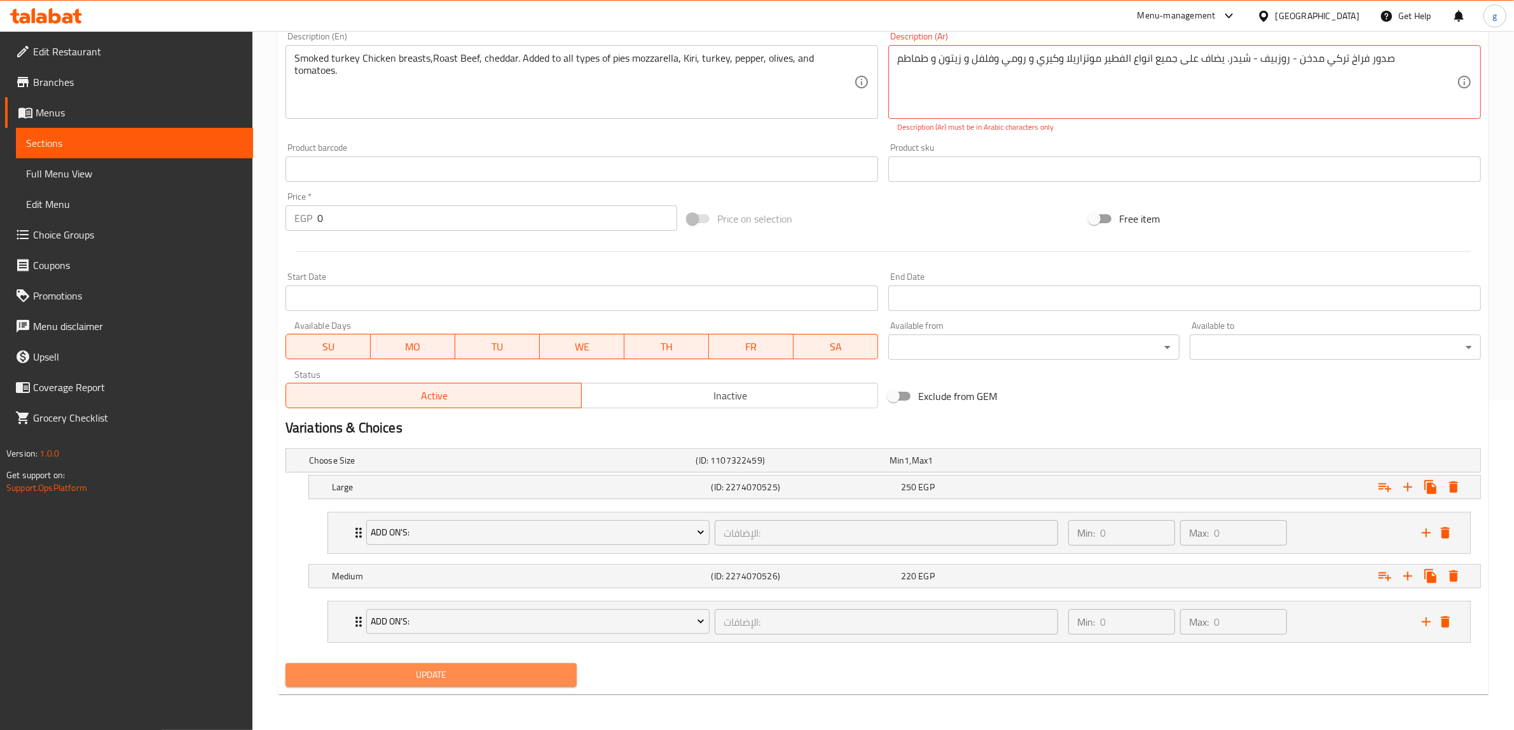
click at [441, 668] on span "Update" at bounding box center [431, 675] width 271 height 16
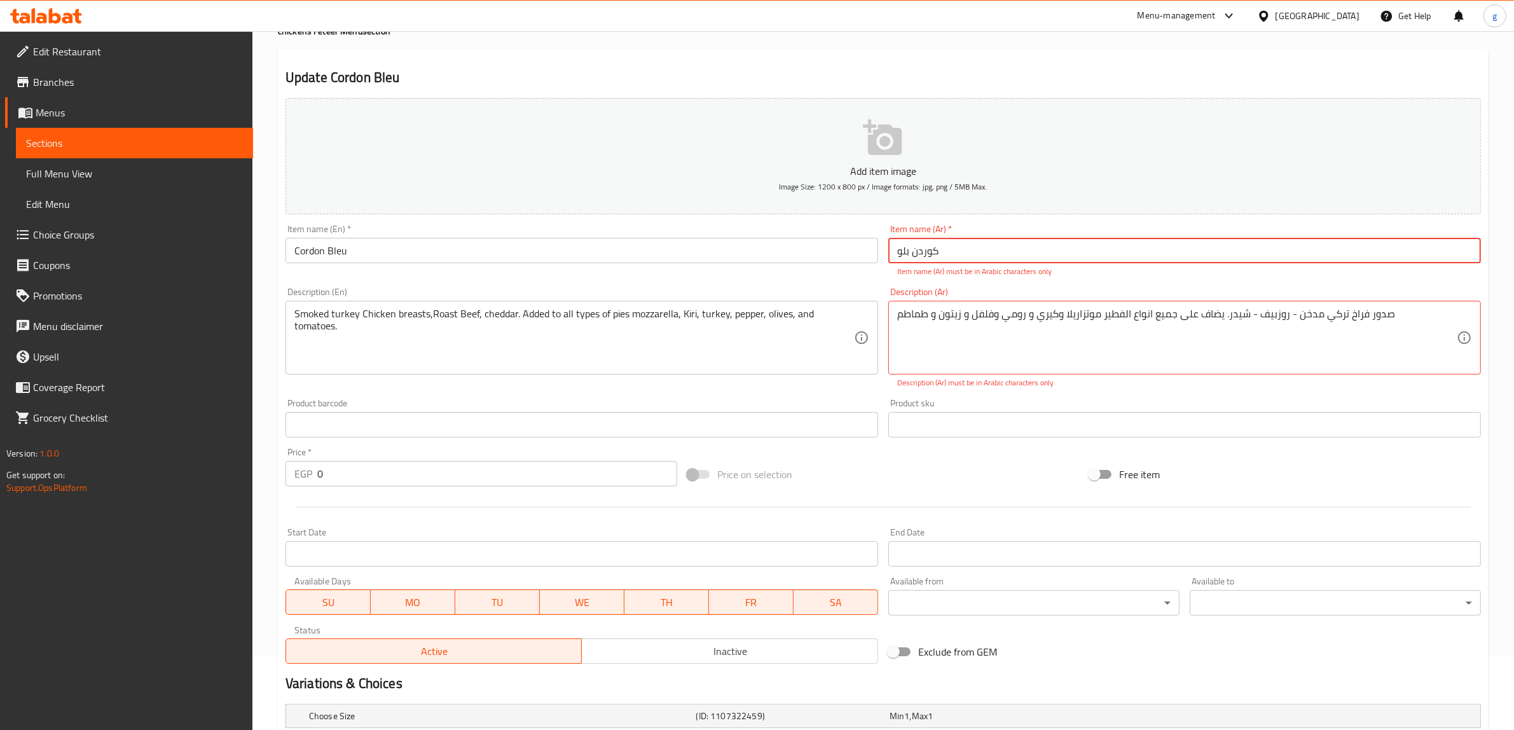
drag, startPoint x: 1031, startPoint y: 259, endPoint x: 860, endPoint y: 275, distance: 171.7
click at [860, 275] on div "Add item image Image Size: 1200 x 800 px / Image formats: jpg, png / 5MB Max. I…" at bounding box center [882, 381] width 1205 height 576
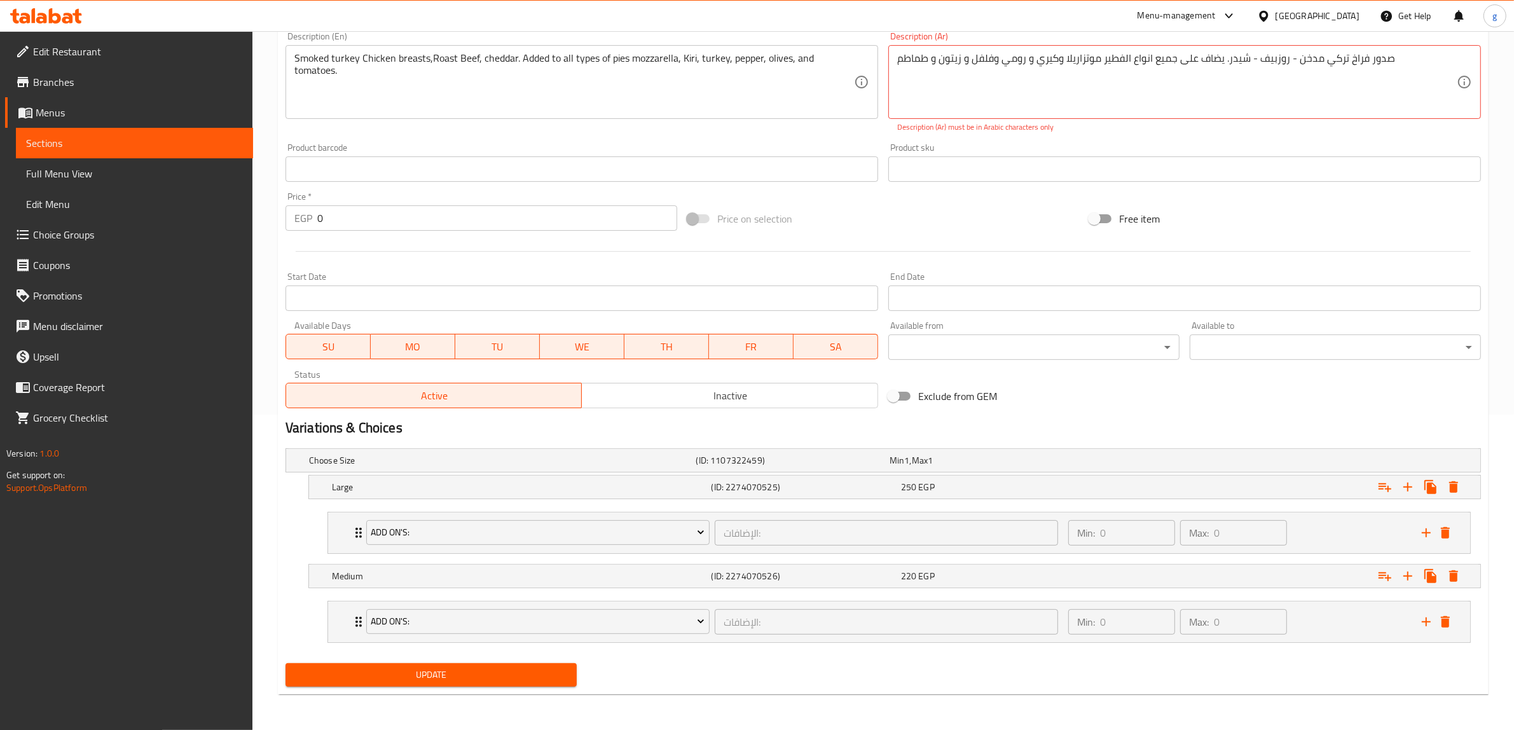
scroll to position [316, 0]
type input "كوردن بلو"
click at [437, 669] on span "Update" at bounding box center [431, 675] width 271 height 16
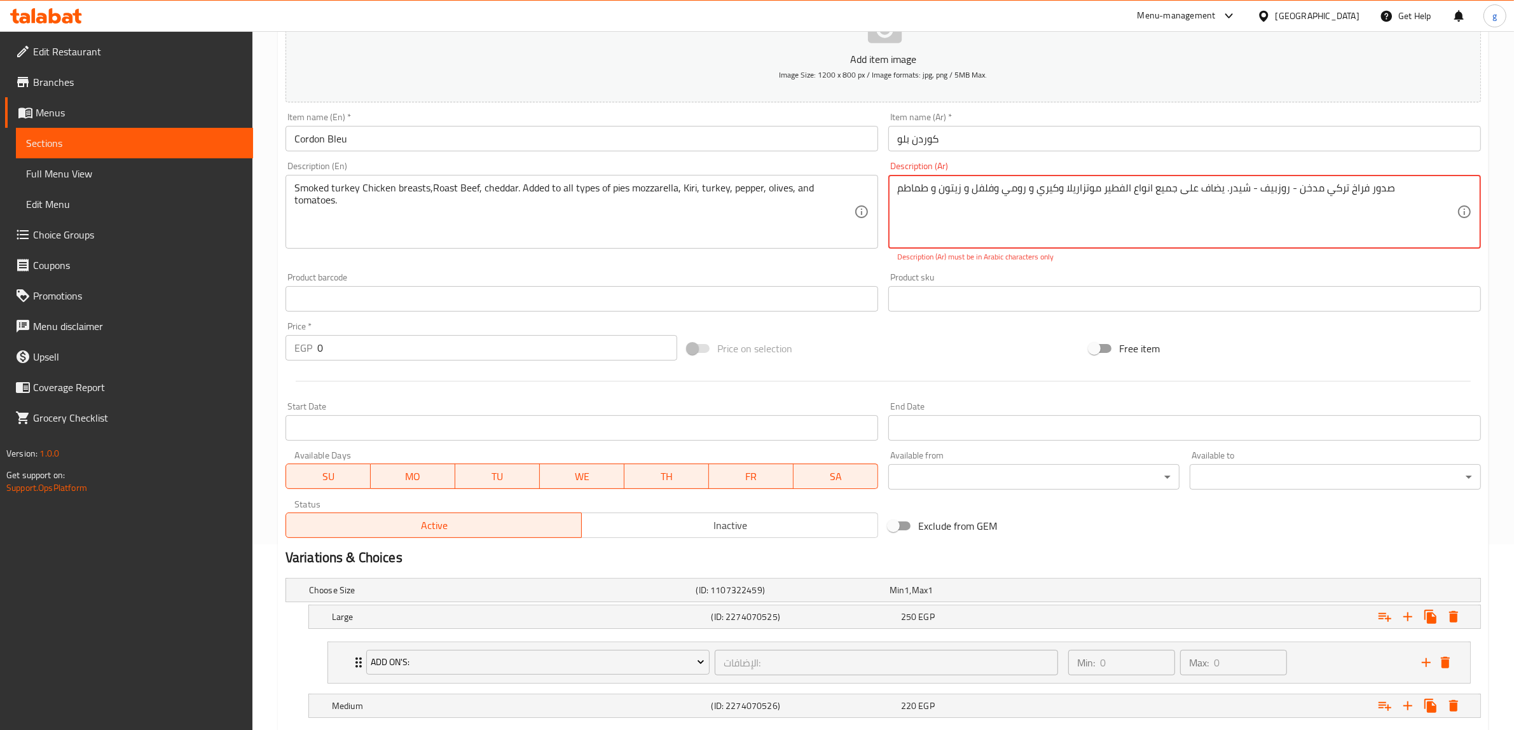
scroll to position [157, 0]
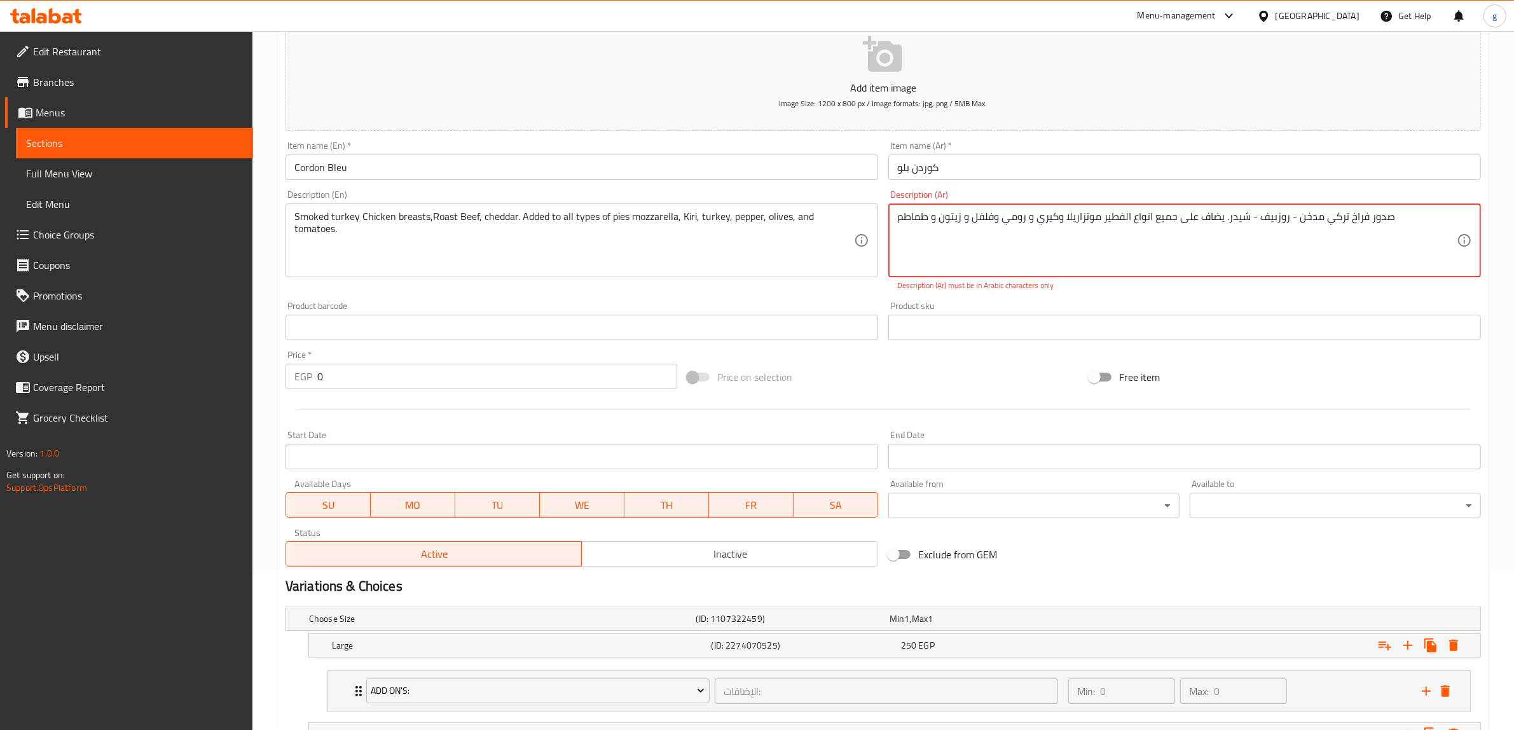
drag, startPoint x: 1393, startPoint y: 229, endPoint x: 1341, endPoint y: 248, distance: 54.7
click at [1341, 248] on textarea "صدور فراخ تركي مدخن - روزبیف - شیدر. يضاف على جميع انواع الفطير موتزاريلا وكيري…" at bounding box center [1176, 240] width 559 height 60
drag, startPoint x: 1416, startPoint y: 223, endPoint x: 849, endPoint y: 262, distance: 568.4
click at [849, 262] on div "Add item image Image Size: 1200 x 800 px / Image formats: jpg, png / 5MB Max. I…" at bounding box center [882, 291] width 1205 height 562
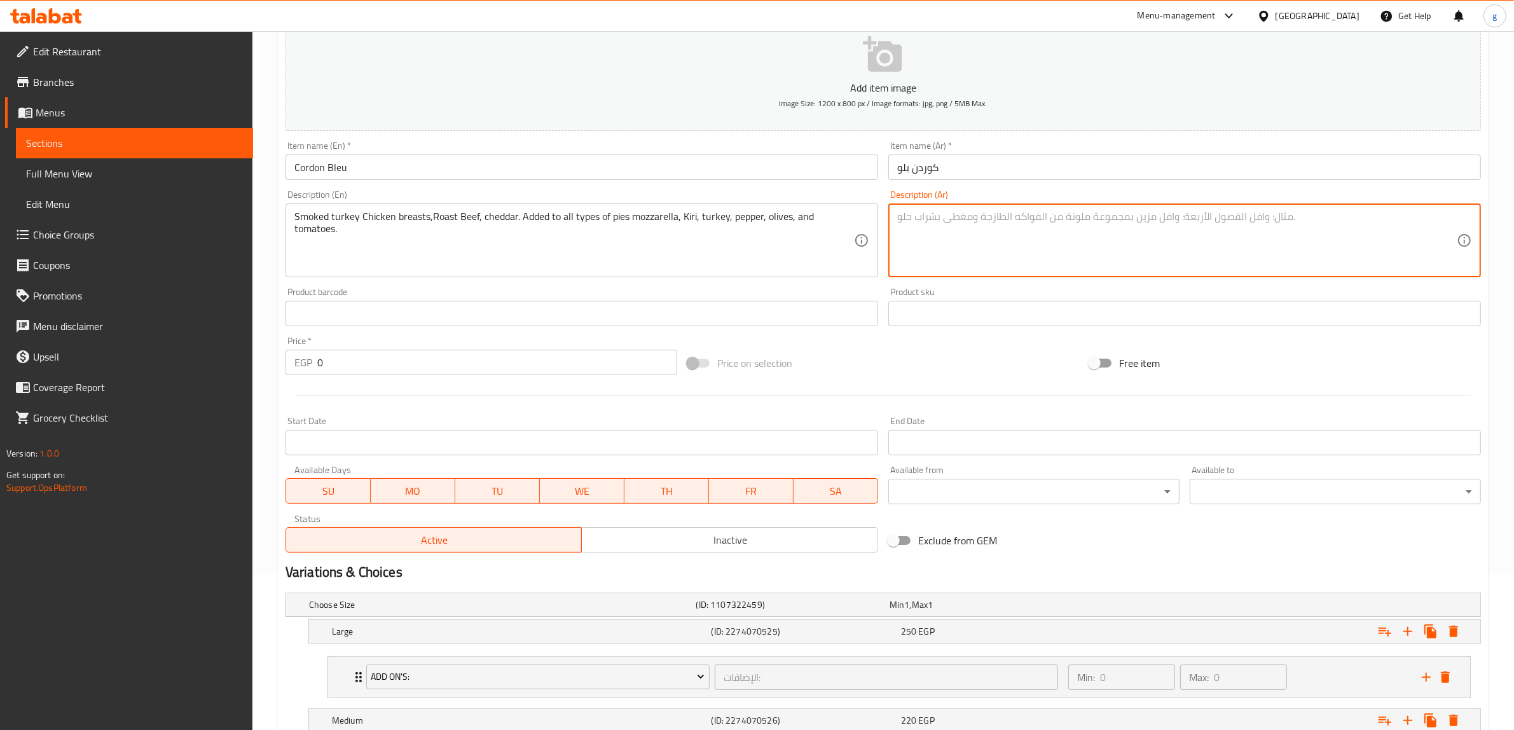
paste textarea "صدور فراخ تركي مدخن - روزبیف - شیدر. يضاف على جميع انواع الفطير موتزاريلا وكيري…"
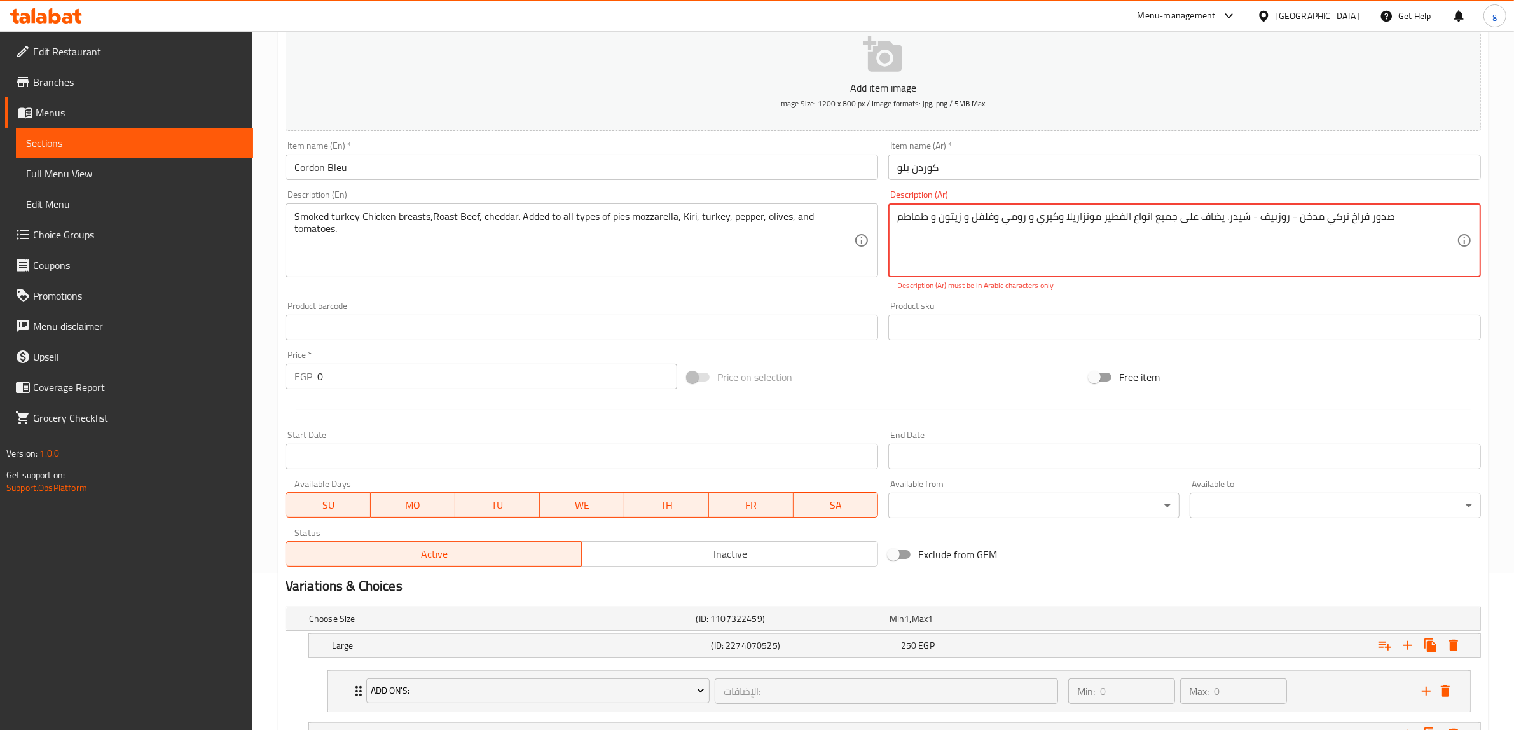
click at [1124, 255] on textarea "صدور فراخ تركي مدخن - روزبیف - شیدر. يضاف على جميع انواع الفطير موتزاريلا وكيري…" at bounding box center [1176, 240] width 559 height 60
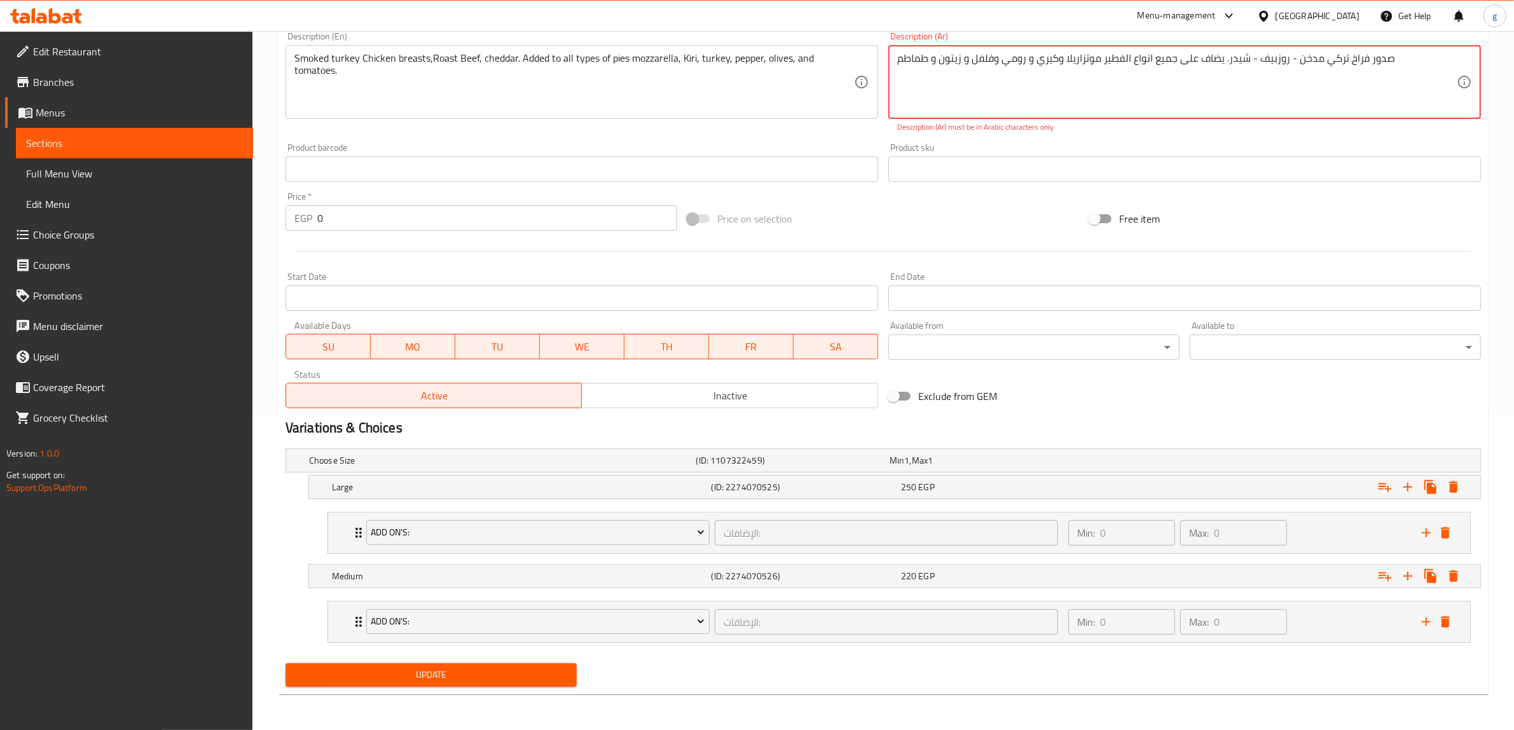
scroll to position [316, 0]
click at [557, 683] on button "Update" at bounding box center [430, 675] width 291 height 24
drag, startPoint x: 1229, startPoint y: 73, endPoint x: 1076, endPoint y: 135, distance: 164.6
click at [1076, 135] on div "Description (Ar) صدور فراخ تركي مدخن - روزبیف - شیدر. يضاف على جميع انواع الفطي…" at bounding box center [1184, 82] width 603 height 111
click at [1078, 59] on textarea "صدور فراخ تركي مدخن - روزبیف - شیدر. يضاف على جميع انواع الفطير موتزاريلا وكيري…" at bounding box center [1176, 82] width 559 height 60
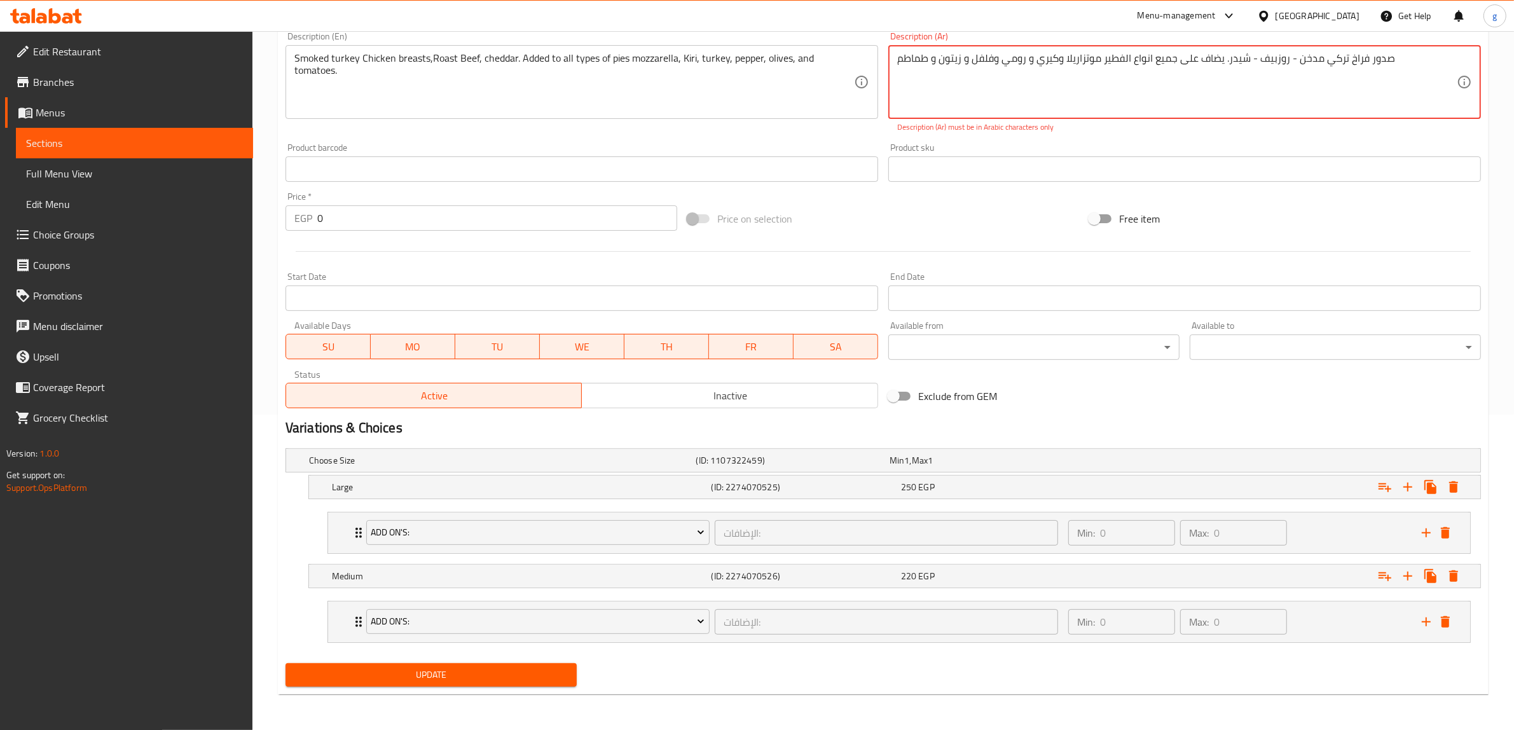
click at [1040, 93] on textarea "صدور فراخ تركي مدخن - روزبیف - شیدر. يضاف على جميع انواع الفطير موتزاريلا وكيري…" at bounding box center [1176, 82] width 559 height 60
click at [1038, 93] on textarea "صدور فراخ تركي مدخن - روزبیف - شیدر. يضاف على جميع انواع الفطير موتزاريلا وكيري…" at bounding box center [1176, 82] width 559 height 60
click at [936, 86] on textarea "صدور فراخ تركي مدخن - روزبیف - شیدر. يضاف على جميع انواع الفطير موتزاريلا وكيري…" at bounding box center [1176, 82] width 559 height 60
drag, startPoint x: 1024, startPoint y: 76, endPoint x: 979, endPoint y: 74, distance: 45.2
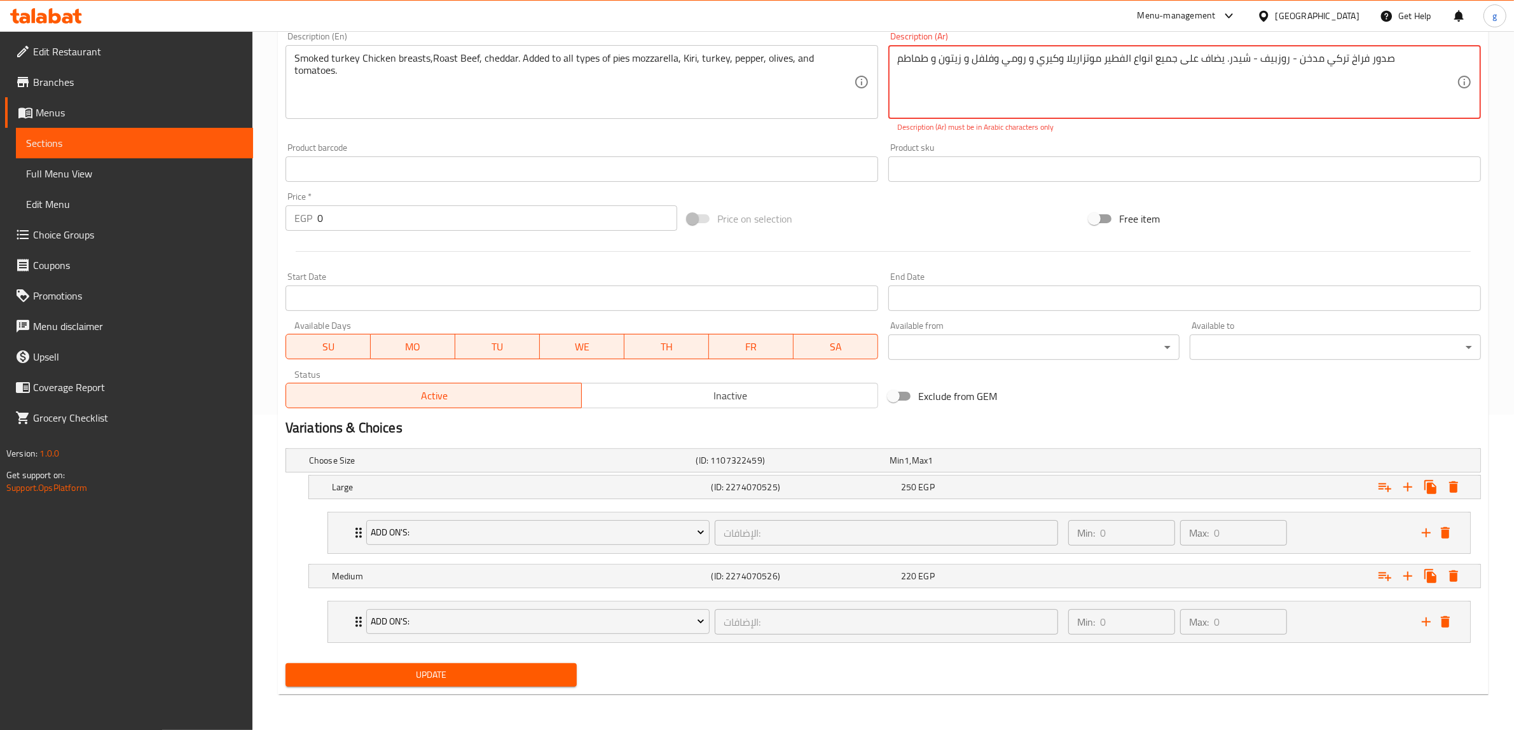
click at [1022, 76] on textarea "صدور فراخ تركي مدخن - روزبیف - شیدر. يضاف على جميع انواع الفطير موتزاريلا وكيري…" at bounding box center [1176, 82] width 559 height 60
drag, startPoint x: 978, startPoint y: 74, endPoint x: 868, endPoint y: 69, distance: 109.5
click at [950, 74] on textarea "صدور فراخ تركي مدخن - روزبیف - شیدر. يضاف على جميع انواع الفطير موتزاريلا وكيري…" at bounding box center [1176, 82] width 559 height 60
click at [868, 69] on div "Smoked turkey Chicken breasts,Roast Beef, cheddar. Added to all types of pies m…" at bounding box center [581, 82] width 593 height 74
drag, startPoint x: 907, startPoint y: 71, endPoint x: 903, endPoint y: 76, distance: 6.5
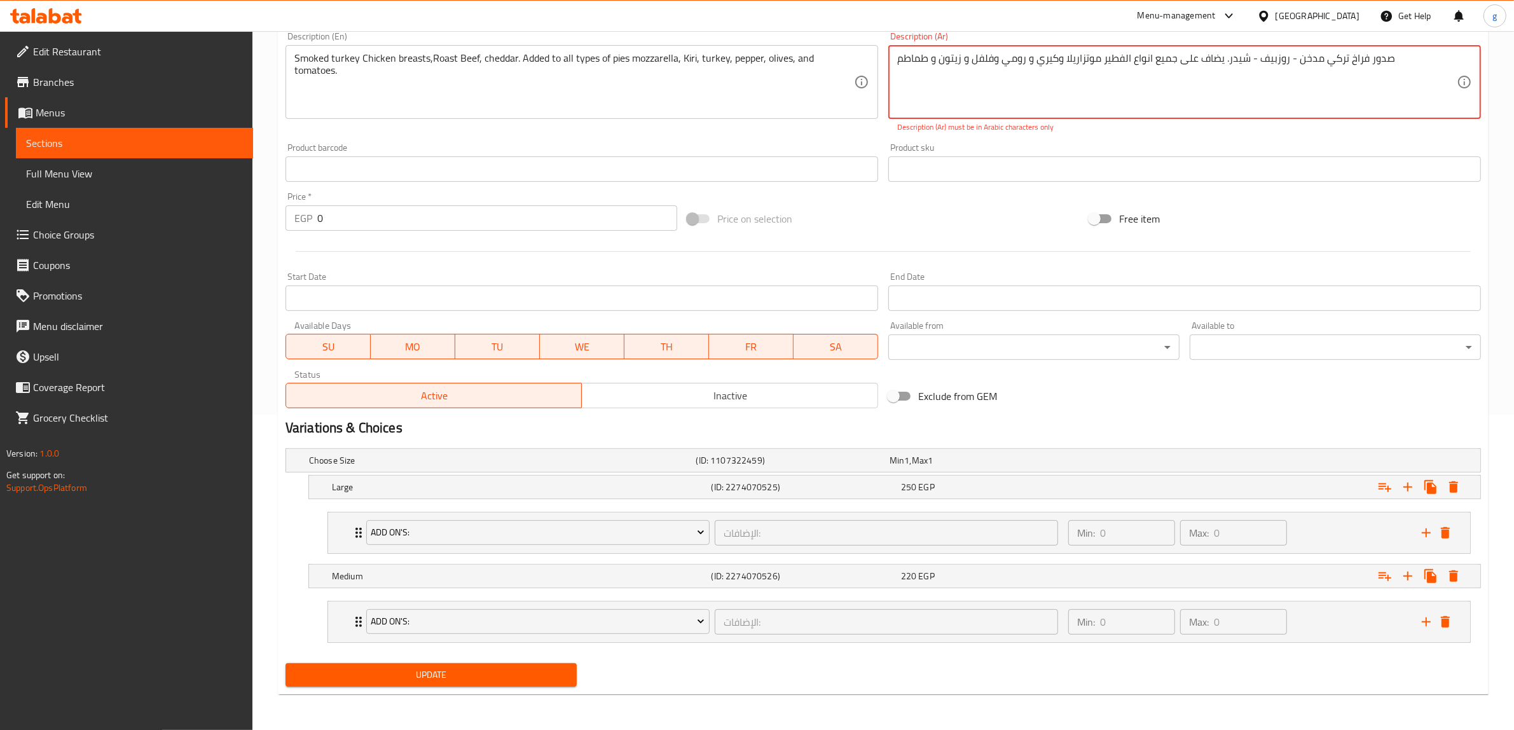
click at [905, 71] on textarea "صدور فراخ تركي مدخن - روزبیف - شیدر. يضاف على جميع انواع الفطير موتزاريلا وكيري…" at bounding box center [1176, 82] width 559 height 60
click at [903, 86] on textarea "صدور فراخ تركي مدخن - روزبیف - شیدر. يضاف على جميع انواع الفطير موتزاريلا وكيري…" at bounding box center [1176, 82] width 559 height 60
click at [911, 106] on textarea "صدور فراخ تركي مدخن - روزبیف - شیدر. يضاف على جميع انواع الفطير موتزاريلا وكيري…" at bounding box center [1176, 82] width 559 height 60
click at [1257, 59] on textarea "صدور فراخ تركي مدخن - روزبیف - شیدر. يضاف على جميع انواع الفطير موتزاريلا وكيري…" at bounding box center [1176, 82] width 559 height 60
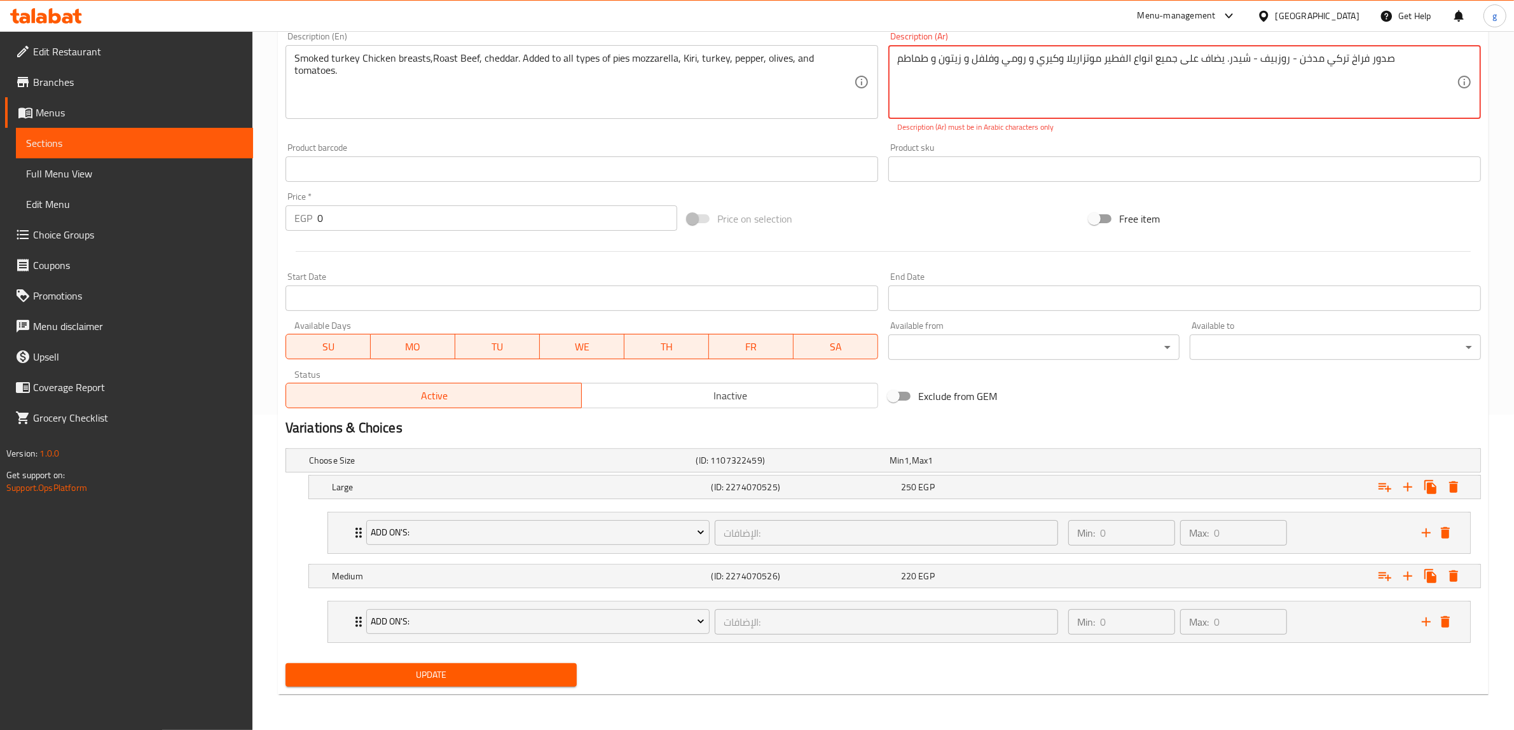
click at [1371, 53] on textarea "صدور فراخ تركي مدخن - روزبیف - شیدر. يضاف على جميع انواع الفطير موتزاريلا وكيري…" at bounding box center [1176, 82] width 559 height 60
drag, startPoint x: 1410, startPoint y: 57, endPoint x: 898, endPoint y: 97, distance: 514.0
click at [898, 97] on textarea "صدور فراخ تركي مدخن - روزبیف - شیدر. يضاف على جميع انواع الفطير موتزاريلا وكيري…" at bounding box center [1176, 82] width 559 height 60
drag, startPoint x: 932, startPoint y: 58, endPoint x: 926, endPoint y: 95, distance: 37.4
click at [926, 95] on textarea "صدور فراخ تركي مدخن - روزبیف - شیدر. يضاف على جميع انواع الفطير موتزاريلا وكيري…" at bounding box center [1176, 82] width 559 height 60
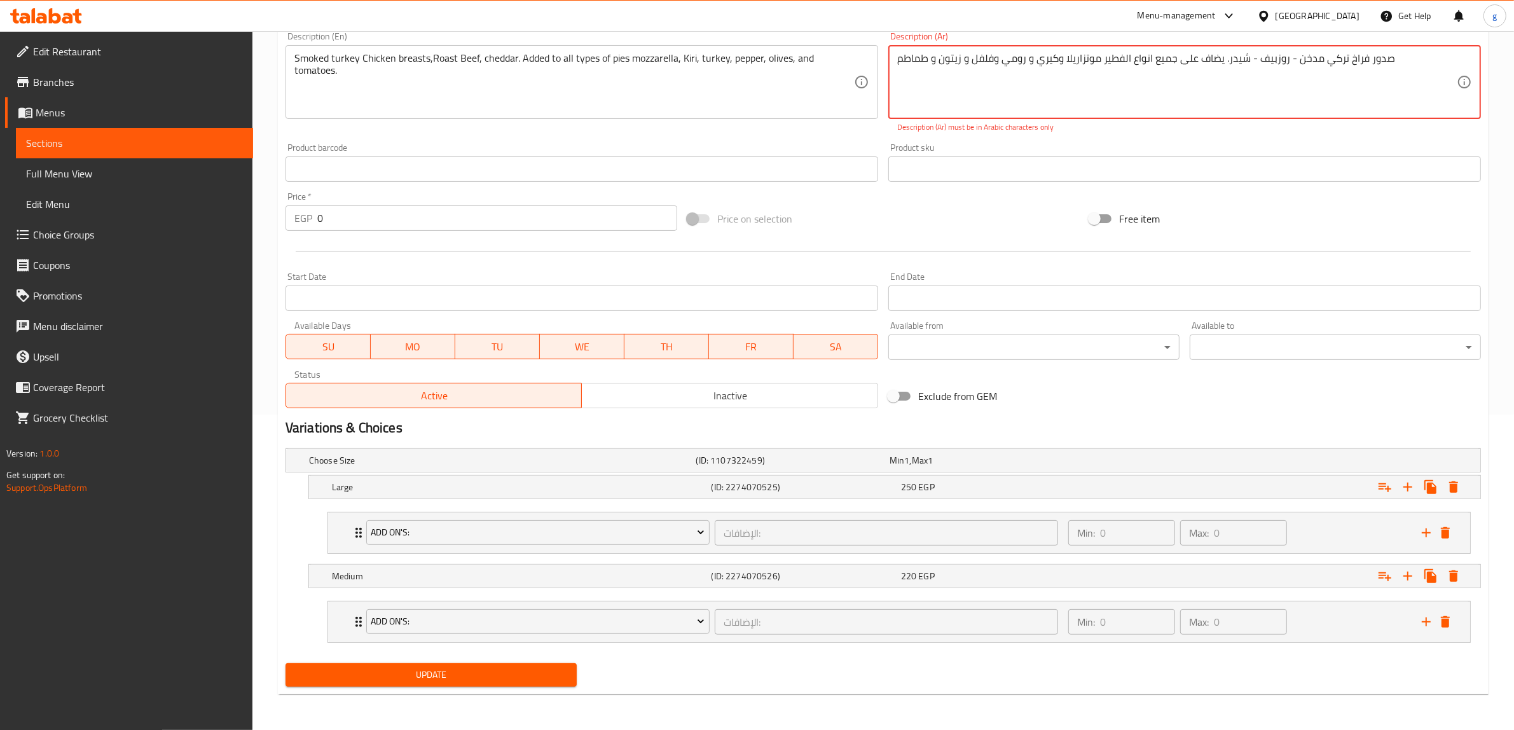
click at [969, 57] on textarea "صدور فراخ تركي مدخن - روزبیف - شیدر. يضاف على جميع انواع الفطير موتزاريلا وكيري…" at bounding box center [1176, 82] width 559 height 60
drag, startPoint x: 969, startPoint y: 57, endPoint x: 955, endPoint y: 45, distance: 19.4
click at [955, 45] on div "صدور فراخ تركي مدخن - روزبیف - شیدر. يضاف على جميع انواع الفطير موتزاريلا وكيري…" at bounding box center [1184, 82] width 593 height 74
drag, startPoint x: 940, startPoint y: 59, endPoint x: 964, endPoint y: 60, distance: 24.2
click at [948, 60] on textarea "صدور فراخ تركي مدخن - روزبیف - شیدر. يضاف على جميع انواع الفطير موتزاريلا وكيري…" at bounding box center [1176, 82] width 559 height 60
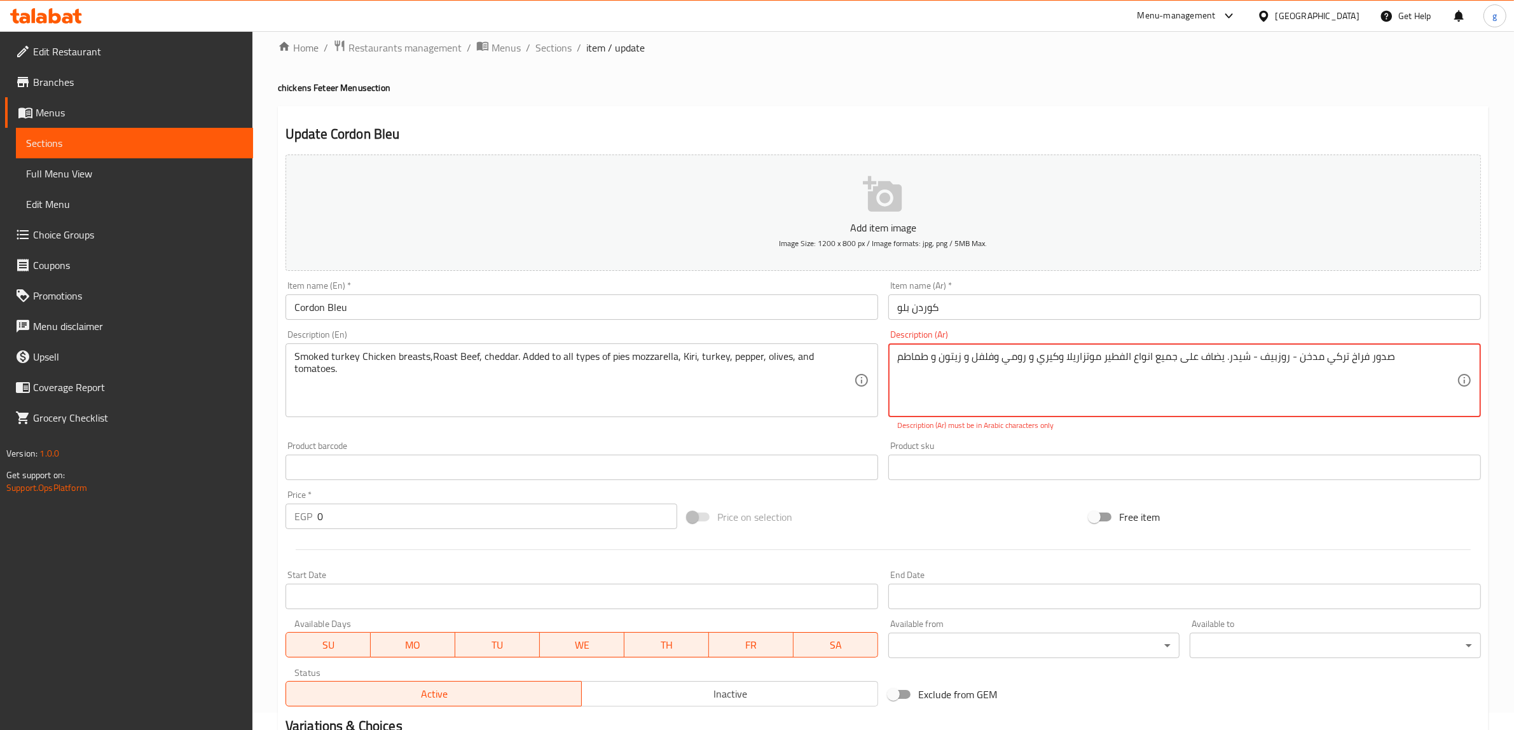
scroll to position [0, 0]
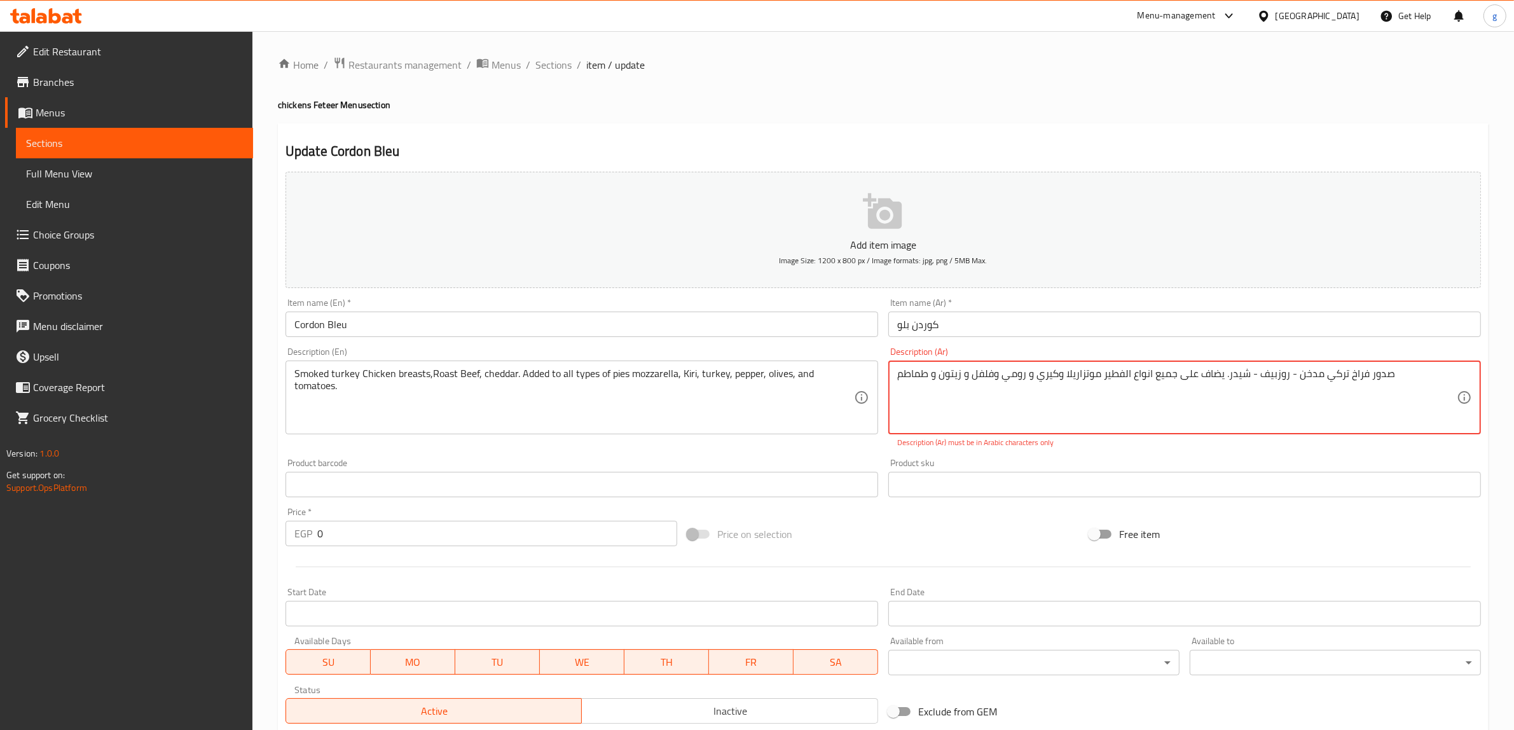
click at [1288, 375] on textarea "صدور فراخ تركي مدخن - روزبیف - شیدر. يضاف على جميع انواع الفطير موتزاريلا وكيري…" at bounding box center [1176, 397] width 559 height 60
click at [1250, 378] on textarea "صدور فراخ تركي مدخن روزبیف - شیدر. يضاف على جميع انواع الفطير موتزاريلا وكيري و…" at bounding box center [1176, 397] width 559 height 60
click at [1222, 376] on textarea "صدور فراخ تركي مدخن روزبیف شیدر. يضاف على جميع انواع الفطير موتزاريلا وكيري و ر…" at bounding box center [1176, 397] width 559 height 60
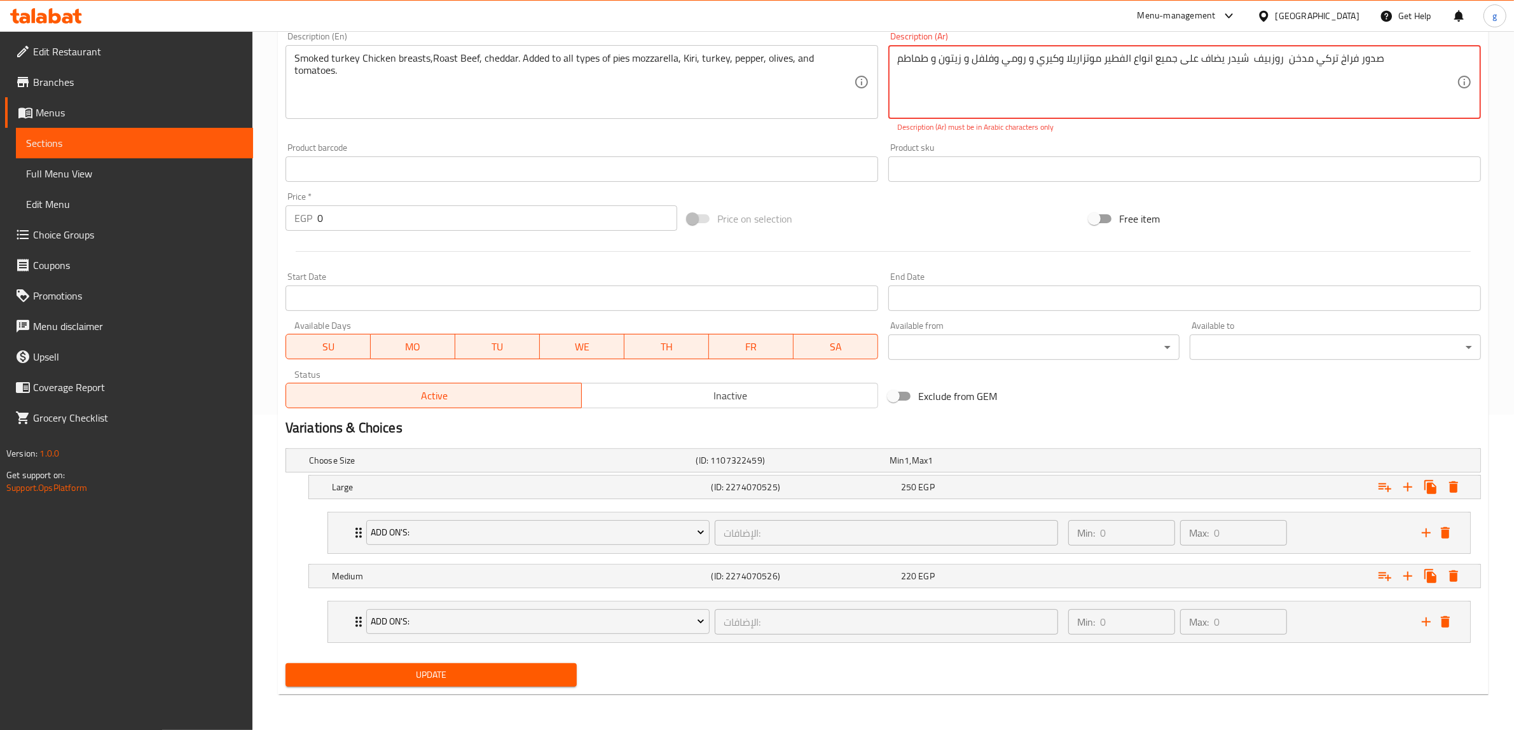
type textarea "صدور فراخ تركي مدخن روزبیف شیدر يضاف على جميع انواع الفطير موتزاريلا وكيري و رو…"
click at [488, 676] on span "Update" at bounding box center [431, 675] width 271 height 16
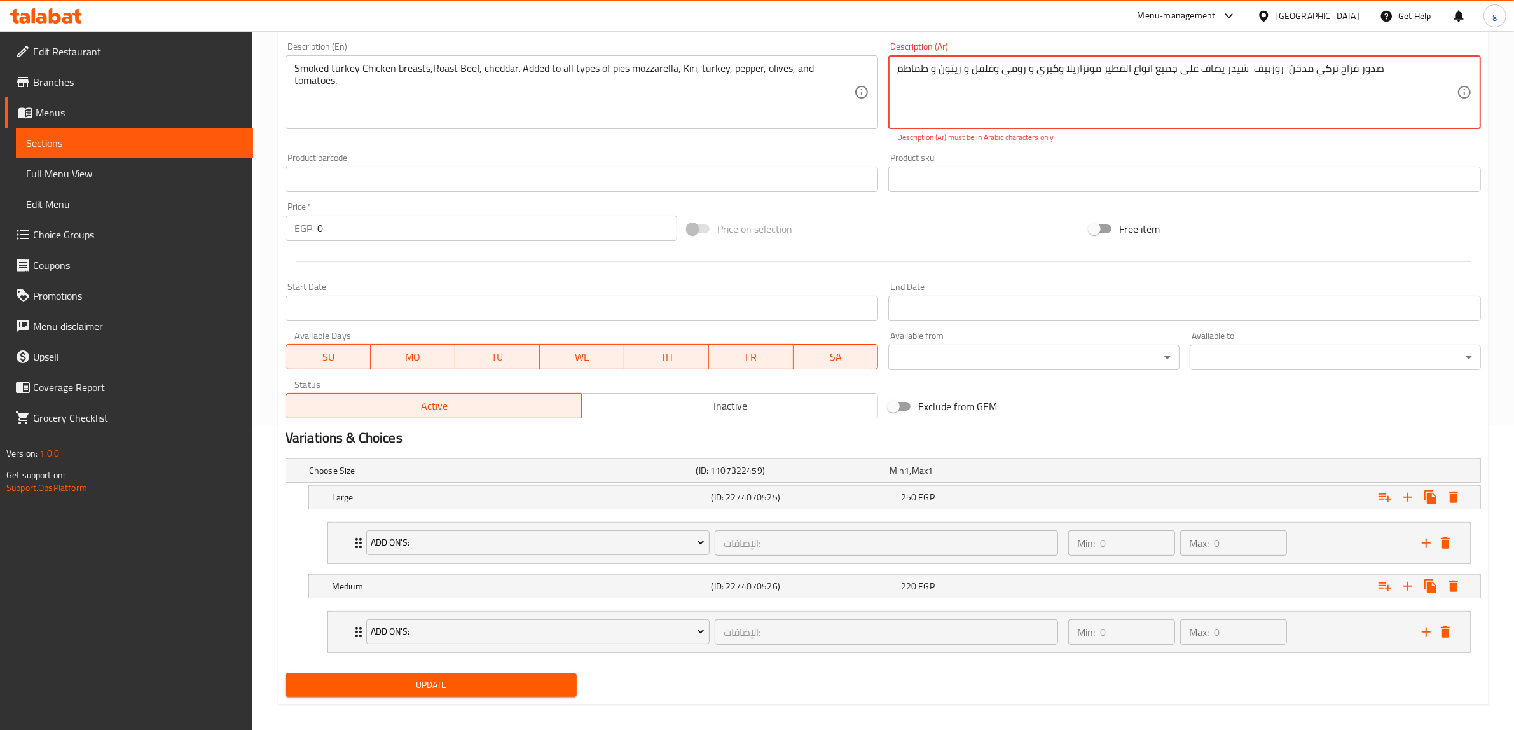
scroll to position [78, 0]
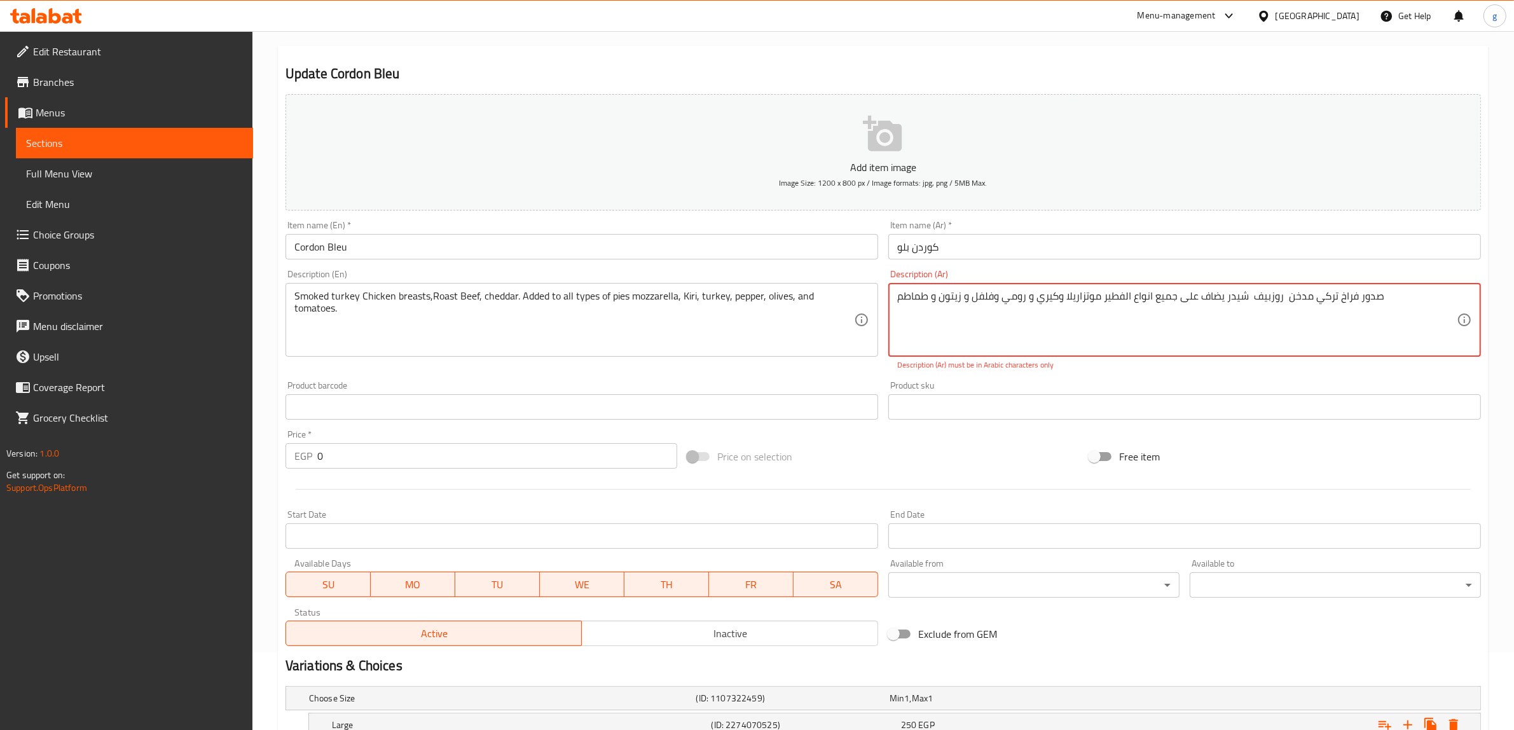
drag, startPoint x: 1406, startPoint y: 313, endPoint x: 744, endPoint y: 347, distance: 663.3
click at [744, 347] on div "Add item image Image Size: 1200 x 800 px / Image formats: jpg, png / 5MB Max. I…" at bounding box center [882, 370] width 1205 height 562
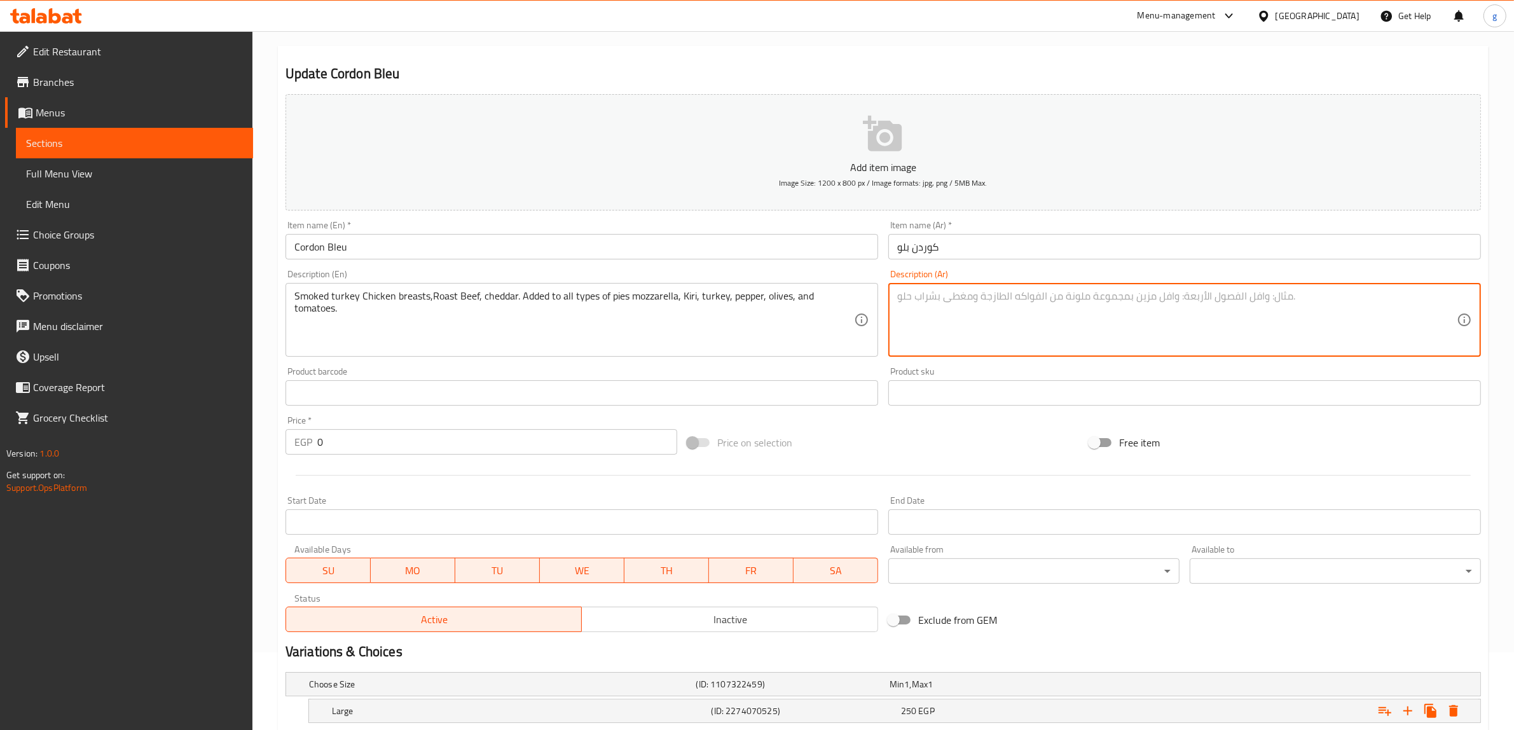
click at [945, 320] on textarea at bounding box center [1176, 320] width 559 height 60
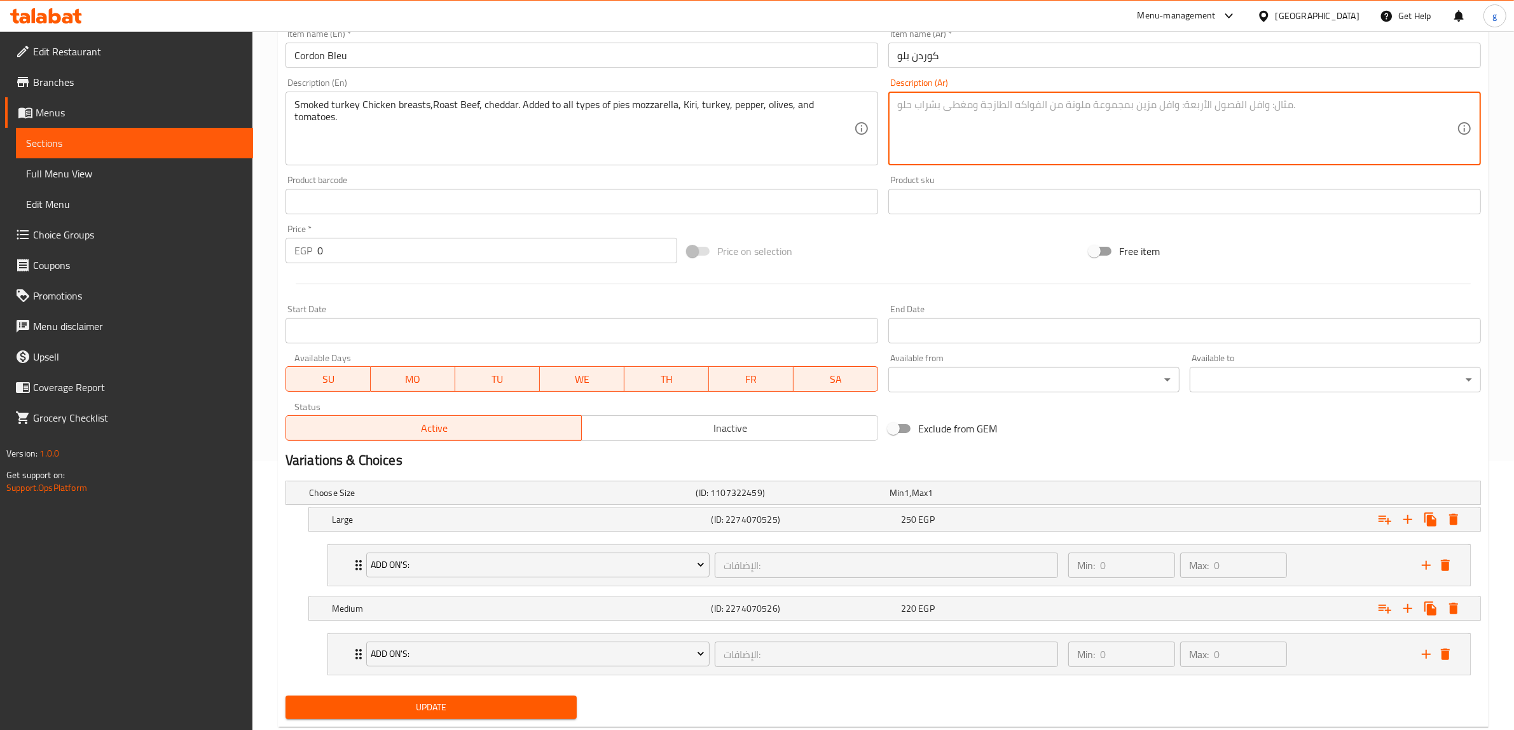
scroll to position [302, 0]
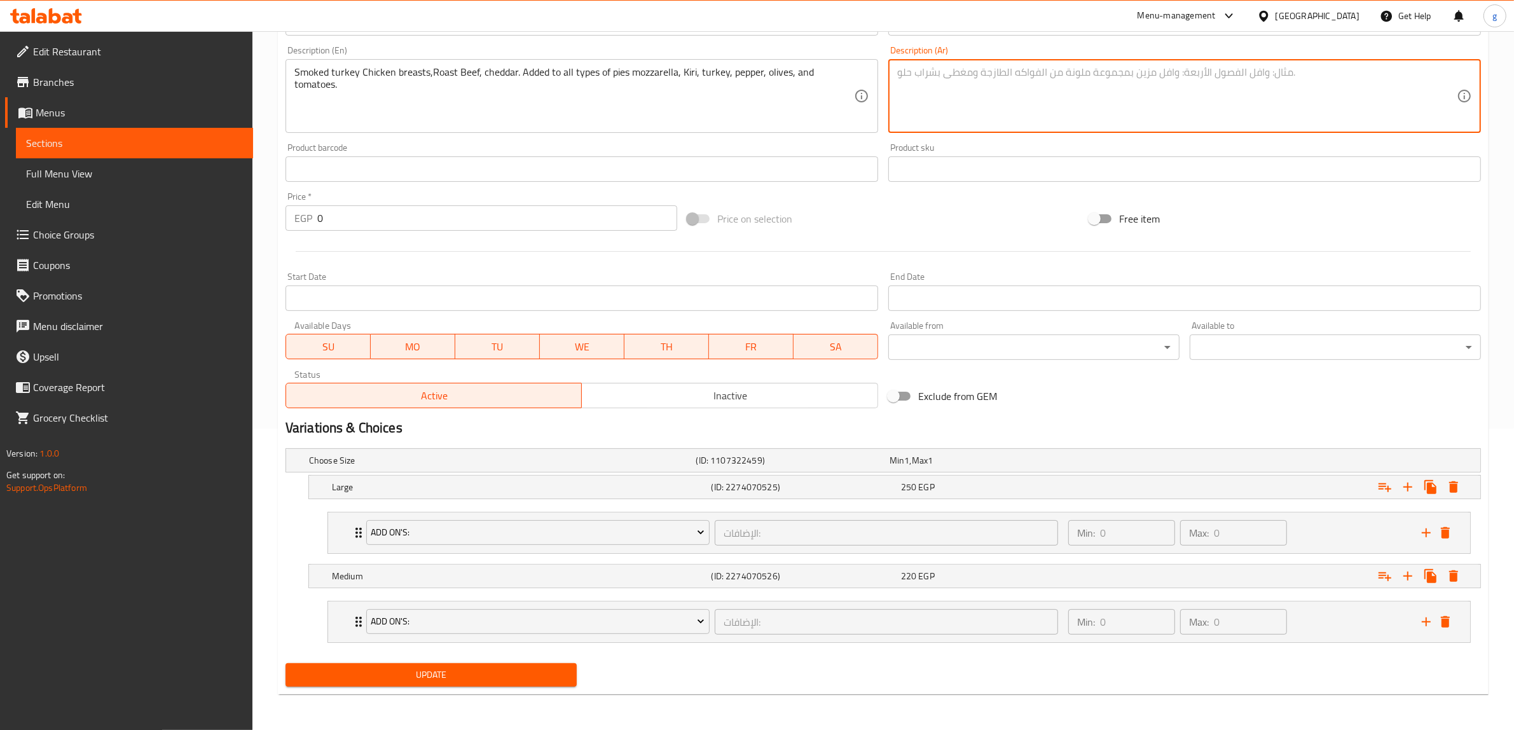
click at [484, 681] on span "Update" at bounding box center [431, 675] width 271 height 16
click at [1035, 116] on textarea at bounding box center [1176, 96] width 559 height 60
paste textarea "صدور فراخ تركي مدخن - روزبیف - شیدر. يضاف على جميع انواع الفطير موتزاريلا وكيري…"
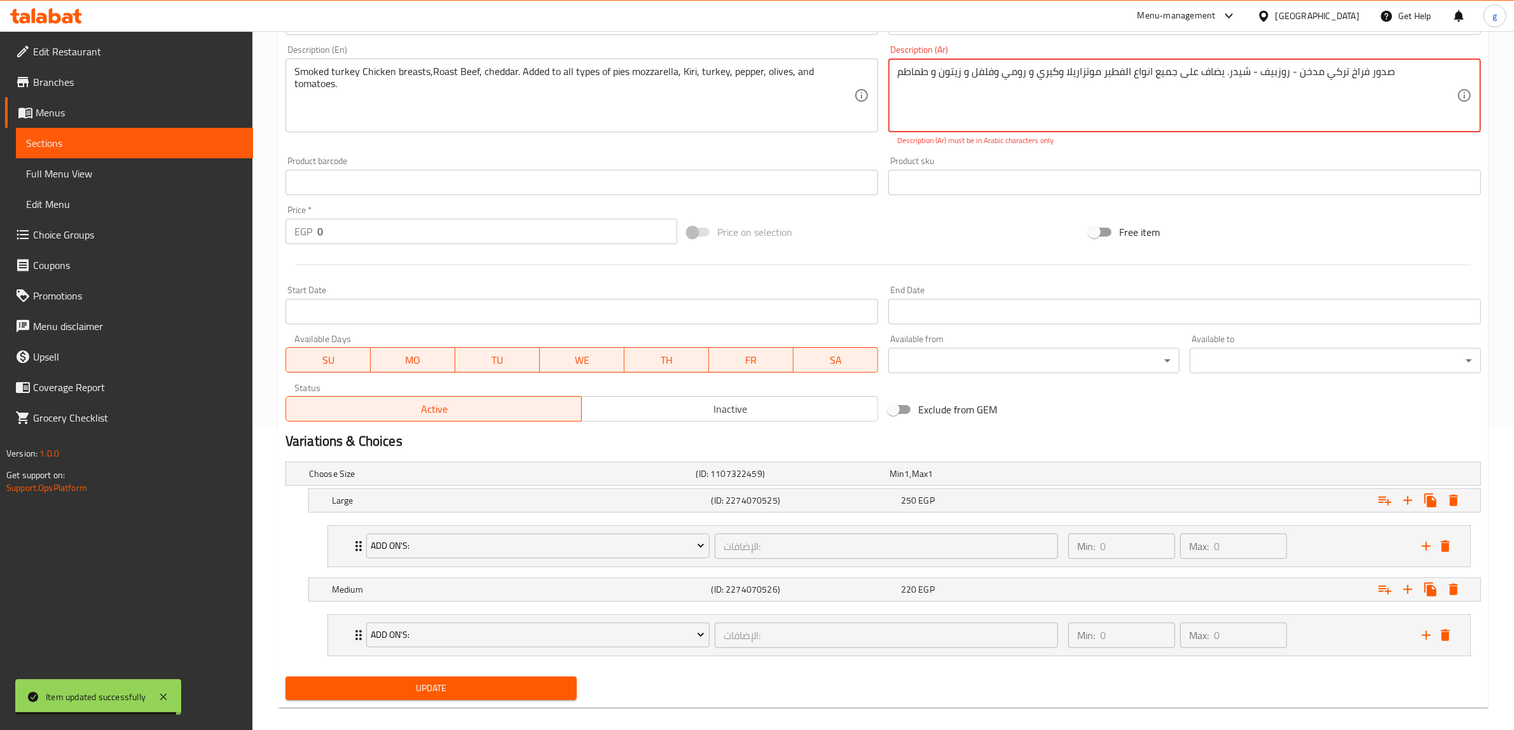
click at [464, 699] on button "Update" at bounding box center [430, 688] width 291 height 24
click at [1224, 77] on textarea "صدور فراخ تركي مدخن - روزبیف - شیدر. يضاف على جميع انواع الفطير موتزاريلا وكيري…" at bounding box center [1176, 95] width 559 height 60
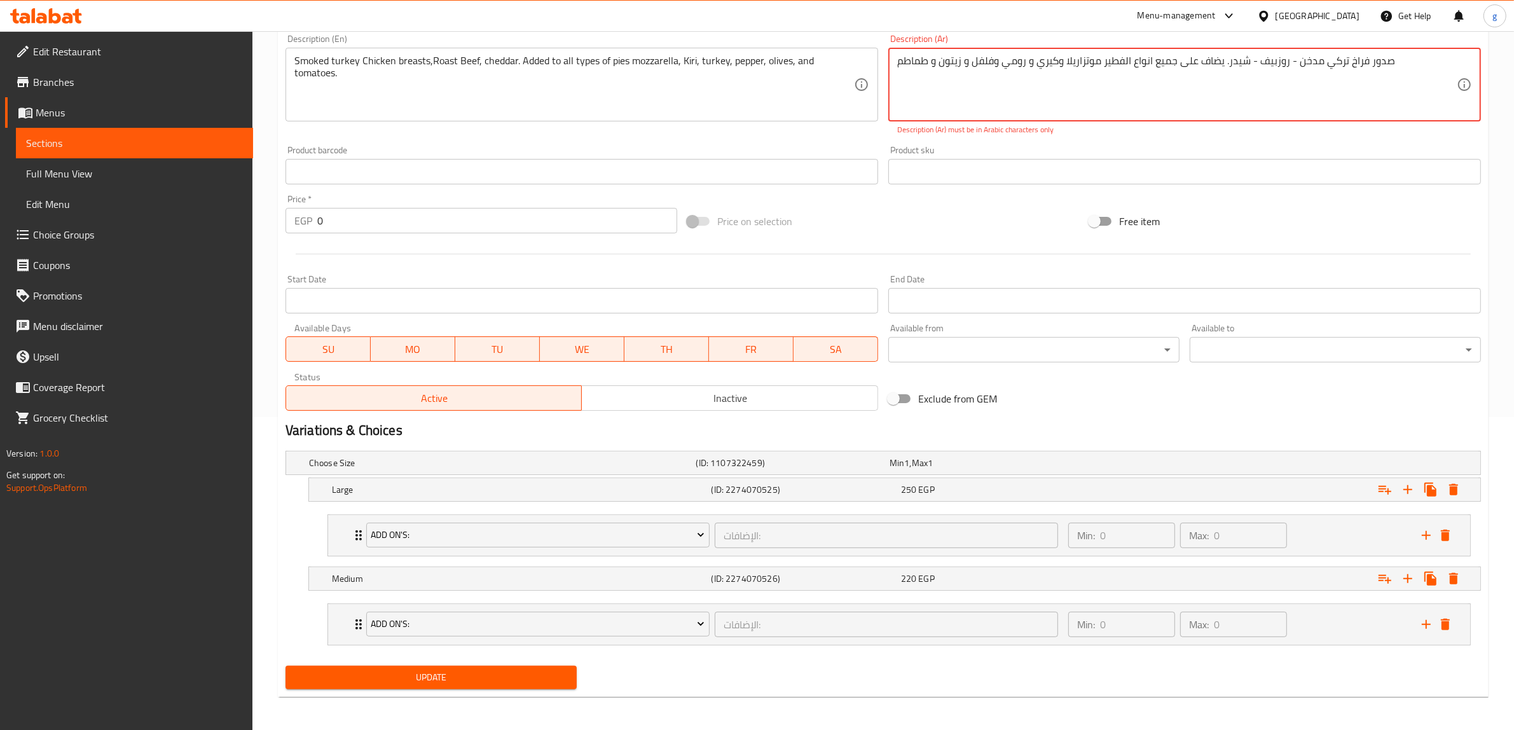
scroll to position [316, 0]
click at [507, 672] on span "Update" at bounding box center [431, 675] width 271 height 16
drag, startPoint x: 1404, startPoint y: 56, endPoint x: 1342, endPoint y: 93, distance: 72.2
click at [1342, 93] on textarea "صدور فراخ تركي مدخن - روزبیف - شیدر. يضاف على جميع انواع الفطير موتزاريلا وكيري…" at bounding box center [1176, 82] width 559 height 60
click at [1338, 61] on textarea "صدور فراخ تركي مدخن - روزبیف - شیدر. يضاف على جميع انواع الفطير موتزاريلا وكيري…" at bounding box center [1176, 82] width 559 height 60
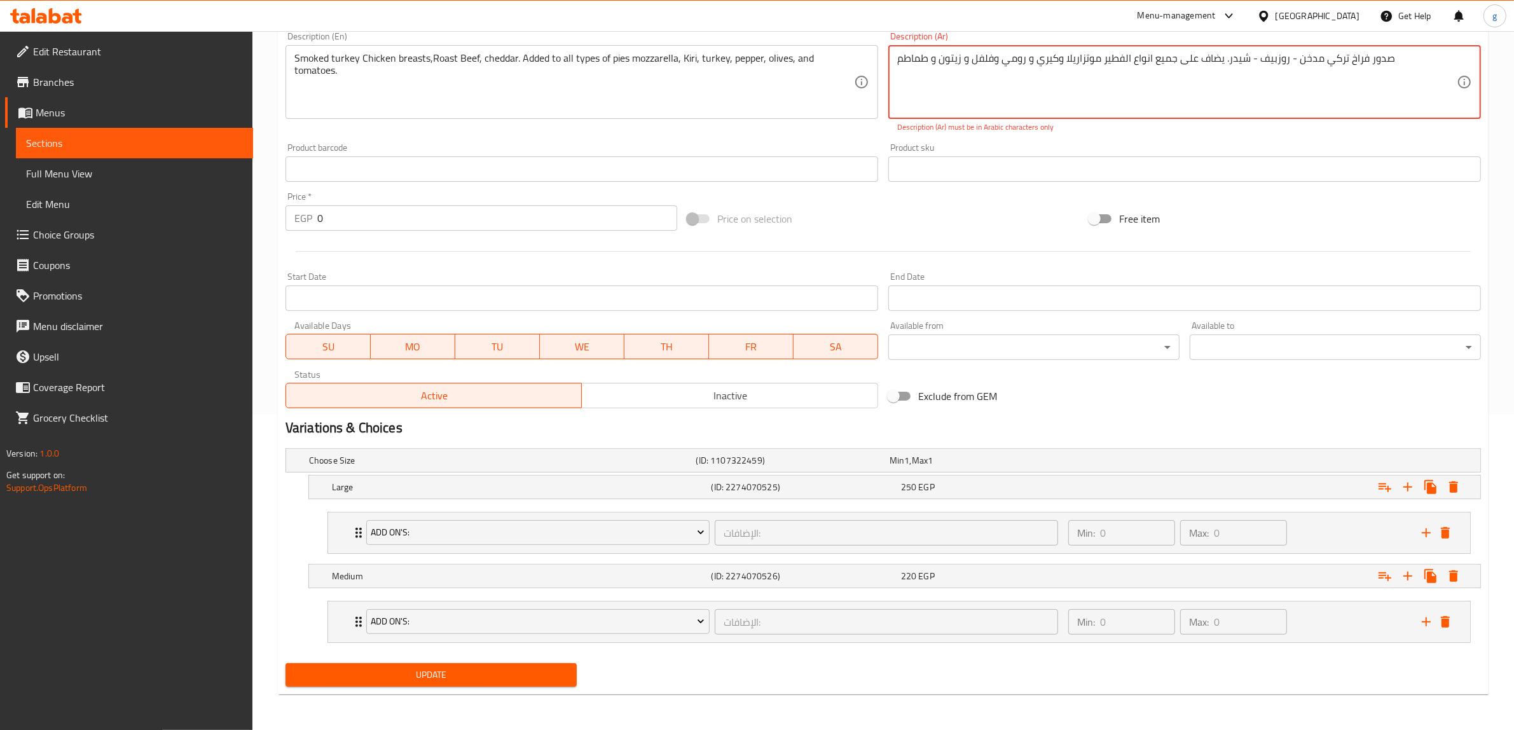
drag, startPoint x: 1399, startPoint y: 58, endPoint x: 875, endPoint y: 100, distance: 524.8
click at [875, 100] on div "Add item image Image Size: 1200 x 800 px / Image formats: jpg, png / 5MB Max. I…" at bounding box center [882, 132] width 1205 height 562
click at [1194, 56] on textarea "صدور فراخ تركي مدخن - روزبیف - شیدر. يضاف على جميع انواع الفطير موتزاريلا وكيري…" at bounding box center [1176, 82] width 559 height 60
click at [1403, 59] on textarea "صدور فراخ تركي مدخن - روزبیف - شیدر. يضاف على جميع انواع الفطير موتزاريلا وكيري…" at bounding box center [1176, 82] width 559 height 60
click at [528, 682] on span "Update" at bounding box center [431, 675] width 271 height 16
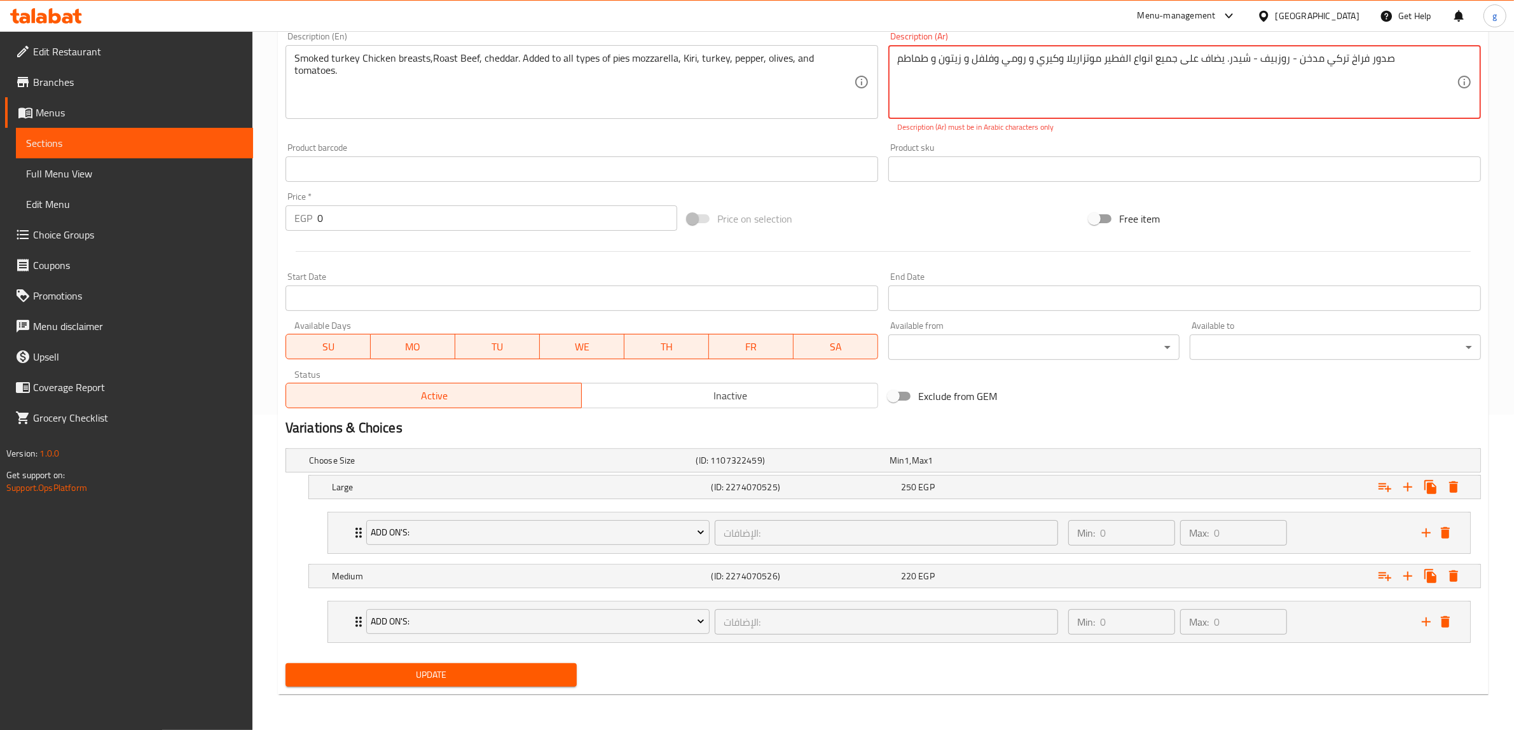
click at [532, 678] on span "Update" at bounding box center [431, 675] width 271 height 16
click at [531, 678] on span "Update" at bounding box center [431, 675] width 271 height 16
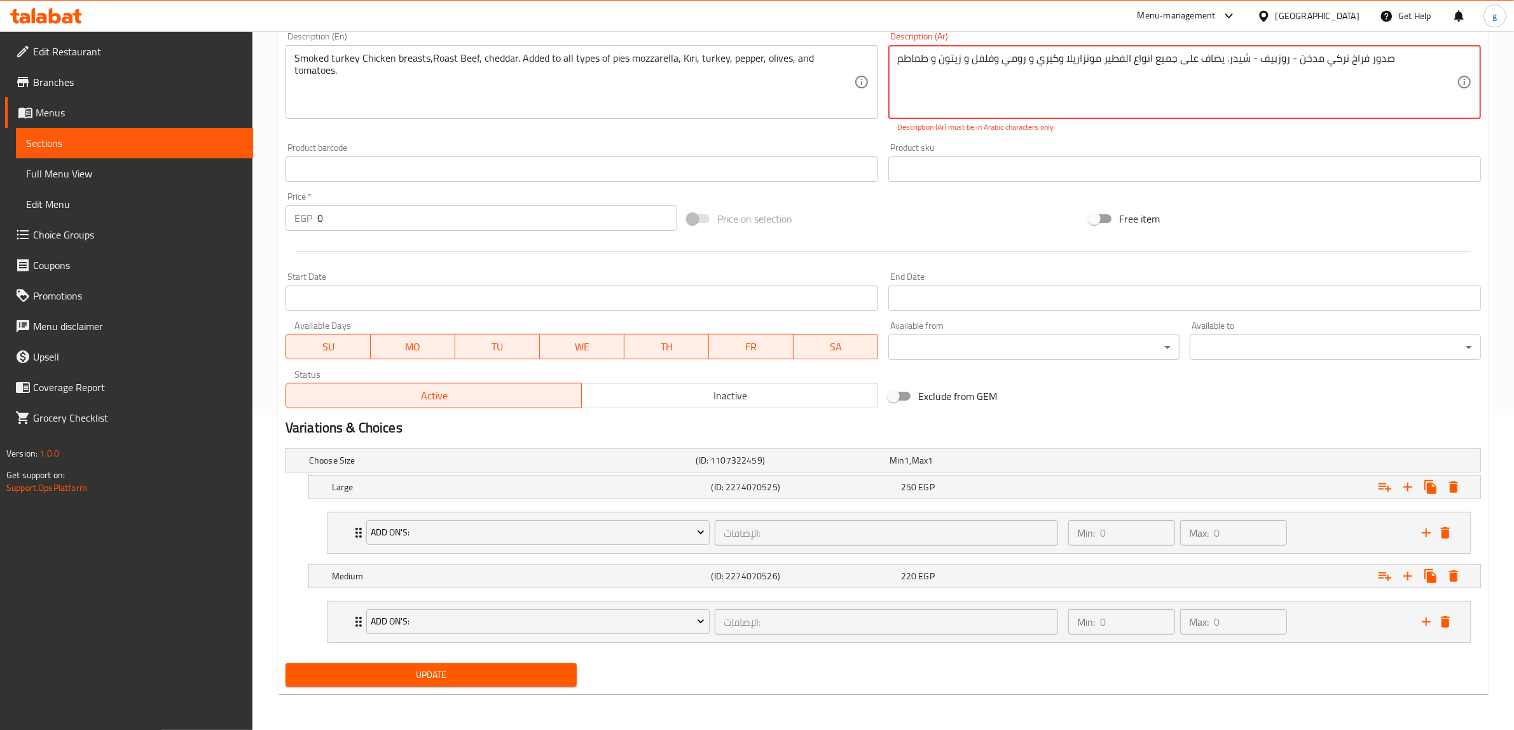
drag, startPoint x: 1404, startPoint y: 64, endPoint x: 1012, endPoint y: 111, distance: 394.4
click at [1012, 111] on textarea "صدور فراخ تركي مدخن - روزبیف - شیدر. يضاف على جميع انواع الفطير موتزاريلا وكيري…" at bounding box center [1176, 82] width 559 height 60
drag, startPoint x: 1397, startPoint y: 71, endPoint x: 895, endPoint y: 122, distance: 504.8
click at [895, 122] on div "Description (Ar) صدور فراخ تركي مدخن - روزبیف - شیدر. يضاف على جميع انواع الفطي…" at bounding box center [1184, 82] width 593 height 101
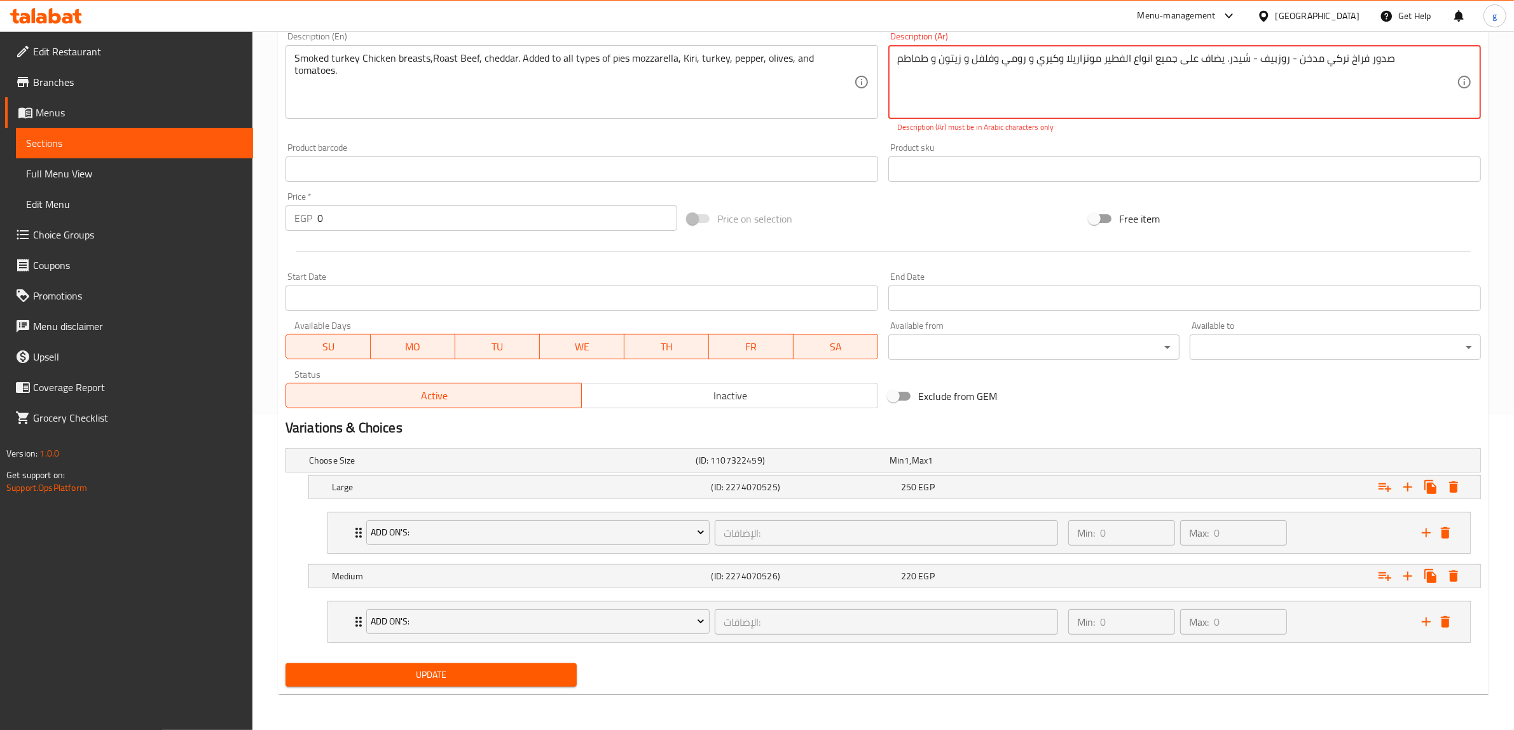
click at [929, 86] on textarea "صدور فراخ تركي مدخن - روزبیف - شیدر. يضاف على جميع انواع الفطير موتزاريلا وكيري…" at bounding box center [1176, 82] width 559 height 60
click at [901, 67] on textarea "صدور فراخ تركي مدخن - روزبیف - شیدر. يضاف على جميع انواع الفطير موتزاريلا وكيري…" at bounding box center [1176, 82] width 559 height 60
click at [898, 67] on textarea "صدور فراخ تركي مدخن - روزبیف - شیدر. يضاف على جميع انواع الفطير موتزاريلا وكيري…" at bounding box center [1176, 82] width 559 height 60
click at [1019, 86] on textarea "صدور فراخ تركي مدخن - روزبیف - شیدر. يضاف على جميع انواع الفطير موتزاريلا وكيري…" at bounding box center [1176, 82] width 559 height 60
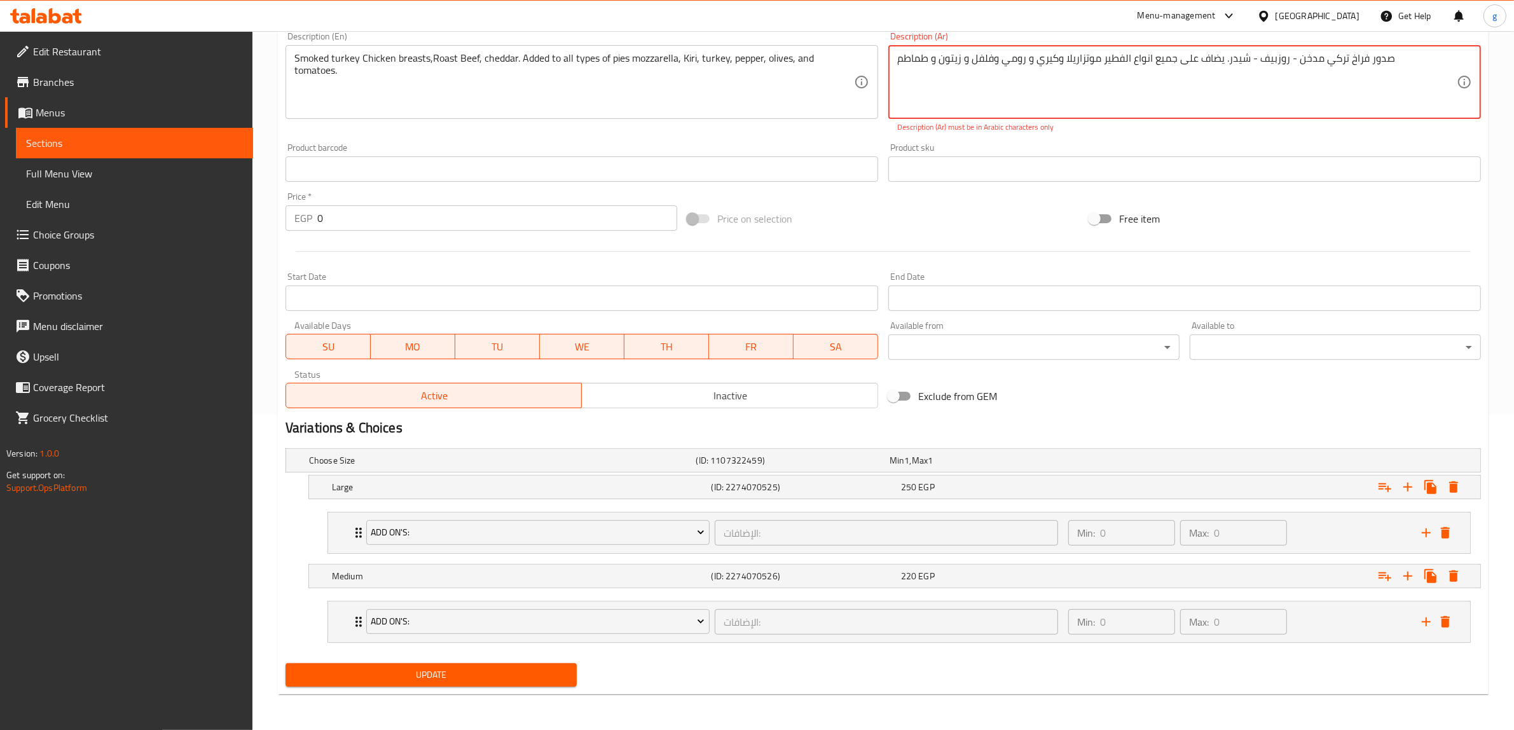
click at [1409, 76] on textarea "صدور فراخ تركي مدخن - روزبیف - شیدر. يضاف على جميع انواع الفطير موتزاريلا وكيري…" at bounding box center [1176, 82] width 559 height 60
click at [507, 676] on span "Update" at bounding box center [431, 675] width 271 height 16
click at [986, 111] on textarea "صدور فراخ تركي مدخن - روزبیف - شیدر. يضاف على جميع انواع الفطير موتزاريلا وكيري…" at bounding box center [1176, 82] width 559 height 60
click at [1130, 89] on textarea "صدور فراخ تركي مدخن - روزبیف - شیدر. يضاف على جميع انواع الفطير موتزاريلا وكيري…" at bounding box center [1176, 82] width 559 height 60
click at [1397, 90] on textarea "صدور فراخ تركي مدخن - روزبیف - شیدر. يضاف على جميع انواع الفطير موتزاريلا وكيري…" at bounding box center [1176, 82] width 559 height 60
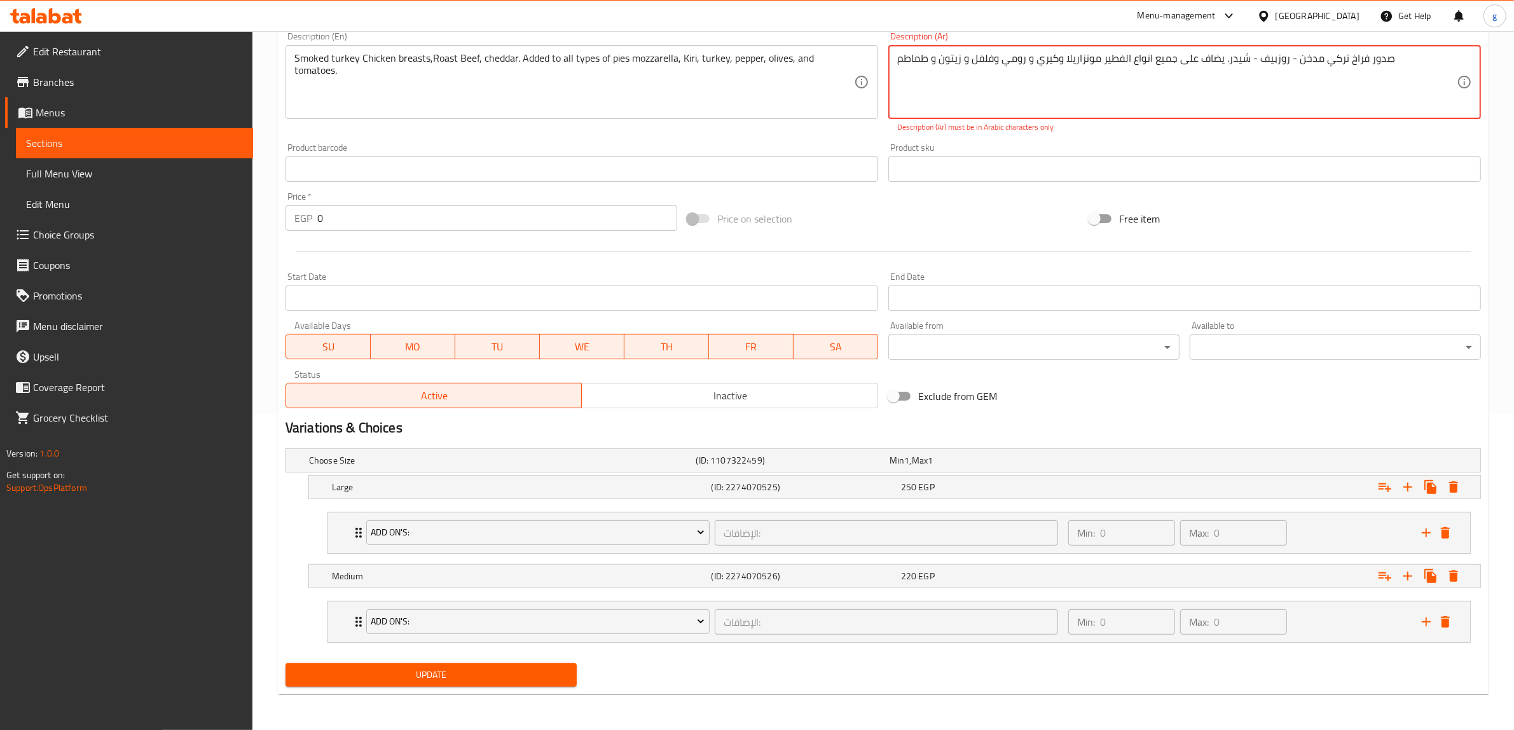
drag, startPoint x: 1397, startPoint y: 90, endPoint x: 908, endPoint y: 68, distance: 490.0
click at [908, 68] on textarea "صدور فراخ تركي مدخن - روزبیف - شیدر. يضاف على جميع انواع الفطير موتزاريلا وكيري…" at bounding box center [1176, 82] width 559 height 60
click at [970, 86] on textarea "صدور فراخ تركي مدخن - روزبیف - شیدر. يضاف على جميع انواع الفطير موتزاريلا وكيري…" at bounding box center [1176, 82] width 559 height 60
drag, startPoint x: 1249, startPoint y: 50, endPoint x: 1348, endPoint y: 78, distance: 102.4
click at [1348, 78] on div "صدور فراخ تركي مدخن - روزبیف - شیدر. يضاف على جميع انواع الفطير موتزاريلا وكيري…" at bounding box center [1184, 82] width 593 height 74
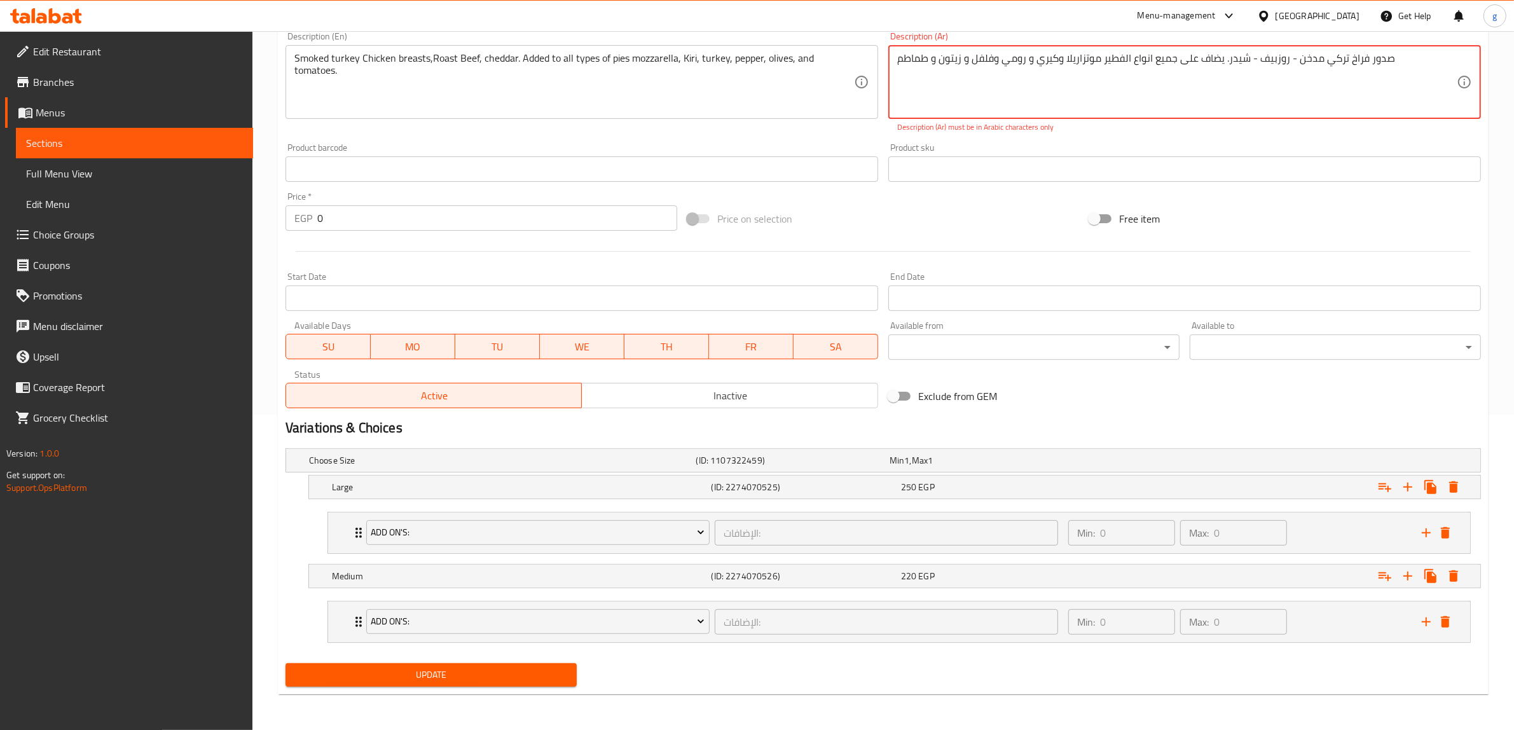
click at [1254, 61] on textarea "صدور فراخ تركي مدخن - روزبیف - شیدر. يضاف على جميع انواع الفطير موتزاريلا وكيري…" at bounding box center [1176, 82] width 559 height 60
click at [1251, 60] on textarea "صدور فراخ تركي مدخن - روزبیف - شیدر. يضاف على جميع انواع الفطير موتزاريلا وكيري…" at bounding box center [1176, 82] width 559 height 60
click at [1250, 60] on textarea "صدور فراخ تركي مدخن - روزبیف - شیدر. يضاف على جميع انواع الفطير موتزاريلا وكيري…" at bounding box center [1176, 82] width 559 height 60
drag, startPoint x: 1247, startPoint y: 58, endPoint x: 1434, endPoint y: 81, distance: 188.9
click at [1434, 81] on textarea "صدور فراخ تركي مدخن - روزبیف - شیدر. يضاف على جميع انواع الفطير موتزاريلا وكيري…" at bounding box center [1176, 82] width 559 height 60
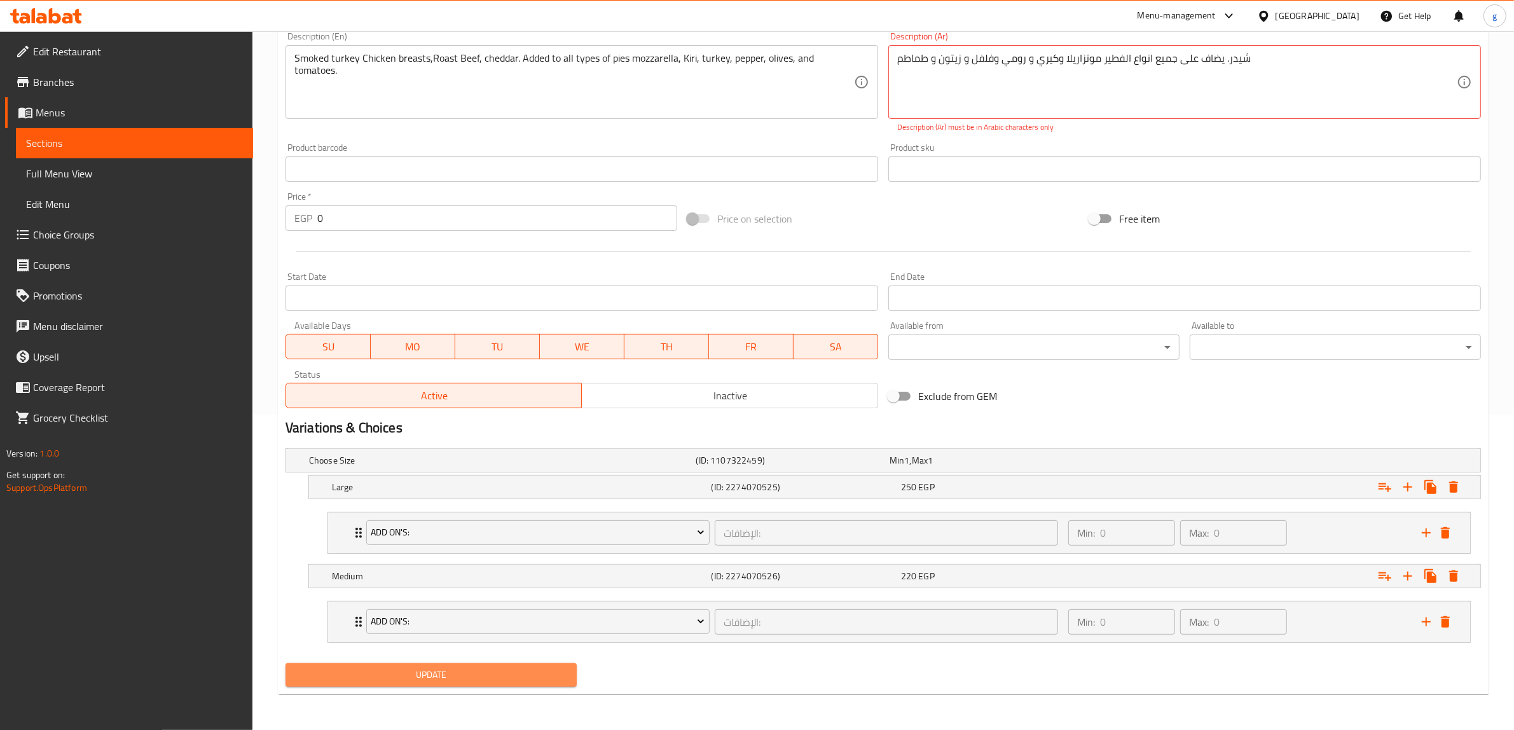
click at [494, 679] on span "Update" at bounding box center [431, 675] width 271 height 16
drag, startPoint x: 1223, startPoint y: 62, endPoint x: 1334, endPoint y: 81, distance: 113.0
click at [1333, 81] on textarea "شیدر. يضاف على جميع انواع الفطير موتزاريلا وكيري و رومي وفلفل و زيتون و طماطم" at bounding box center [1176, 82] width 559 height 60
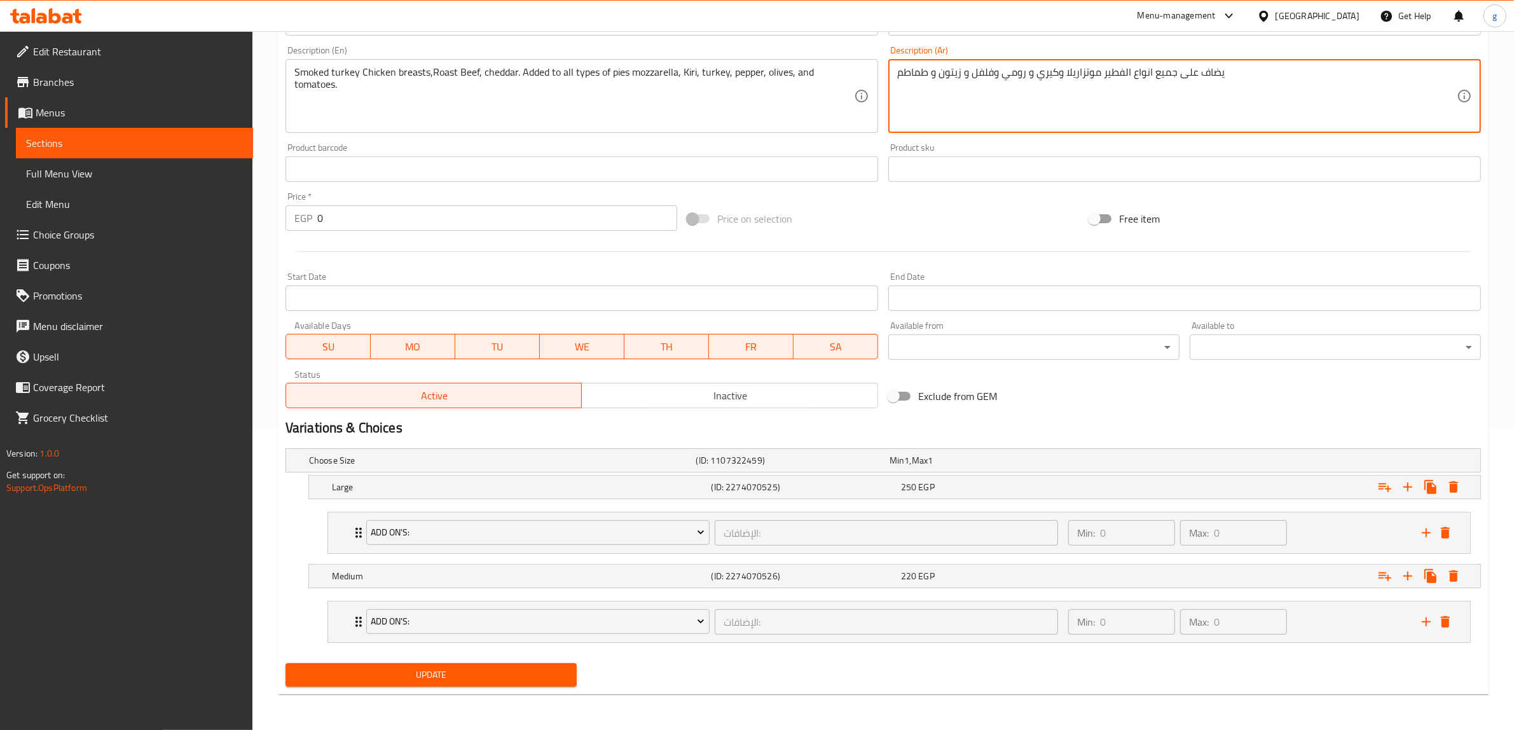
scroll to position [302, 0]
click at [1236, 81] on textarea "يضاف على جميع انواع الفطير موتزاريلا وكيري و رومي وفلفل و زيتون و طماطم" at bounding box center [1176, 96] width 559 height 60
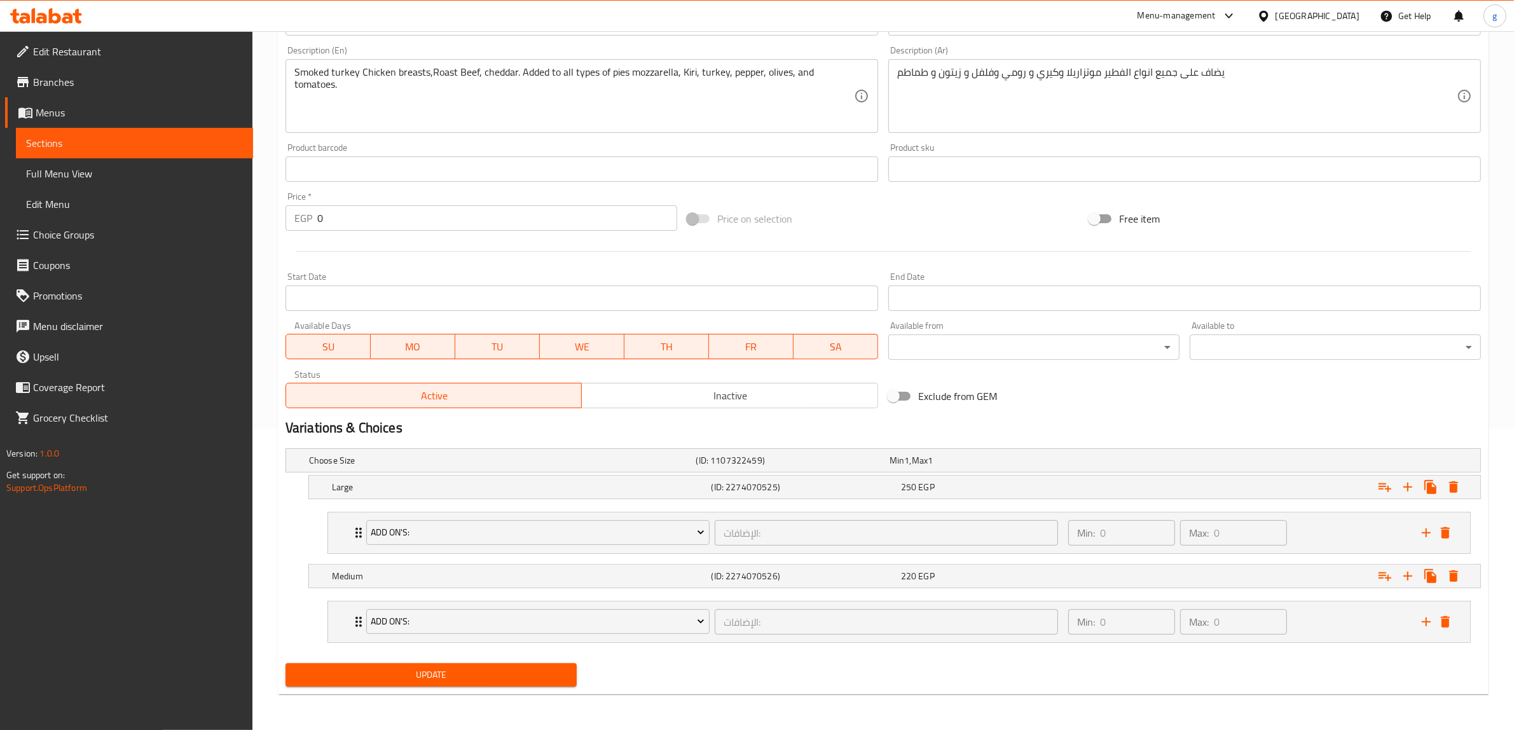
click at [894, 71] on div "يضاف على جميع انواع الفطير موتزاريلا وكيري و رومي وفلفل و زيتون و طماطم Descrip…" at bounding box center [1184, 96] width 593 height 74
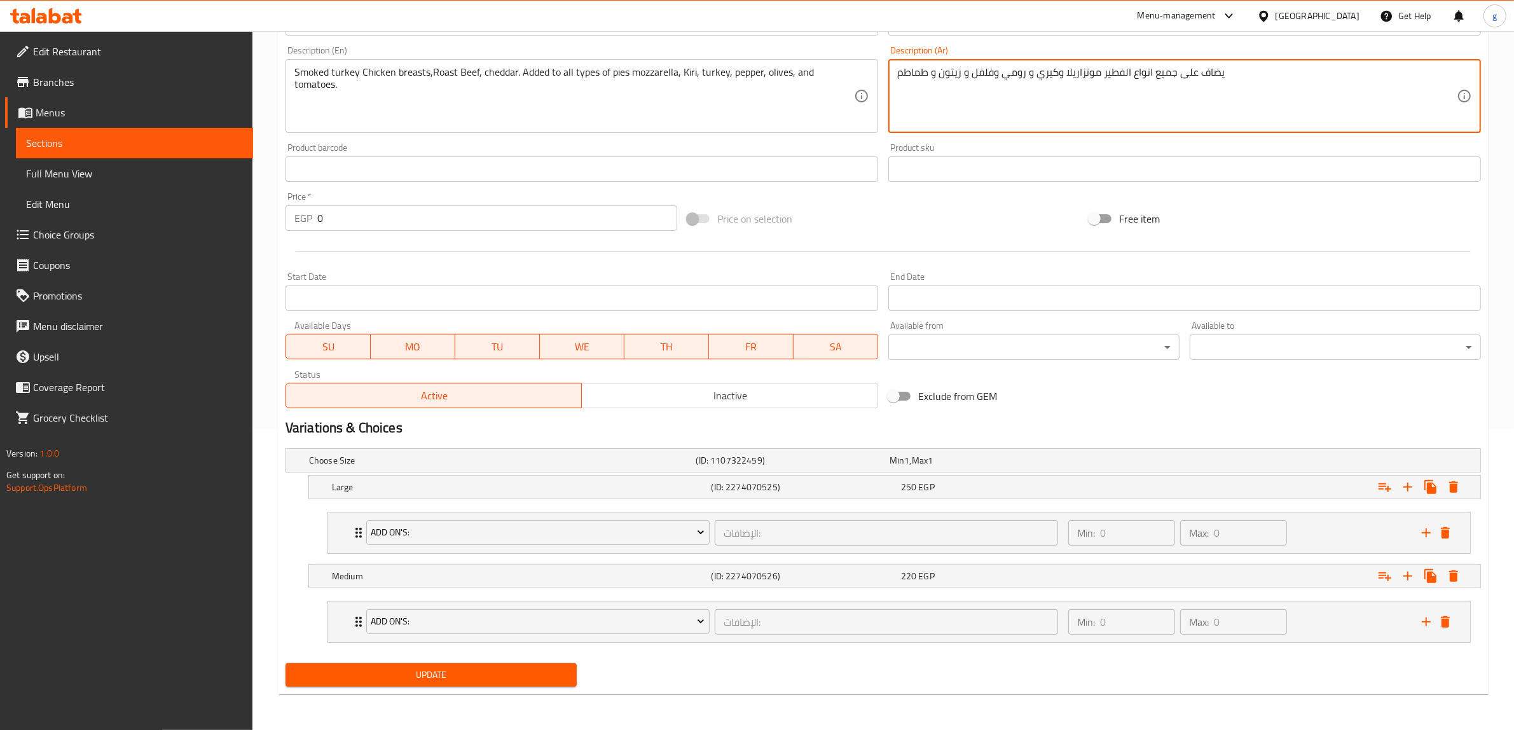
click at [903, 70] on textarea "يضاف على جميع انواع الفطير موتزاريلا وكيري و رومي وفلفل و زيتون و طماطم" at bounding box center [1176, 96] width 559 height 60
click at [900, 70] on textarea "يضاف على جميع انواع الفطير موتزاريلا وكيري و رومي وفلفل و زيتون و طماطم" at bounding box center [1176, 96] width 559 height 60
type textarea "صدور فراخ تركي مدخن .روز بيف . شيدر. يضاف على جميع انواع الفطير موتزاريلا وكيري…"
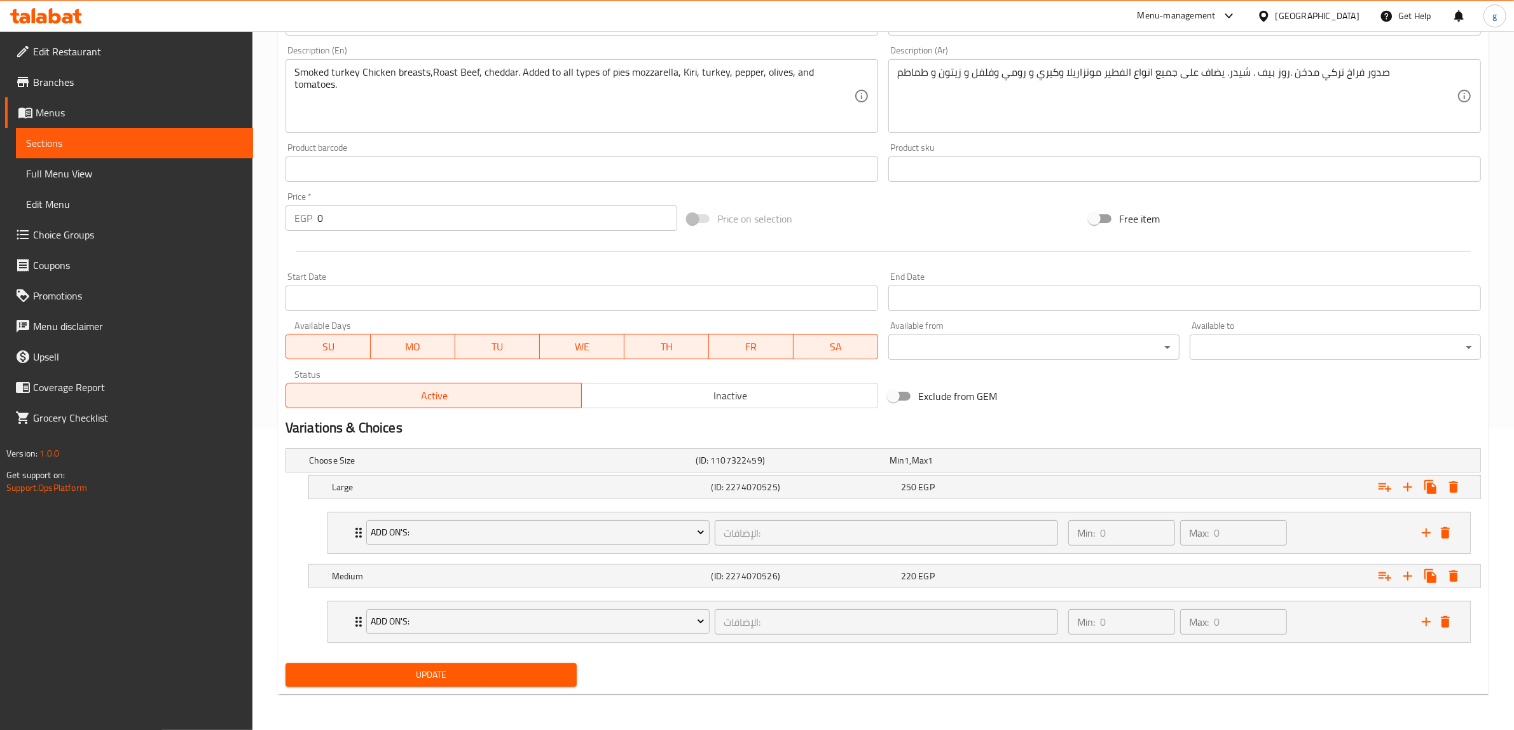
click at [484, 693] on div "Update Cordon Bleu Add item image Image Size: 1200 x 800 px / Image formats: jp…" at bounding box center [883, 258] width 1210 height 872
click at [499, 678] on span "Update" at bounding box center [431, 675] width 271 height 16
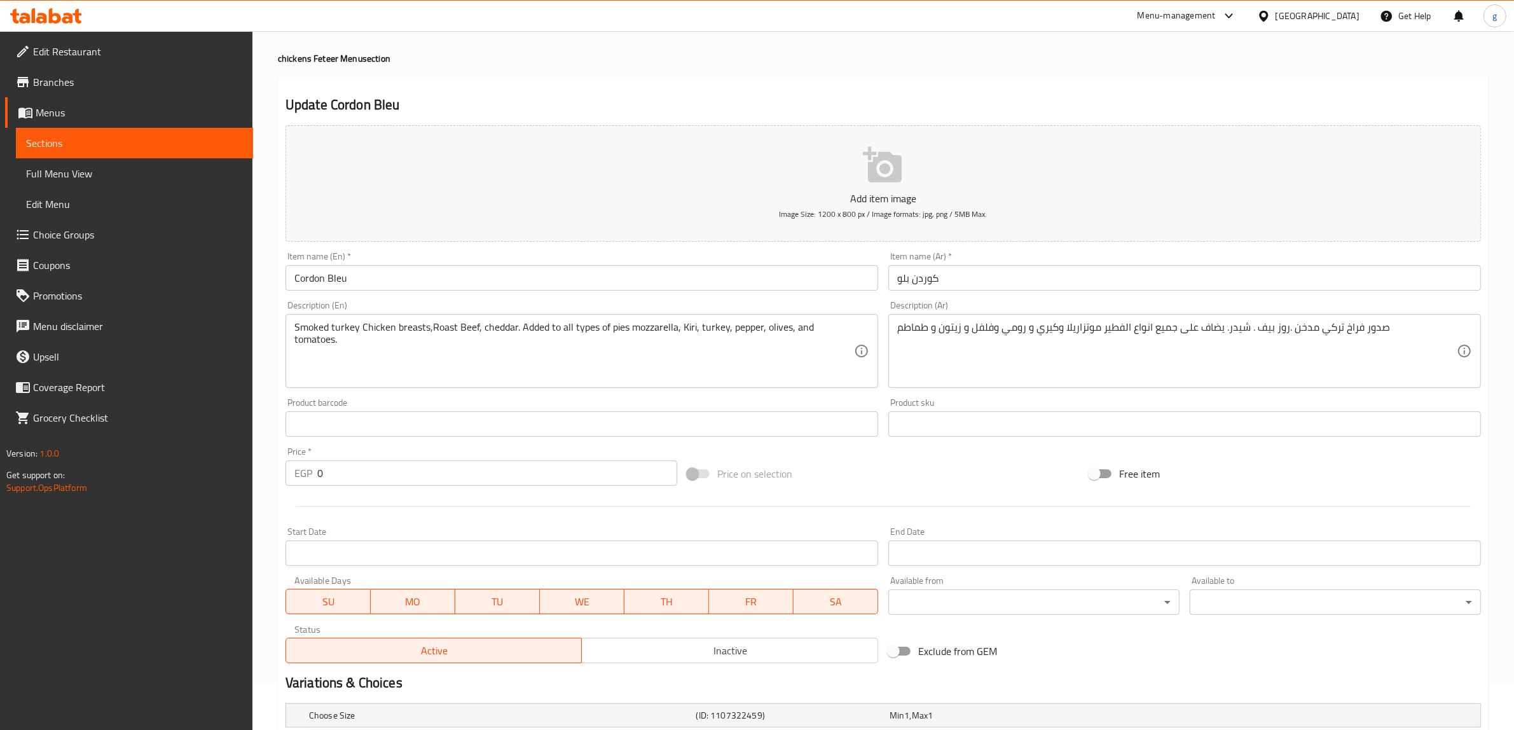
scroll to position [0, 0]
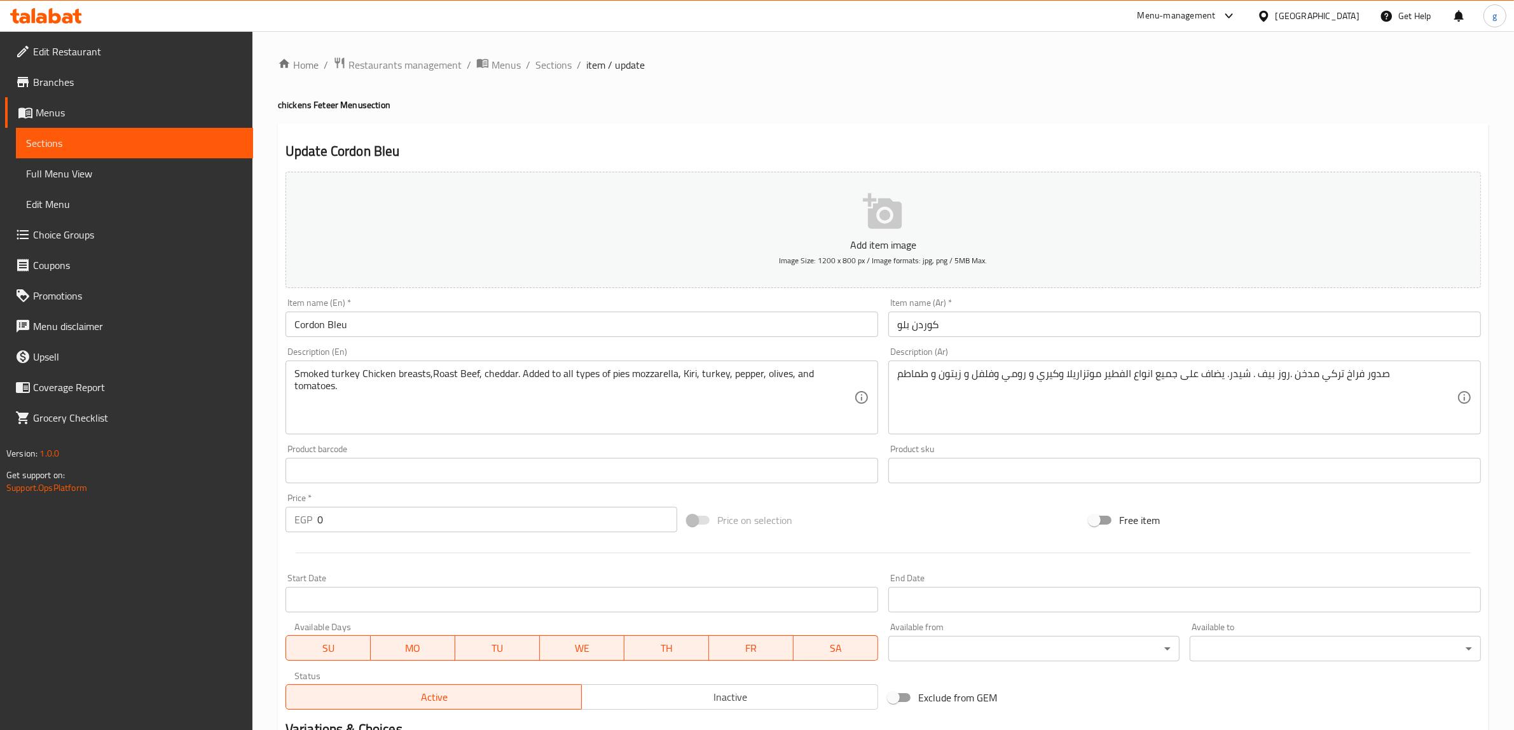
click at [81, 166] on span "Full Menu View" at bounding box center [134, 173] width 217 height 15
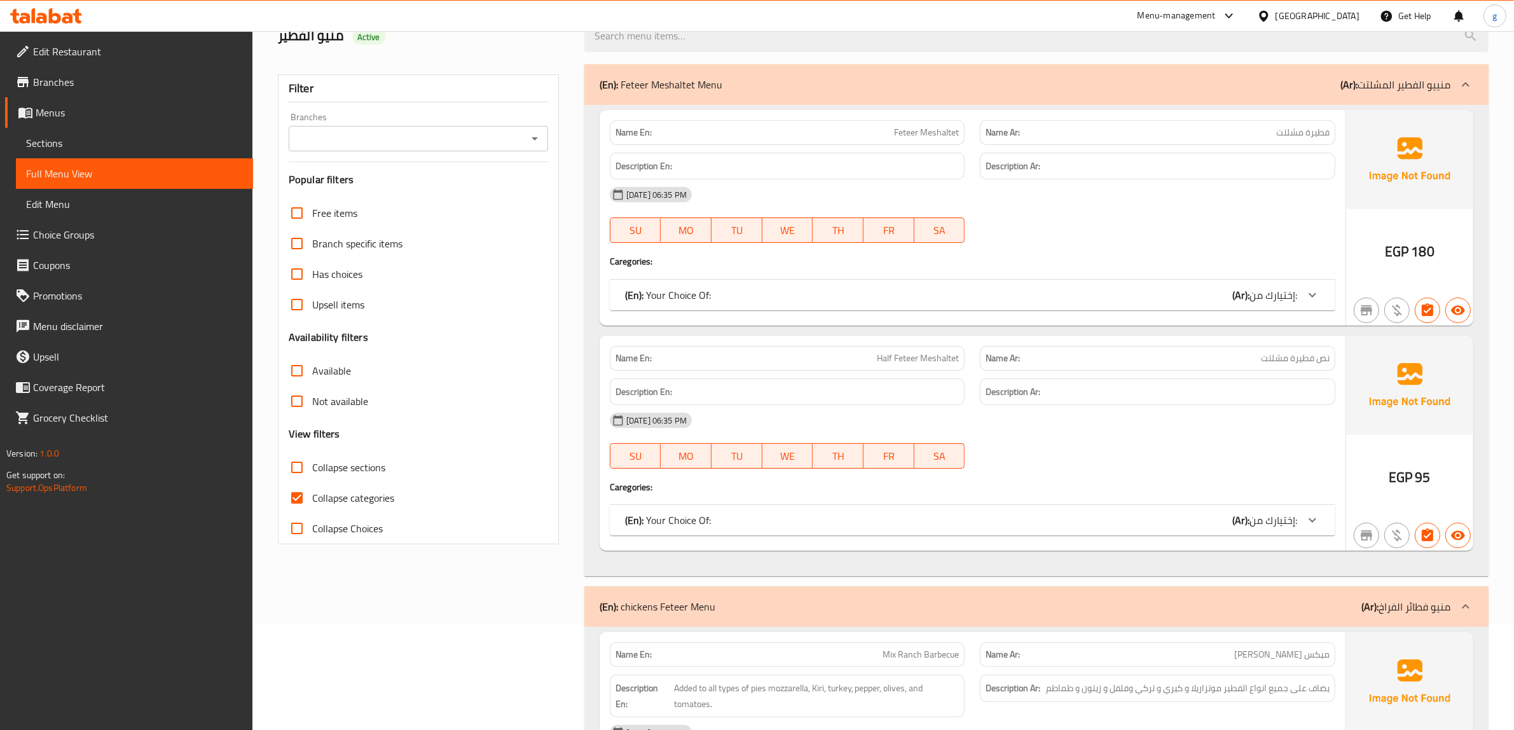
scroll to position [79, 0]
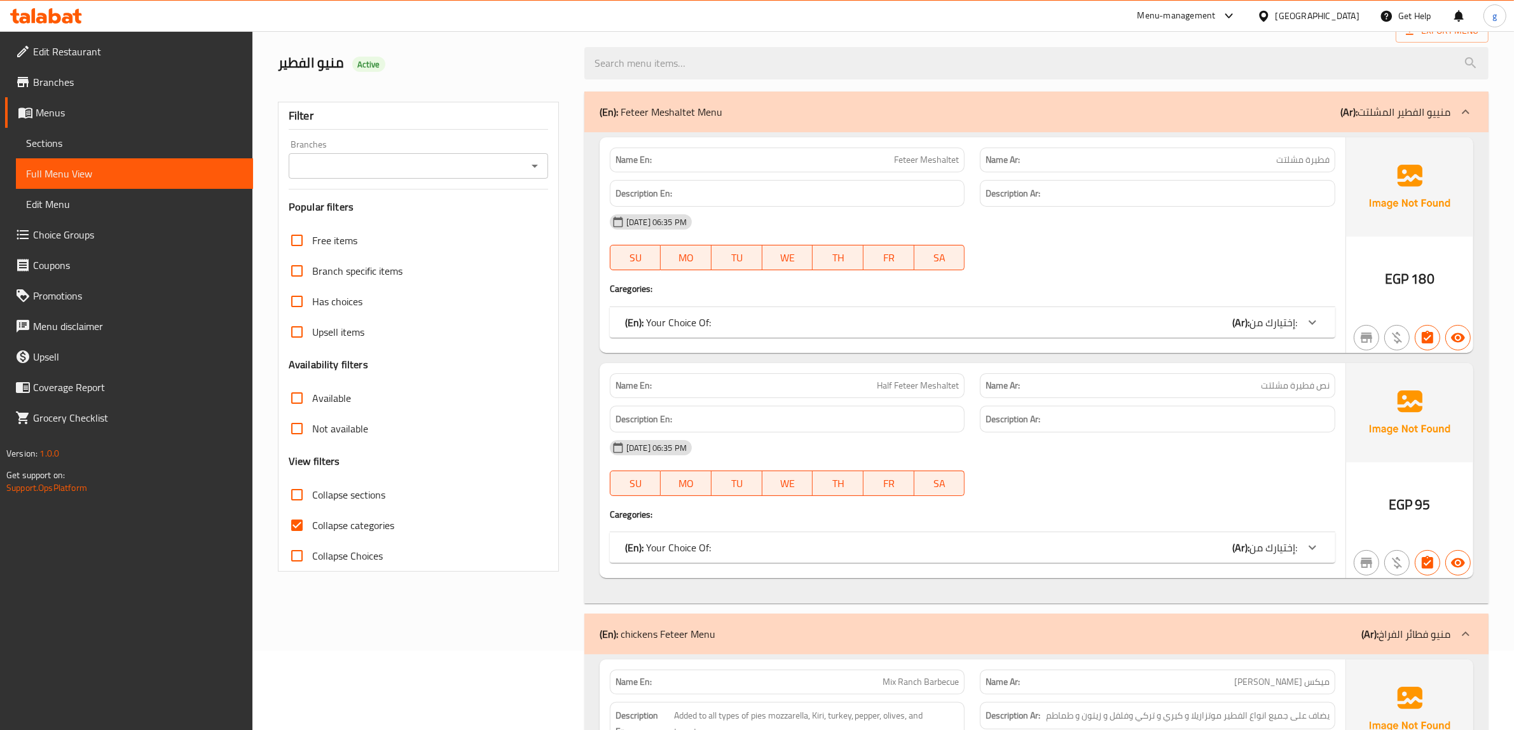
click at [298, 524] on input "Collapse categories" at bounding box center [297, 525] width 31 height 31
checkbox input "false"
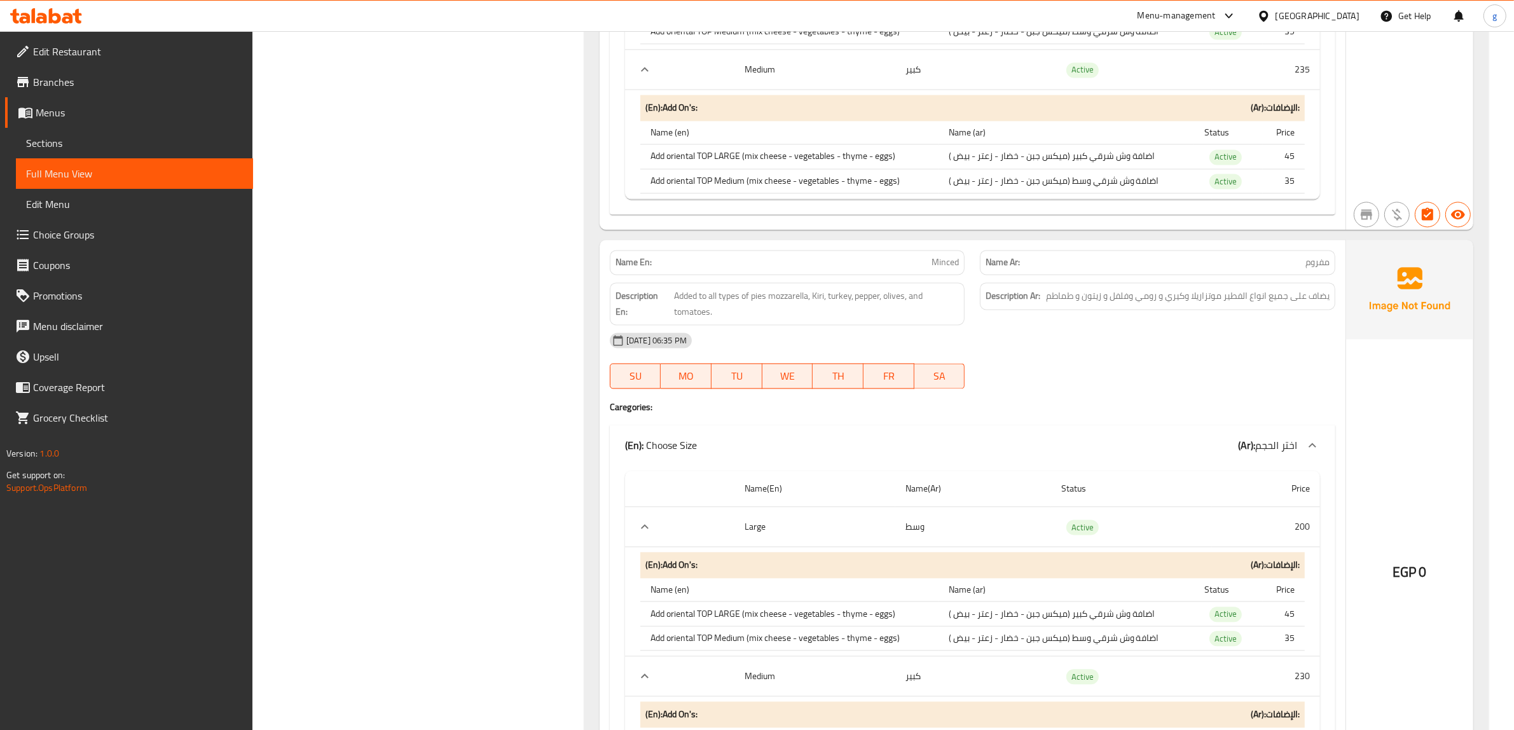
scroll to position [9301, 0]
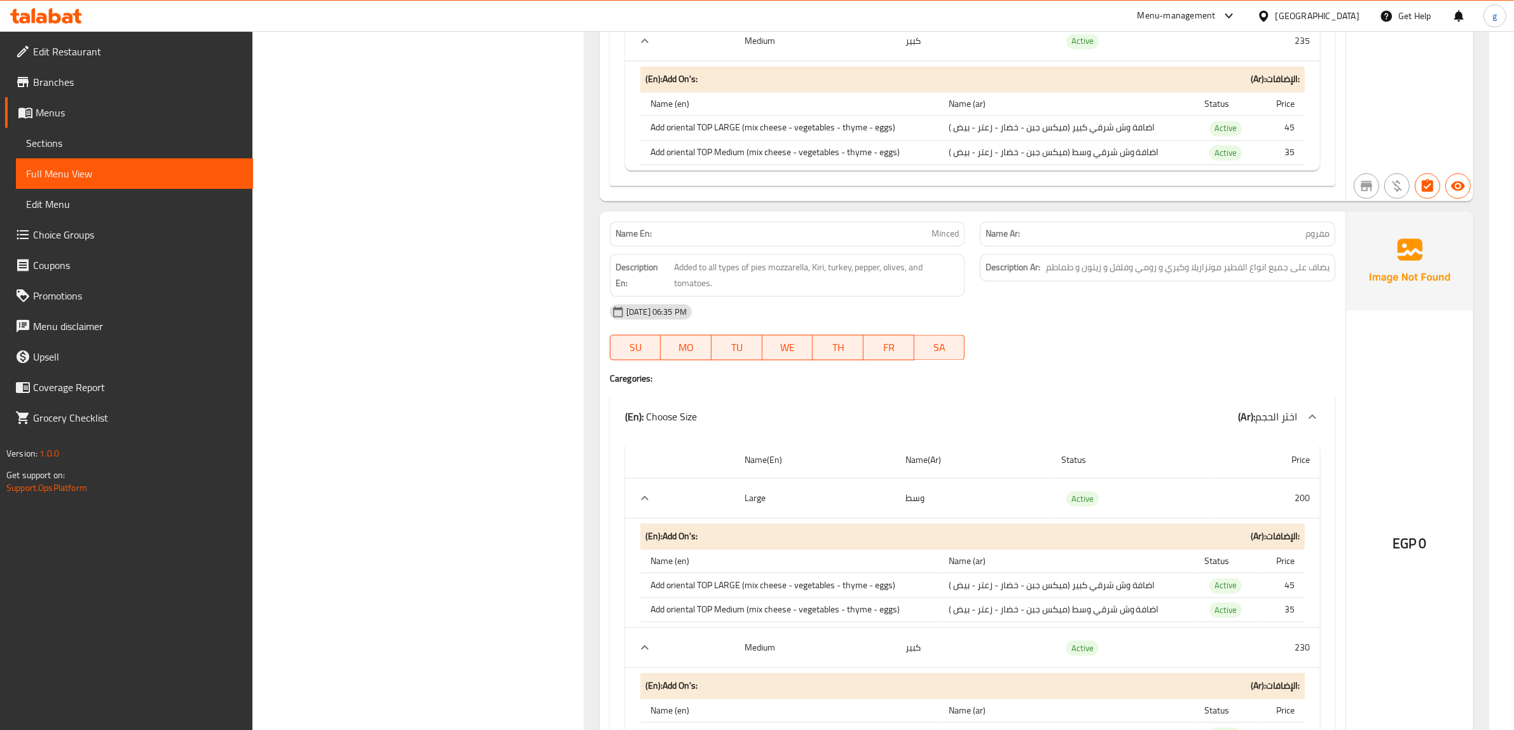
click at [64, 147] on span "Sections" at bounding box center [134, 142] width 217 height 15
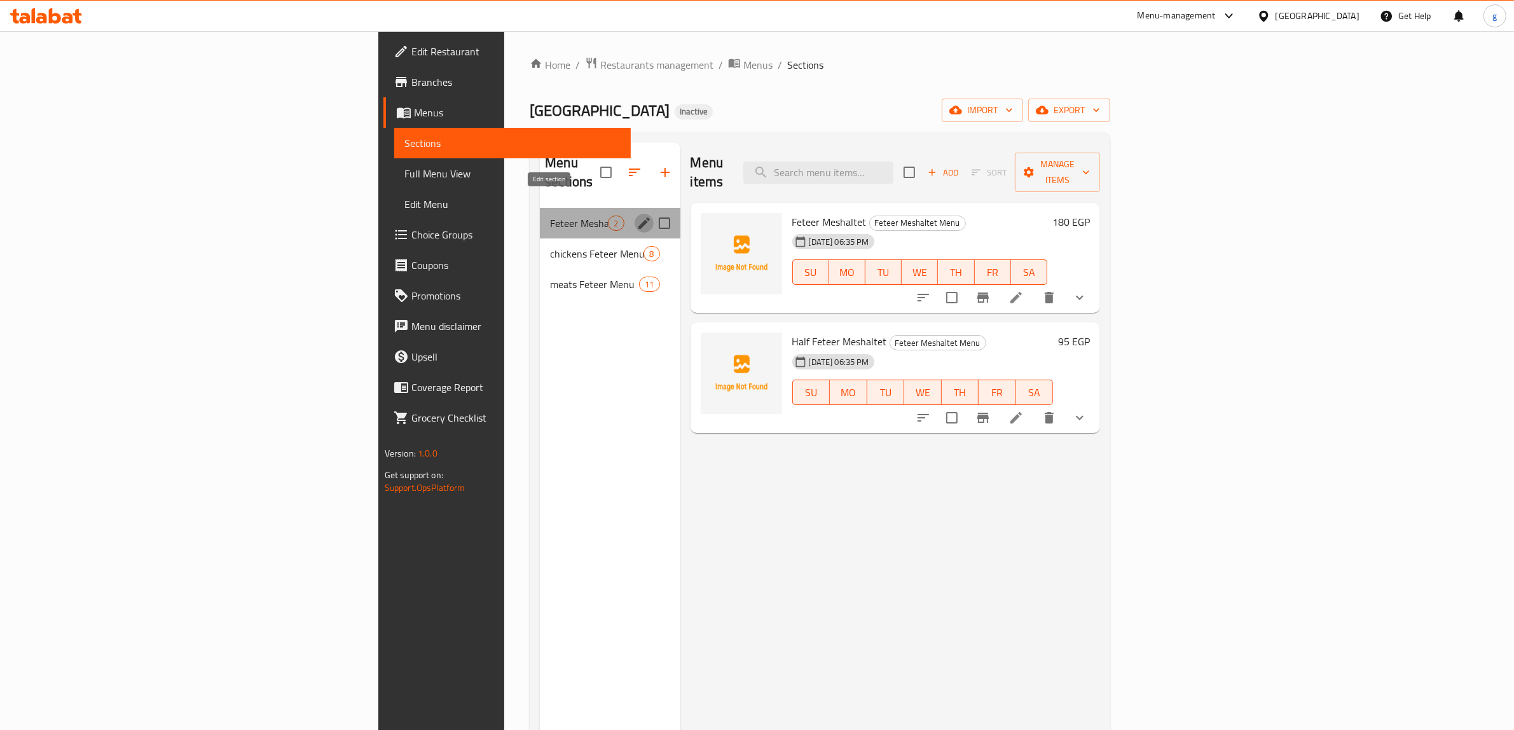
click at [636, 216] on icon "edit" at bounding box center [643, 223] width 15 height 15
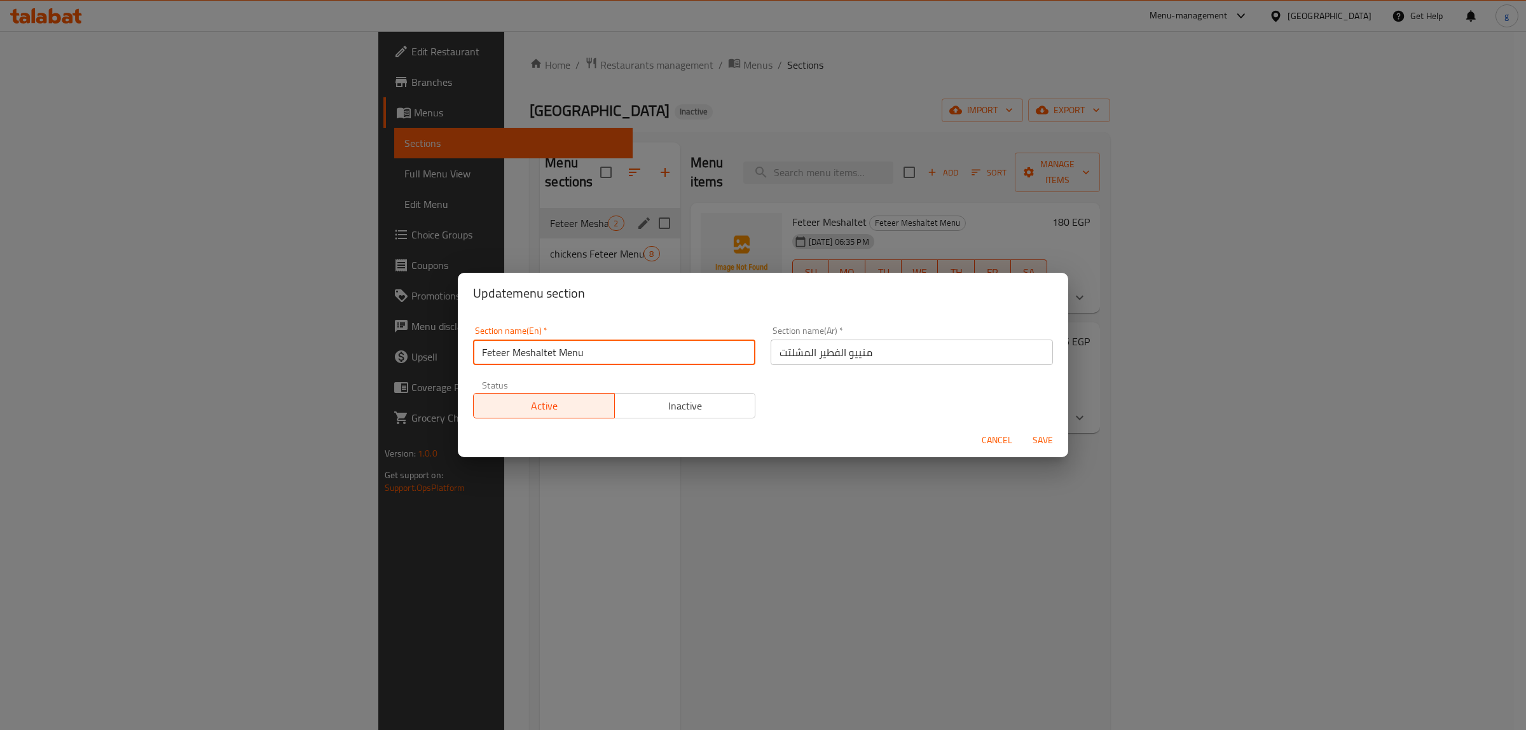
drag, startPoint x: 659, startPoint y: 363, endPoint x: 446, endPoint y: 358, distance: 213.7
click at [446, 358] on div "Update menu section Section name(En)   * Feteer Meshaltet Menu Section name(En)…" at bounding box center [763, 365] width 1526 height 730
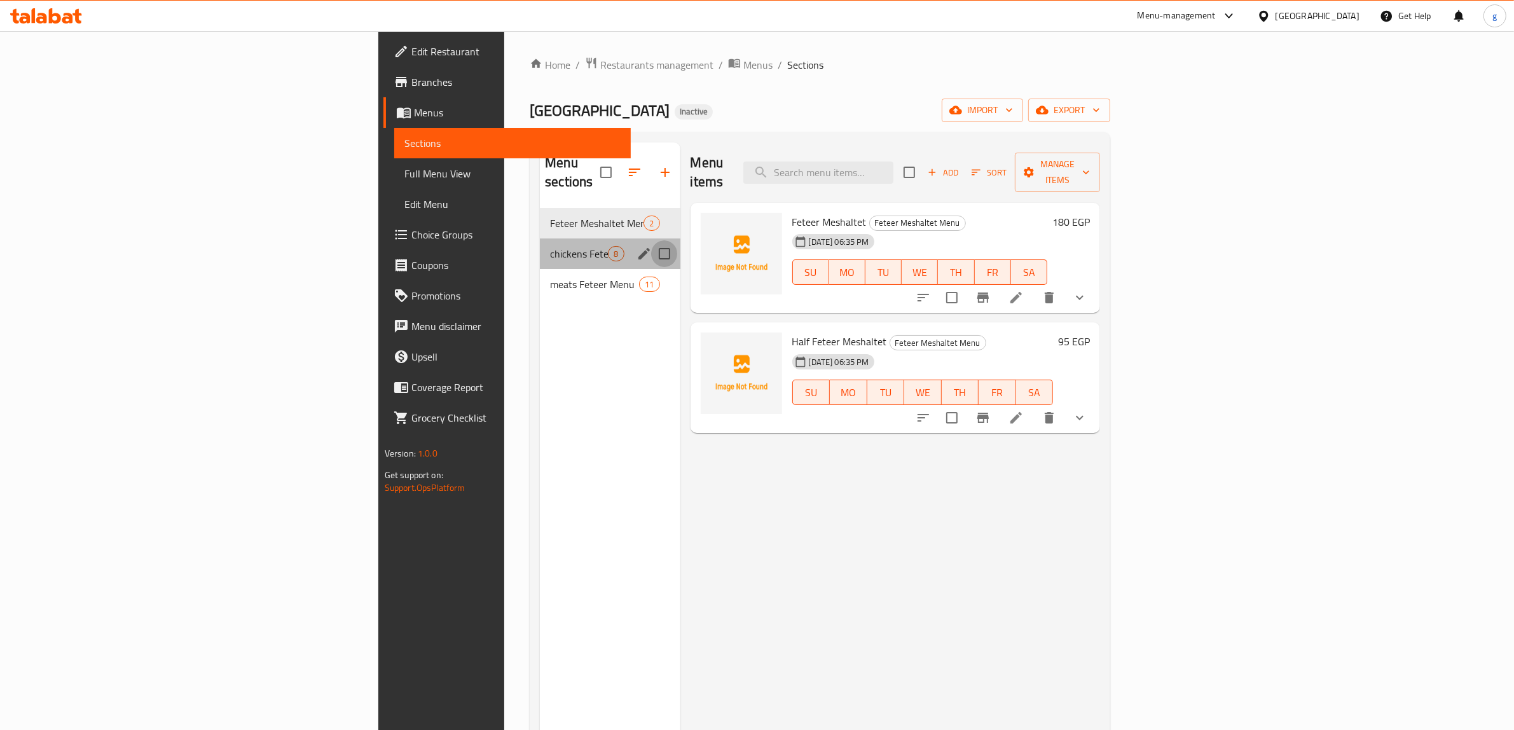
click at [651, 240] on input "Menu sections" at bounding box center [664, 253] width 27 height 27
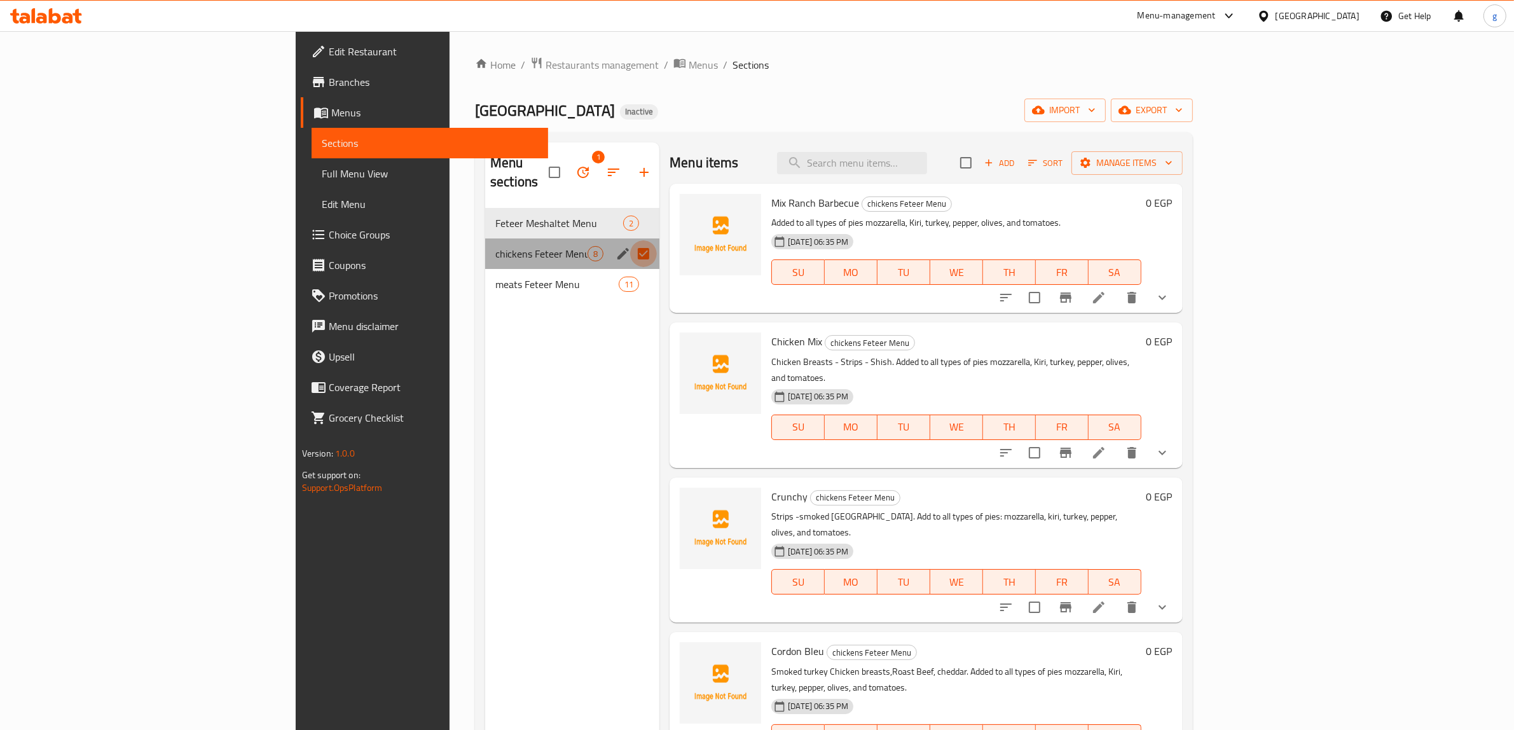
click at [630, 240] on input "Menu sections" at bounding box center [643, 253] width 27 height 27
checkbox input "false"
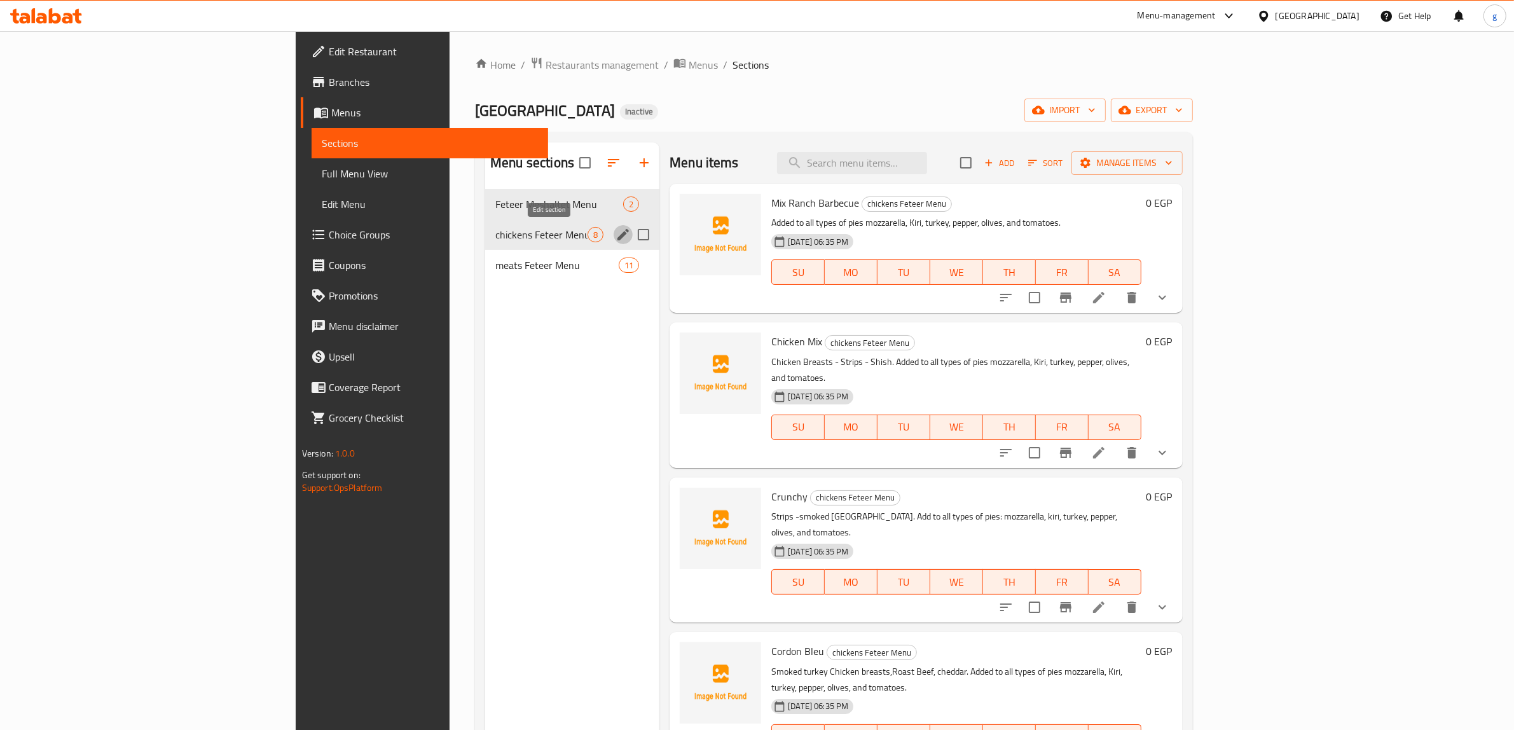
click at [615, 237] on icon "edit" at bounding box center [622, 234] width 15 height 15
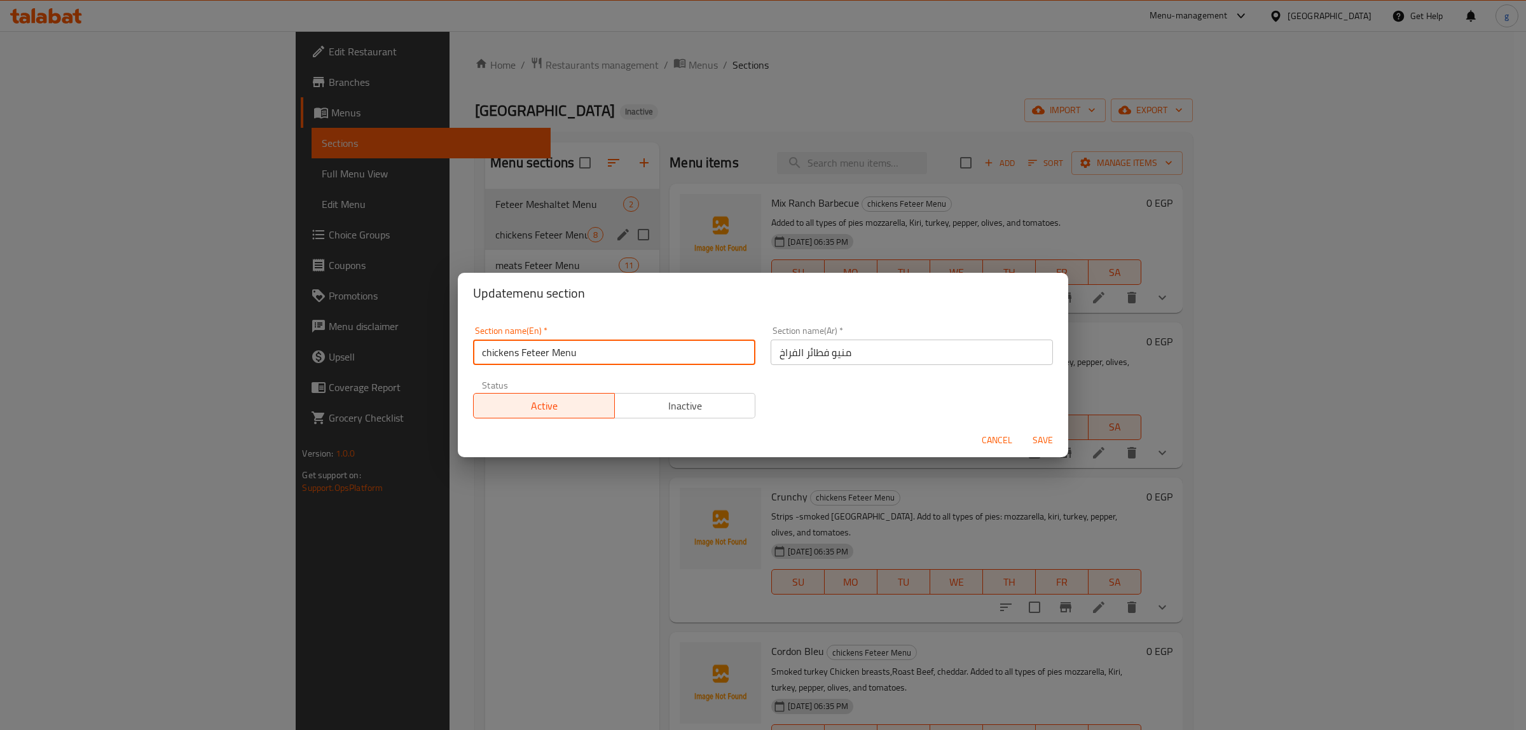
drag, startPoint x: 677, startPoint y: 343, endPoint x: 474, endPoint y: 359, distance: 204.1
click at [474, 359] on input "chickens Feteer Menu" at bounding box center [614, 351] width 282 height 25
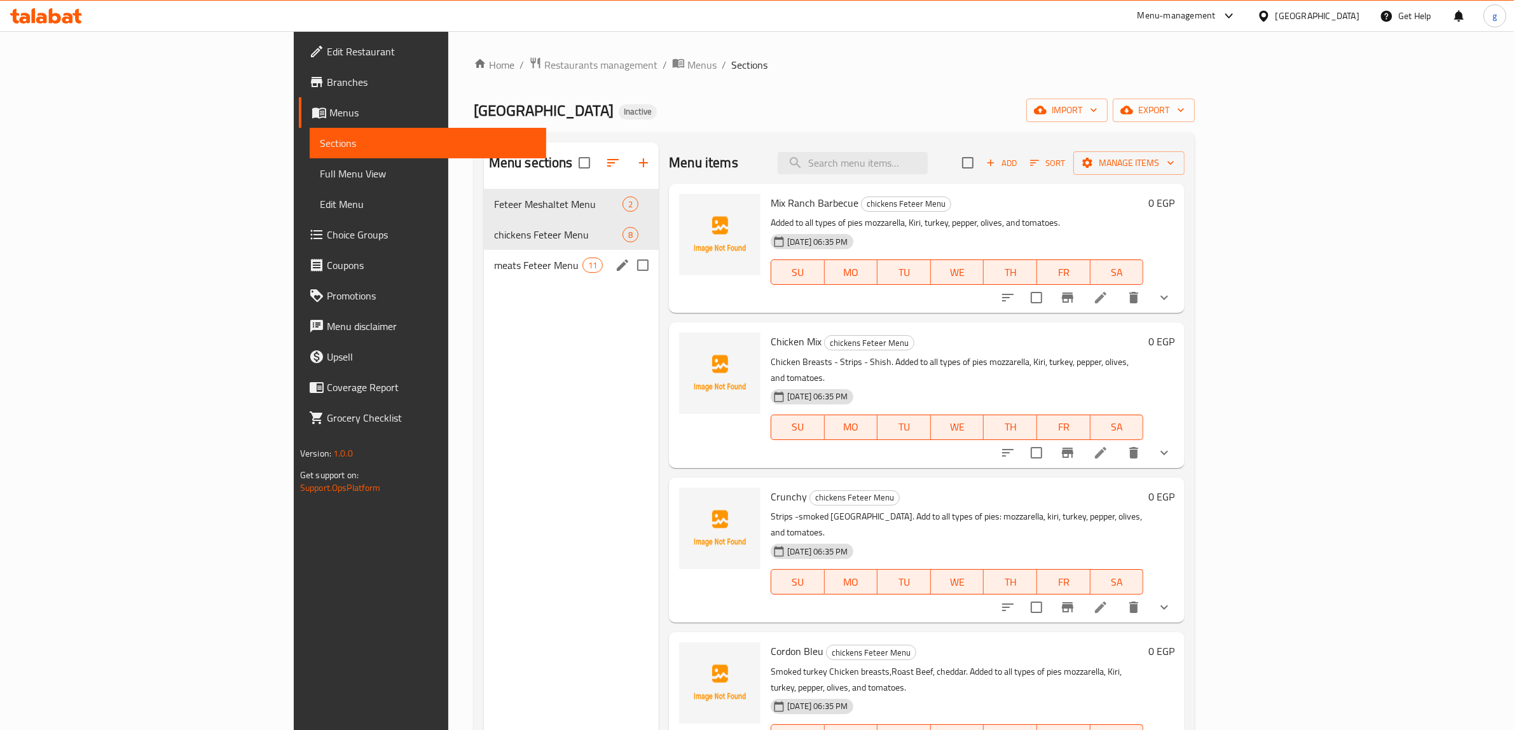
drag, startPoint x: 407, startPoint y: 262, endPoint x: 414, endPoint y: 263, distance: 7.7
click at [494, 262] on span "meats Feteer Menu" at bounding box center [538, 264] width 88 height 15
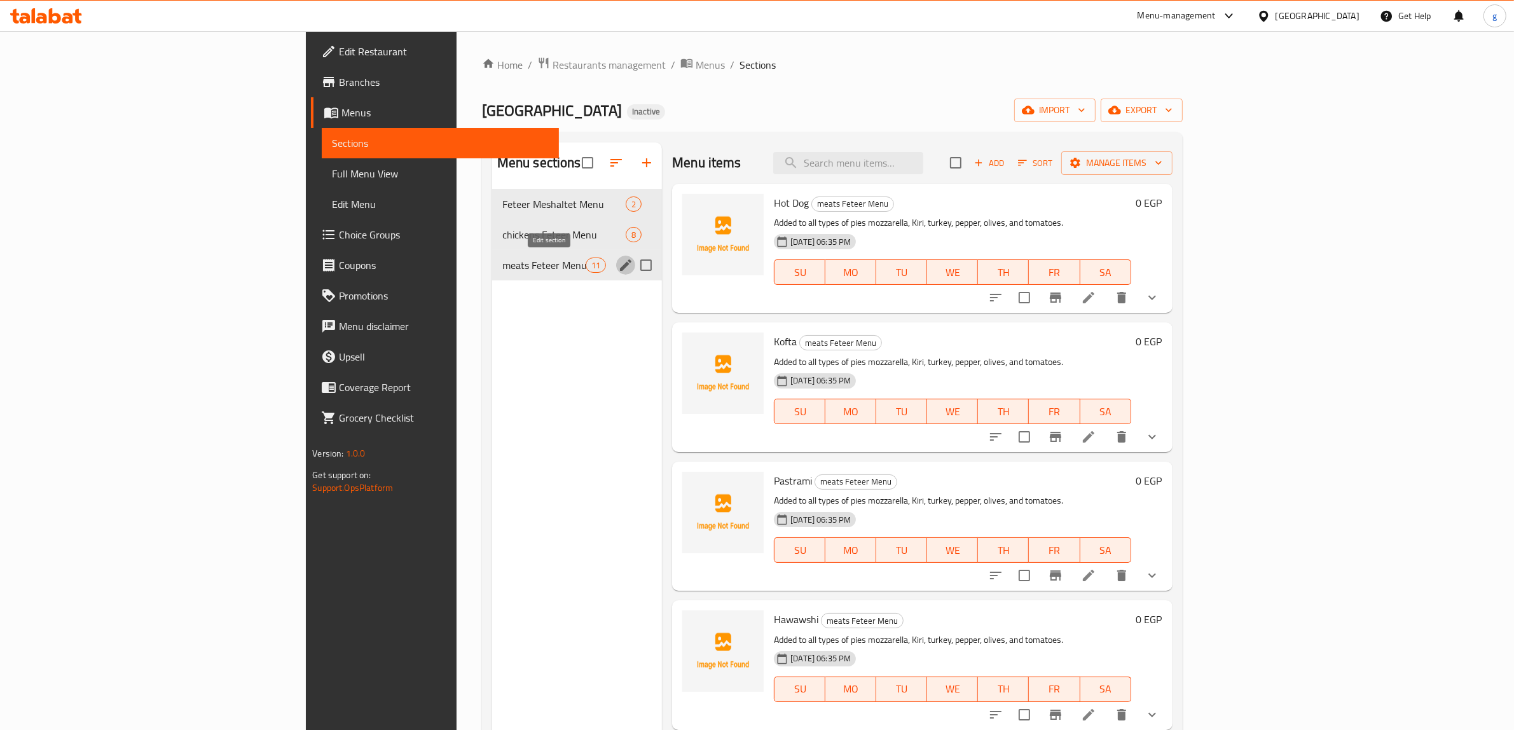
click at [616, 268] on button "edit" at bounding box center [625, 265] width 19 height 19
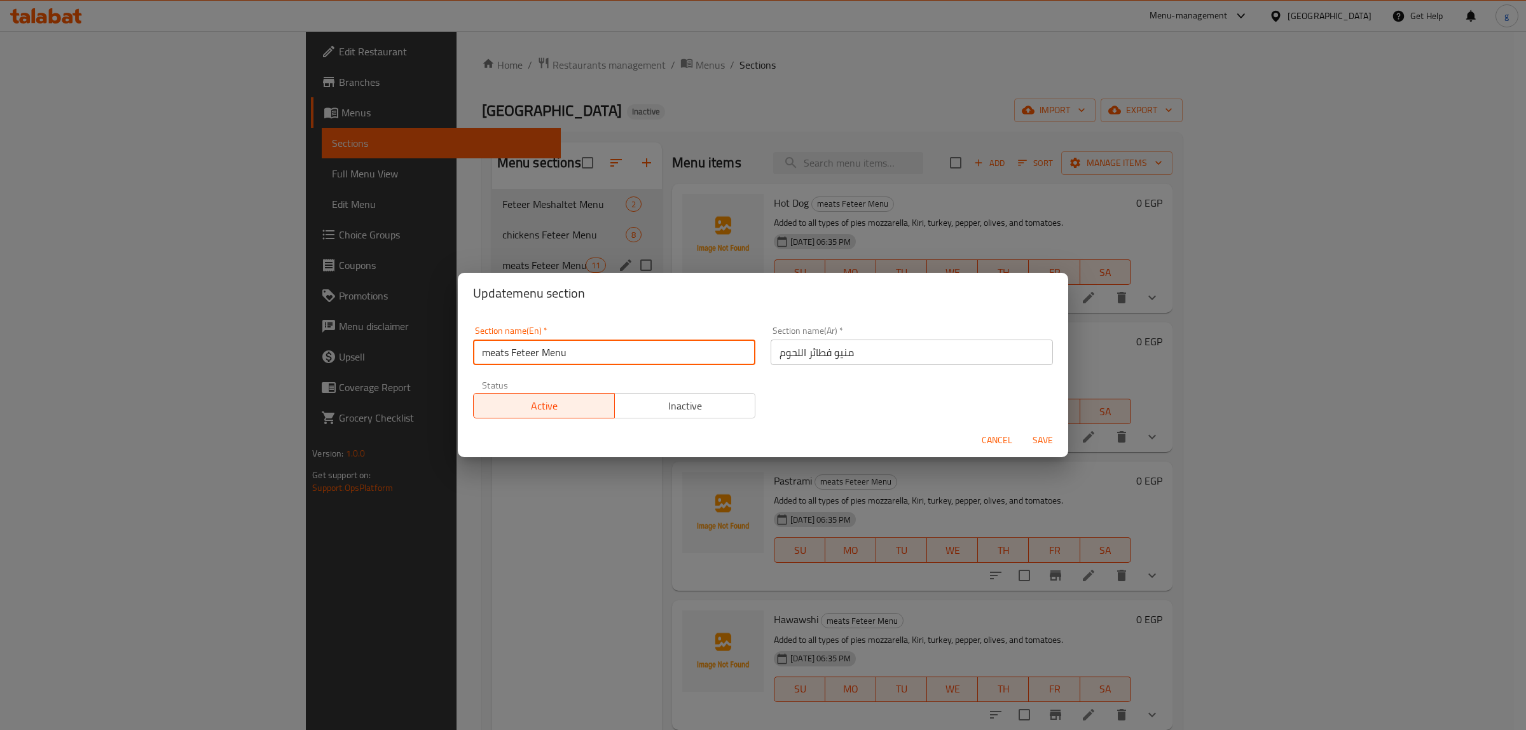
drag, startPoint x: 708, startPoint y: 353, endPoint x: 463, endPoint y: 367, distance: 245.2
click at [463, 367] on div "Section name(En)   * meats Feteer Menu Section name(En) * Section name(Ar)   * …" at bounding box center [763, 368] width 610 height 110
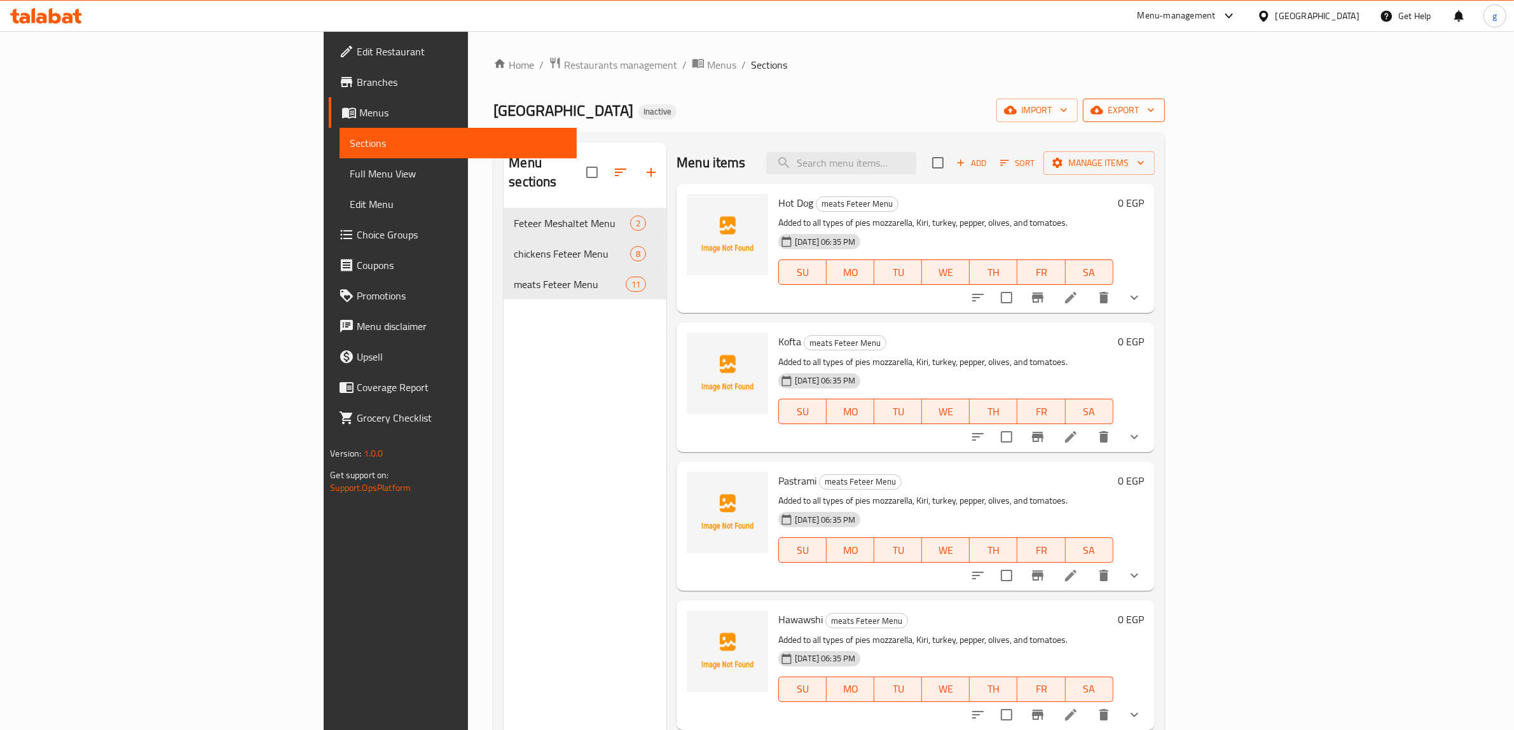
click at [1154, 113] on span "export" at bounding box center [1124, 110] width 62 height 16
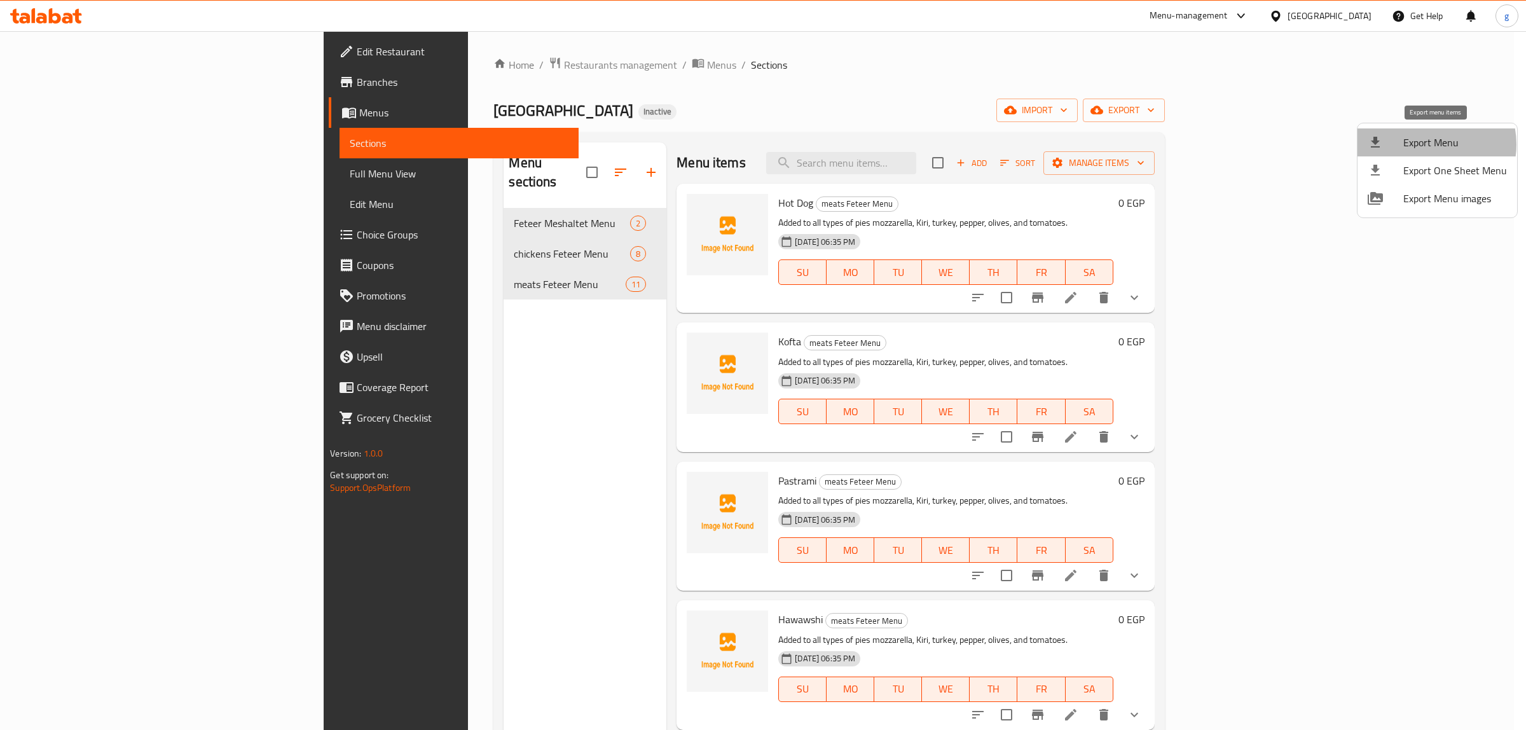
click at [1427, 144] on span "Export Menu" at bounding box center [1455, 142] width 104 height 15
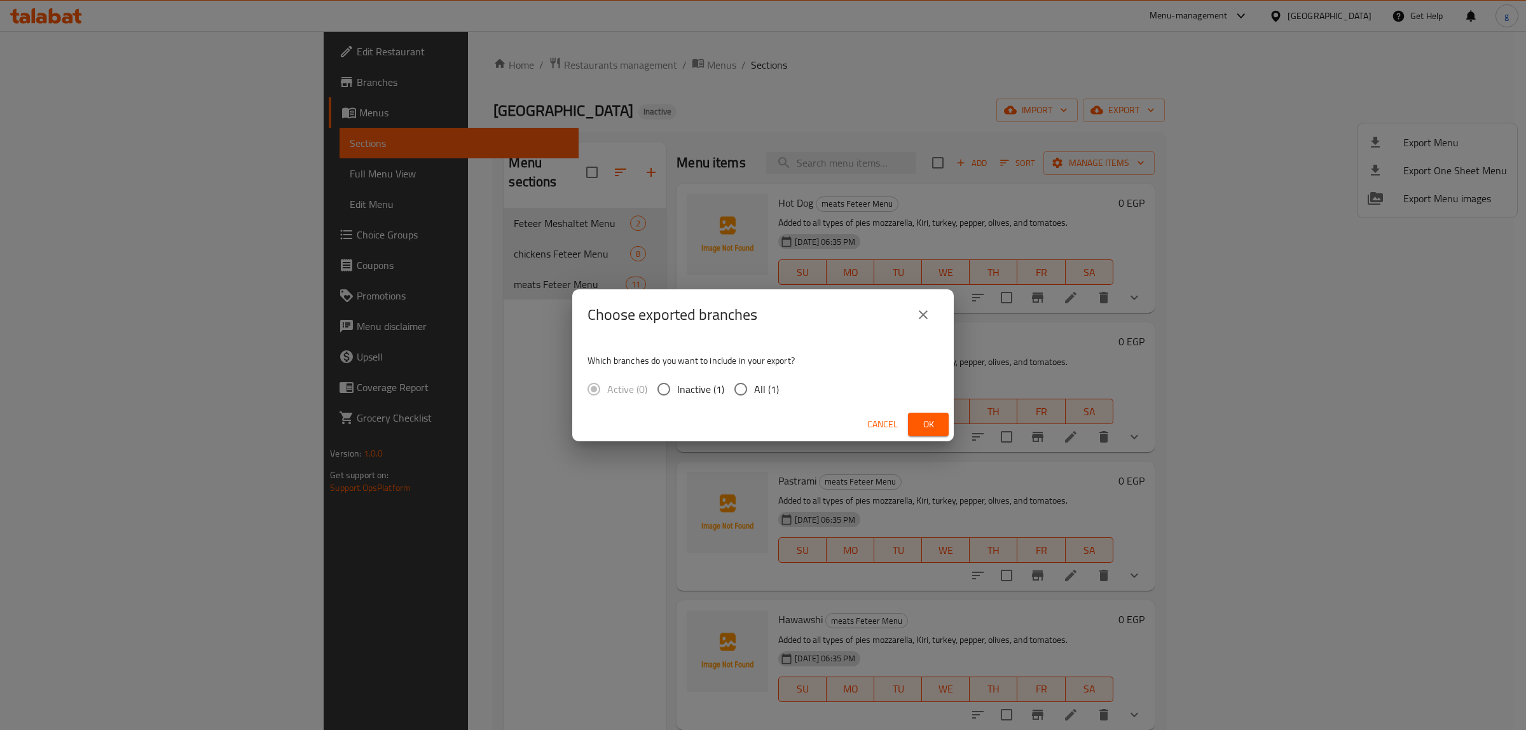
click at [741, 385] on input "All (1)" at bounding box center [740, 389] width 27 height 27
radio input "true"
click at [927, 420] on span "Ok" at bounding box center [928, 424] width 20 height 16
